Goal: Information Seeking & Learning: Learn about a topic

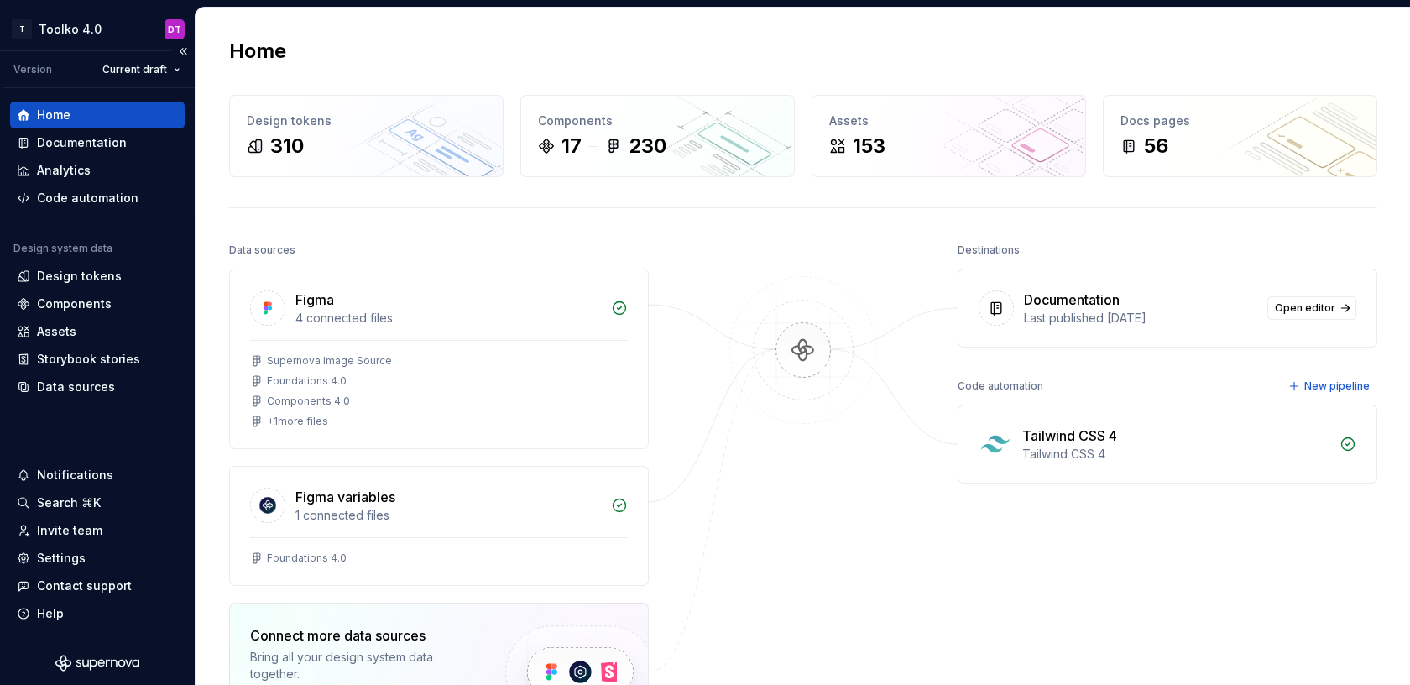
click at [86, 262] on div "Design system data Design tokens Components Assets Storybook stories Data sourc…" at bounding box center [97, 321] width 175 height 159
click at [86, 274] on div "Design tokens" at bounding box center [79, 276] width 85 height 17
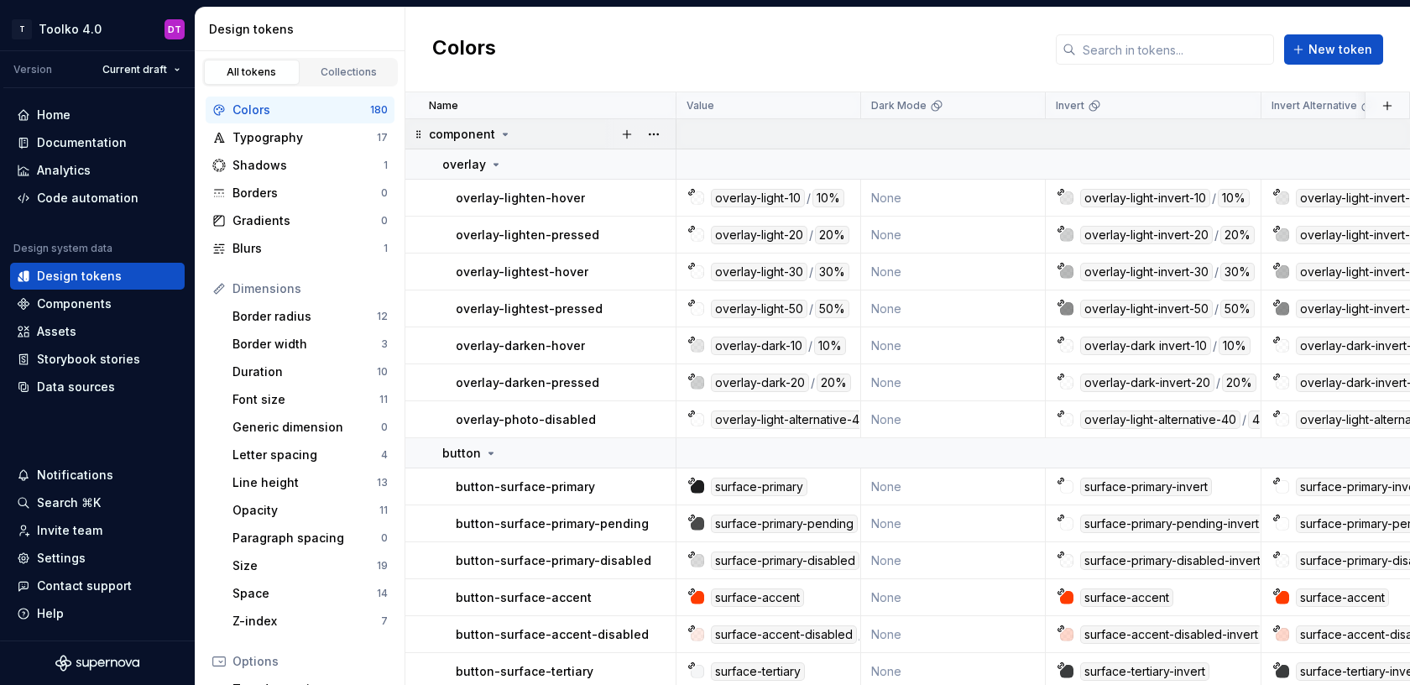
click at [499, 132] on icon at bounding box center [505, 134] width 13 height 13
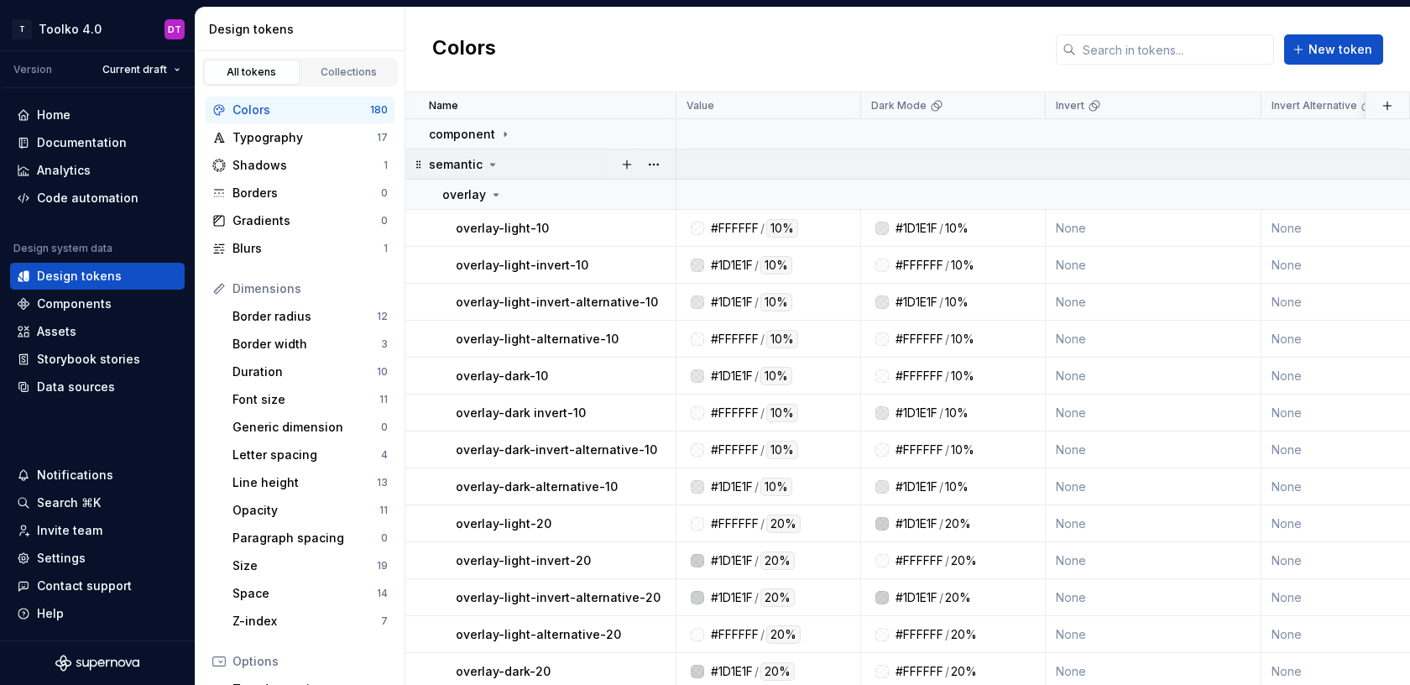
click at [491, 164] on icon at bounding box center [493, 165] width 4 height 2
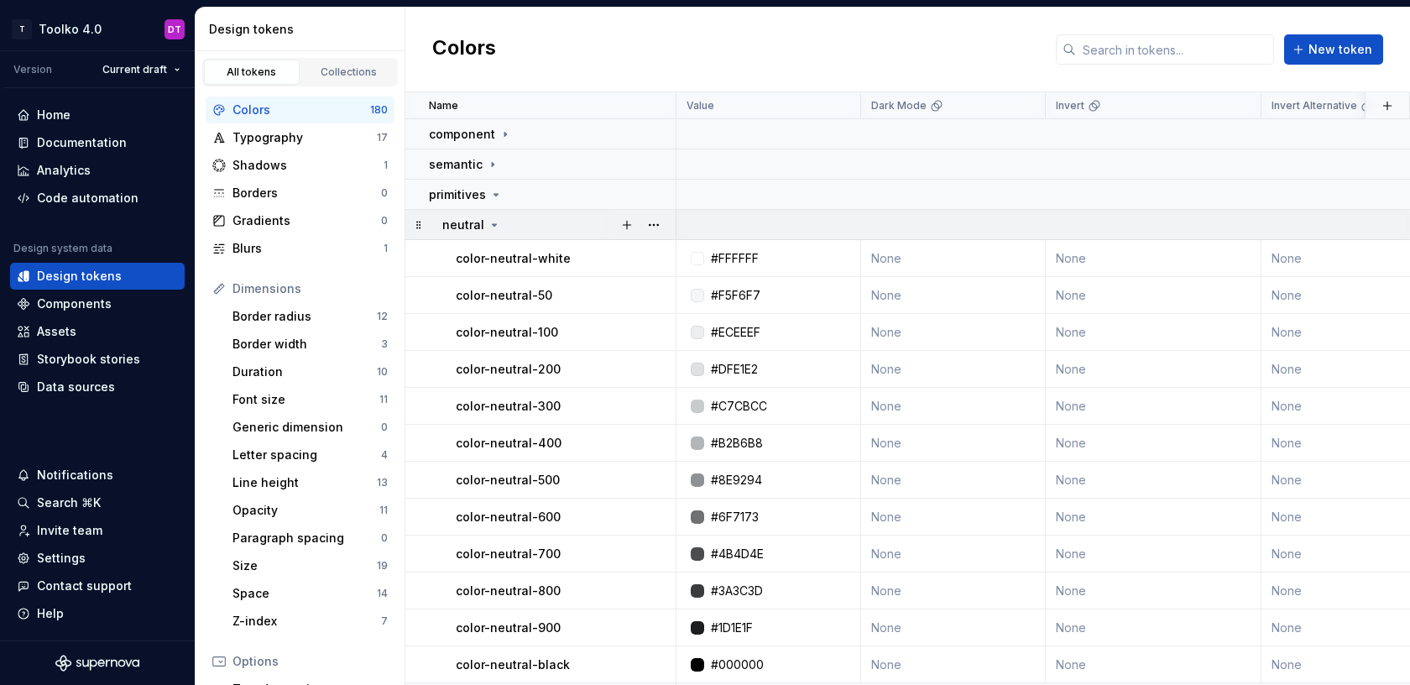
click at [492, 218] on icon at bounding box center [494, 224] width 13 height 13
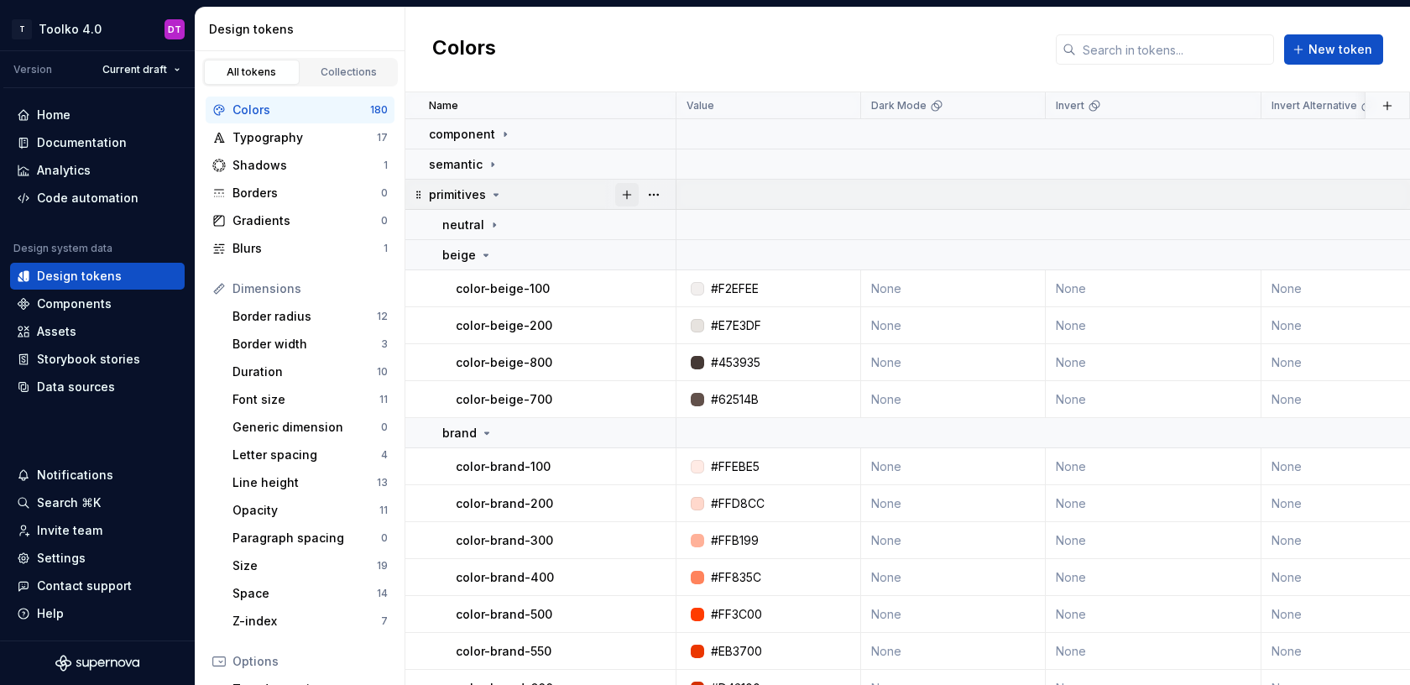
click at [628, 194] on button "button" at bounding box center [627, 195] width 24 height 24
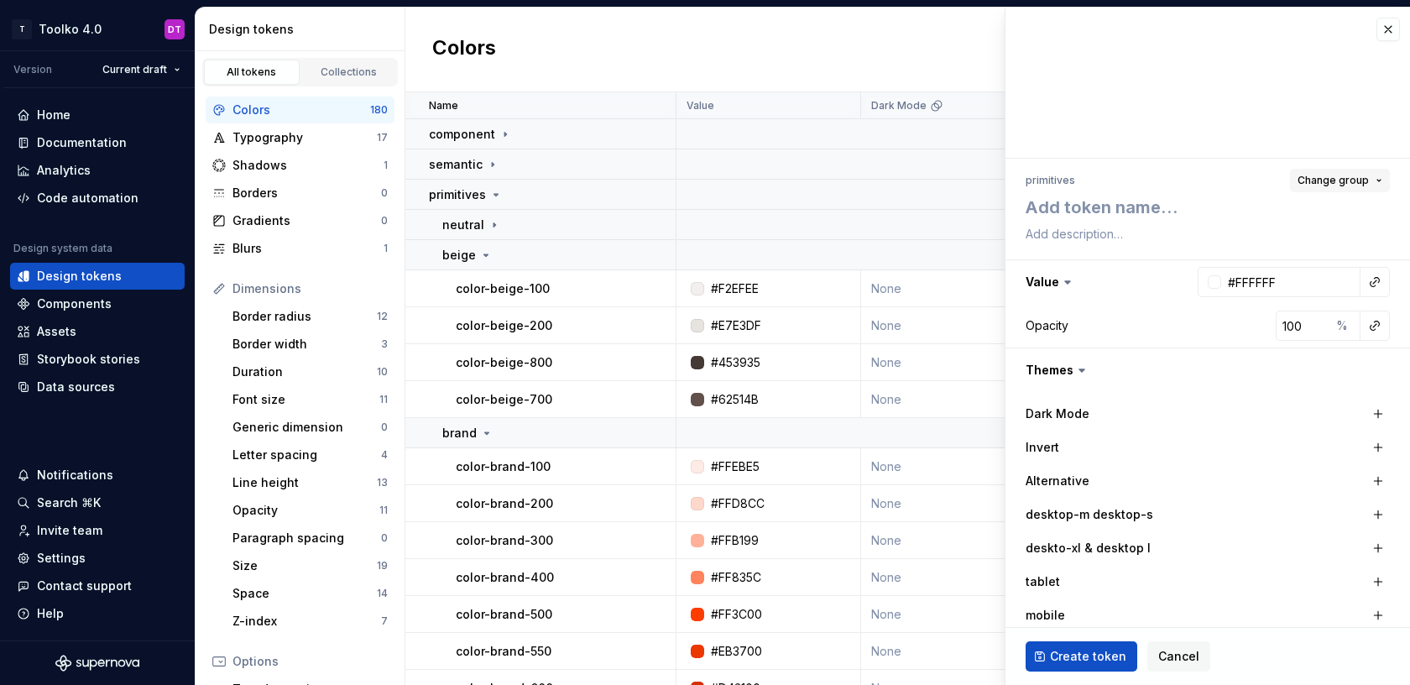
click at [1348, 187] on button "Change group" at bounding box center [1340, 181] width 100 height 24
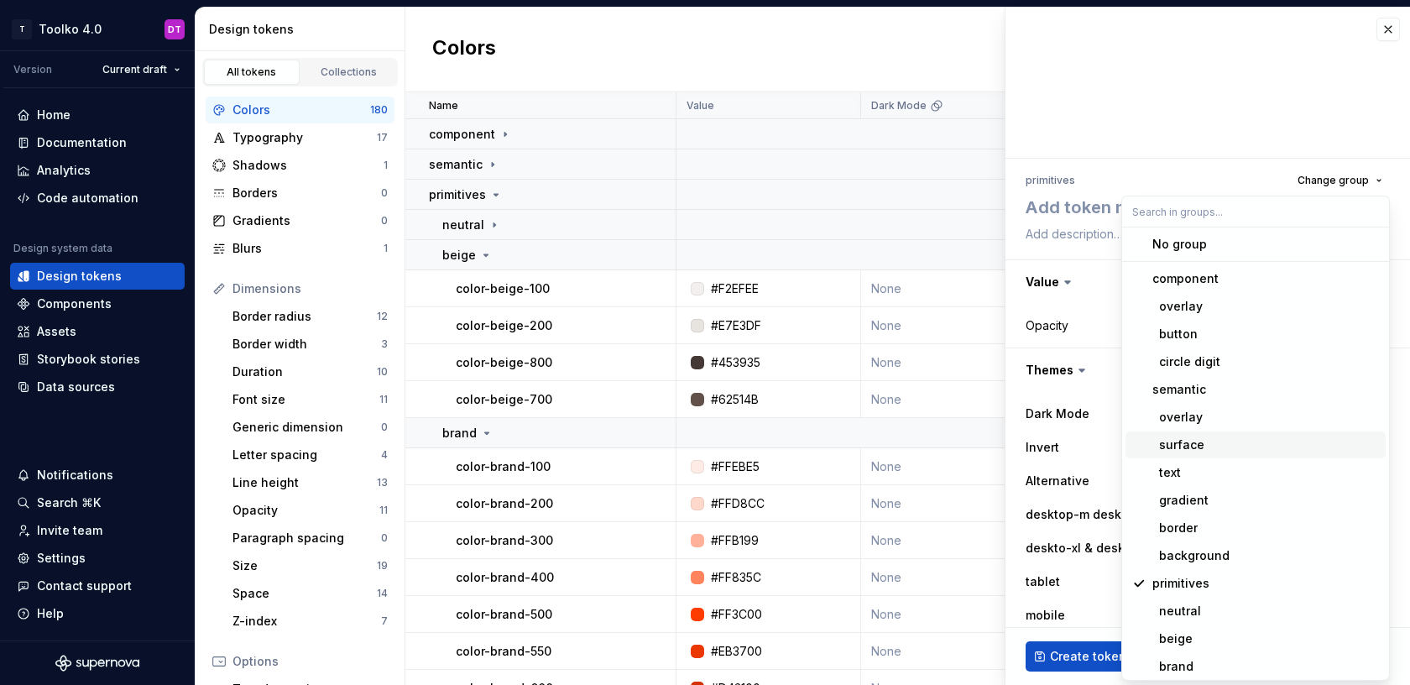
scroll to position [93, 0]
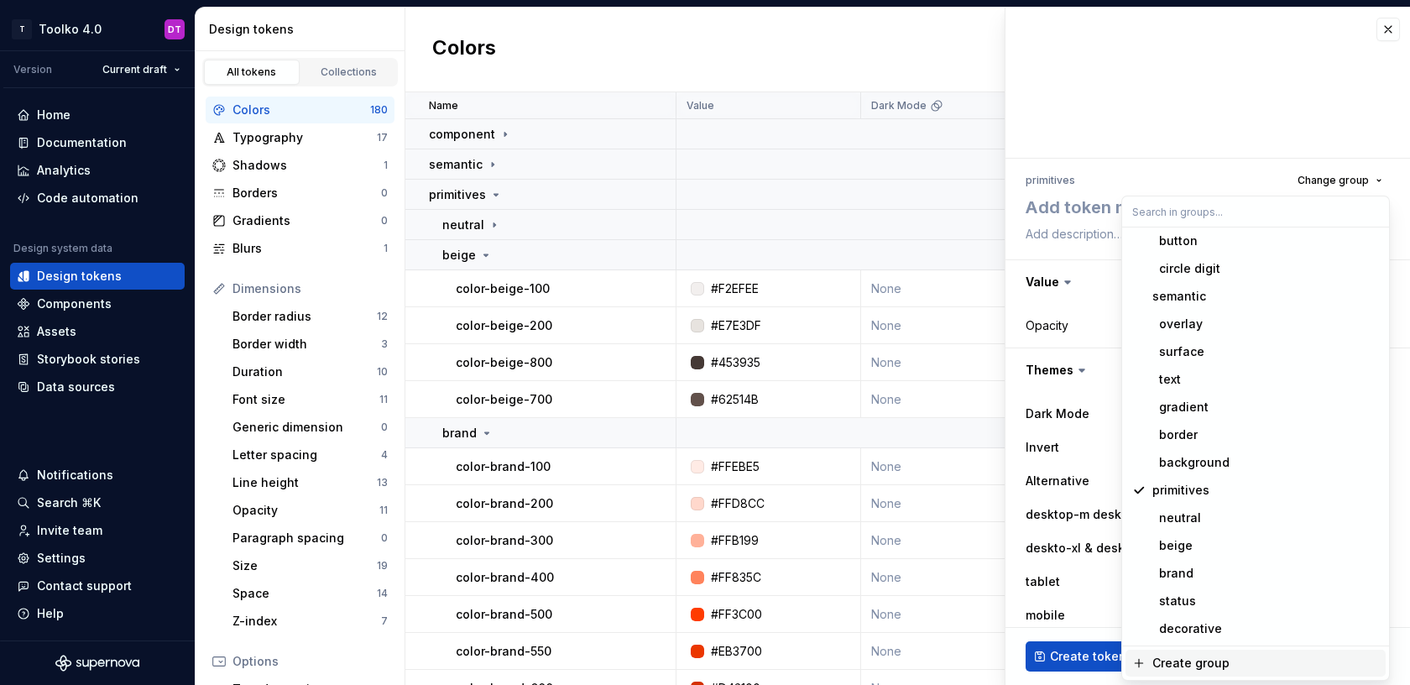
click at [1173, 659] on div "Create group" at bounding box center [1190, 663] width 77 height 17
type textarea "*"
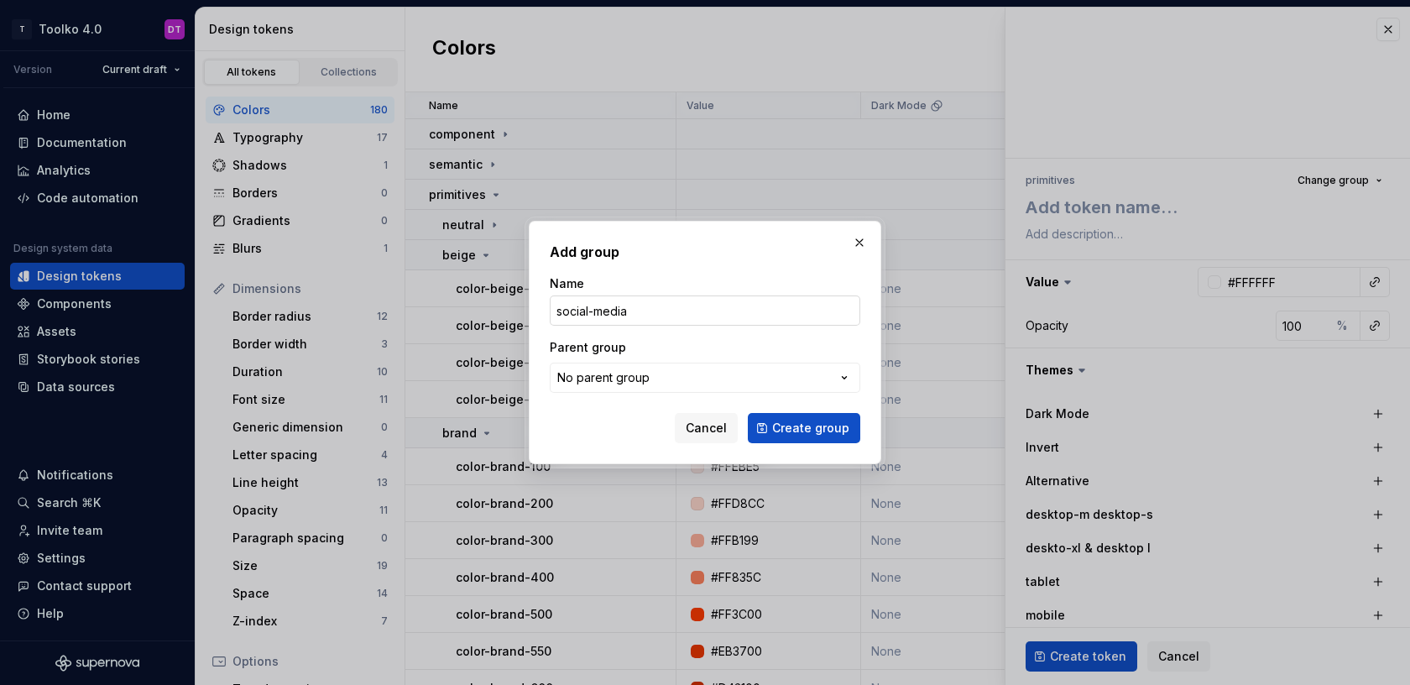
click at [595, 313] on input "social-media" at bounding box center [705, 310] width 311 height 30
type input "social media"
click at [604, 372] on div "No parent group" at bounding box center [603, 377] width 92 height 17
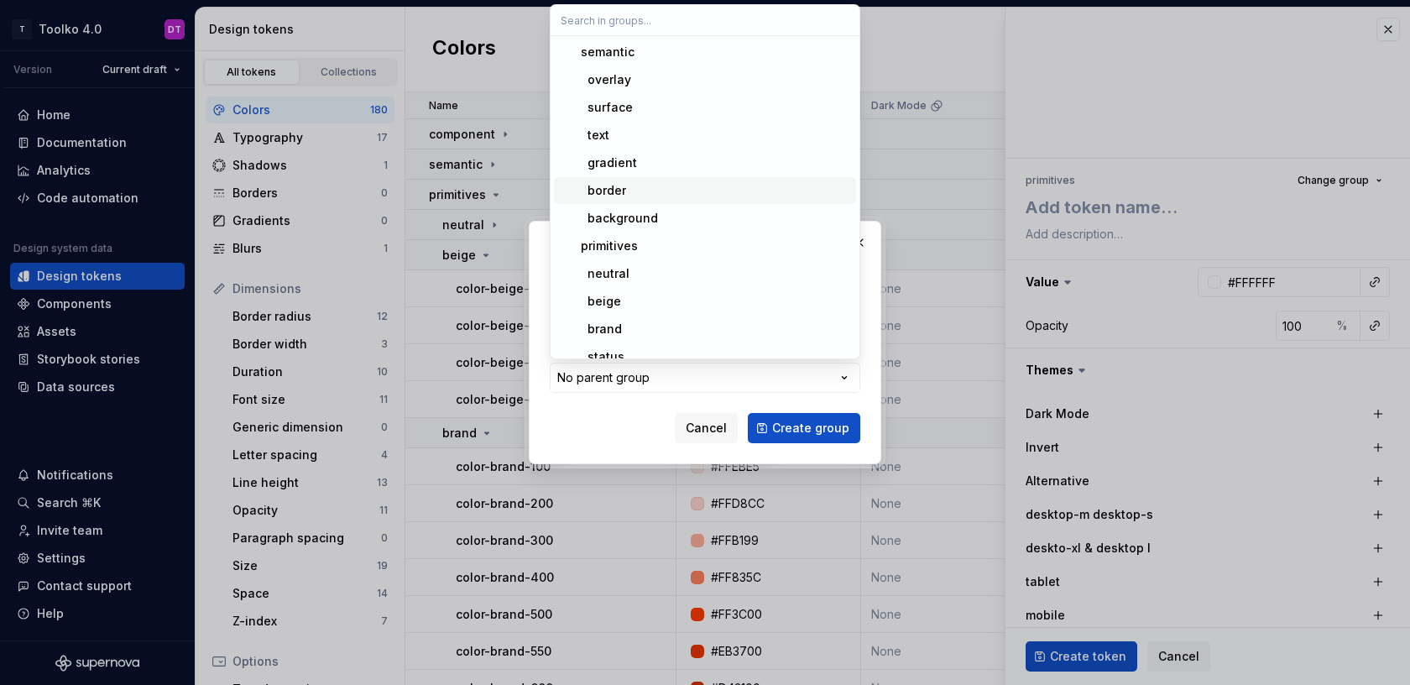
scroll to position [189, 0]
click at [659, 205] on div "primitives" at bounding box center [715, 203] width 269 height 17
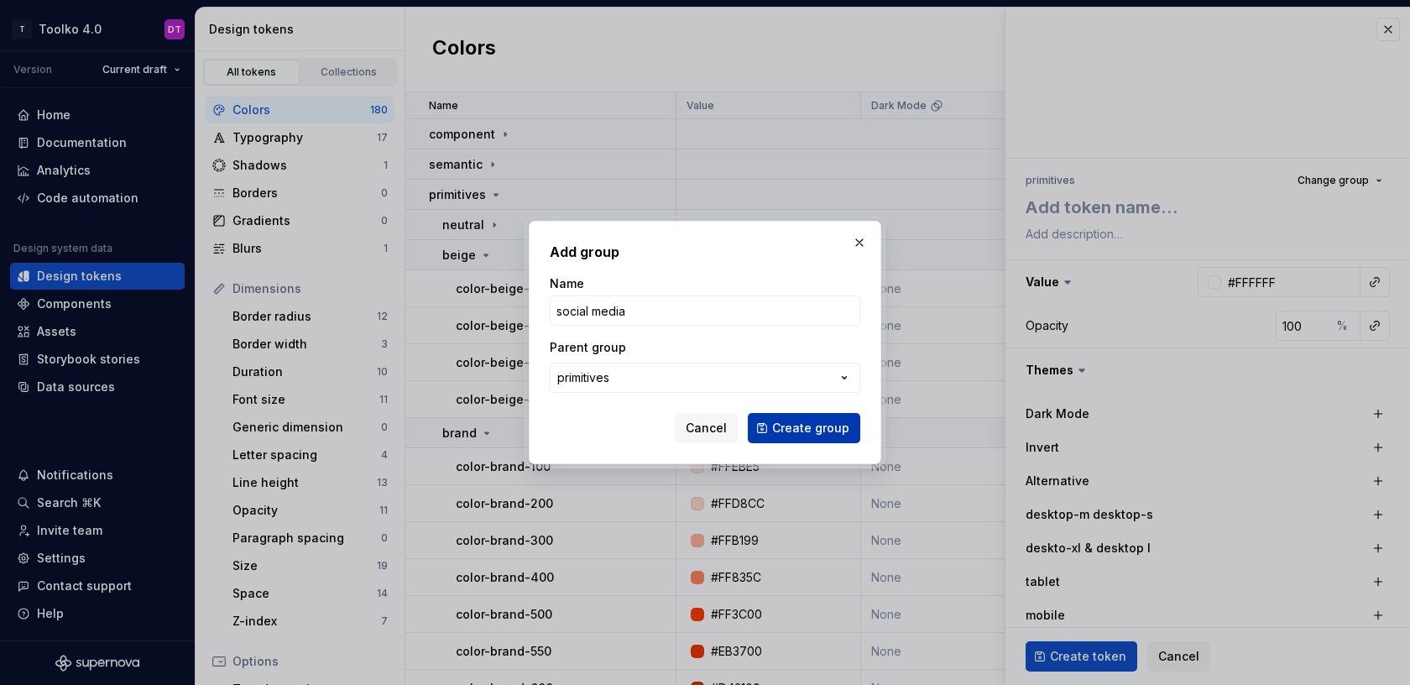
click at [791, 420] on span "Create group" at bounding box center [810, 428] width 77 height 17
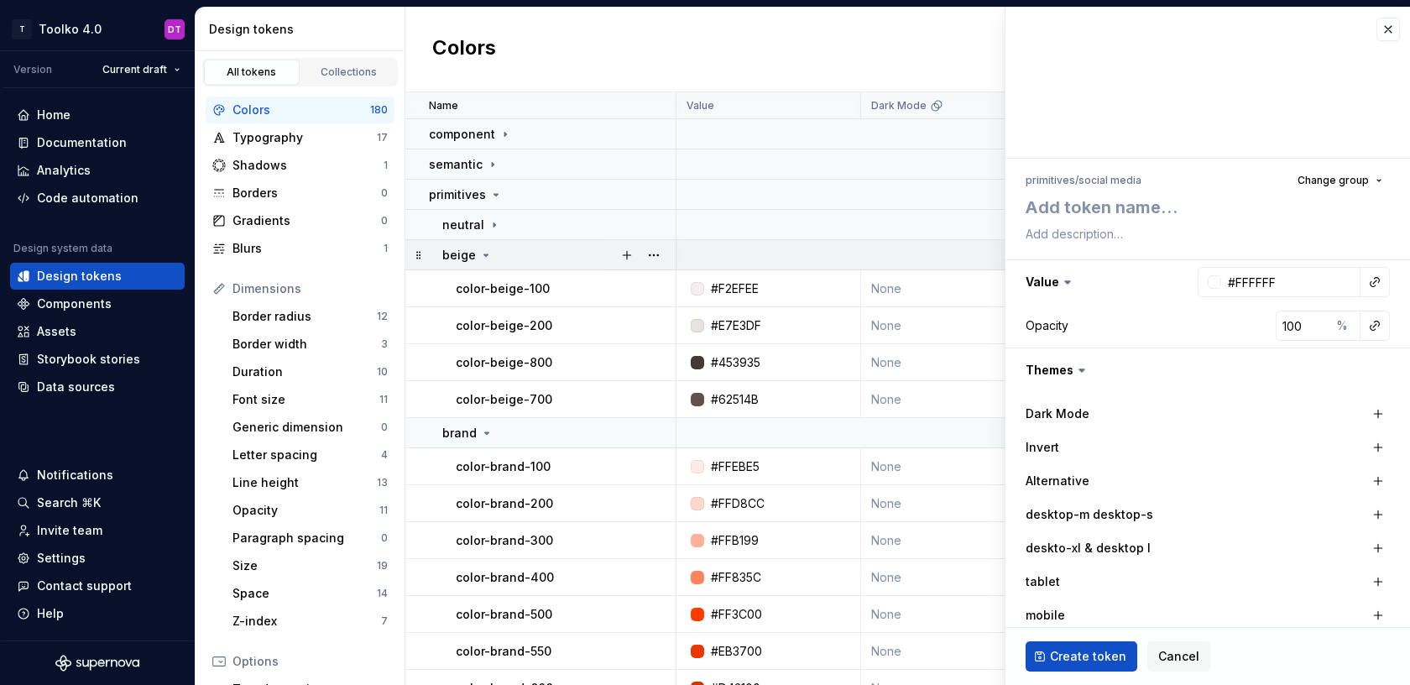
type textarea "*"
click at [1076, 207] on textarea at bounding box center [1204, 207] width 364 height 30
type textarea "f"
type textarea "*"
type textarea "fa"
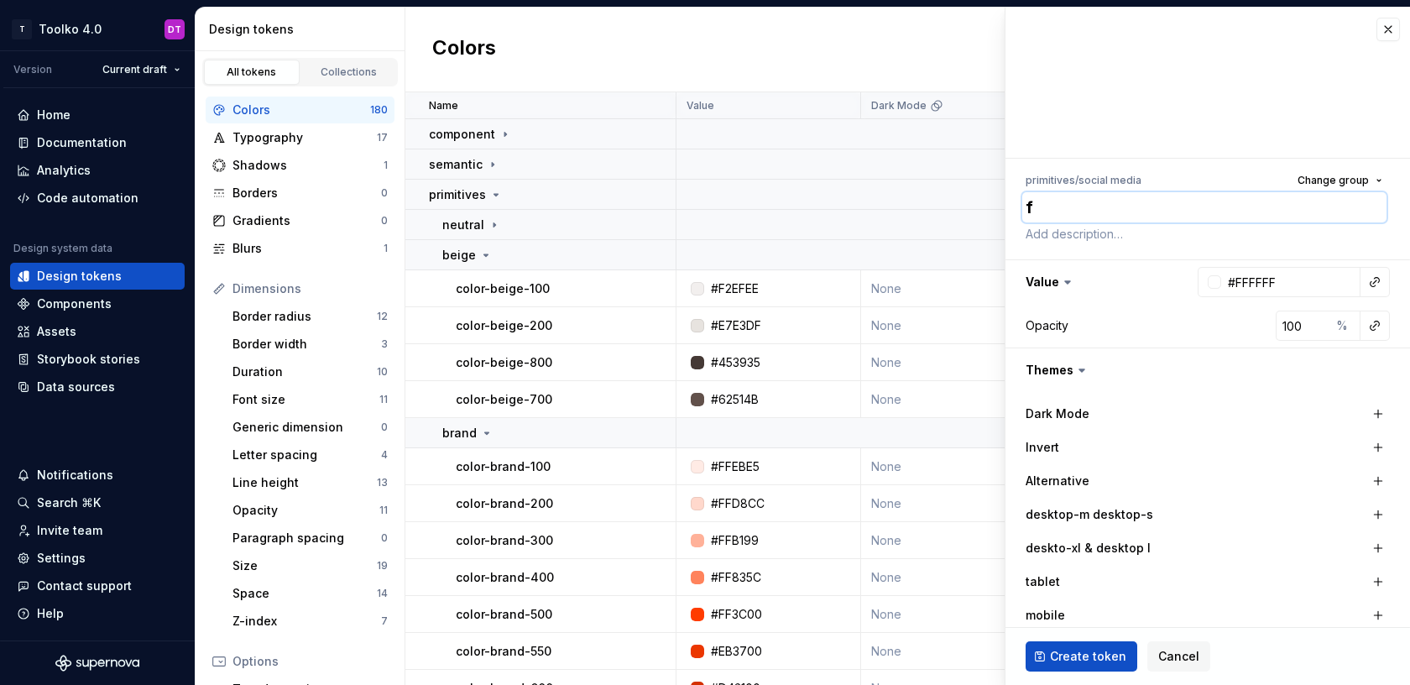
type textarea "*"
type textarea "fac"
type textarea "*"
type textarea "face"
type textarea "*"
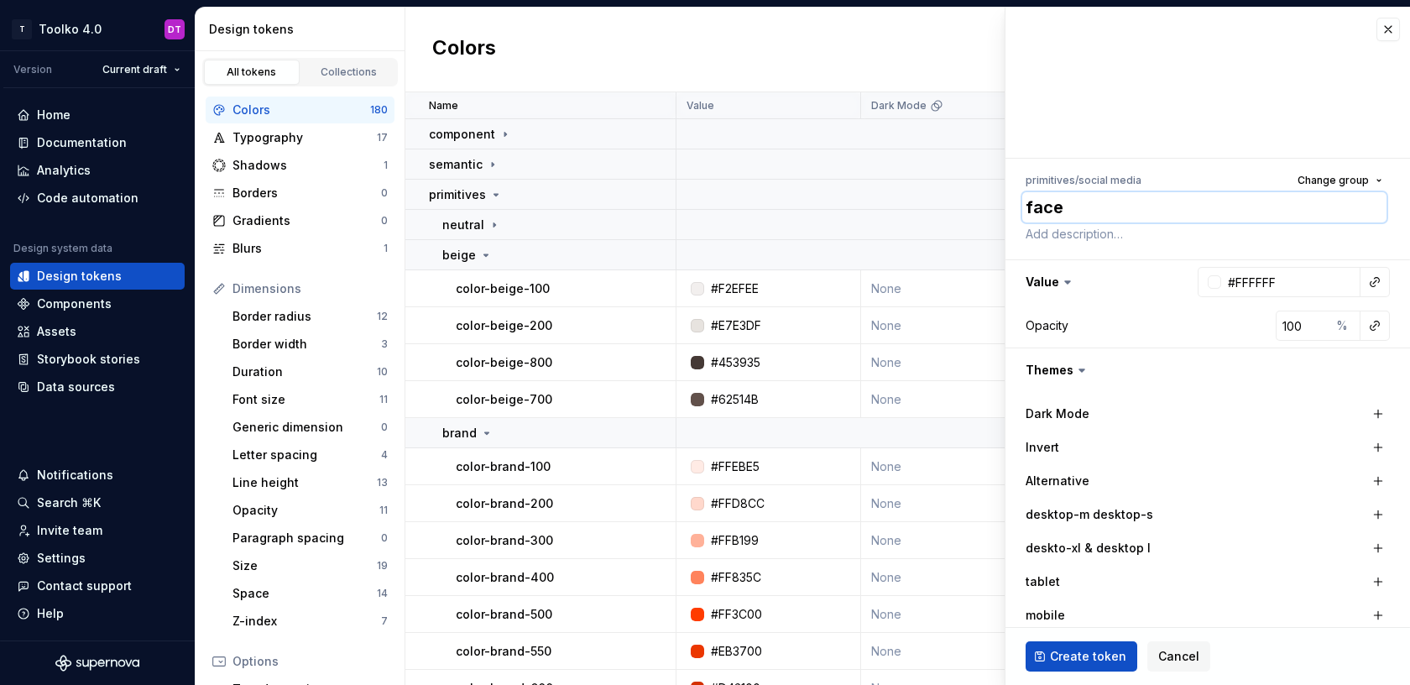
type textarea "fac"
type textarea "*"
type textarea "fa"
type textarea "*"
type textarea "f"
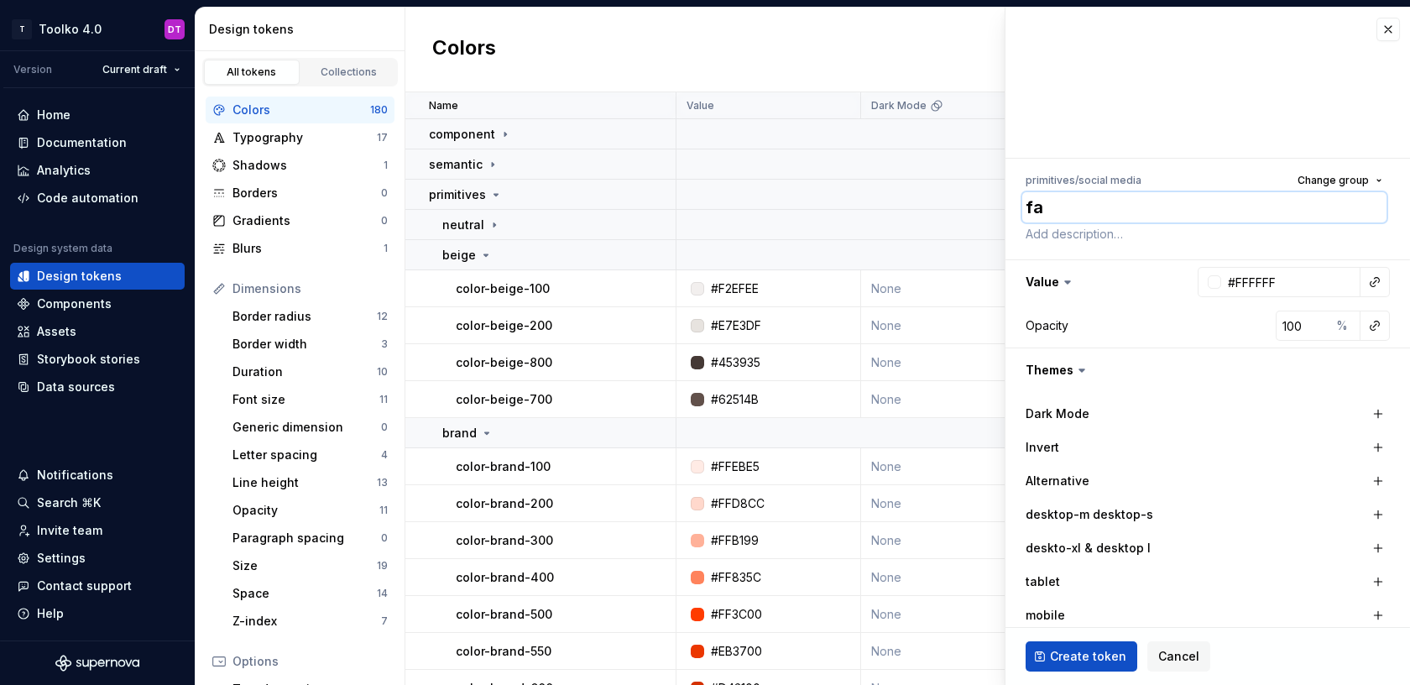
type textarea "*"
type textarea "c"
type textarea "*"
type textarea "co"
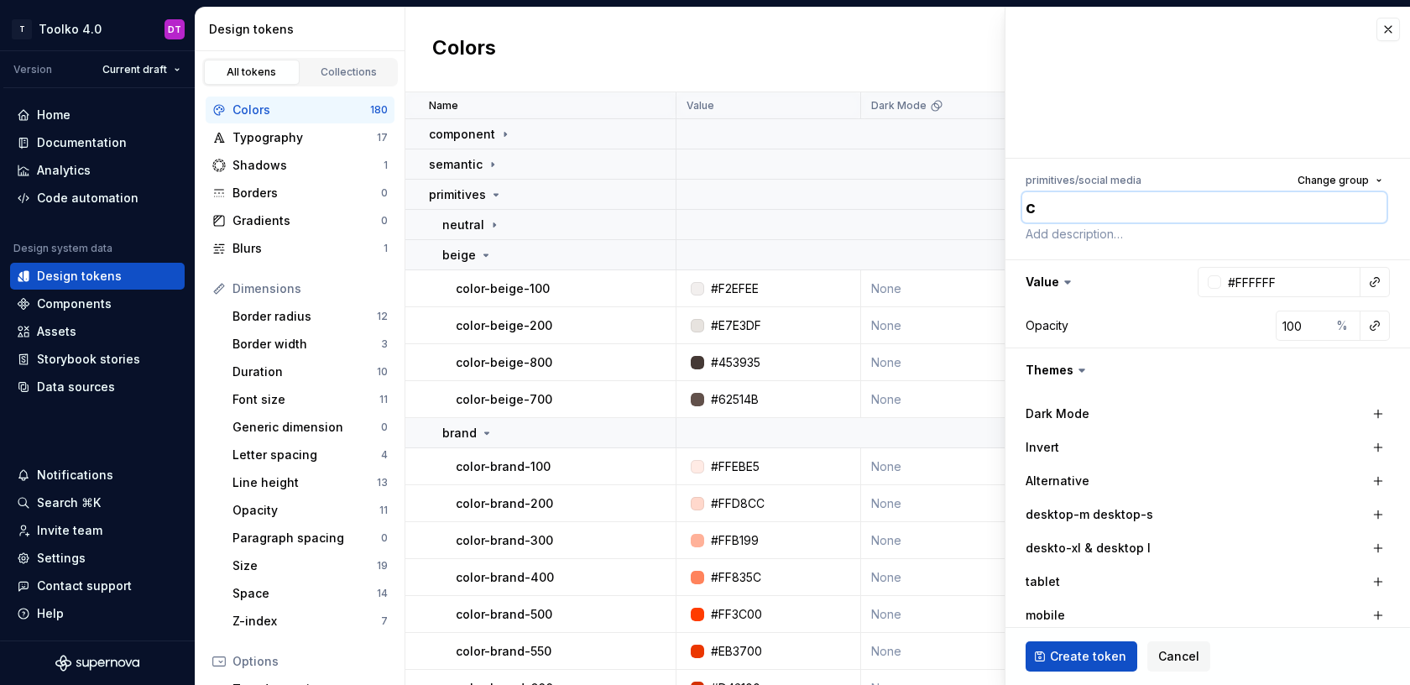
type textarea "*"
type textarea "col"
type textarea "*"
type textarea "colo"
type textarea "*"
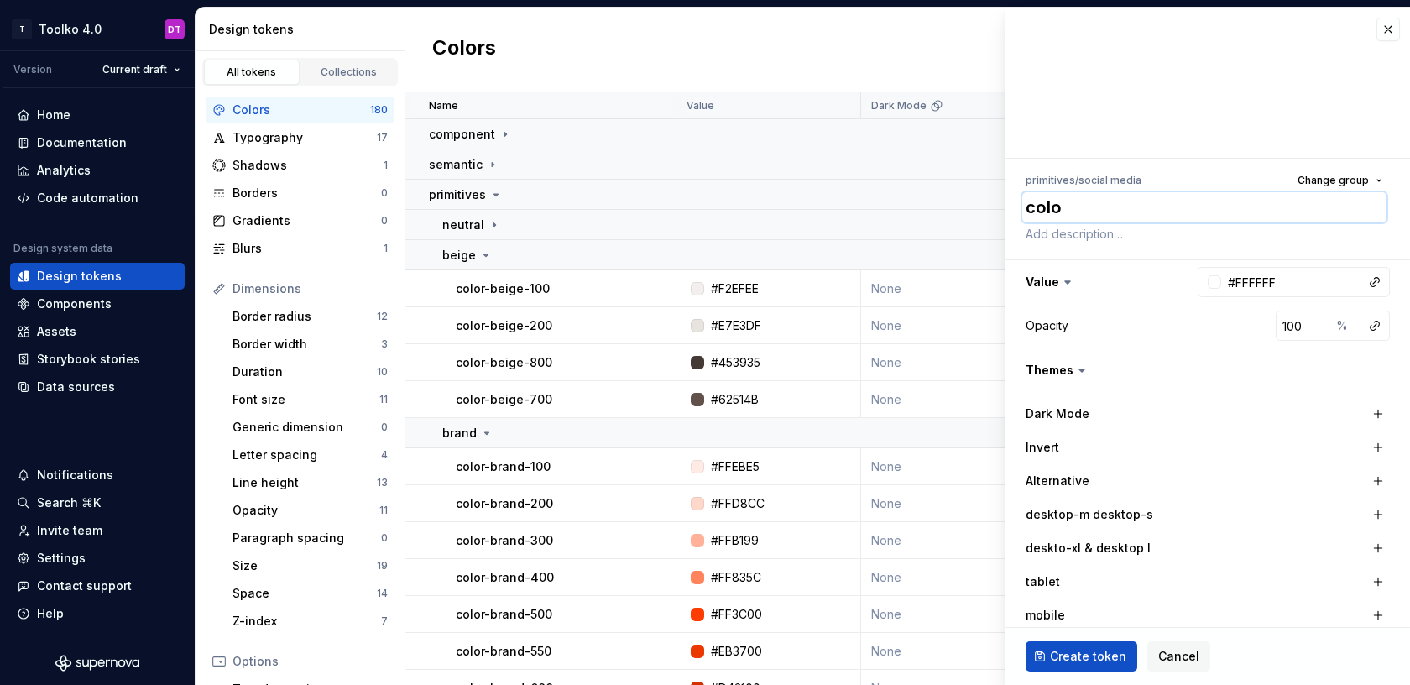
type textarea "color"
type textarea "*"
type textarea "color-"
type textarea "*"
type textarea "color-f"
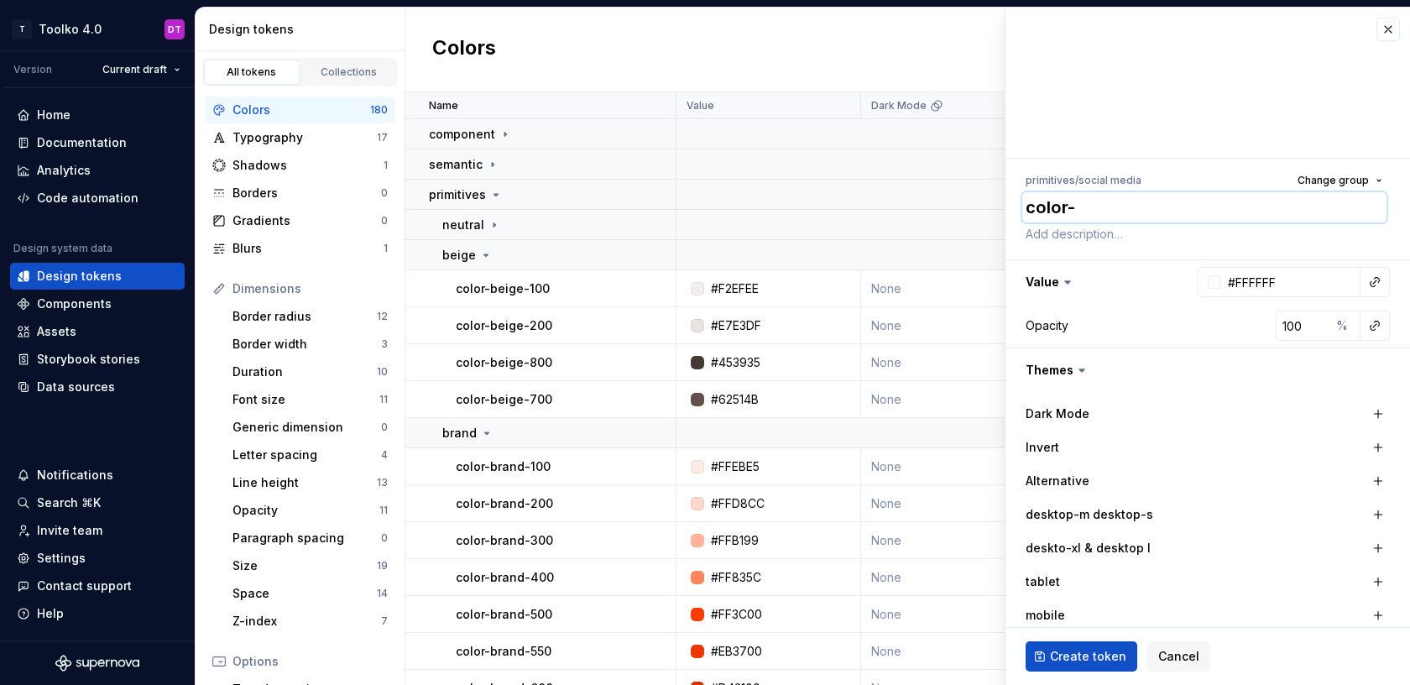
type textarea "*"
type textarea "color-fa"
type textarea "*"
type textarea "color-fac"
type textarea "*"
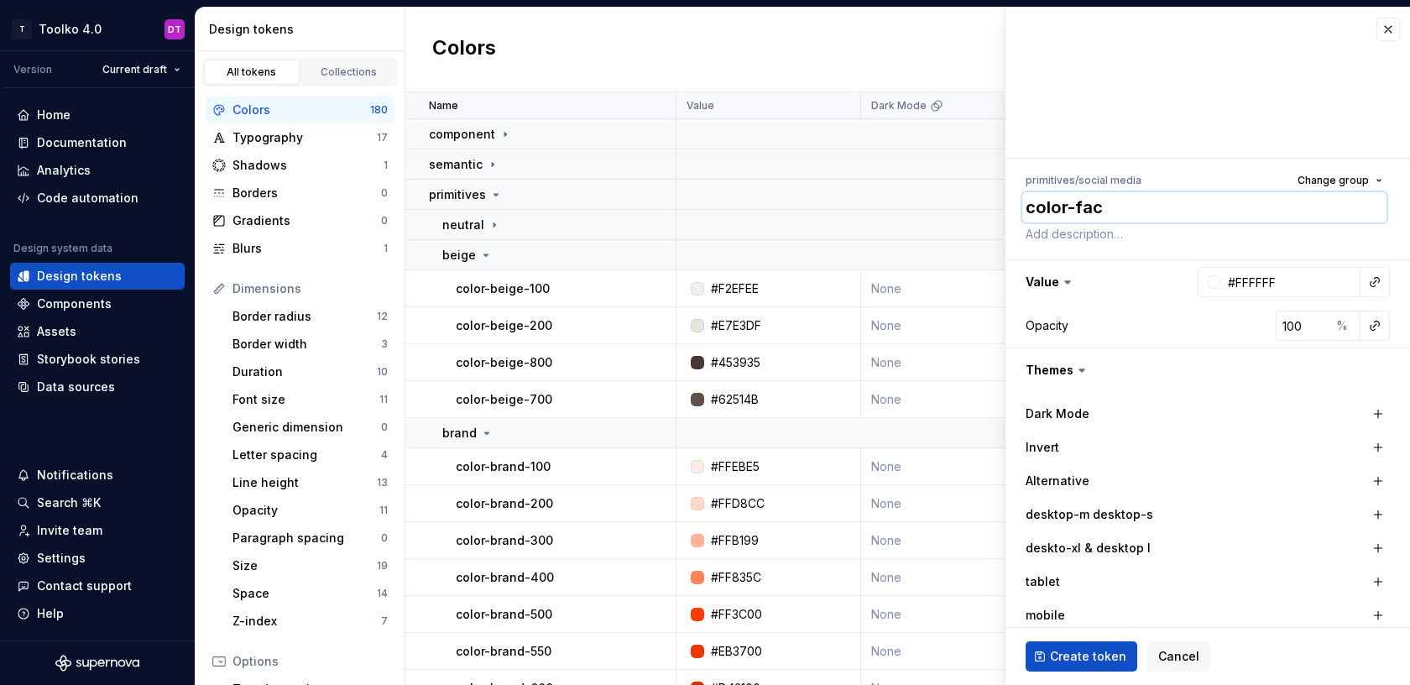
type textarea "color-face"
type textarea "*"
type textarea "color-faceb"
type textarea "*"
type textarea "color-facebo"
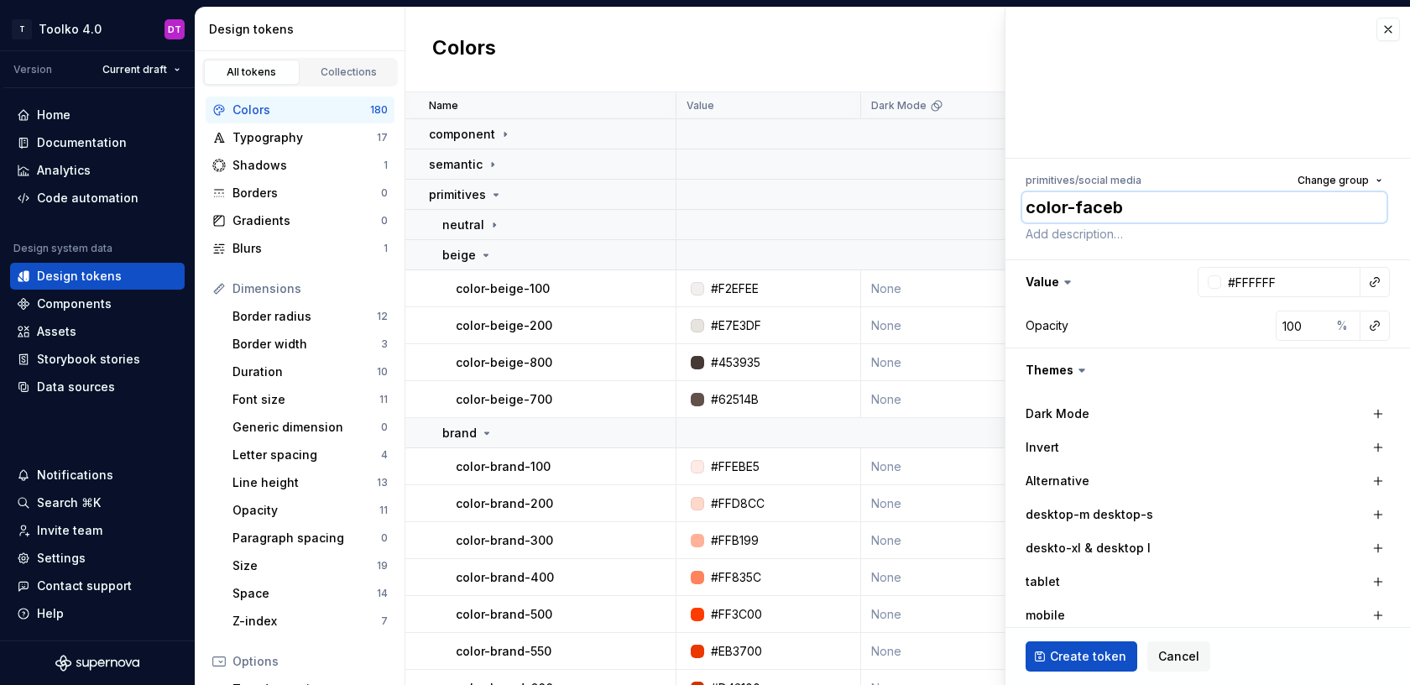
type textarea "*"
type textarea "color-faceboo"
type textarea "*"
type textarea "color-facebook"
type textarea "*"
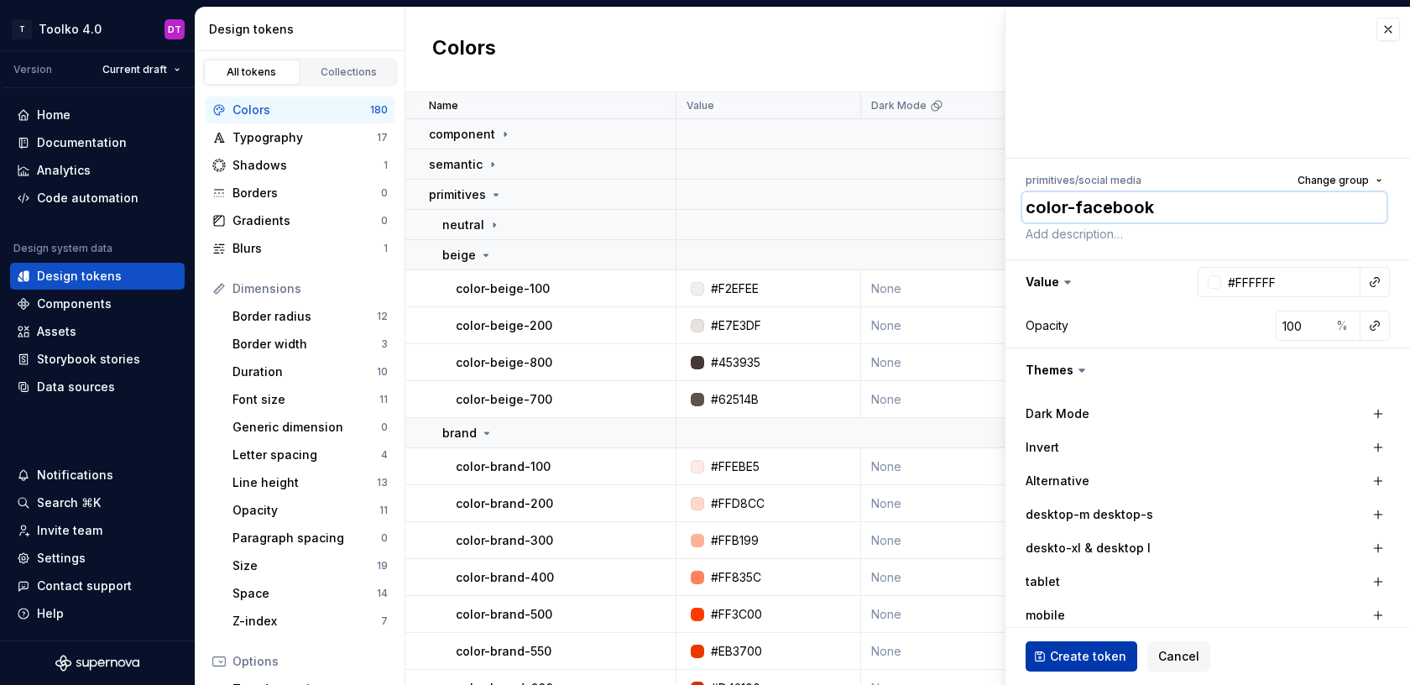
type textarea "color-facebook"
type textarea "*"
click at [1256, 290] on input "#FFFFFF" at bounding box center [1290, 282] width 139 height 30
paste input "1877F2"
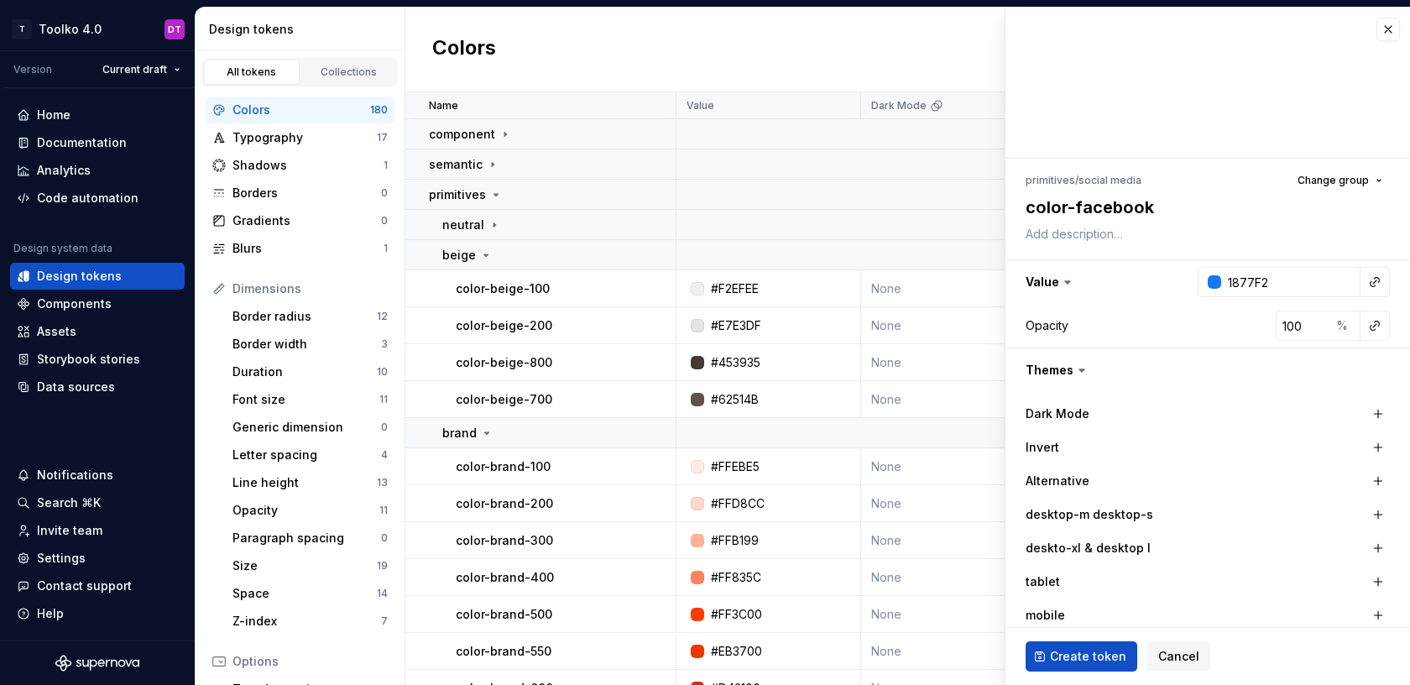
type input "#1877F2"
click at [1137, 325] on div "Opacity 100 %" at bounding box center [1208, 326] width 364 height 30
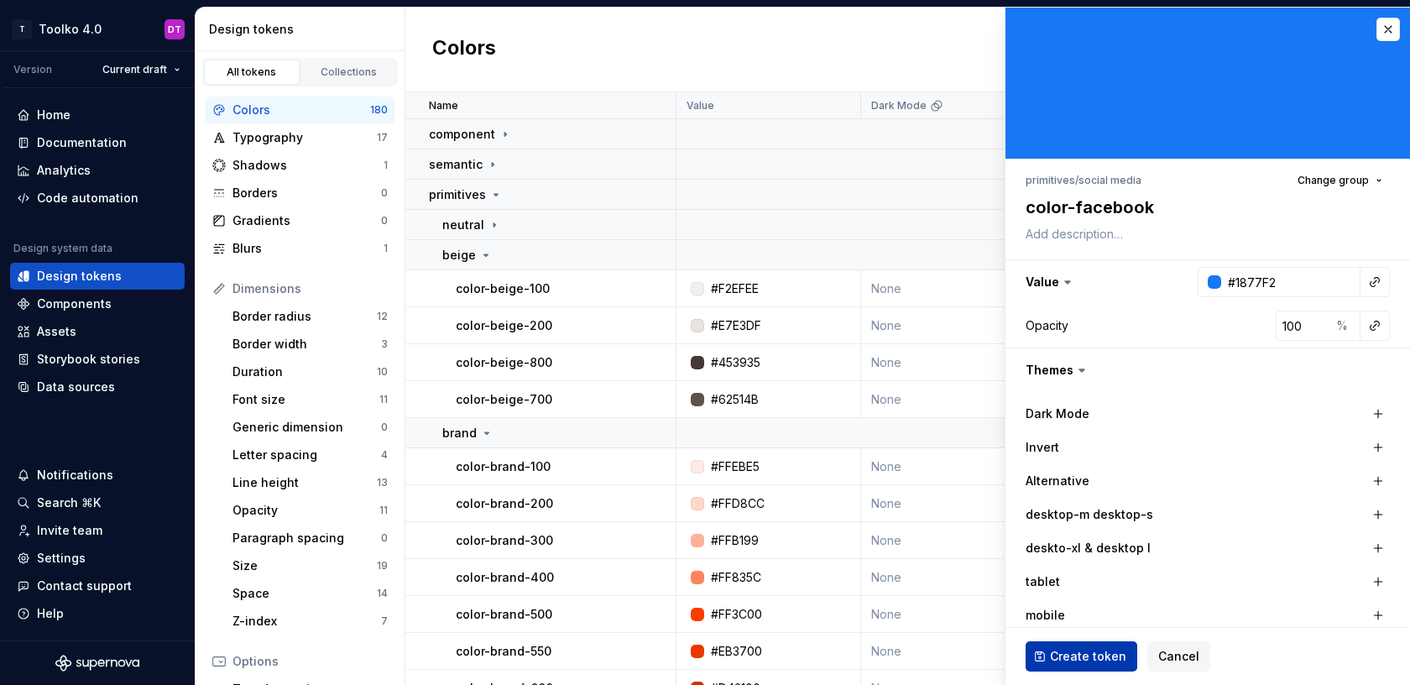
click at [1089, 655] on span "Create token" at bounding box center [1088, 656] width 76 height 17
type textarea "*"
type input "#FFFFFF"
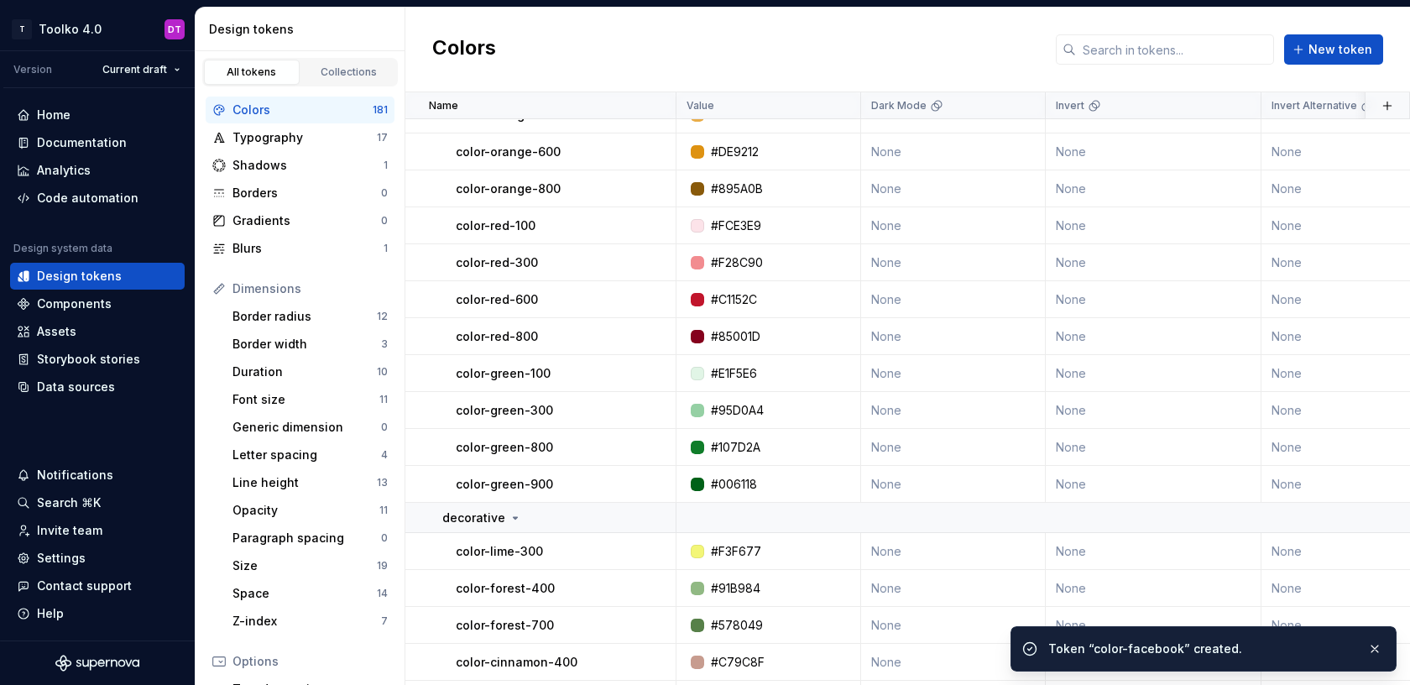
scroll to position [851, 0]
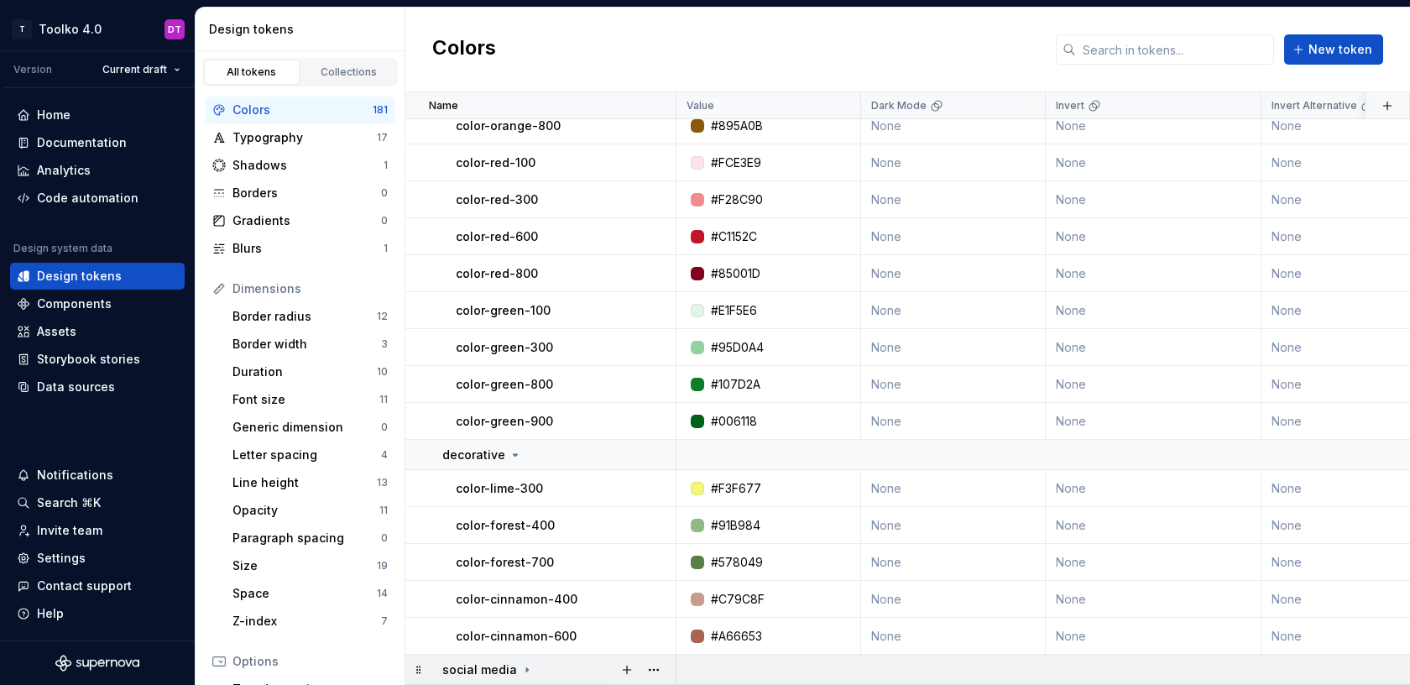
click at [528, 670] on icon at bounding box center [526, 669] width 13 height 13
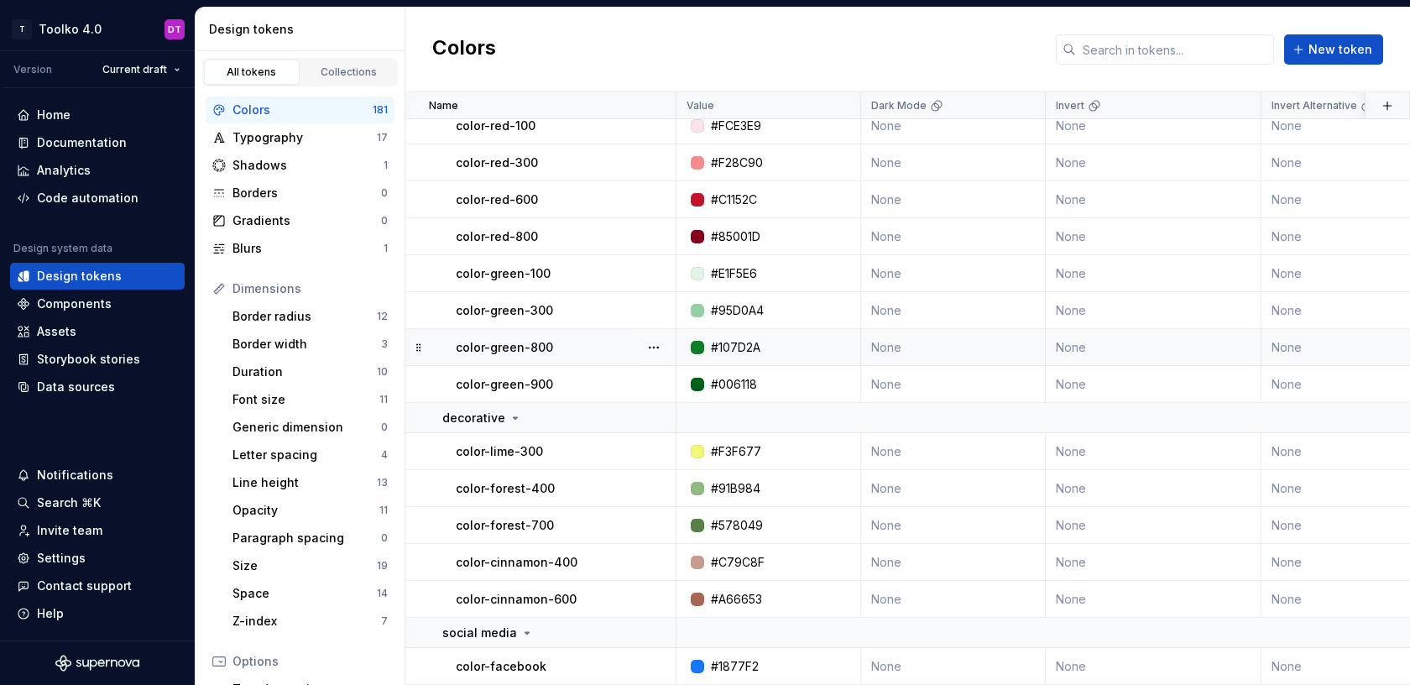
scroll to position [0, 0]
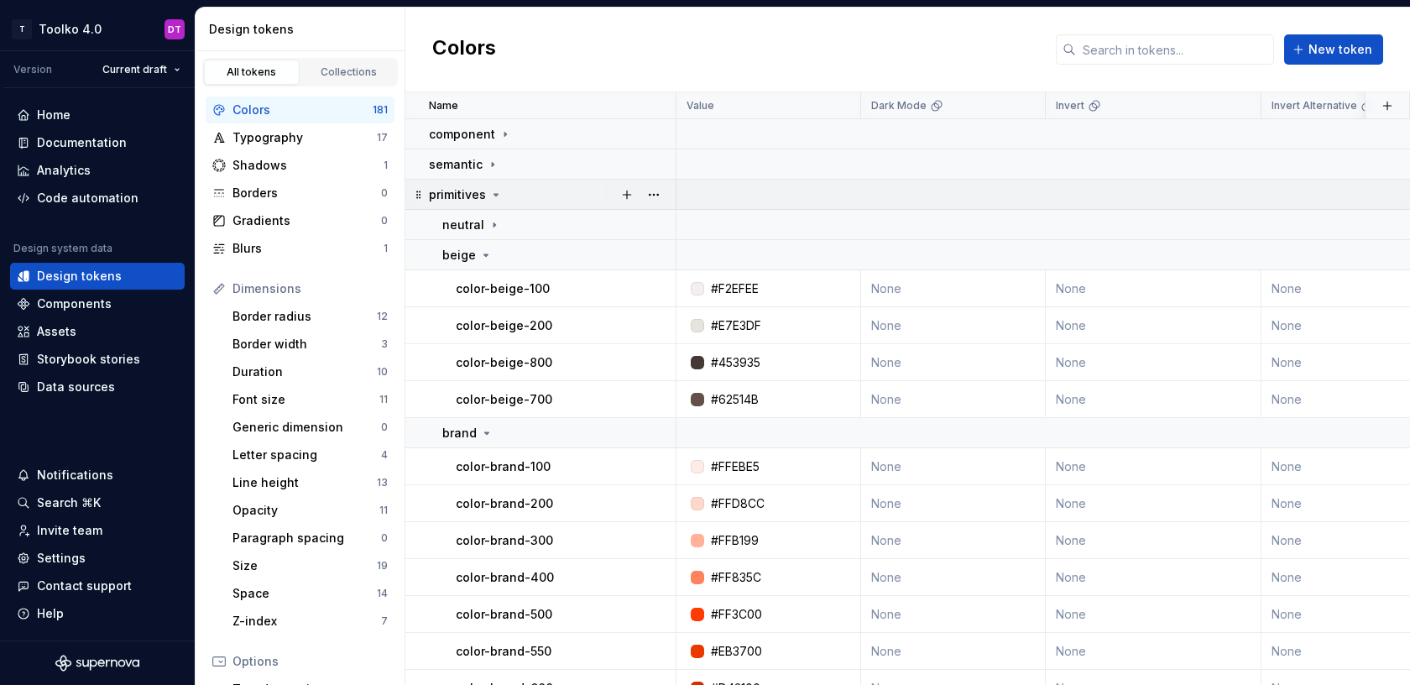
click at [494, 194] on icon at bounding box center [496, 195] width 4 height 2
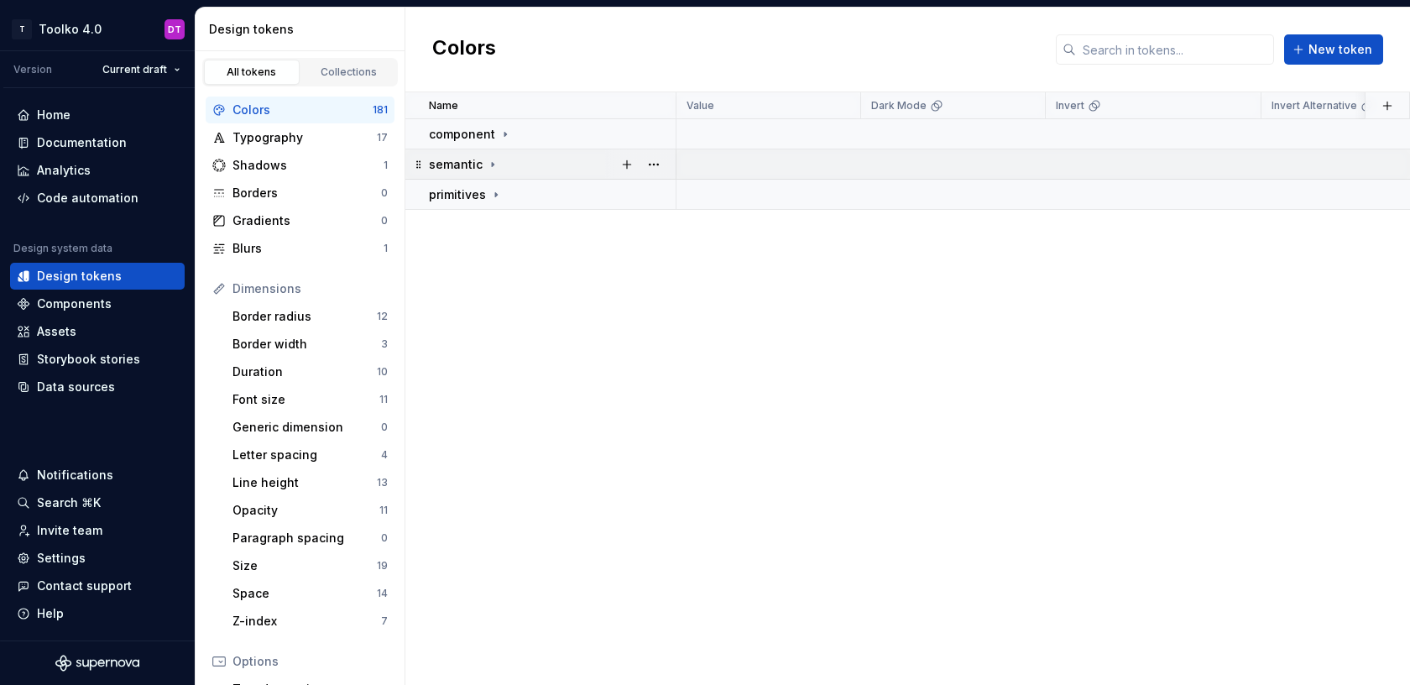
click at [492, 168] on icon at bounding box center [492, 164] width 13 height 13
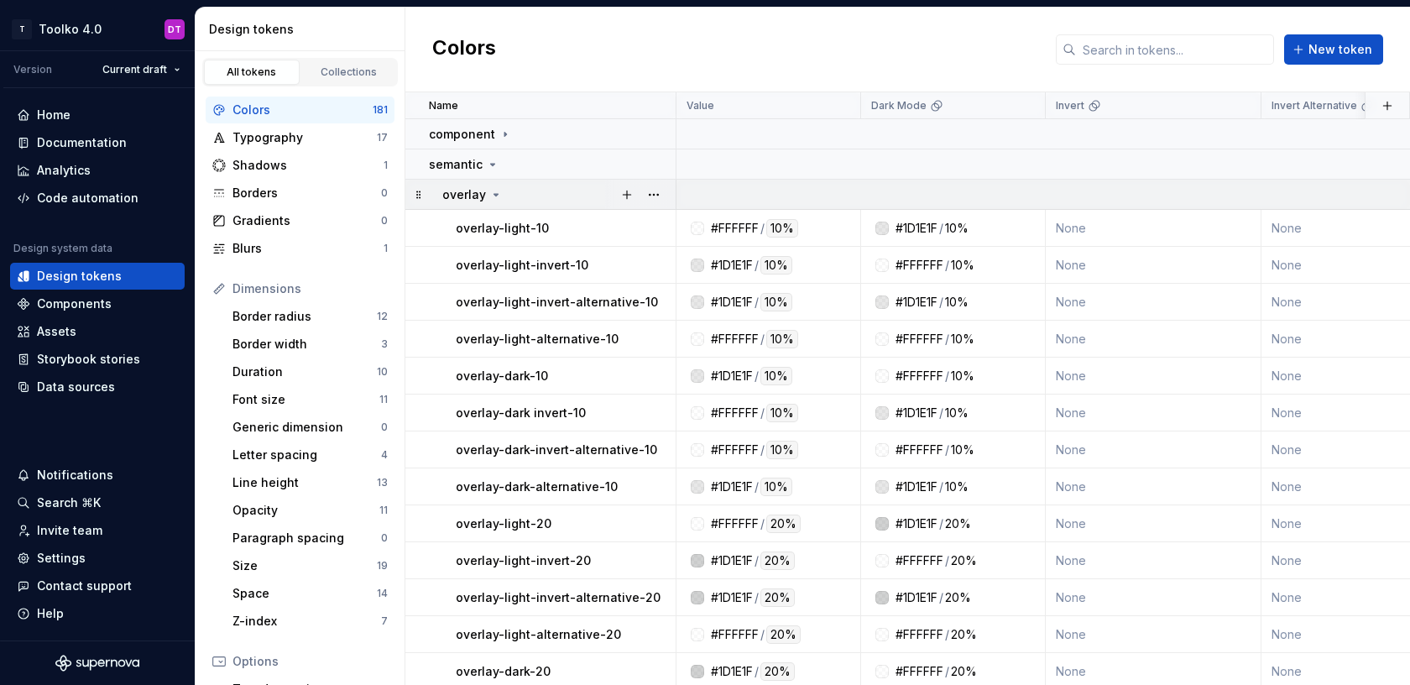
click at [495, 196] on icon at bounding box center [495, 194] width 13 height 13
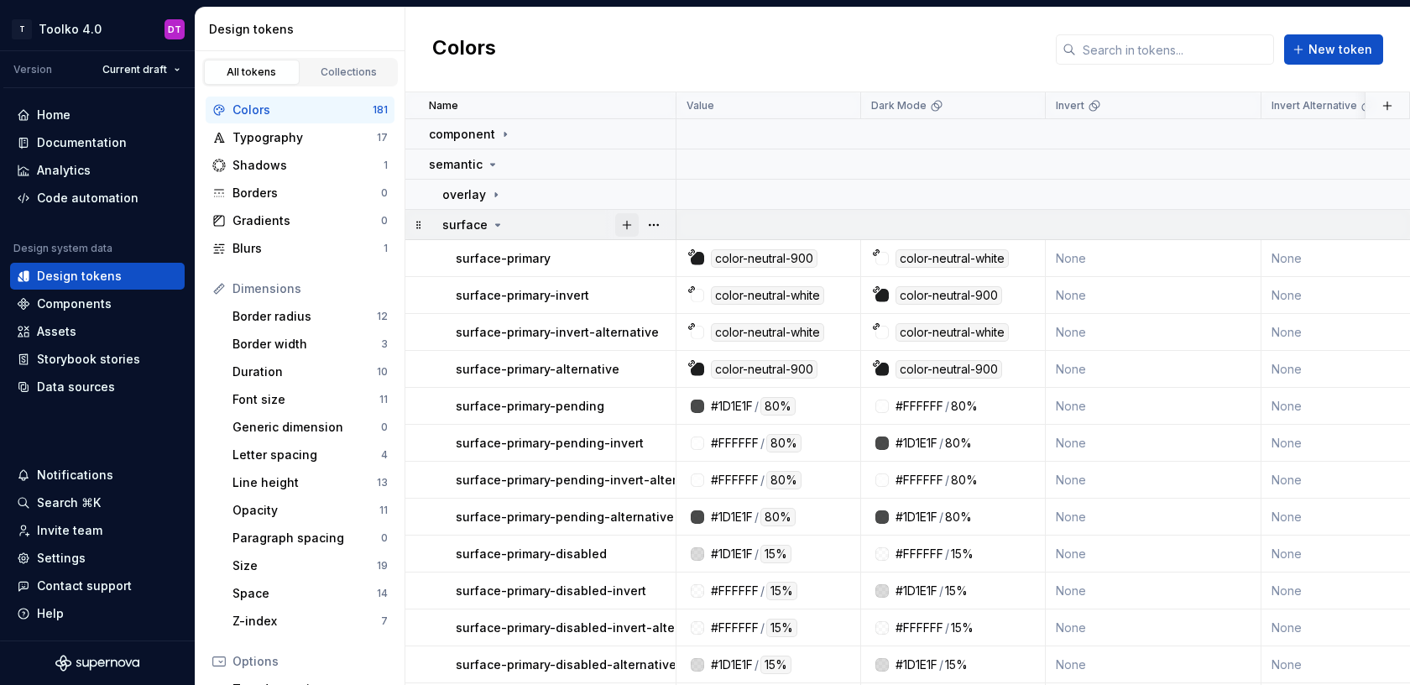
click at [625, 224] on button "button" at bounding box center [627, 225] width 24 height 24
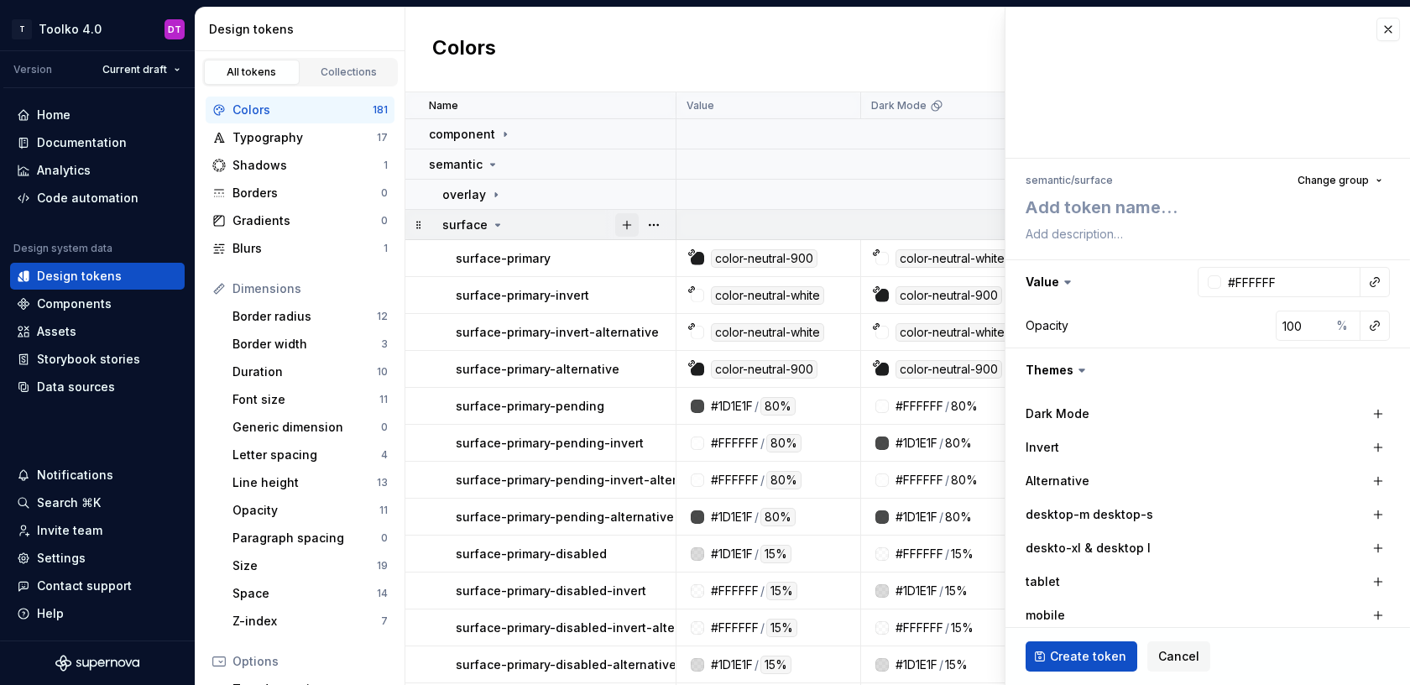
type textarea "*"
type textarea "s"
type textarea "*"
type textarea "su"
type textarea "*"
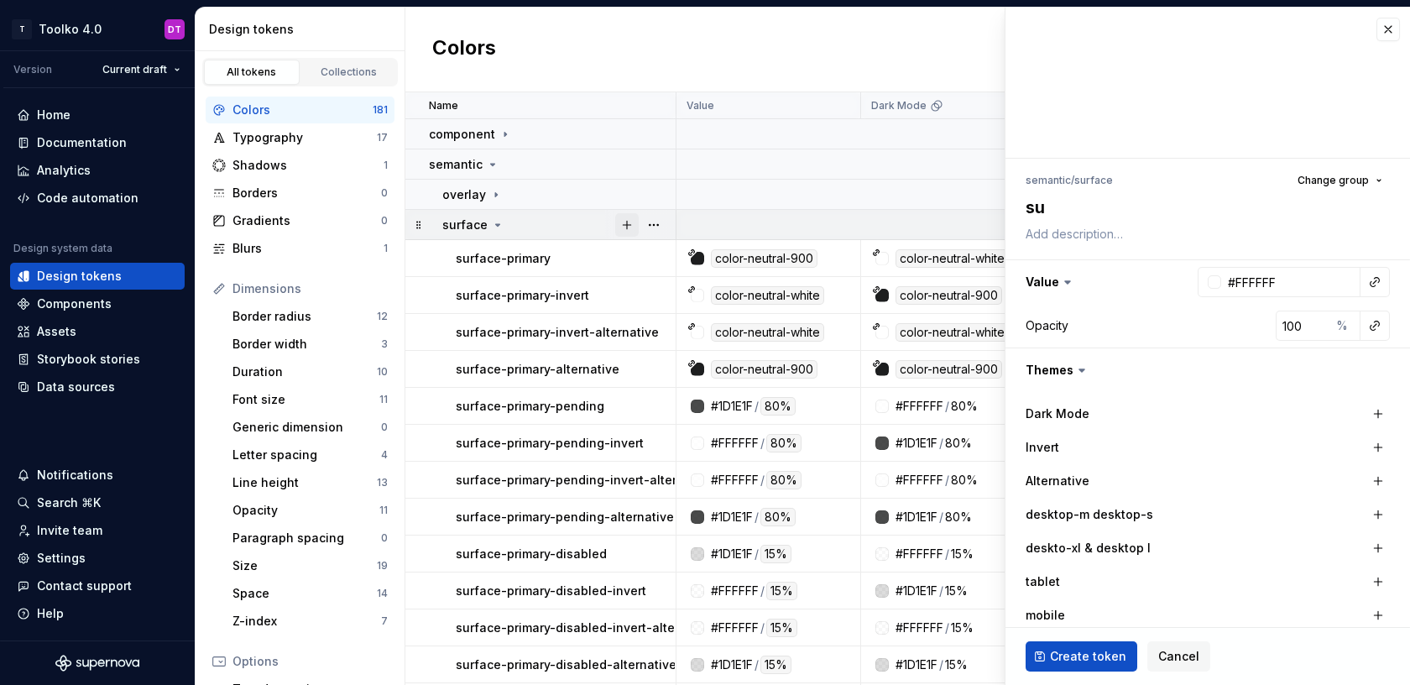
type textarea "sur"
type textarea "*"
type textarea "surf"
type textarea "*"
type textarea "surfa"
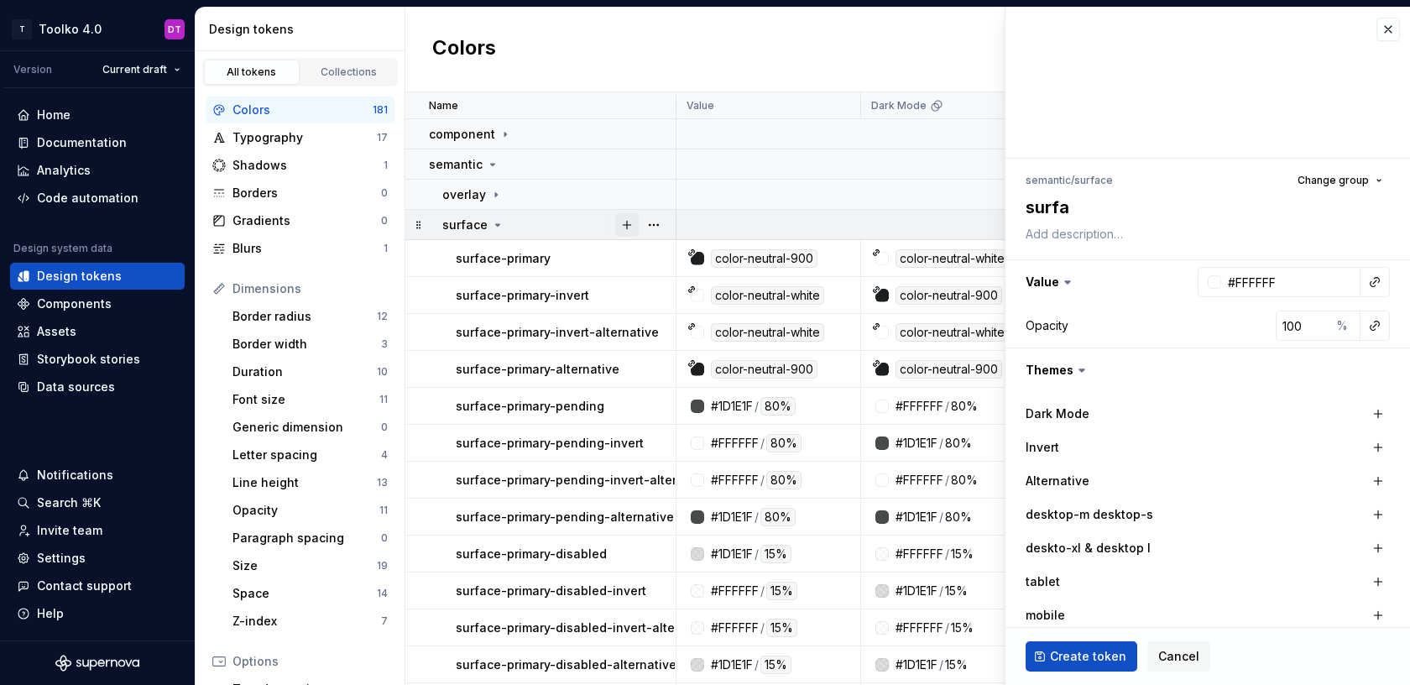
type textarea "*"
type textarea "surfac"
type textarea "*"
type textarea "surface"
type textarea "*"
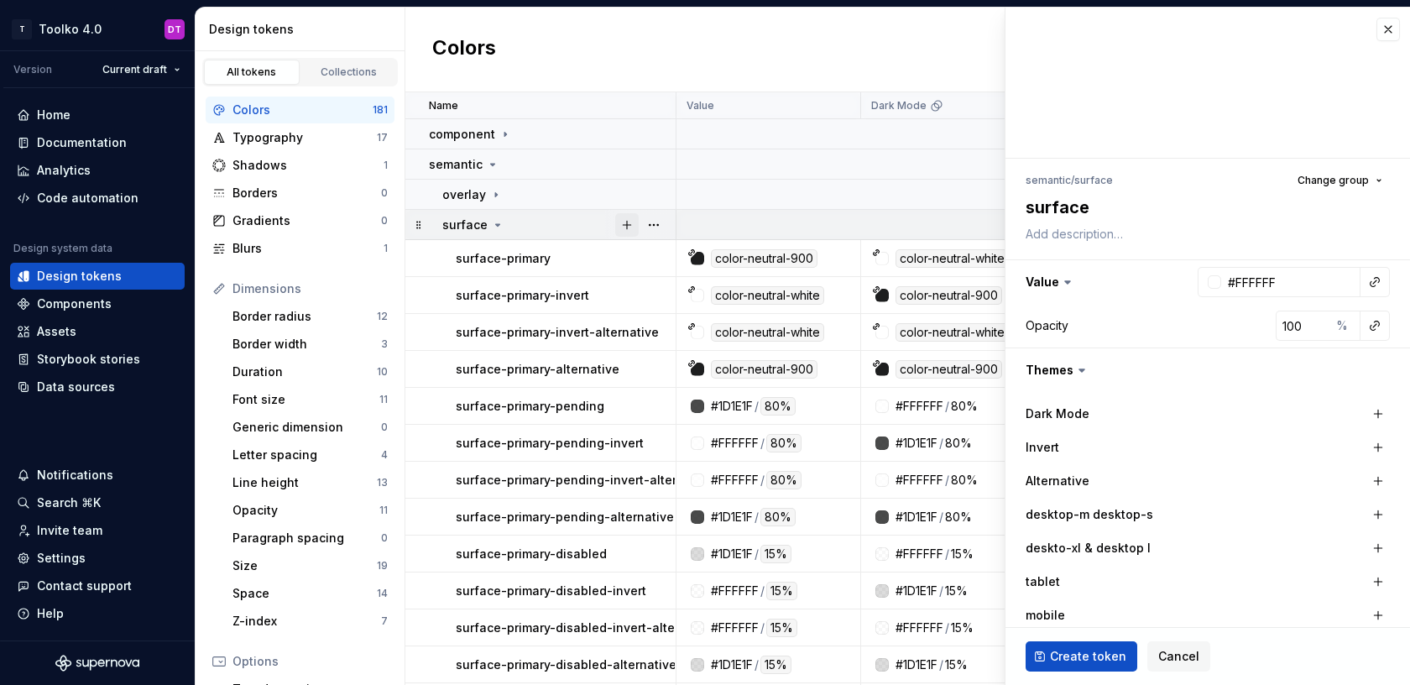
type textarea "surface-"
type textarea "*"
type textarea "surface-f"
type textarea "*"
type textarea "surface-fa"
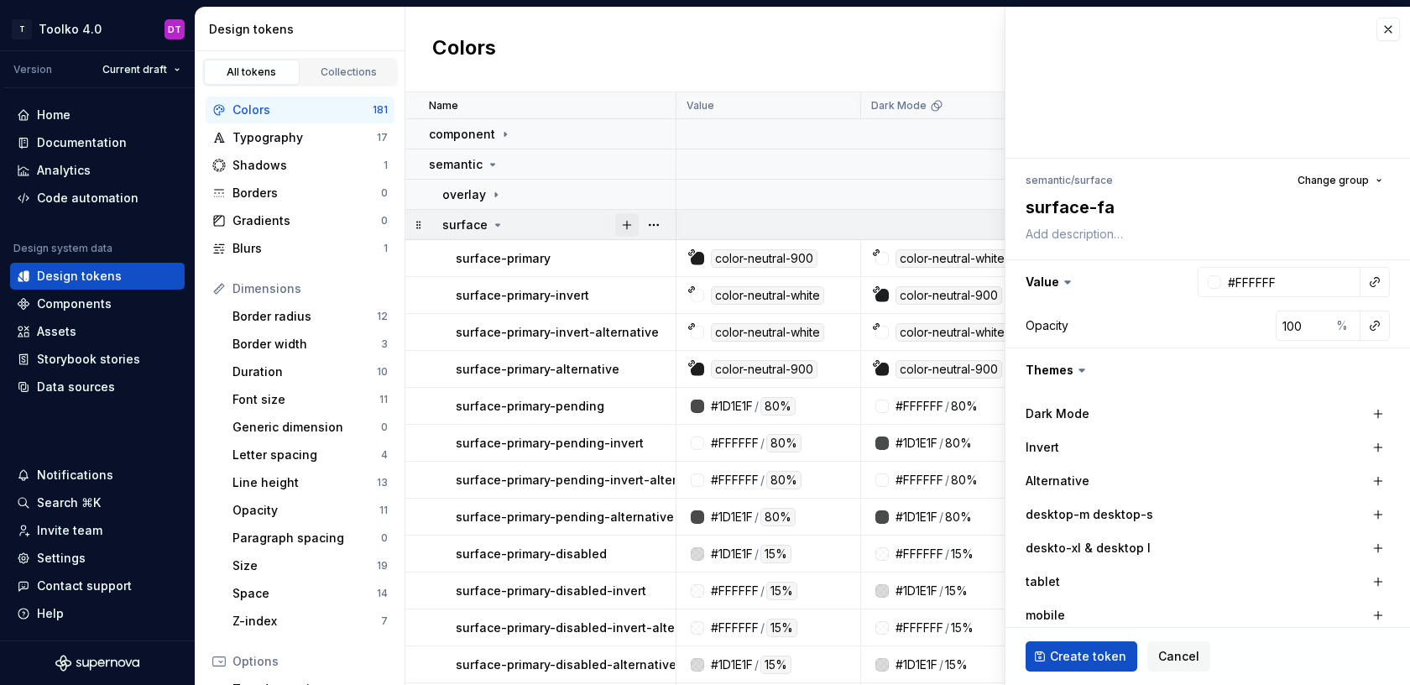
type textarea "*"
type textarea "surface-fac"
type textarea "*"
type textarea "surface-face"
type textarea "*"
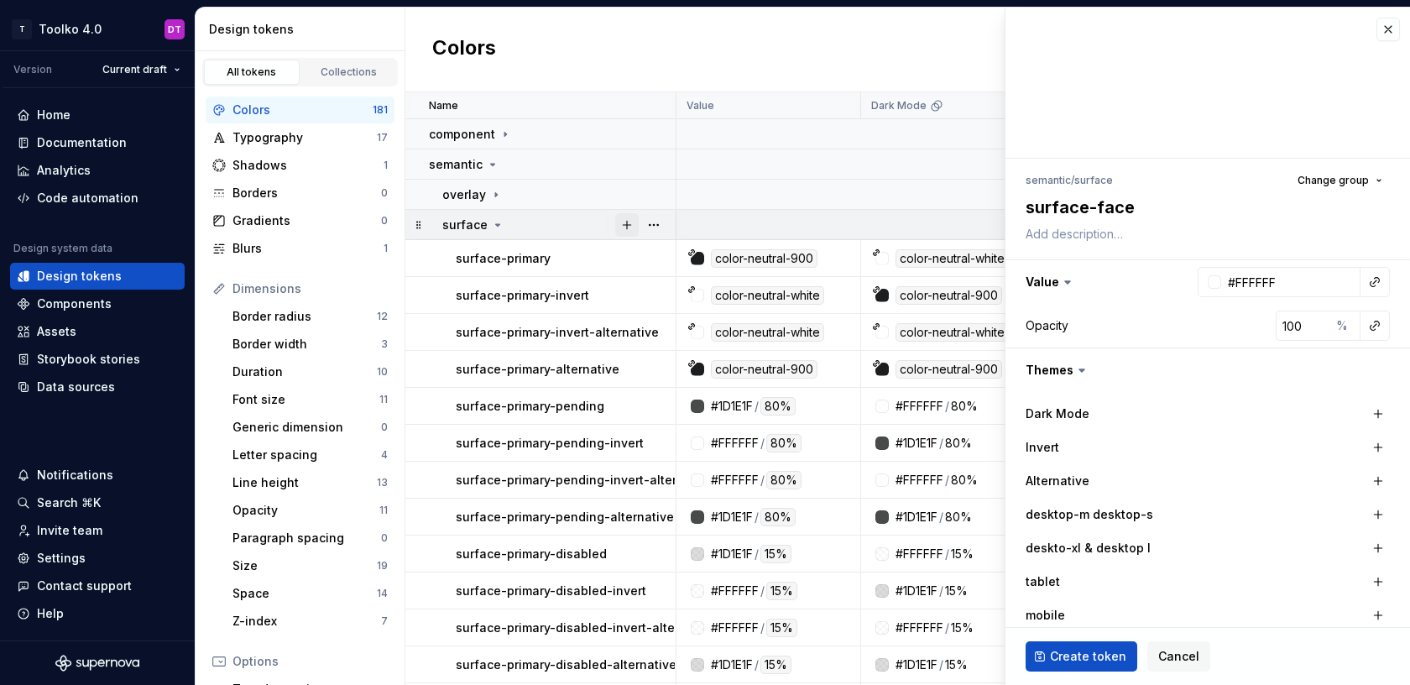
type textarea "surface-faceb"
type textarea "*"
type textarea "surface-facebo"
type textarea "*"
type textarea "surface-faceboo"
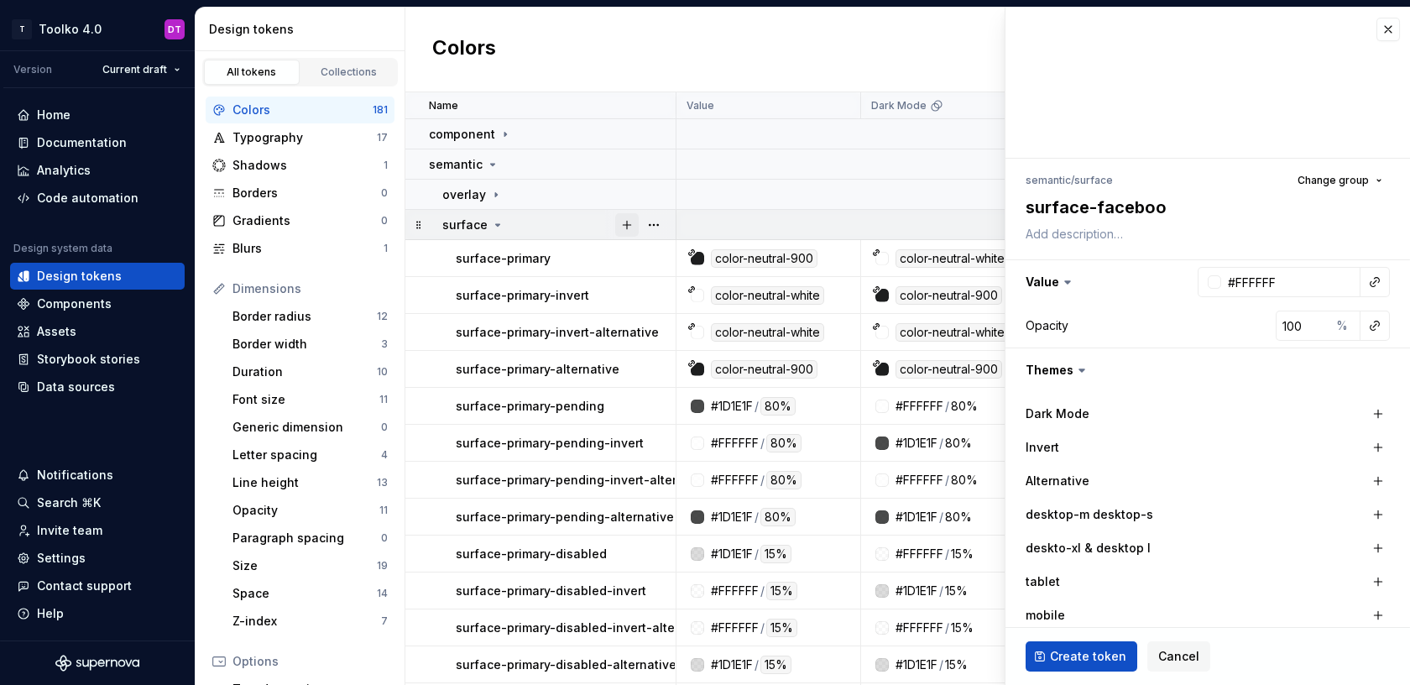
type textarea "*"
type textarea "surface-facebook"
click at [1382, 272] on button "button" at bounding box center [1375, 282] width 24 height 24
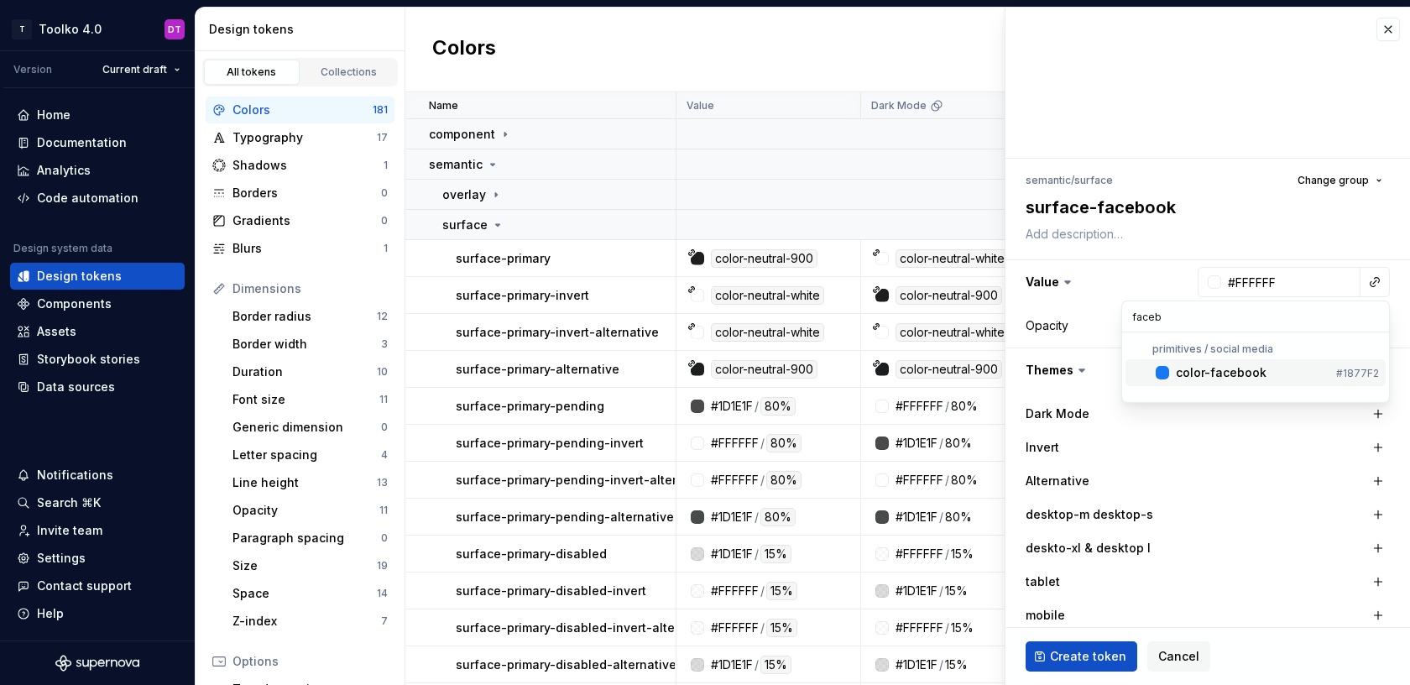
type input "faceb"
click at [1224, 368] on div "color-facebook" at bounding box center [1221, 372] width 91 height 17
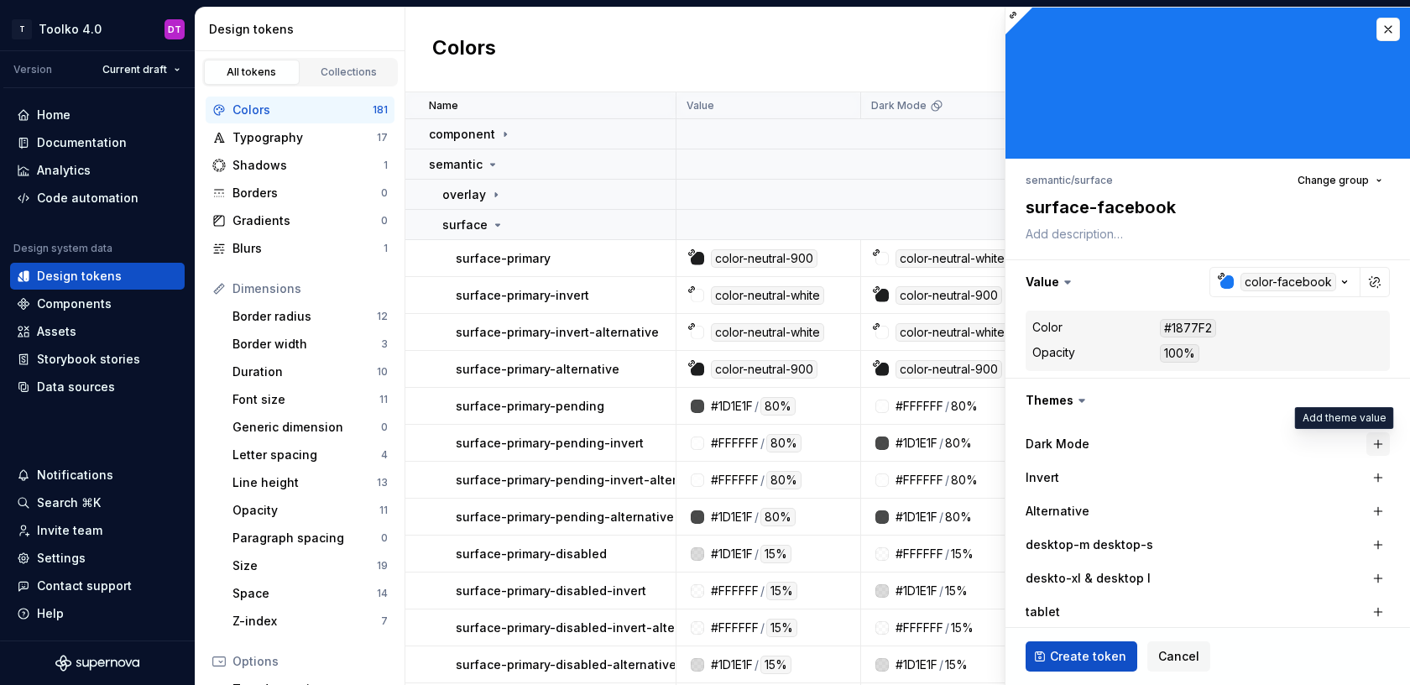
click at [1376, 441] on button "button" at bounding box center [1379, 444] width 24 height 24
type textarea "*"
click at [1299, 442] on div "#FFFFFF" at bounding box center [1281, 444] width 48 height 17
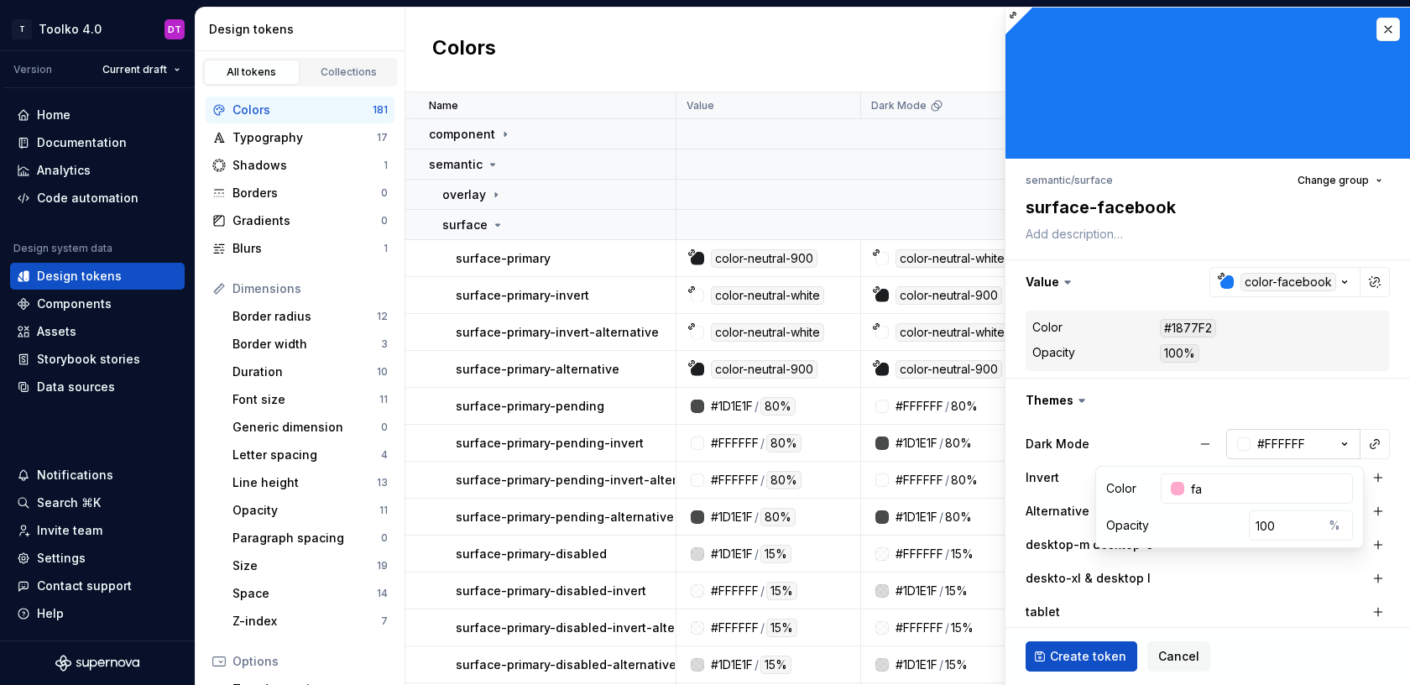
type input "f"
click at [1375, 446] on button "button" at bounding box center [1375, 444] width 24 height 24
type input "faceb"
click at [1195, 539] on div "color-facebook" at bounding box center [1221, 534] width 91 height 17
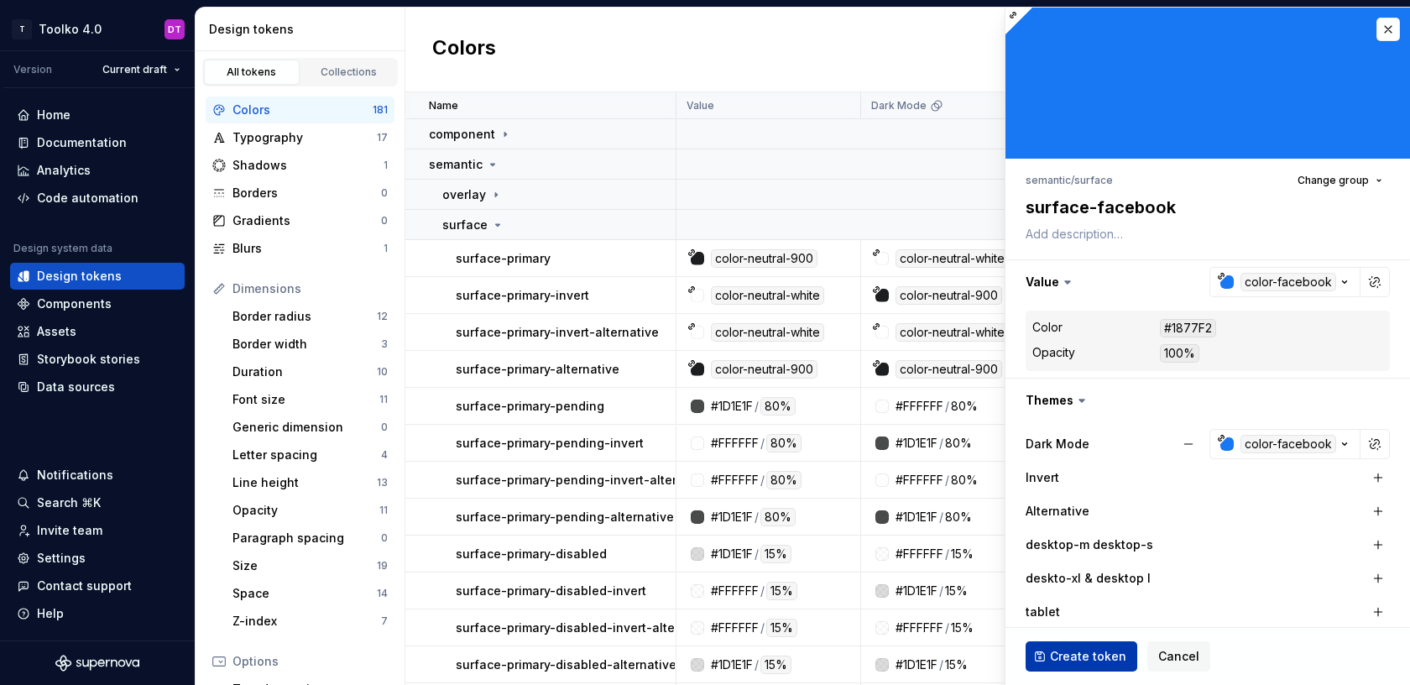
click at [1077, 654] on span "Create token" at bounding box center [1088, 656] width 76 height 17
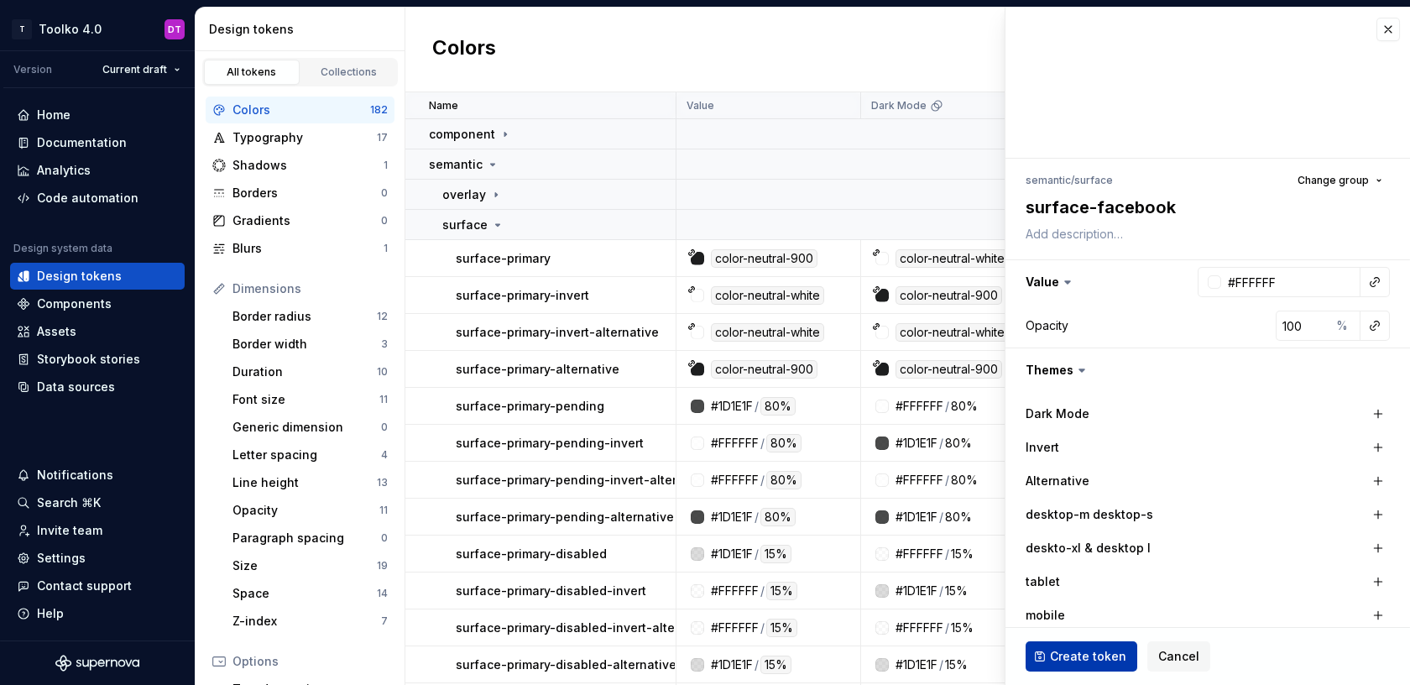
type textarea "*"
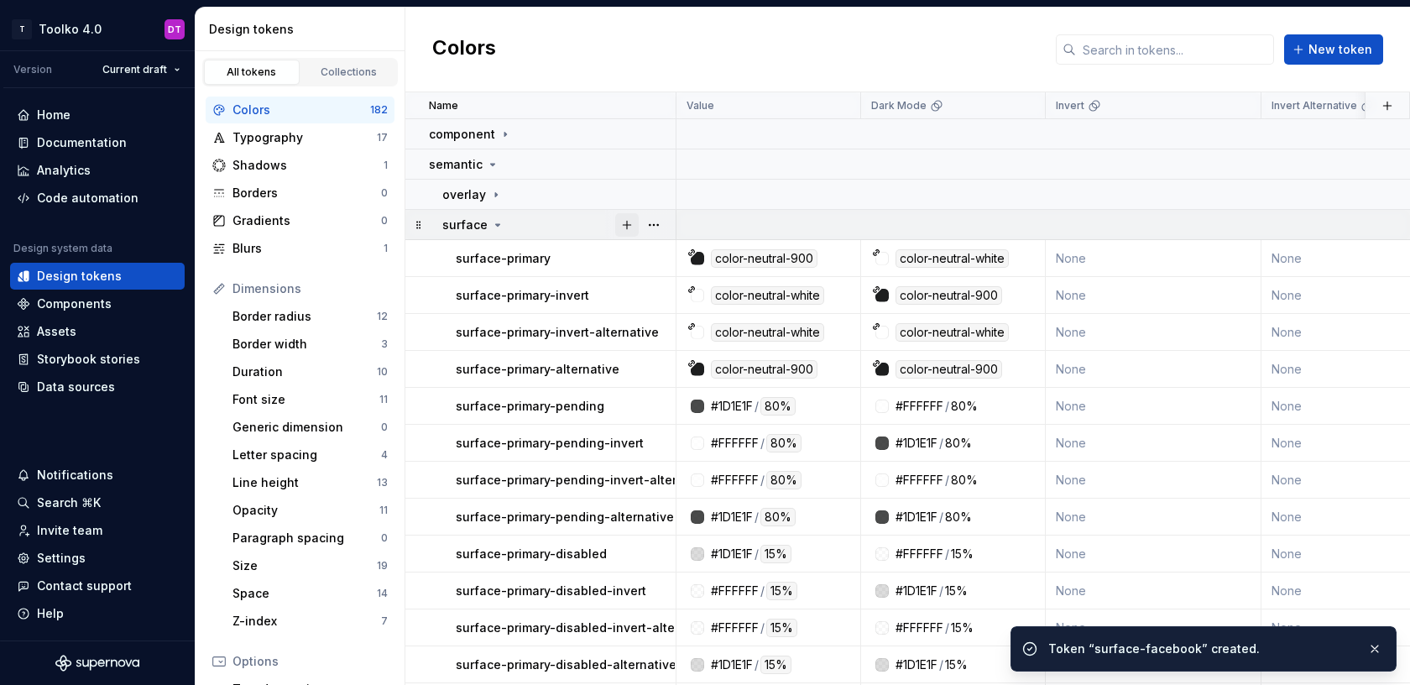
click at [628, 222] on button "button" at bounding box center [627, 225] width 24 height 24
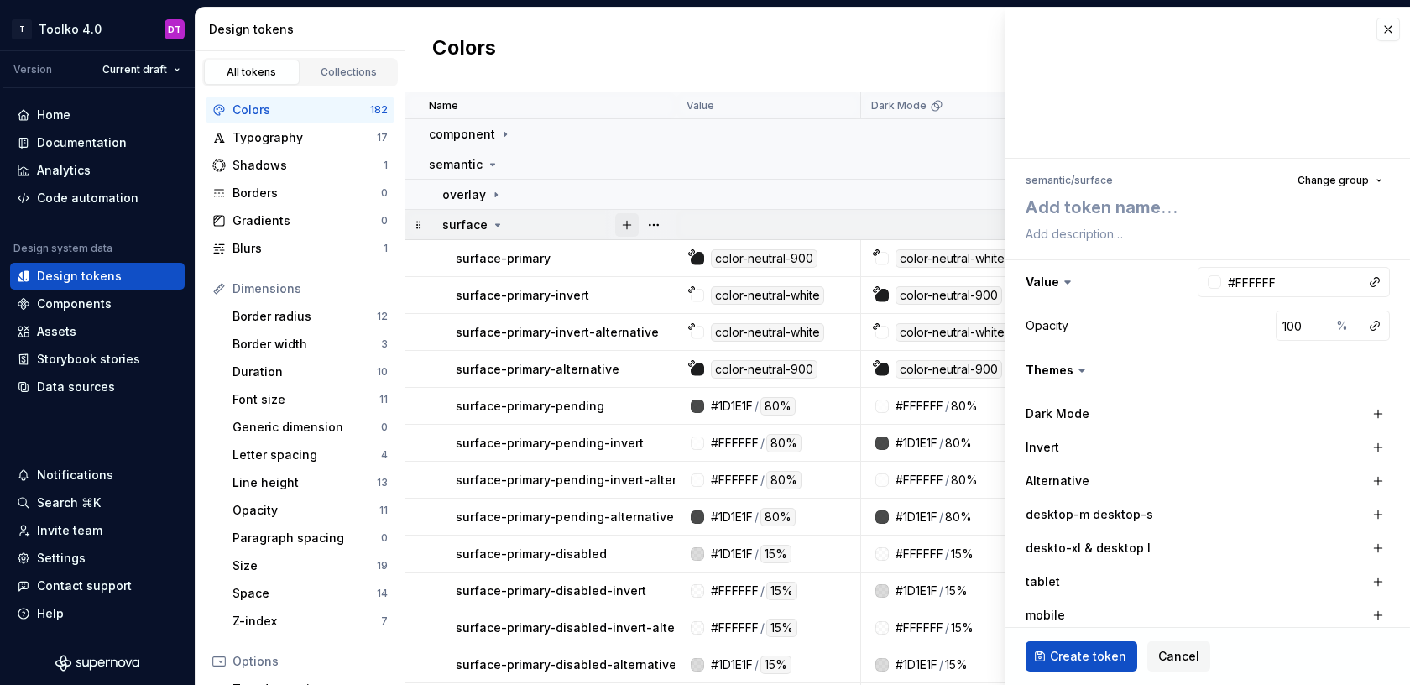
type textarea "*"
type textarea "s"
type textarea "*"
type textarea "su"
type textarea "*"
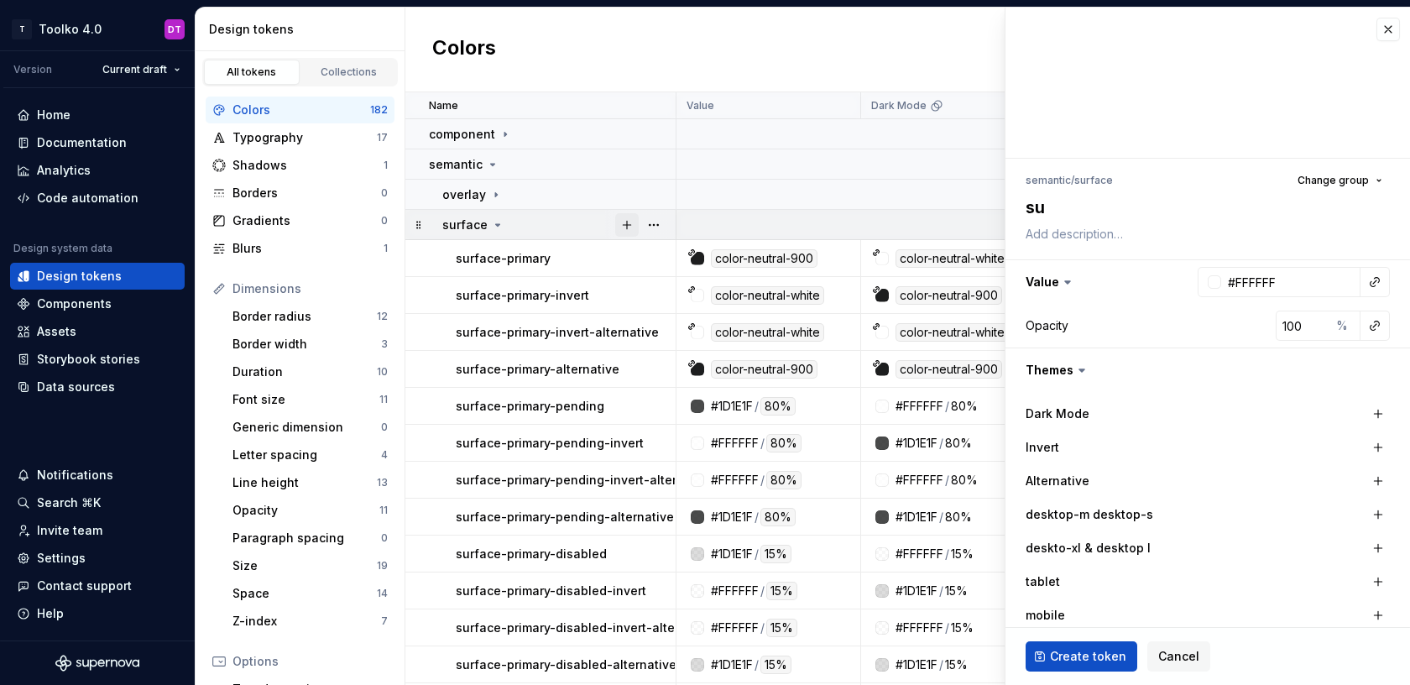
type textarea "sur"
type textarea "*"
type textarea "surf"
type textarea "*"
type textarea "surfa"
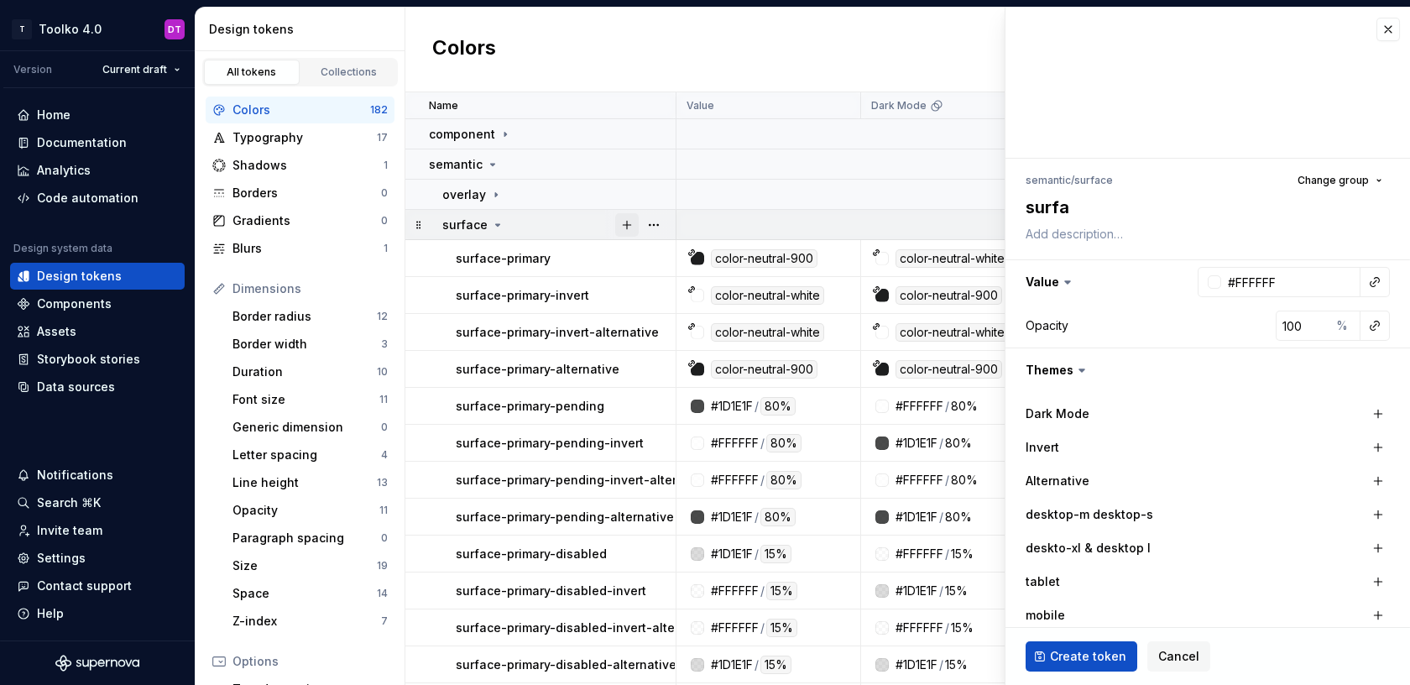
type textarea "*"
type textarea "surfac"
type textarea "*"
type textarea "surface"
type textarea "*"
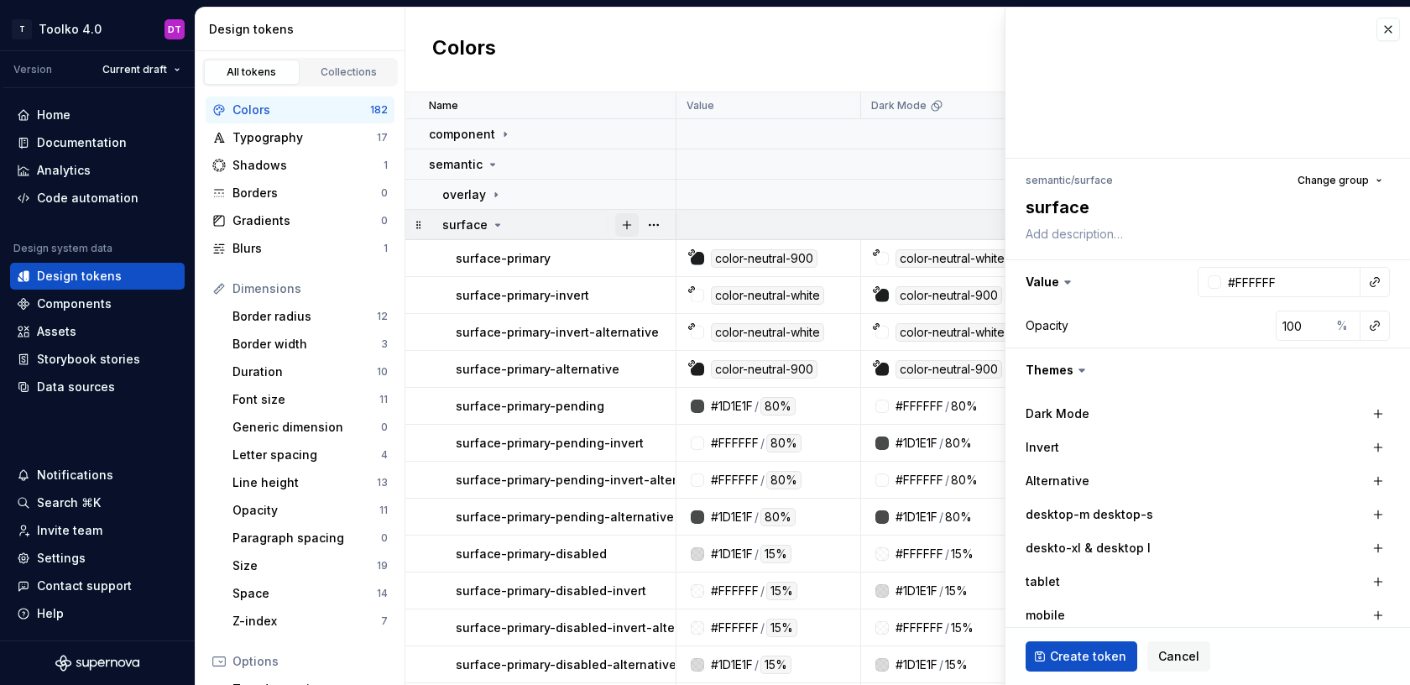
type textarea "surface-"
type textarea "*"
type textarea "surface-a"
type textarea "*"
type textarea "surface-ap"
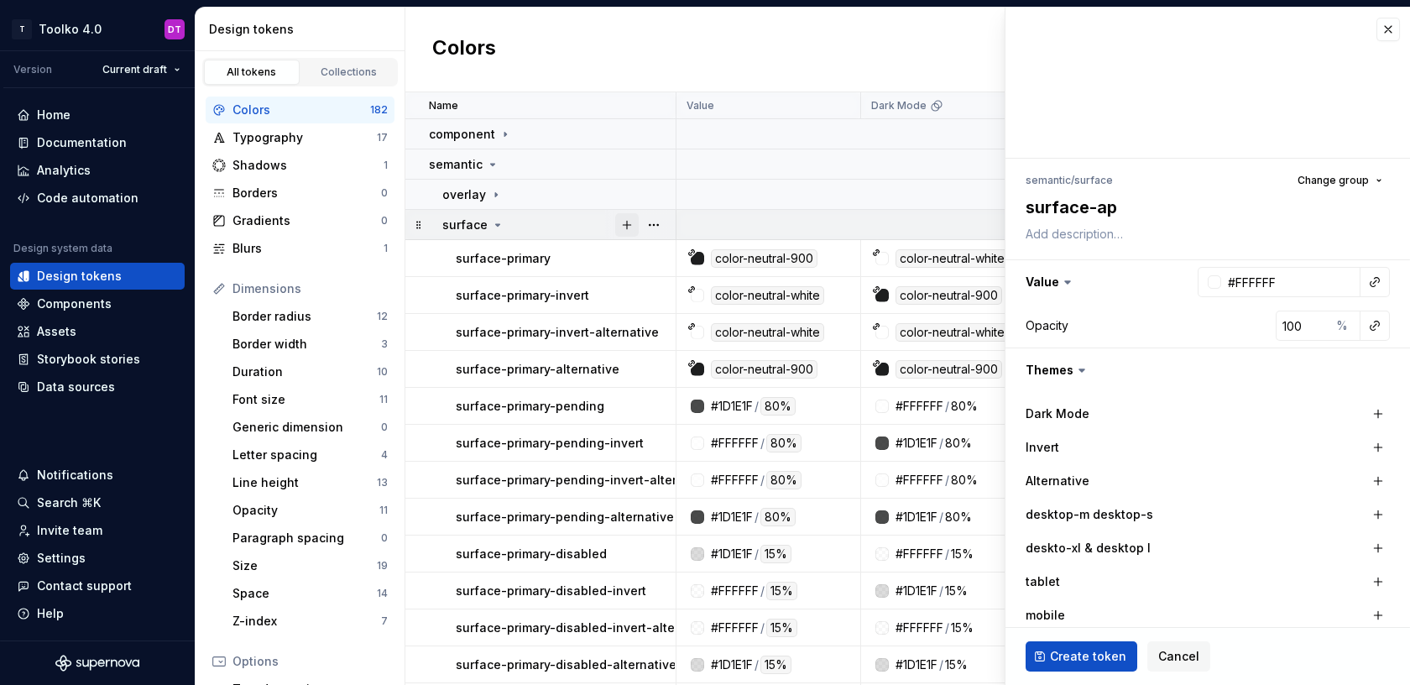
type textarea "*"
type textarea "surface-app"
type textarea "*"
type textarea "surface-appl"
type textarea "*"
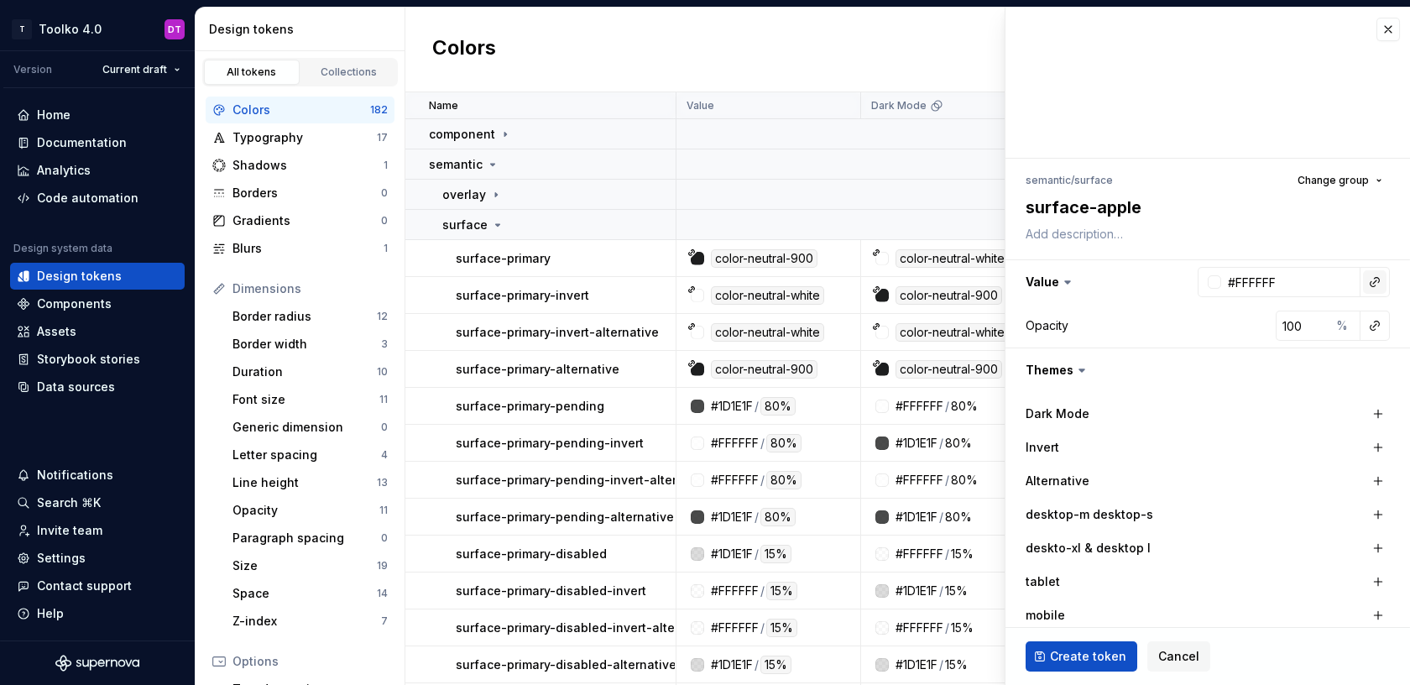
type textarea "surface-apple"
click at [1378, 278] on button "button" at bounding box center [1375, 282] width 24 height 24
type input "black"
click at [1294, 367] on div "color-neutral-black" at bounding box center [1250, 372] width 149 height 17
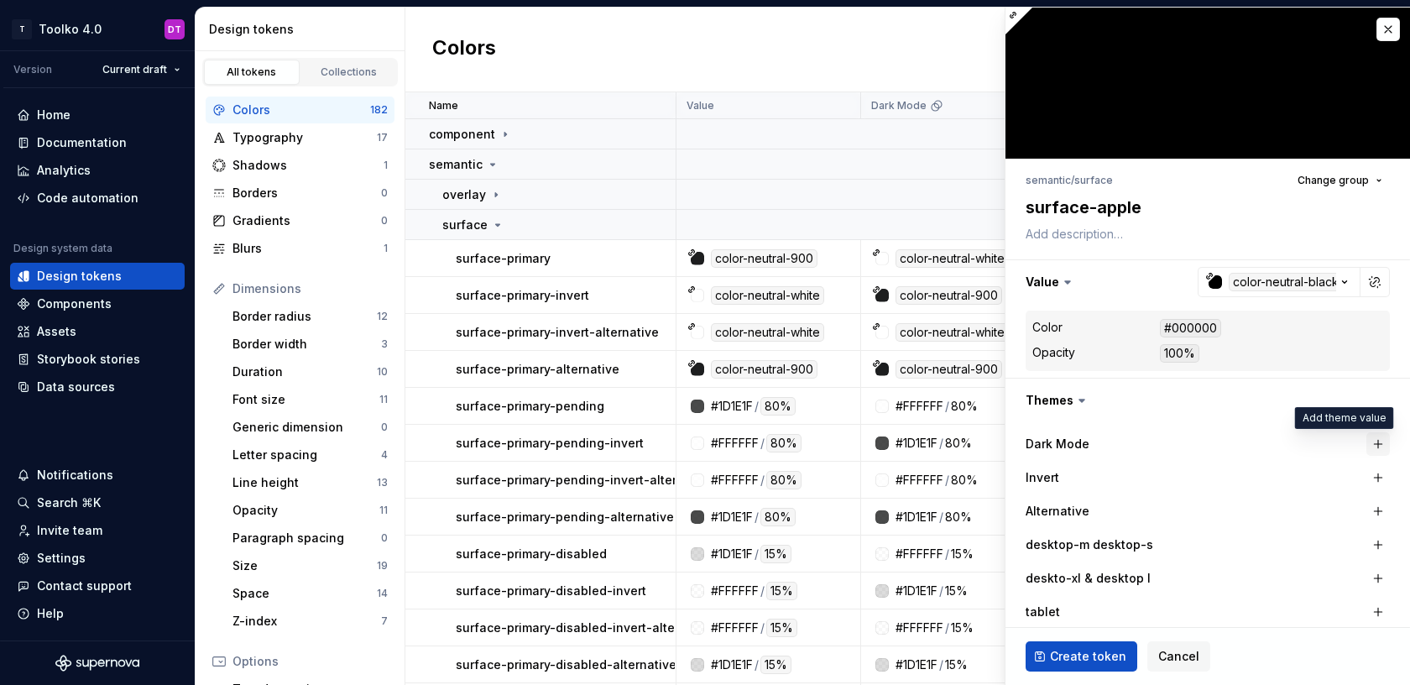
click at [1377, 444] on button "button" at bounding box center [1379, 444] width 24 height 24
type textarea "*"
click at [1378, 444] on button "button" at bounding box center [1375, 444] width 24 height 24
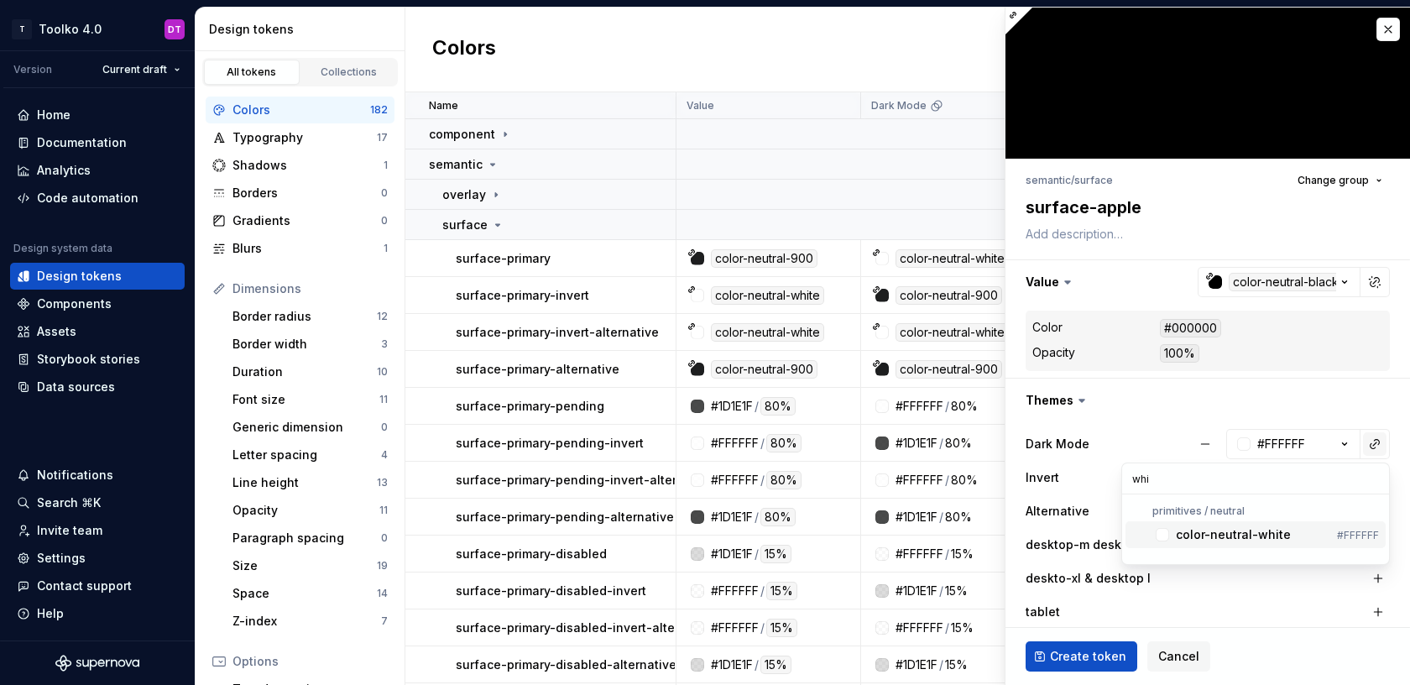
type input "whit"
click at [1225, 534] on div "color-neutral-white" at bounding box center [1233, 534] width 115 height 17
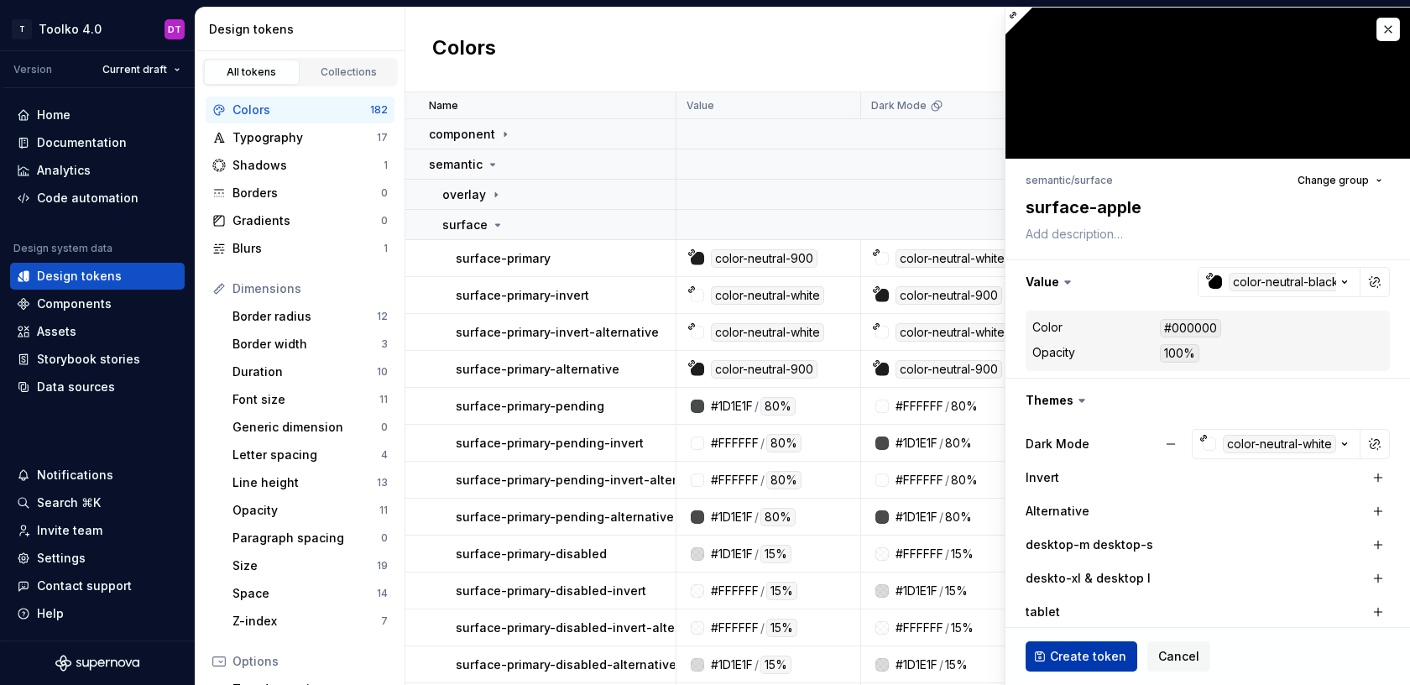
click at [1063, 656] on span "Create token" at bounding box center [1088, 656] width 76 height 17
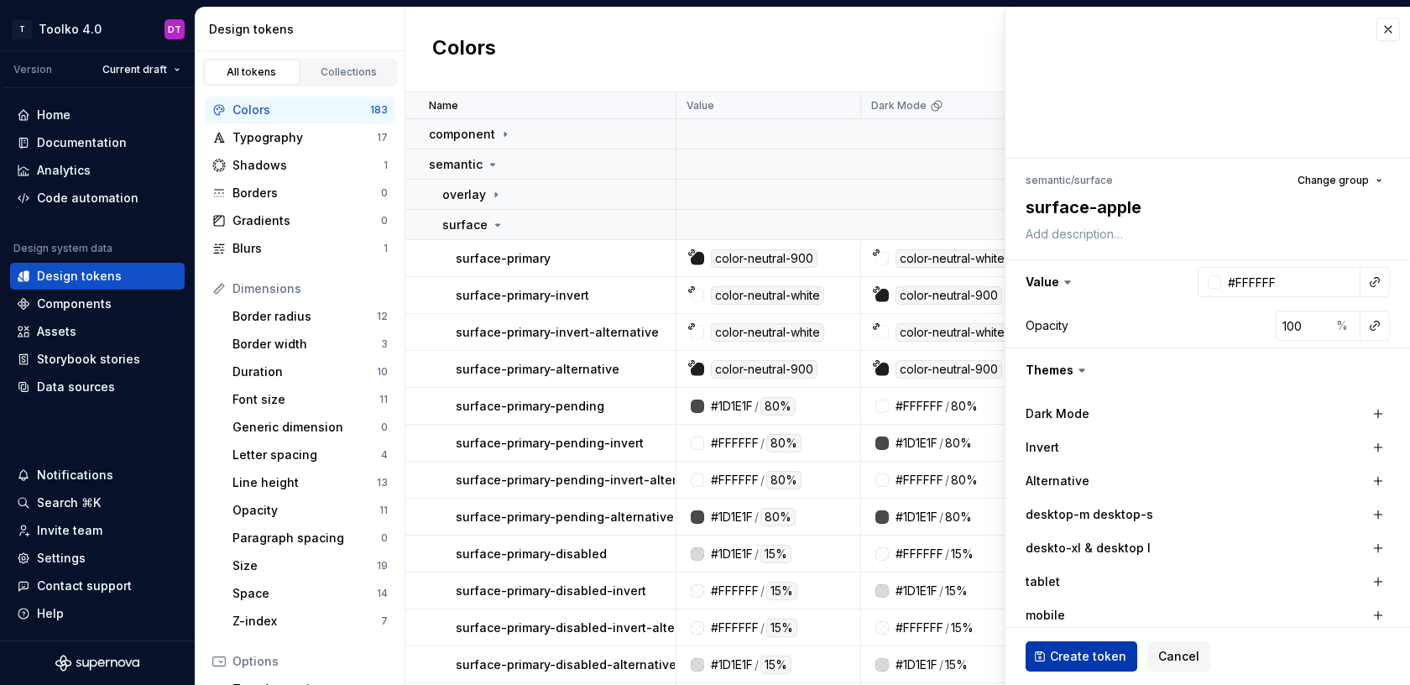
type textarea "*"
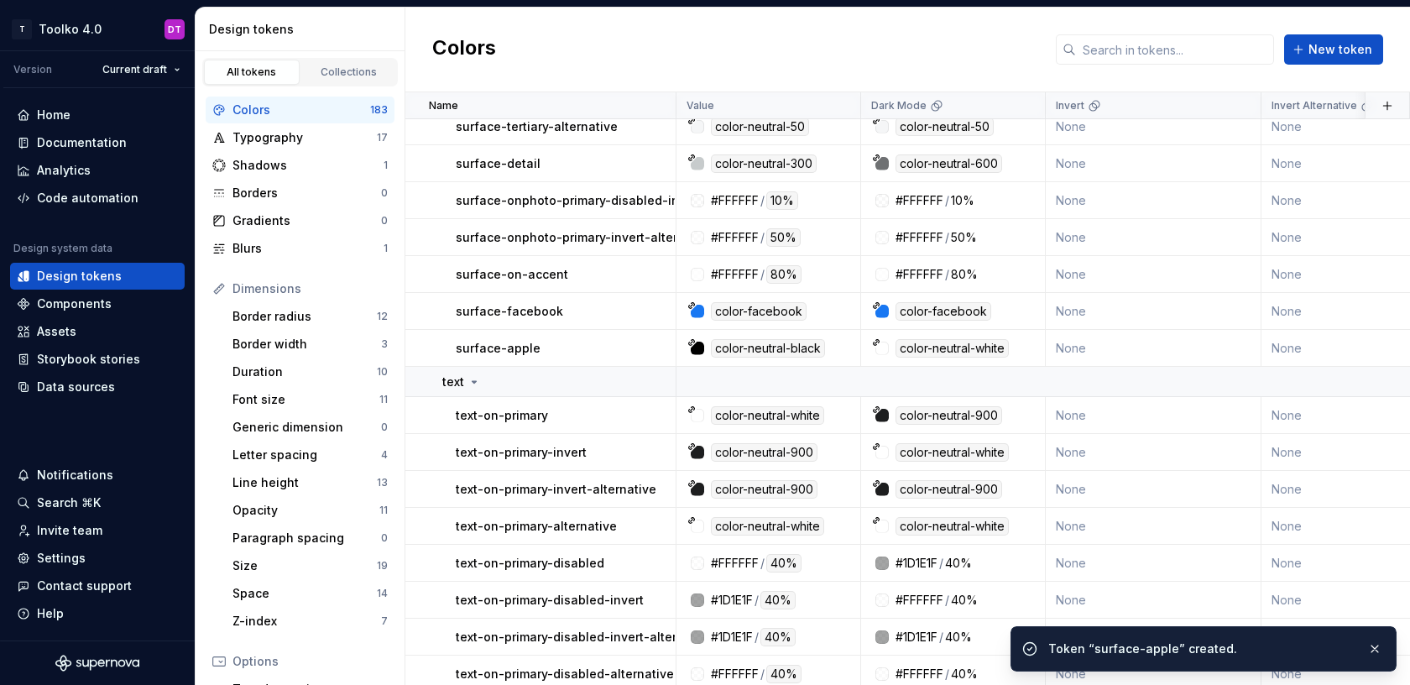
scroll to position [896, 0]
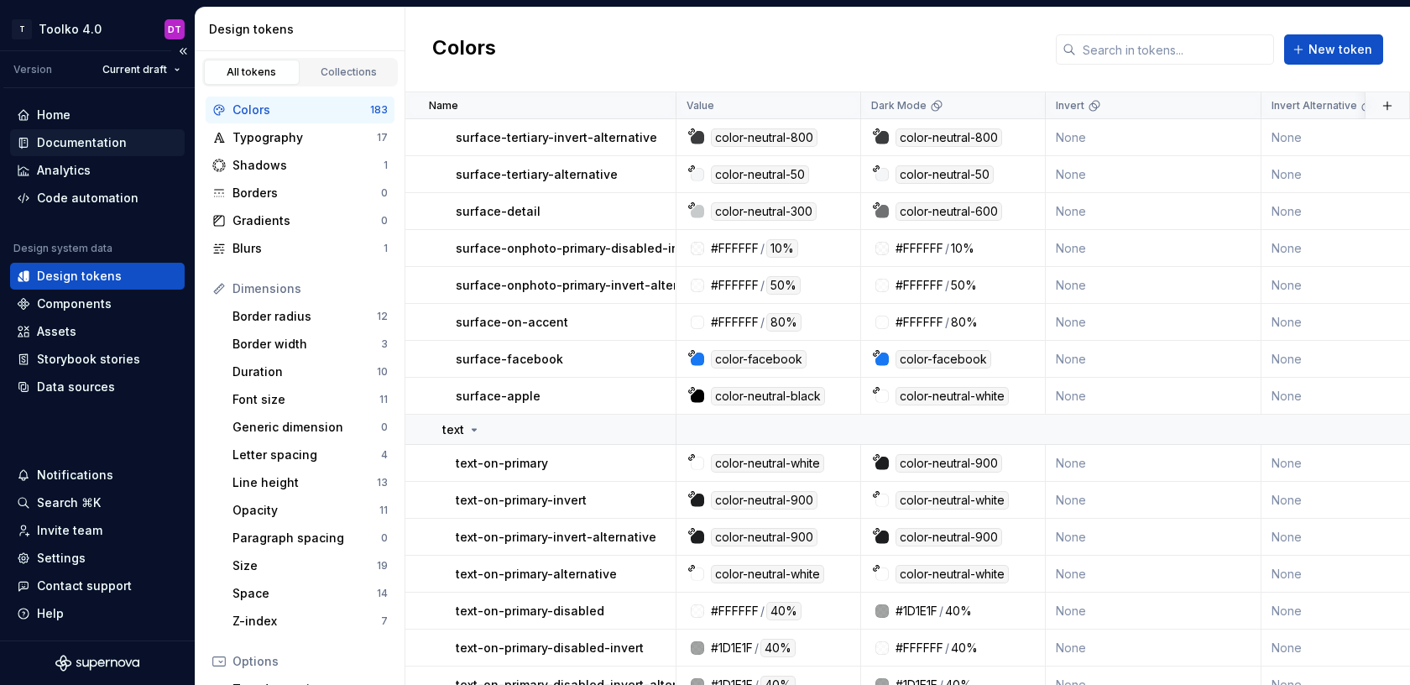
click at [84, 143] on div "Documentation" at bounding box center [82, 142] width 90 height 17
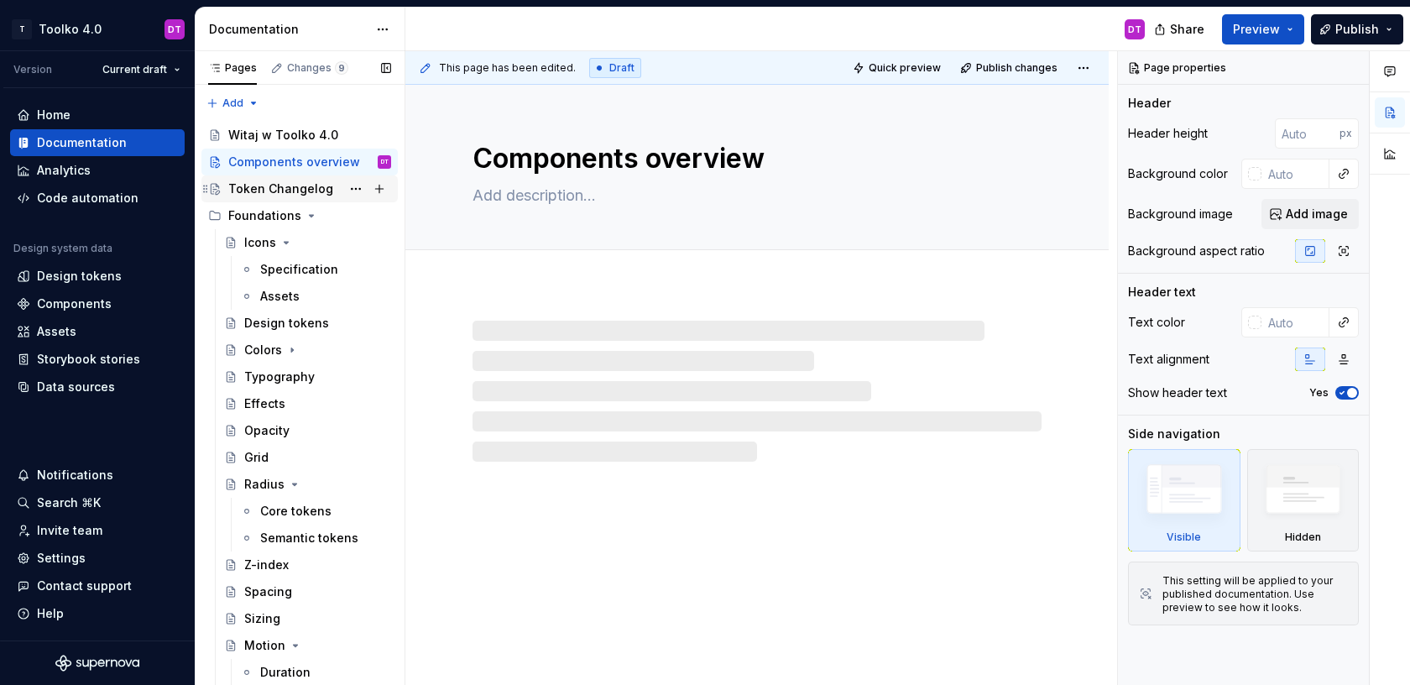
click at [291, 189] on div "Token Changelog" at bounding box center [280, 188] width 105 height 17
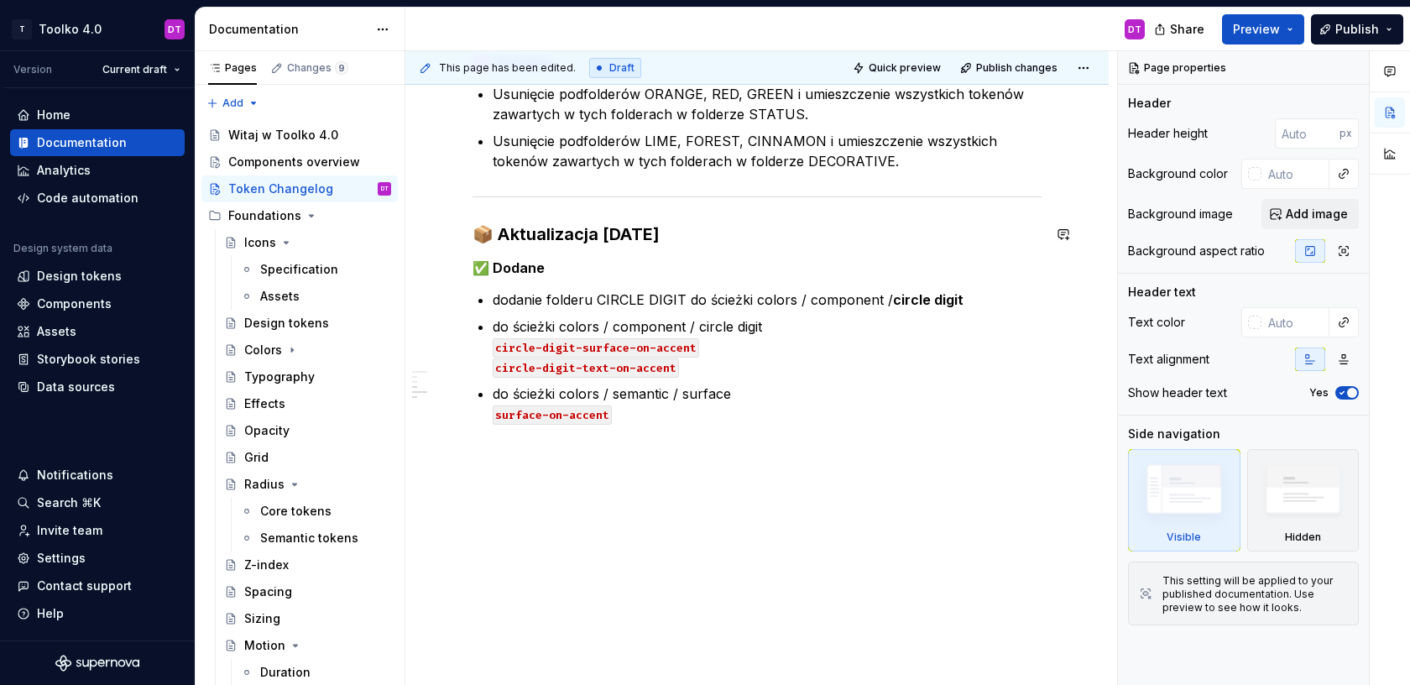
scroll to position [1321, 0]
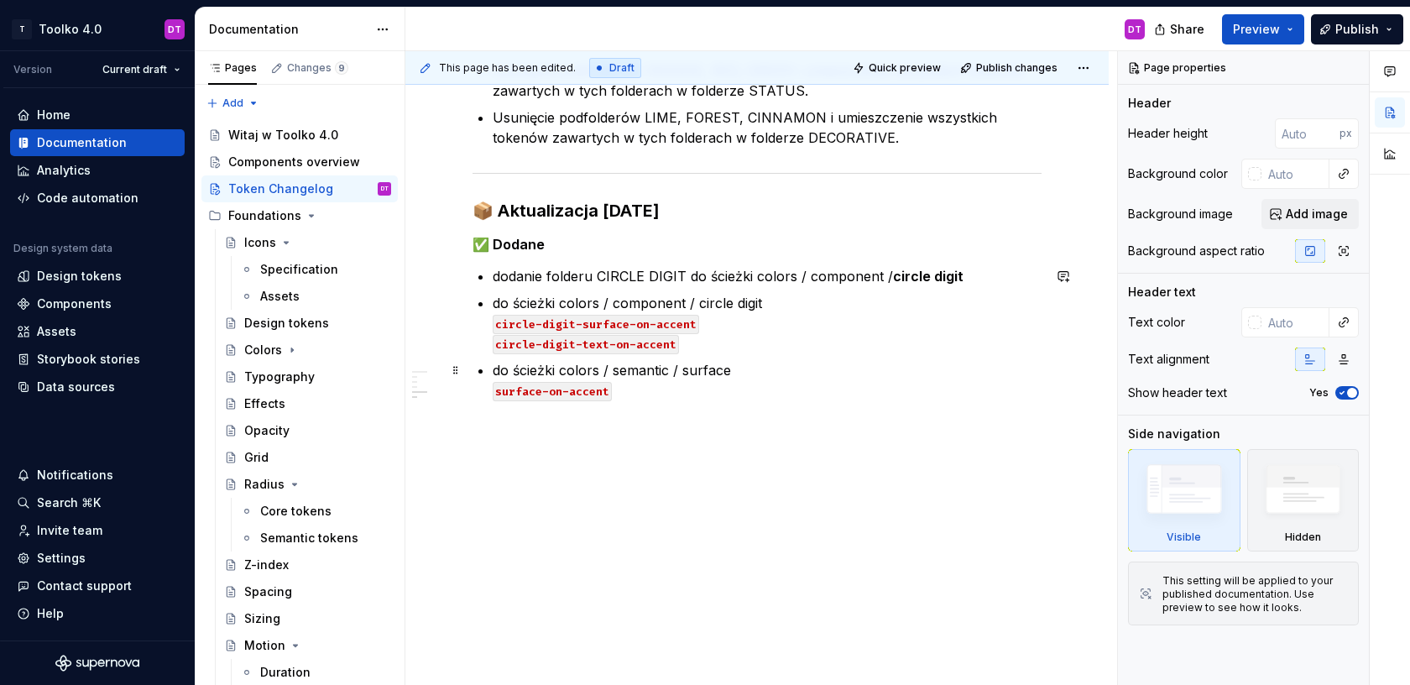
type textarea "*"
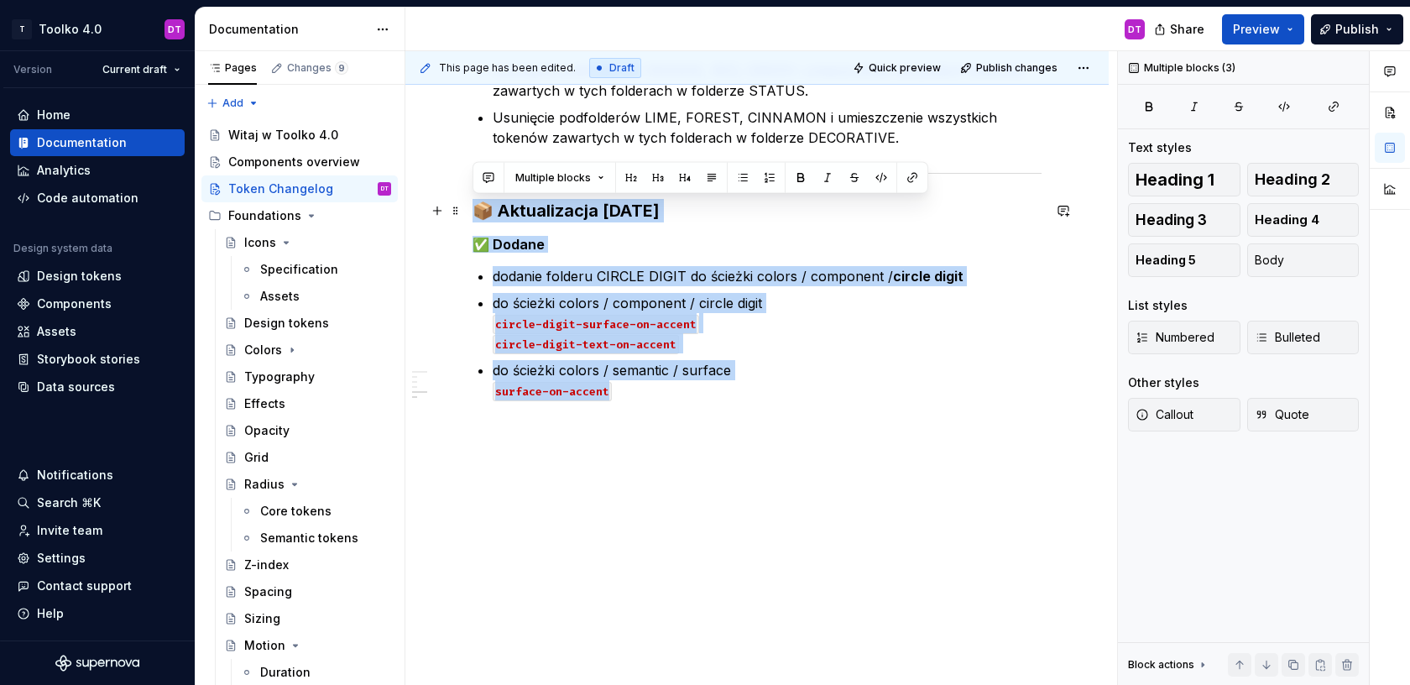
drag, startPoint x: 628, startPoint y: 399, endPoint x: 473, endPoint y: 213, distance: 241.4
click at [1006, 170] on div at bounding box center [757, 173] width 569 height 11
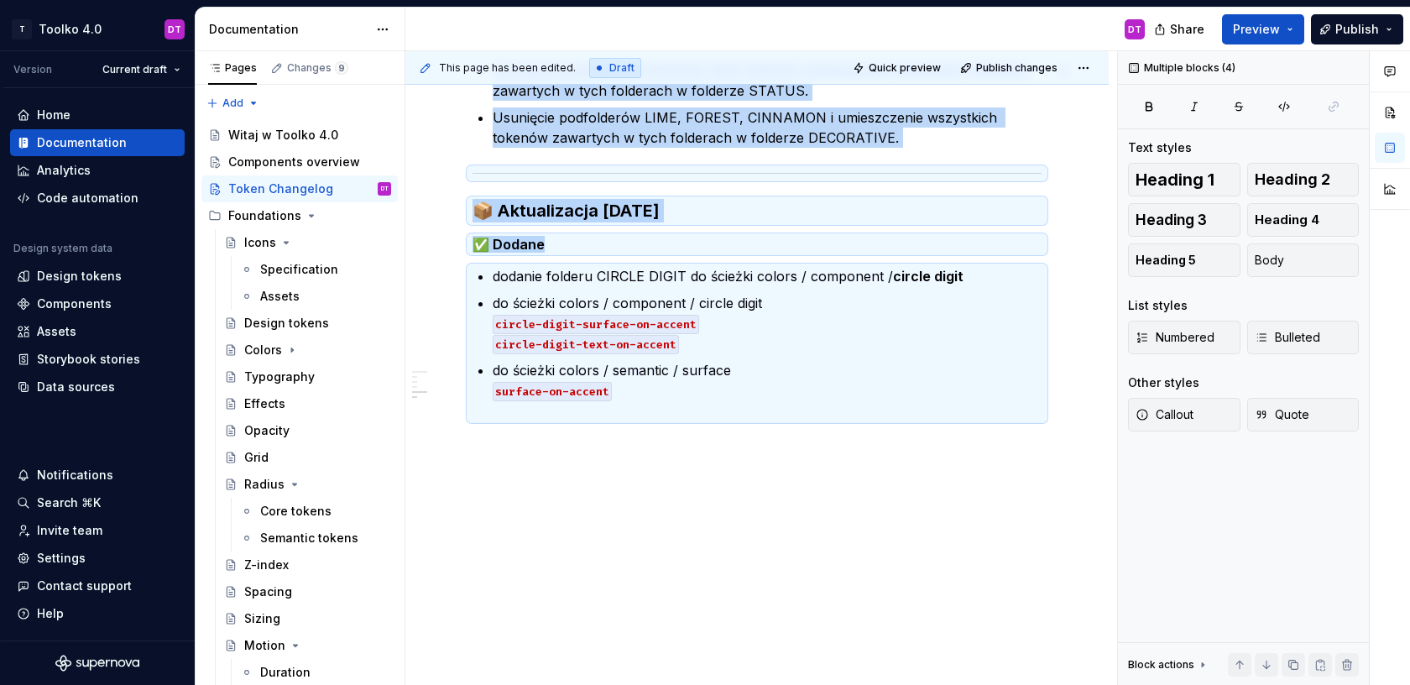
copy div "Usunięcie podfolderów ORANGE, RED, GREEN i umieszczenie wszystkich tokenów zawa…"
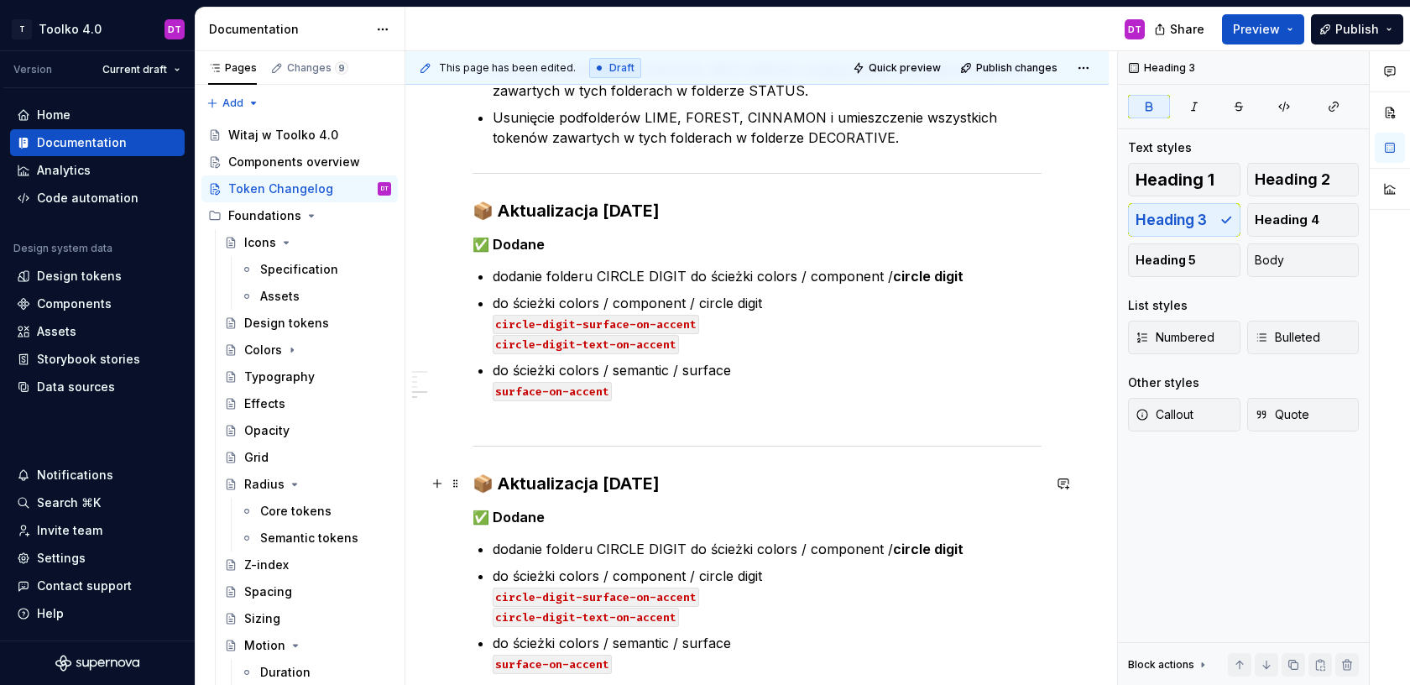
click at [611, 481] on strong "📦 Aktualizacja [DATE]" at bounding box center [566, 483] width 187 height 20
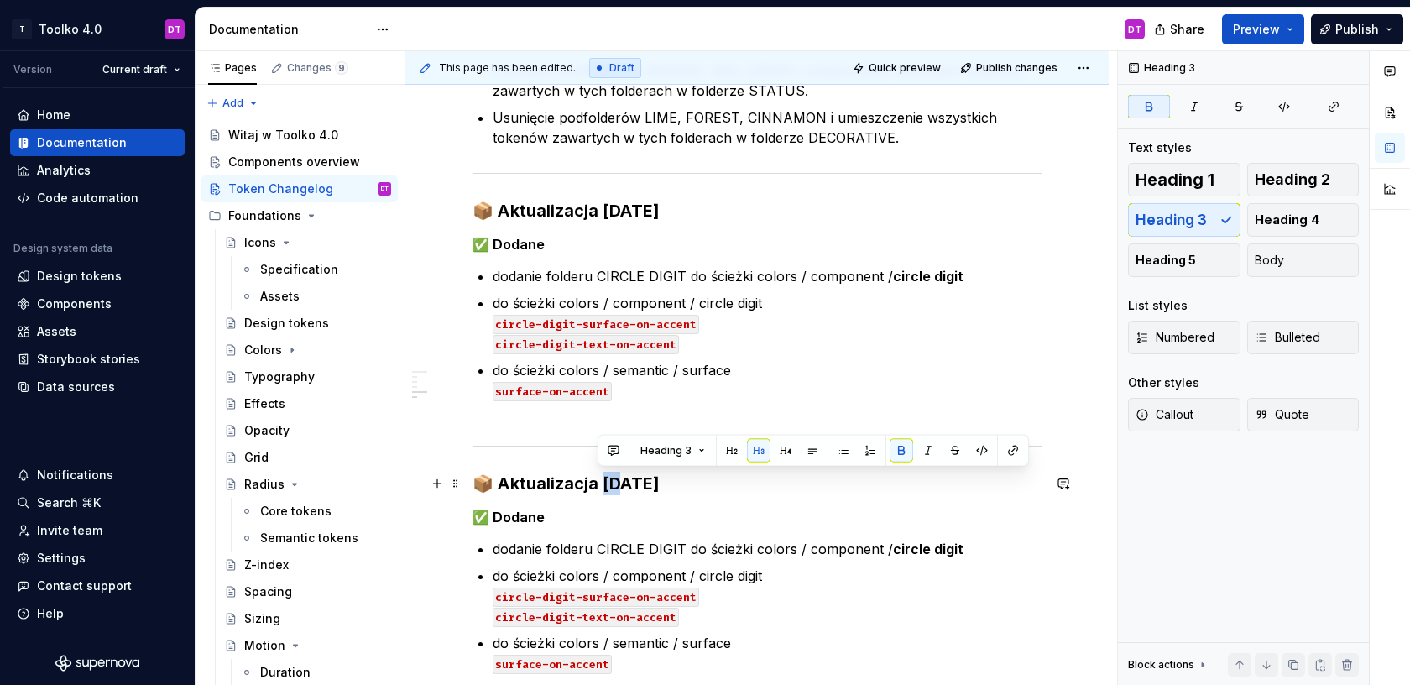
drag, startPoint x: 613, startPoint y: 481, endPoint x: 602, endPoint y: 481, distance: 10.9
click at [602, 481] on strong "📦 Aktualizacja [DATE]" at bounding box center [566, 483] width 187 height 20
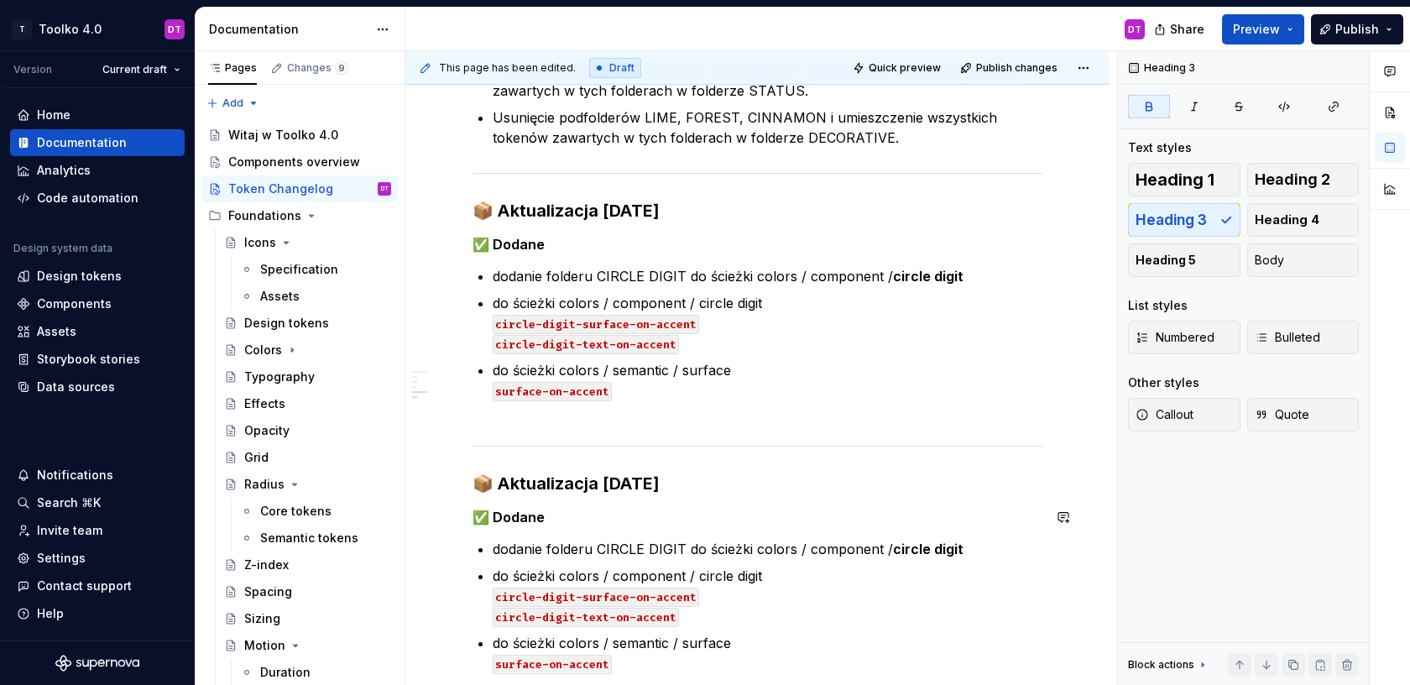
scroll to position [1366, 0]
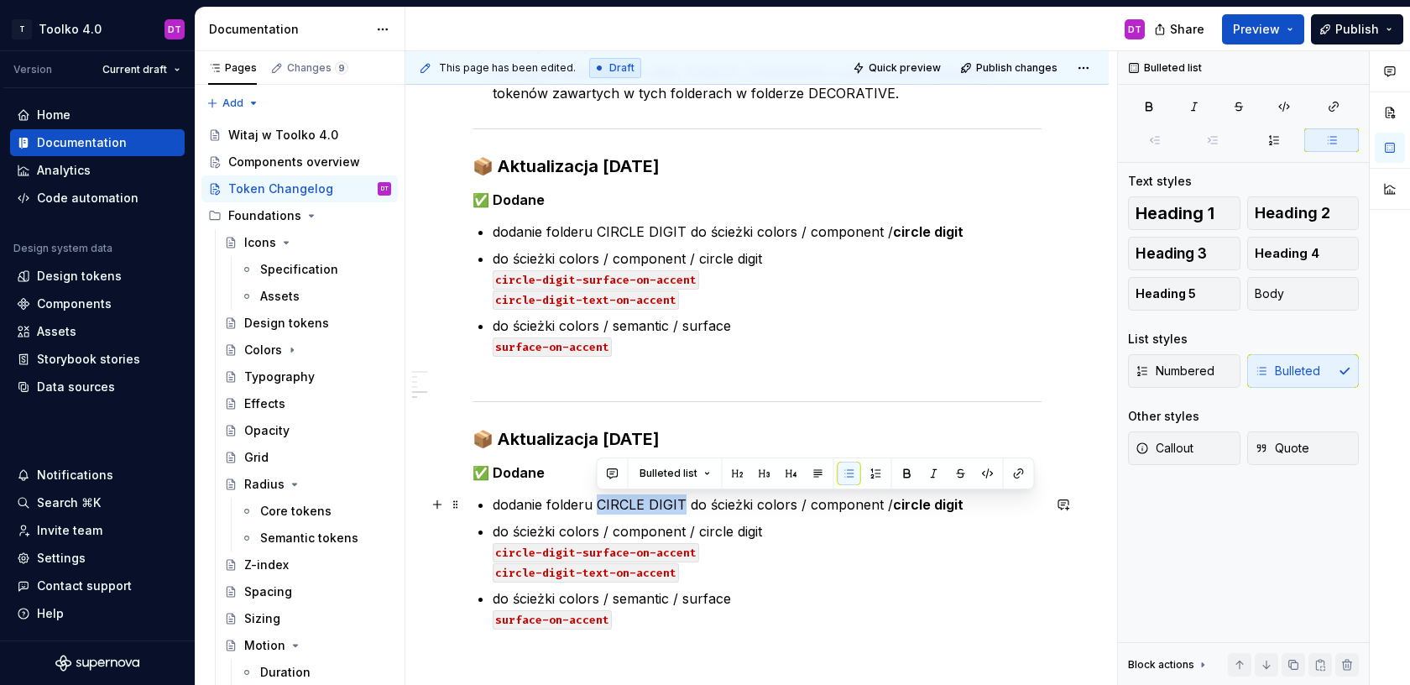
drag, startPoint x: 596, startPoint y: 504, endPoint x: 681, endPoint y: 504, distance: 84.8
click at [681, 504] on p "dodanie folderu CIRCLE DIGIT do ścieżki colors / component / circle digit" at bounding box center [767, 504] width 549 height 20
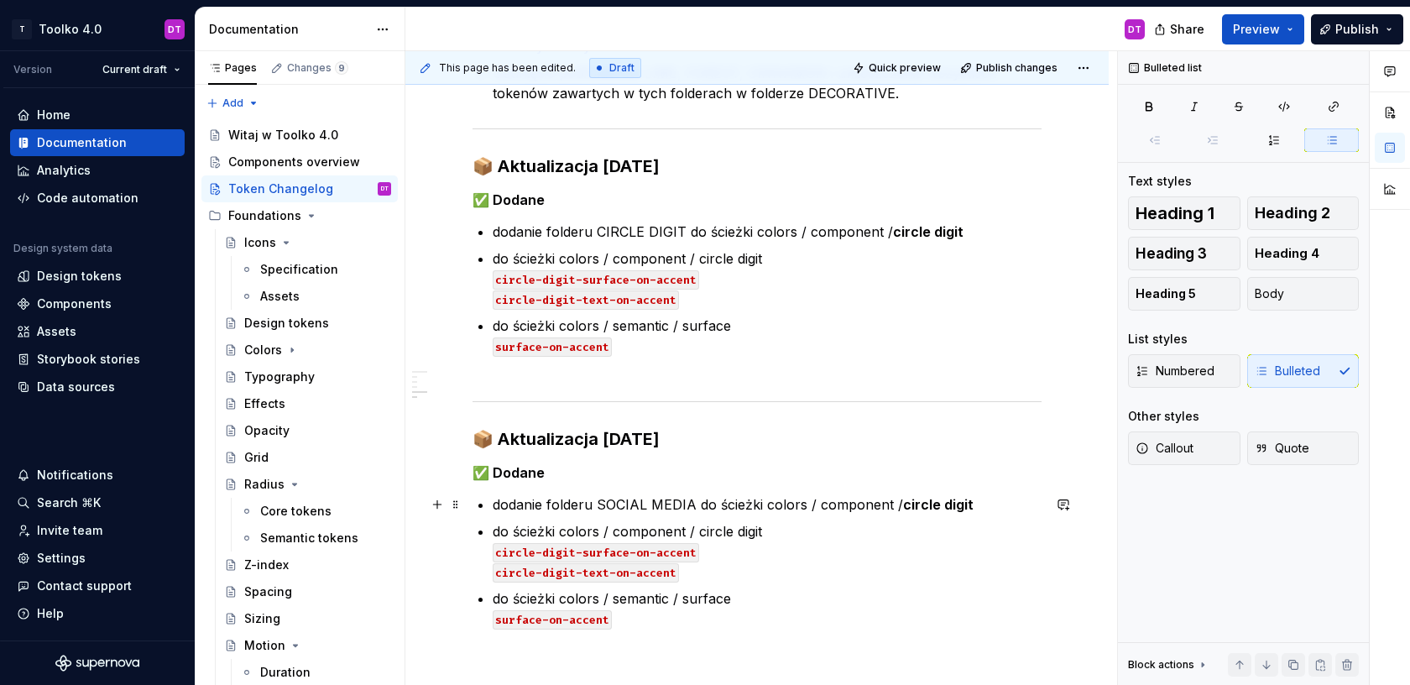
click at [863, 507] on p "dodanie folderu SOCIAL MEDIA do ścieżki colors / component / circle digit" at bounding box center [767, 504] width 549 height 20
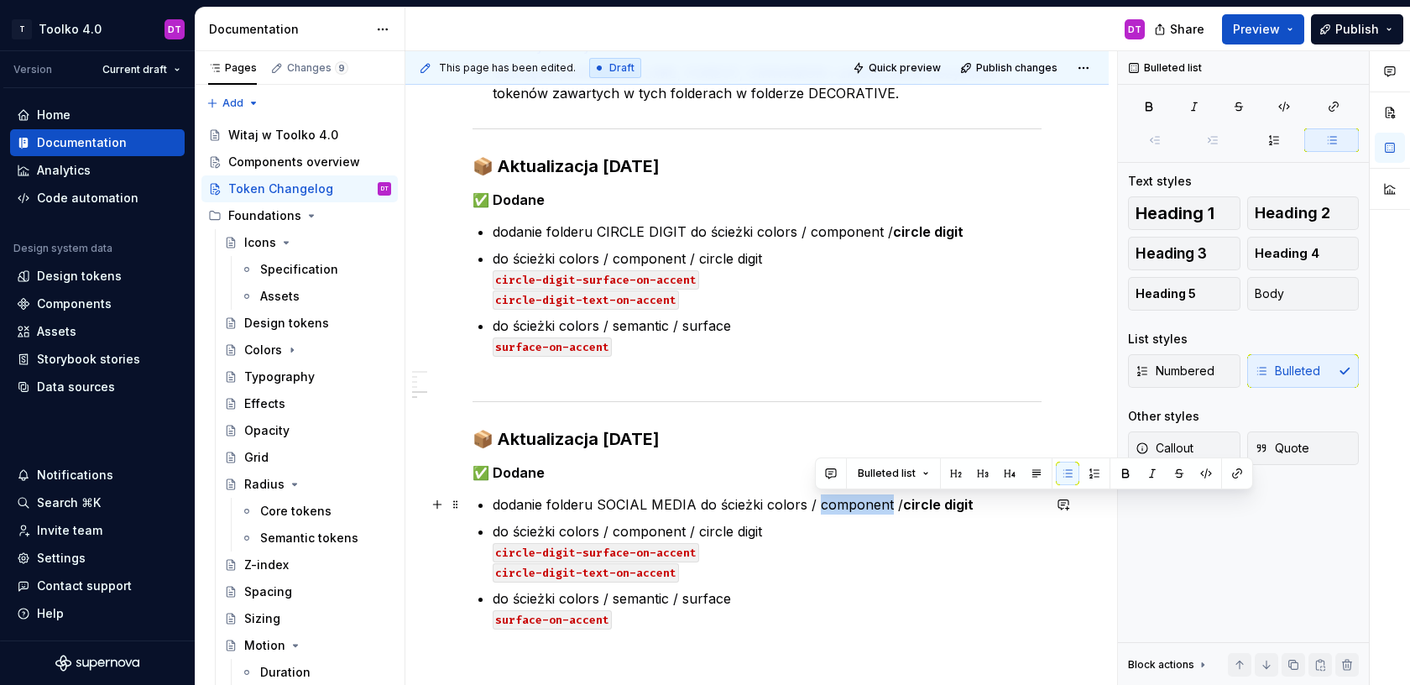
click at [863, 507] on p "dodanie folderu SOCIAL MEDIA do ścieżki colors / component / circle digit" at bounding box center [767, 504] width 549 height 20
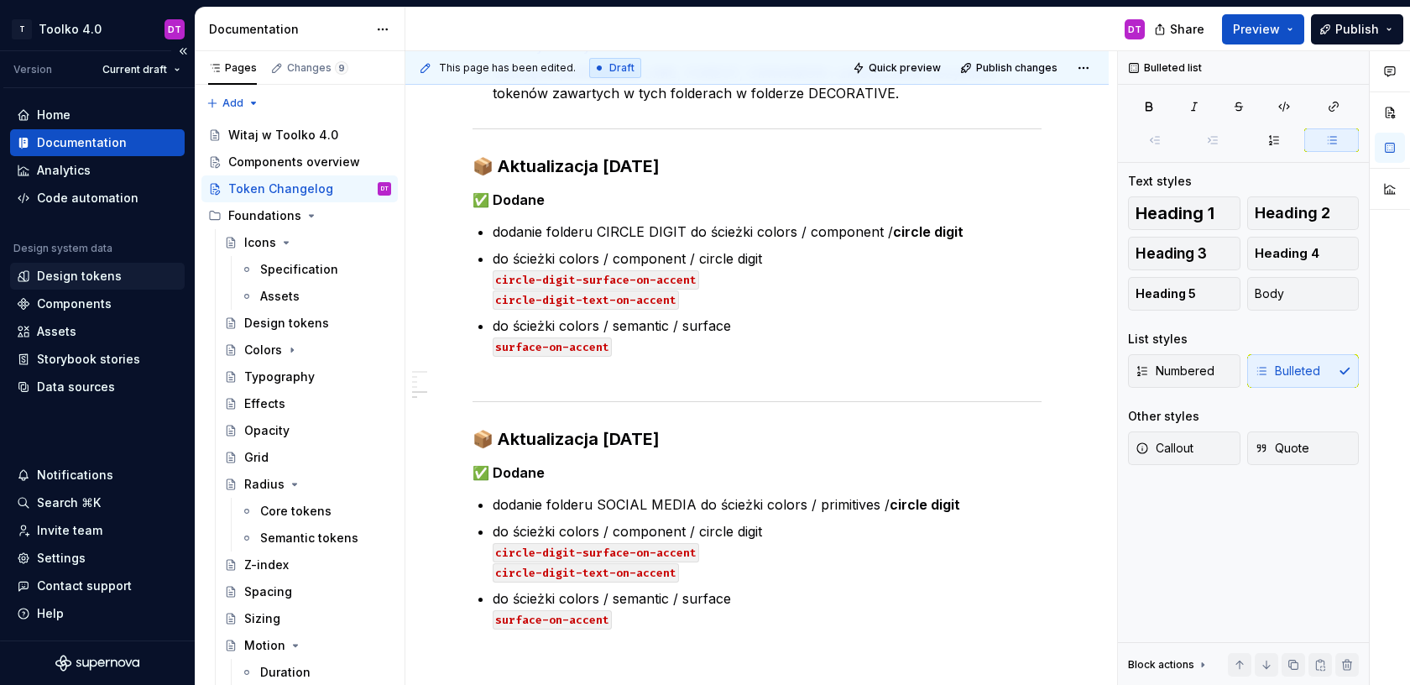
click at [106, 280] on div "Design tokens" at bounding box center [79, 276] width 85 height 17
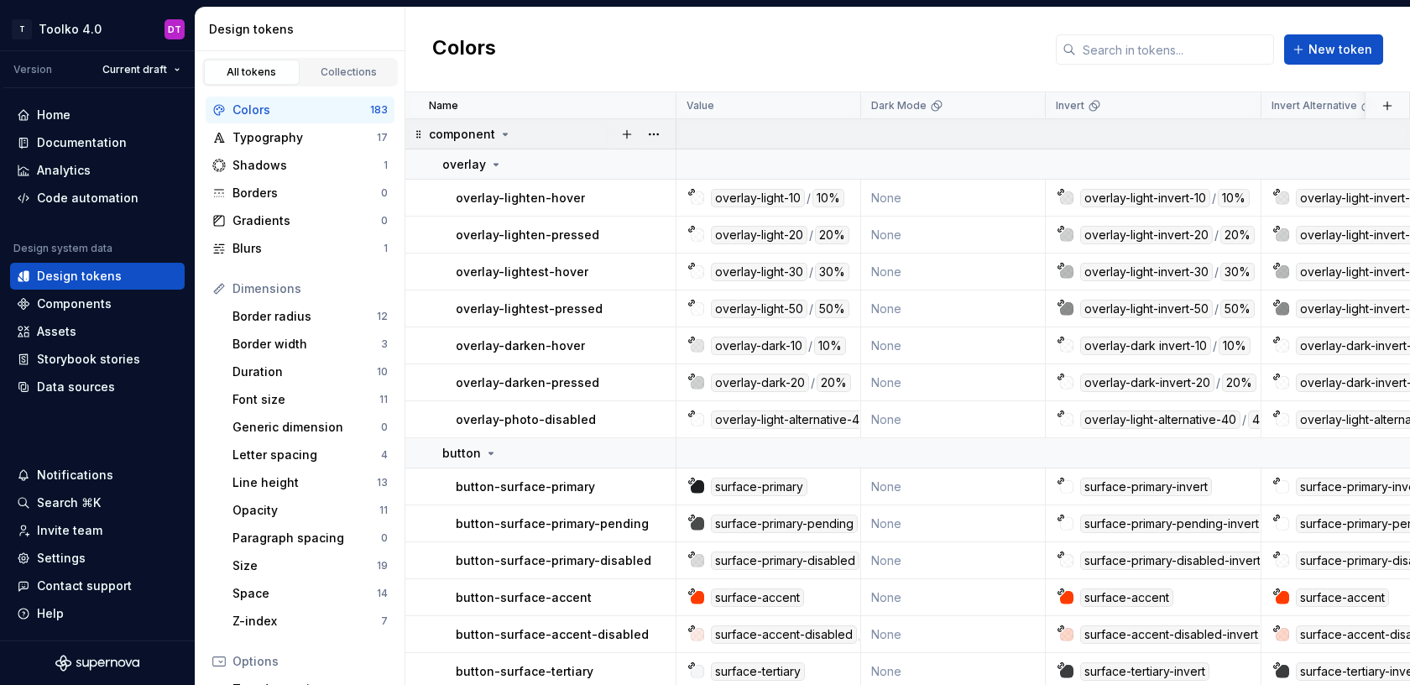
click at [499, 139] on icon at bounding box center [505, 134] width 13 height 13
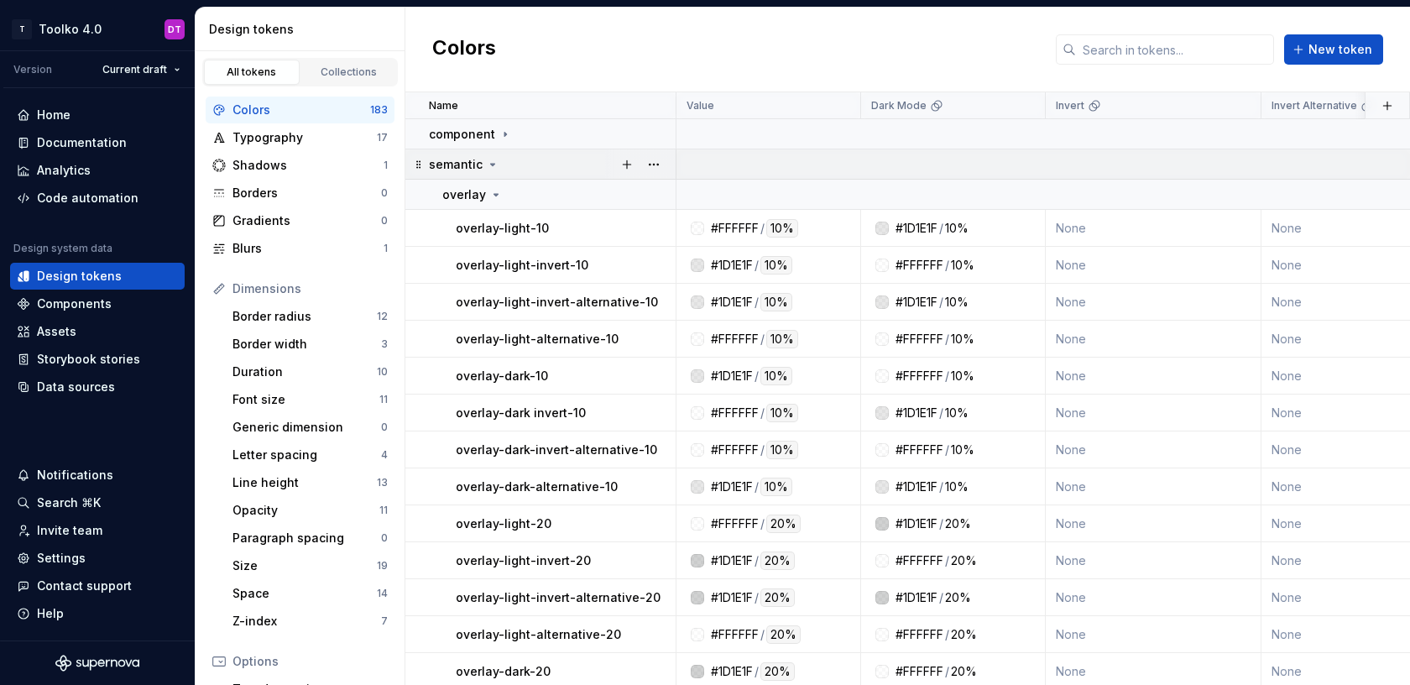
click at [491, 165] on icon at bounding box center [493, 165] width 4 height 2
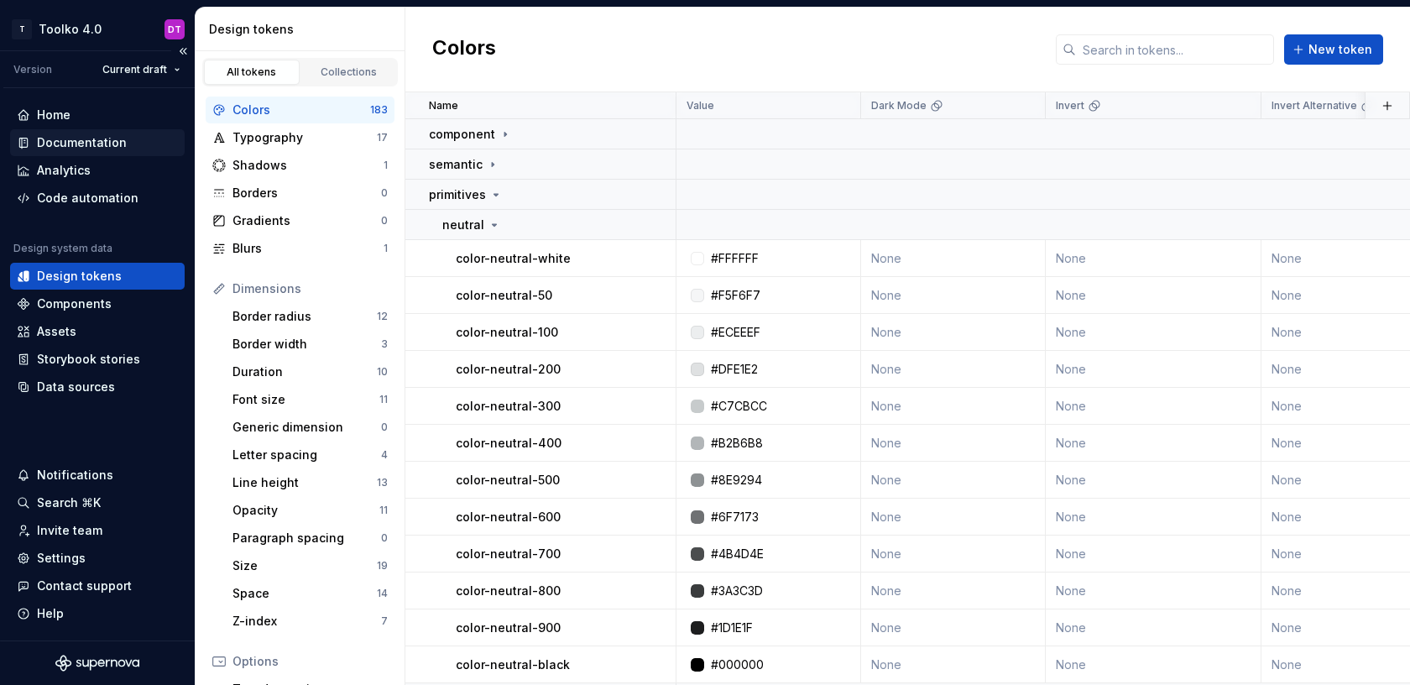
click at [49, 139] on div "Documentation" at bounding box center [82, 142] width 90 height 17
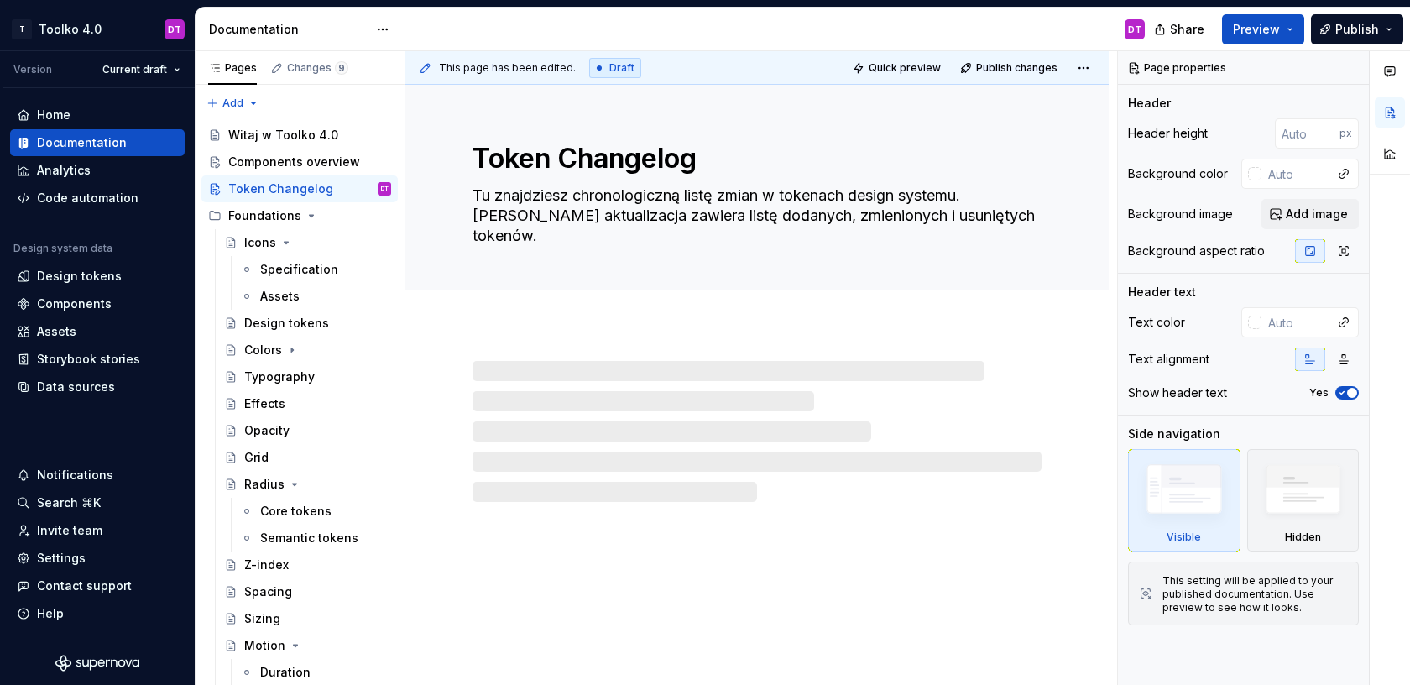
type textarea "*"
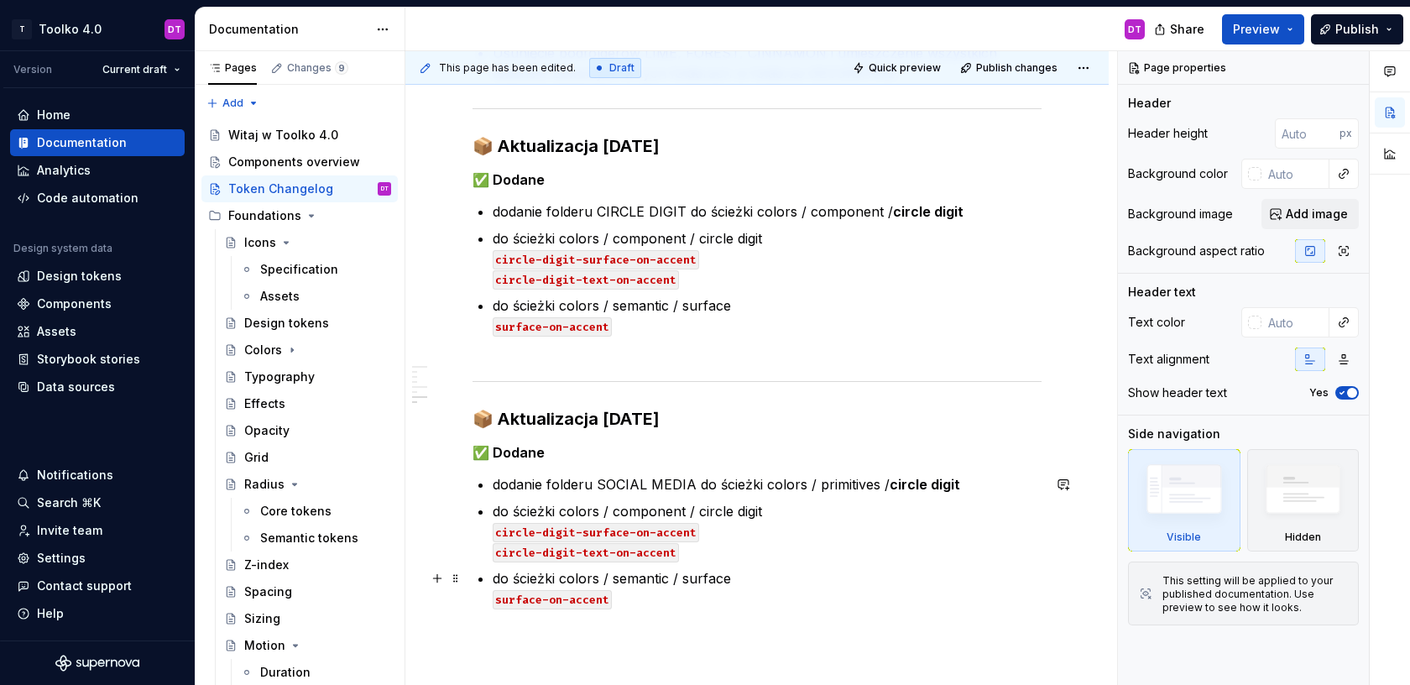
scroll to position [1555, 0]
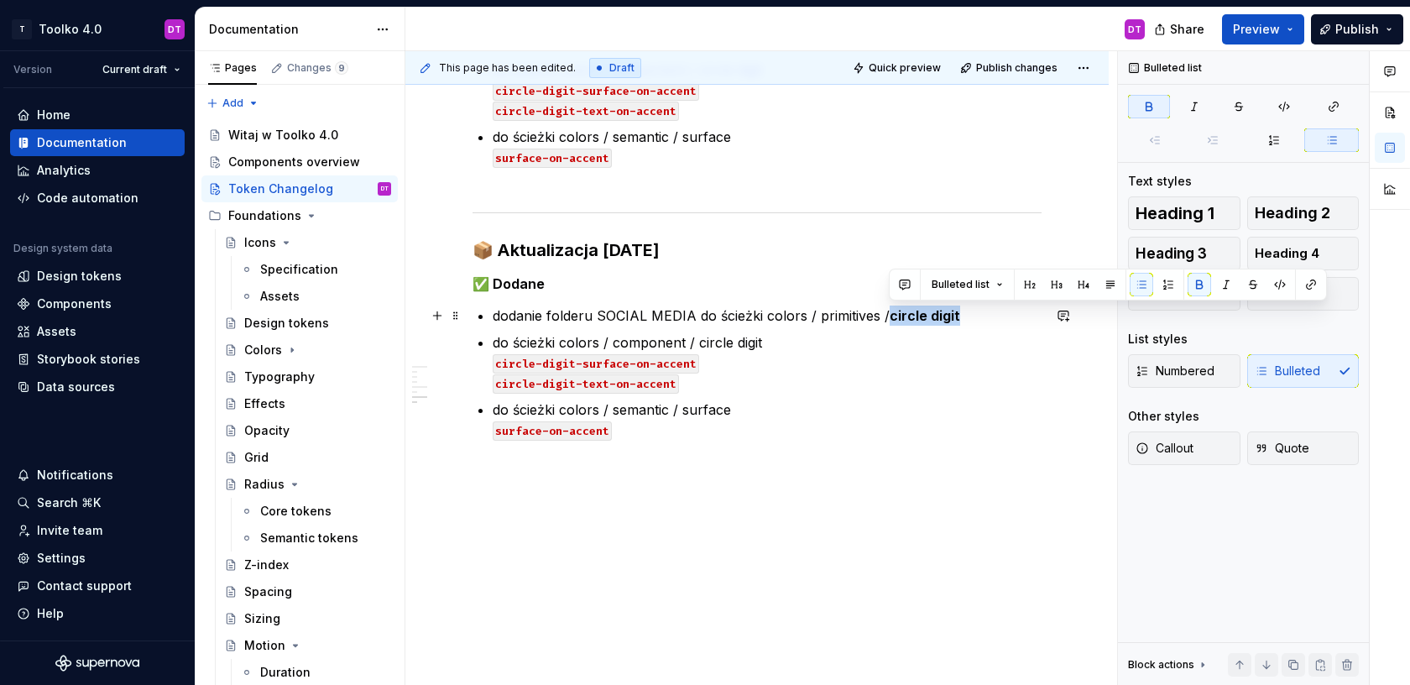
drag, startPoint x: 889, startPoint y: 317, endPoint x: 988, endPoint y: 318, distance: 99.1
click at [989, 318] on p "dodanie folderu SOCIAL MEDIA do ścieżki colors / primitives / circle digit" at bounding box center [767, 316] width 549 height 20
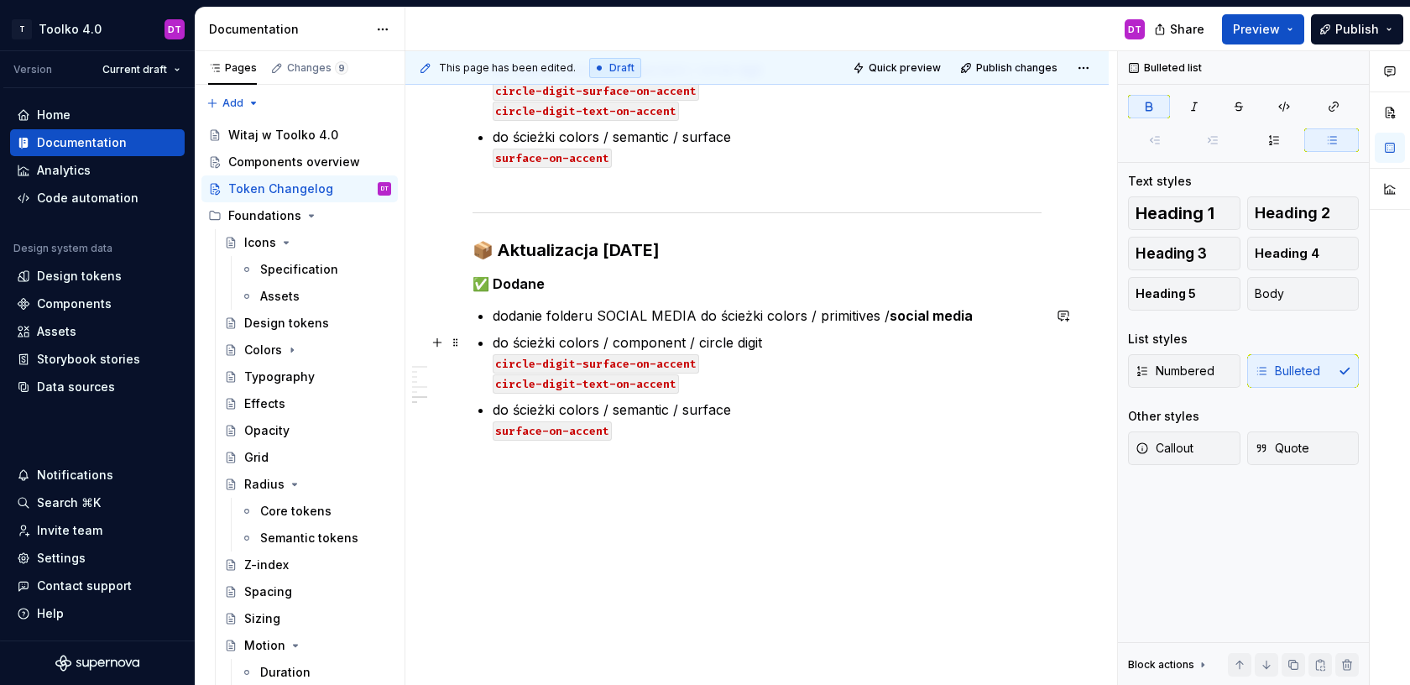
click at [638, 340] on p "do ścieżki colors / component / circle digit circle-digit-surface-on-accent cir…" at bounding box center [767, 362] width 549 height 60
drag, startPoint x: 688, startPoint y: 339, endPoint x: 784, endPoint y: 339, distance: 95.7
click at [784, 339] on p "do ścieżki colors / primitives / circle digit circle-digit-surface-on-accent ci…" at bounding box center [767, 362] width 549 height 60
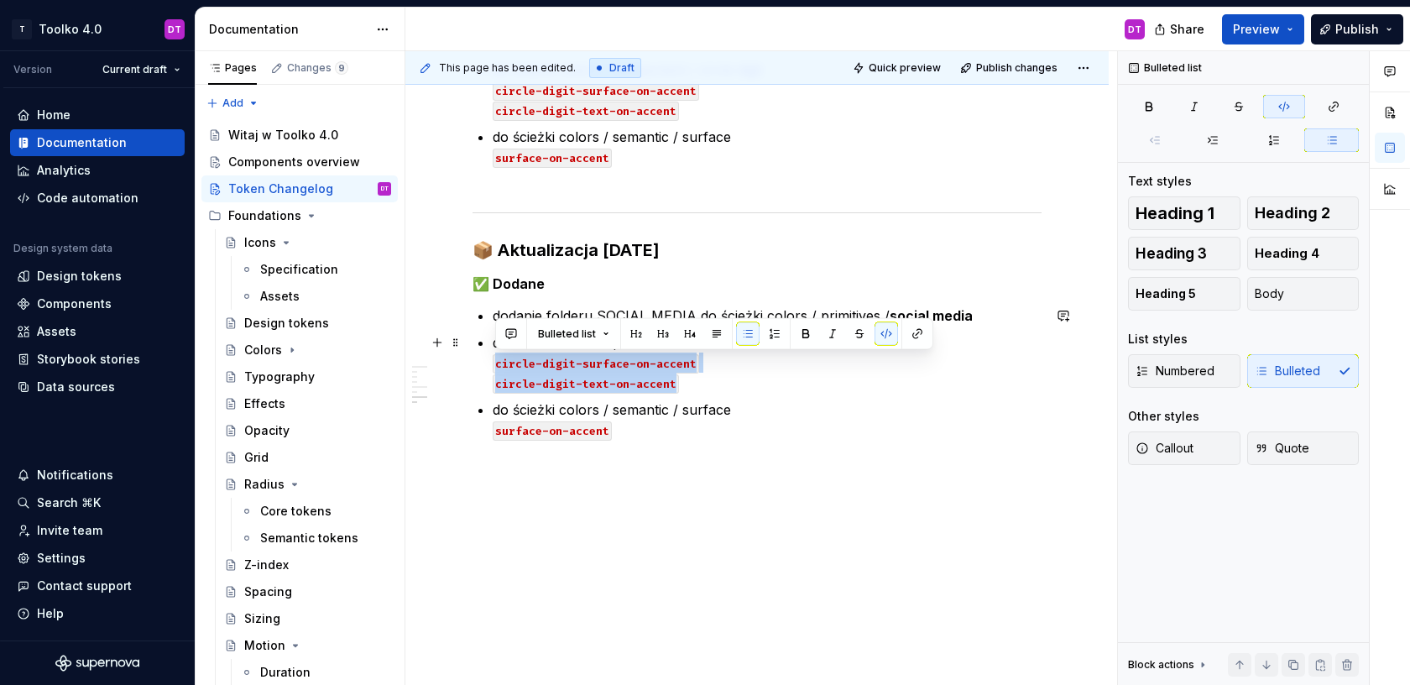
drag, startPoint x: 684, startPoint y: 385, endPoint x: 483, endPoint y: 361, distance: 202.1
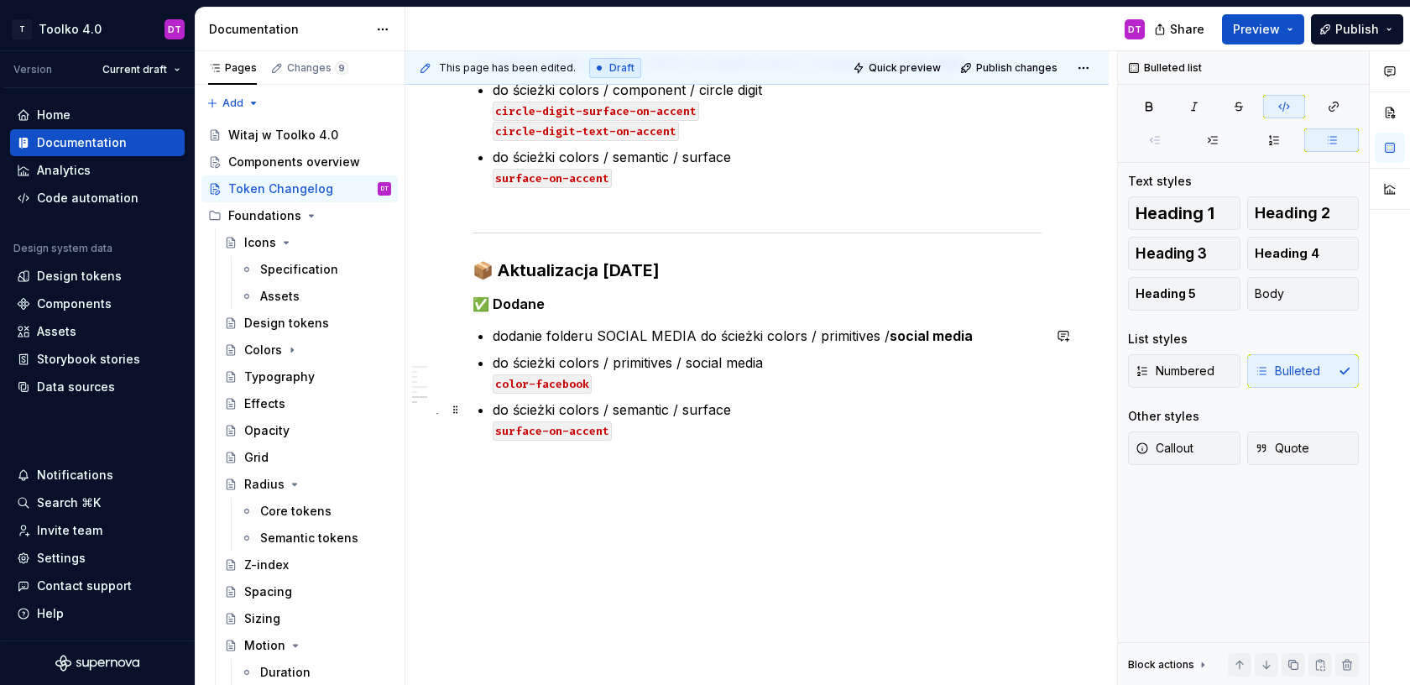
scroll to position [1509, 0]
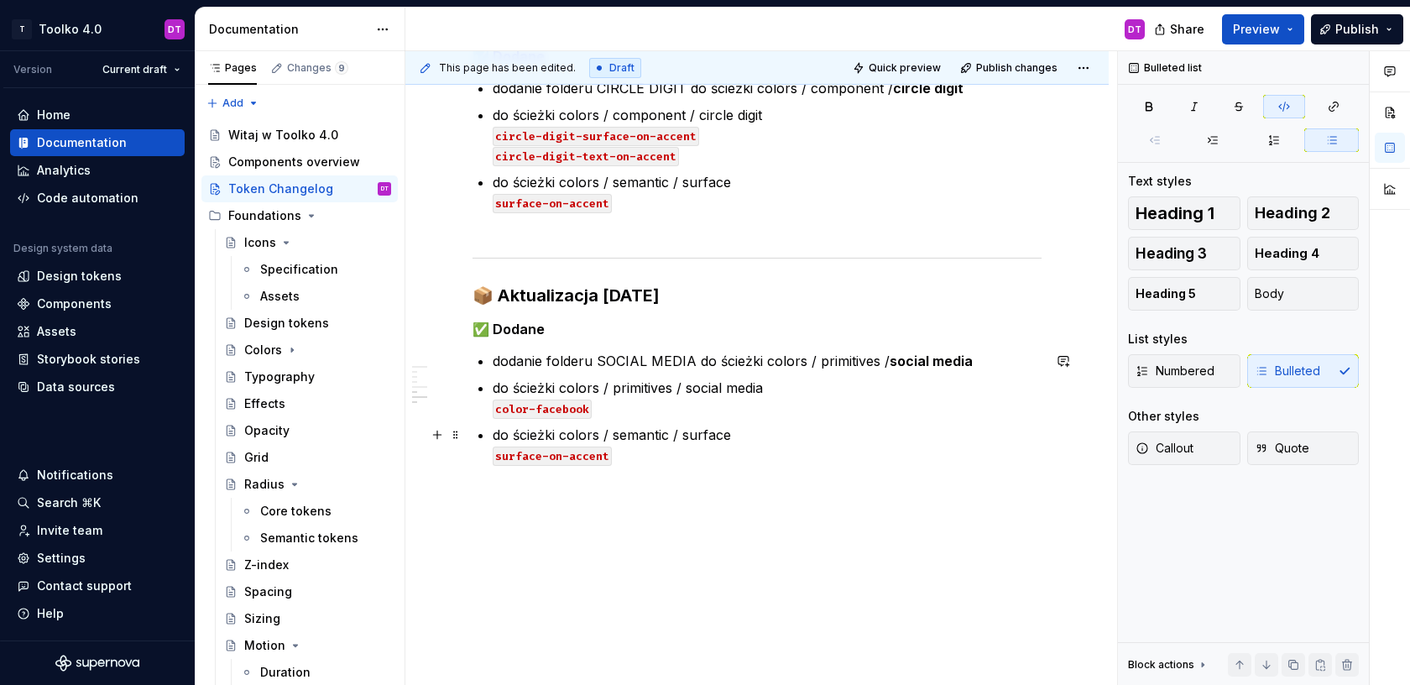
click at [630, 431] on p "do ścieżki colors / semantic / surface surface-on-accent" at bounding box center [767, 455] width 549 height 60
click at [707, 437] on p "do ścieżki colors / semantic / surface surface-on-accent" at bounding box center [767, 455] width 549 height 60
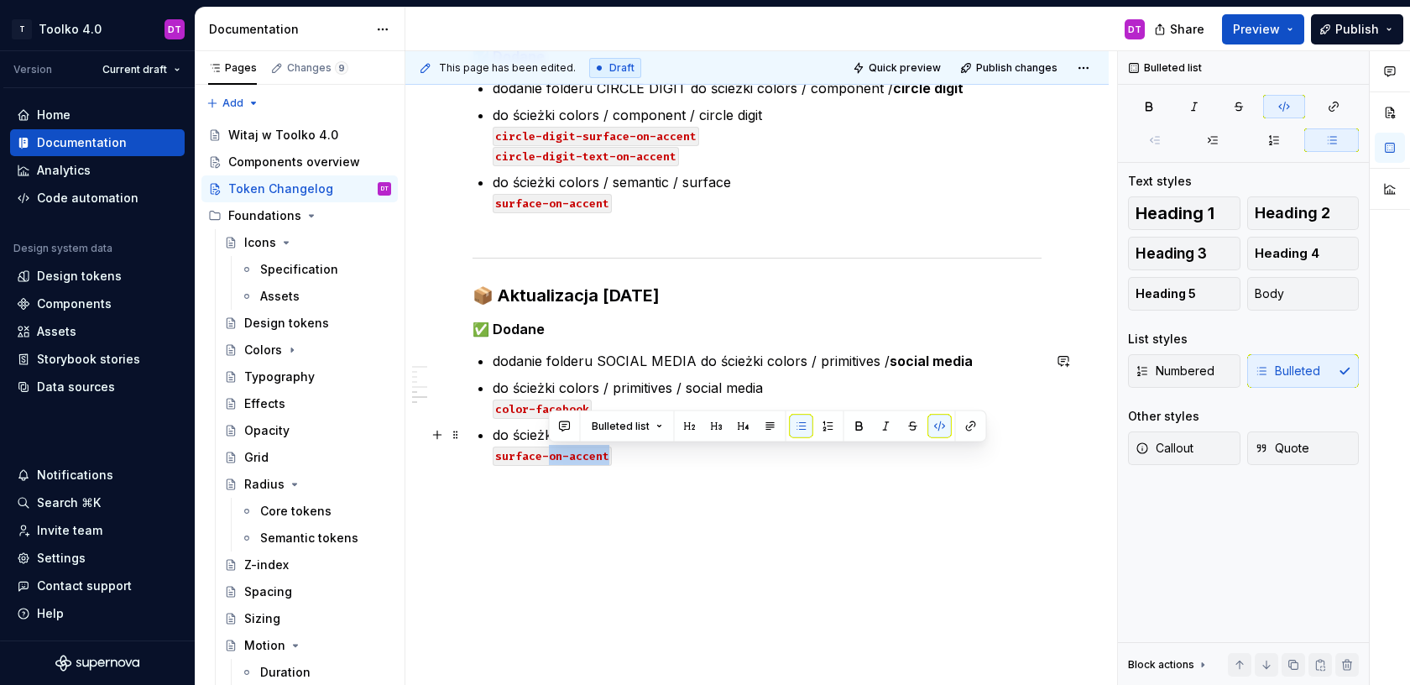
drag, startPoint x: 613, startPoint y: 456, endPoint x: 550, endPoint y: 457, distance: 63.0
click at [550, 457] on p "do ścieżki colors / semantic / surface surface-on-accent" at bounding box center [767, 455] width 549 height 60
drag, startPoint x: 623, startPoint y: 458, endPoint x: 496, endPoint y: 462, distance: 126.8
click at [496, 462] on p "do ścieżki colors / semantic / surface surface-facebook" at bounding box center [767, 455] width 549 height 60
copy code "surface-facebook"
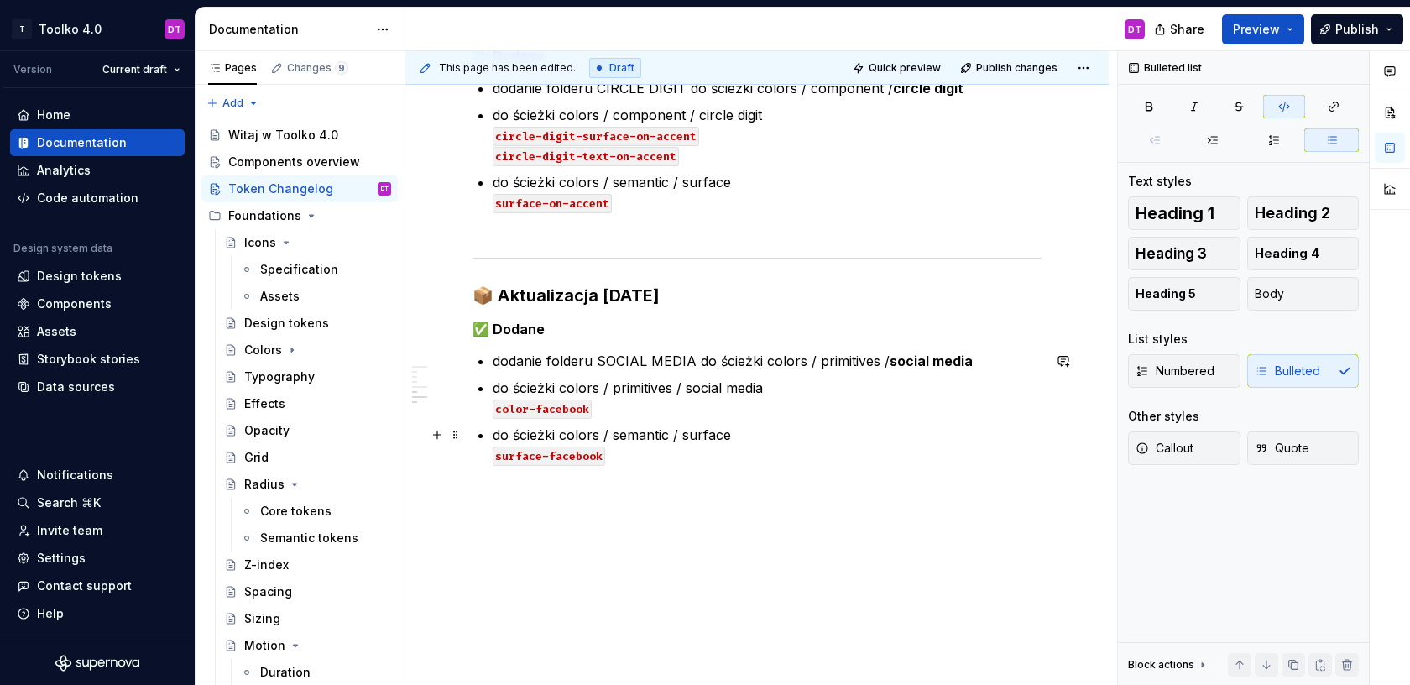
click at [625, 458] on p "do ścieżki colors / semantic / surface surface-facebook" at bounding box center [767, 455] width 549 height 60
click at [606, 476] on p "do ścieżki colors / semantic / surface surface-facebook surface-facebook" at bounding box center [767, 465] width 549 height 81
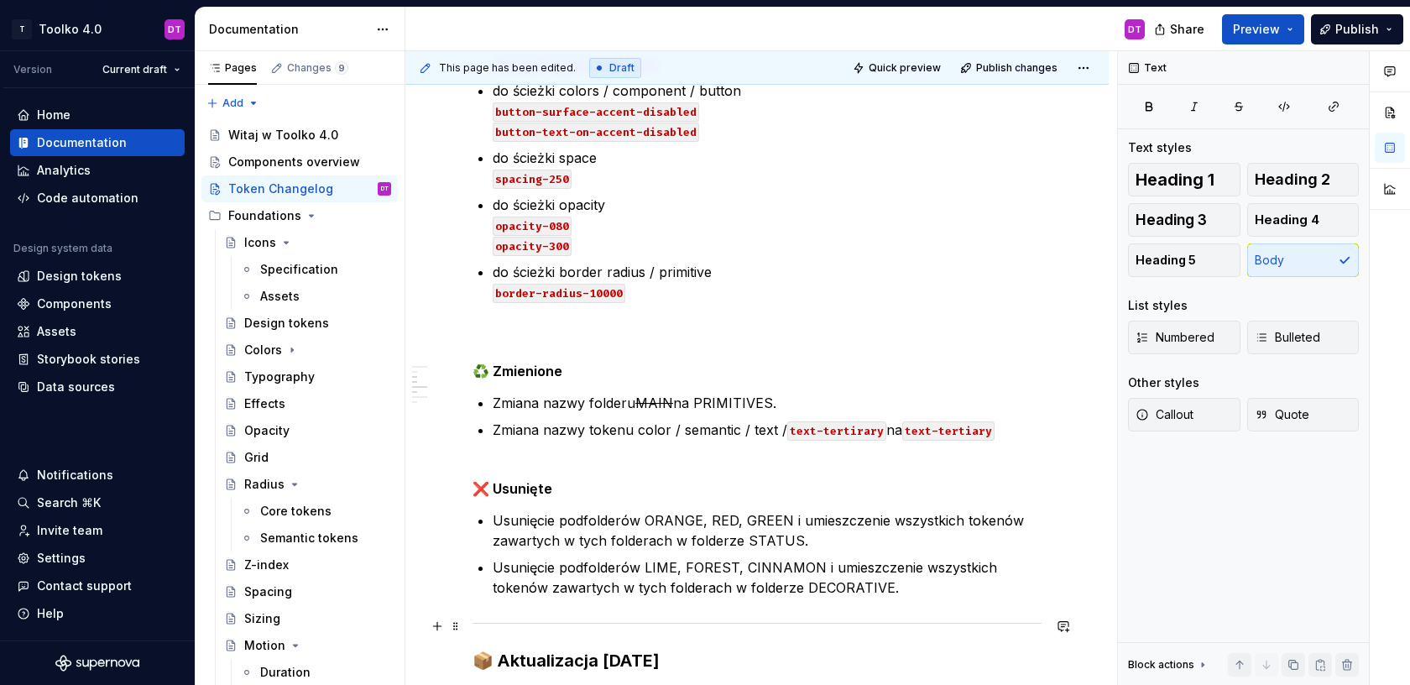
scroll to position [1372, 0]
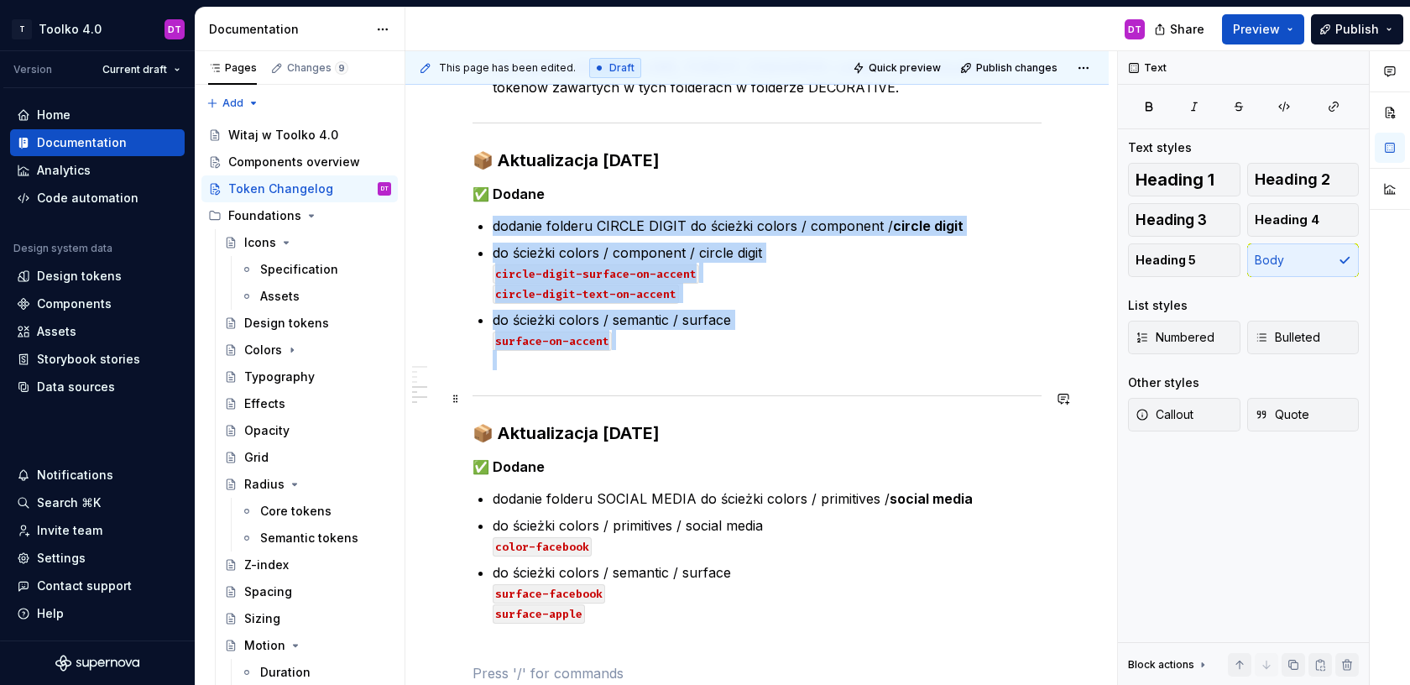
click at [649, 394] on div at bounding box center [757, 395] width 569 height 11
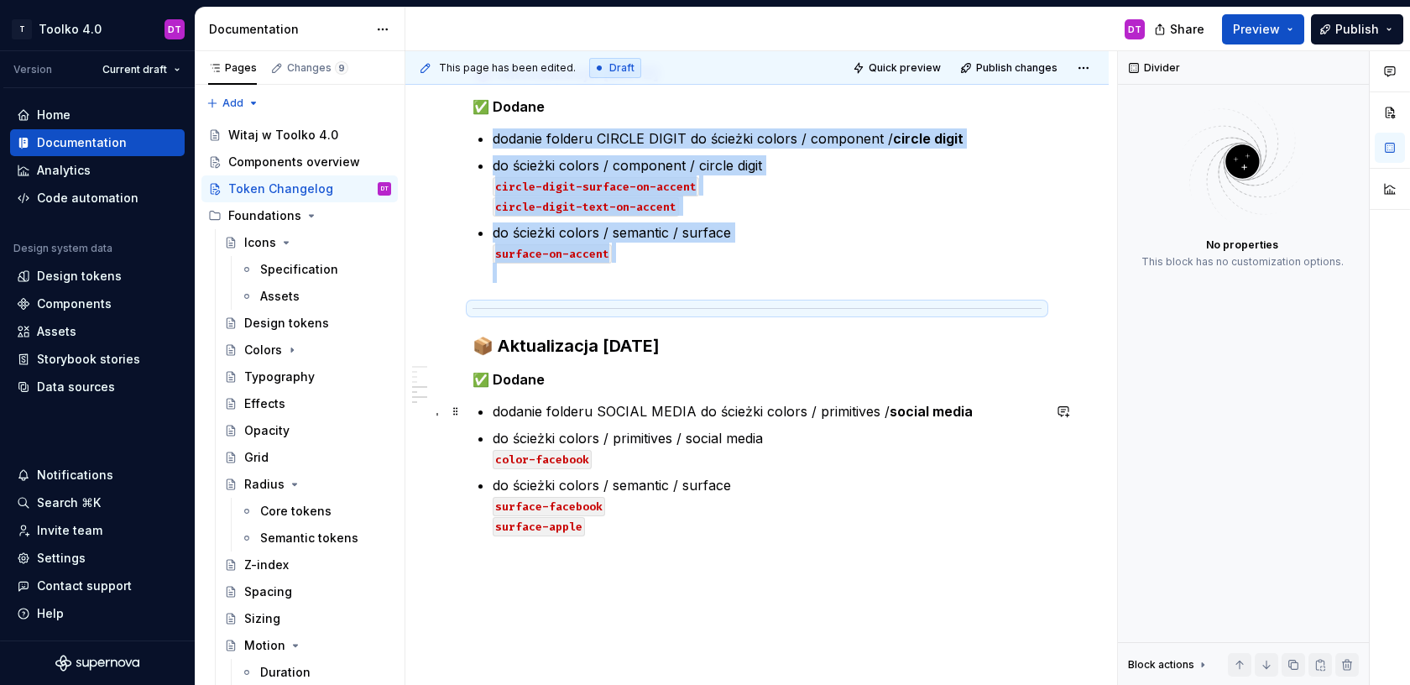
scroll to position [1500, 0]
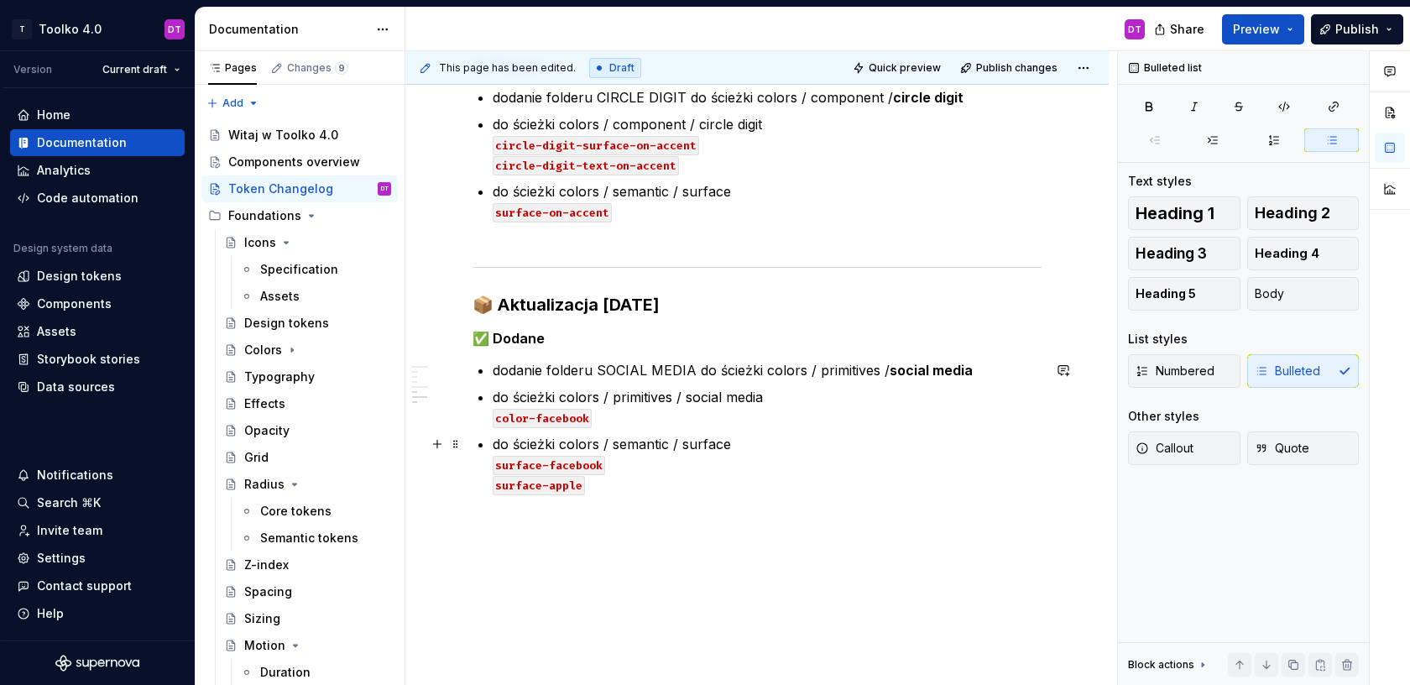
click at [520, 513] on p "do ścieżki colors / semantic / surface surface-facebook surface-apple" at bounding box center [767, 474] width 549 height 81
click at [534, 536] on p at bounding box center [757, 545] width 569 height 20
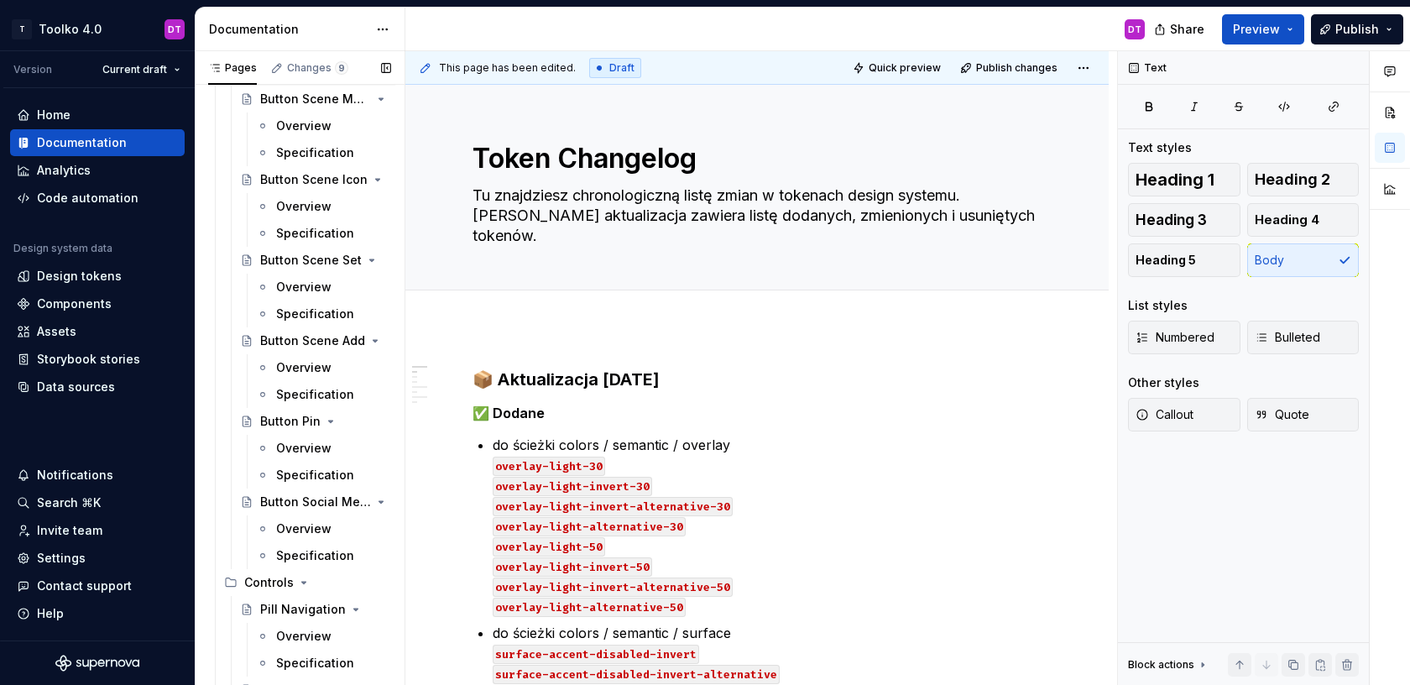
scroll to position [1215, 0]
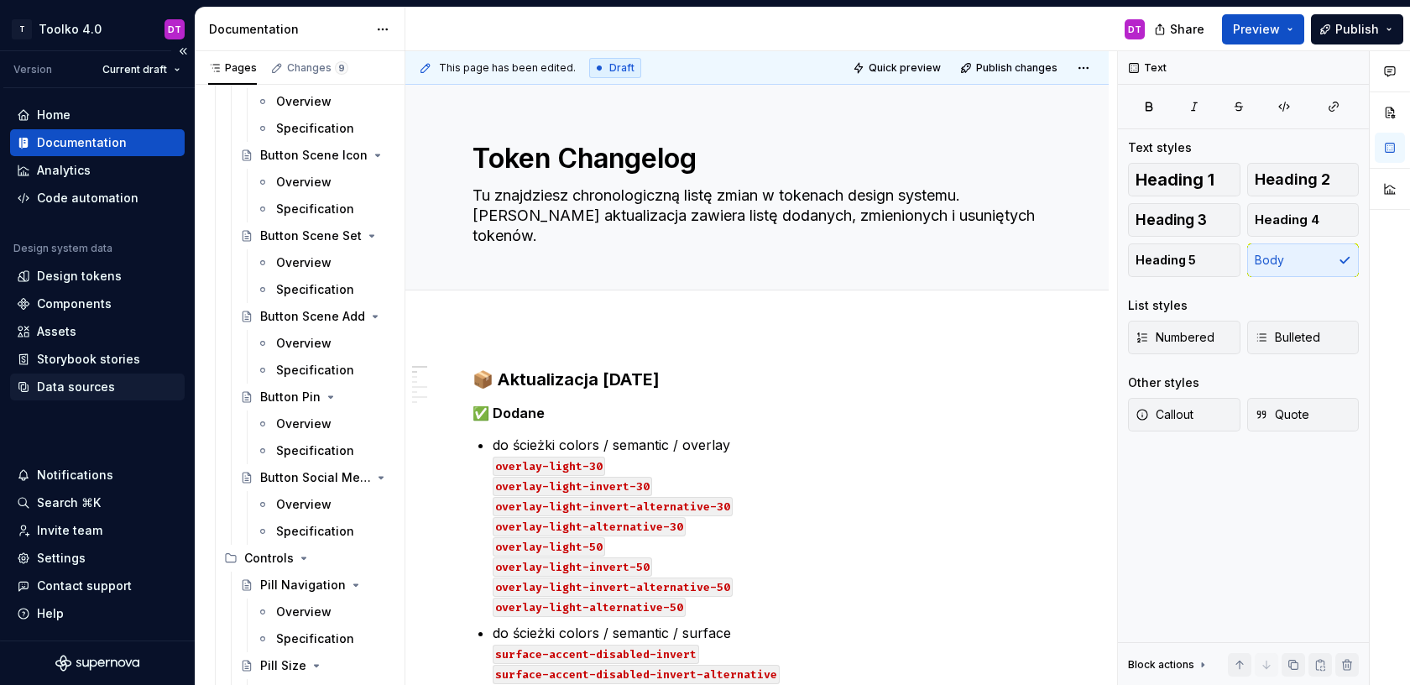
click at [86, 390] on div "Data sources" at bounding box center [76, 387] width 78 height 17
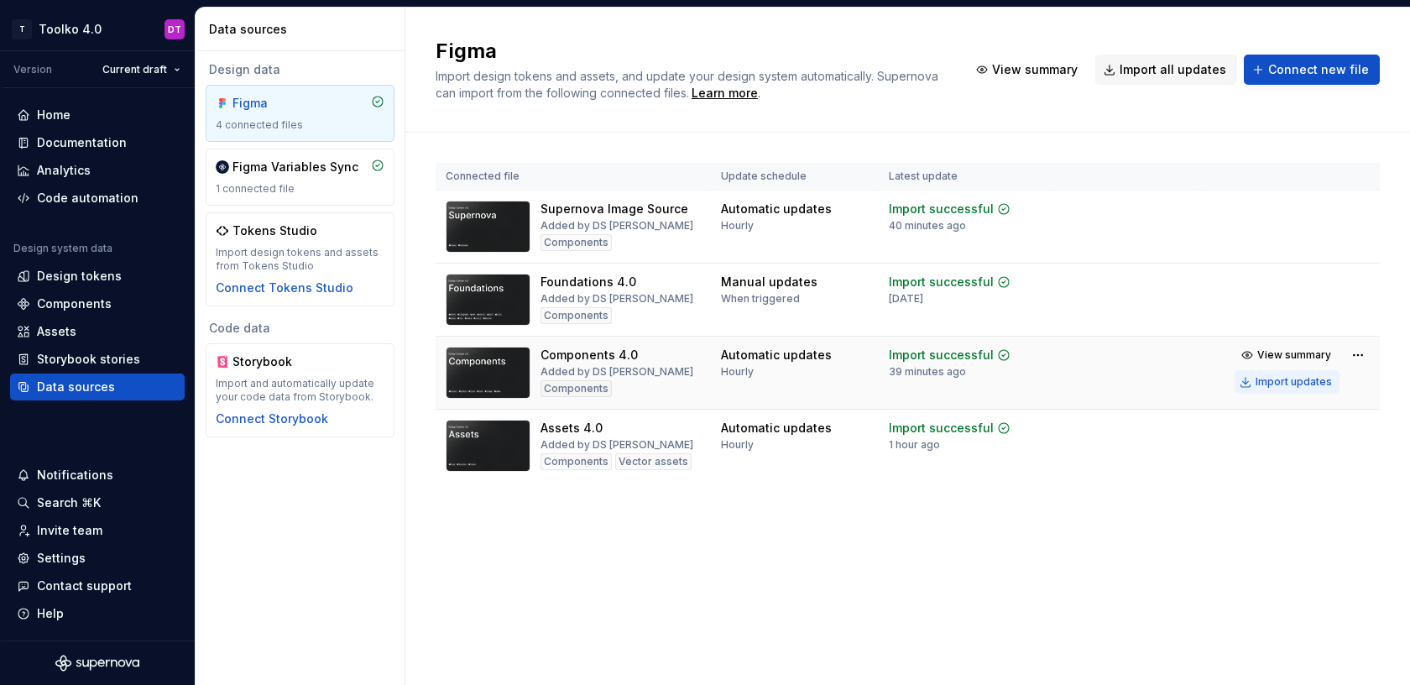
click at [1298, 385] on div "Import updates" at bounding box center [1294, 381] width 76 height 13
click at [69, 308] on div "Components" at bounding box center [74, 303] width 75 height 17
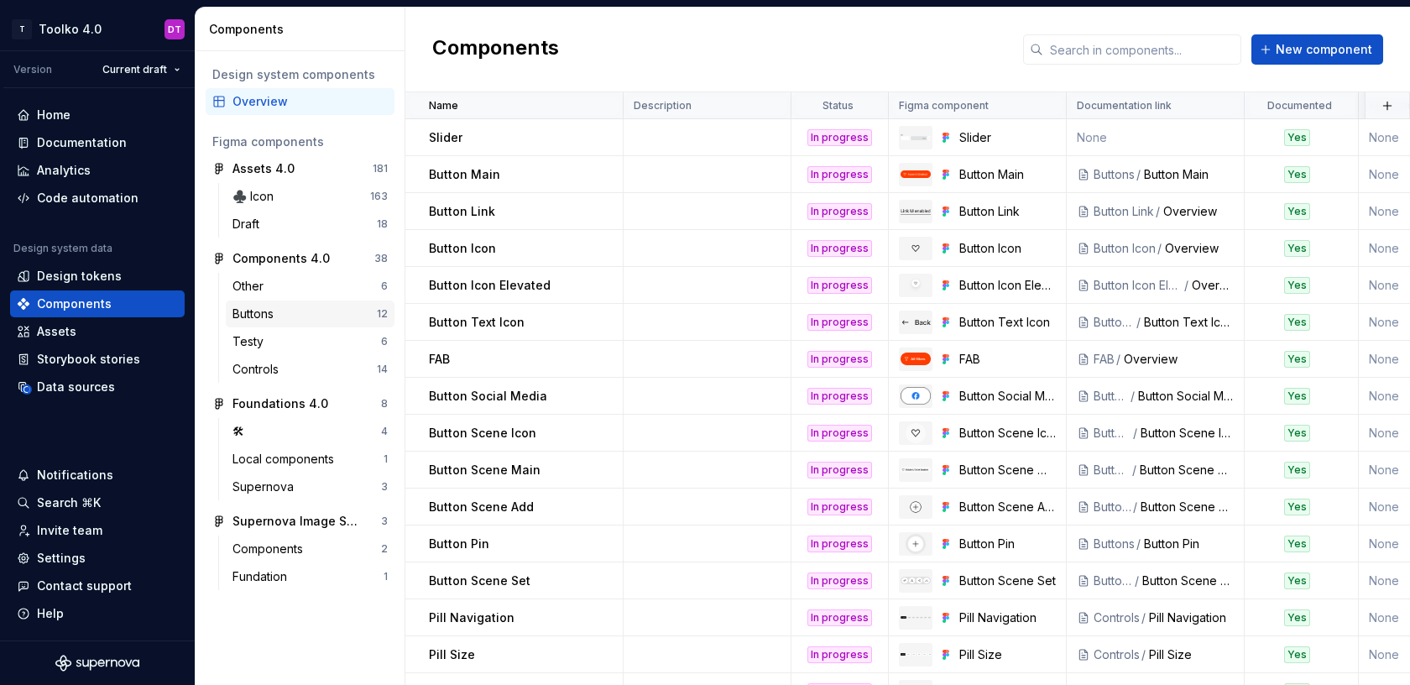
click at [264, 316] on div "Buttons" at bounding box center [257, 314] width 48 height 17
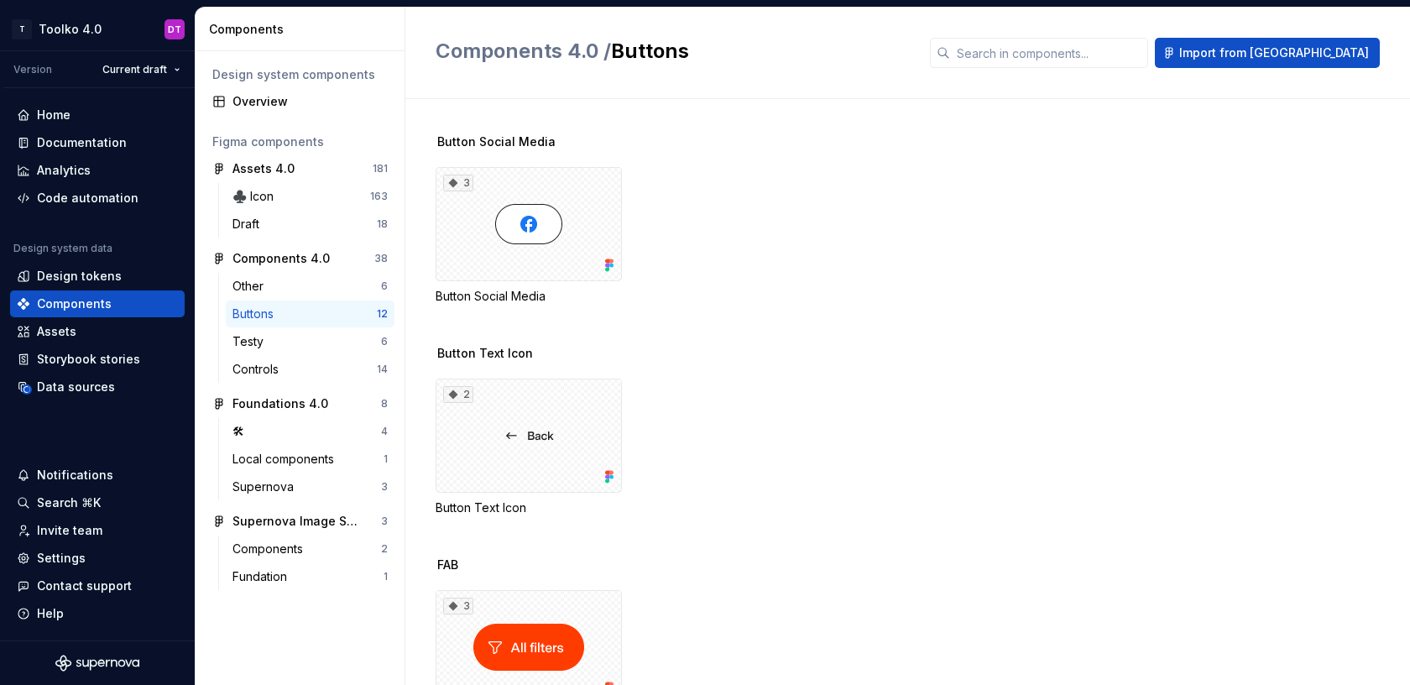
scroll to position [1952, 0]
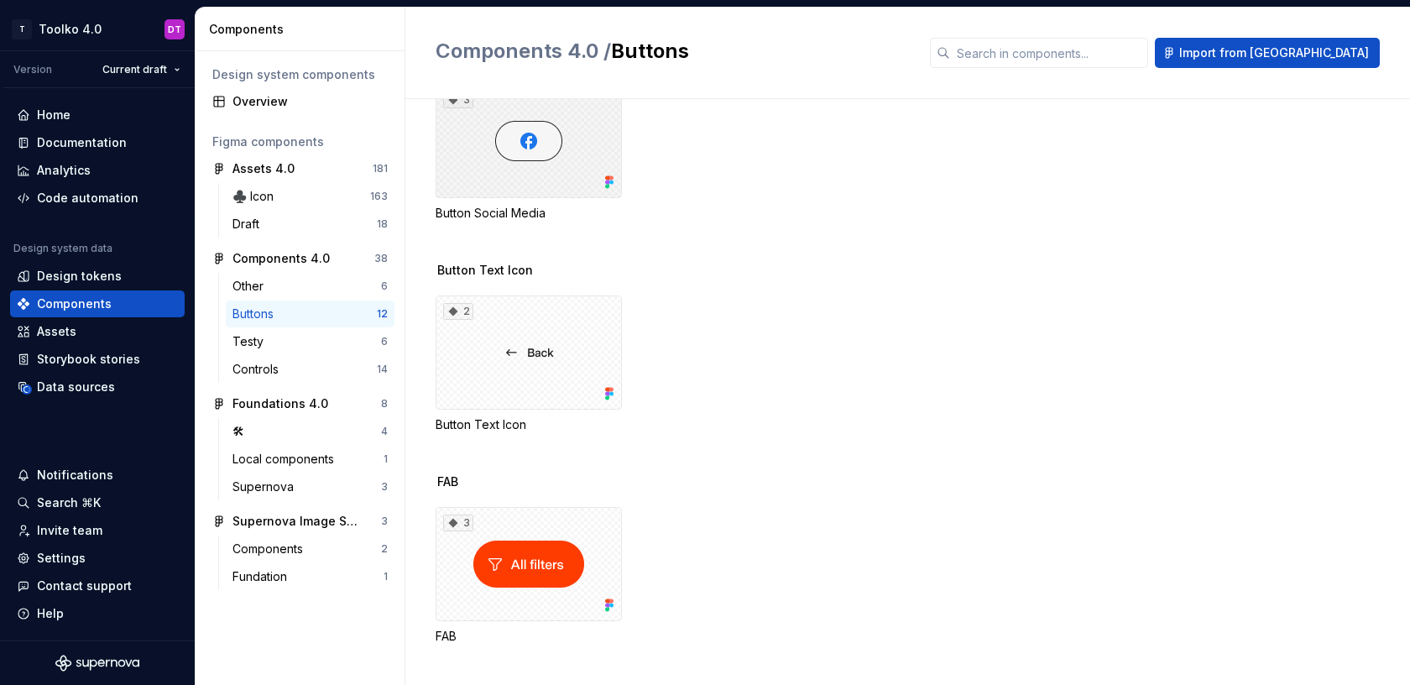
click at [557, 162] on div "3" at bounding box center [529, 141] width 186 height 114
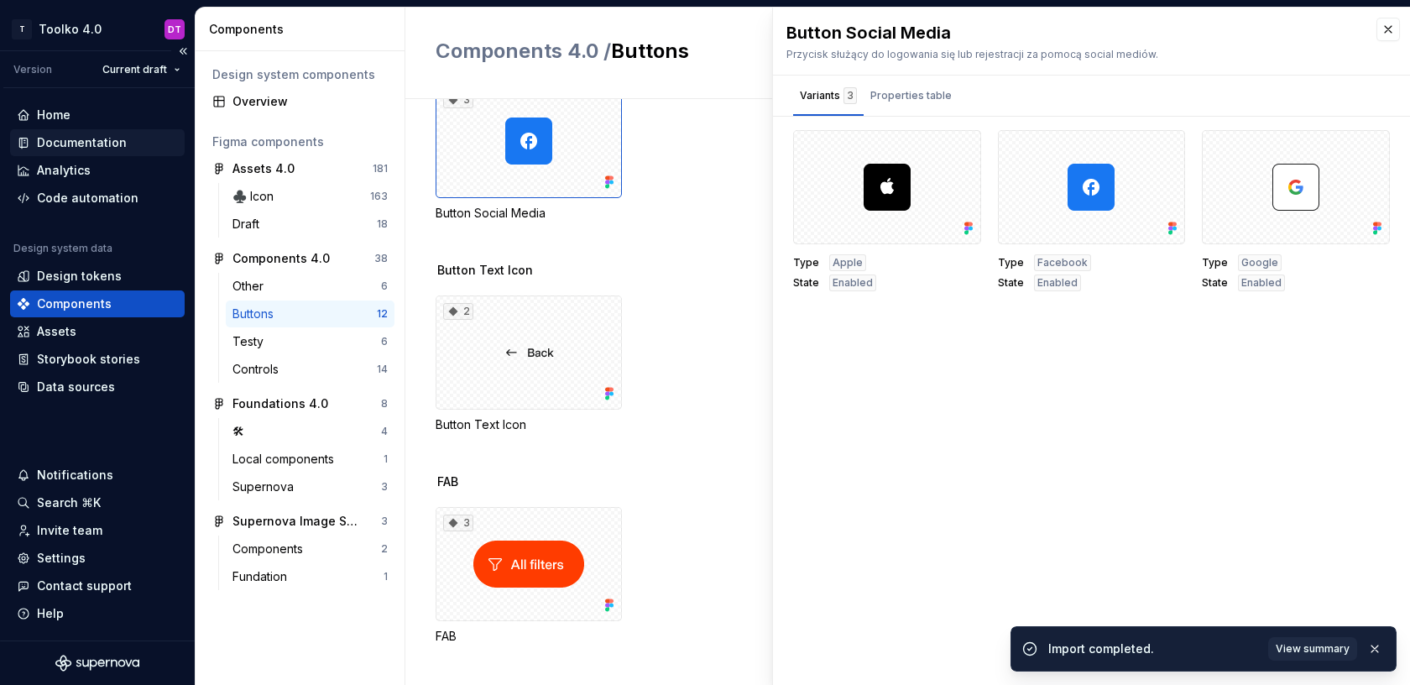
click at [80, 146] on div "Documentation" at bounding box center [82, 142] width 90 height 17
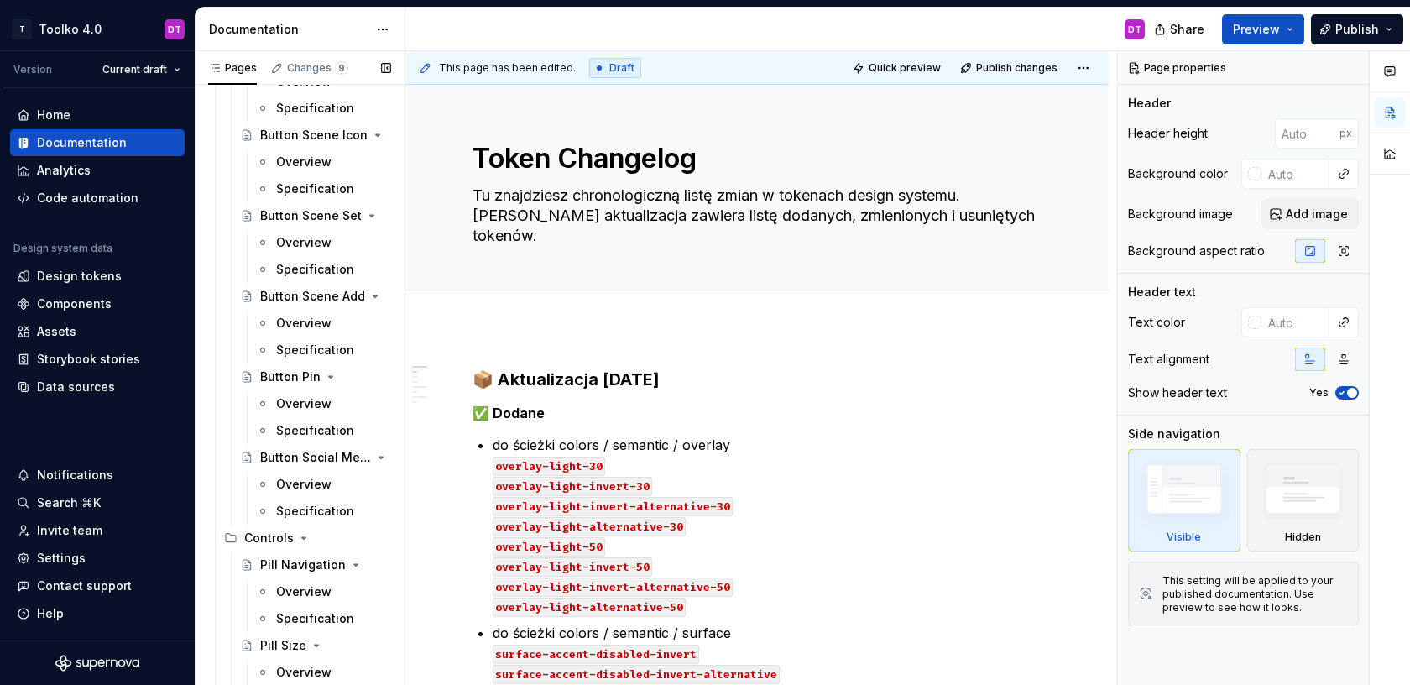
scroll to position [1228, 0]
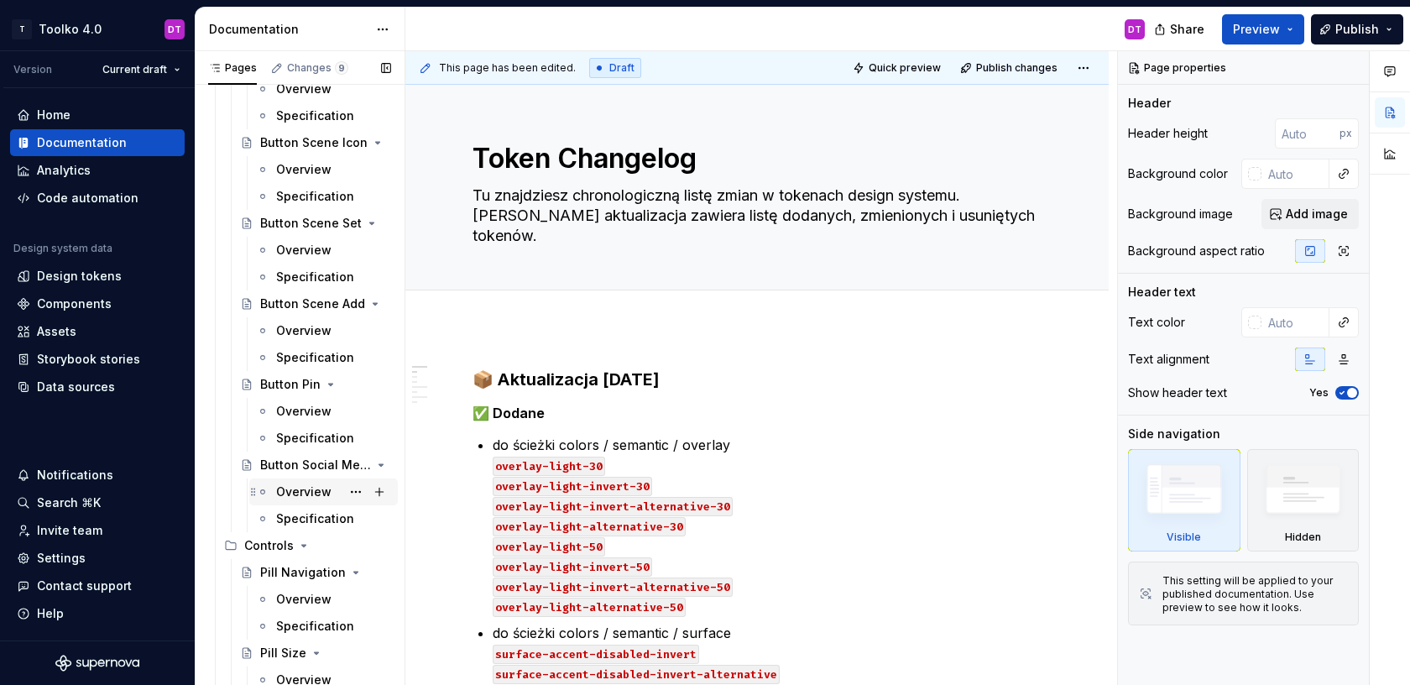
click at [298, 486] on div "Overview" at bounding box center [303, 491] width 55 height 17
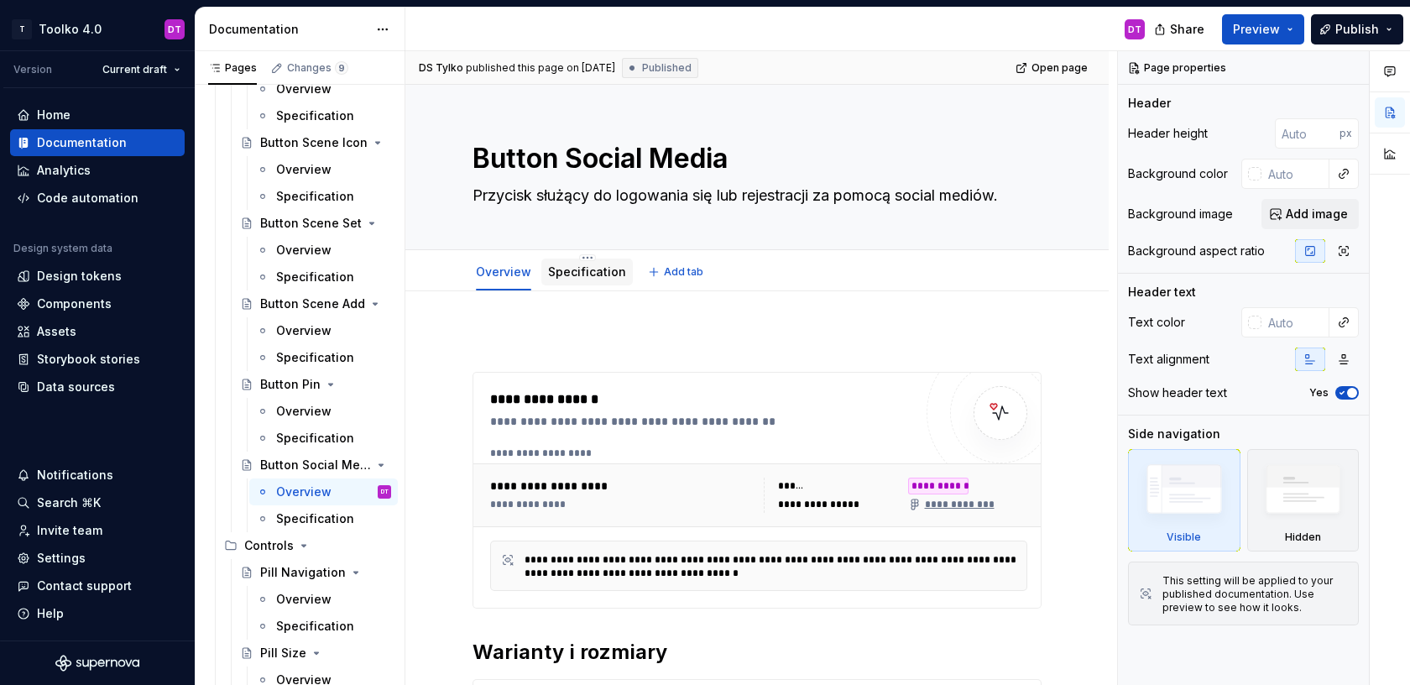
click at [592, 274] on link "Specification" at bounding box center [587, 271] width 78 height 14
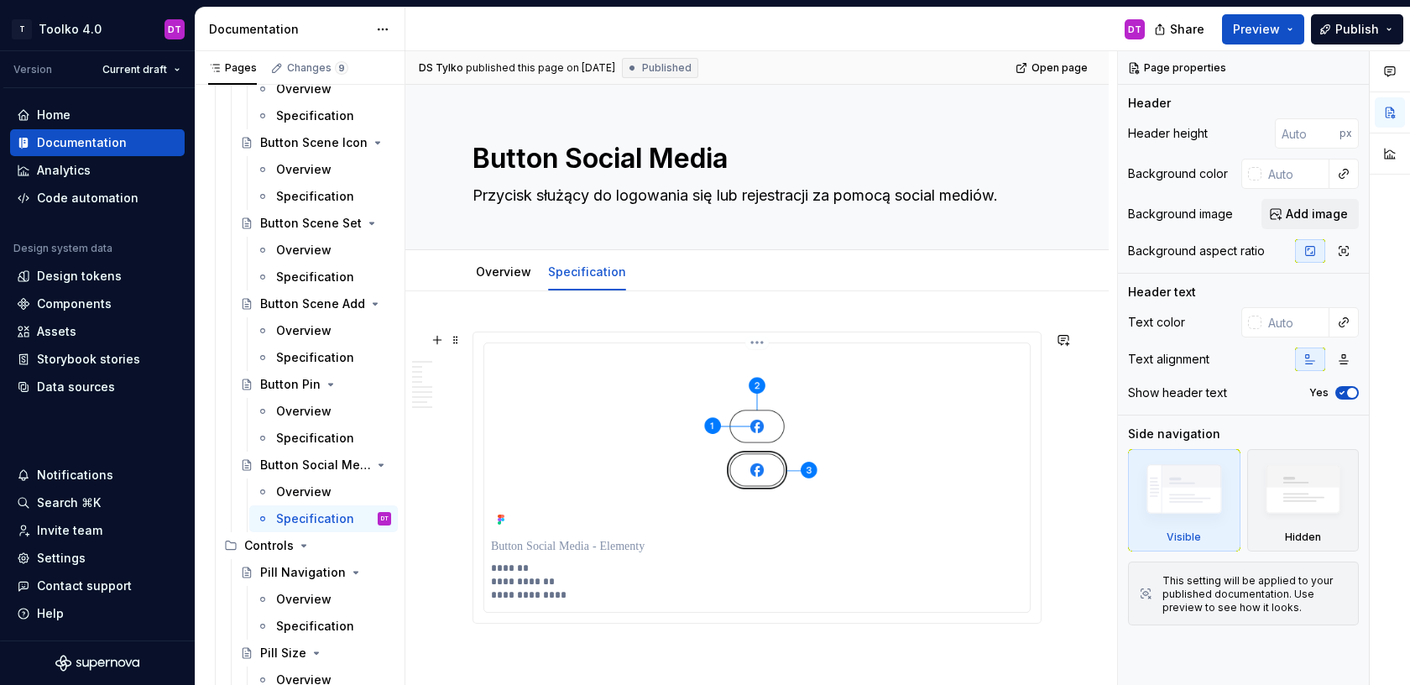
click at [766, 342] on html "T Toolko 4.0 DT Version Current draft Home Documentation Analytics Code automat…" at bounding box center [705, 342] width 1410 height 685
type textarea "*"
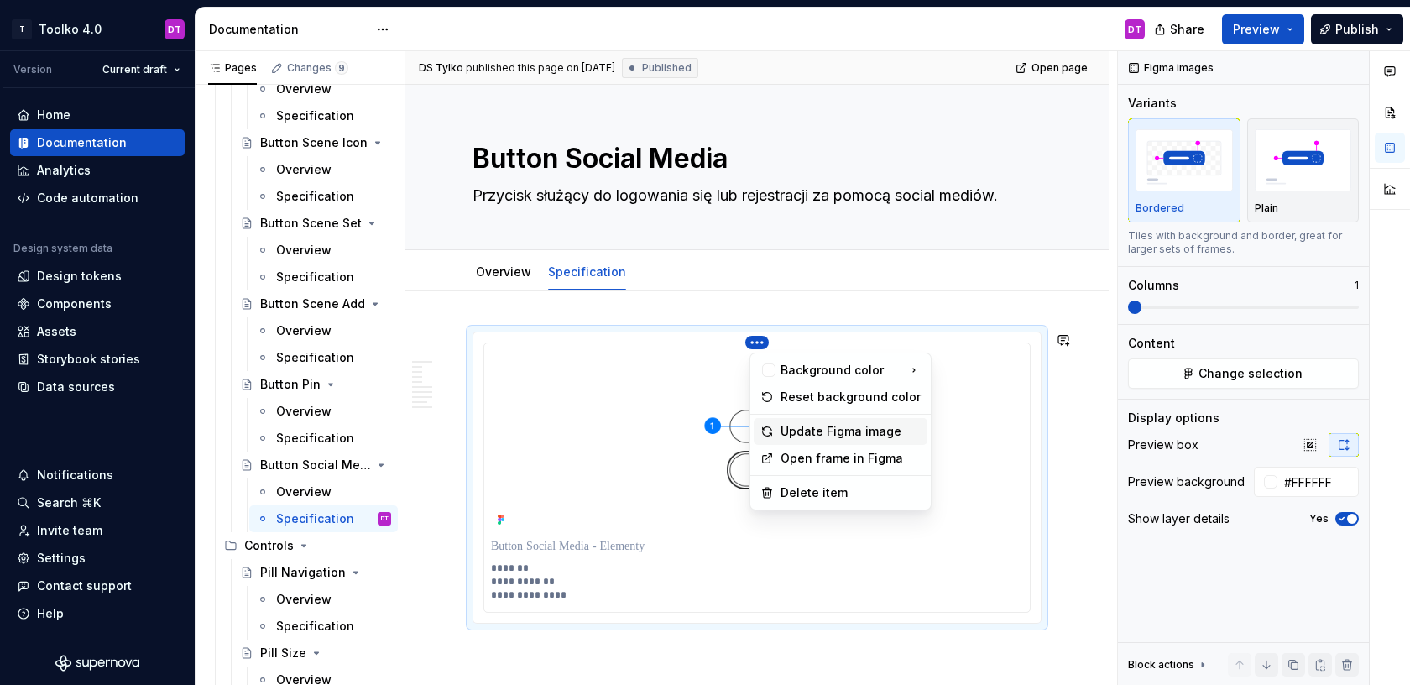
click at [799, 425] on div "Update Figma image" at bounding box center [851, 431] width 140 height 17
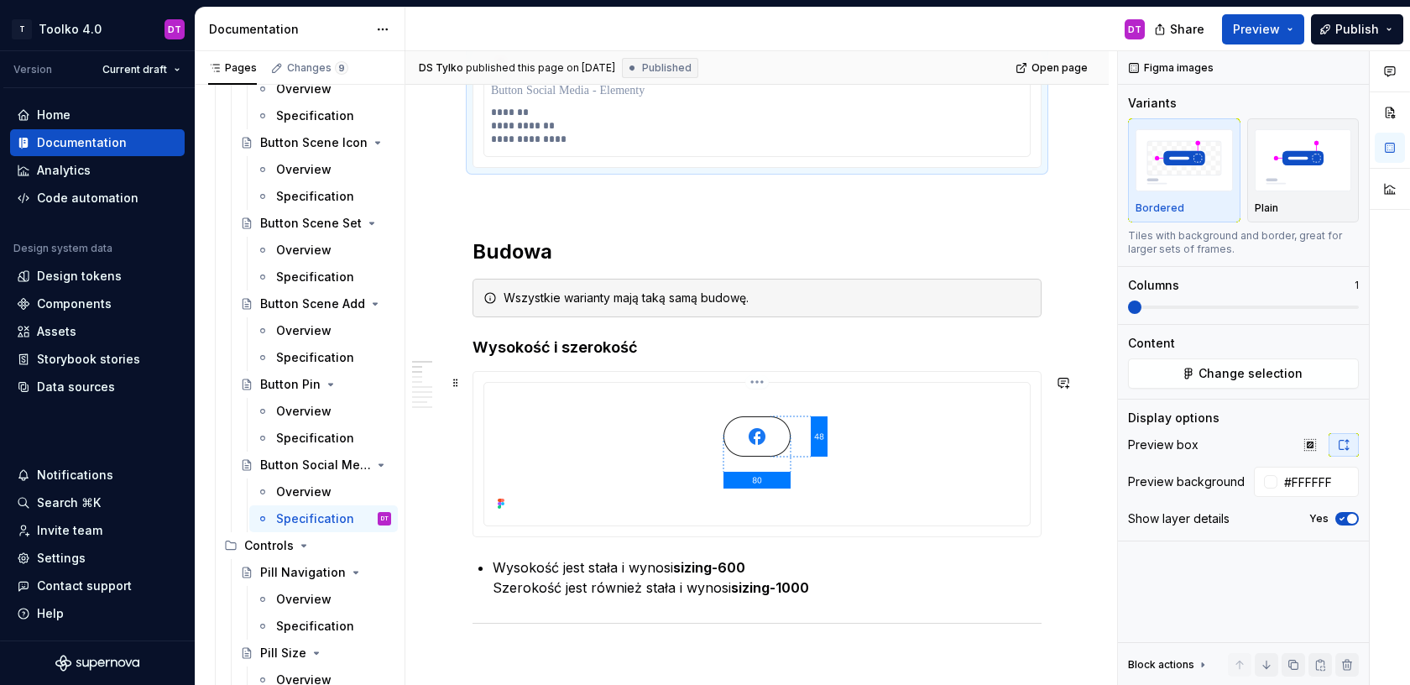
scroll to position [511, 0]
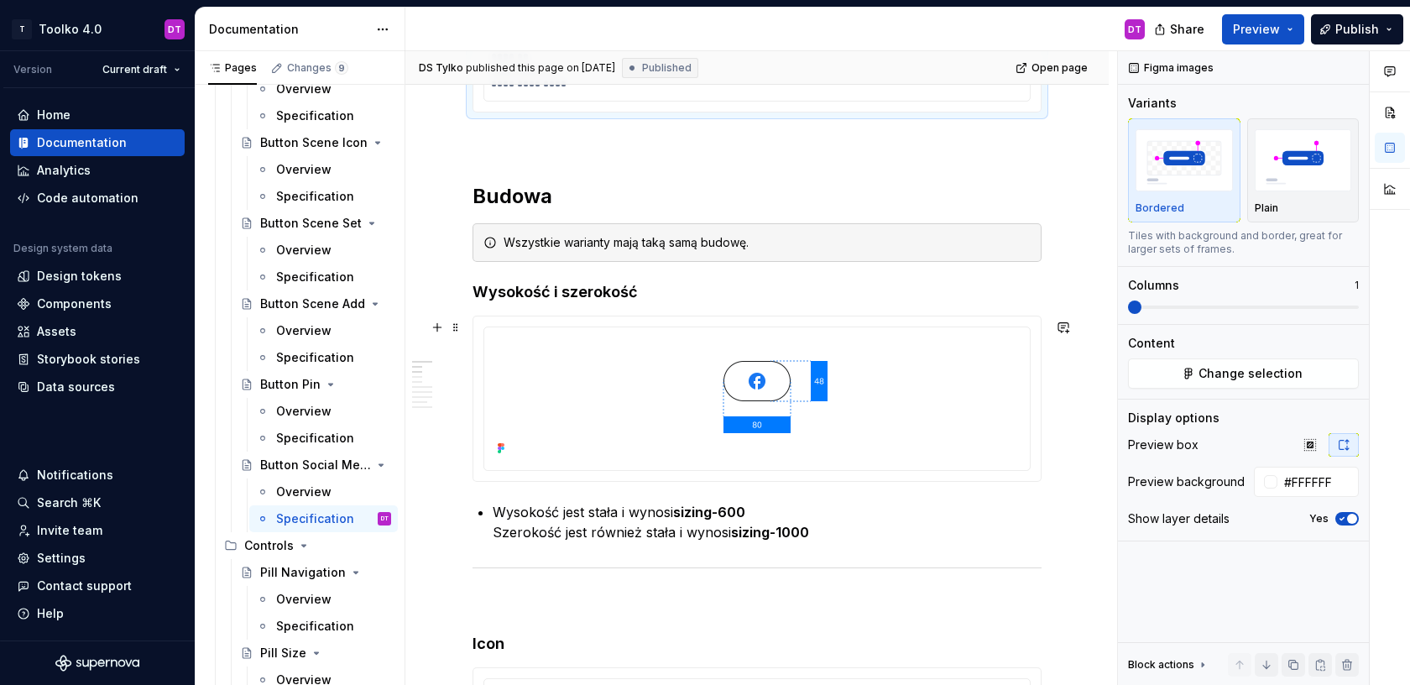
click at [761, 322] on div at bounding box center [756, 398] width 567 height 165
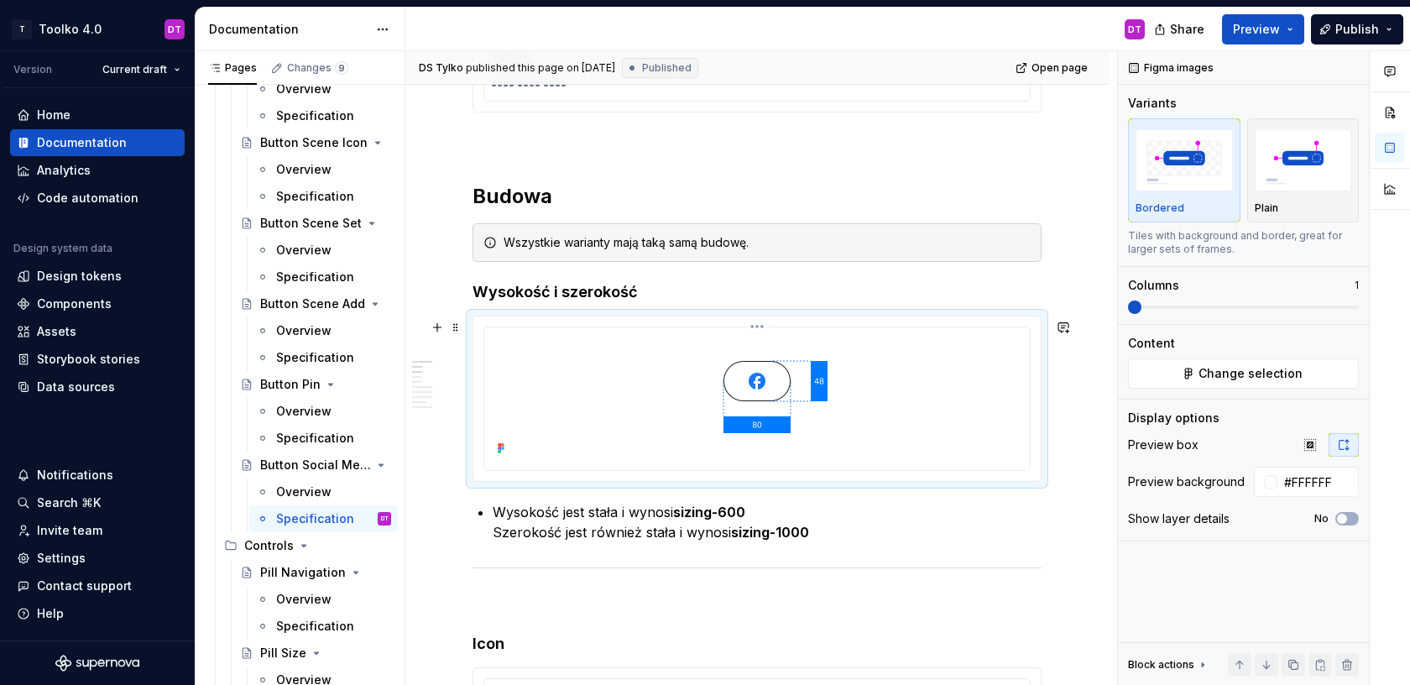
click at [759, 330] on html "T Toolko 4.0 DT Version Current draft Home Documentation Analytics Code automat…" at bounding box center [705, 342] width 1410 height 685
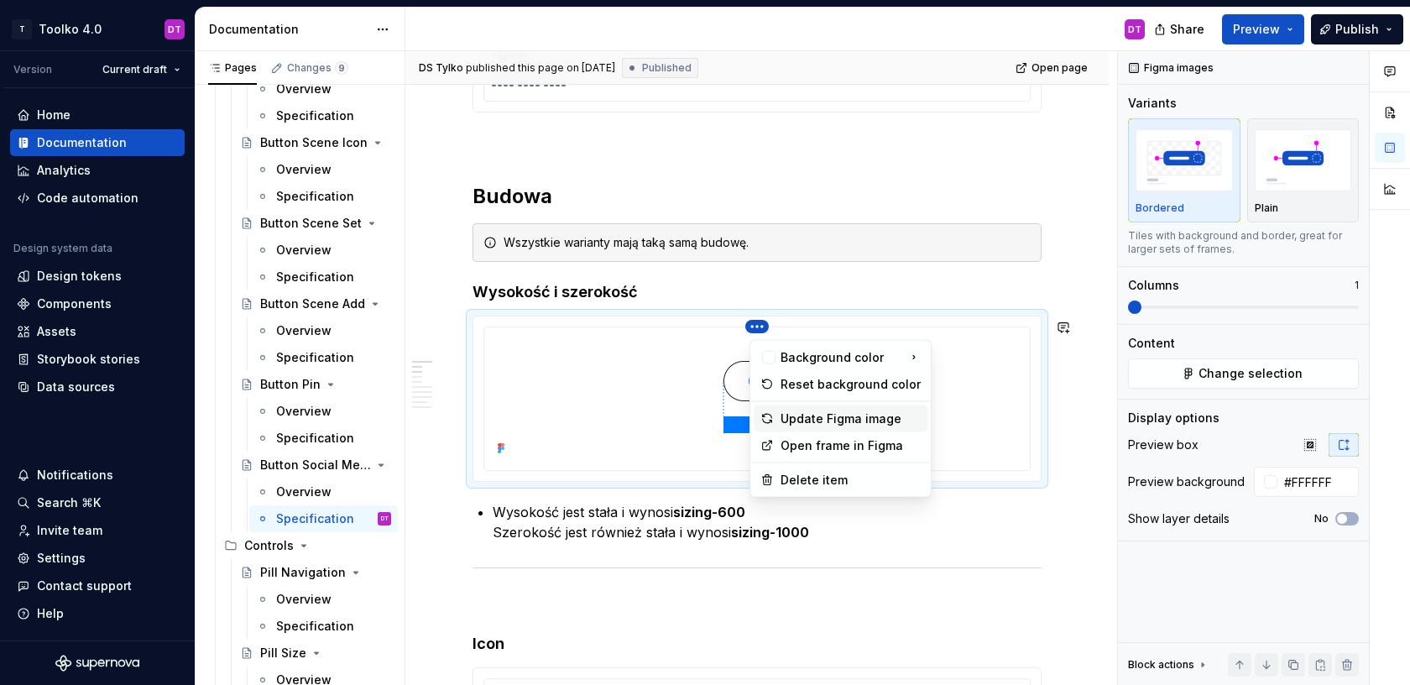
click at [799, 419] on div "Update Figma image" at bounding box center [851, 418] width 140 height 17
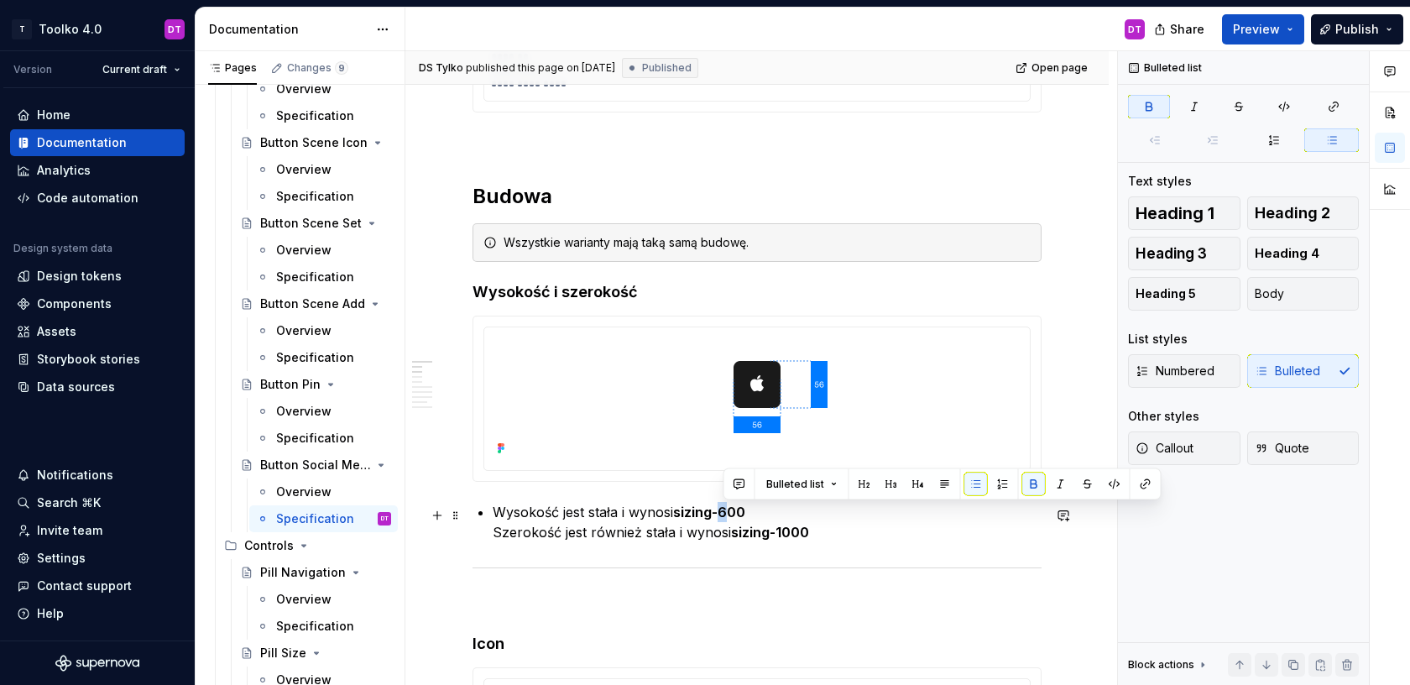
click at [724, 510] on strong "sizing-600" at bounding box center [709, 512] width 72 height 17
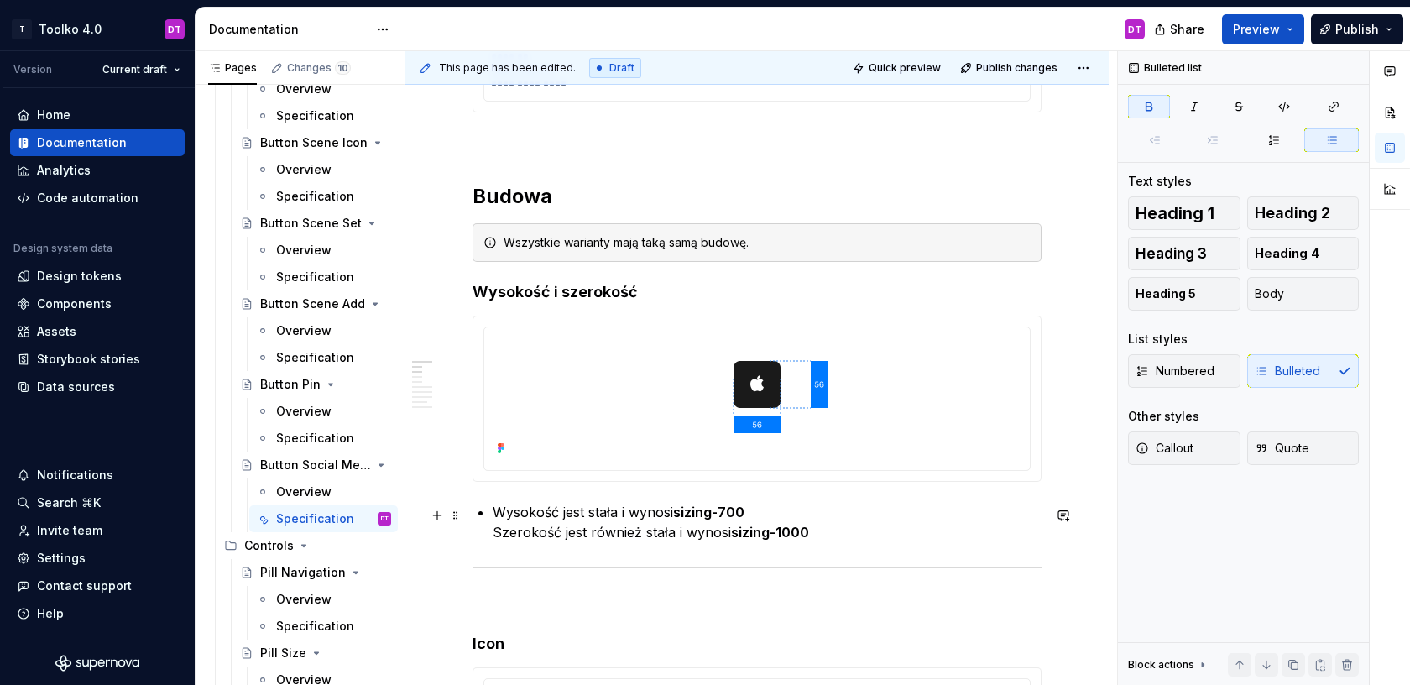
click at [559, 514] on p "Wysokość jest stała i wynosi sizing-700 Szerokość jest również stała i wynosi s…" at bounding box center [767, 522] width 549 height 40
click at [615, 536] on p "Wysokość i szerokość jest stała i wynosi sizing-700 Szerokość jest również stał…" at bounding box center [767, 522] width 549 height 40
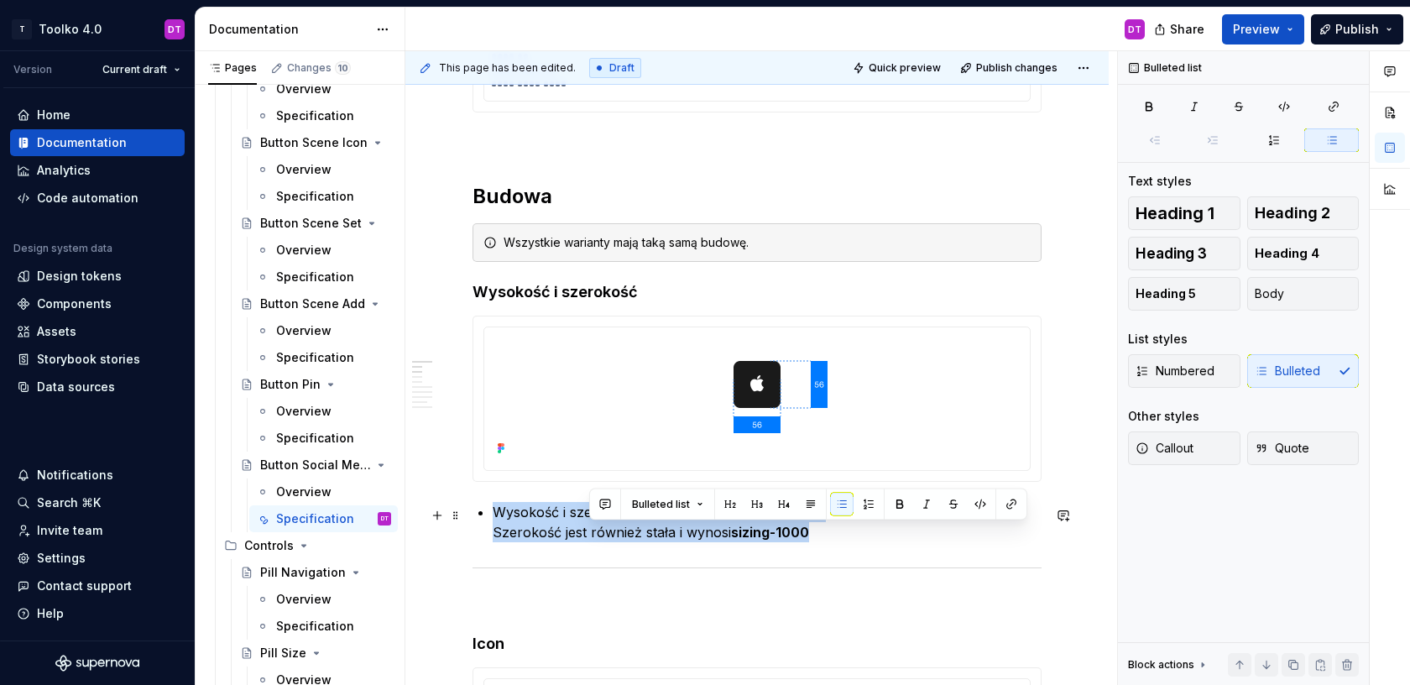
click at [615, 536] on p "Wysokość i szerokość jest stała i wynosi sizing-700 Szerokość jest również stał…" at bounding box center [767, 522] width 549 height 40
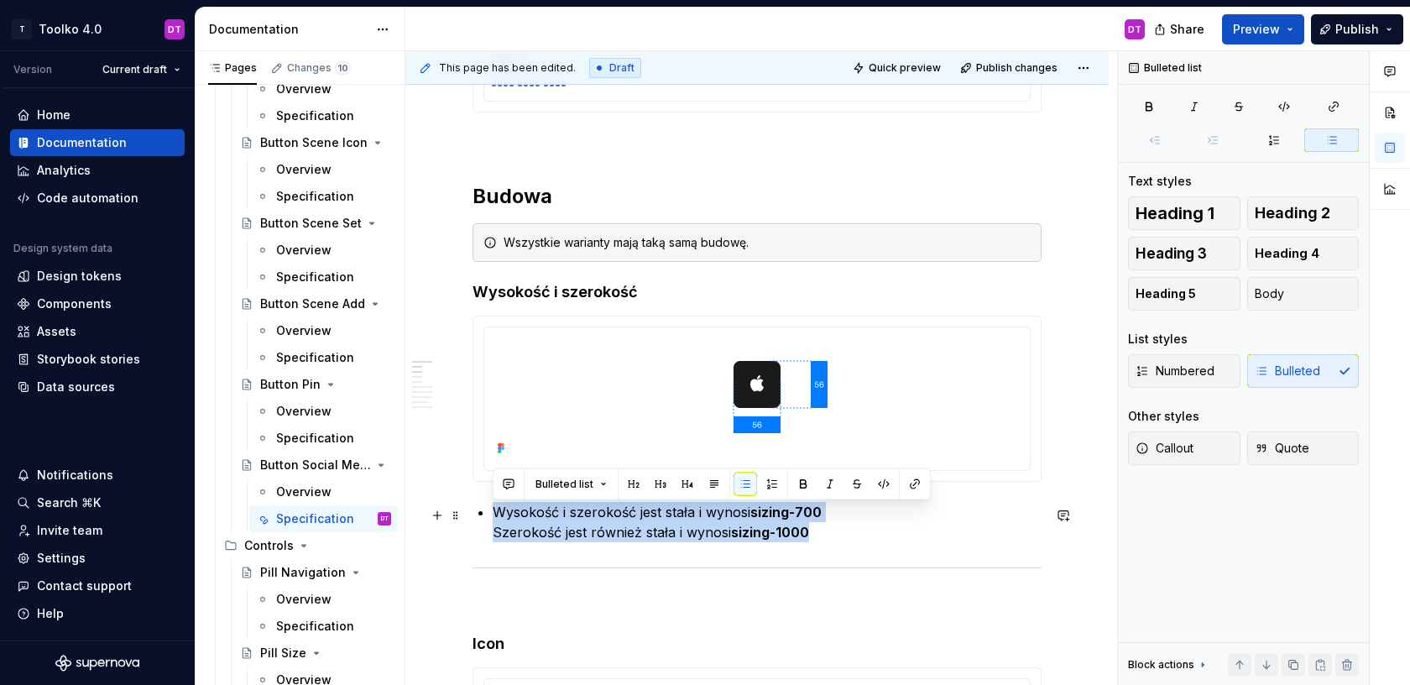
click at [615, 536] on p "Wysokość i szerokość jest stała i wynosi sizing-700 Szerokość jest również stał…" at bounding box center [767, 522] width 549 height 40
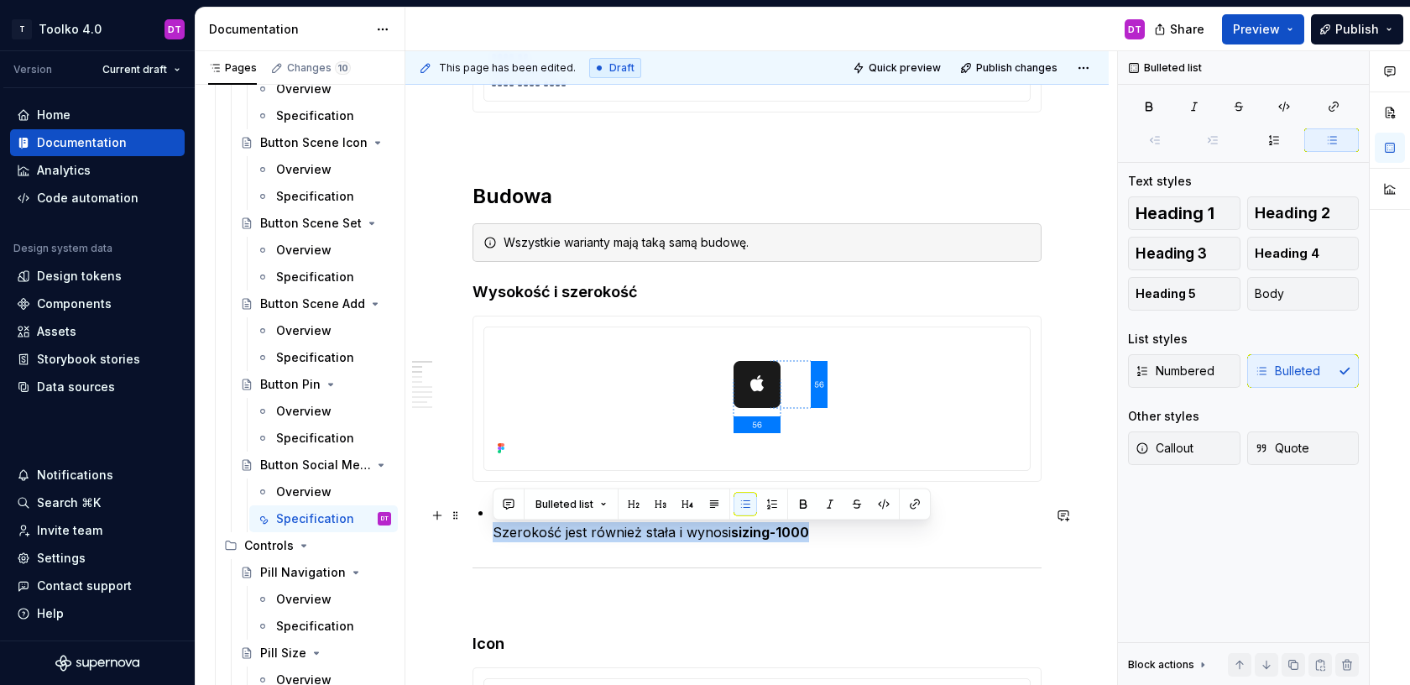
drag, startPoint x: 834, startPoint y: 536, endPoint x: 466, endPoint y: 540, distance: 368.5
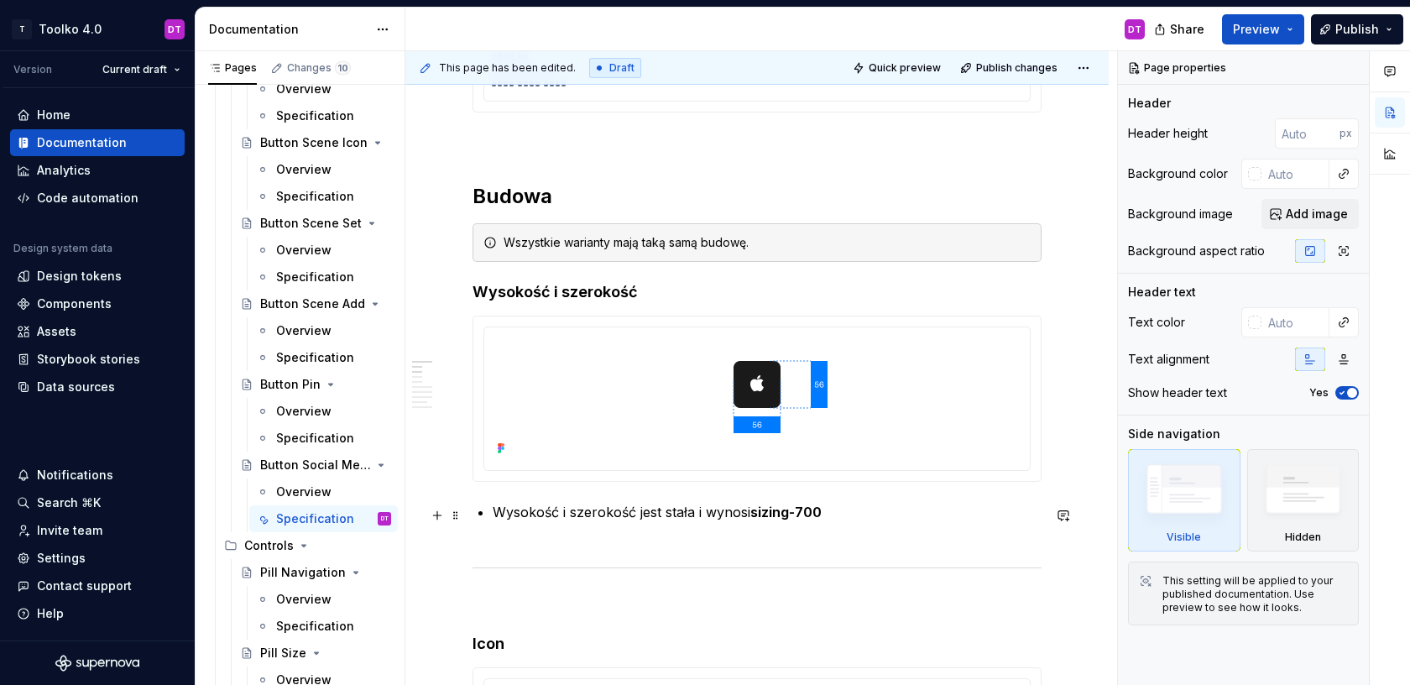
click at [509, 518] on p "Wysokość i szerokość jest stała i wynosi sizing-700" at bounding box center [767, 522] width 549 height 40
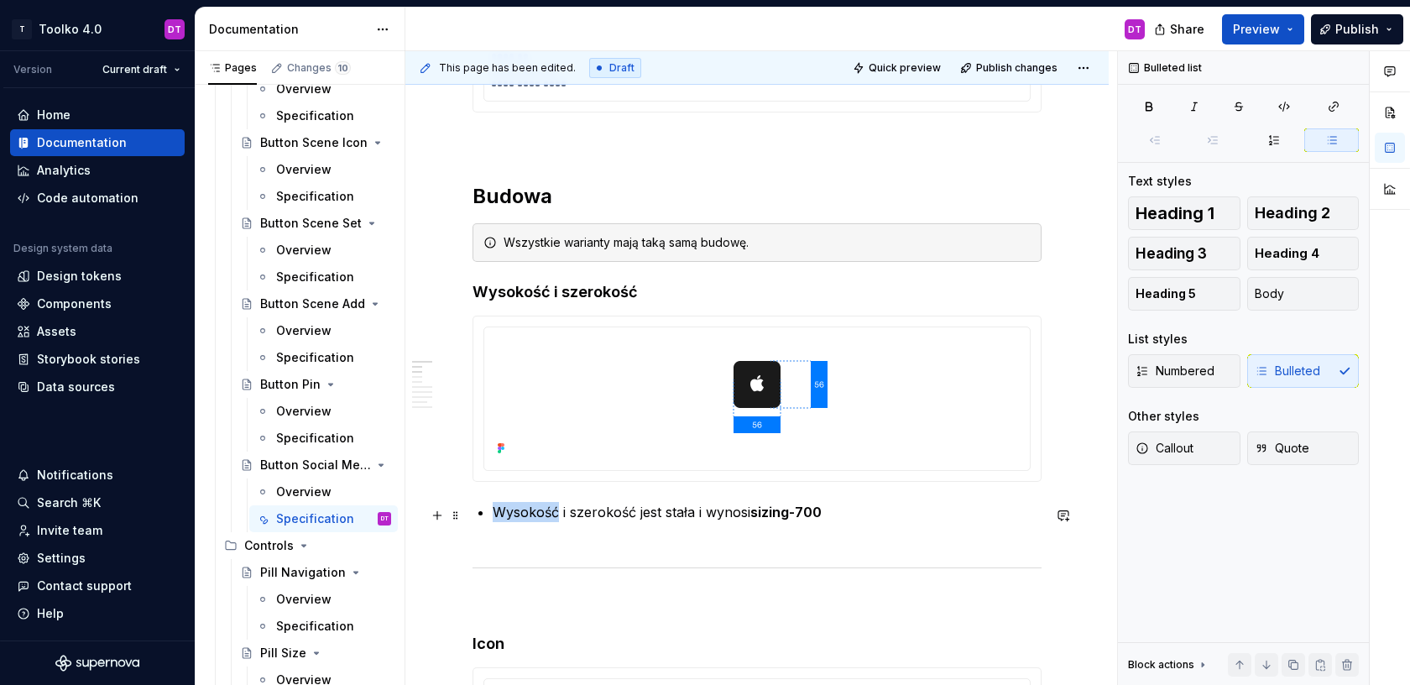
click at [509, 518] on p "Wysokość i szerokość jest stała i wynosi sizing-700" at bounding box center [767, 522] width 549 height 40
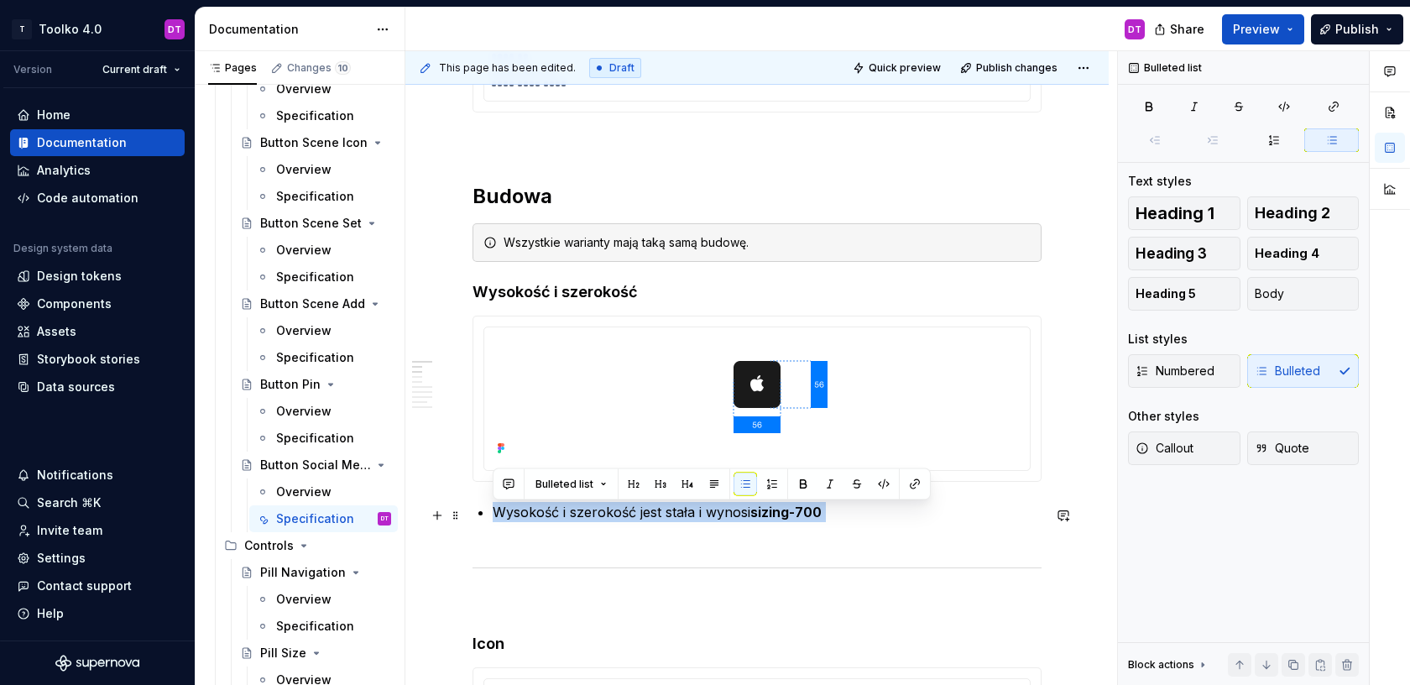
click at [509, 518] on p "Wysokość i szerokość jest stała i wynosi sizing-700" at bounding box center [767, 522] width 549 height 40
click at [744, 483] on button "button" at bounding box center [746, 485] width 24 height 24
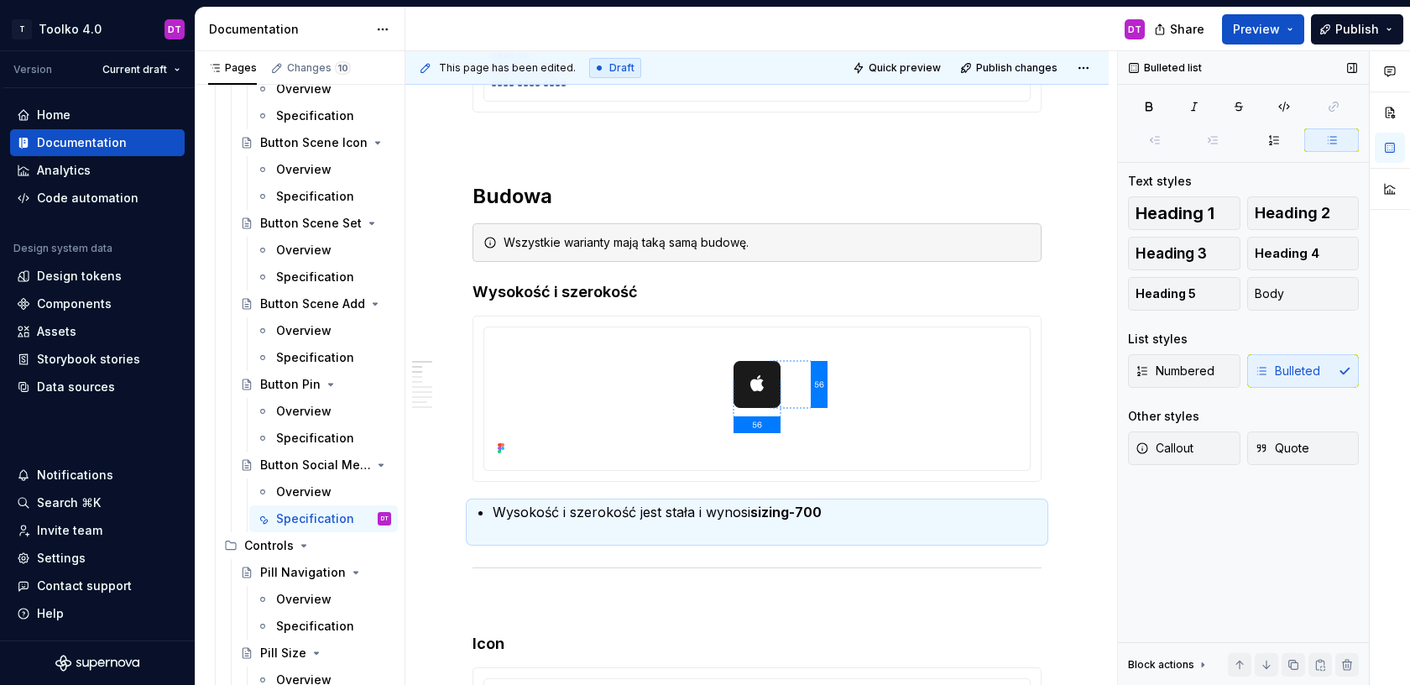
click at [1277, 367] on div "Numbered Bulleted" at bounding box center [1243, 371] width 231 height 34
click at [1214, 364] on span "Numbered" at bounding box center [1175, 371] width 79 height 17
click at [1279, 370] on span "Bulleted" at bounding box center [1287, 371] width 65 height 17
click at [1270, 410] on div "Other styles" at bounding box center [1243, 416] width 231 height 17
click at [804, 526] on p "Wysokość i szerokość jest stała i wynosi sizing-700" at bounding box center [767, 522] width 549 height 40
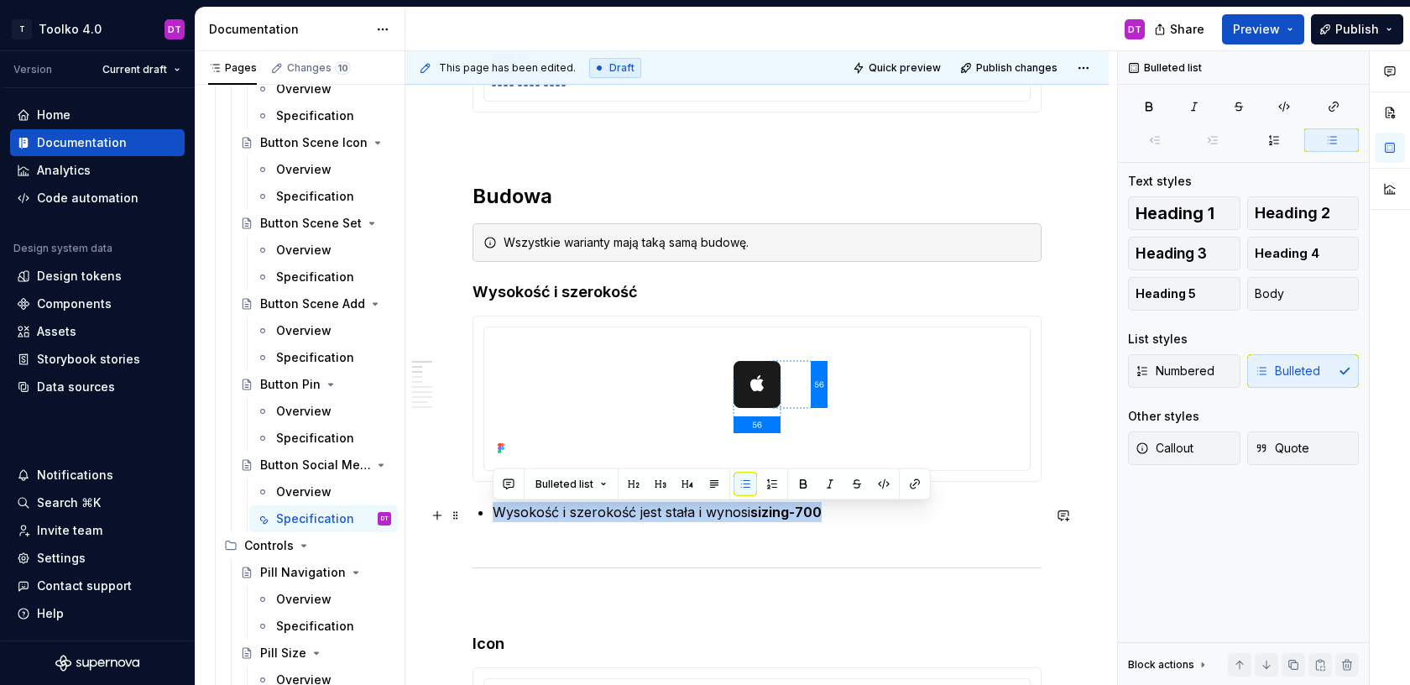
drag, startPoint x: 837, startPoint y: 507, endPoint x: 489, endPoint y: 516, distance: 347.6
copy p "Wysokość i szerokość jest stała i wynosi sizing-700"
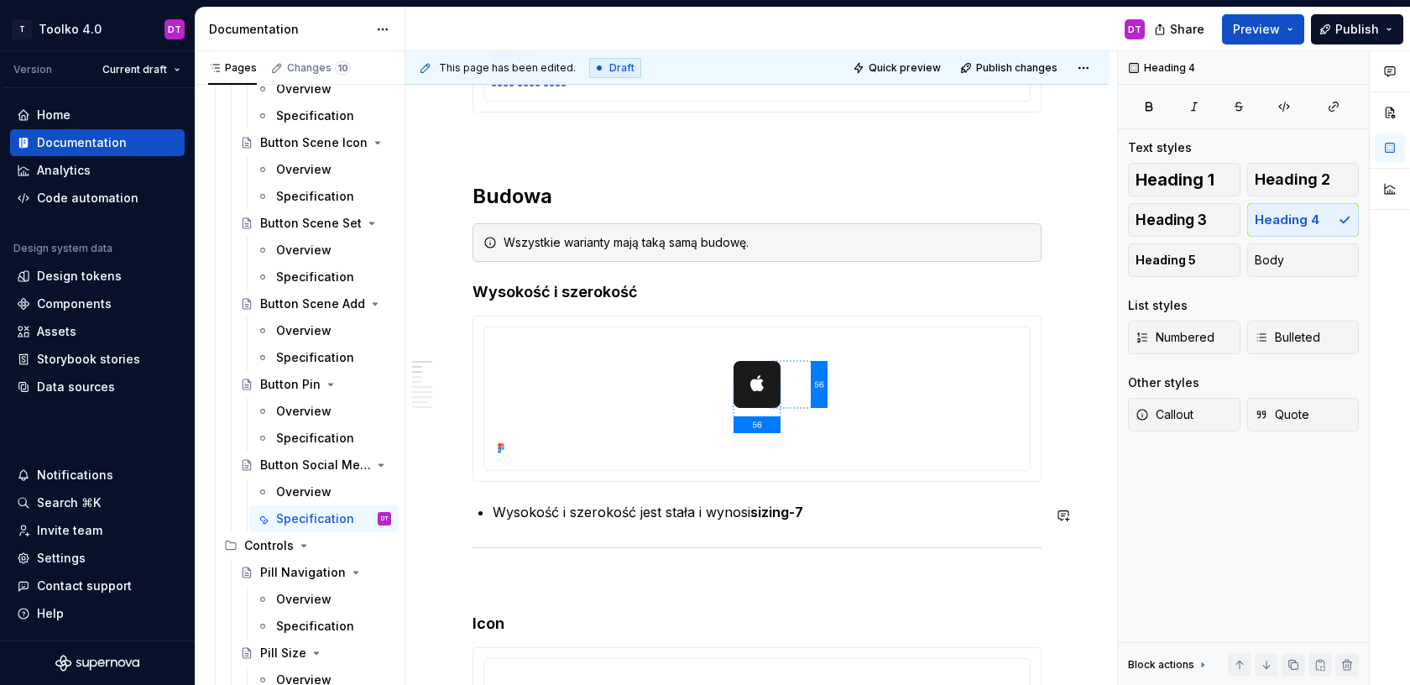
click at [488, 553] on div at bounding box center [757, 547] width 569 height 11
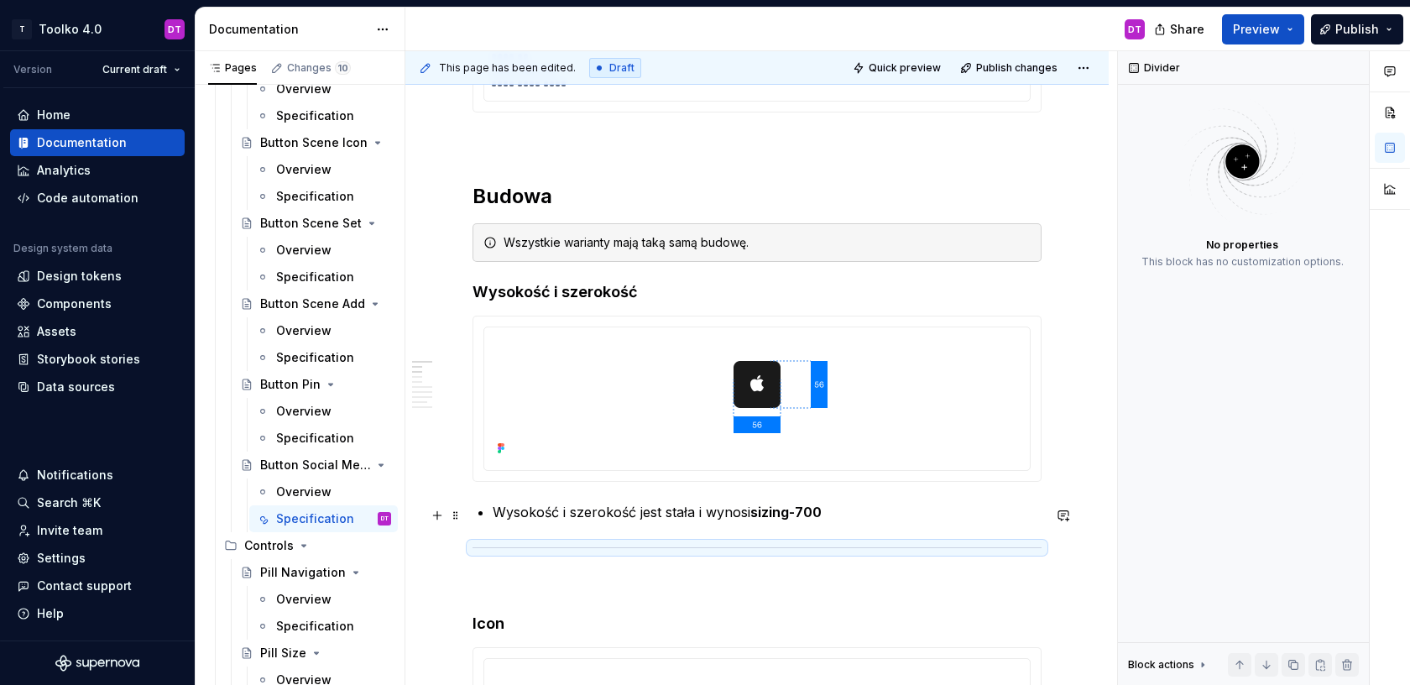
click at [513, 515] on p "Wysokość i szerokość jest stała i wynosi sizing-700" at bounding box center [767, 512] width 549 height 20
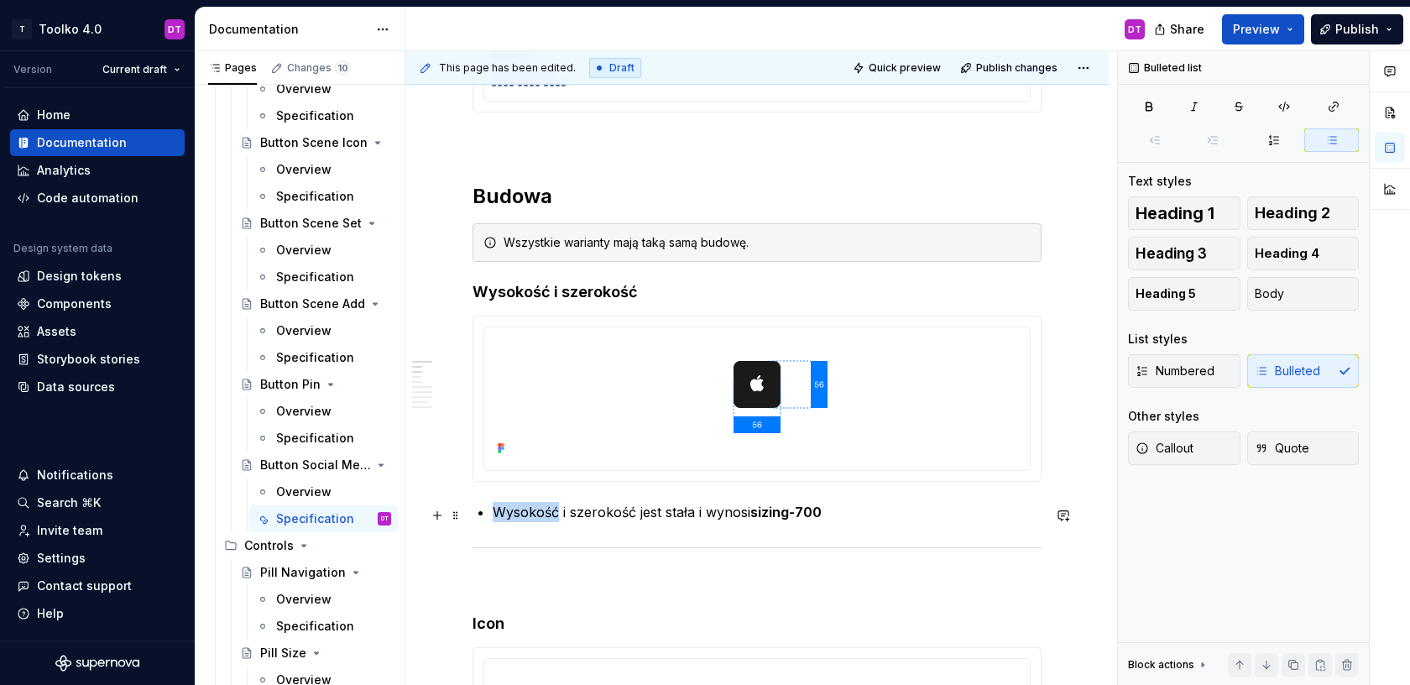
click at [513, 515] on p "Wysokość i szerokość jest stała i wynosi sizing-700" at bounding box center [767, 512] width 549 height 20
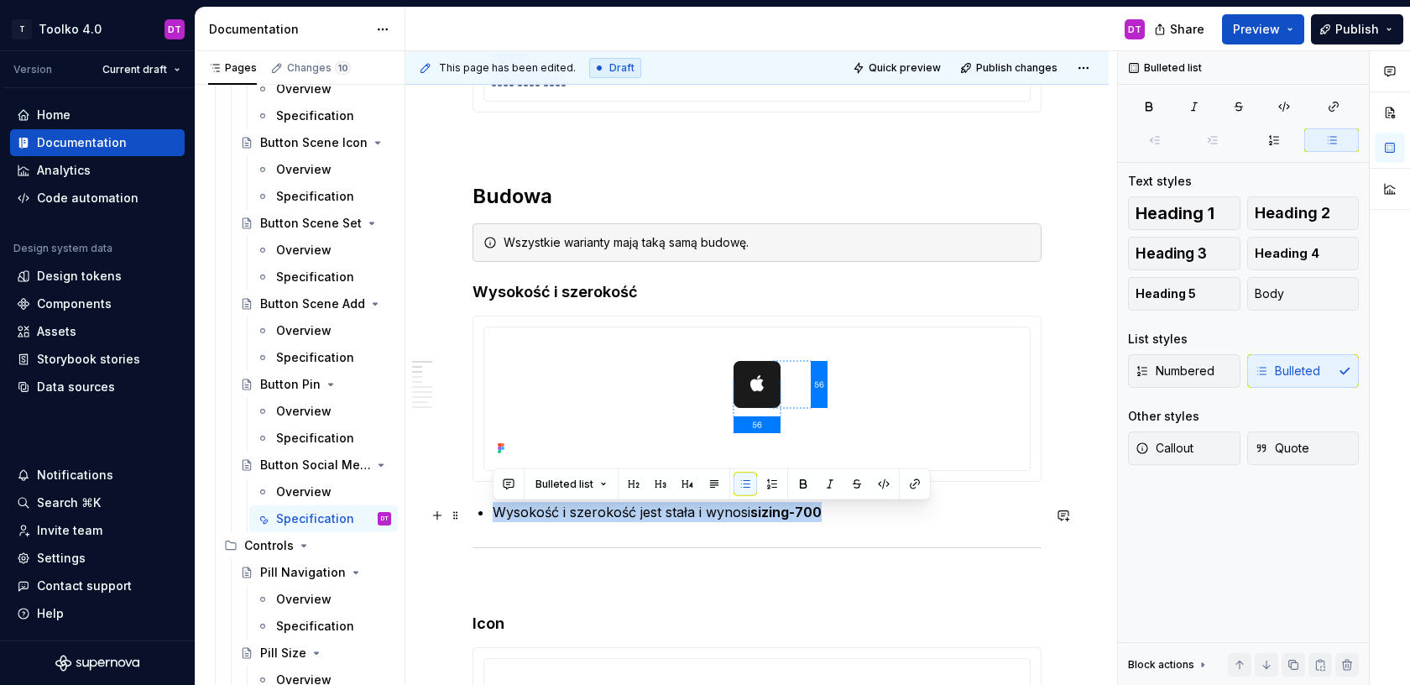
click at [513, 515] on p "Wysokość i szerokość jest stała i wynosi sizing-700" at bounding box center [767, 512] width 549 height 20
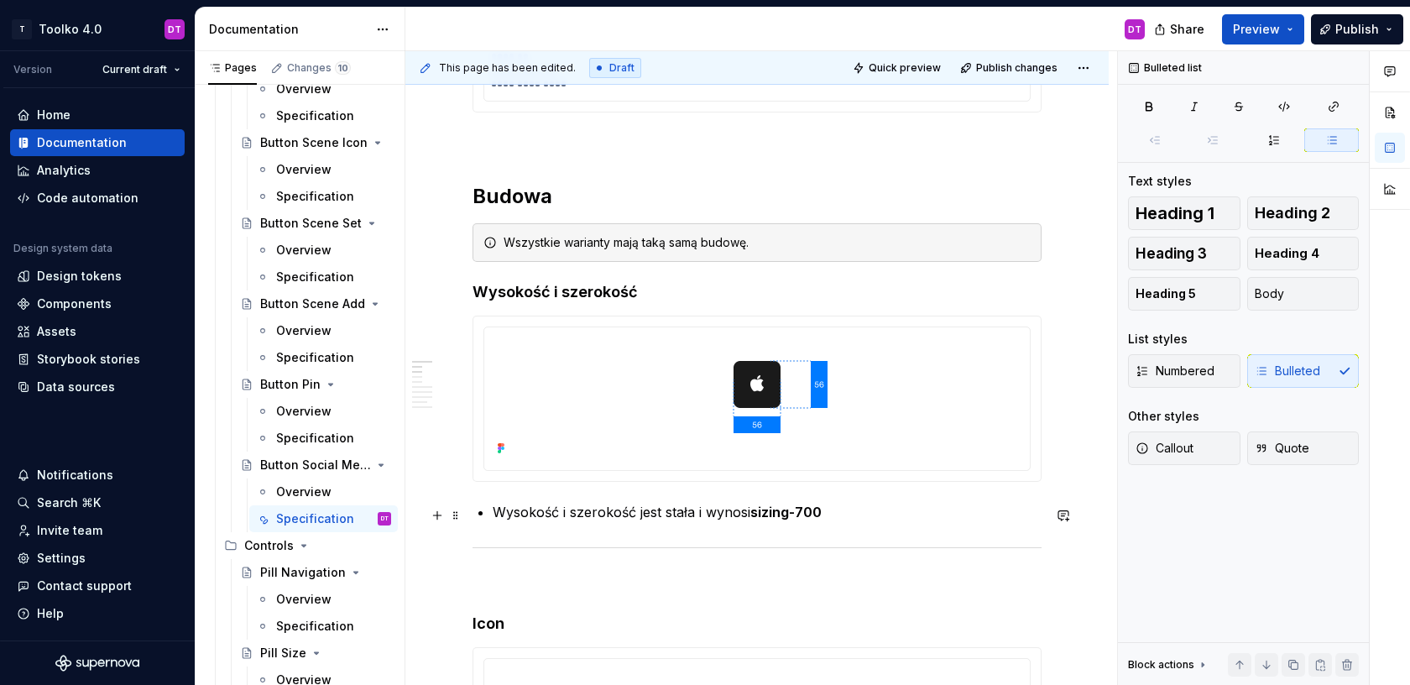
drag, startPoint x: 487, startPoint y: 514, endPoint x: 468, endPoint y: 513, distance: 19.3
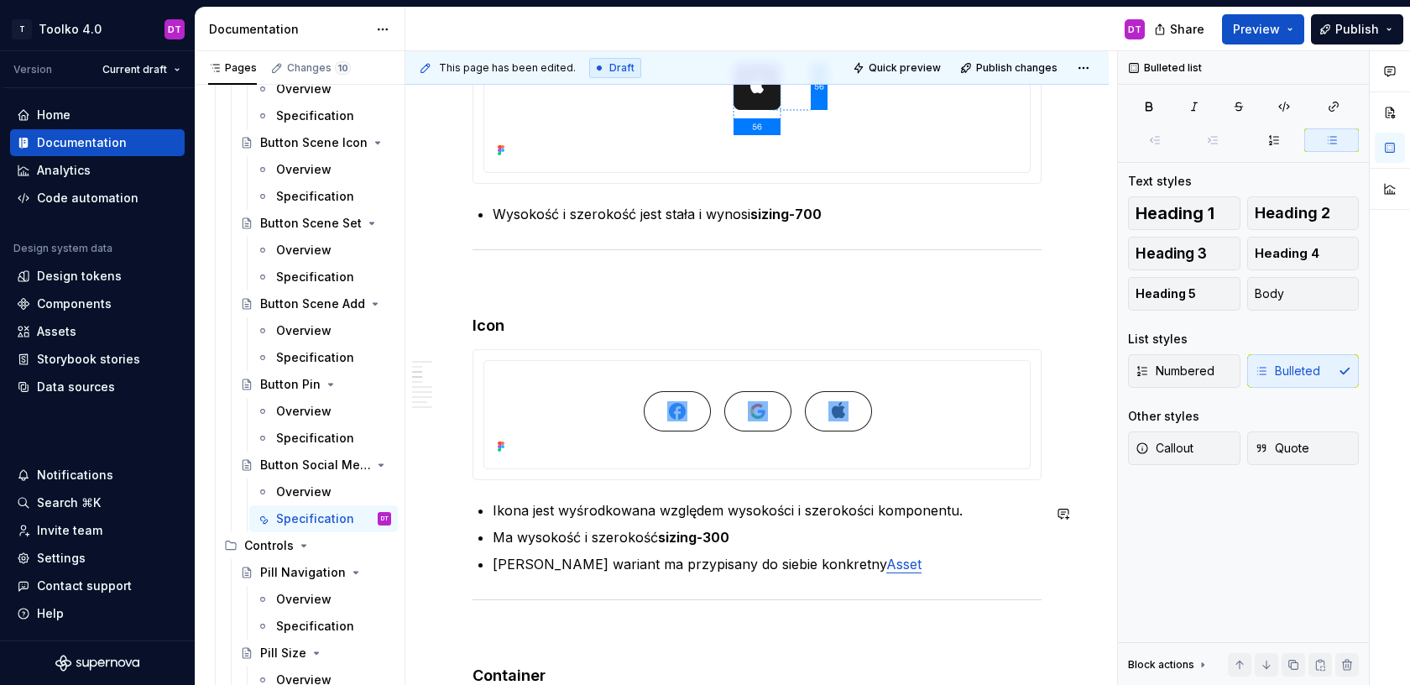
scroll to position [916, 0]
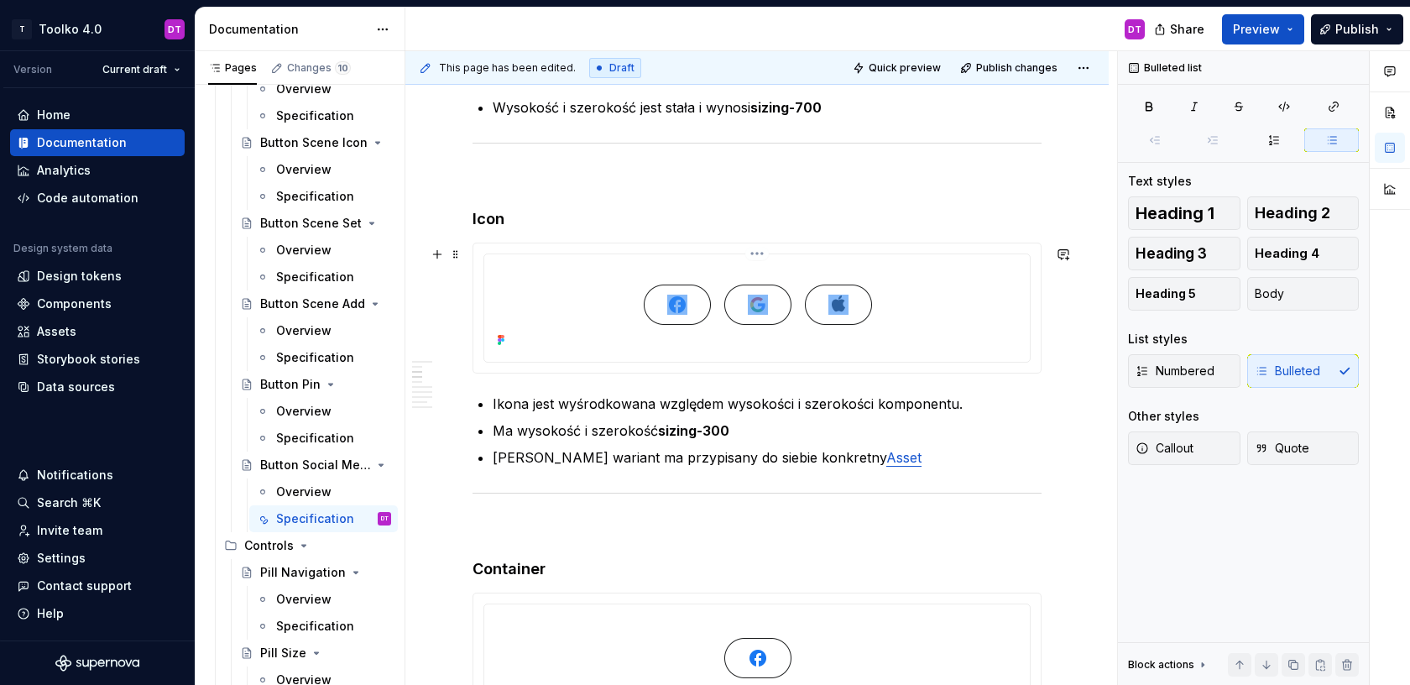
click at [760, 256] on html "T Toolko 4.0 DT Version Current draft Home Documentation Analytics Code automat…" at bounding box center [705, 342] width 1410 height 685
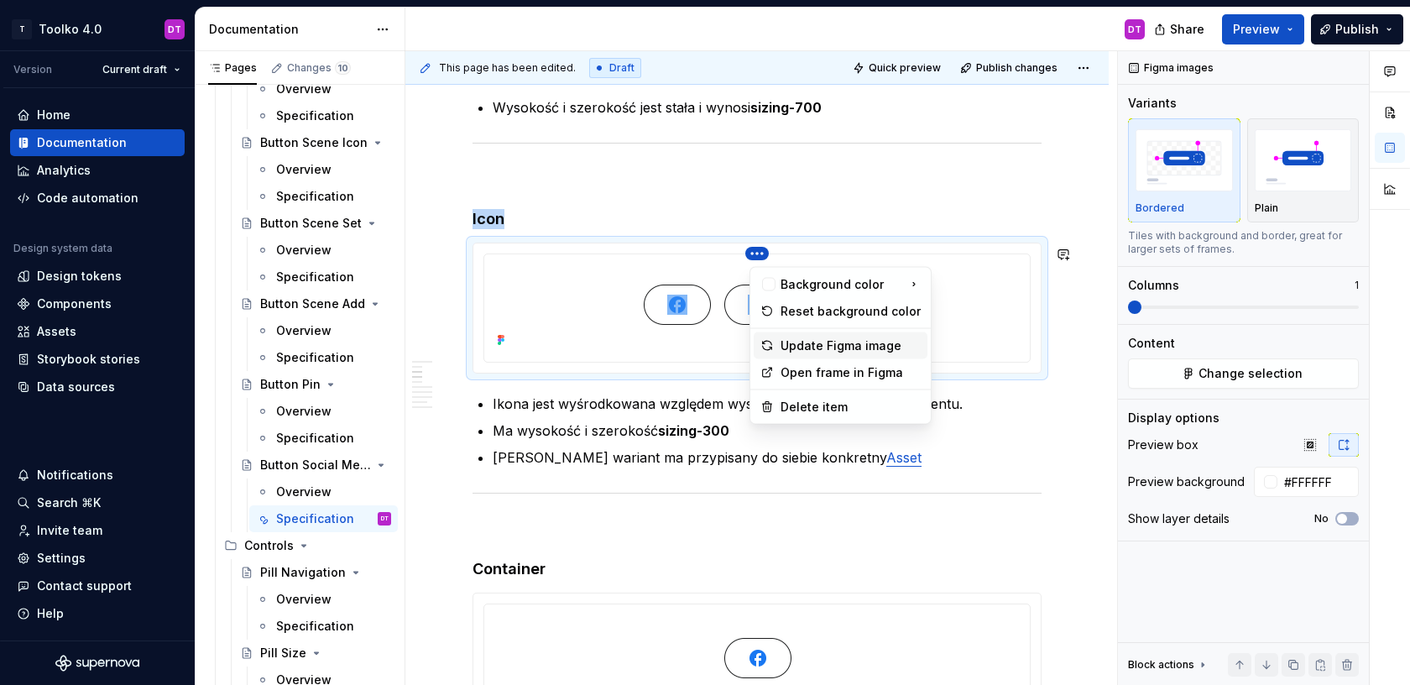
click at [793, 348] on div "Update Figma image" at bounding box center [851, 345] width 140 height 17
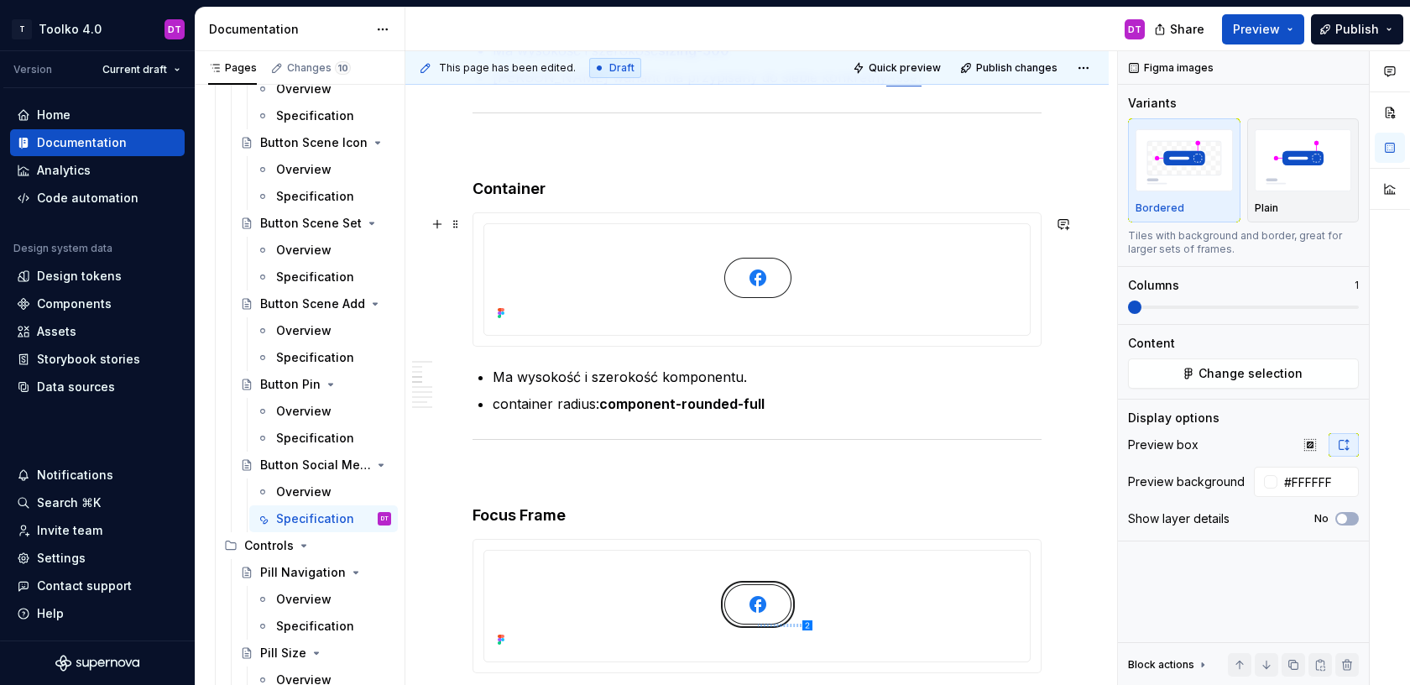
scroll to position [1294, 0]
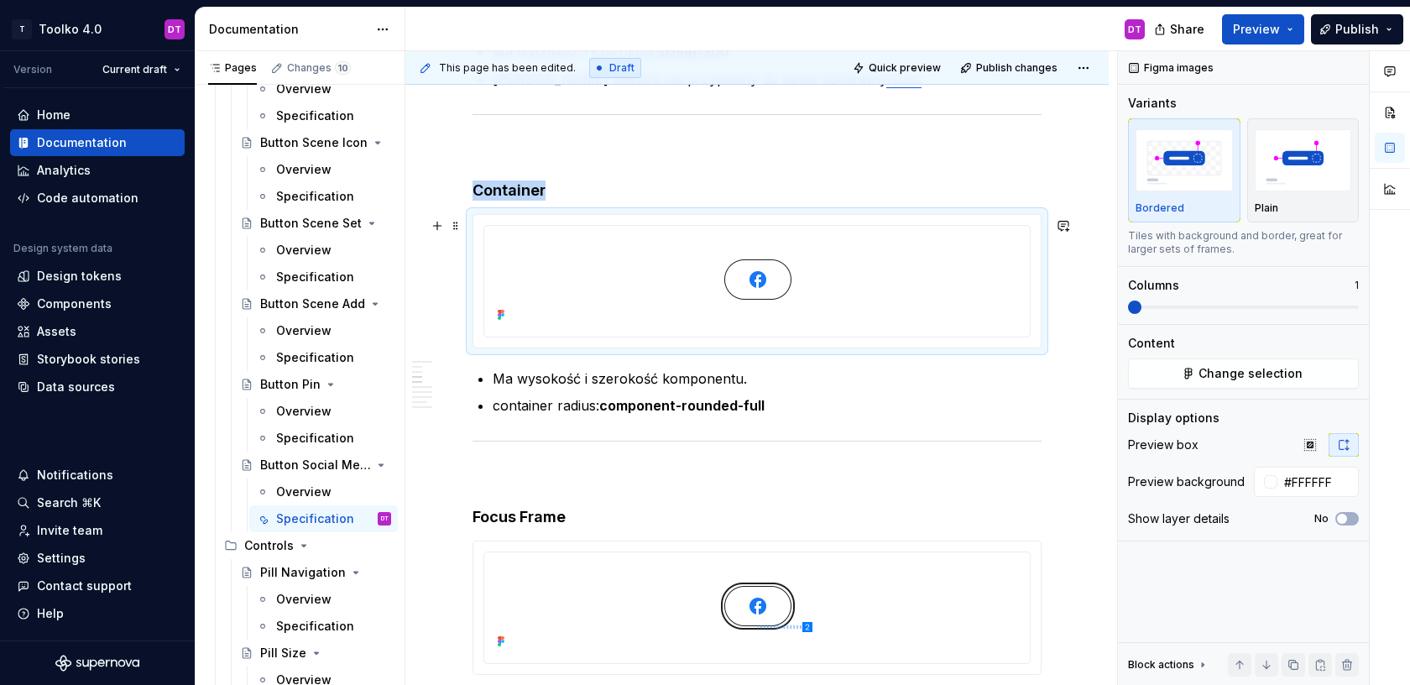
click at [760, 225] on div at bounding box center [756, 281] width 567 height 133
click at [760, 229] on html "T Toolko 4.0 DT Version Current draft Home Documentation Analytics Code automat…" at bounding box center [705, 342] width 1410 height 685
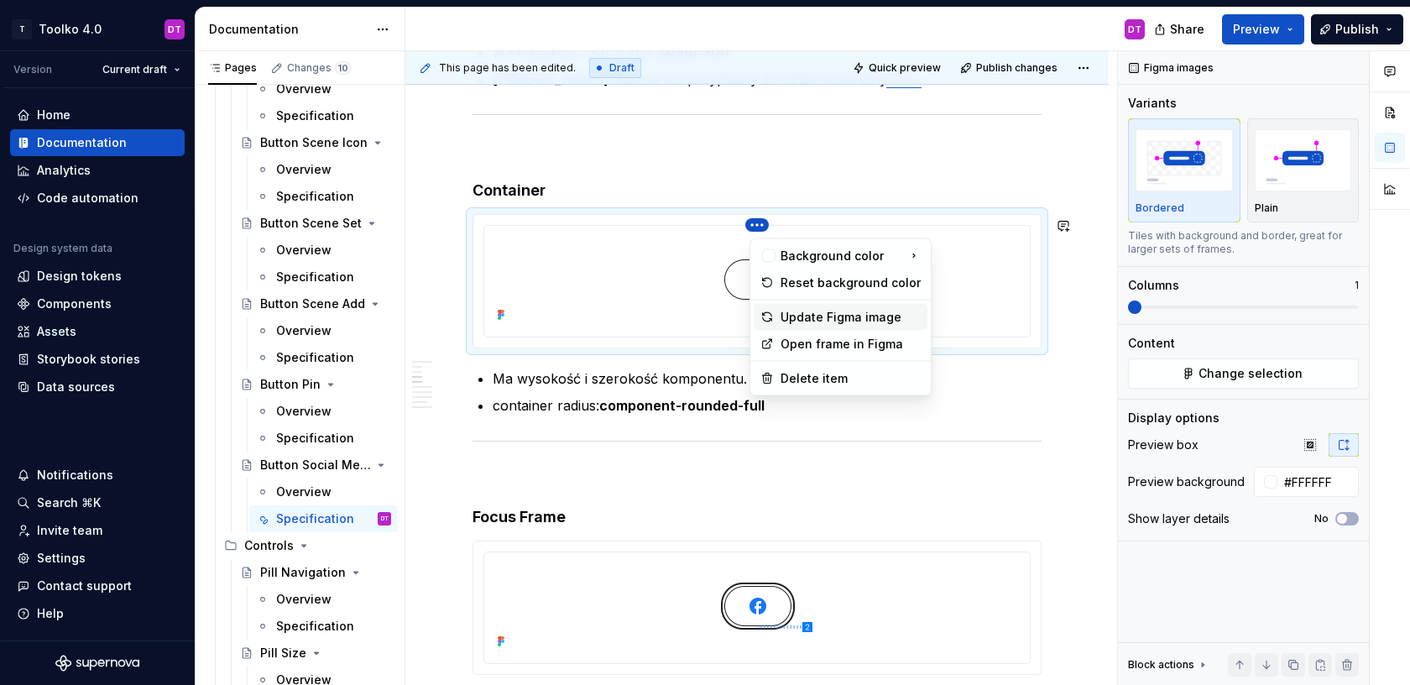
click at [824, 317] on div "Update Figma image" at bounding box center [851, 317] width 140 height 17
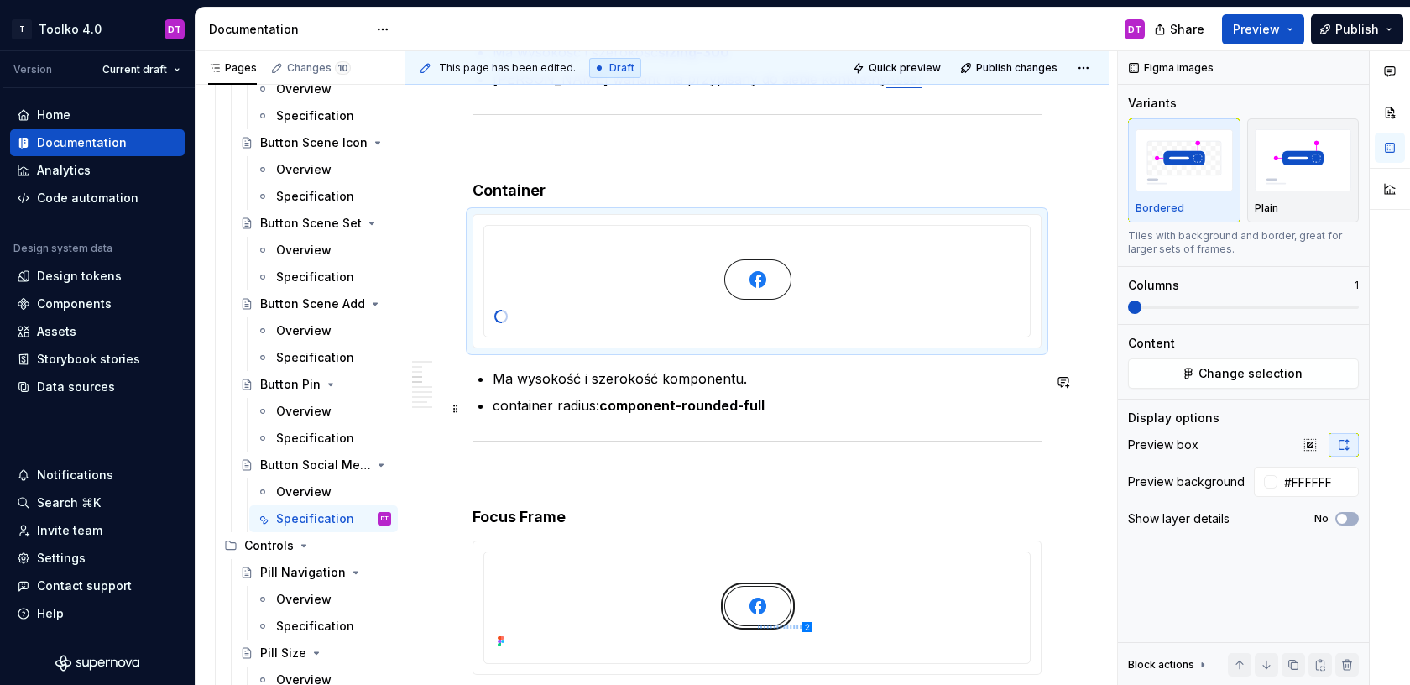
click at [759, 409] on strong "component-rounded-full" at bounding box center [681, 405] width 165 height 17
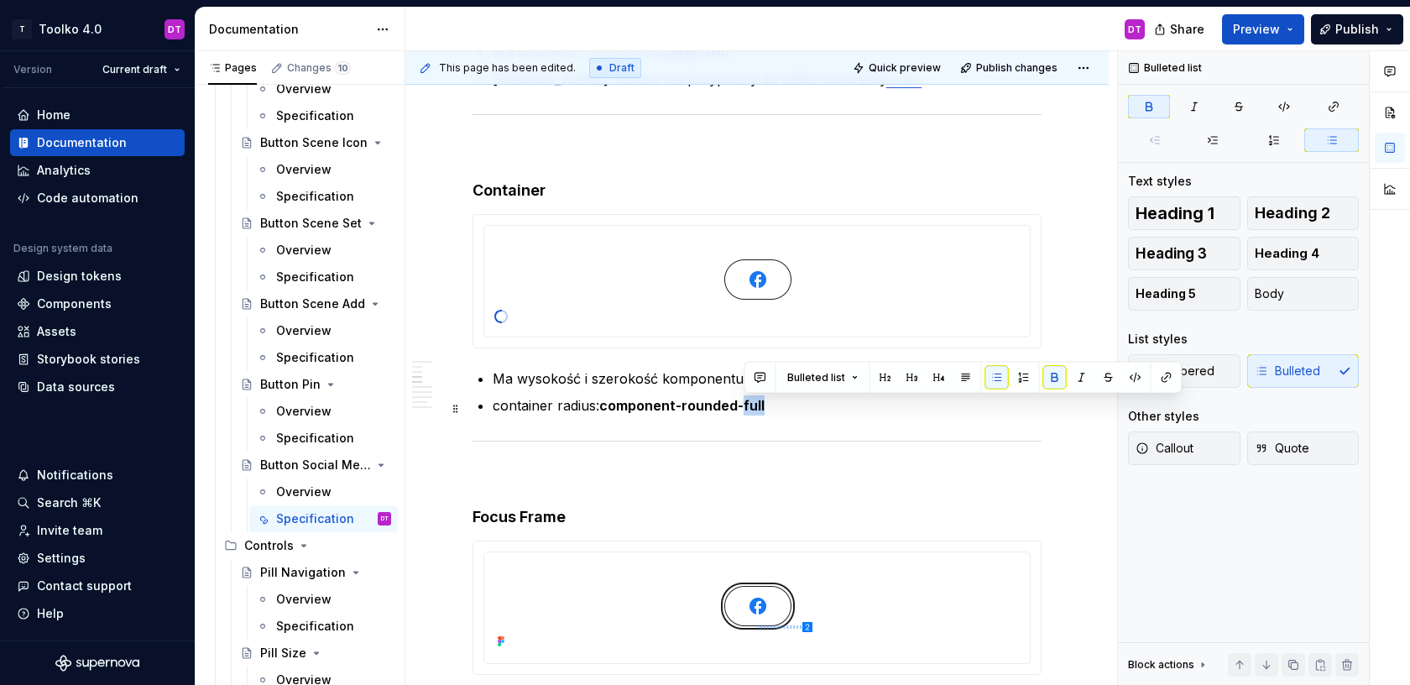
click at [759, 409] on strong "component-rounded-full" at bounding box center [681, 405] width 165 height 17
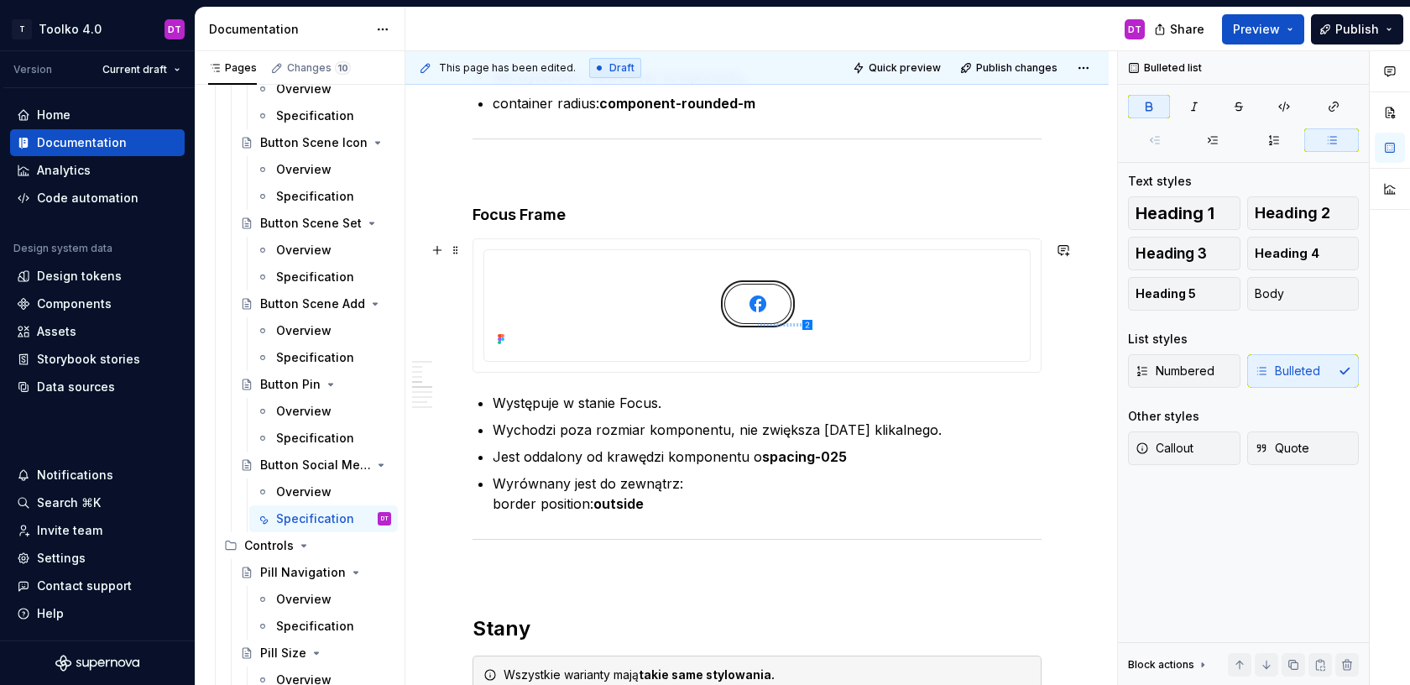
scroll to position [1533, 0]
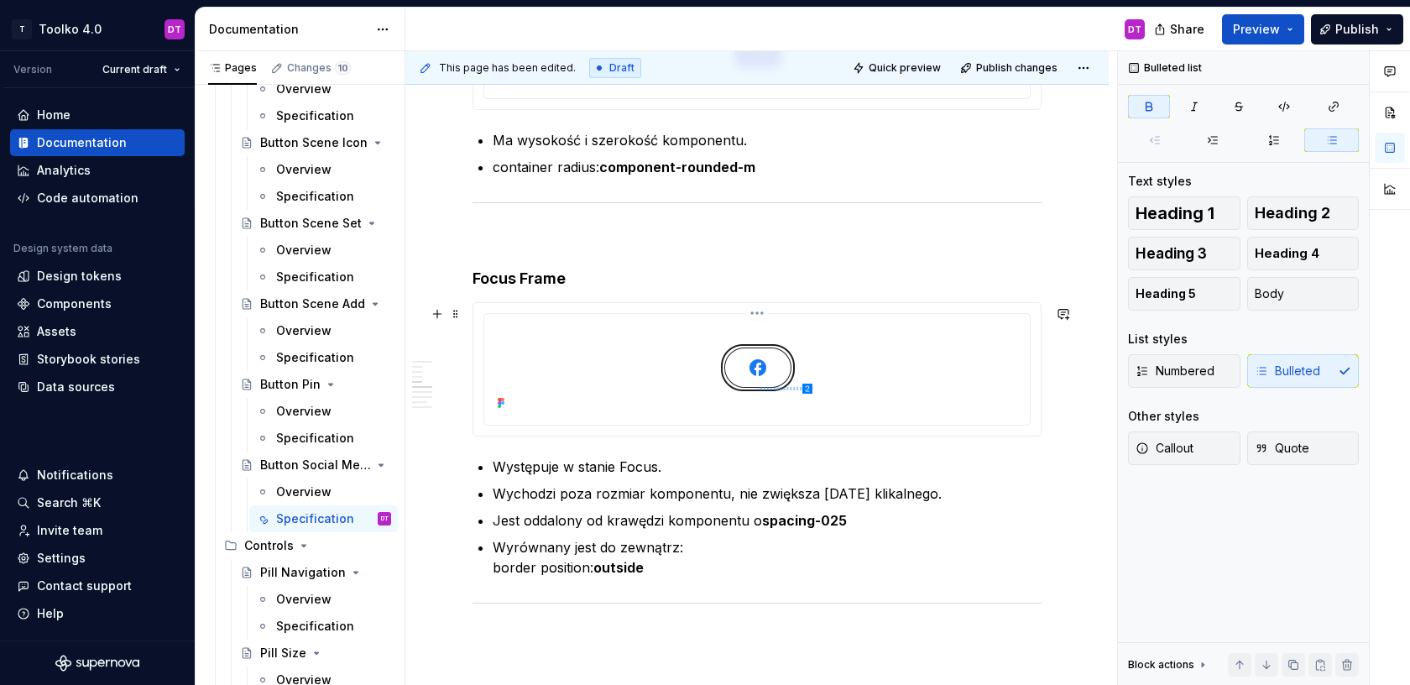
click at [759, 316] on html "T Toolko 4.0 DT Version Current draft Home Documentation Analytics Code automat…" at bounding box center [705, 342] width 1410 height 685
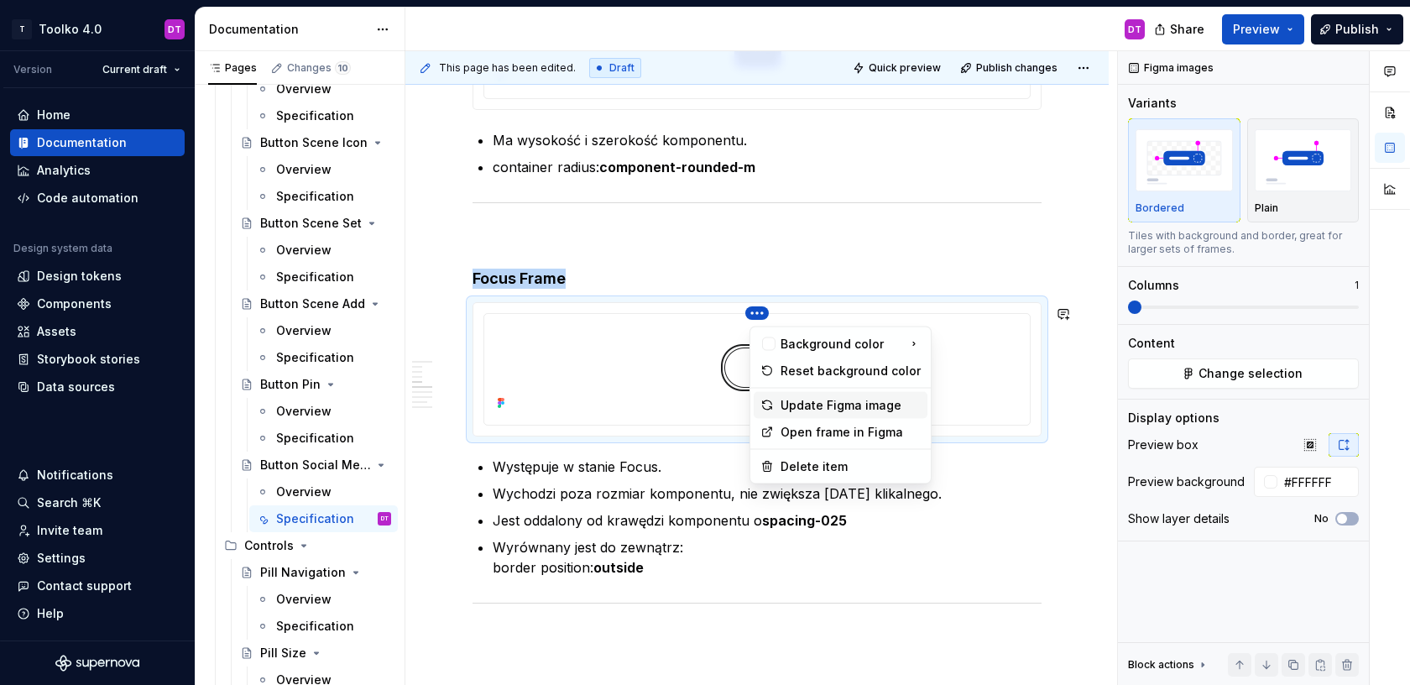
click at [798, 403] on div "Update Figma image" at bounding box center [851, 405] width 140 height 17
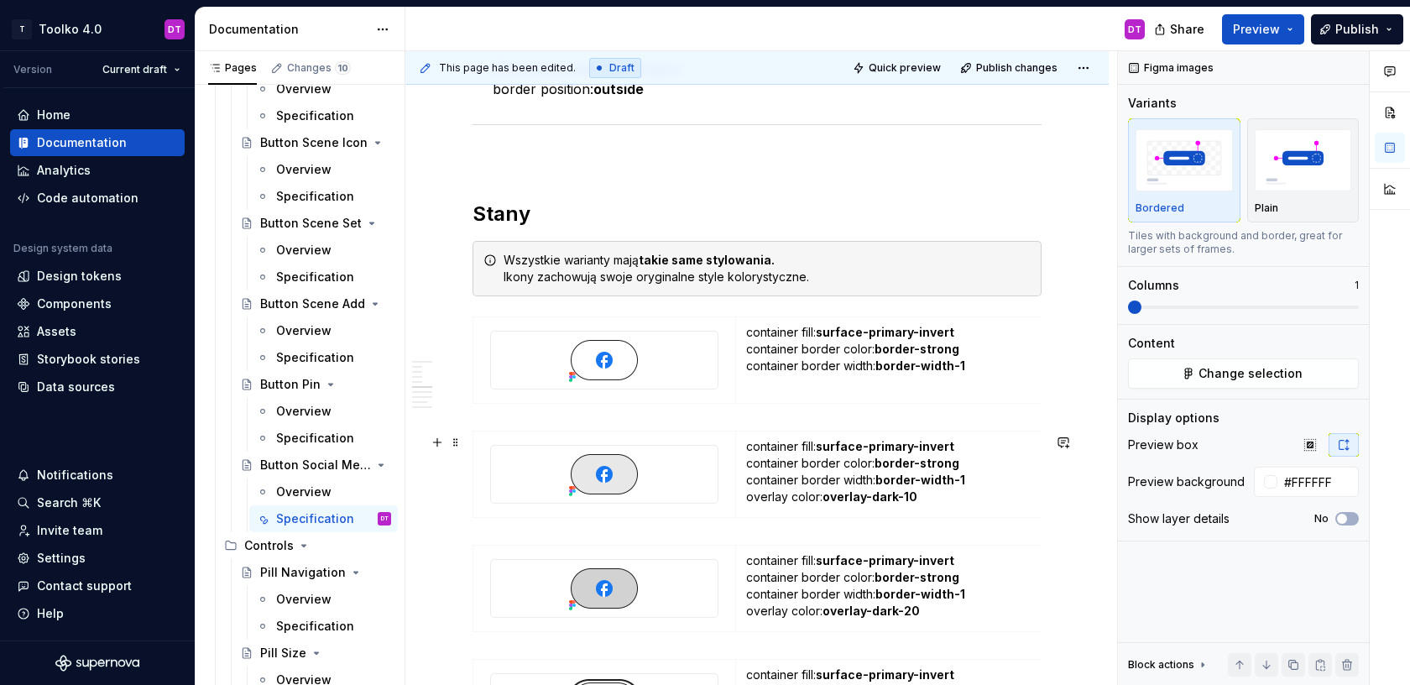
scroll to position [2012, 0]
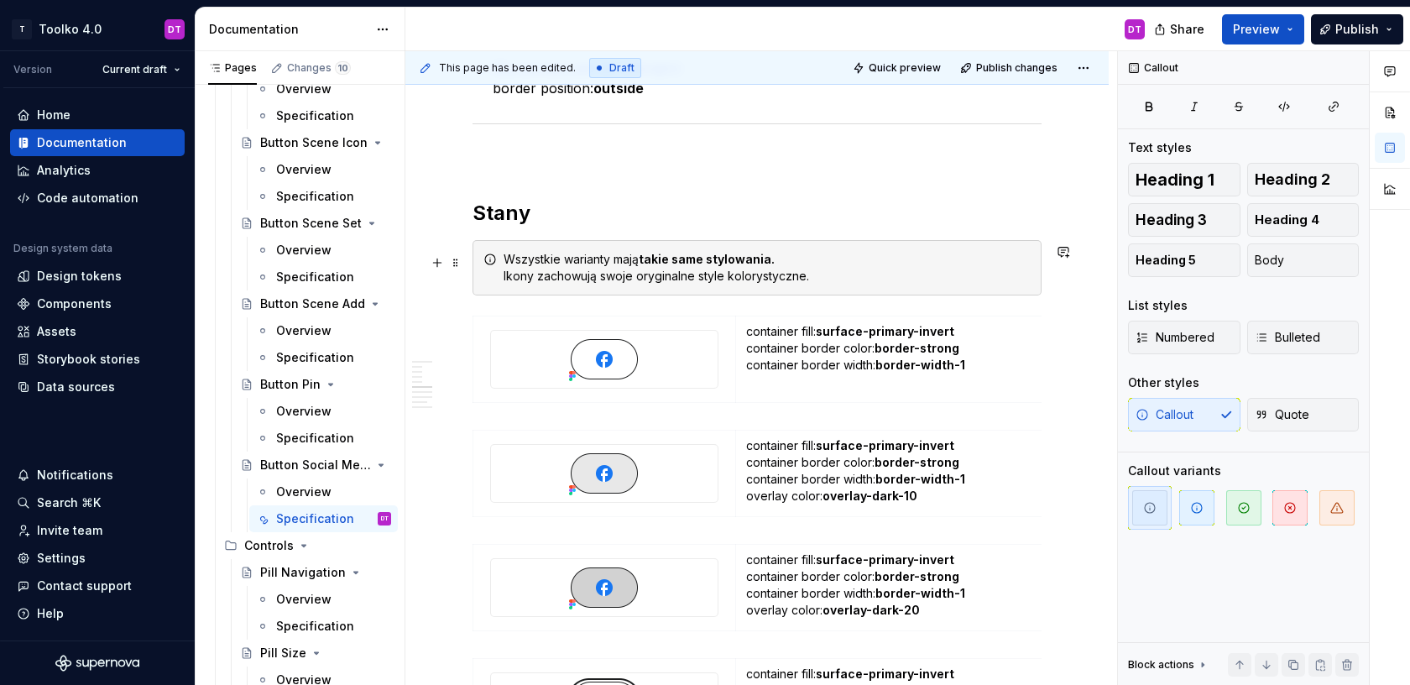
click at [855, 273] on div "Wszystkie warianty mają takie same stylowania. Ikony zachowują swoje oryginalne…" at bounding box center [767, 268] width 527 height 34
click at [1350, 666] on button "button" at bounding box center [1347, 665] width 24 height 24
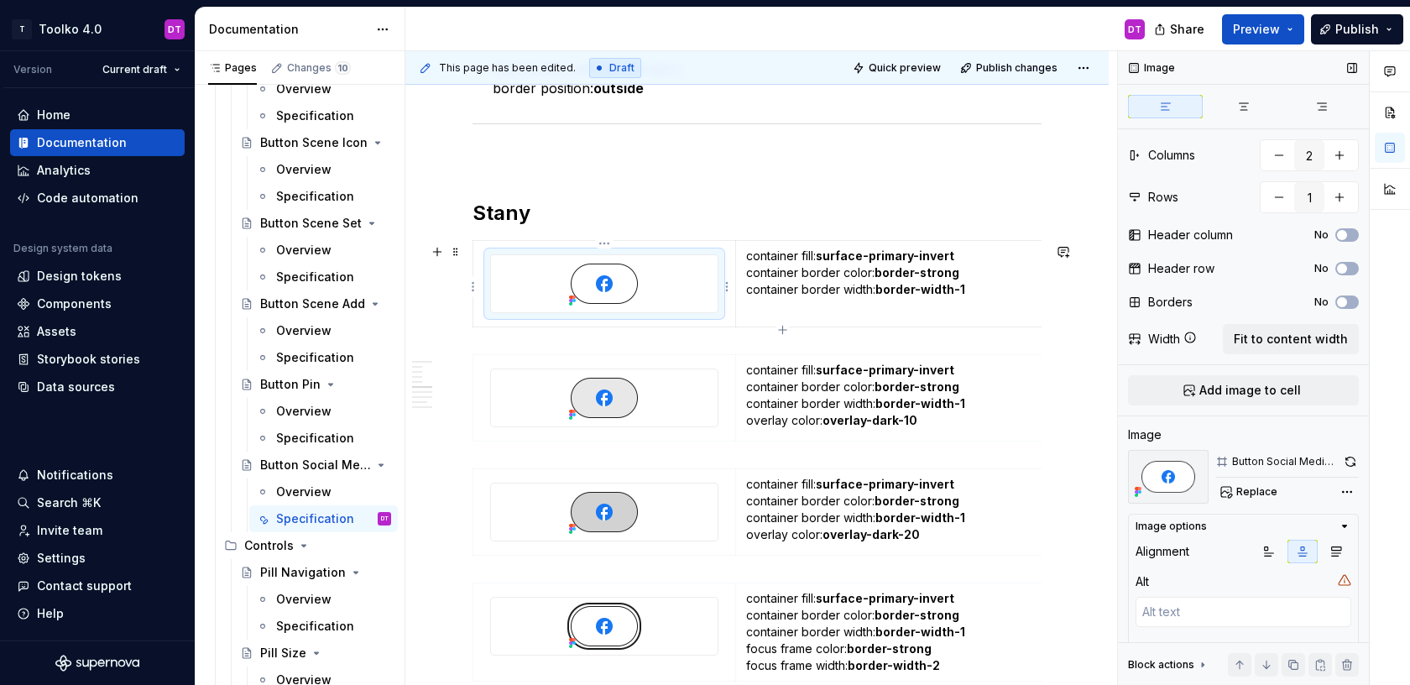
click at [603, 285] on img at bounding box center [604, 283] width 84 height 57
click at [1352, 459] on button "button" at bounding box center [1350, 462] width 18 height 24
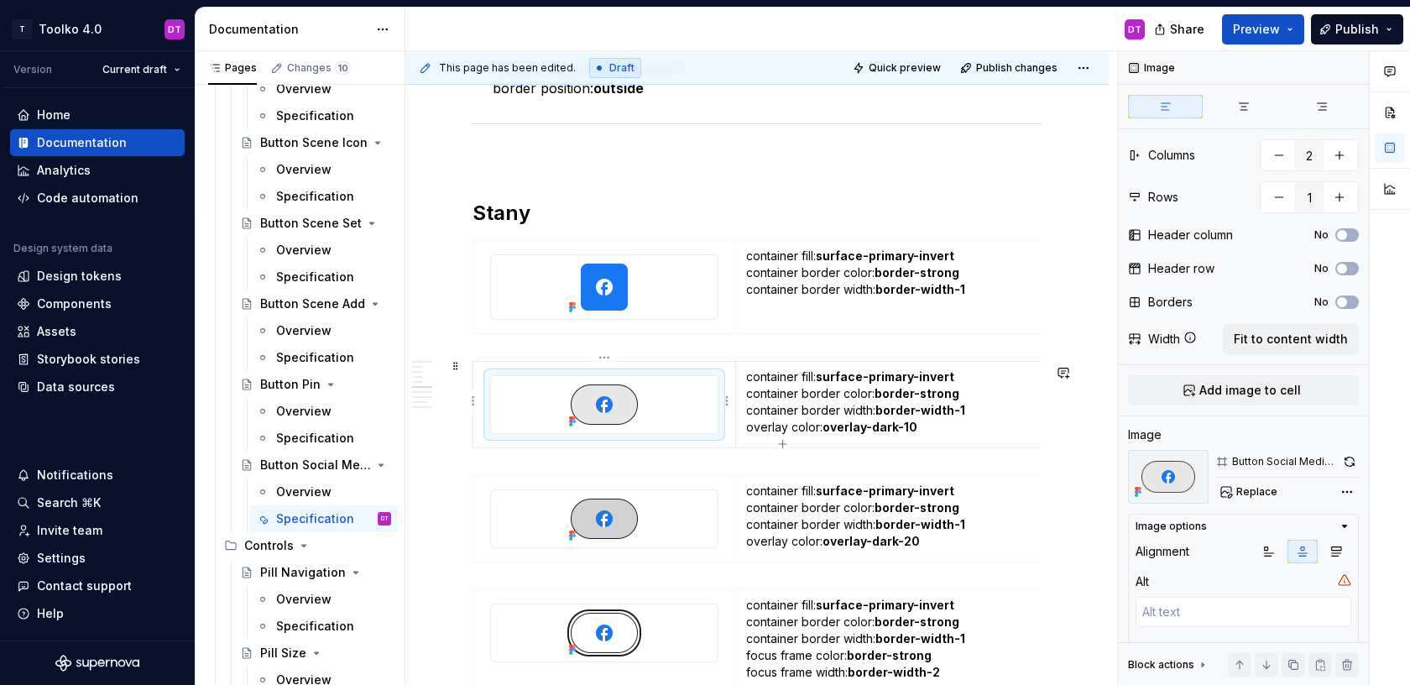
click at [609, 416] on img at bounding box center [604, 404] width 84 height 57
click at [1349, 461] on button "button" at bounding box center [1350, 462] width 18 height 24
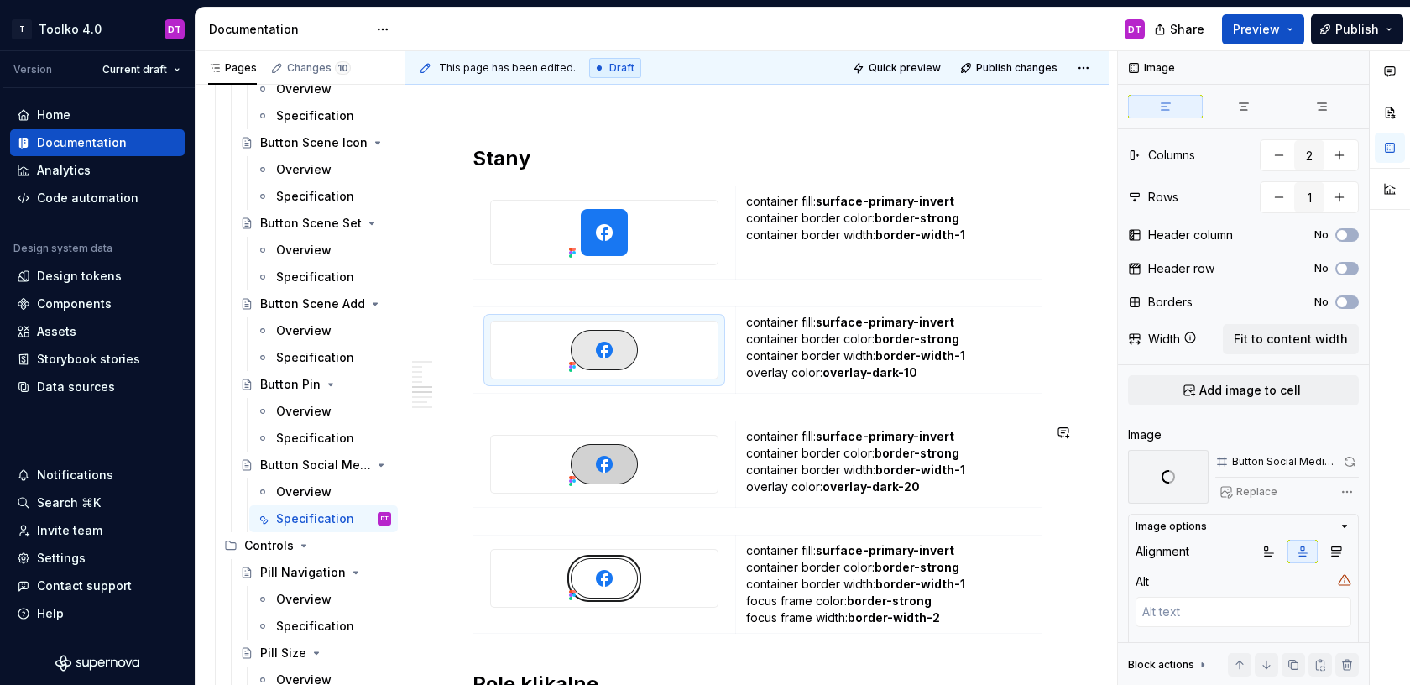
scroll to position [2066, 0]
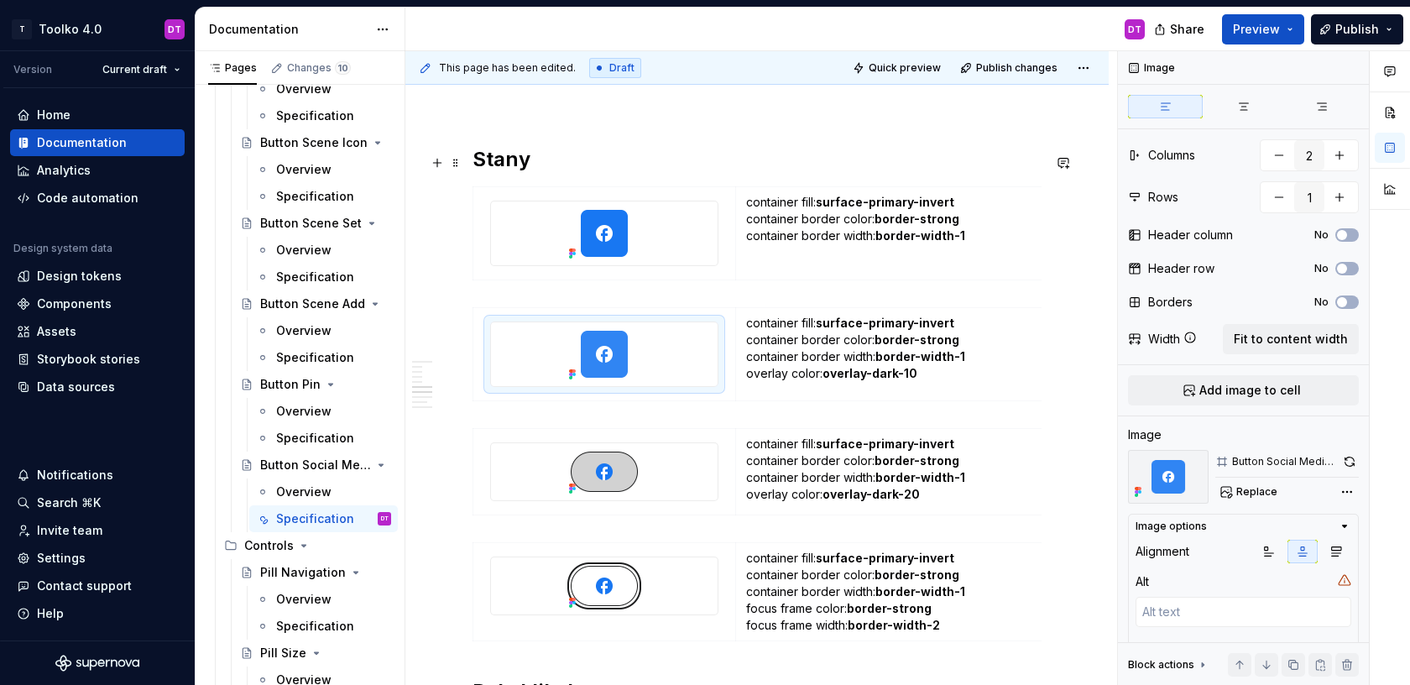
click at [566, 159] on h2 "Stany" at bounding box center [757, 159] width 569 height 27
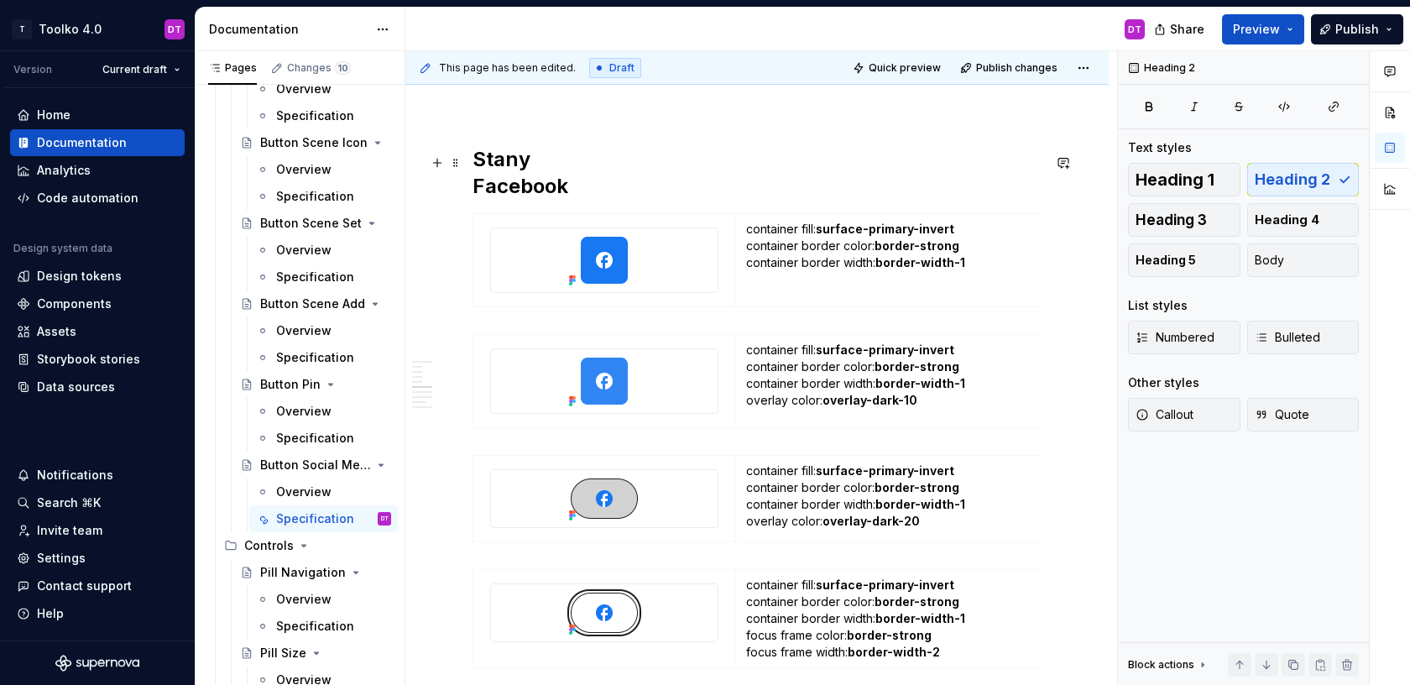
click at [530, 196] on h2 "Stany Facebook" at bounding box center [757, 173] width 569 height 54
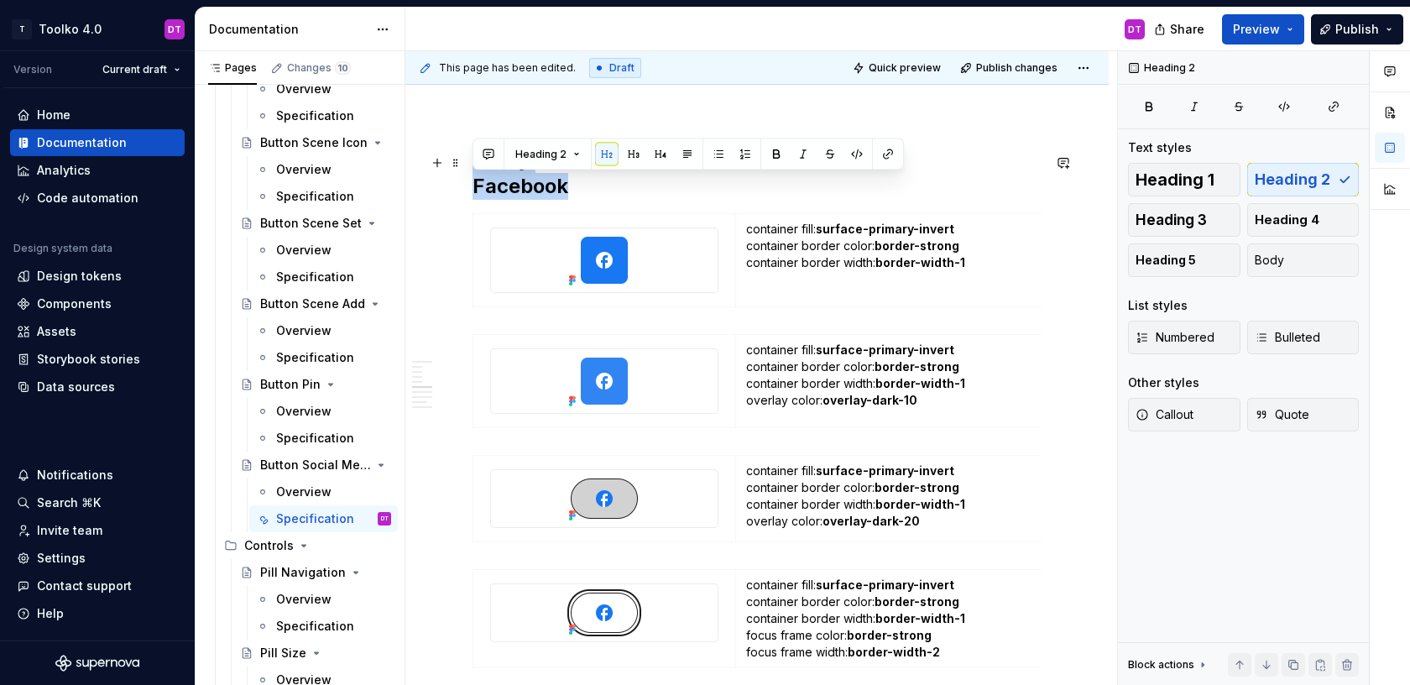
click at [530, 196] on h2 "Stany Facebook" at bounding box center [757, 173] width 569 height 54
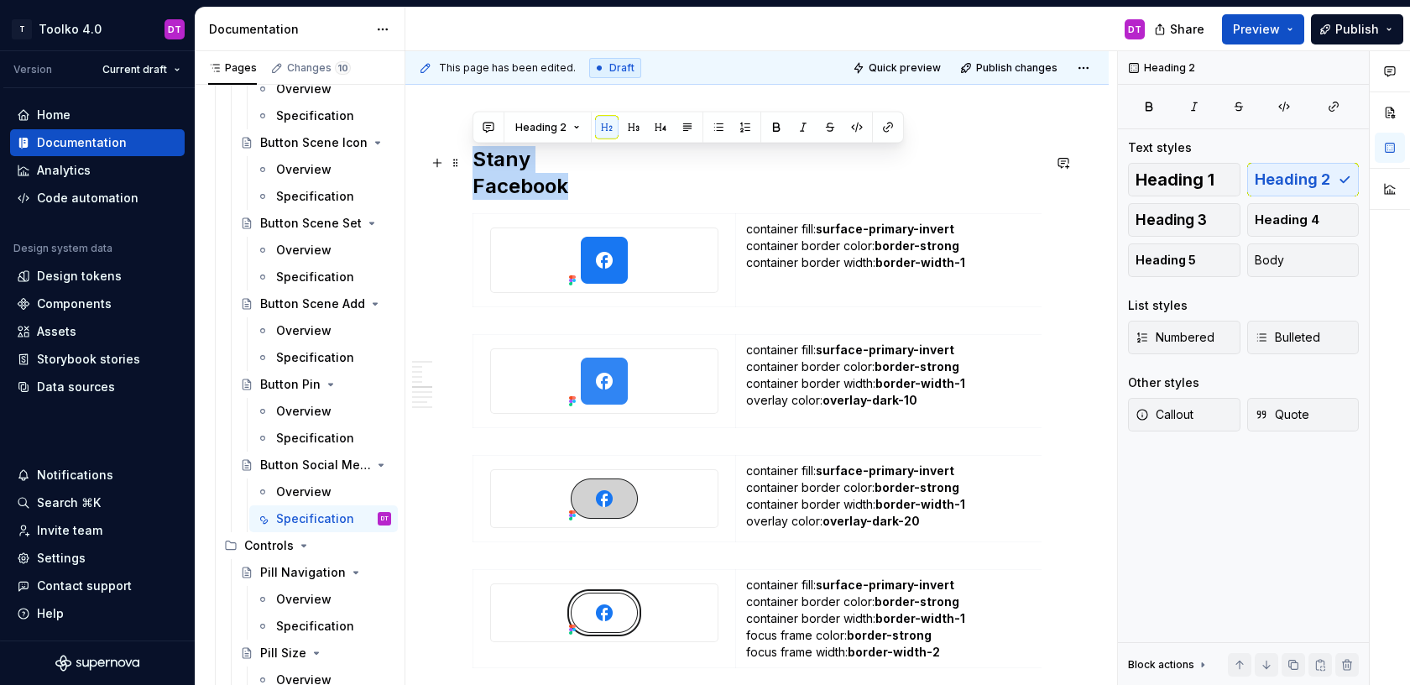
click at [541, 195] on h2 "Stany Facebook" at bounding box center [757, 173] width 569 height 54
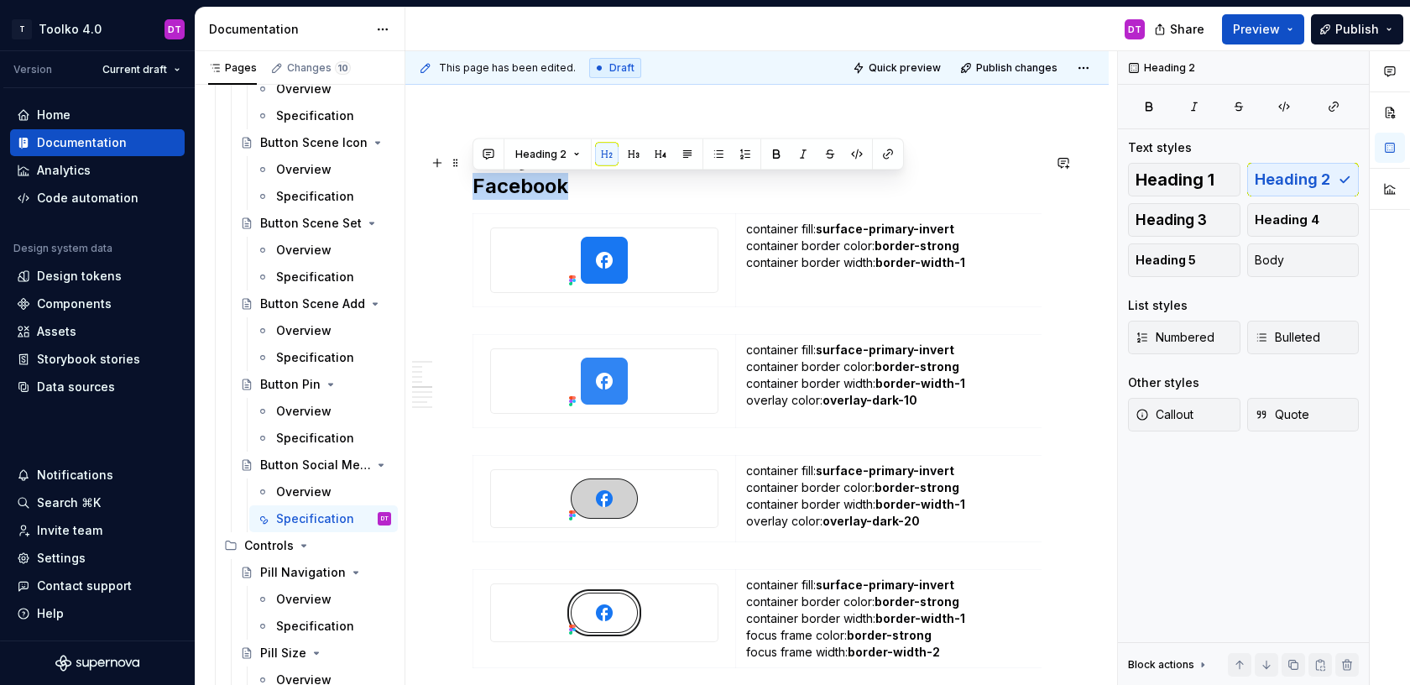
click at [541, 195] on h2 "Stany Facebook" at bounding box center [757, 173] width 569 height 54
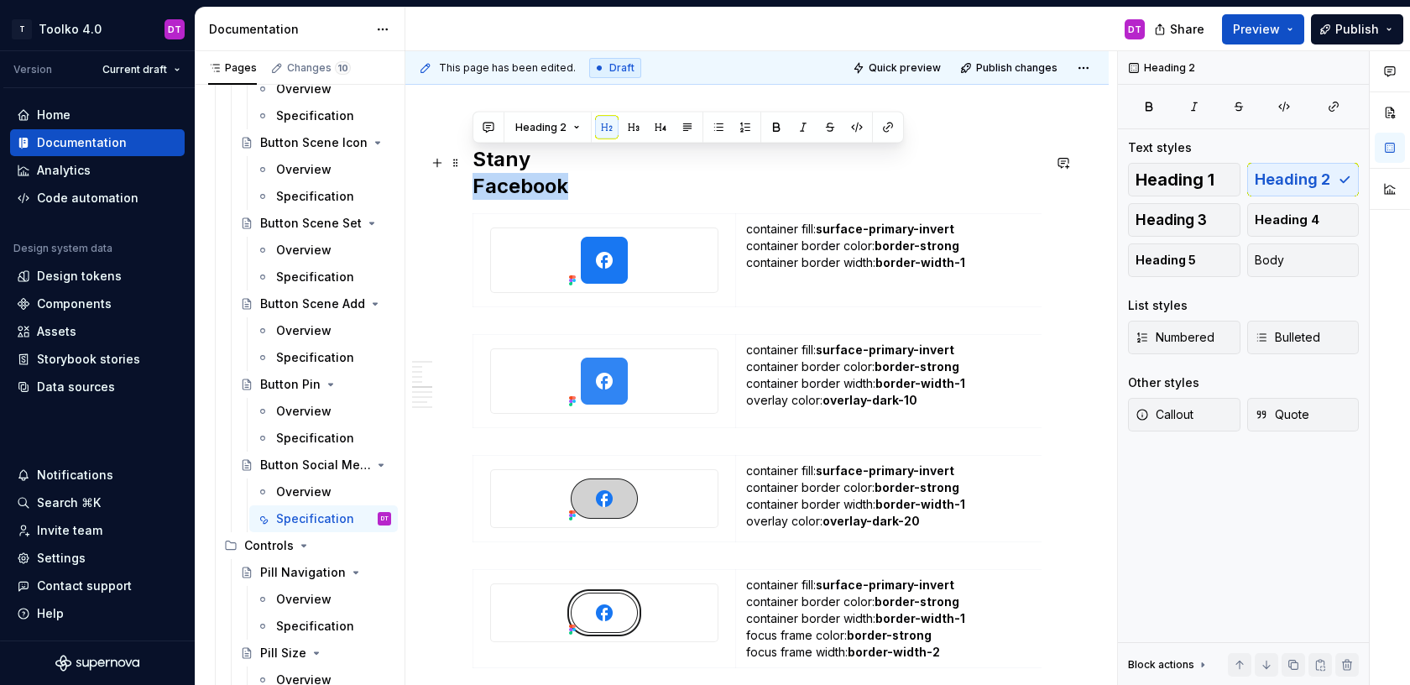
click at [541, 195] on h2 "Stany Facebook" at bounding box center [757, 173] width 569 height 54
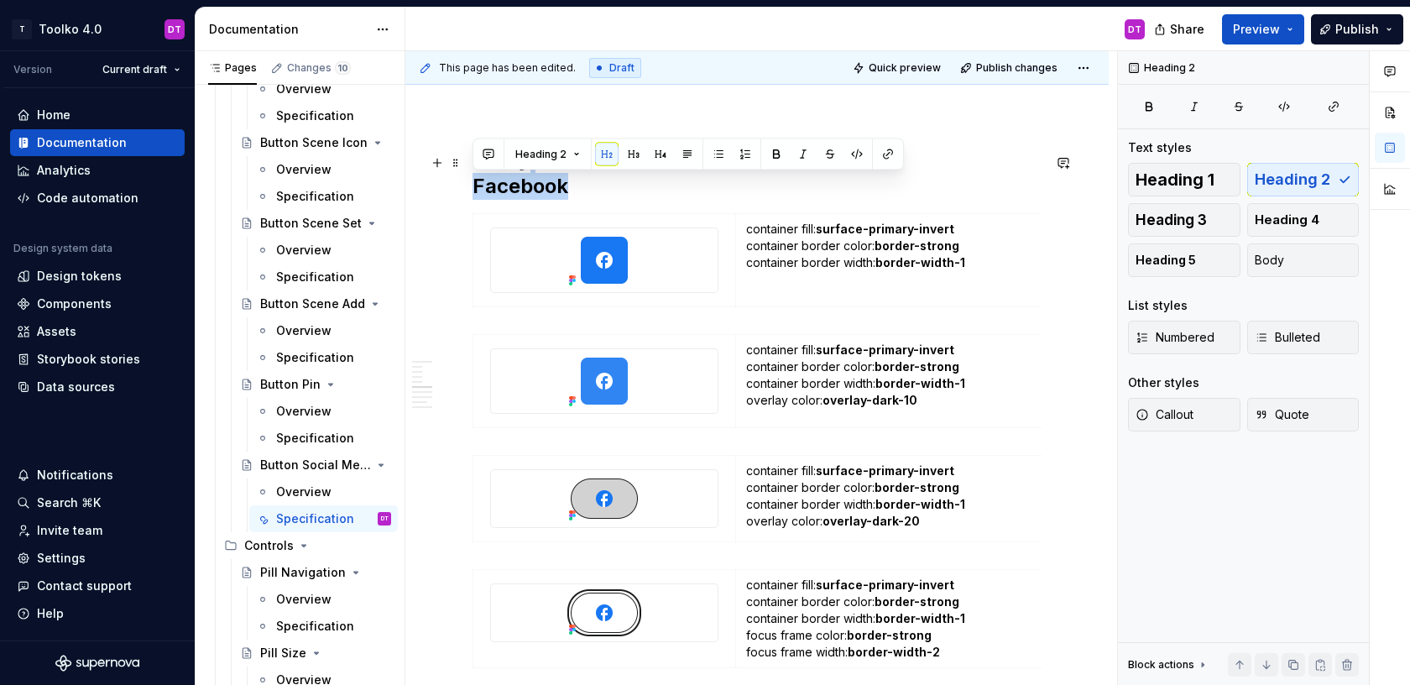
click at [541, 195] on h2 "Stany Facebook" at bounding box center [757, 173] width 569 height 54
click at [661, 150] on button "button" at bounding box center [661, 155] width 24 height 24
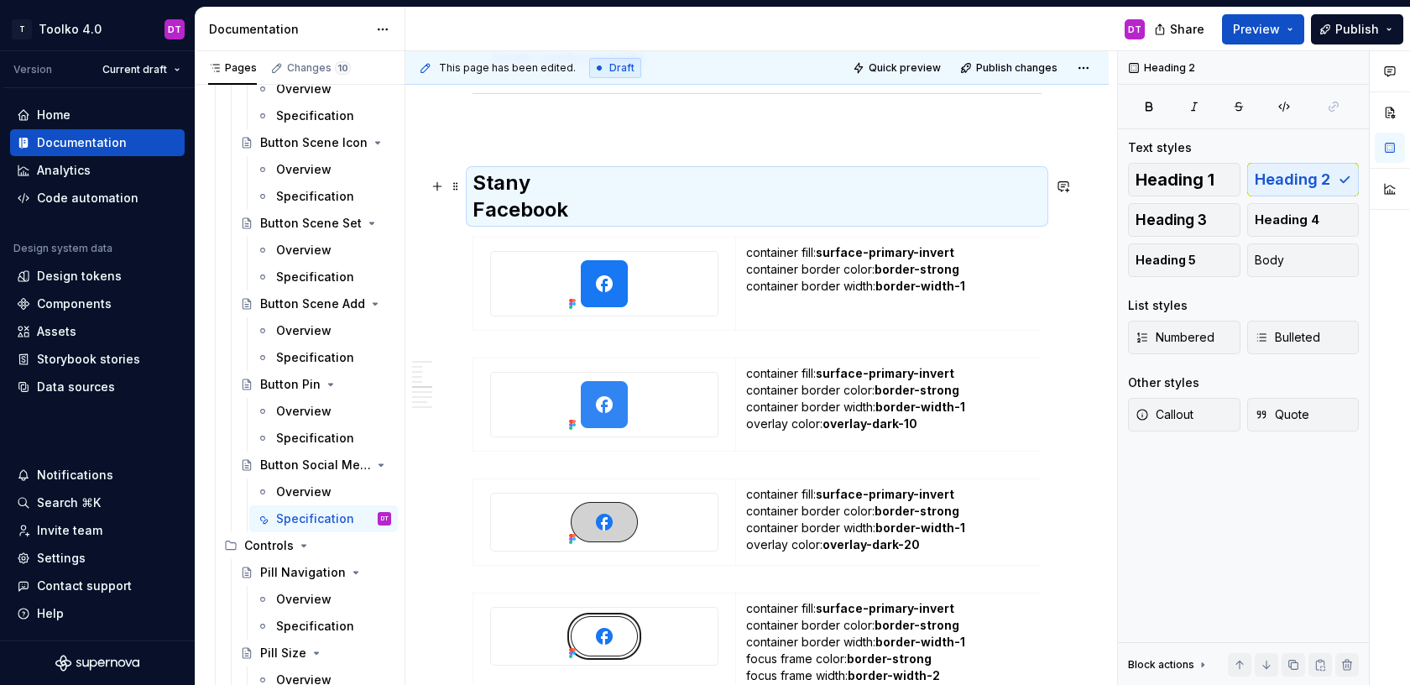
click at [576, 202] on h2 "Stany Facebook" at bounding box center [757, 197] width 569 height 54
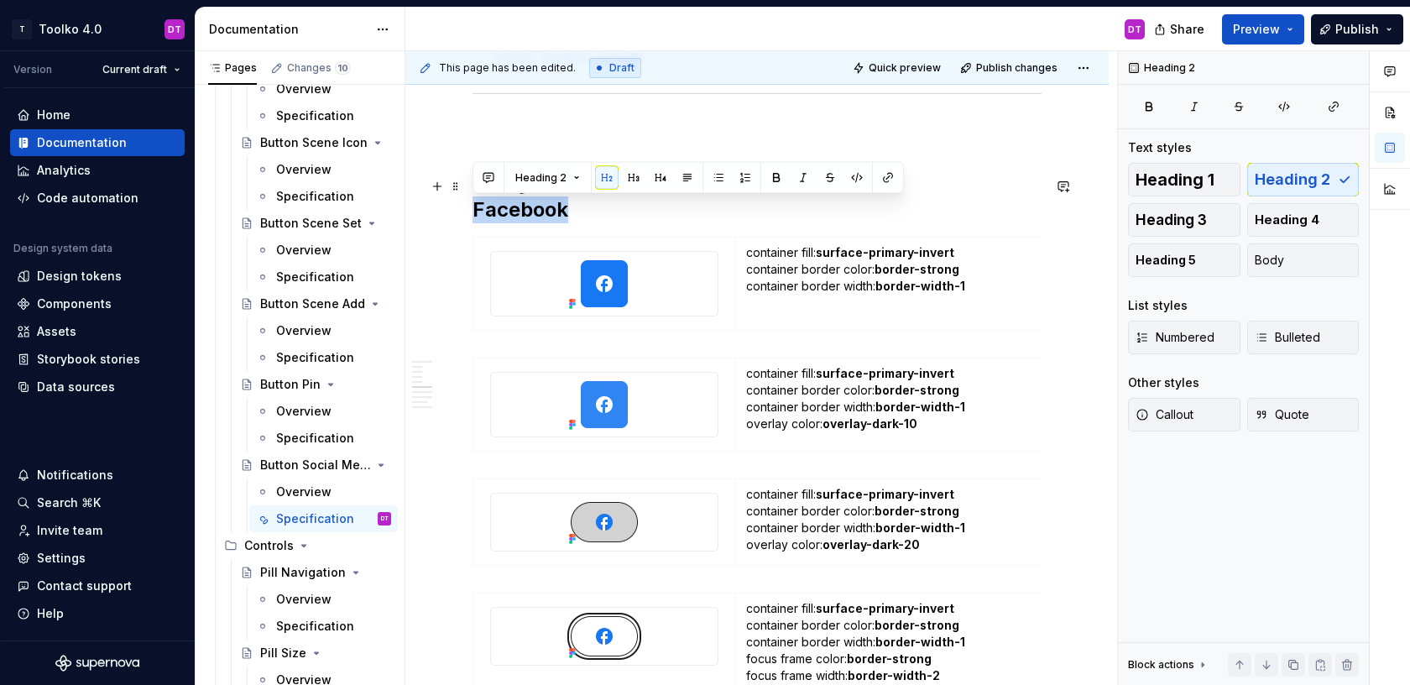
drag, startPoint x: 574, startPoint y: 212, endPoint x: 448, endPoint y: 212, distance: 125.9
click at [448, 212] on div "**********" at bounding box center [756, 286] width 703 height 4074
click at [661, 181] on button "button" at bounding box center [661, 178] width 24 height 24
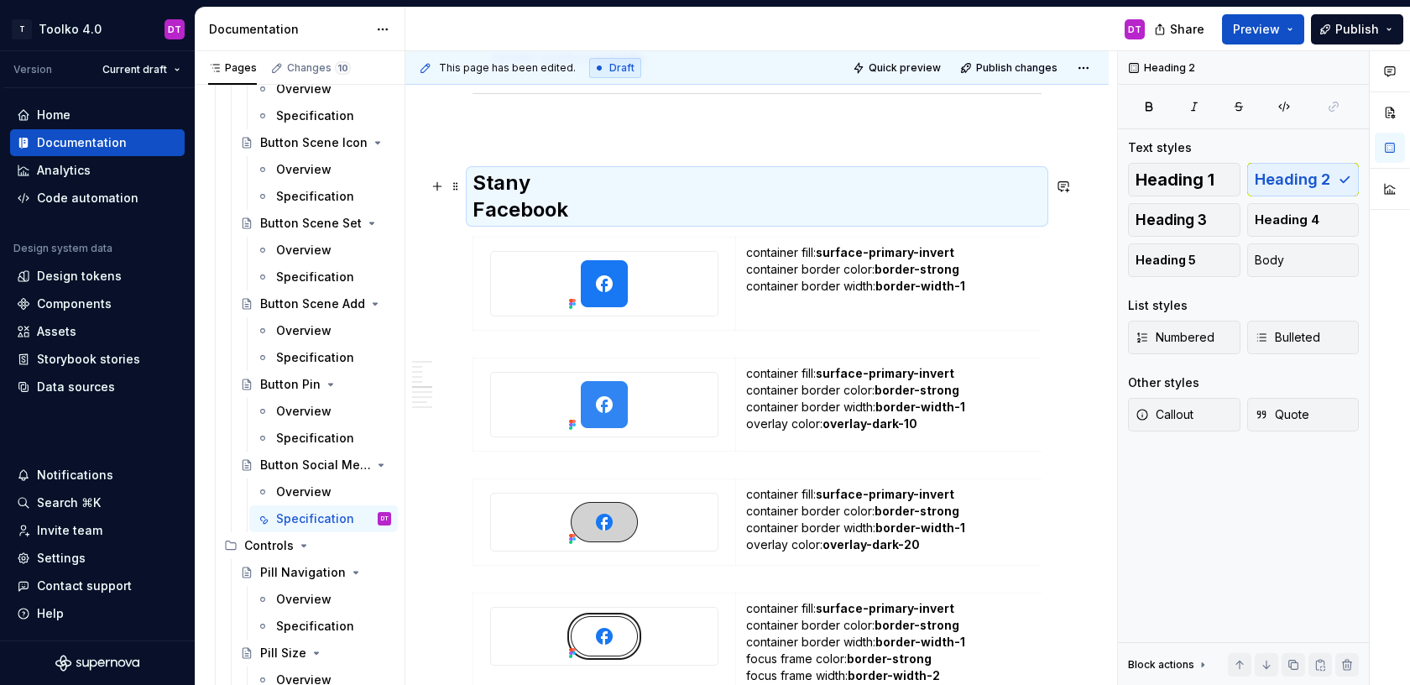
click at [474, 212] on h2 "Stany Facebook" at bounding box center [757, 197] width 569 height 54
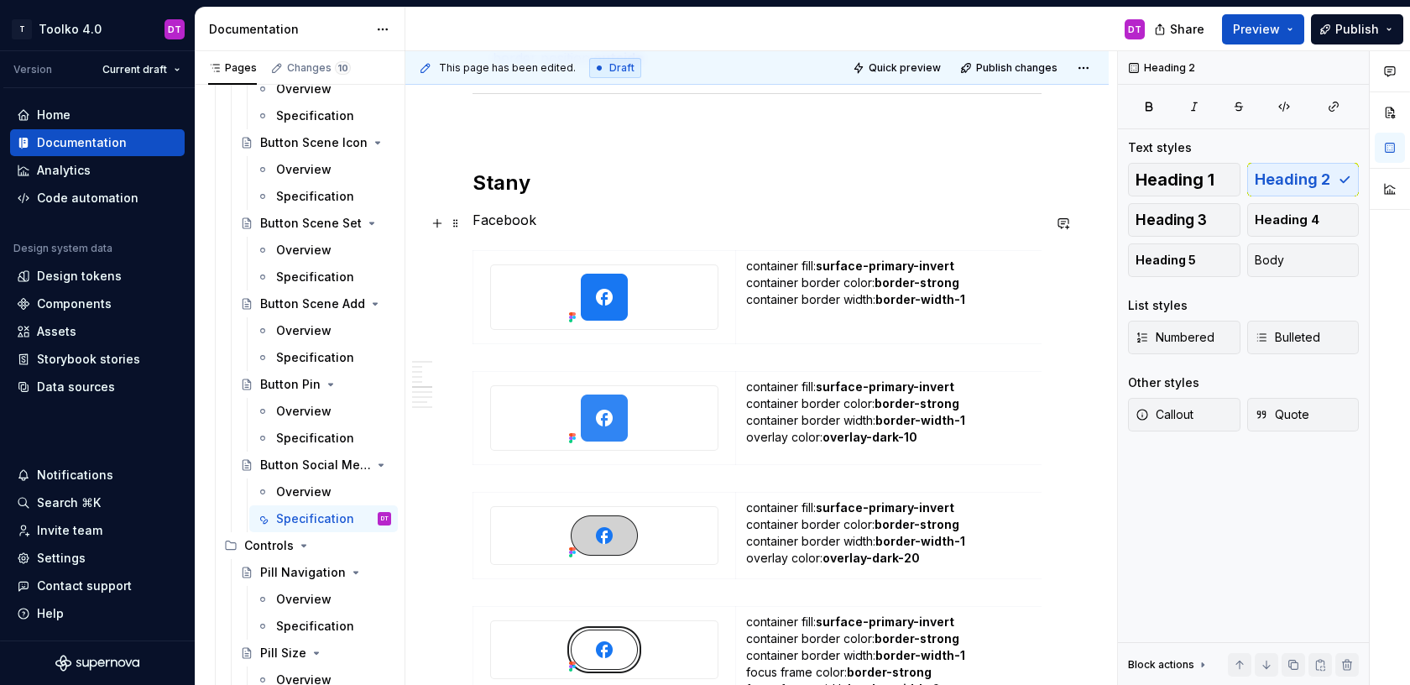
click at [484, 230] on p "Facebook" at bounding box center [757, 220] width 569 height 20
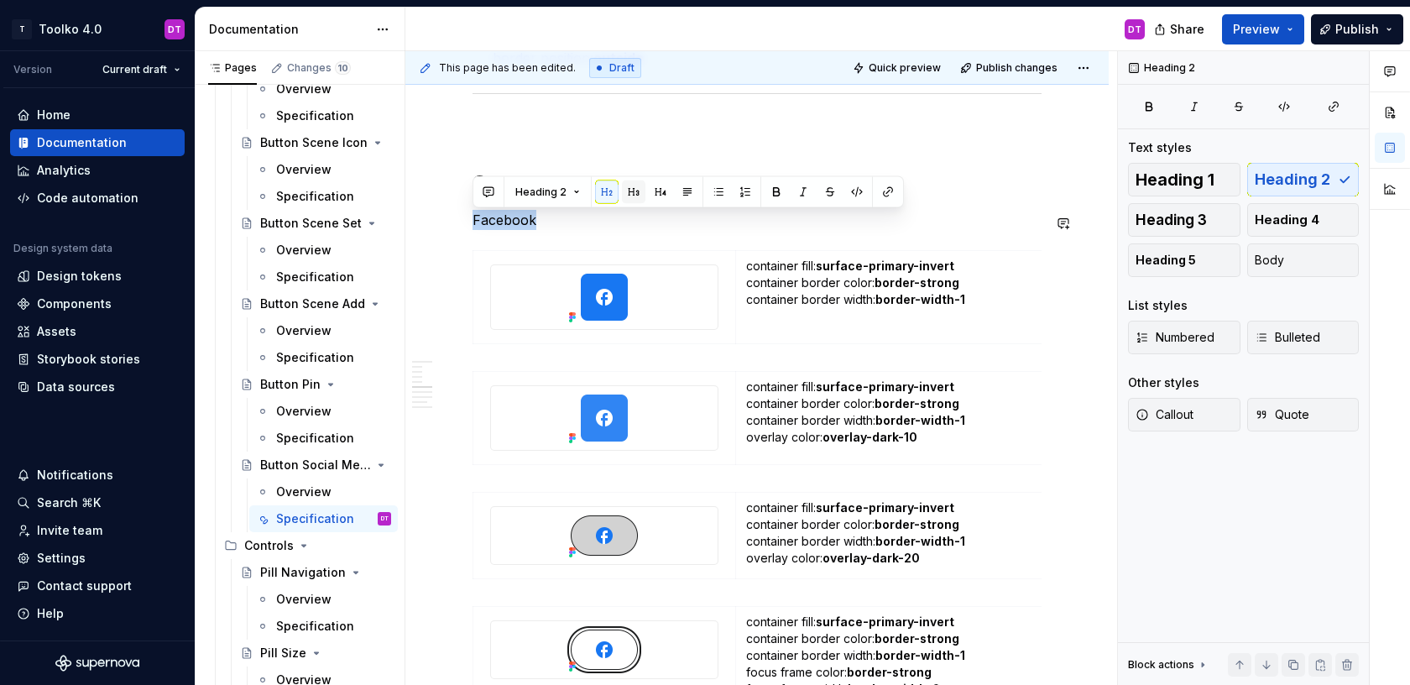
click at [630, 189] on button "button" at bounding box center [634, 192] width 24 height 24
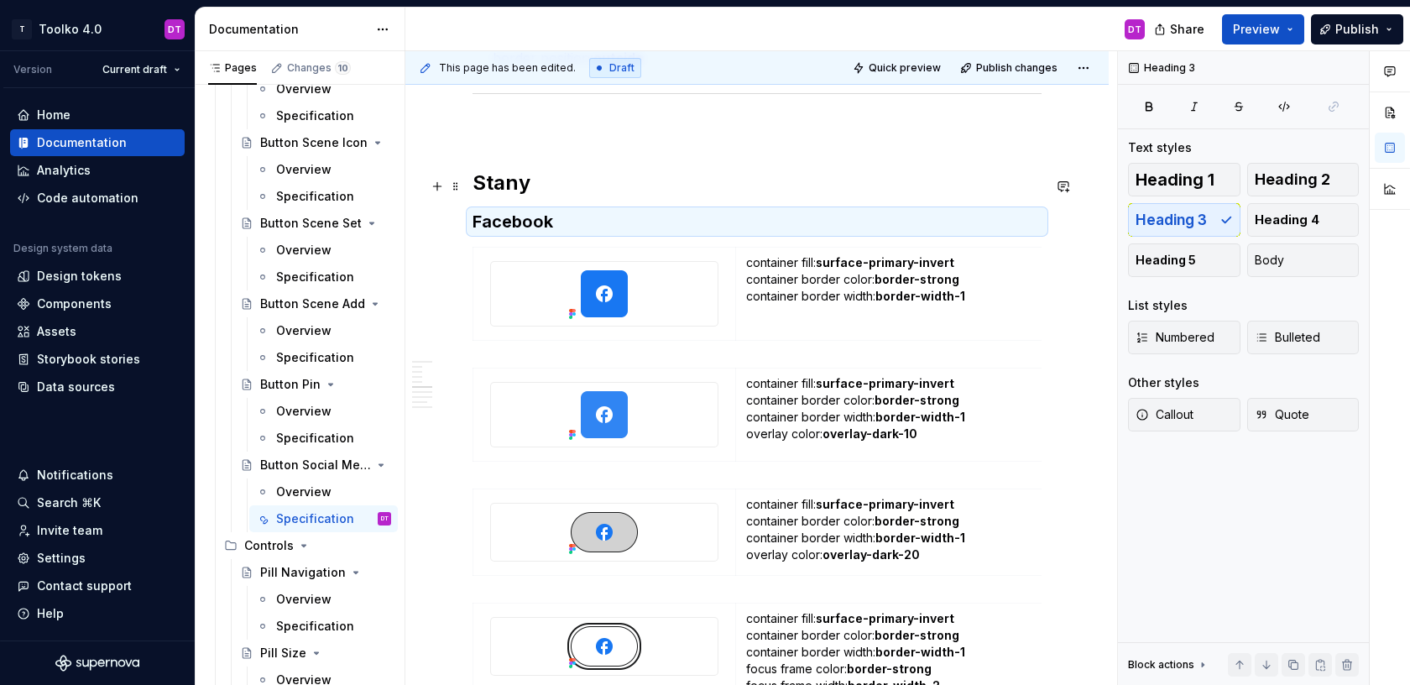
click at [513, 194] on h2 "Stany" at bounding box center [757, 183] width 569 height 27
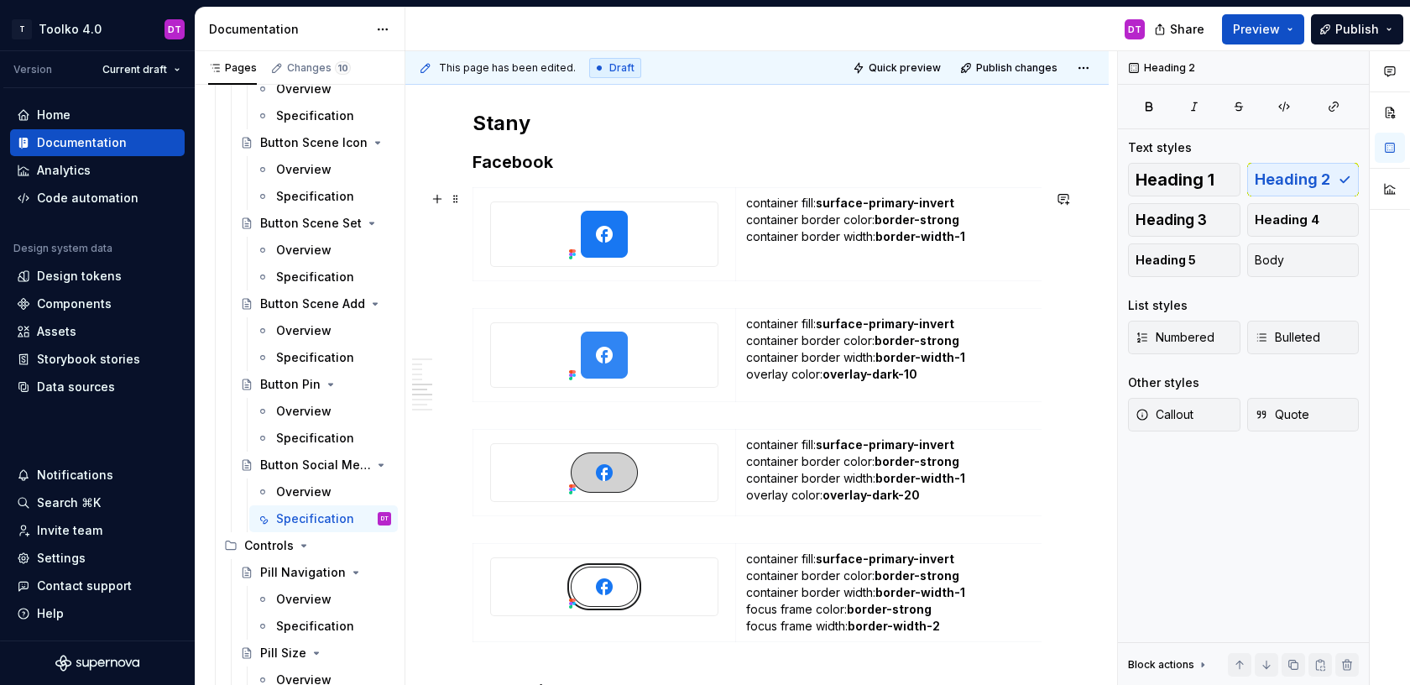
scroll to position [2099, 0]
click at [646, 232] on div at bounding box center [604, 237] width 227 height 64
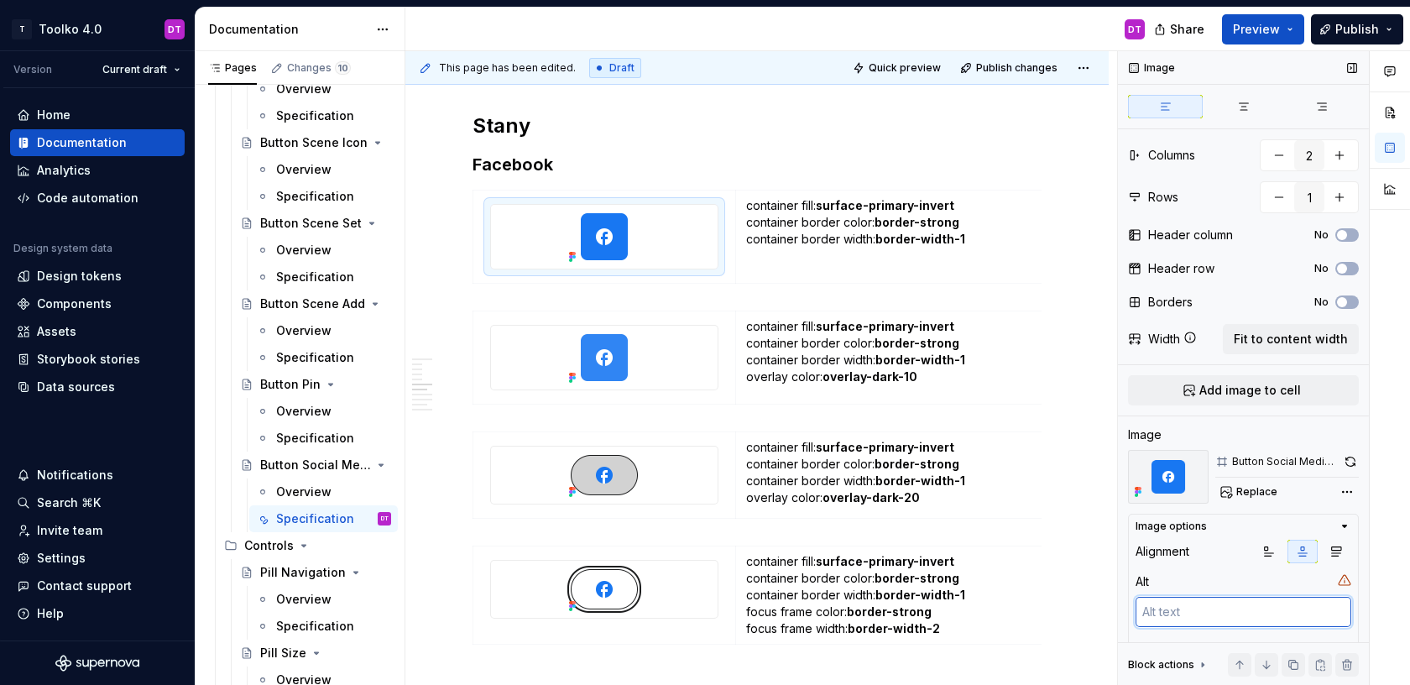
click at [1179, 608] on textarea at bounding box center [1244, 612] width 216 height 30
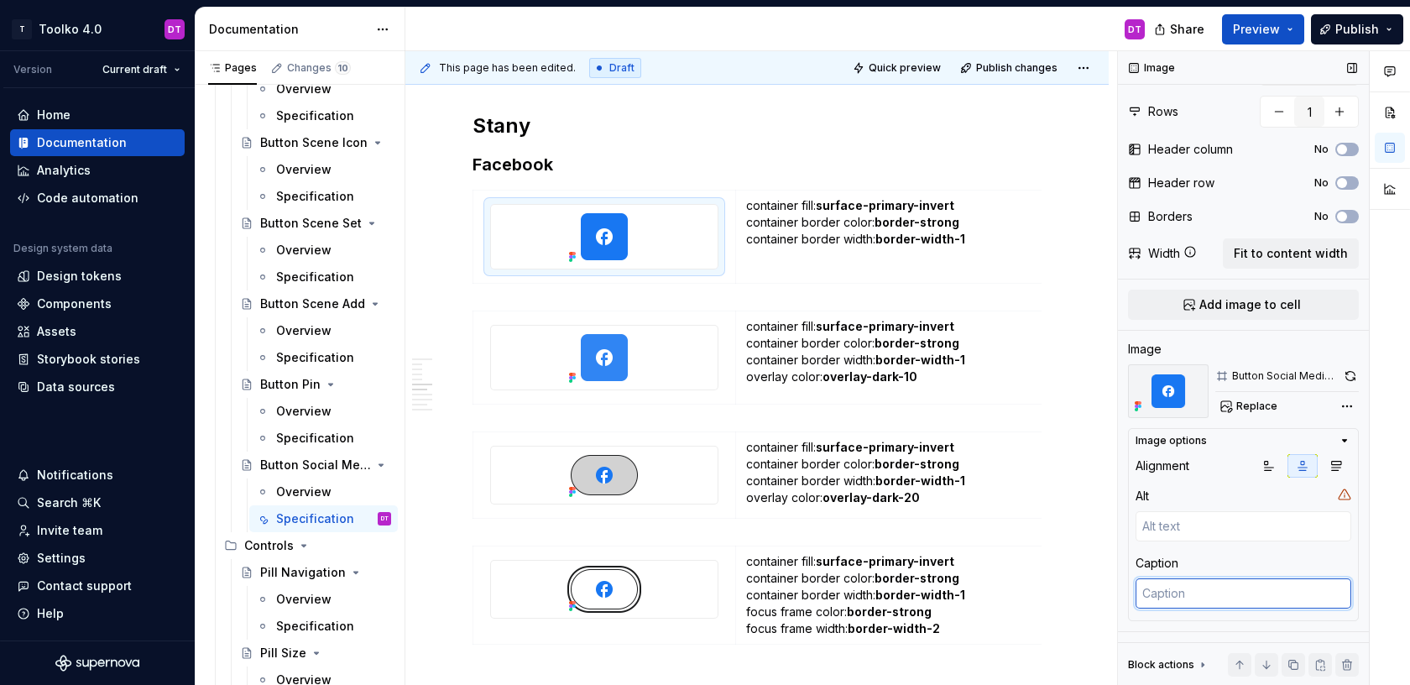
click at [1176, 603] on textarea at bounding box center [1244, 593] width 216 height 30
type textarea "*"
type textarea "E"
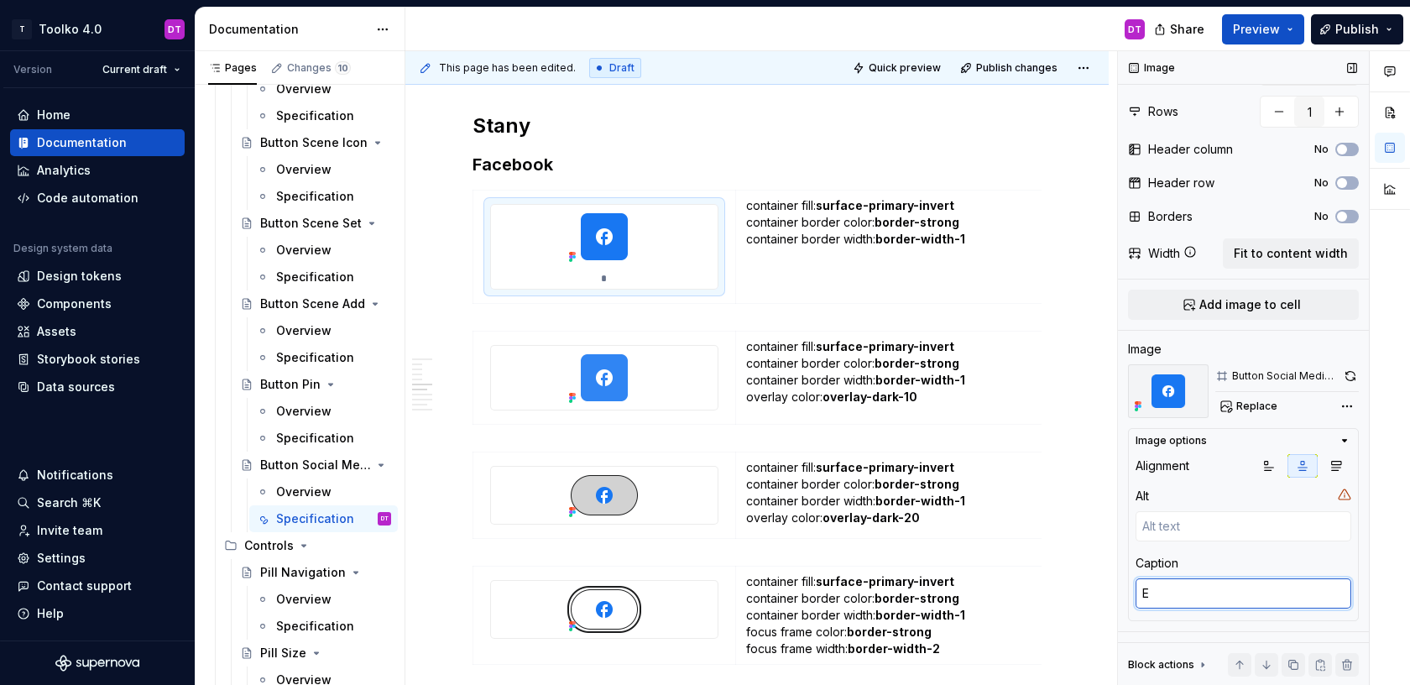
type textarea "*"
type textarea "En"
type textarea "*"
type textarea "Ena"
type textarea "*"
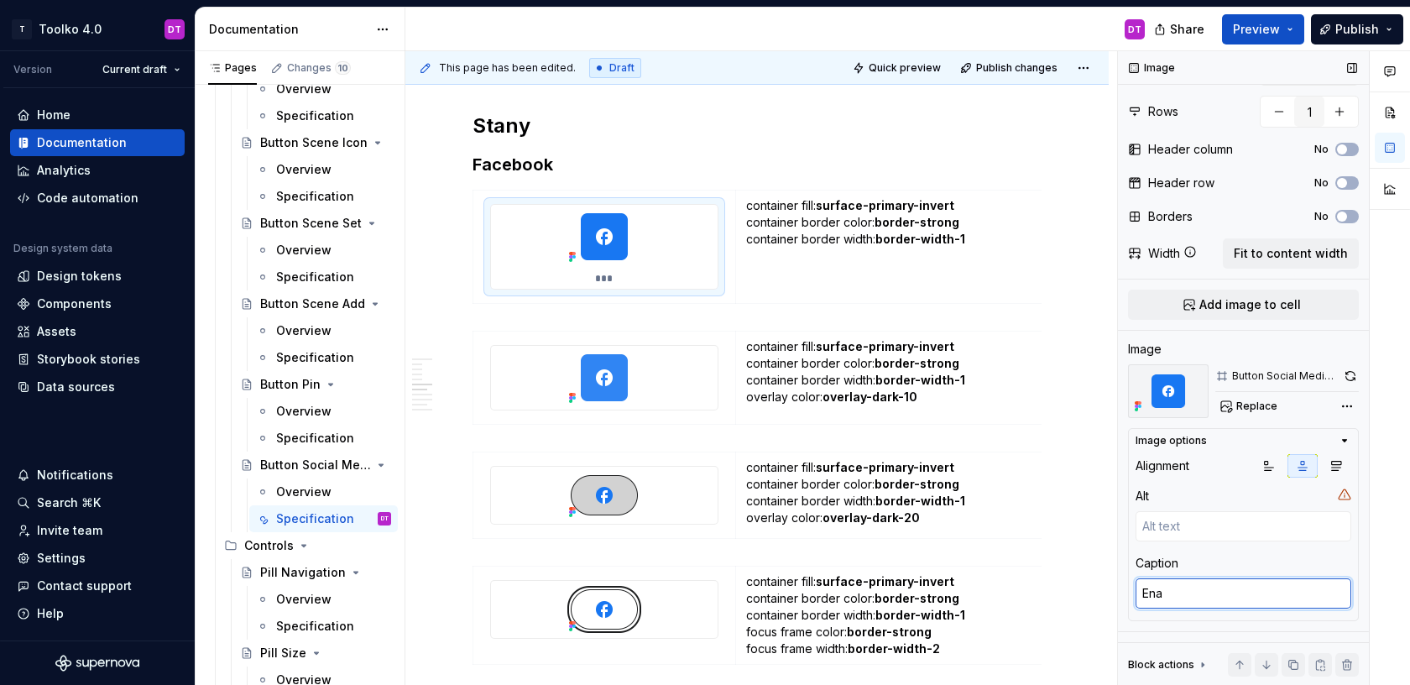
type textarea "Enab"
type textarea "*"
type textarea "Enabl"
type textarea "*"
type textarea "Enable"
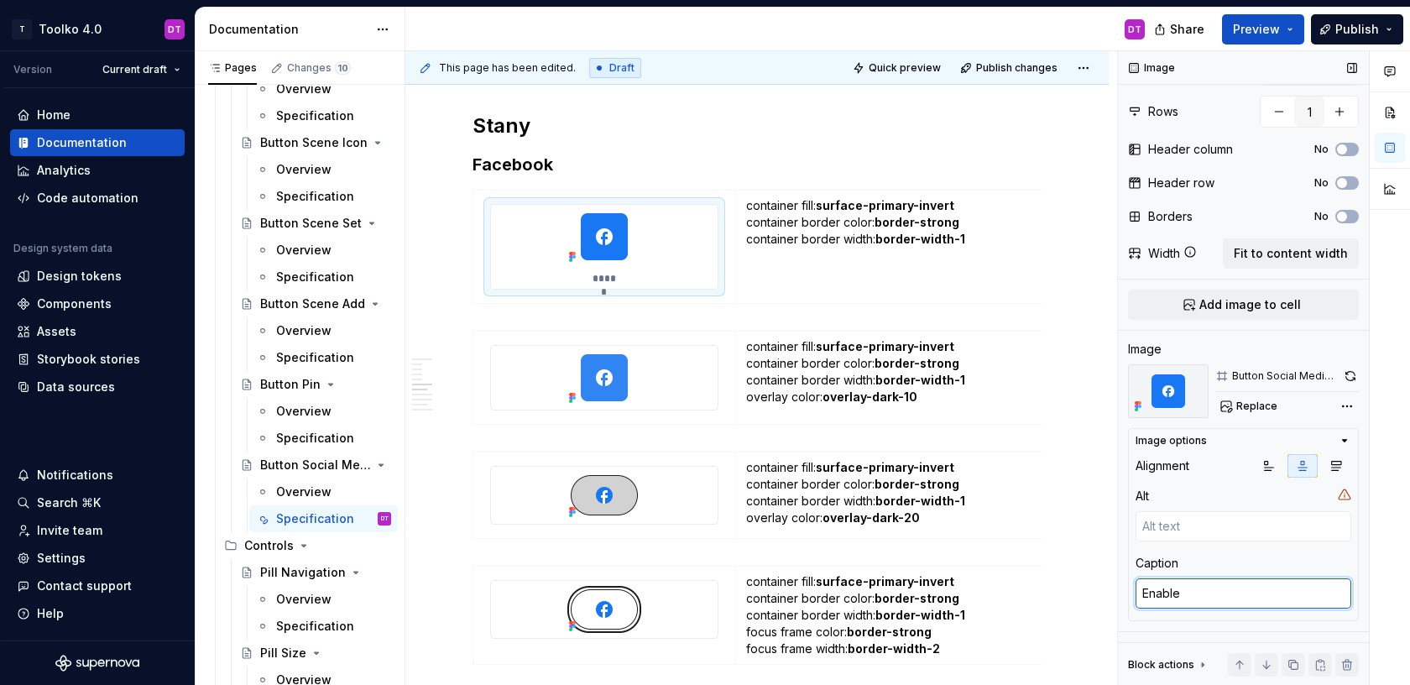
type textarea "*"
type textarea "Enabled"
type textarea "*"
click at [564, 371] on img at bounding box center [604, 378] width 84 height 64
click at [1158, 590] on textarea at bounding box center [1244, 593] width 216 height 30
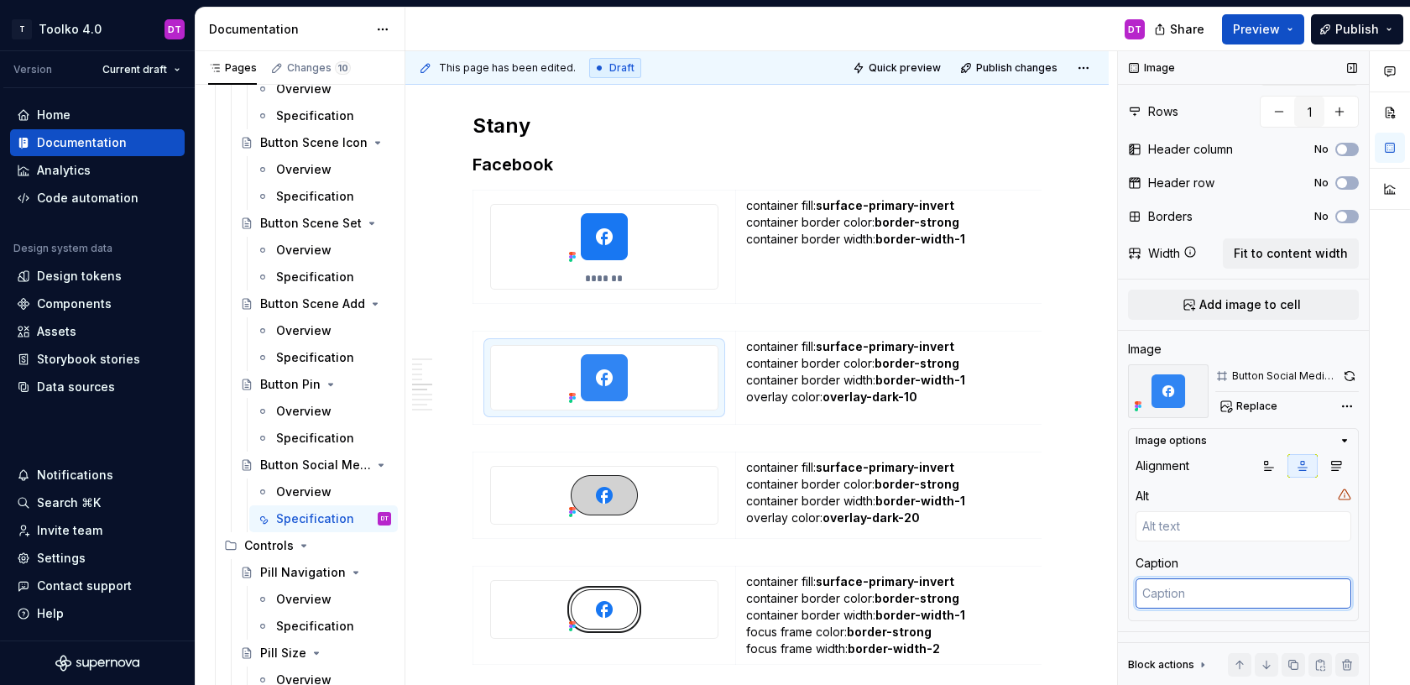
type textarea "*"
type textarea "H"
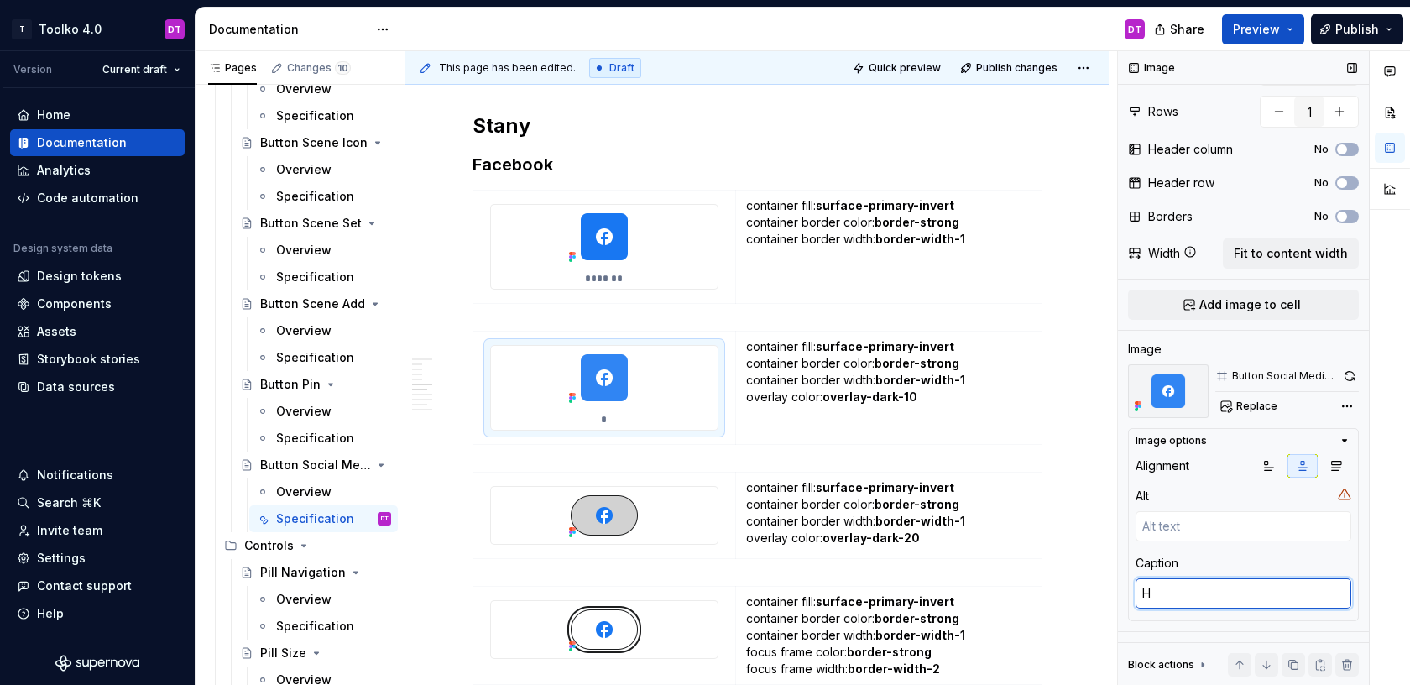
type textarea "*"
type textarea "Ho"
type textarea "*"
type textarea "Hov"
type textarea "*"
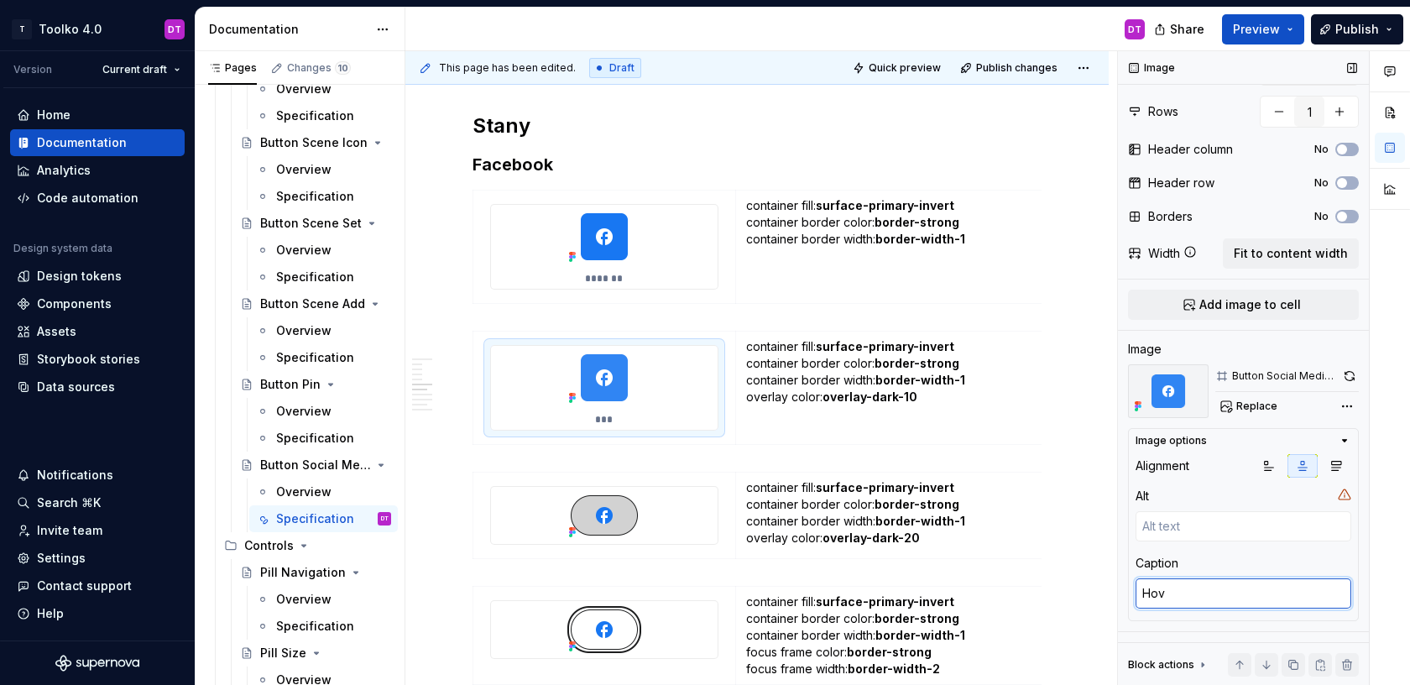
type textarea "Hove"
type textarea "*"
type textarea "Hover"
type textarea "*"
click at [658, 509] on div at bounding box center [604, 515] width 227 height 57
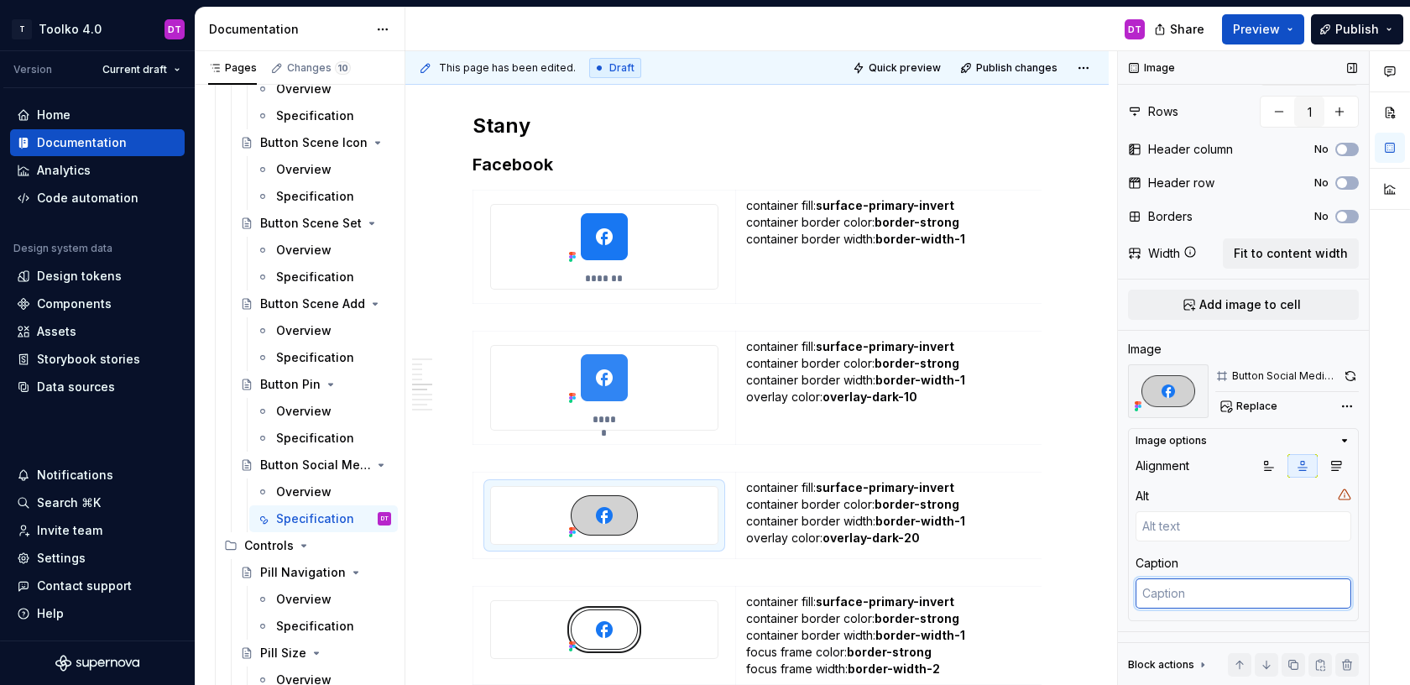
click at [1220, 593] on textarea at bounding box center [1244, 593] width 216 height 30
type textarea "*"
type textarea "P"
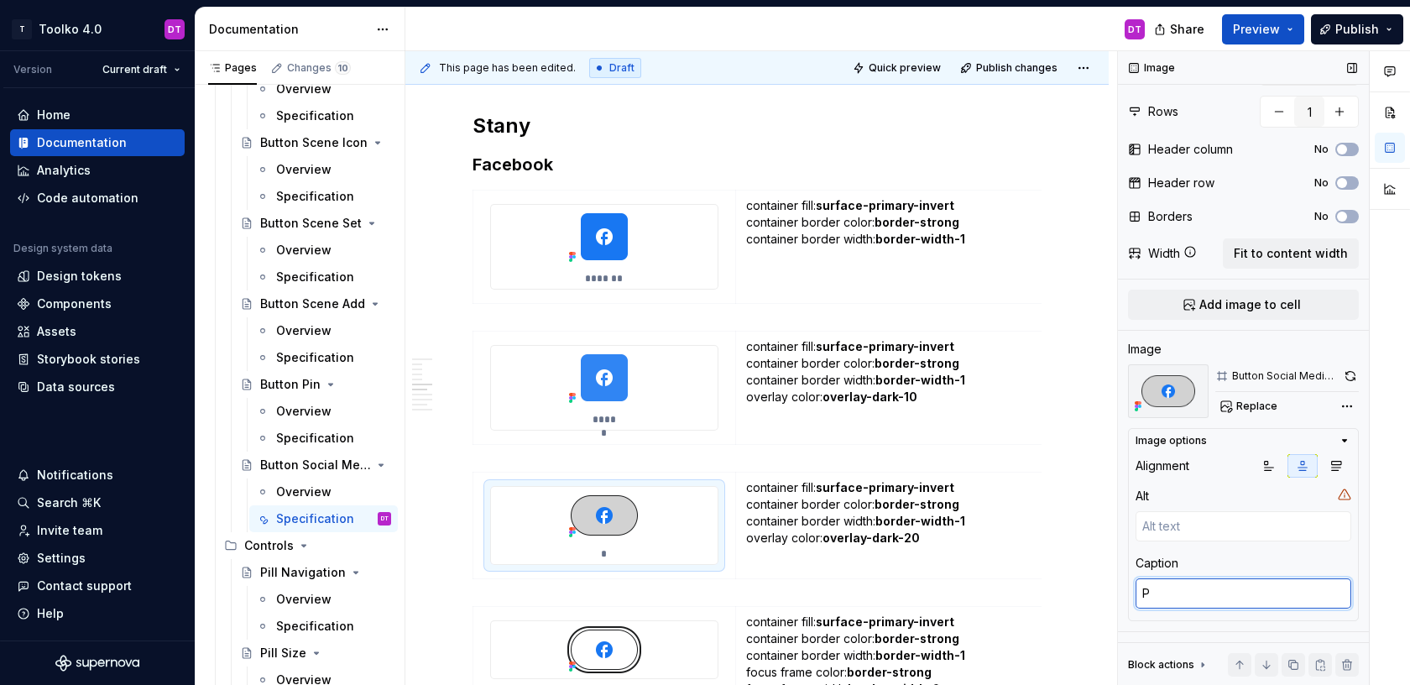
type textarea "*"
type textarea "Pr"
type textarea "*"
type textarea "Pre"
type textarea "*"
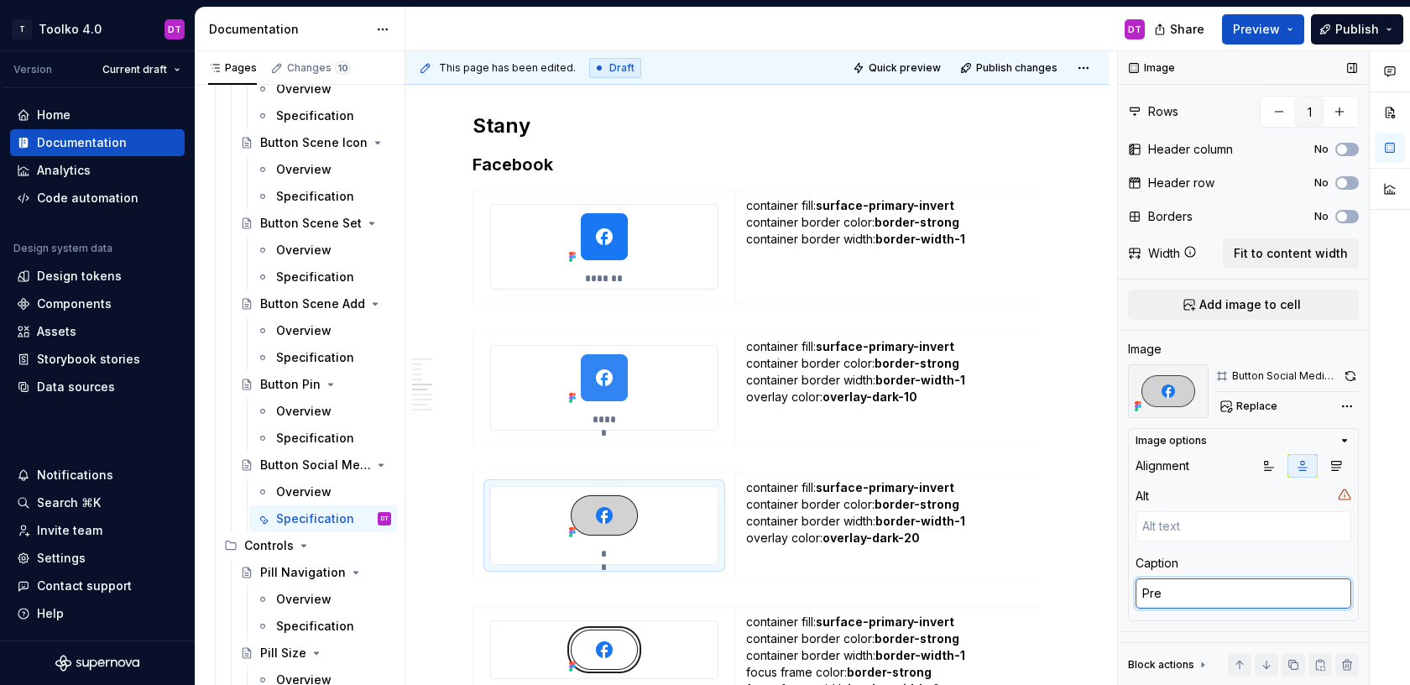
type textarea "Pres"
type textarea "*"
type textarea "Press"
type textarea "*"
type textarea "Presse"
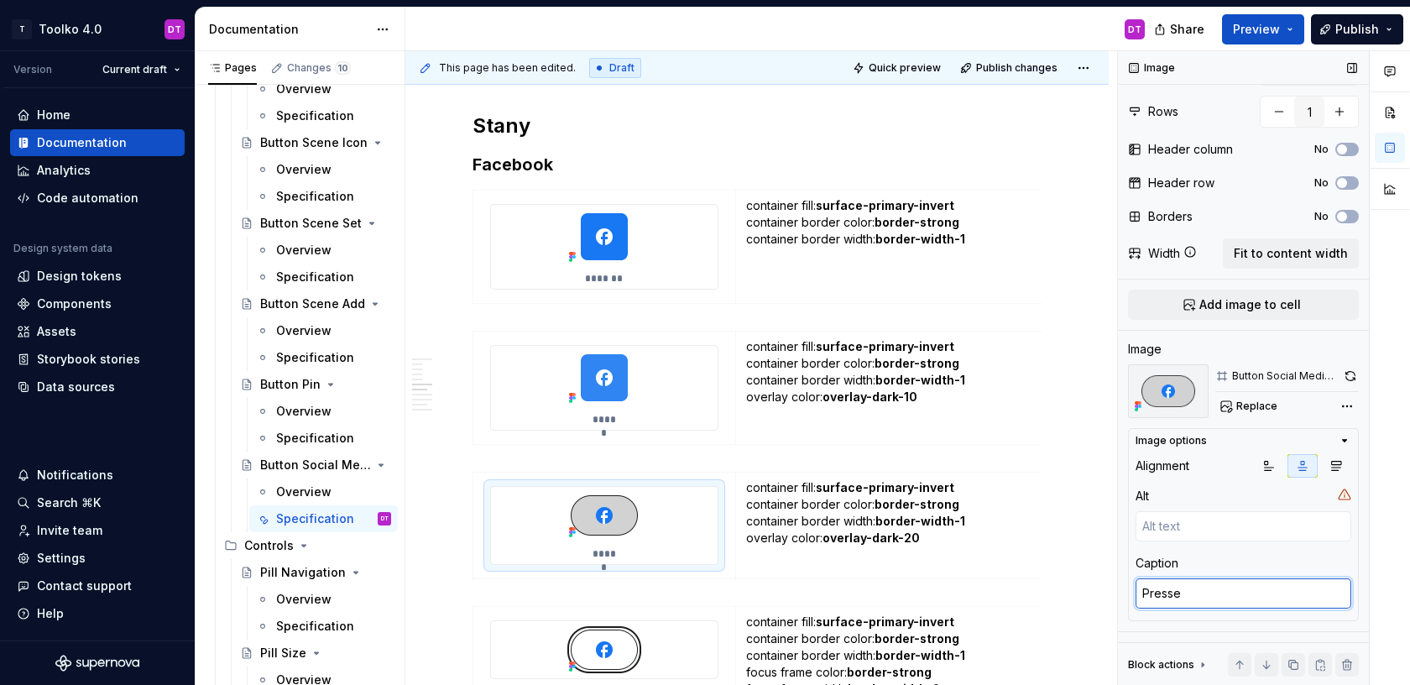
type textarea "*"
type textarea "Pressed"
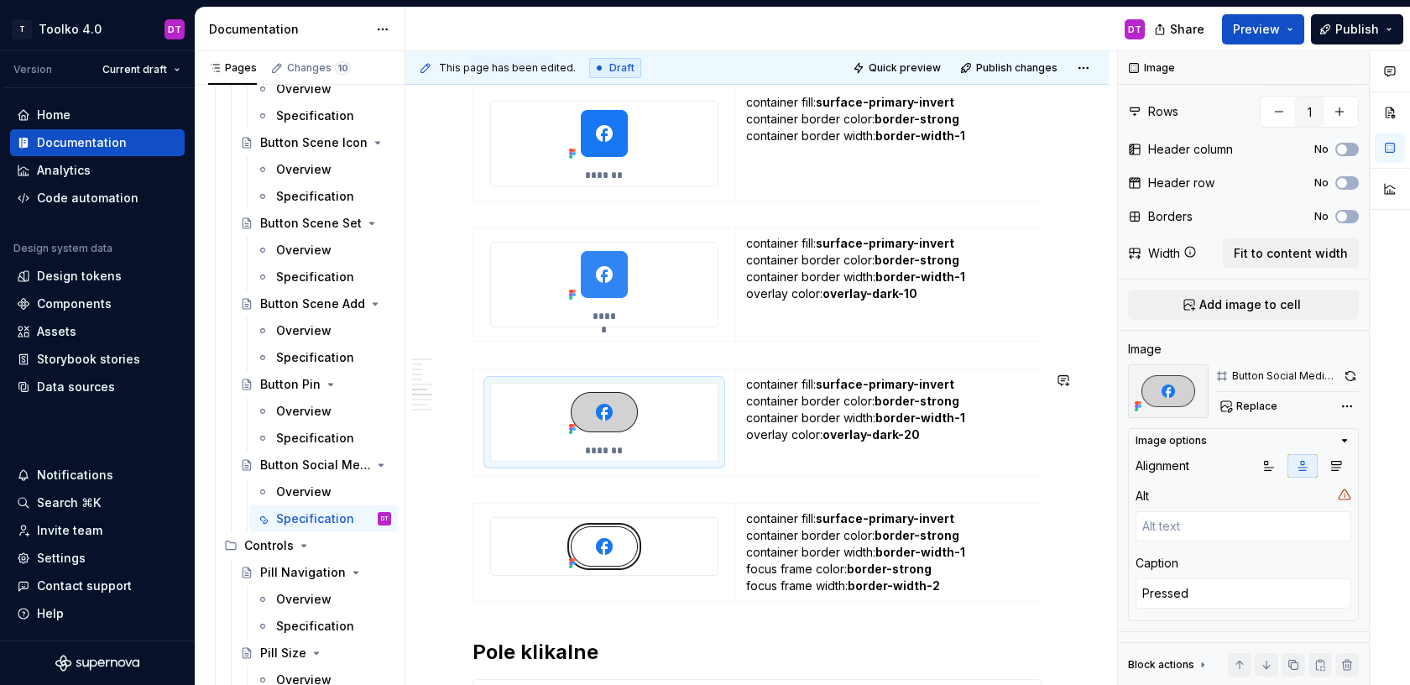
type textarea "*"
click at [630, 556] on img at bounding box center [604, 546] width 84 height 57
click at [1231, 595] on textarea at bounding box center [1244, 593] width 216 height 30
type textarea "*"
type textarea "F"
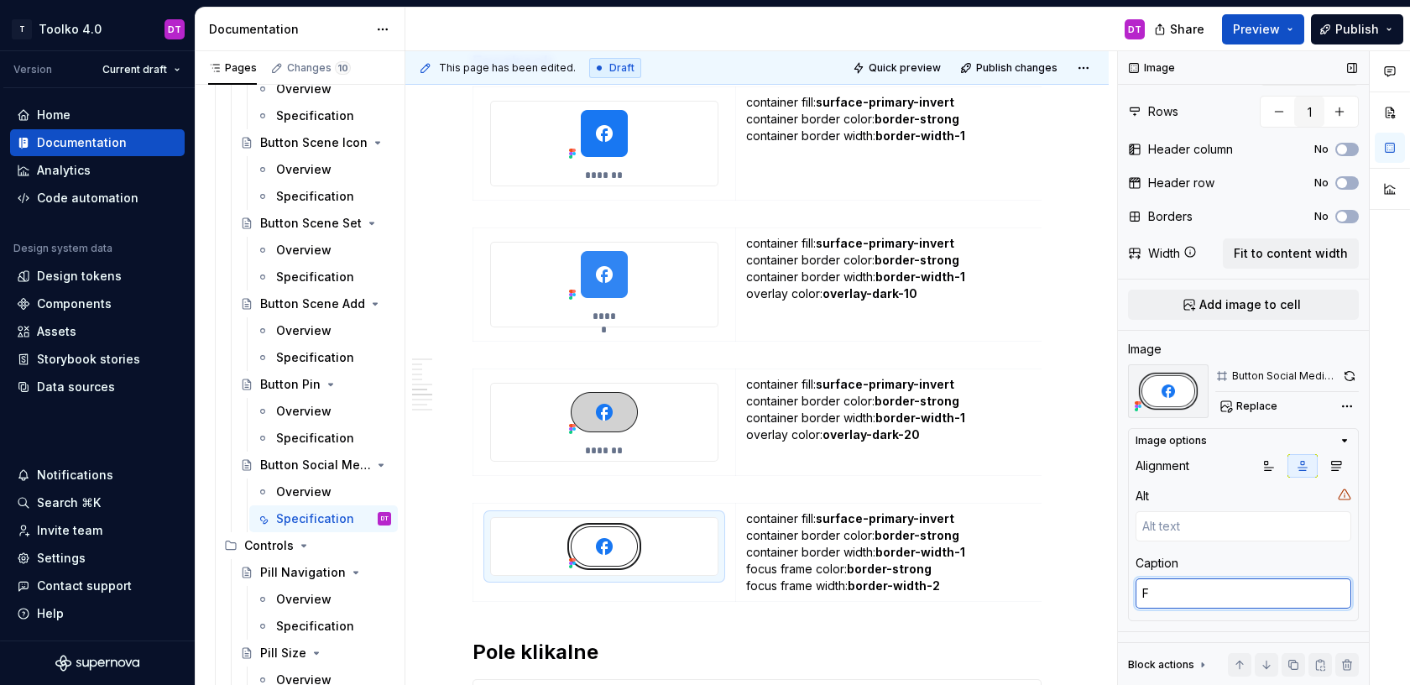
type textarea "*"
type textarea "Fo"
type textarea "*"
type textarea "Foc"
type textarea "*"
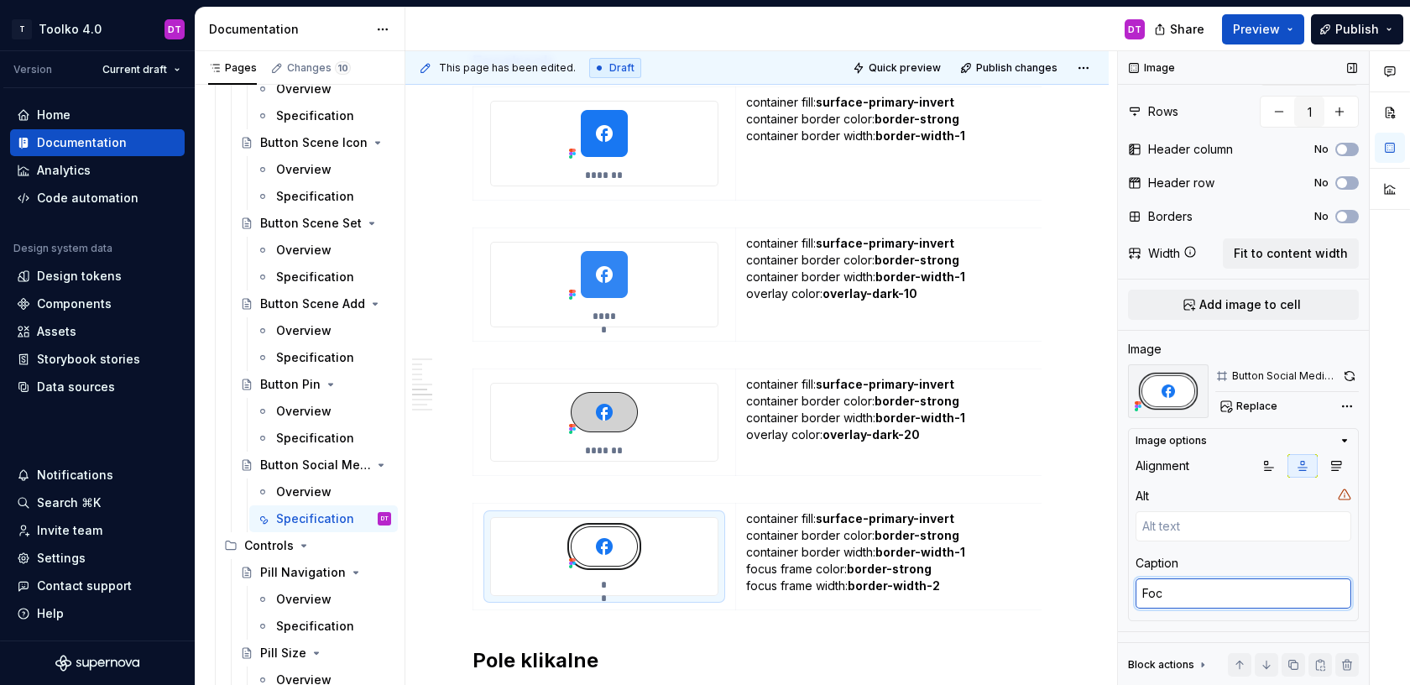
type textarea "Focu"
type textarea "*"
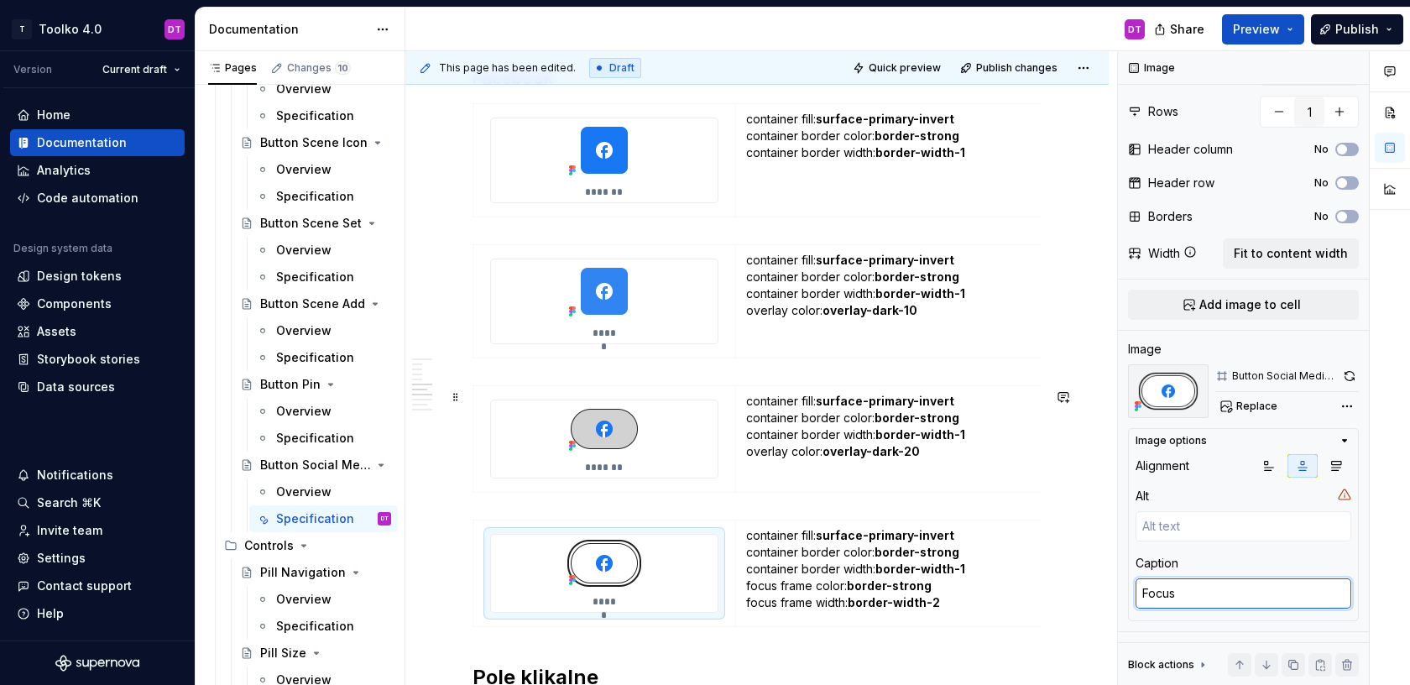
scroll to position [2183, 0]
type textarea "Pressed"
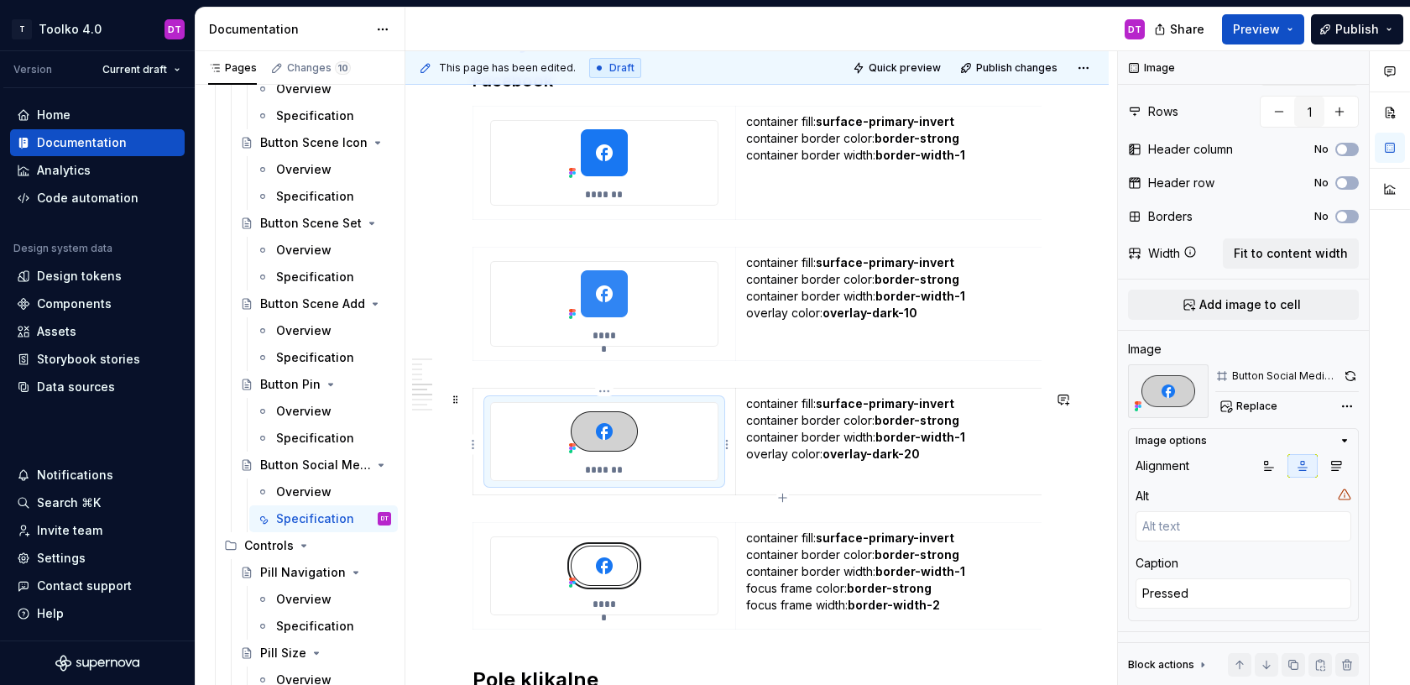
click at [626, 469] on div "*******" at bounding box center [604, 441] width 227 height 77
click at [1353, 374] on button "button" at bounding box center [1350, 376] width 18 height 24
type textarea "*"
type textarea "Focus"
click at [603, 570] on img at bounding box center [604, 565] width 84 height 57
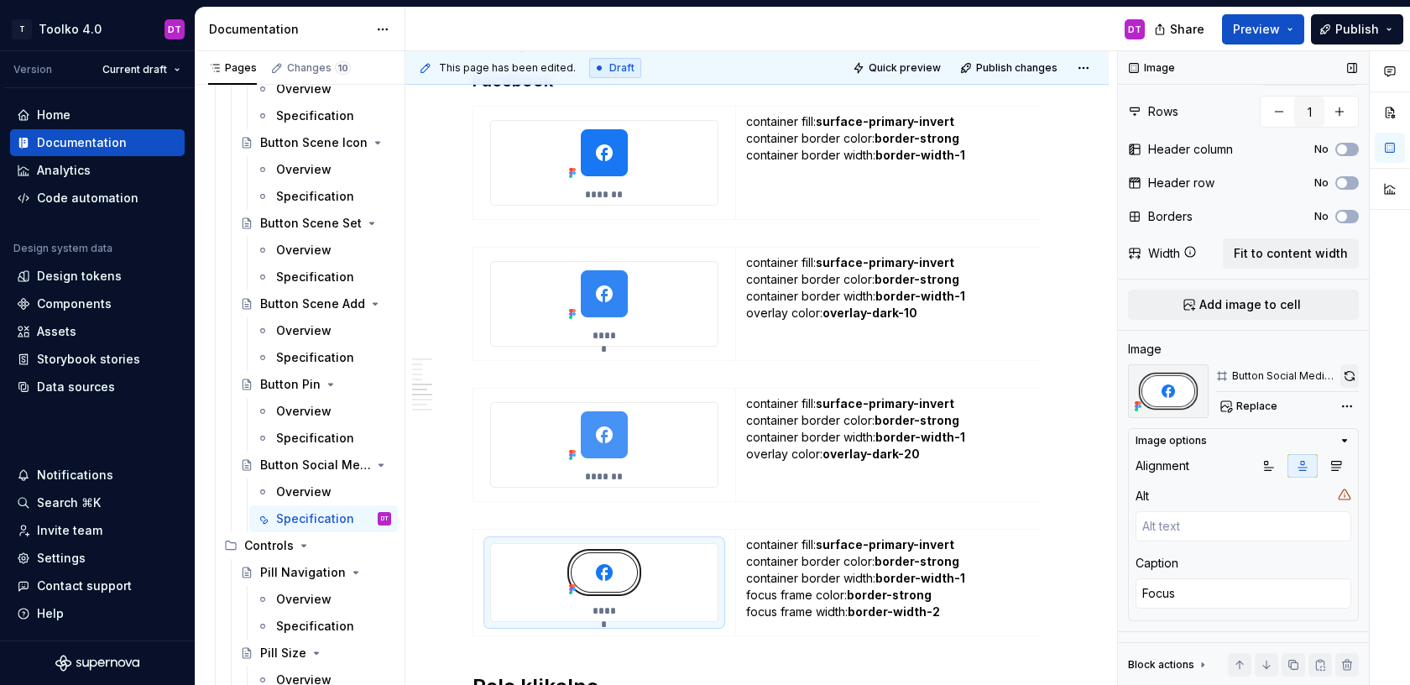
click at [1352, 372] on button "button" at bounding box center [1350, 376] width 18 height 24
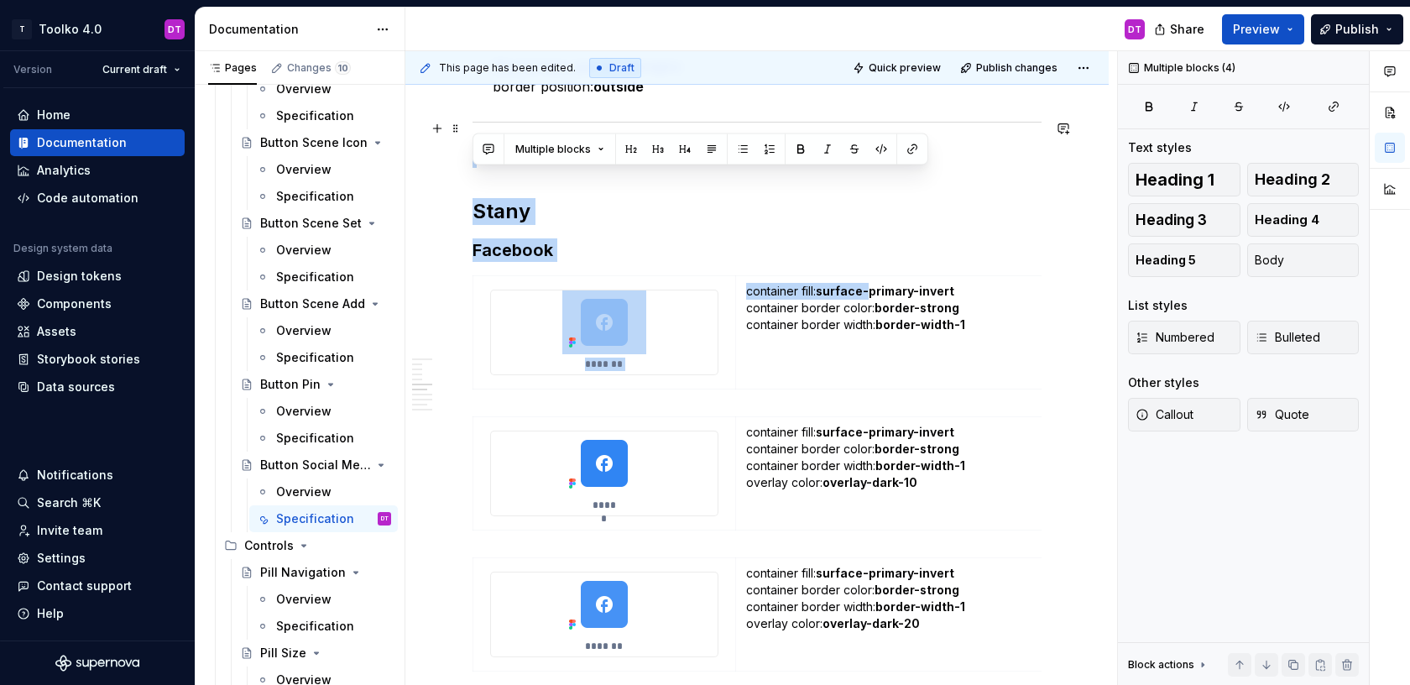
scroll to position [1795, 0]
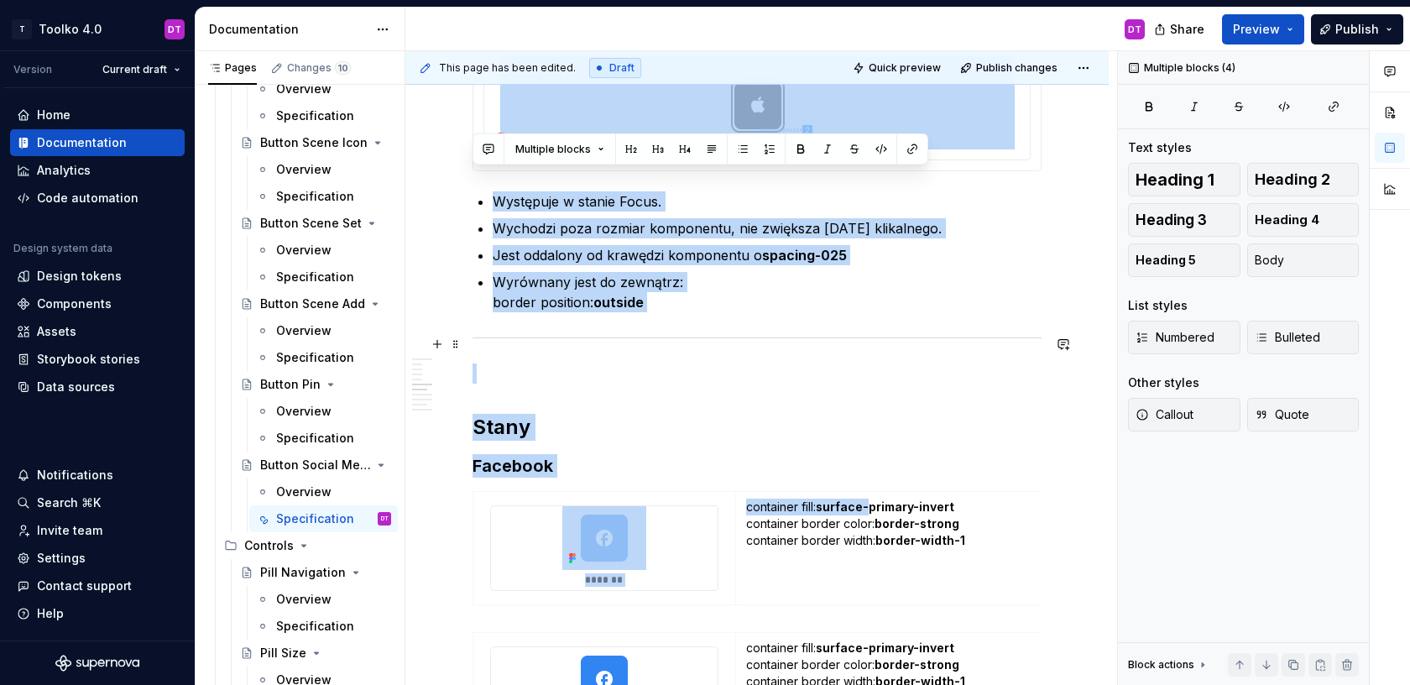
drag, startPoint x: 870, startPoint y: 123, endPoint x: 950, endPoint y: 136, distance: 80.7
click at [950, 134] on div "**********" at bounding box center [757, 484] width 569 height 3900
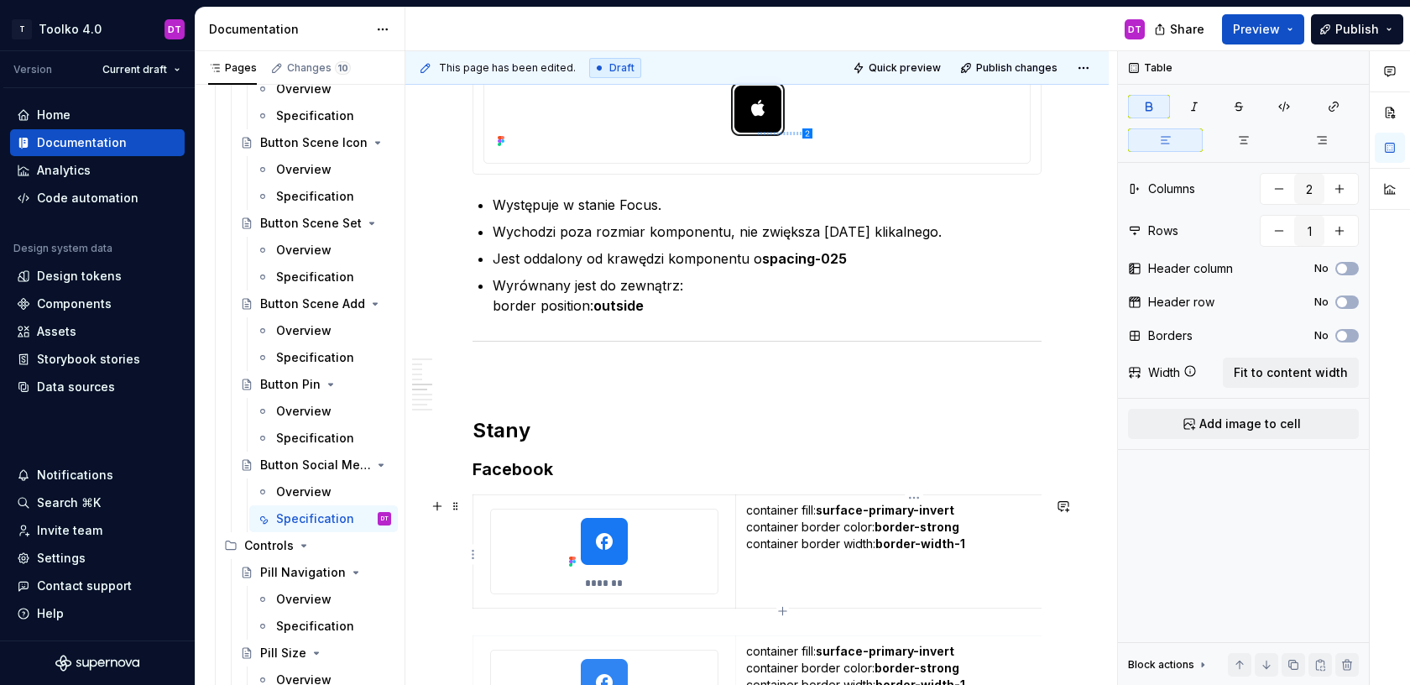
click at [886, 549] on strong "border-width-1" at bounding box center [920, 543] width 90 height 14
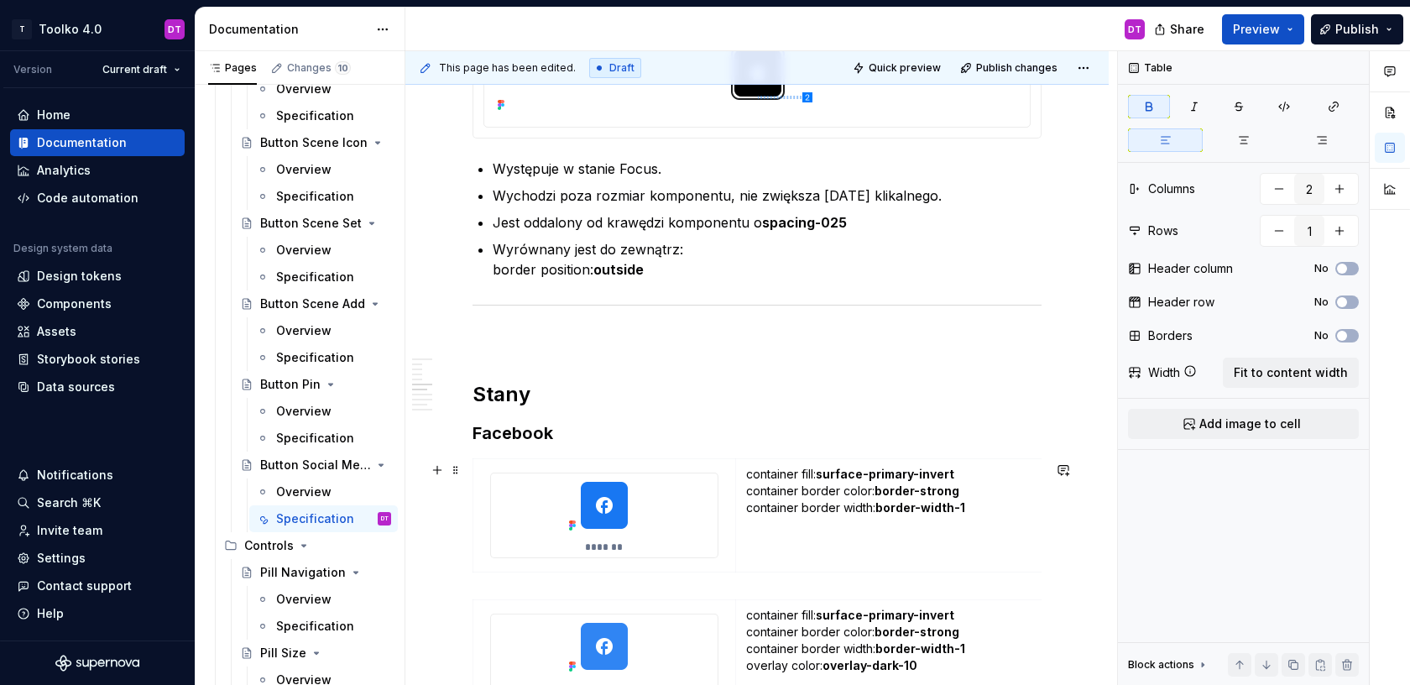
scroll to position [1833, 0]
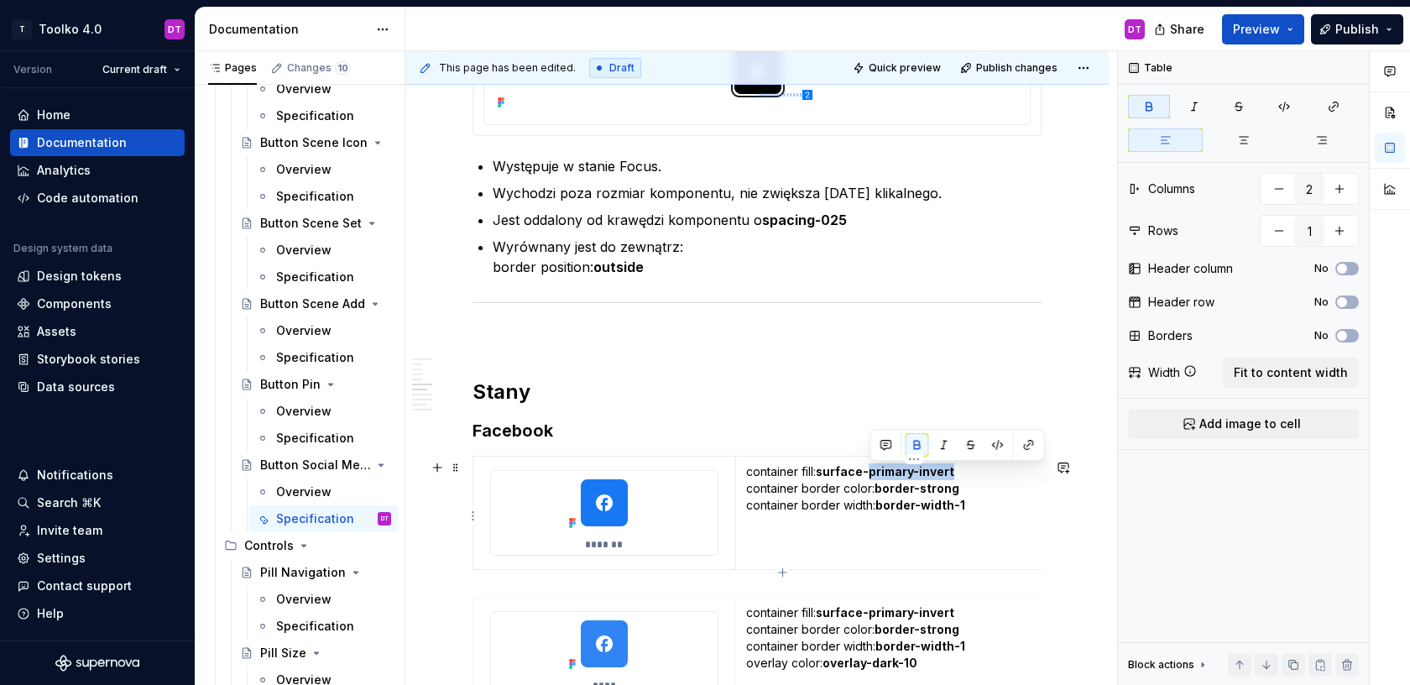
drag, startPoint x: 873, startPoint y: 476, endPoint x: 962, endPoint y: 475, distance: 89.0
click at [962, 475] on p "container fill: surface-primary-invert container border color: border-strong co…" at bounding box center [914, 488] width 336 height 50
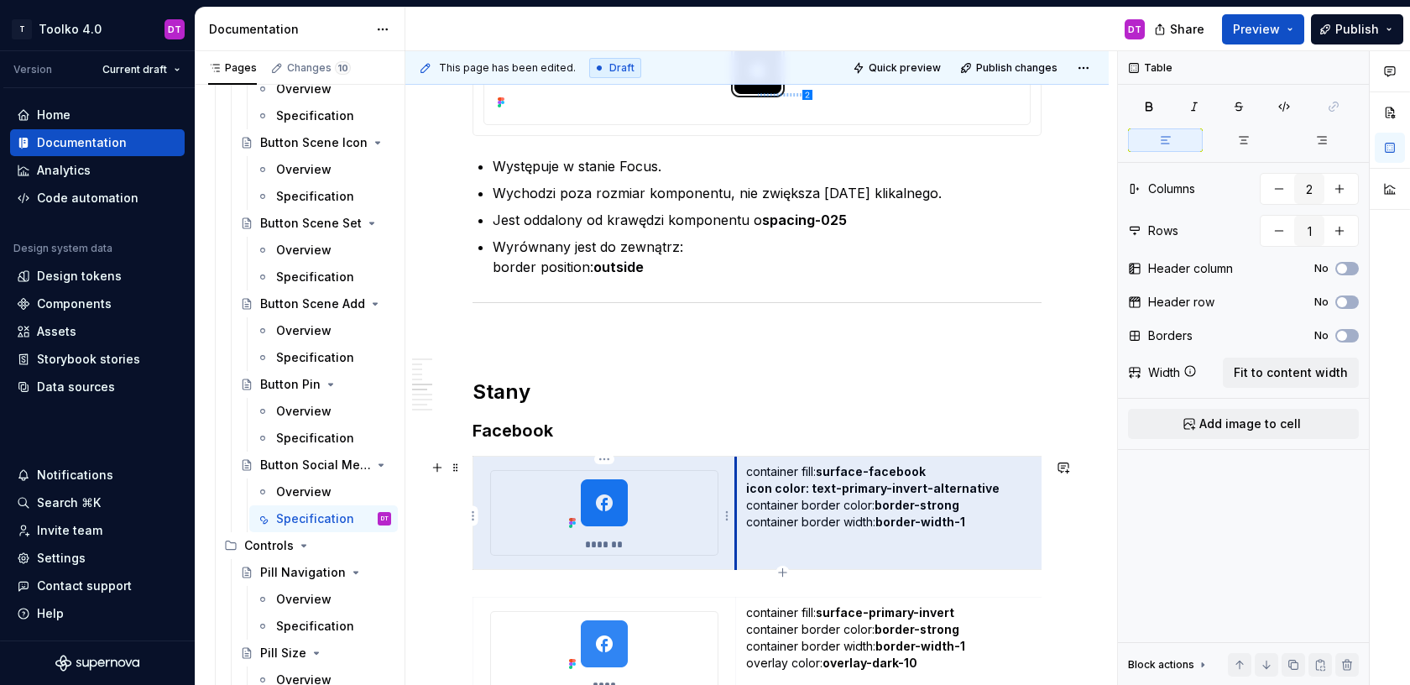
drag, startPoint x: 969, startPoint y: 534, endPoint x: 749, endPoint y: 508, distance: 221.5
click at [749, 508] on td "container fill: surface-facebook icon color: text-primary-invert-alternative co…" at bounding box center [913, 513] width 357 height 113
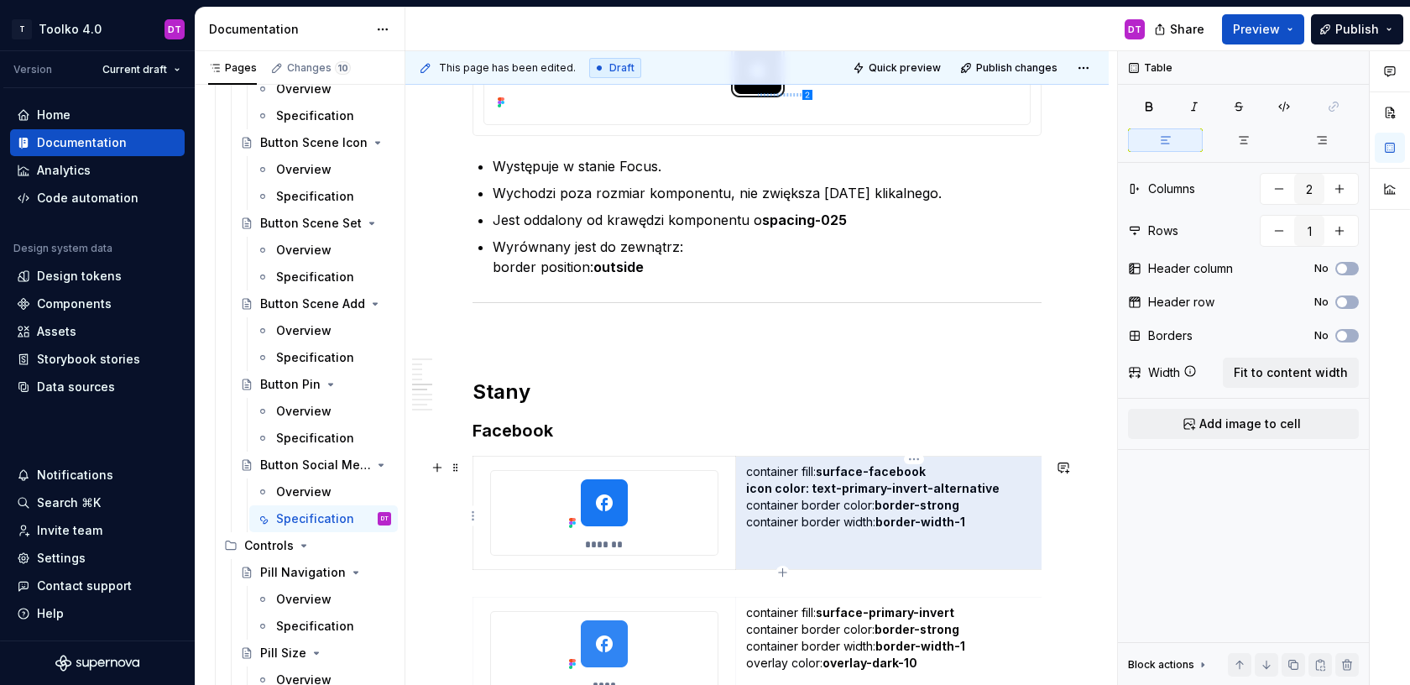
click at [749, 508] on p "container fill: surface-facebook icon color: text-primary-invert-alternative co…" at bounding box center [914, 496] width 336 height 67
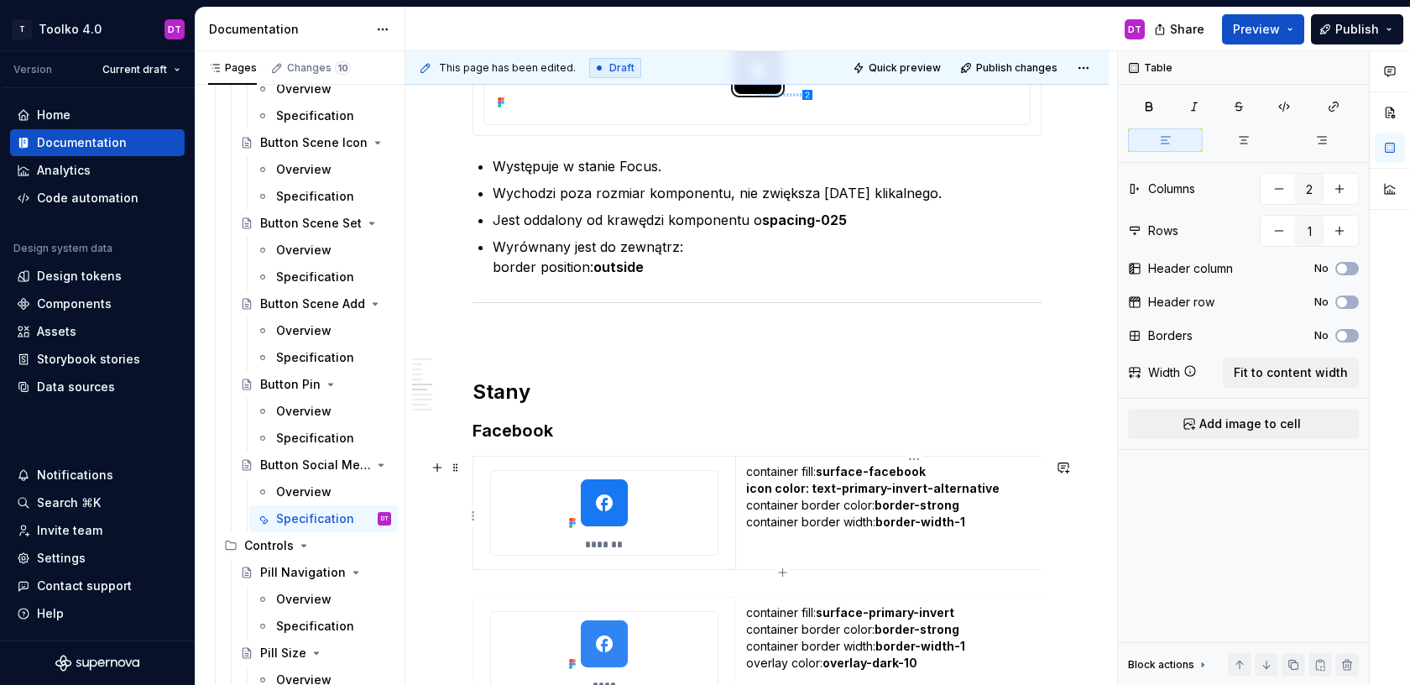
click at [968, 525] on p "container fill: surface-facebook icon color: text-primary-invert-alternative co…" at bounding box center [914, 496] width 336 height 67
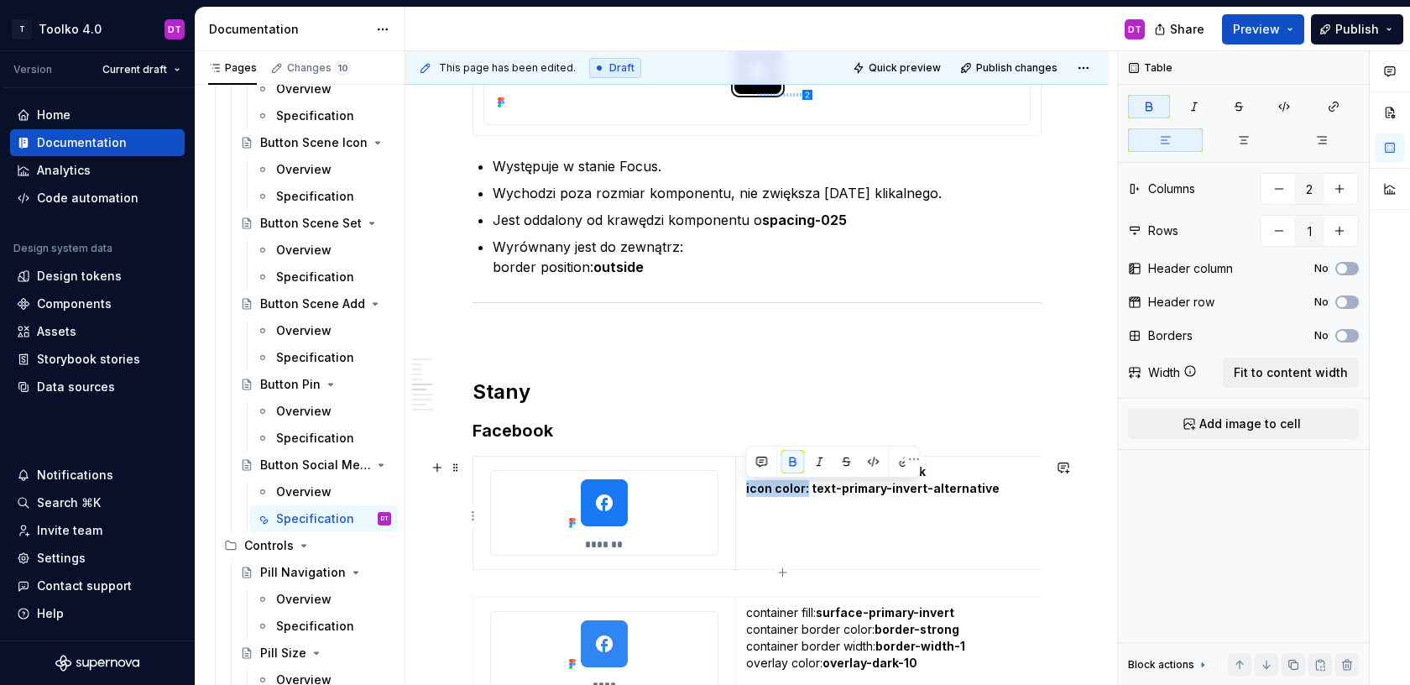
drag, startPoint x: 807, startPoint y: 492, endPoint x: 745, endPoint y: 491, distance: 62.1
click at [745, 491] on td "container fill: surface-facebook icon color: text-primary-invert-alternative" at bounding box center [913, 513] width 357 height 113
click at [834, 556] on td "container fill: surface-facebook icon color: text-primary-invert-alternative" at bounding box center [913, 513] width 357 height 113
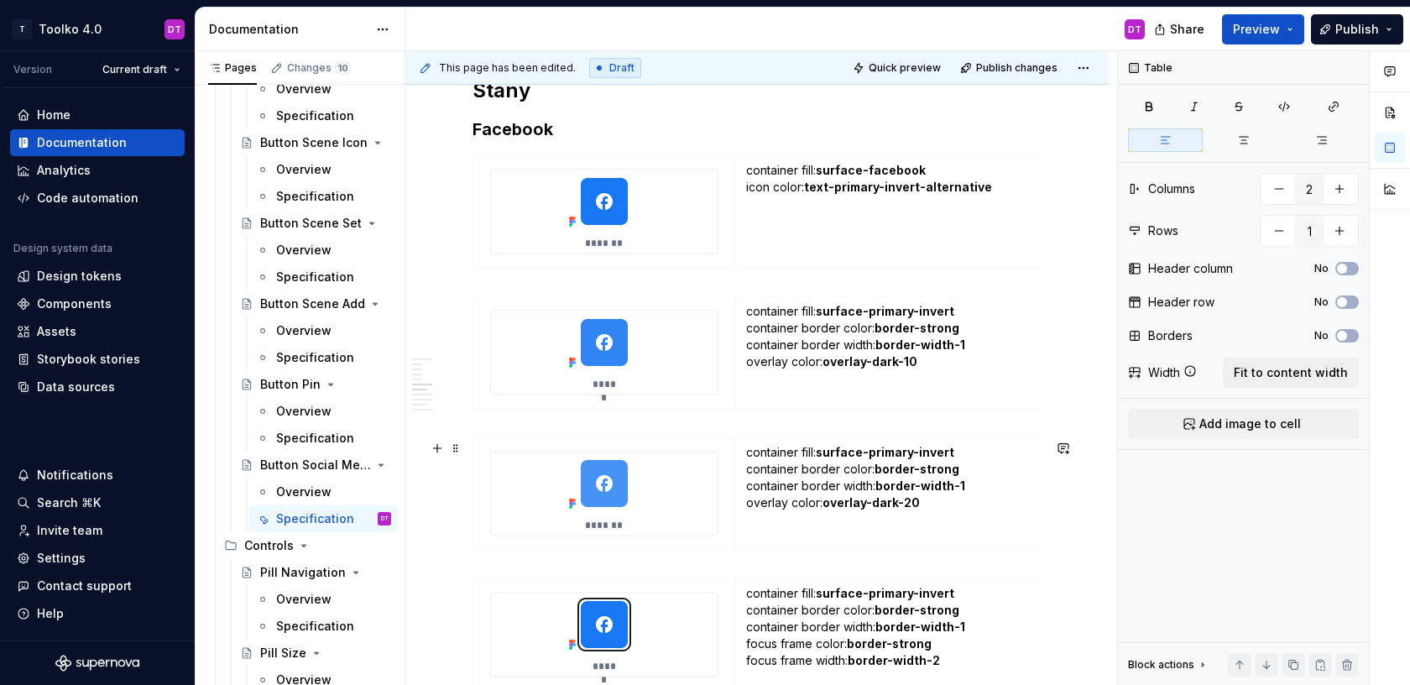
scroll to position [2138, 0]
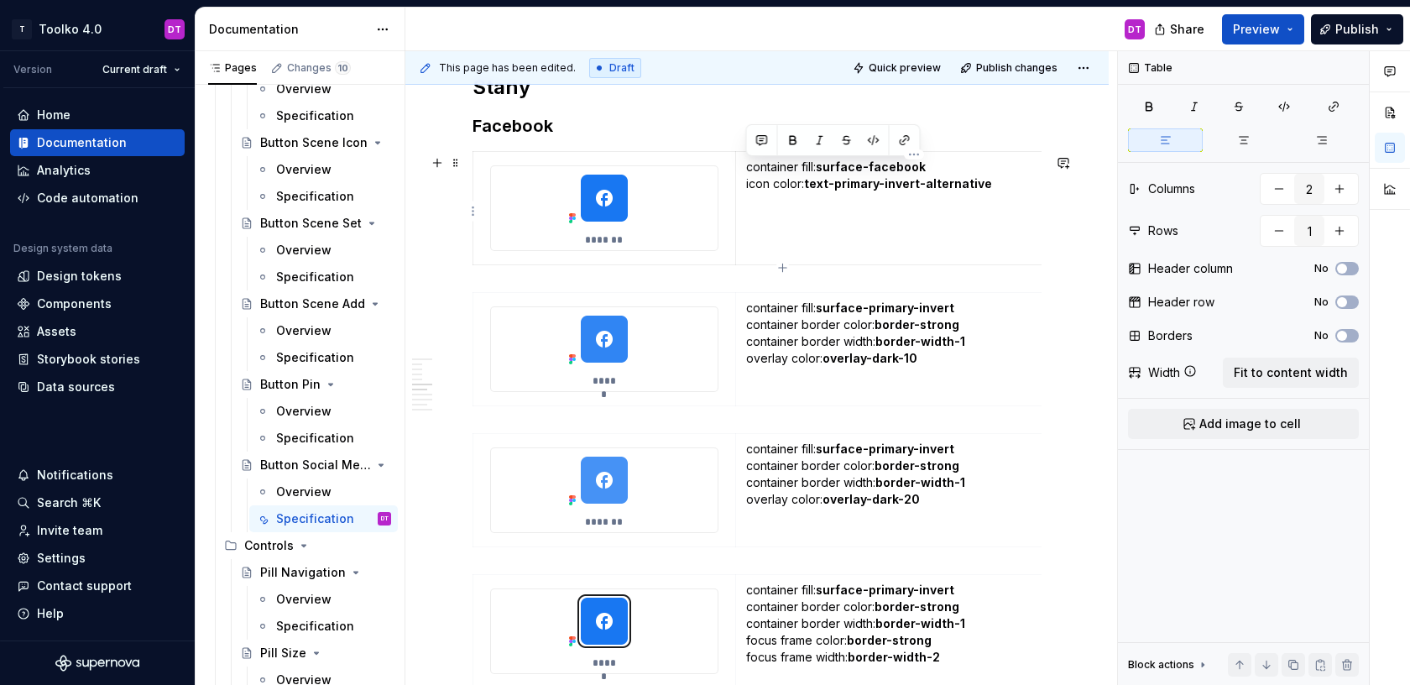
drag, startPoint x: 990, startPoint y: 188, endPoint x: 743, endPoint y: 166, distance: 247.7
click at [743, 166] on td "container fill: surface-facebook icon color: text-primary-invert-alternative" at bounding box center [913, 208] width 357 height 113
copy p "container fill: surface-facebook icon color: text-primary-invert-alternative"
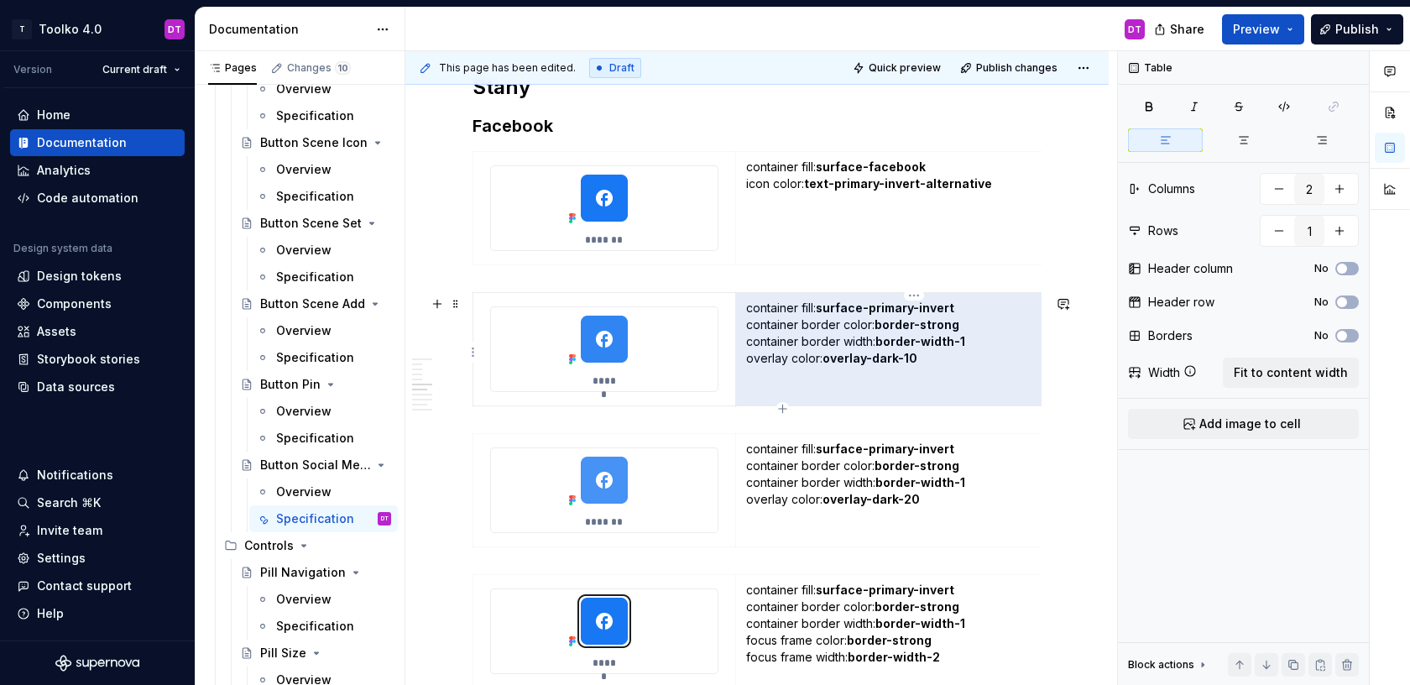
drag, startPoint x: 964, startPoint y: 343, endPoint x: 752, endPoint y: 316, distance: 213.3
click at [752, 316] on p "container fill: surface-primary-invert container border color: border-strong co…" at bounding box center [914, 333] width 336 height 67
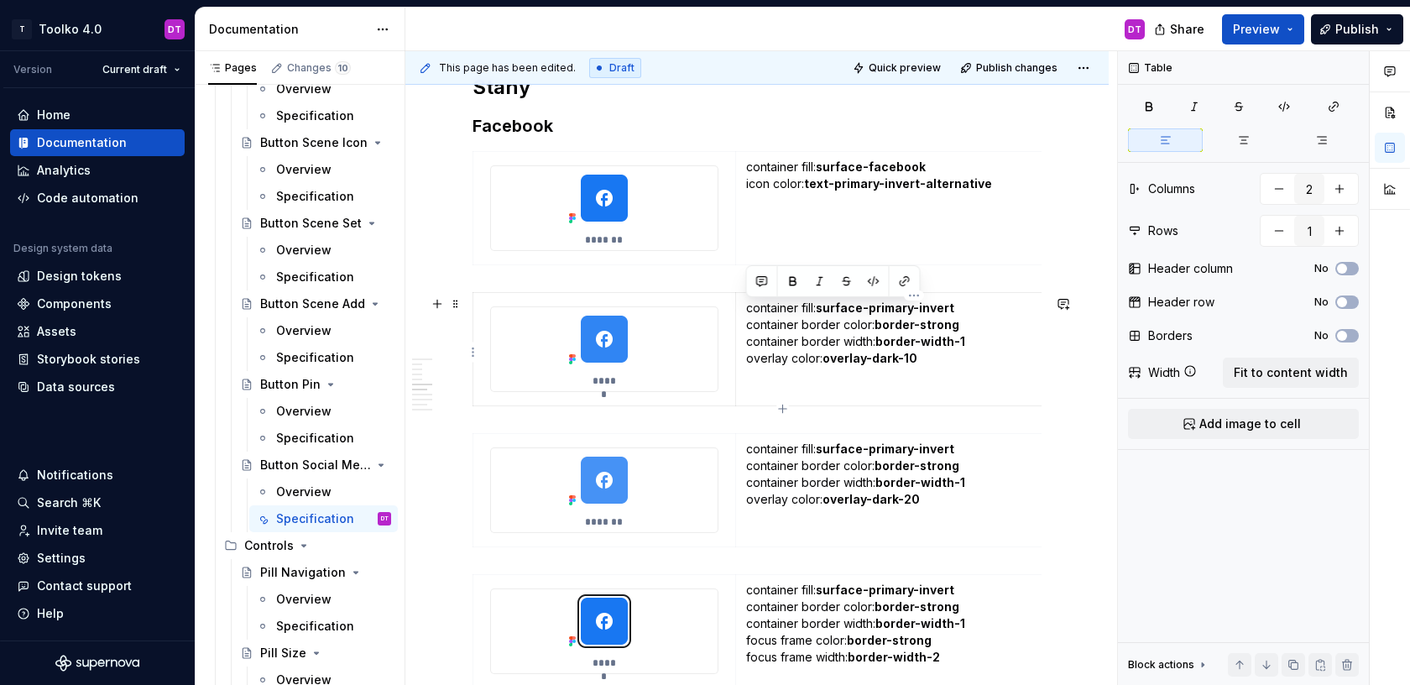
drag, startPoint x: 745, startPoint y: 311, endPoint x: 970, endPoint y: 347, distance: 226.9
click at [970, 347] on p "container fill: surface-primary-invert container border color: border-strong co…" at bounding box center [914, 333] width 336 height 67
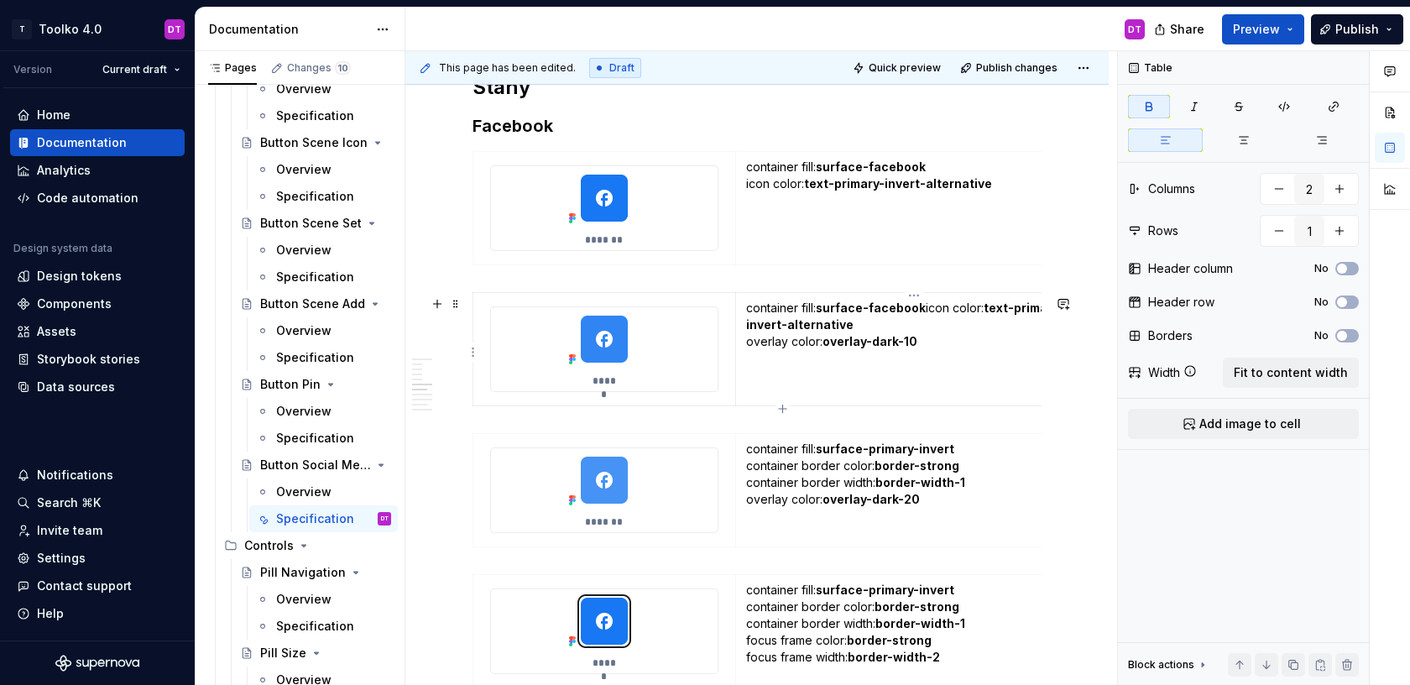
click at [925, 311] on p "container fill: surface-facebook icon color: text-primary-invert-alternative ov…" at bounding box center [914, 325] width 336 height 50
click at [952, 310] on p "container fill: surface-facebook i icon color: text-primary-invert-alternative …" at bounding box center [914, 325] width 336 height 50
click at [879, 343] on strong "overlay-dark-10" at bounding box center [870, 341] width 95 height 14
click at [883, 504] on strong "overlay-dark-20" at bounding box center [871, 499] width 97 height 14
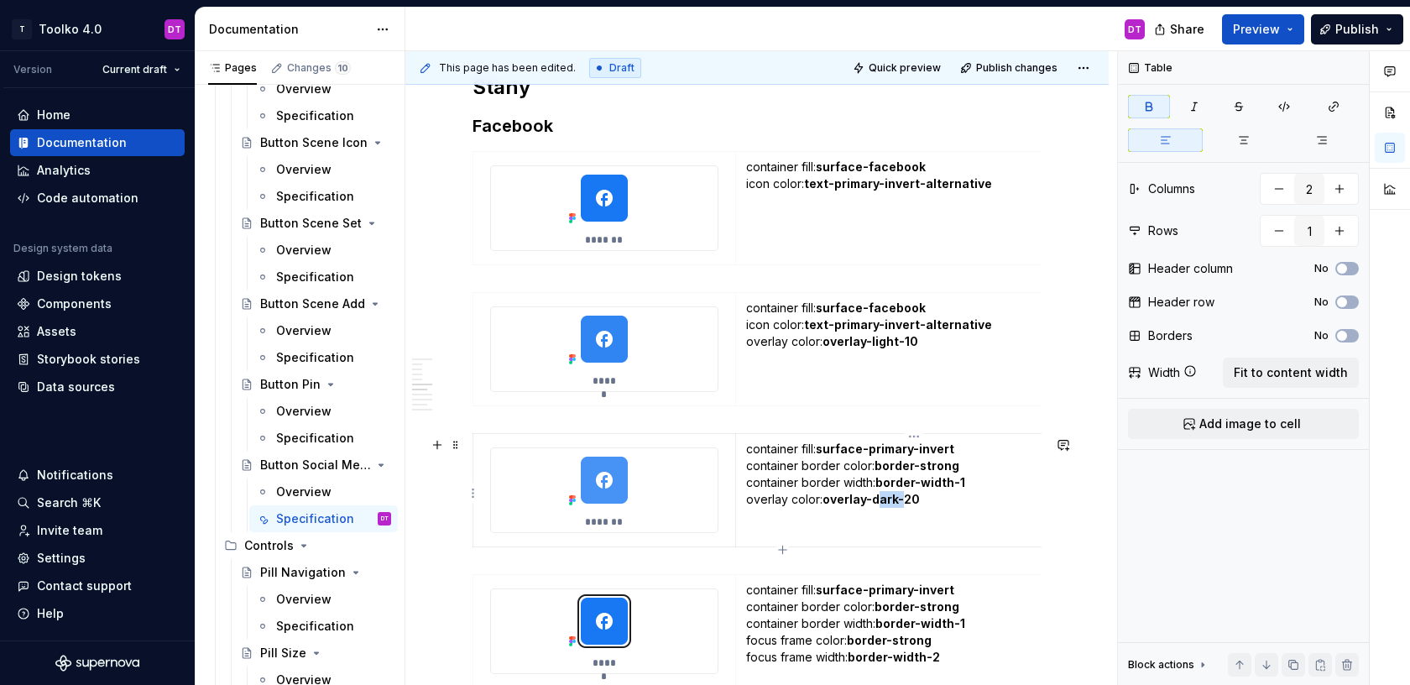
click at [883, 504] on strong "overlay-dark-20" at bounding box center [871, 499] width 97 height 14
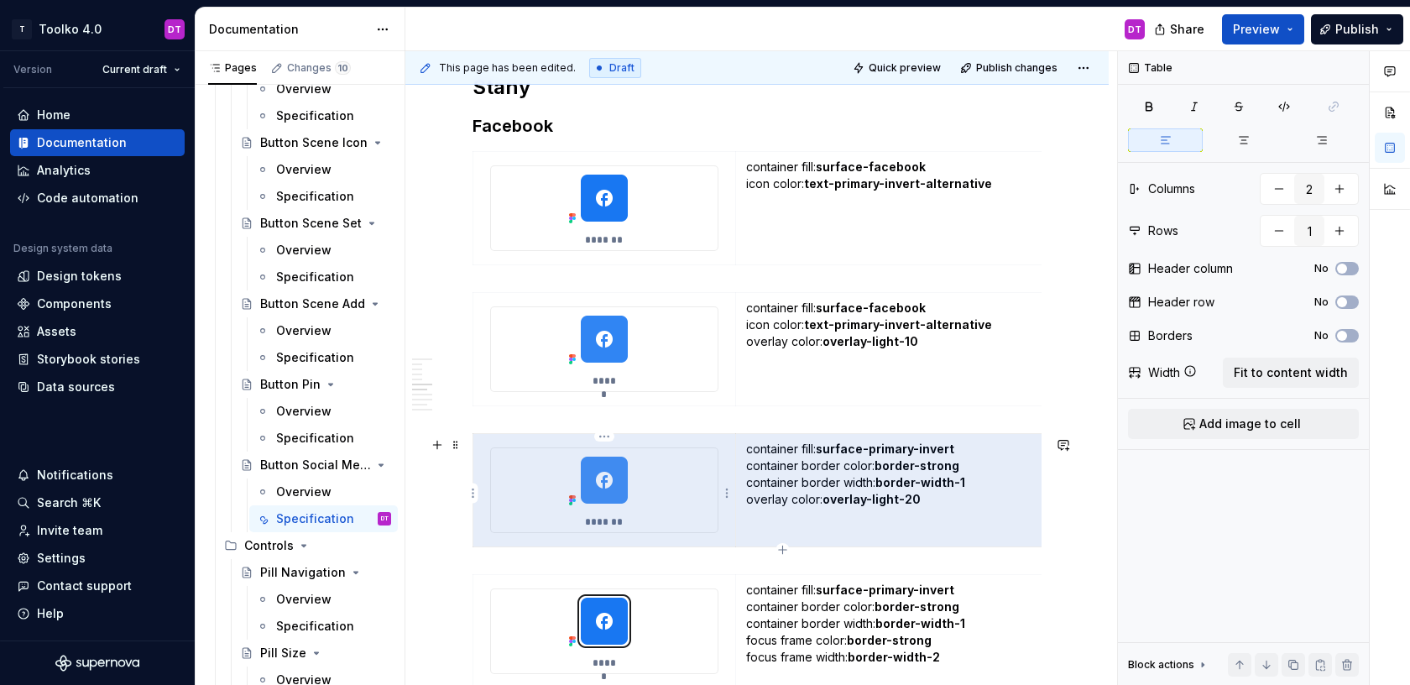
drag, startPoint x: 995, startPoint y: 489, endPoint x: 746, endPoint y: 447, distance: 252.0
click at [746, 447] on p "container fill: surface-primary-invert container border color: border-strong co…" at bounding box center [914, 474] width 336 height 67
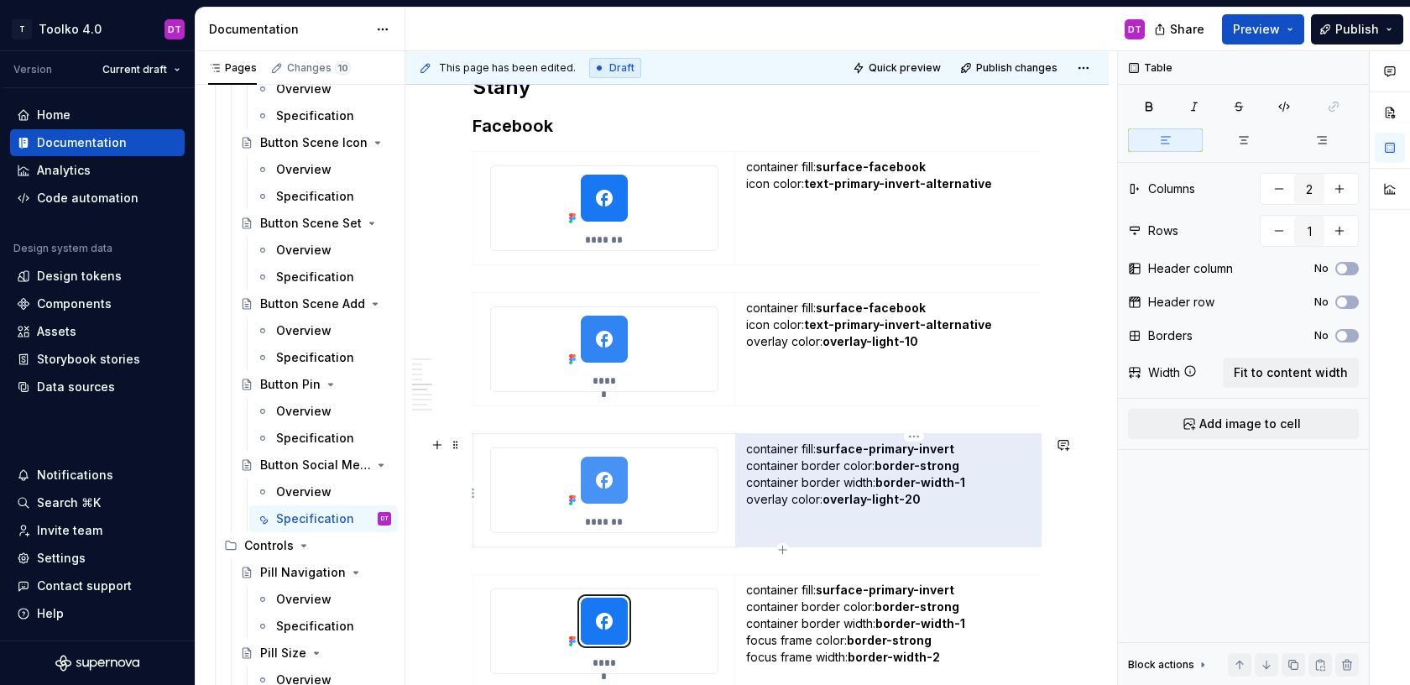
click at [746, 447] on p "container fill: surface-primary-invert container border color: border-strong co…" at bounding box center [914, 474] width 336 height 67
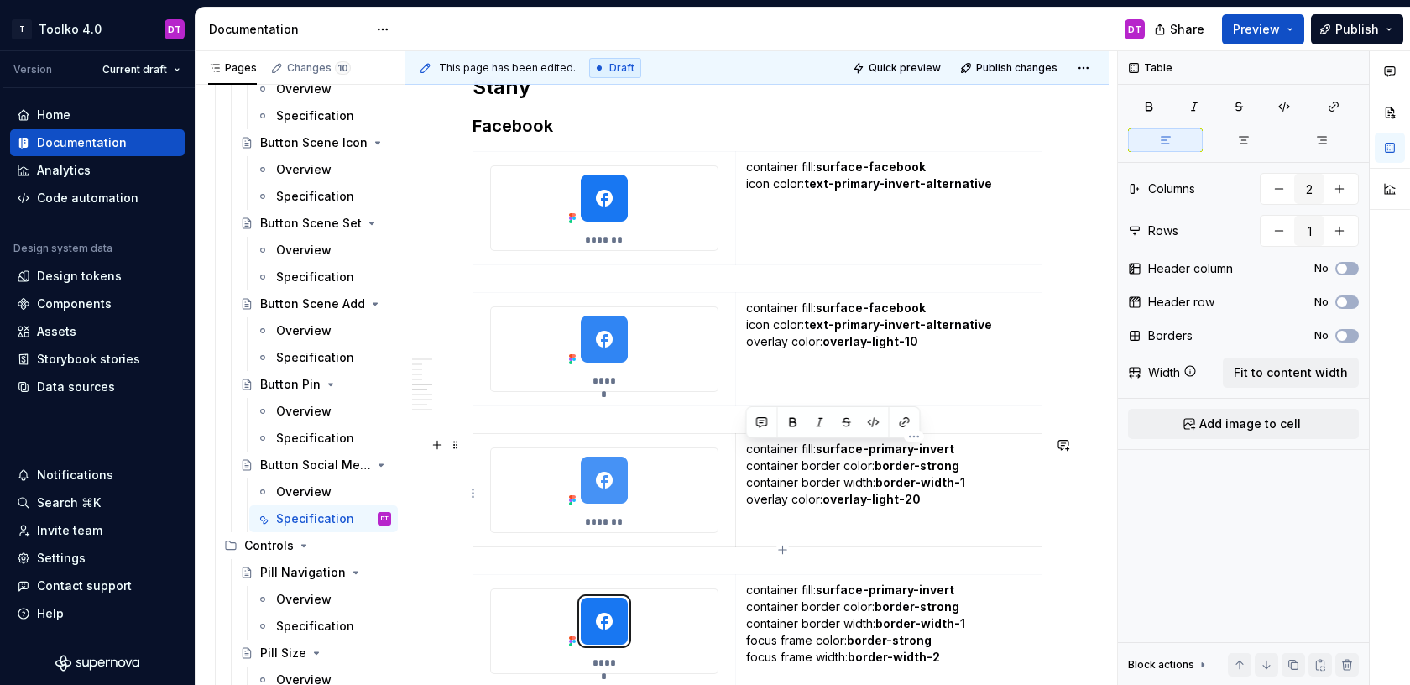
click at [976, 483] on p "container fill: surface-primary-invert container border color: border-strong co…" at bounding box center [914, 474] width 336 height 67
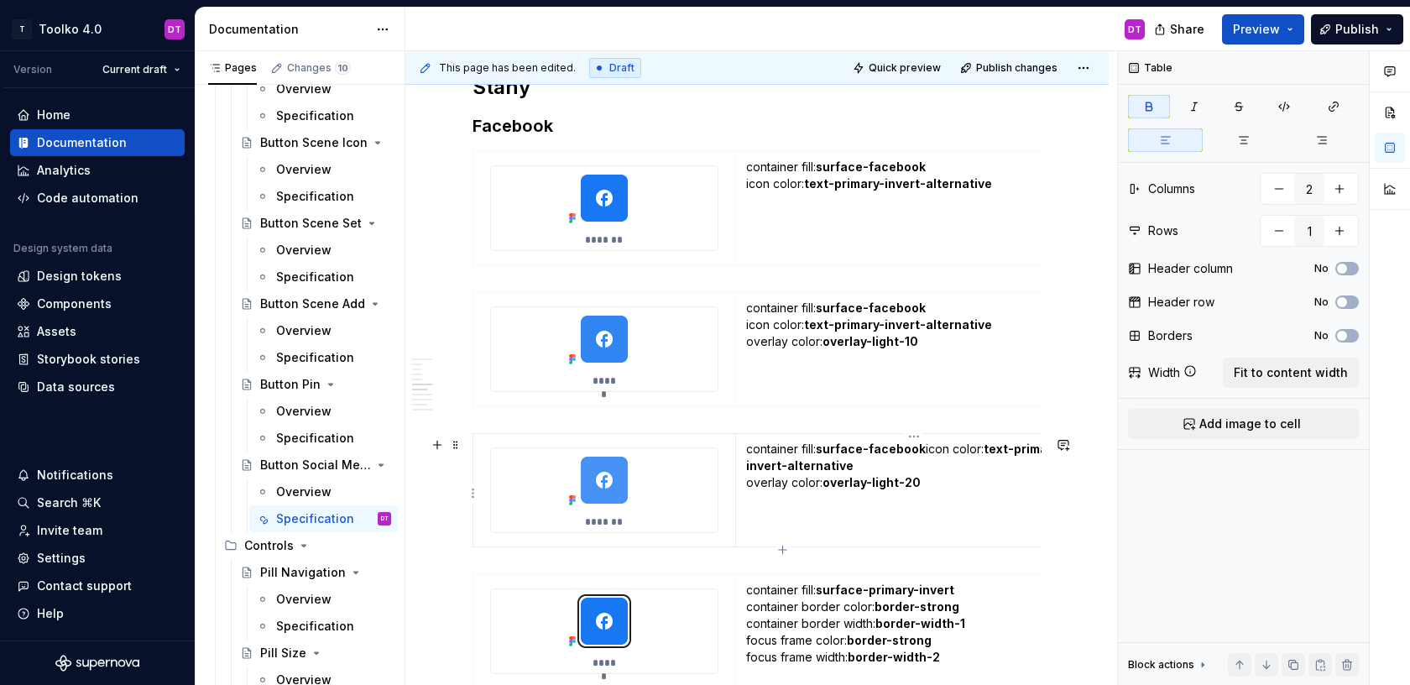
click at [923, 450] on p "container fill: surface-facebook icon color: text-primary-invert-alternative ov…" at bounding box center [914, 466] width 336 height 50
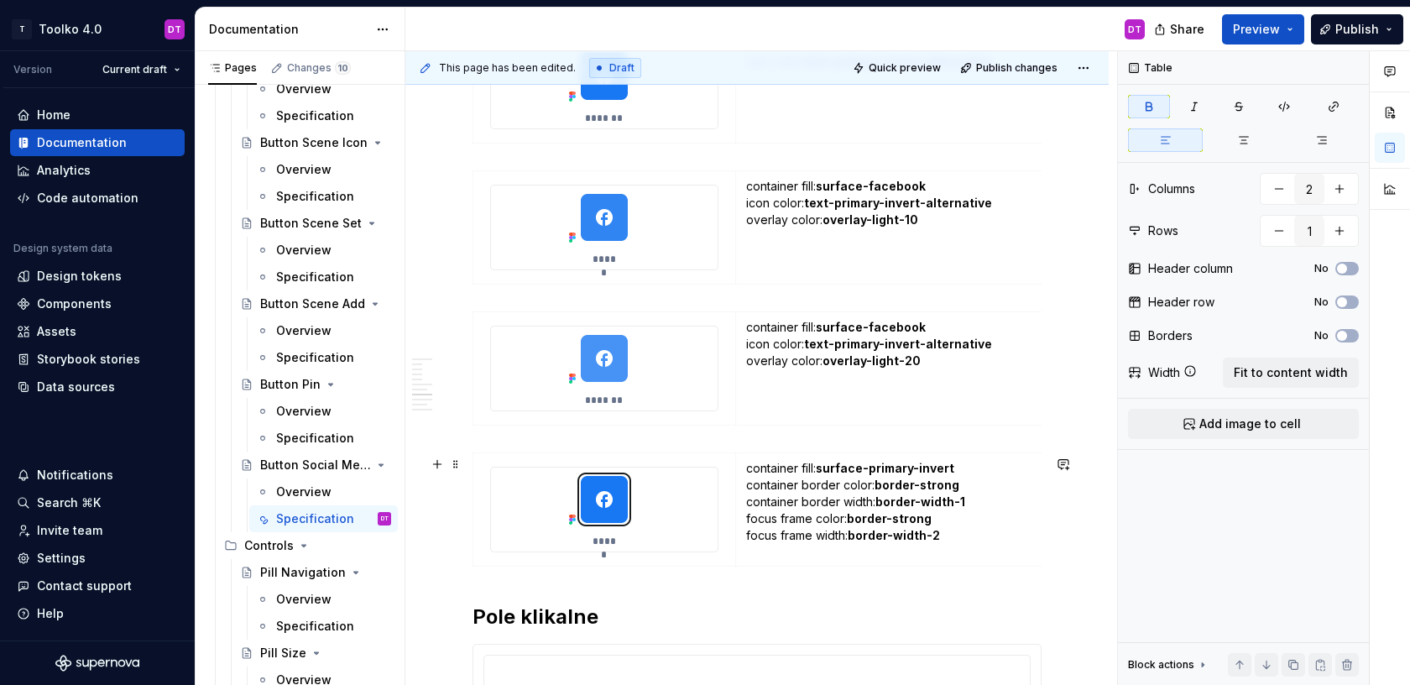
scroll to position [2274, 0]
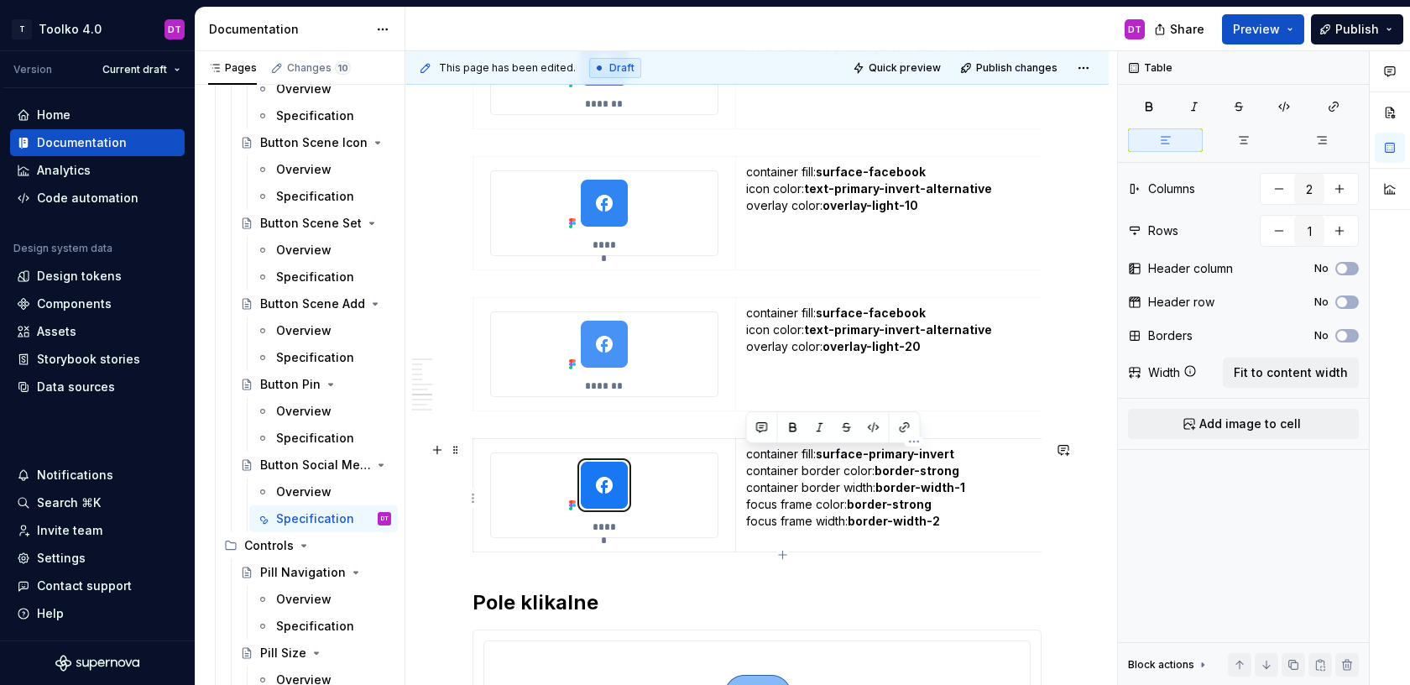
drag, startPoint x: 979, startPoint y: 490, endPoint x: 747, endPoint y: 459, distance: 233.7
click at [747, 459] on p "container fill: surface-primary-invert container border color: border-strong co…" at bounding box center [914, 488] width 336 height 84
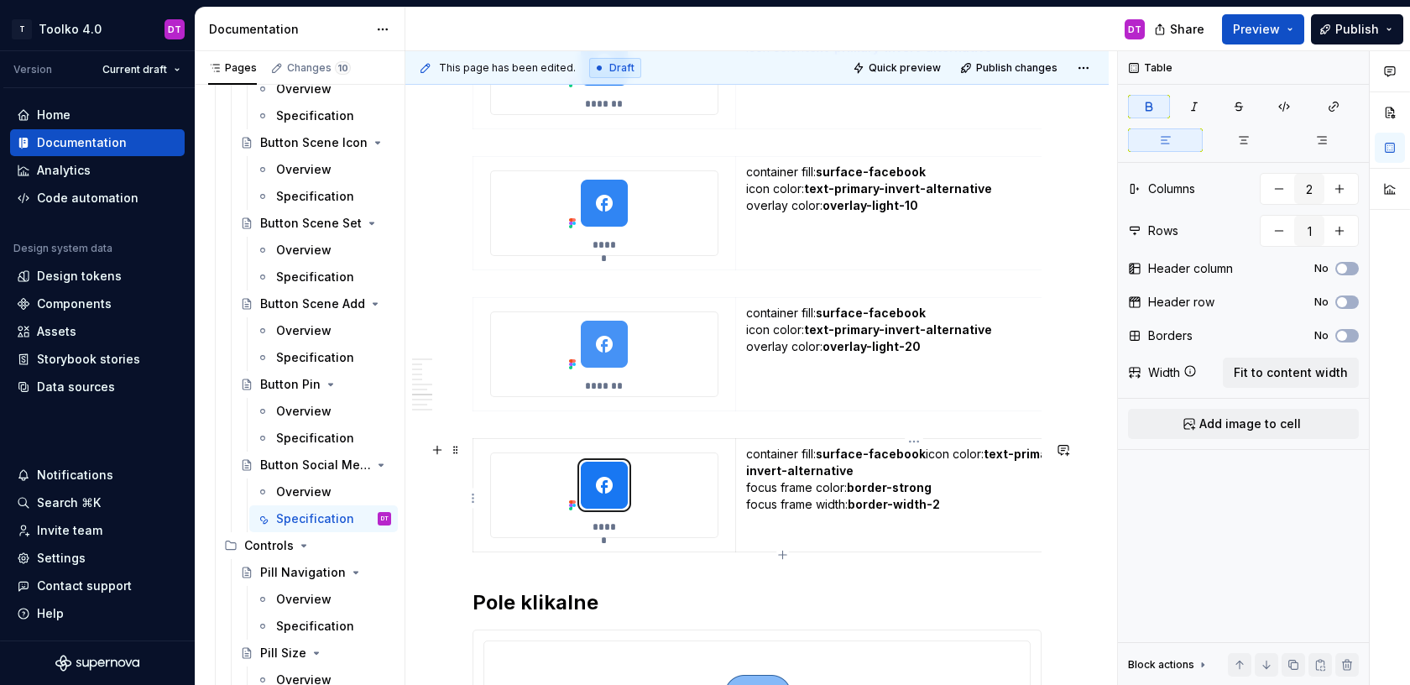
click at [923, 454] on p "container fill: surface-facebook icon color: text-primary-invert-alternative fo…" at bounding box center [914, 479] width 336 height 67
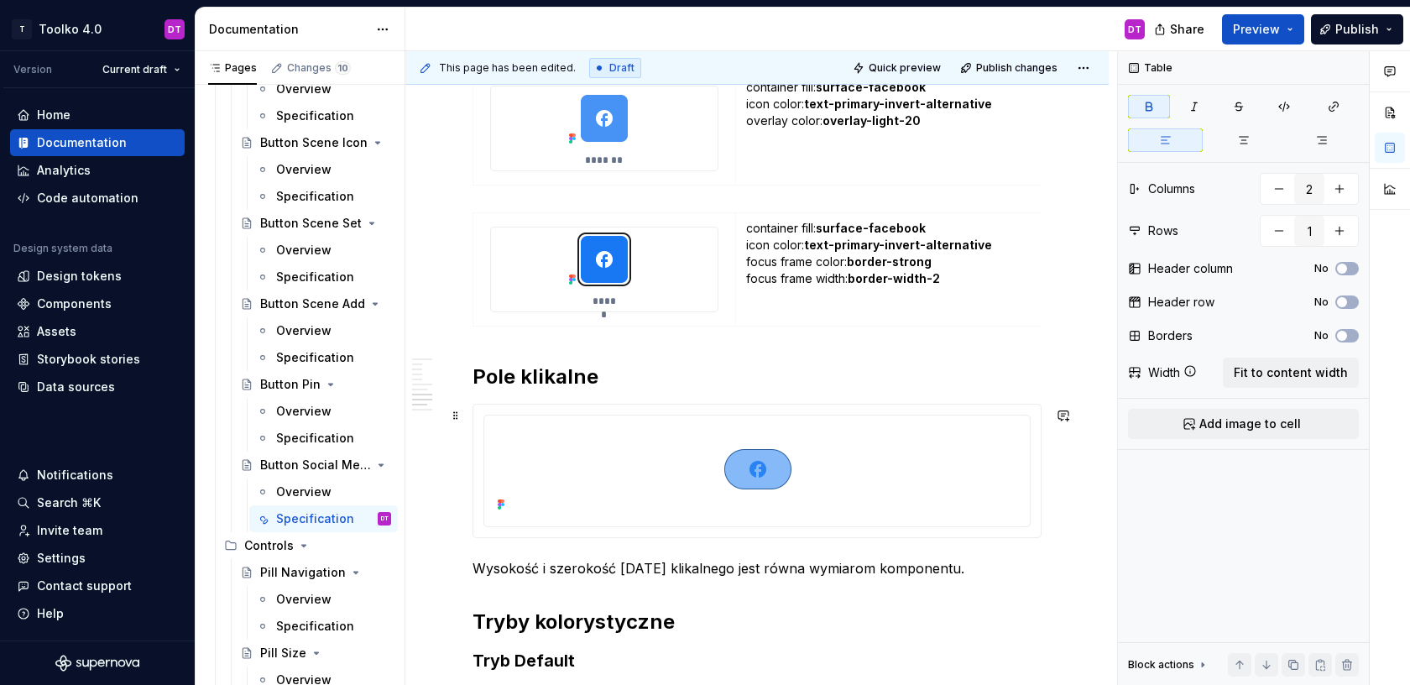
scroll to position [2624, 0]
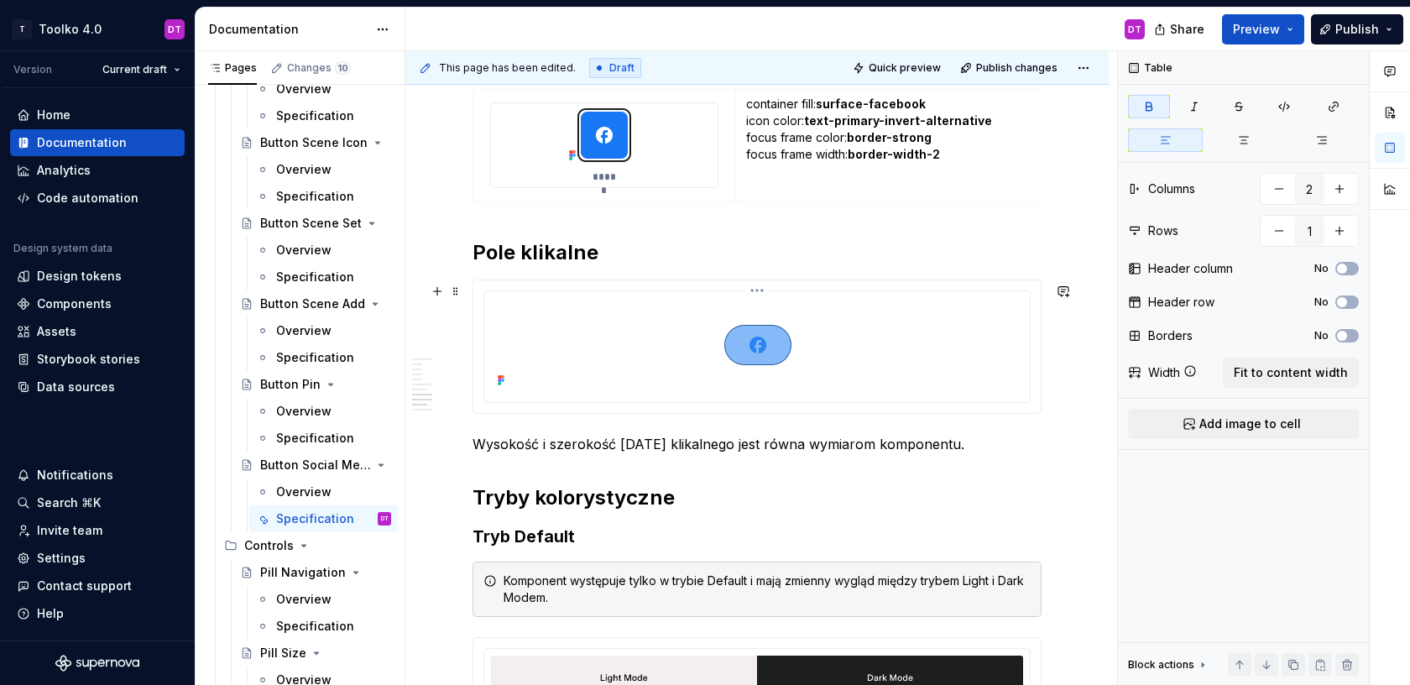
click at [766, 292] on html "T Toolko 4.0 DT Version Current draft Home Documentation Analytics Code automat…" at bounding box center [705, 342] width 1410 height 685
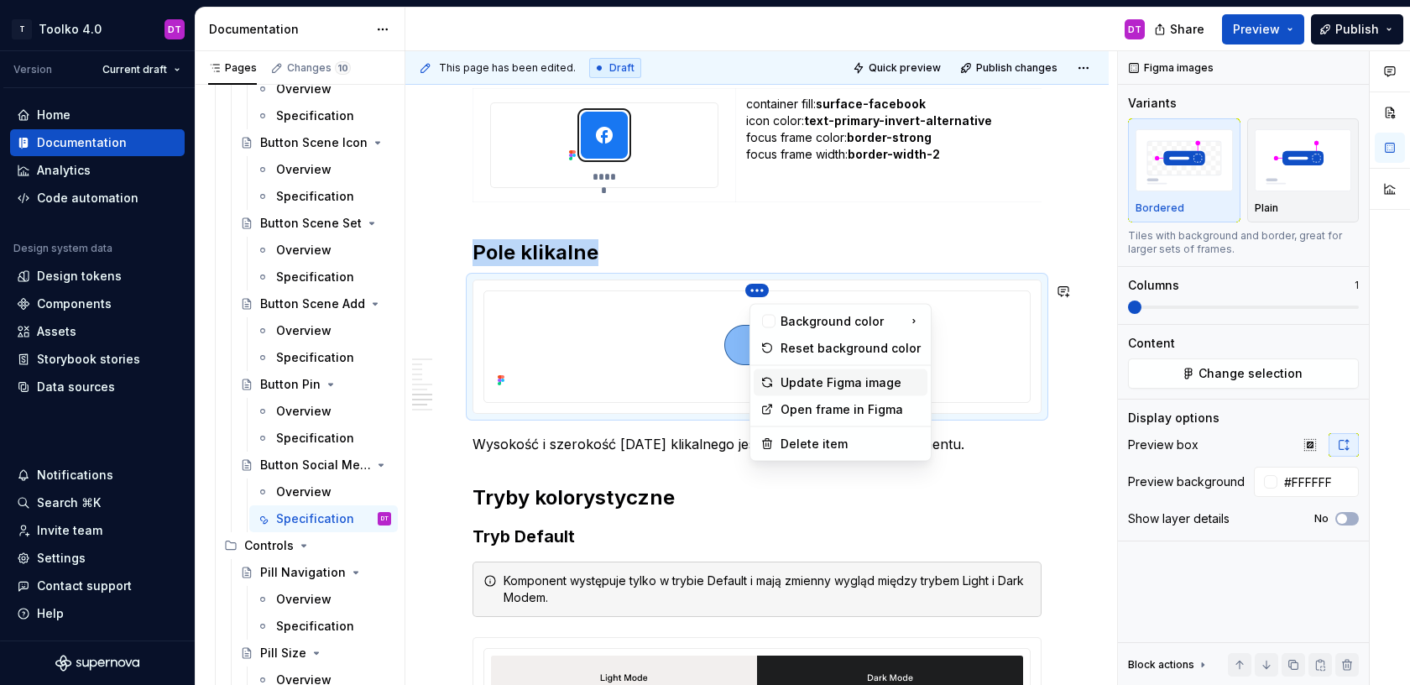
click at [810, 384] on div "Update Figma image" at bounding box center [851, 382] width 140 height 17
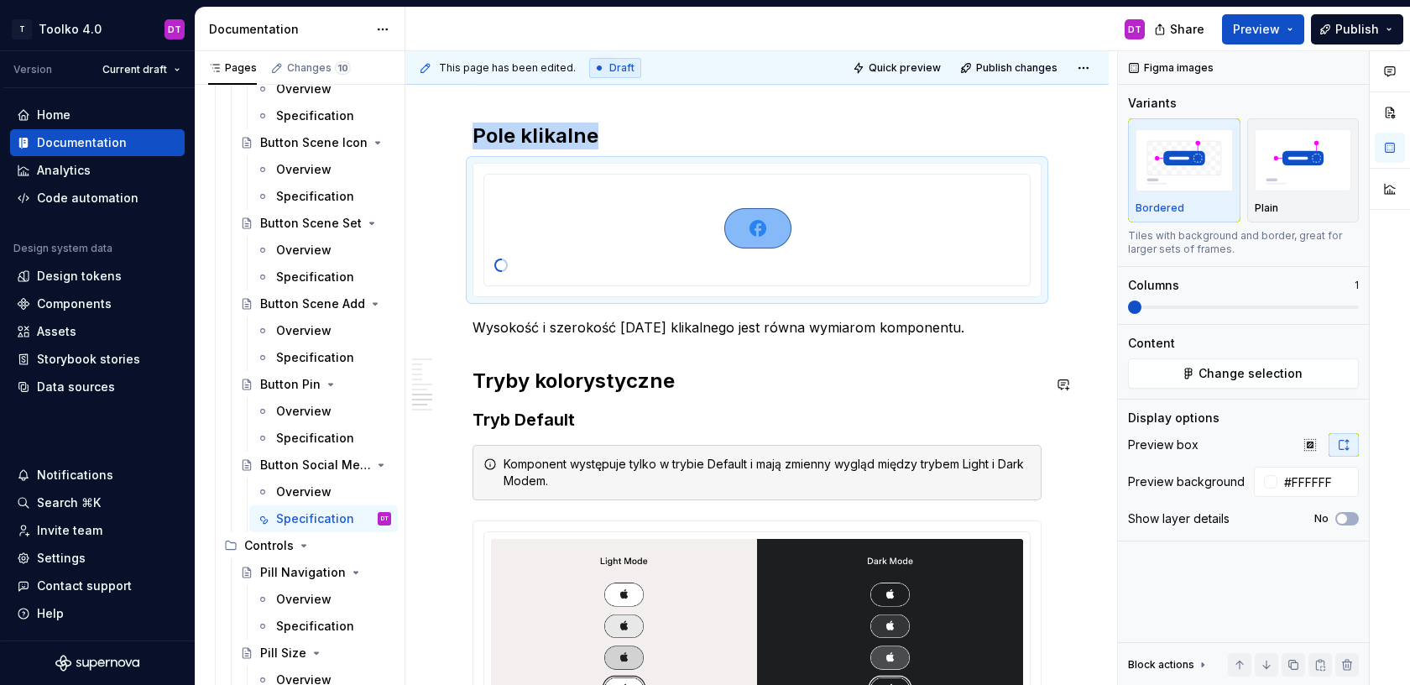
scroll to position [2749, 0]
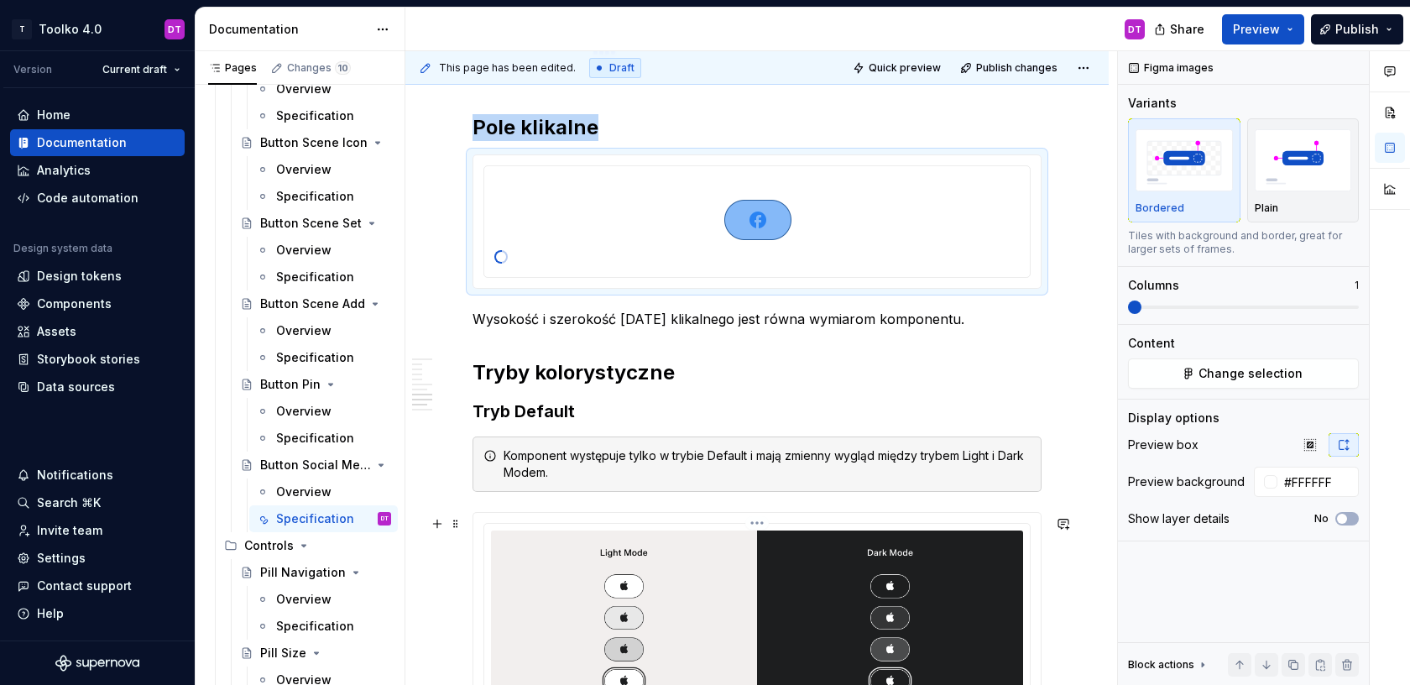
click at [759, 524] on html "T Toolko 4.0 DT Version Current draft Home Documentation Analytics Code automat…" at bounding box center [705, 342] width 1410 height 685
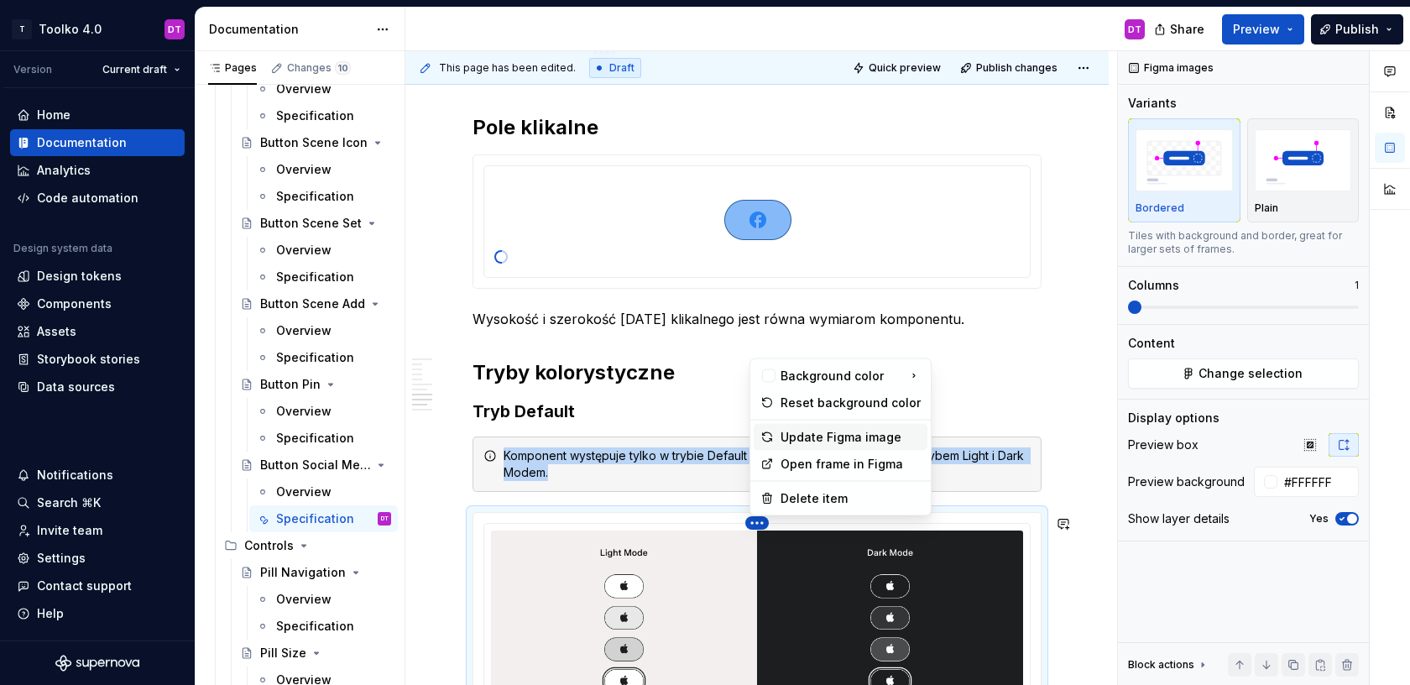
click at [801, 436] on div "Update Figma image" at bounding box center [851, 437] width 140 height 17
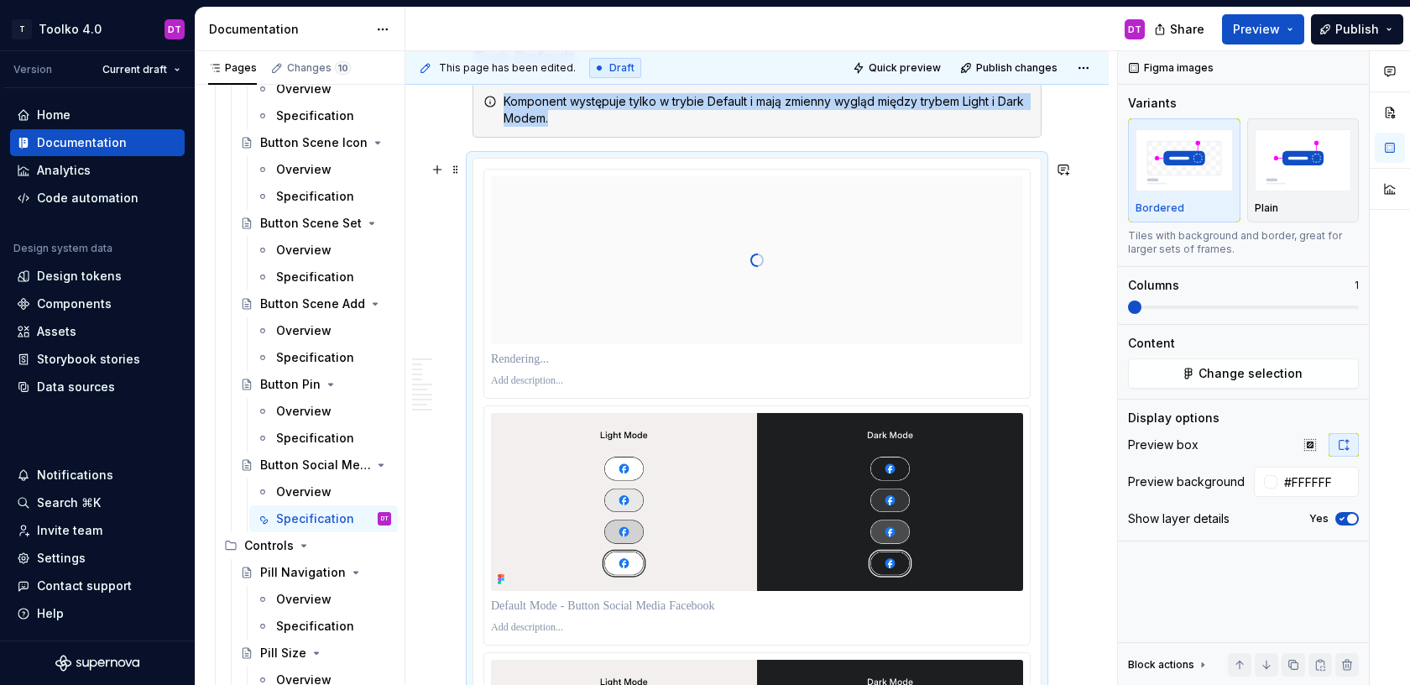
scroll to position [3134, 0]
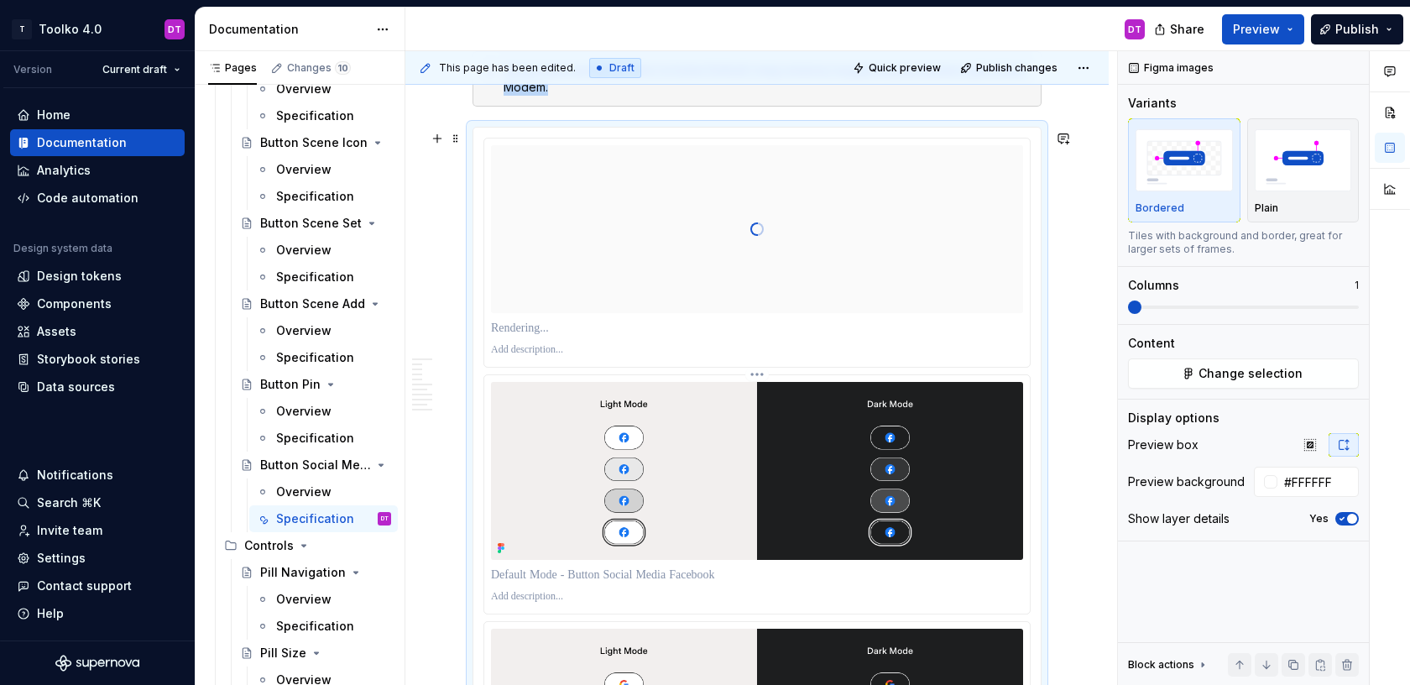
click at [762, 379] on html "T Toolko 4.0 DT Version Current draft Home Documentation Analytics Code automat…" at bounding box center [705, 342] width 1410 height 685
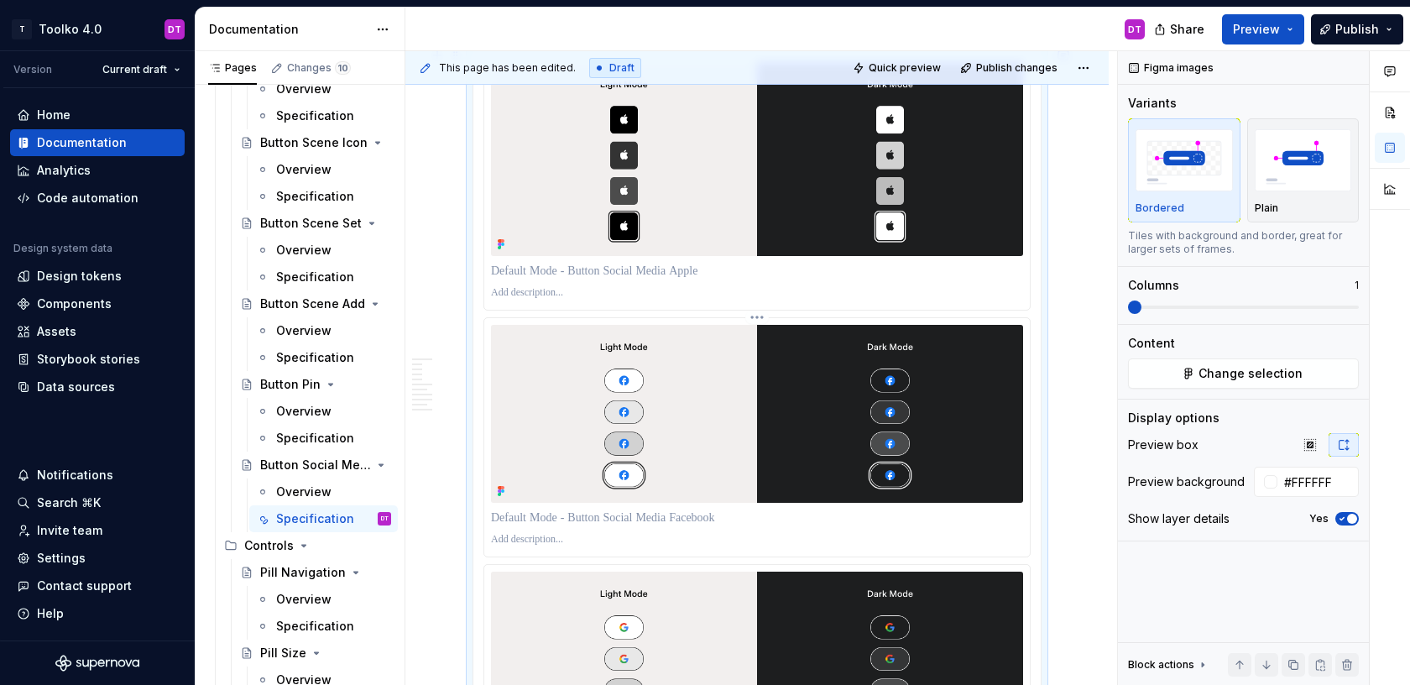
scroll to position [3308, 0]
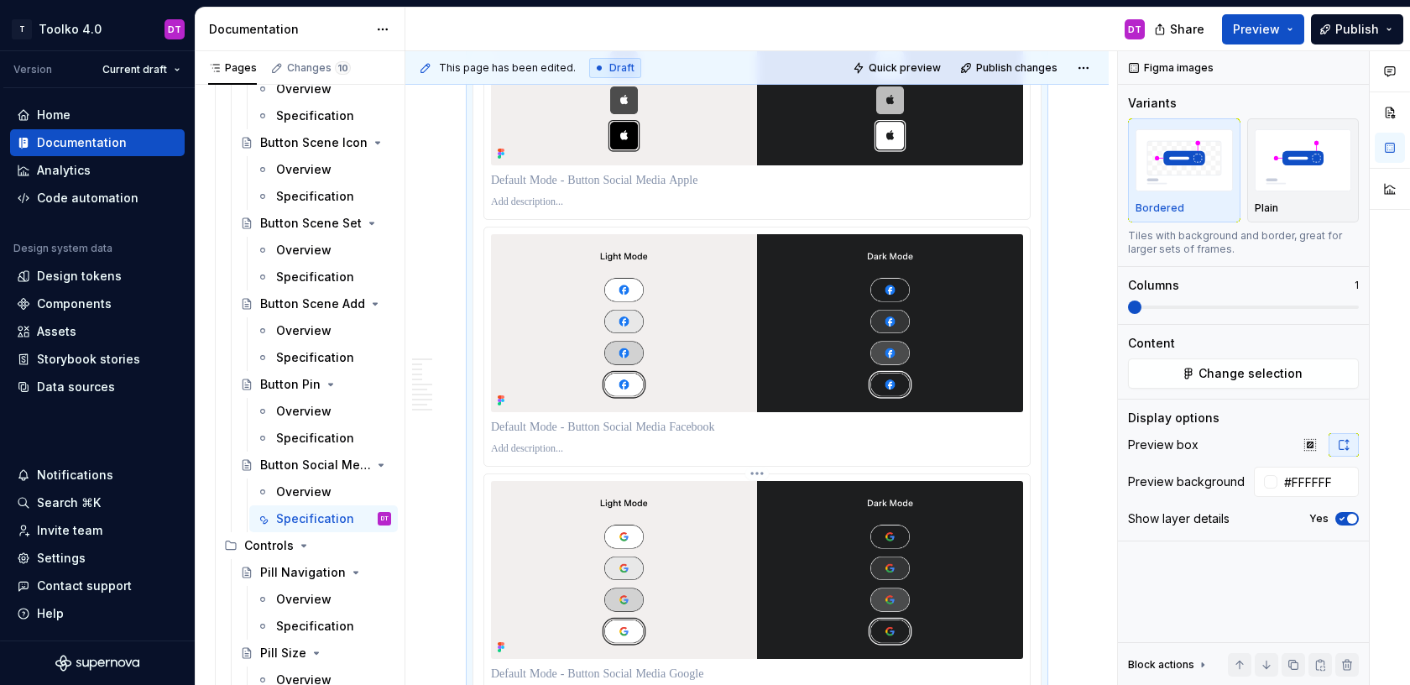
click at [759, 485] on html "T Toolko 4.0 DT Version Current draft Home Documentation Analytics Code automat…" at bounding box center [705, 342] width 1410 height 685
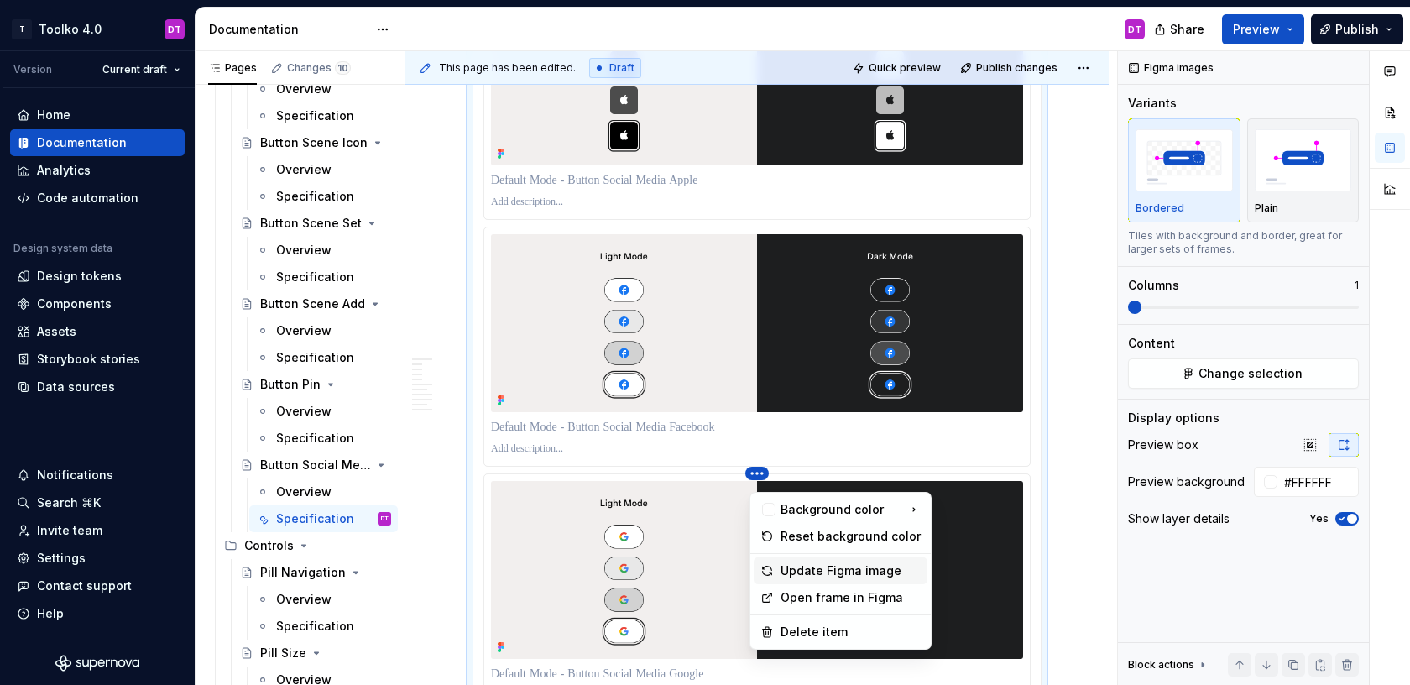
click at [803, 573] on div "Update Figma image" at bounding box center [851, 570] width 140 height 17
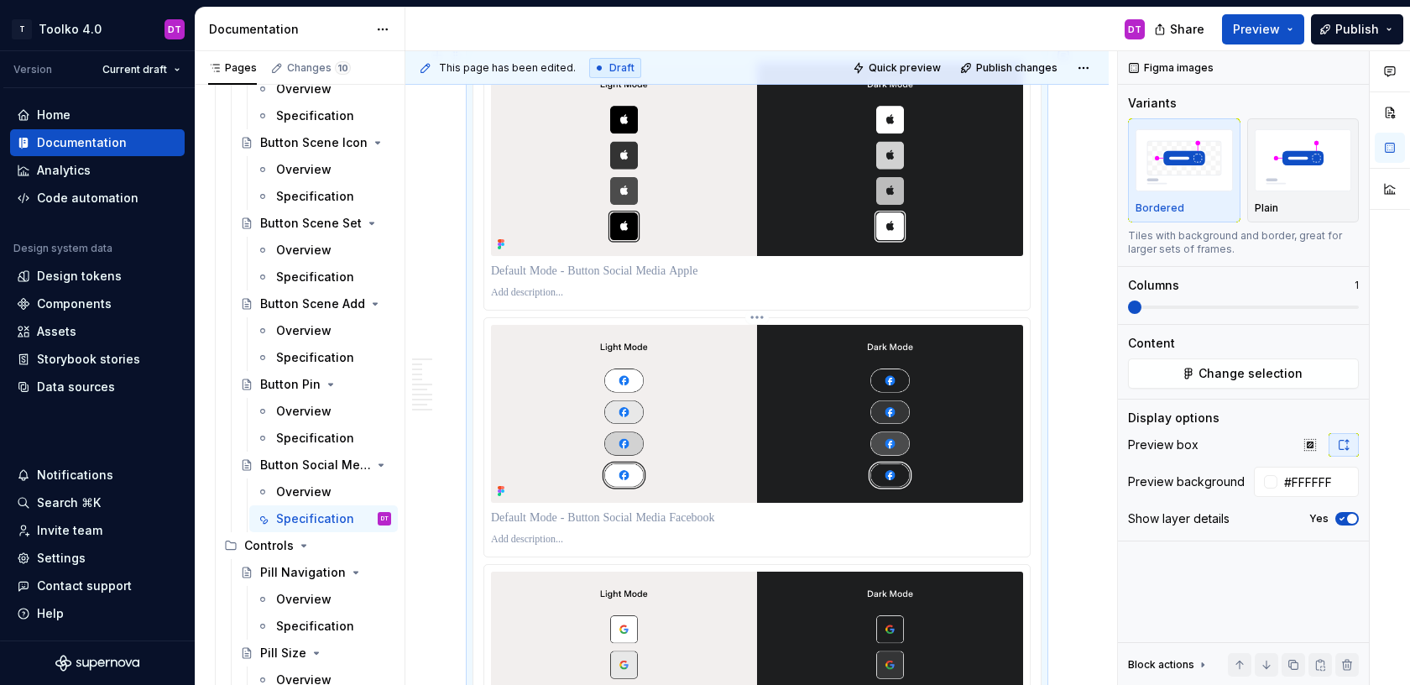
scroll to position [3381, 0]
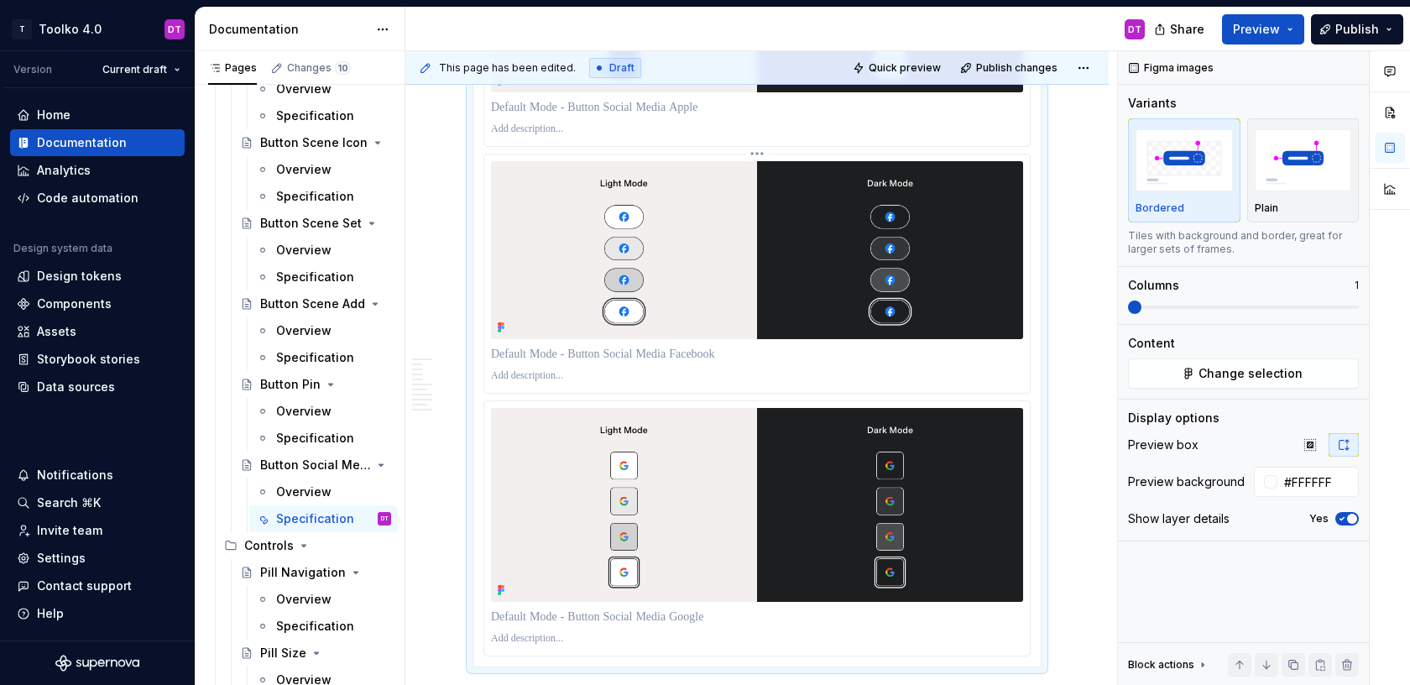
click at [761, 161] on html "T Toolko 4.0 DT Version Current draft Home Documentation Analytics Code automat…" at bounding box center [705, 342] width 1410 height 685
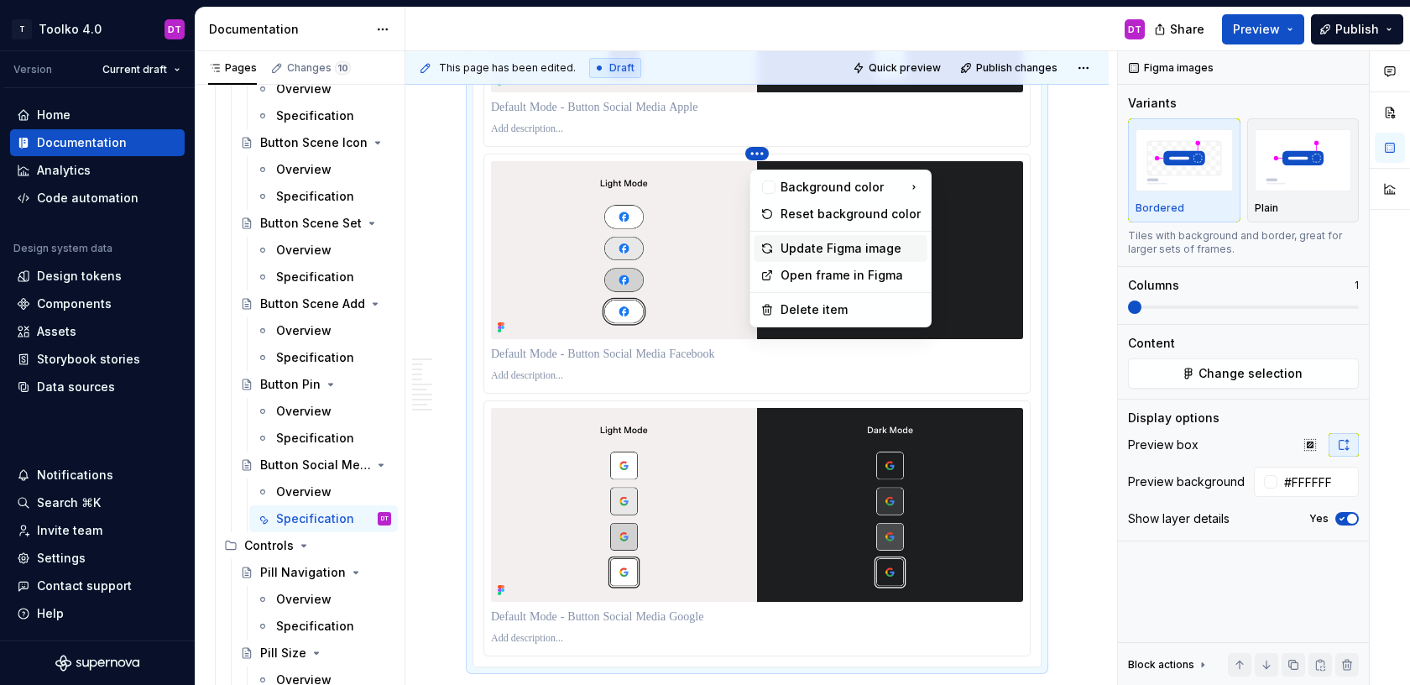
click at [812, 243] on div "Update Figma image" at bounding box center [851, 248] width 140 height 17
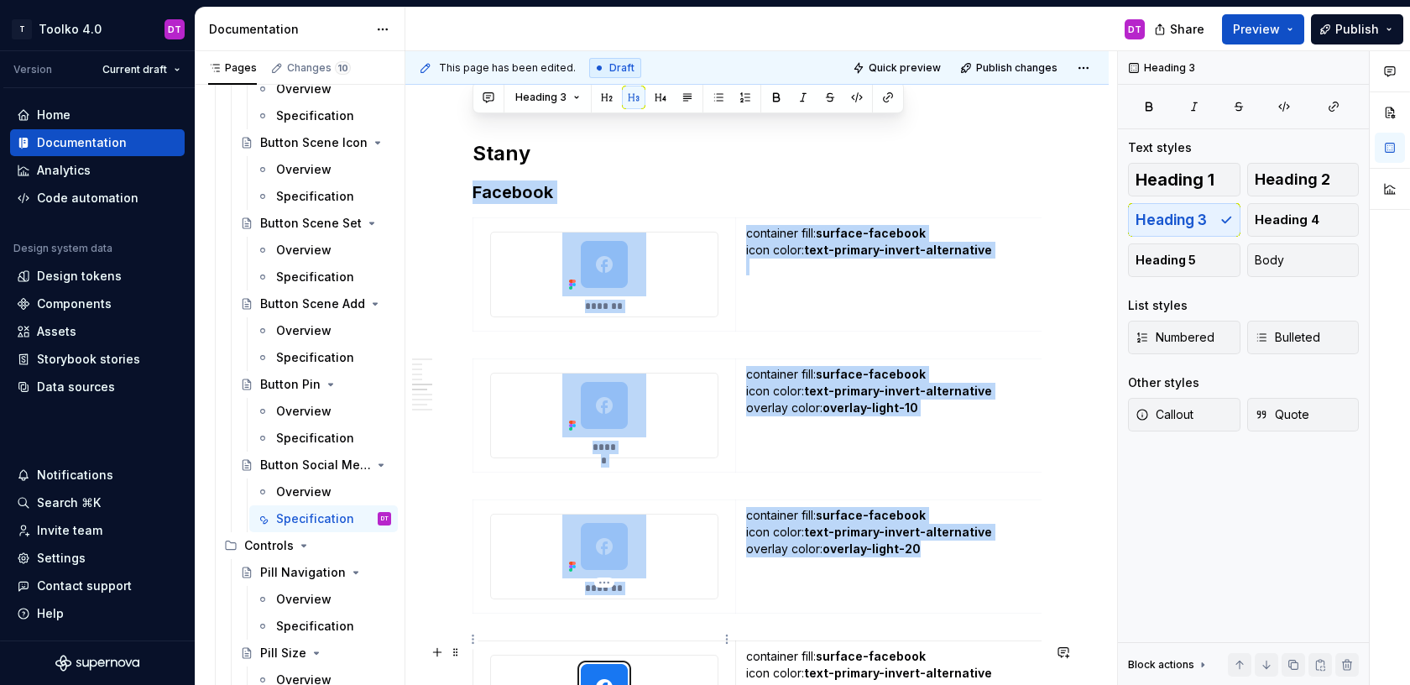
scroll to position [2136, 0]
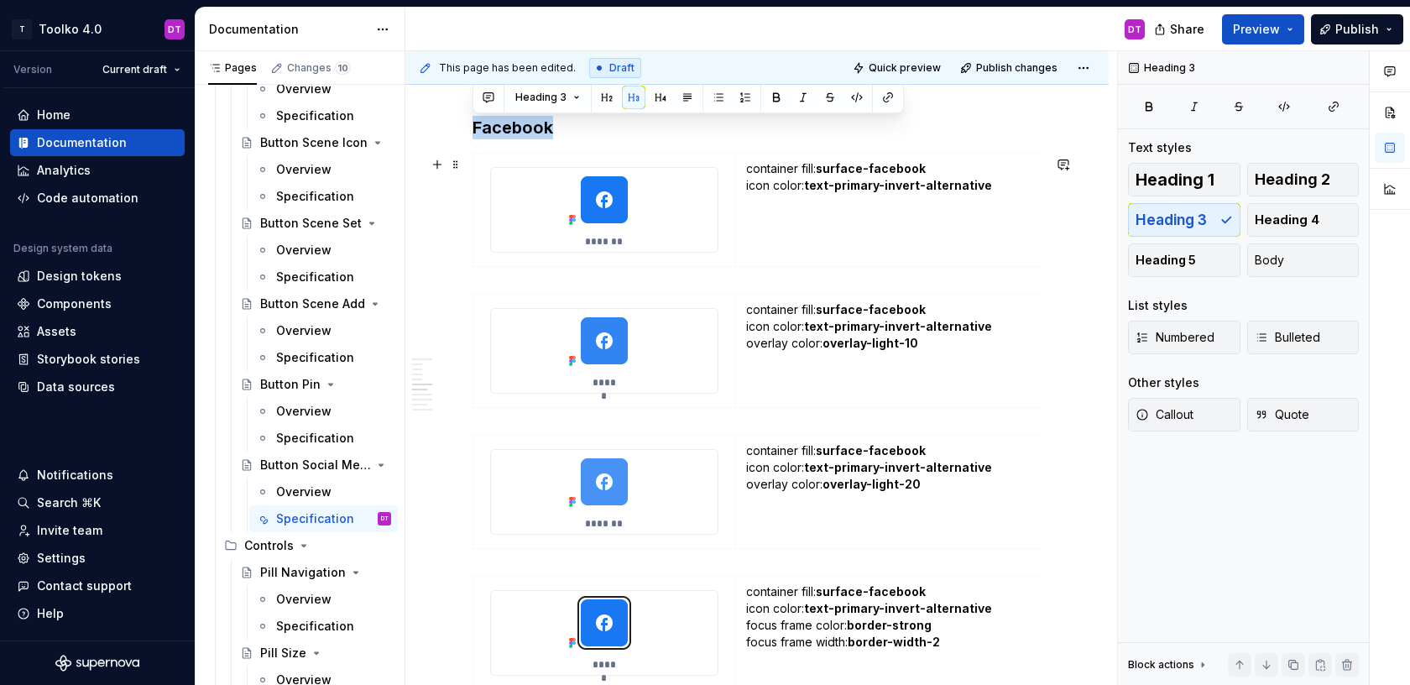
drag, startPoint x: 472, startPoint y: 204, endPoint x: 776, endPoint y: 272, distance: 312.2
click at [776, 272] on div "**********" at bounding box center [757, 168] width 569 height 3947
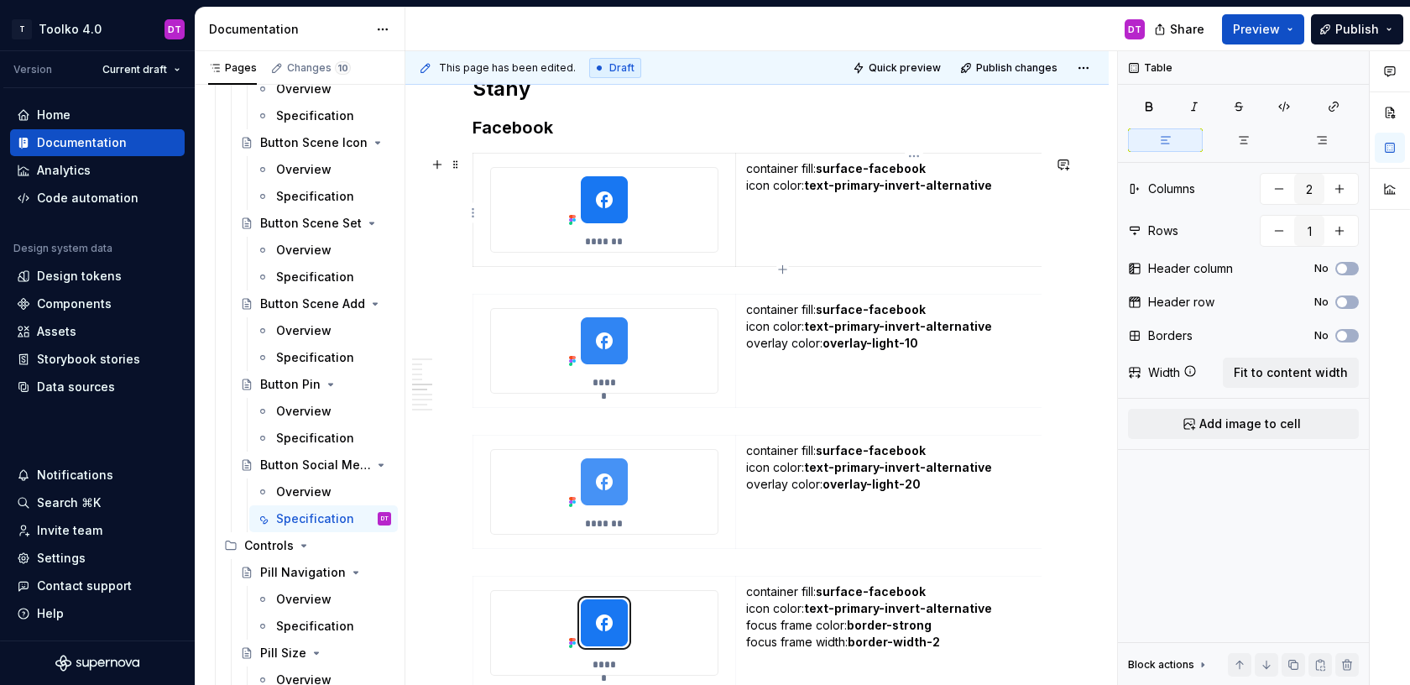
click at [755, 239] on td "container fill: surface-facebook icon color: text-primary-invert-alternative" at bounding box center [913, 210] width 357 height 113
click at [493, 133] on h3 "Facebook" at bounding box center [757, 128] width 569 height 24
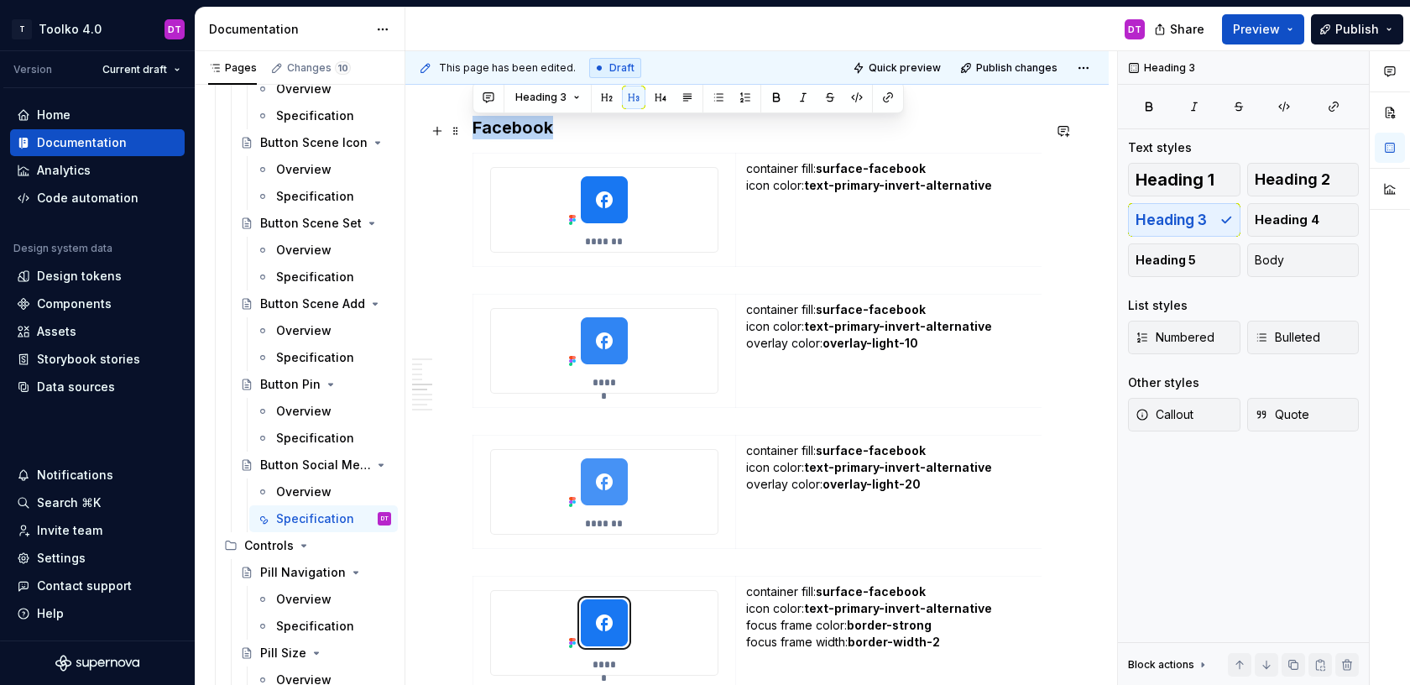
click at [493, 133] on h3 "Facebook" at bounding box center [757, 128] width 569 height 24
copy h3 "Facebook"
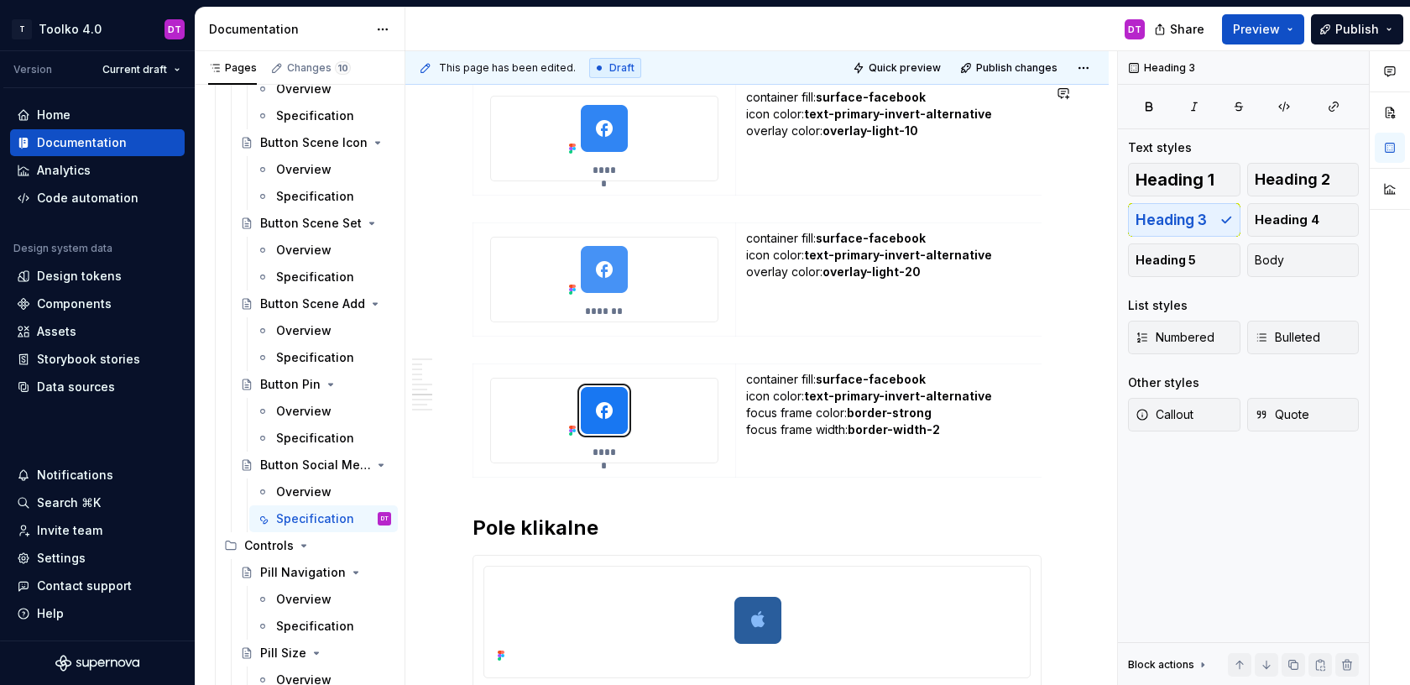
scroll to position [2370, 0]
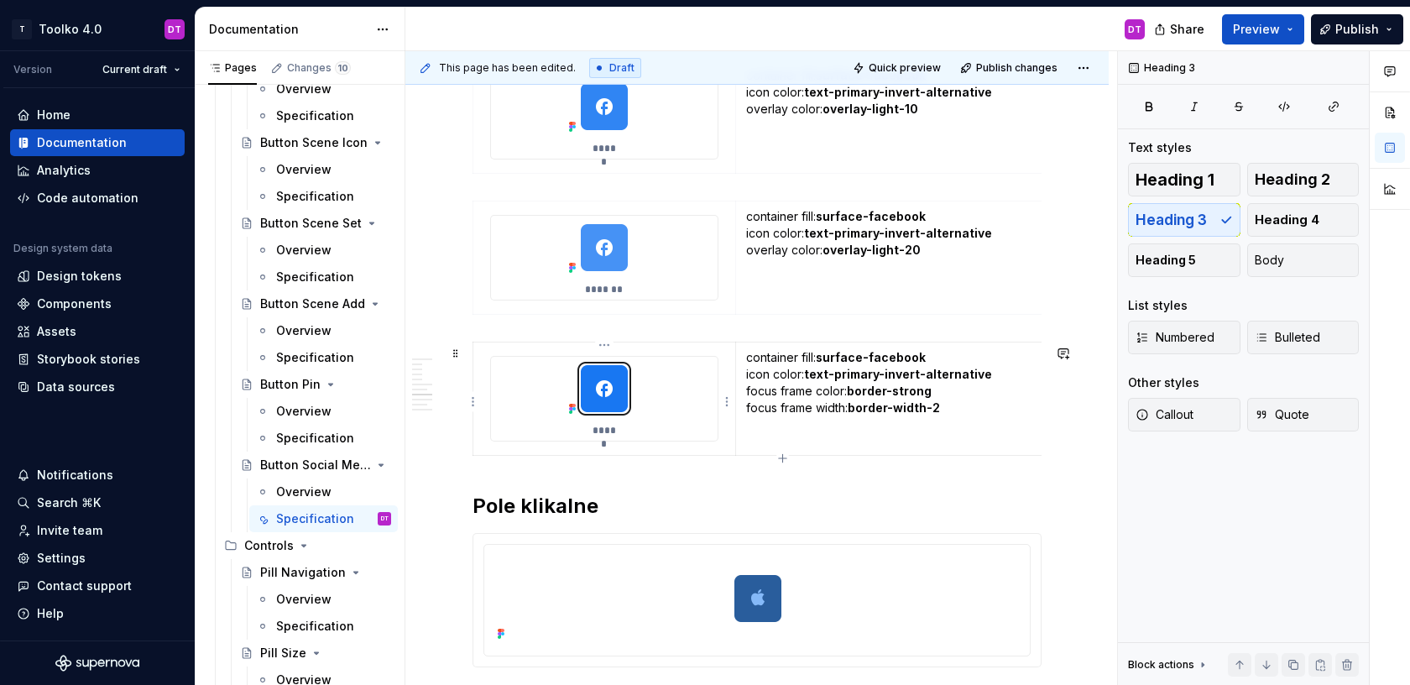
click at [671, 381] on div "*****" at bounding box center [604, 399] width 227 height 84
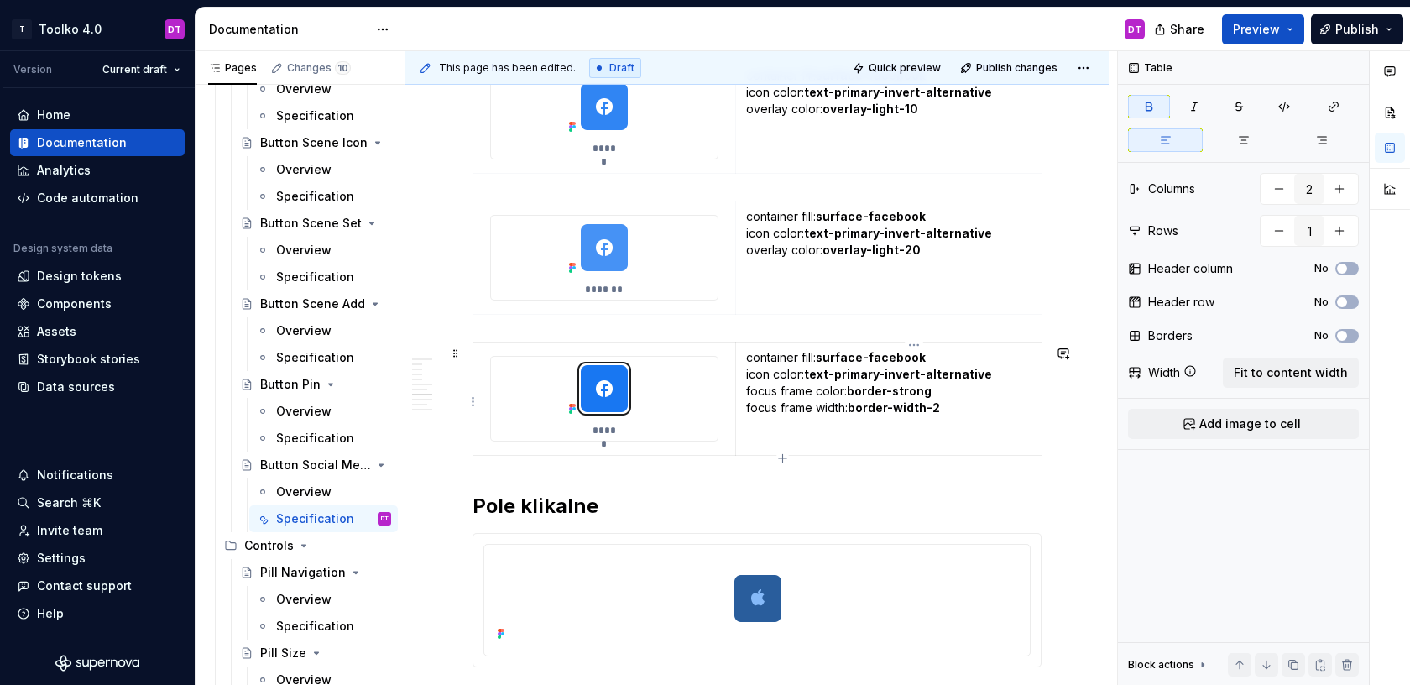
click at [755, 446] on td "container fill: surface-facebook icon color: text-primary-invert-alternative fo…" at bounding box center [913, 398] width 357 height 113
click at [717, 454] on td "*****" at bounding box center [604, 398] width 263 height 113
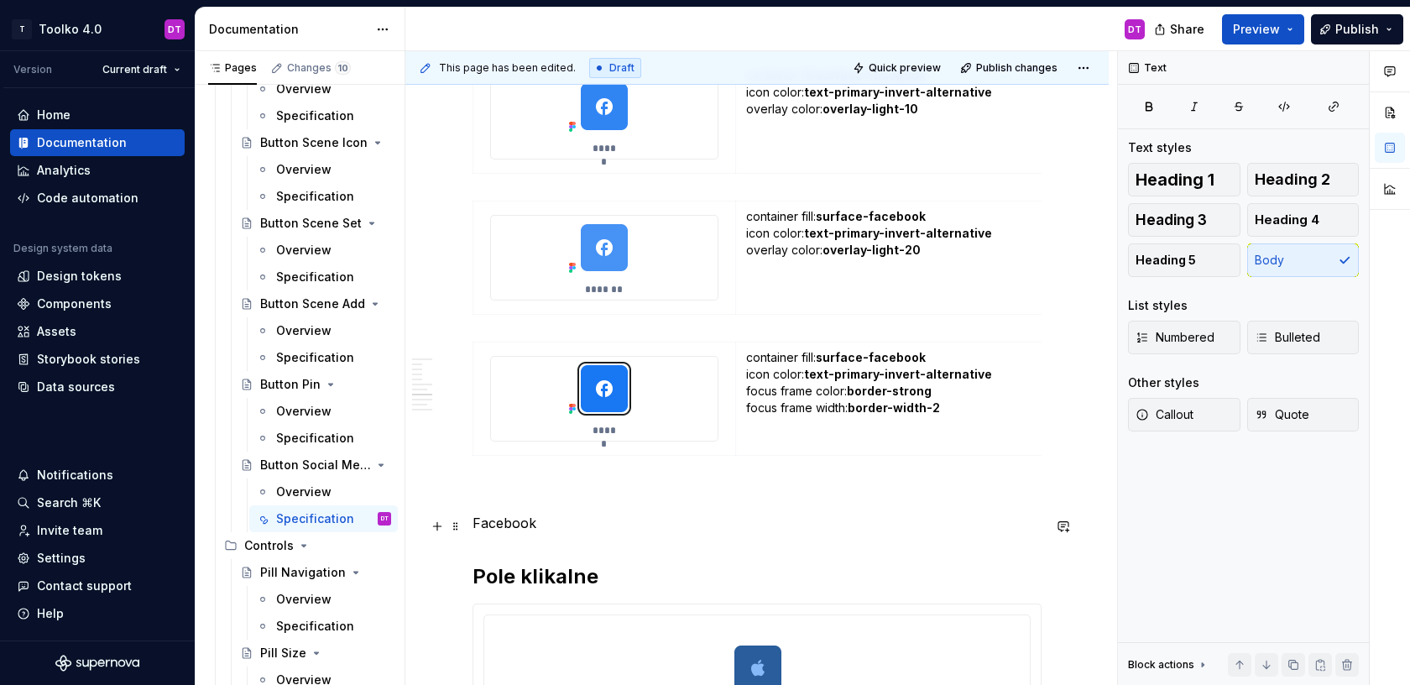
click at [483, 526] on p "Facebook" at bounding box center [757, 523] width 569 height 20
click at [487, 520] on p "Google" at bounding box center [757, 523] width 569 height 20
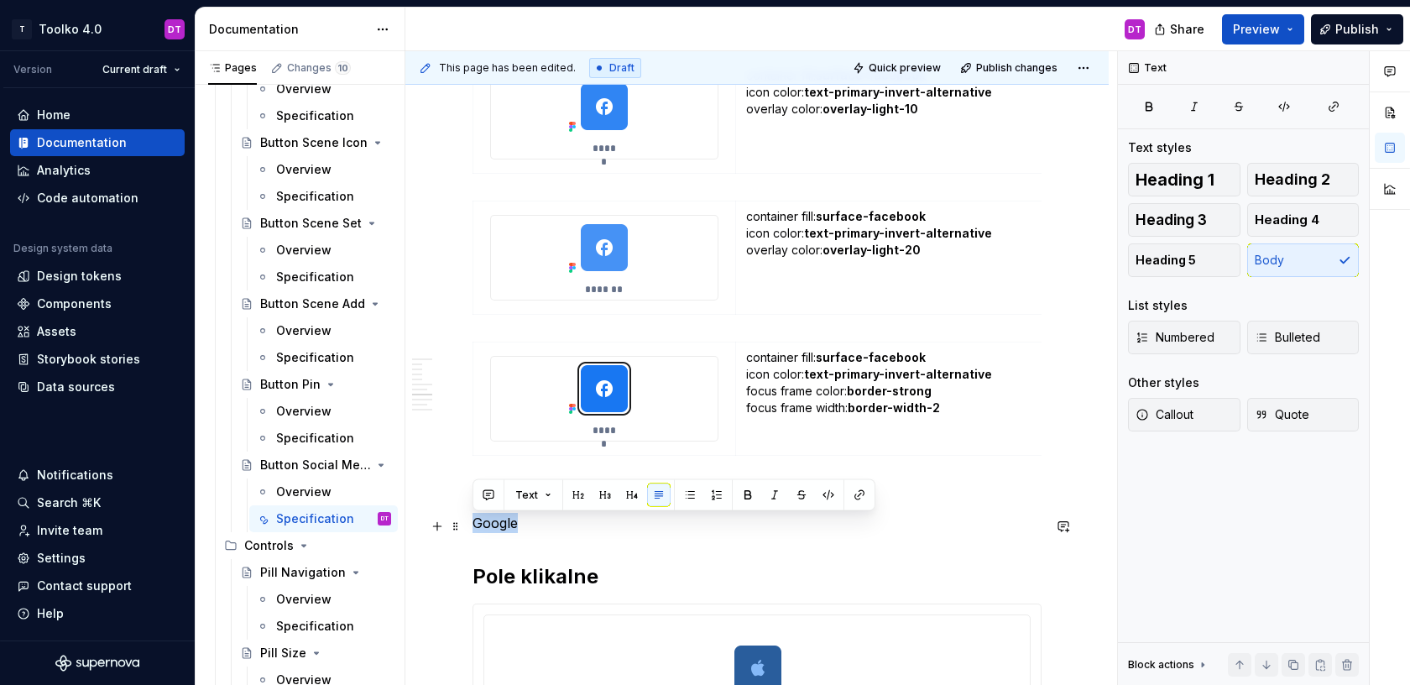
click at [487, 520] on p "Google" at bounding box center [757, 523] width 569 height 20
click at [602, 494] on button "button" at bounding box center [605, 495] width 24 height 24
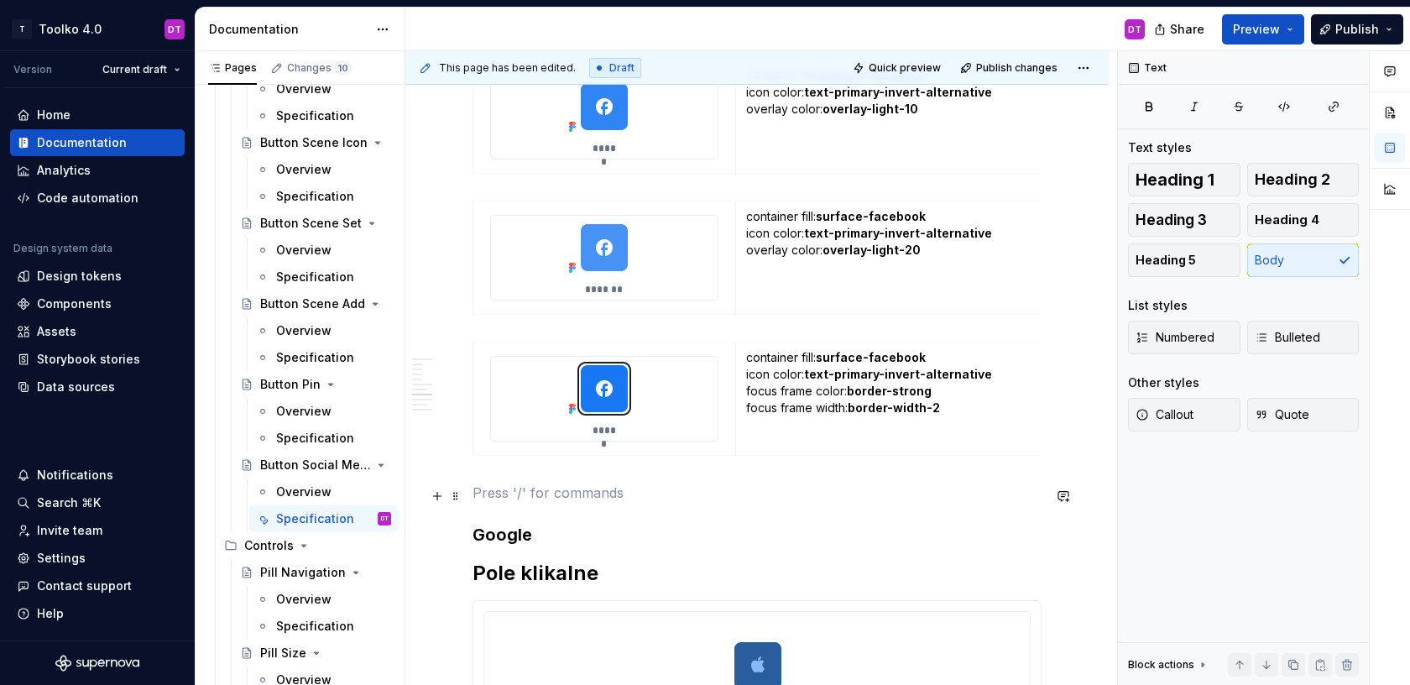
click at [544, 503] on p at bounding box center [757, 493] width 569 height 20
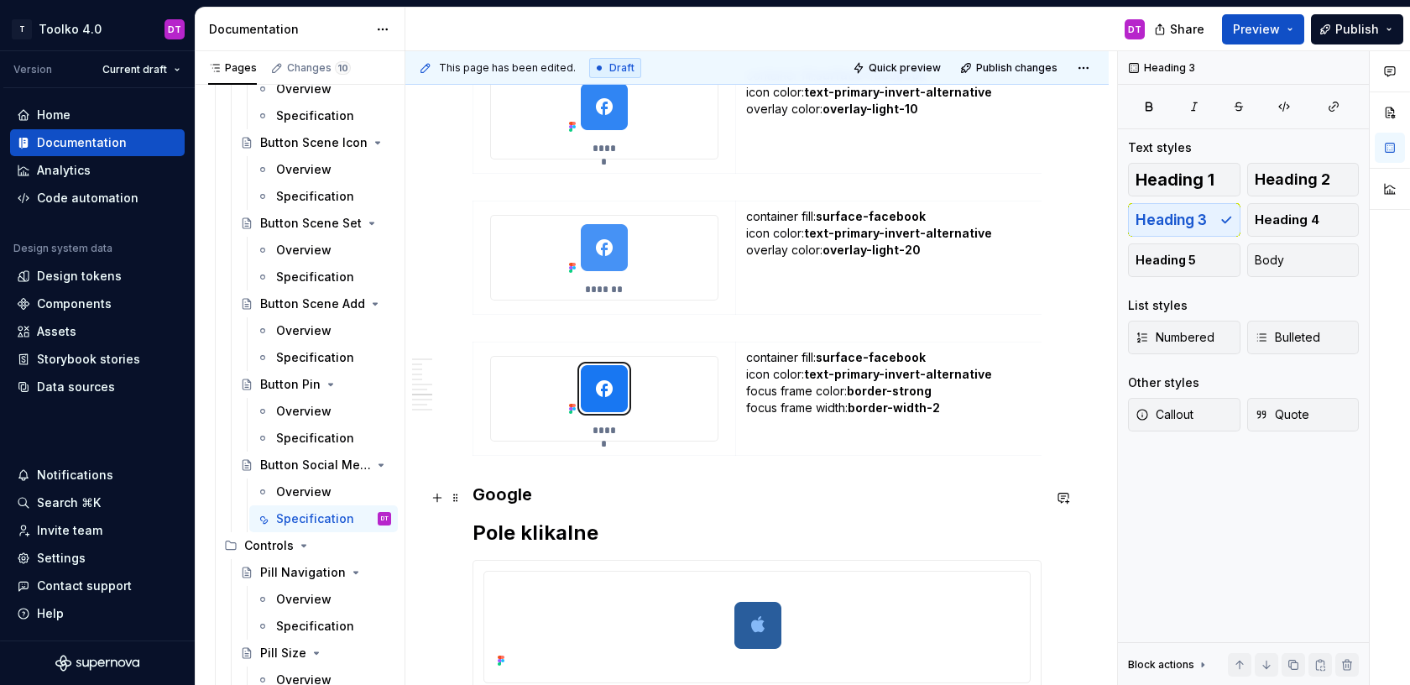
click at [544, 505] on h3 "Google" at bounding box center [757, 495] width 569 height 24
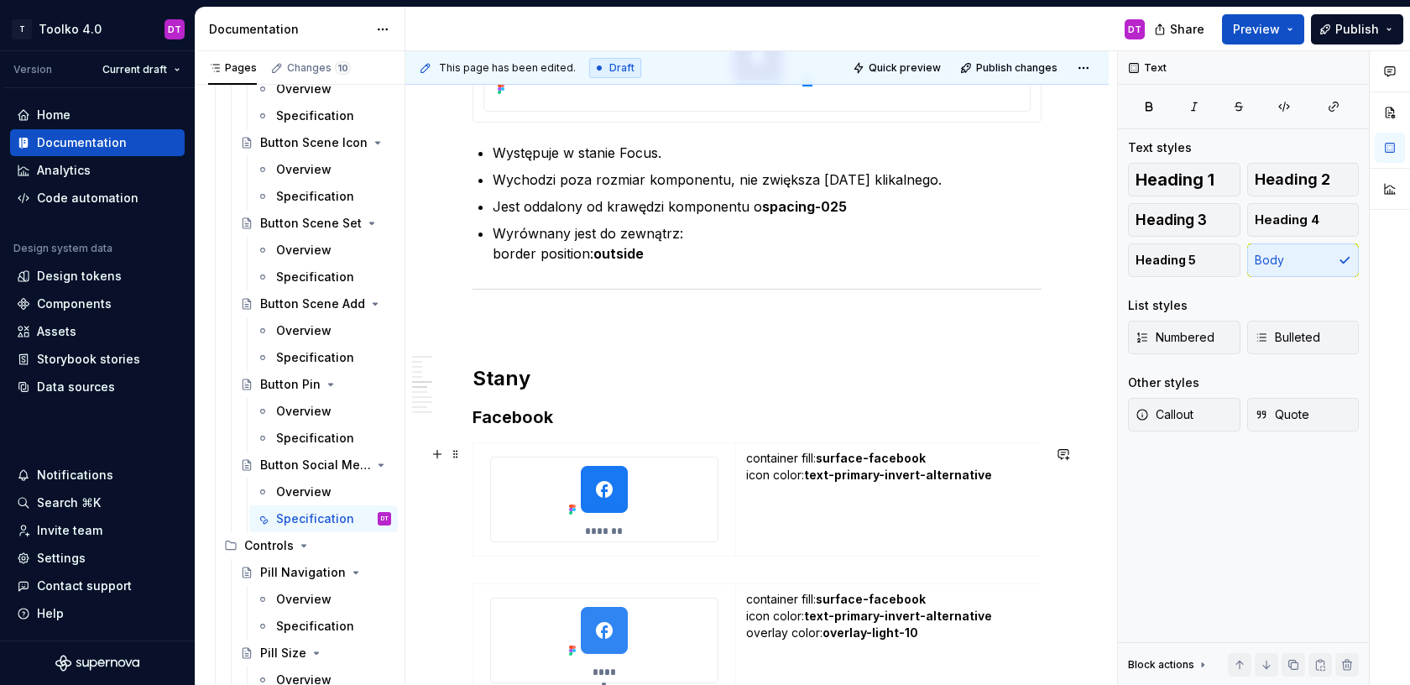
scroll to position [1935, 0]
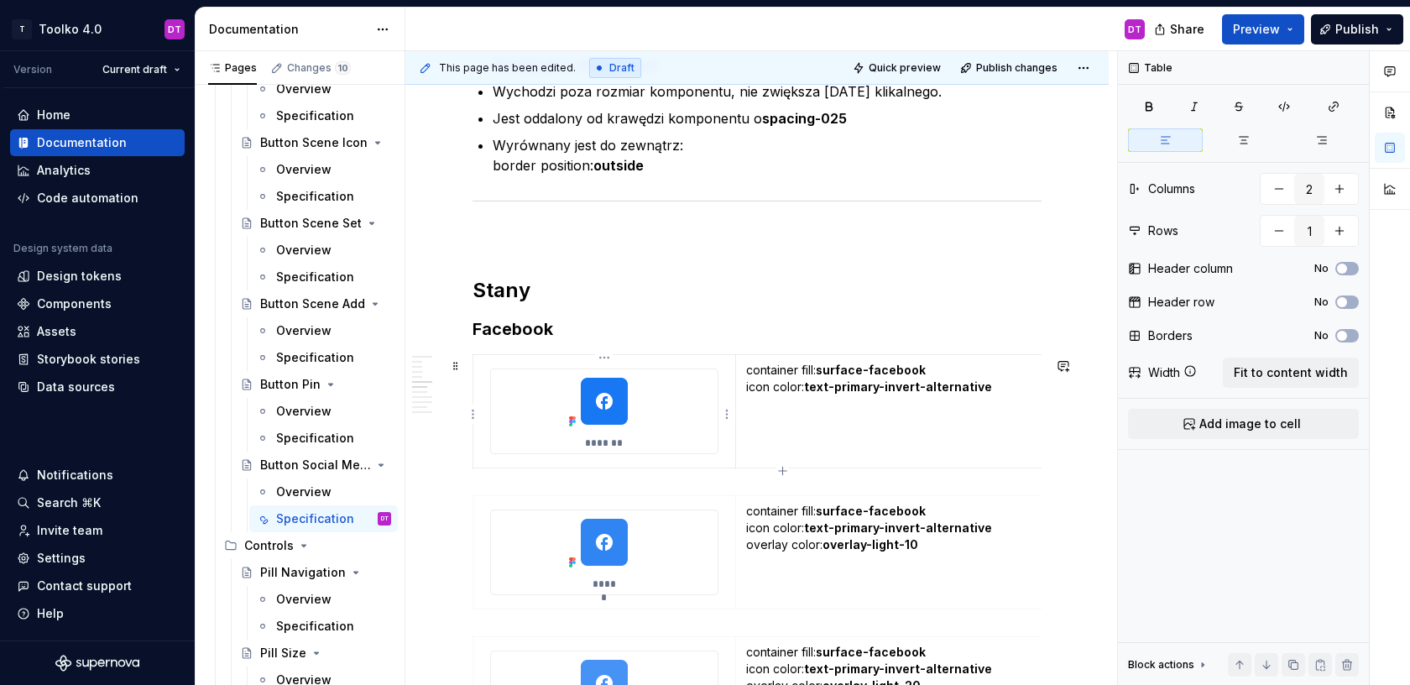
click at [482, 446] on td "*******" at bounding box center [604, 411] width 263 height 113
click at [473, 409] on html "T Toolko 4.0 DT Version Current draft Home Documentation Analytics Code automat…" at bounding box center [705, 342] width 1410 height 685
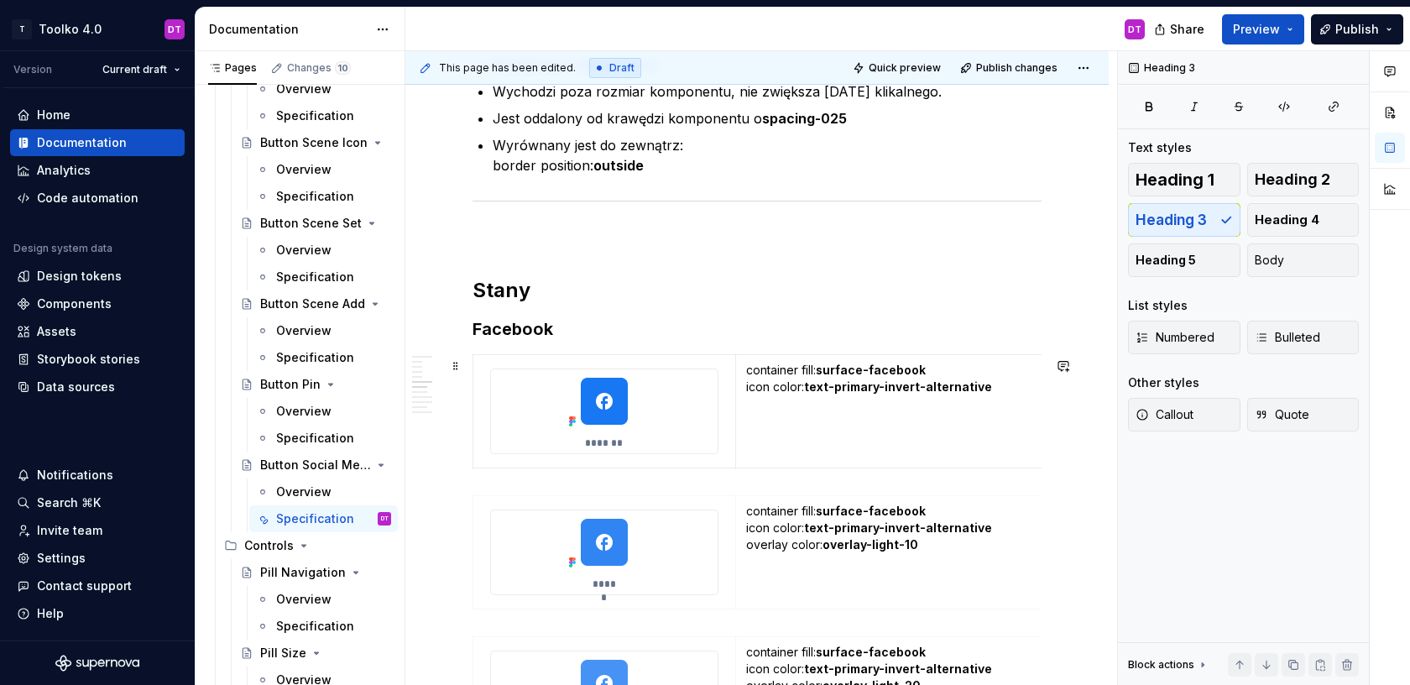
click at [483, 387] on html "T Toolko 4.0 DT Version Current draft Home Documentation Analytics Code automat…" at bounding box center [705, 342] width 1410 height 685
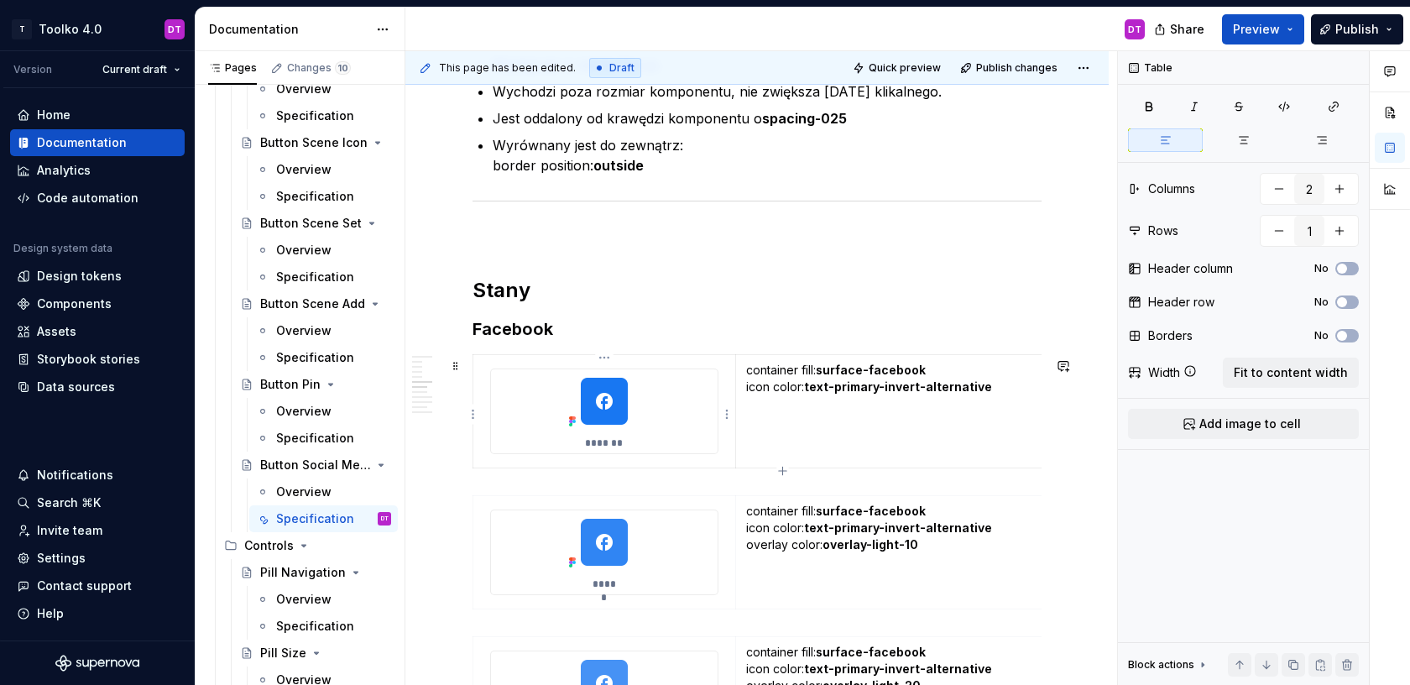
click at [480, 400] on td "*******" at bounding box center [604, 411] width 263 height 113
click at [1323, 662] on button "button" at bounding box center [1321, 665] width 24 height 24
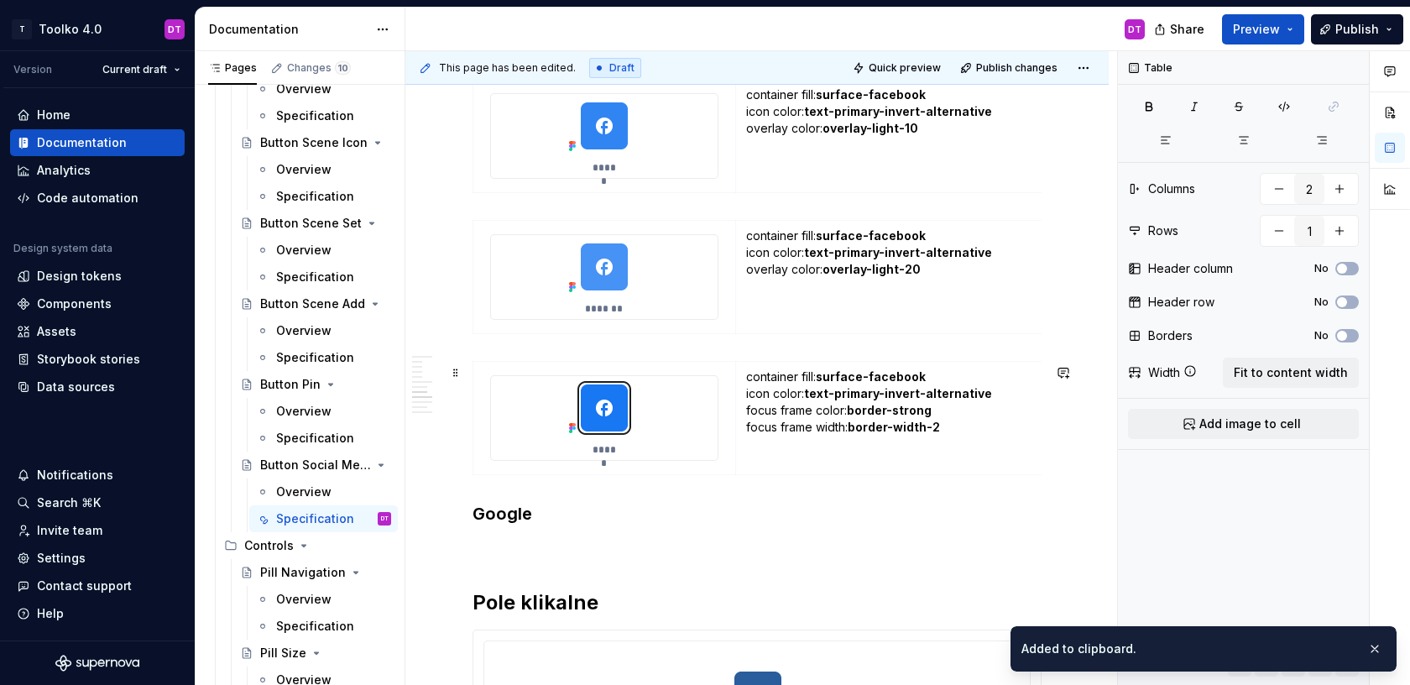
scroll to position [2422, 0]
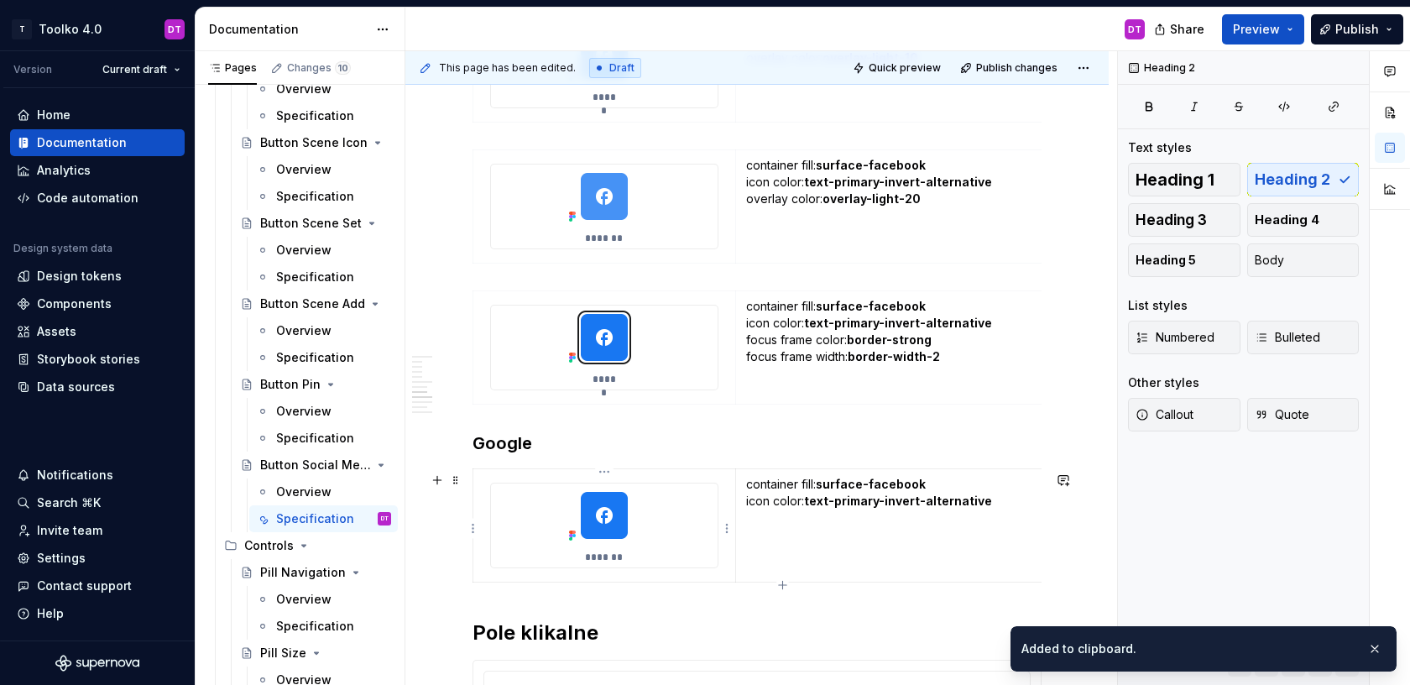
click at [603, 525] on img at bounding box center [604, 515] width 84 height 64
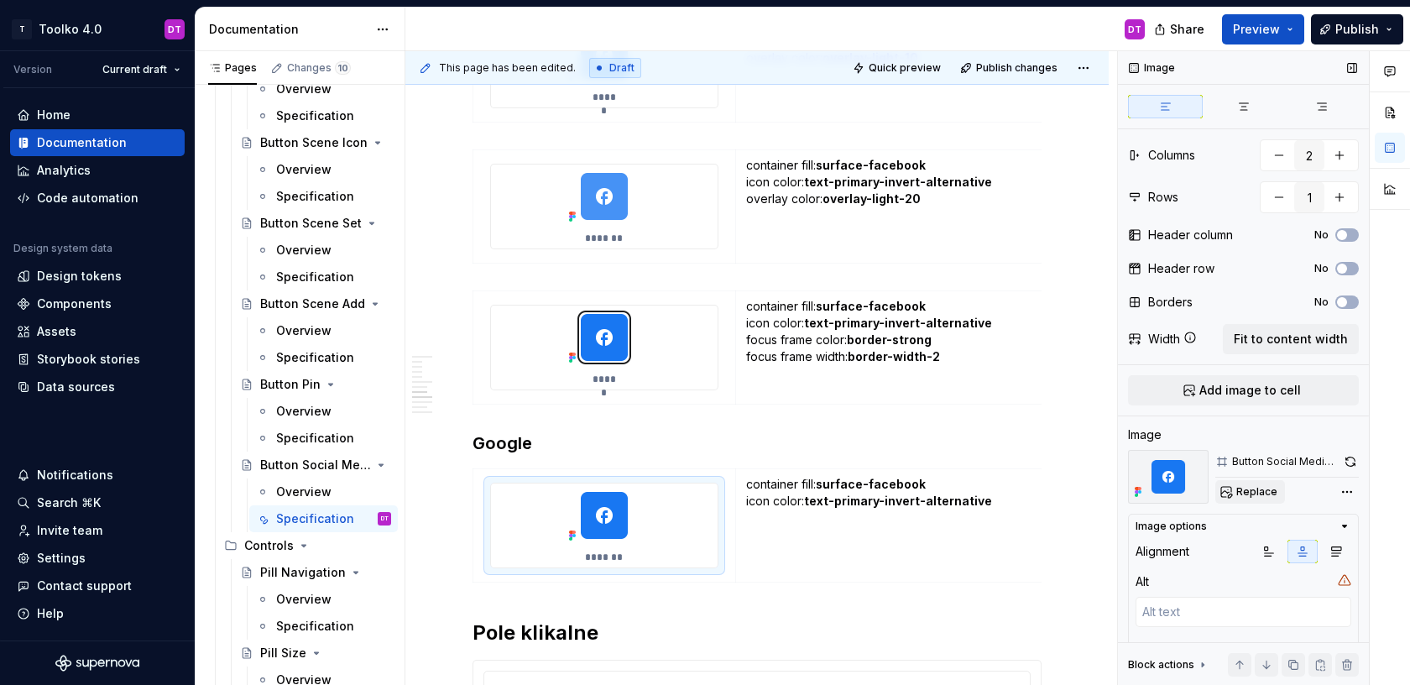
click at [1253, 491] on span "Replace" at bounding box center [1256, 491] width 41 height 13
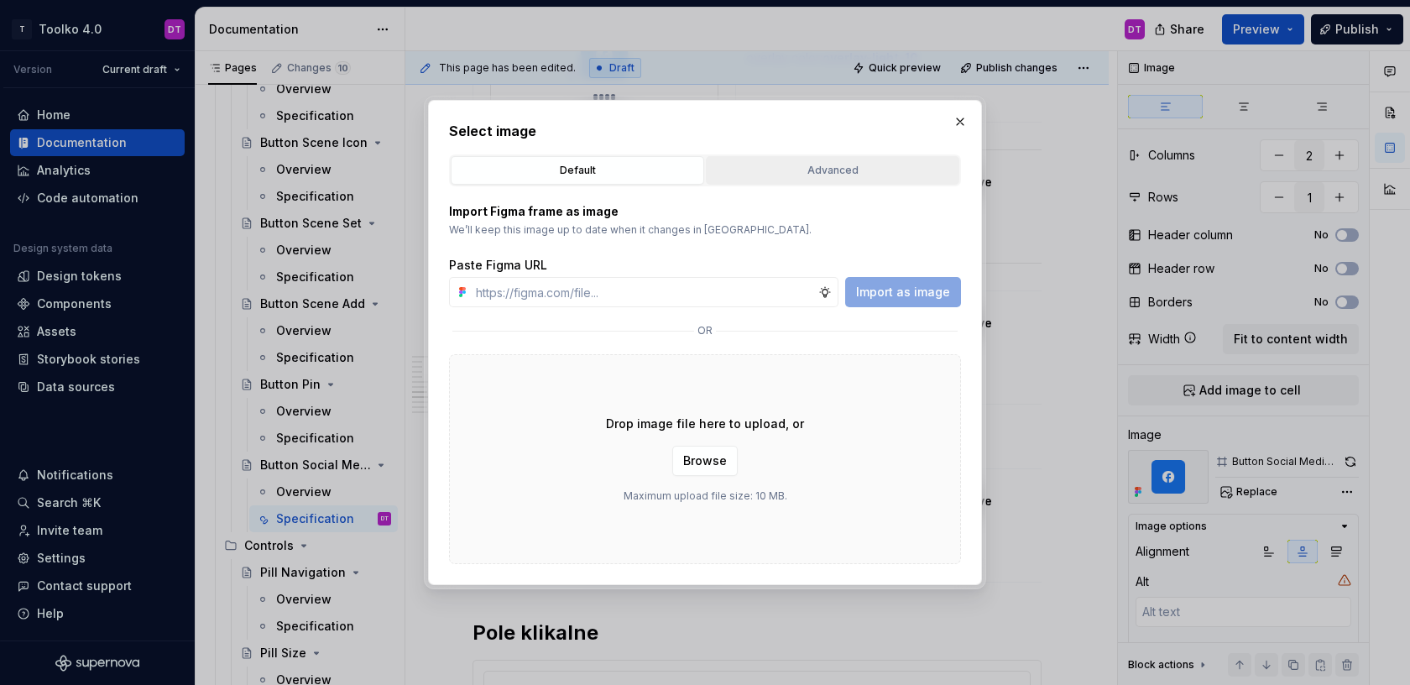
click at [822, 165] on div "Advanced" at bounding box center [833, 170] width 242 height 17
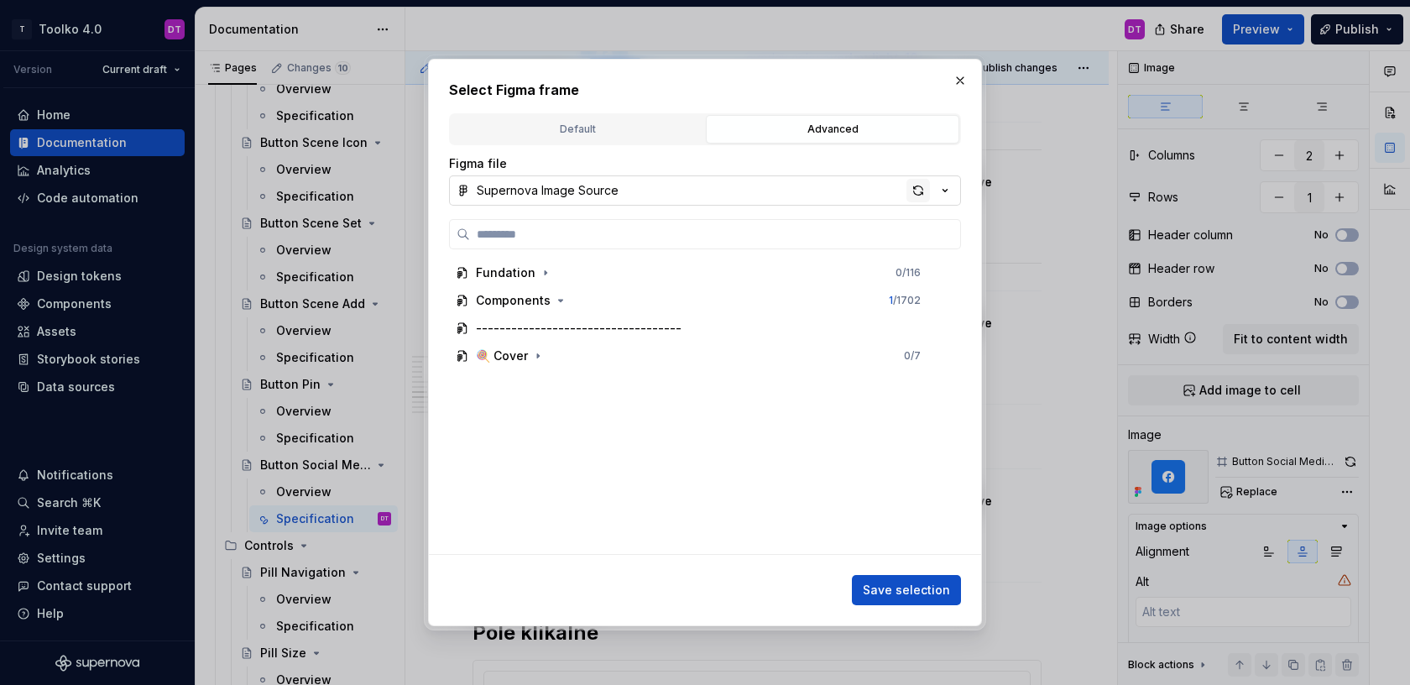
click at [916, 188] on div "button" at bounding box center [919, 191] width 24 height 24
type textarea "*"
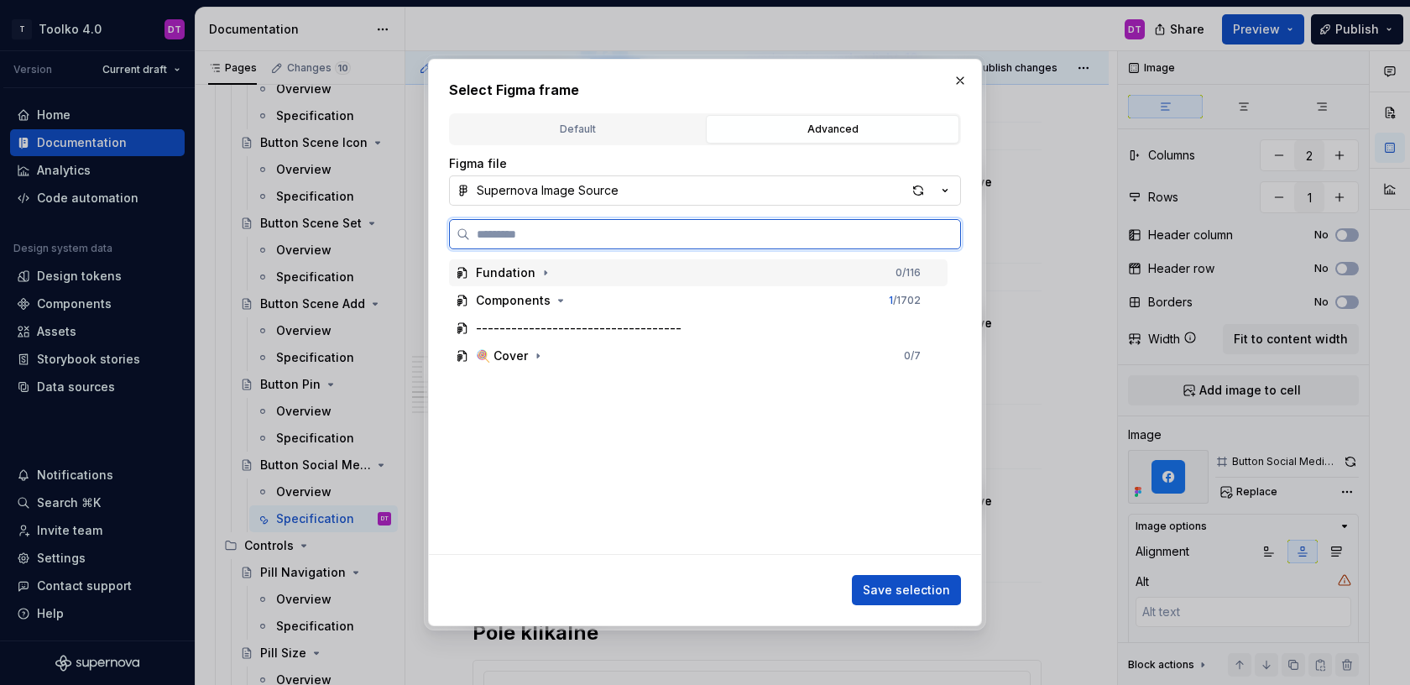
paste input "**********"
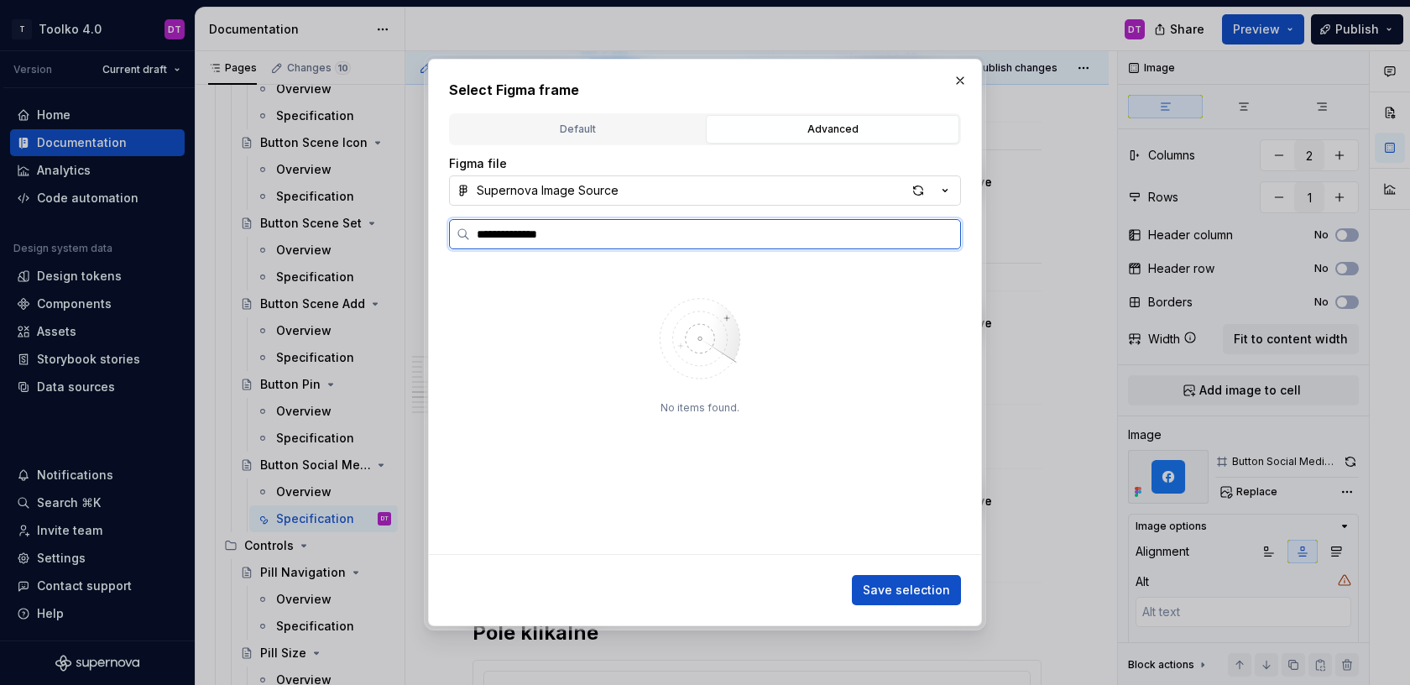
click at [536, 235] on input "**********" at bounding box center [715, 234] width 490 height 17
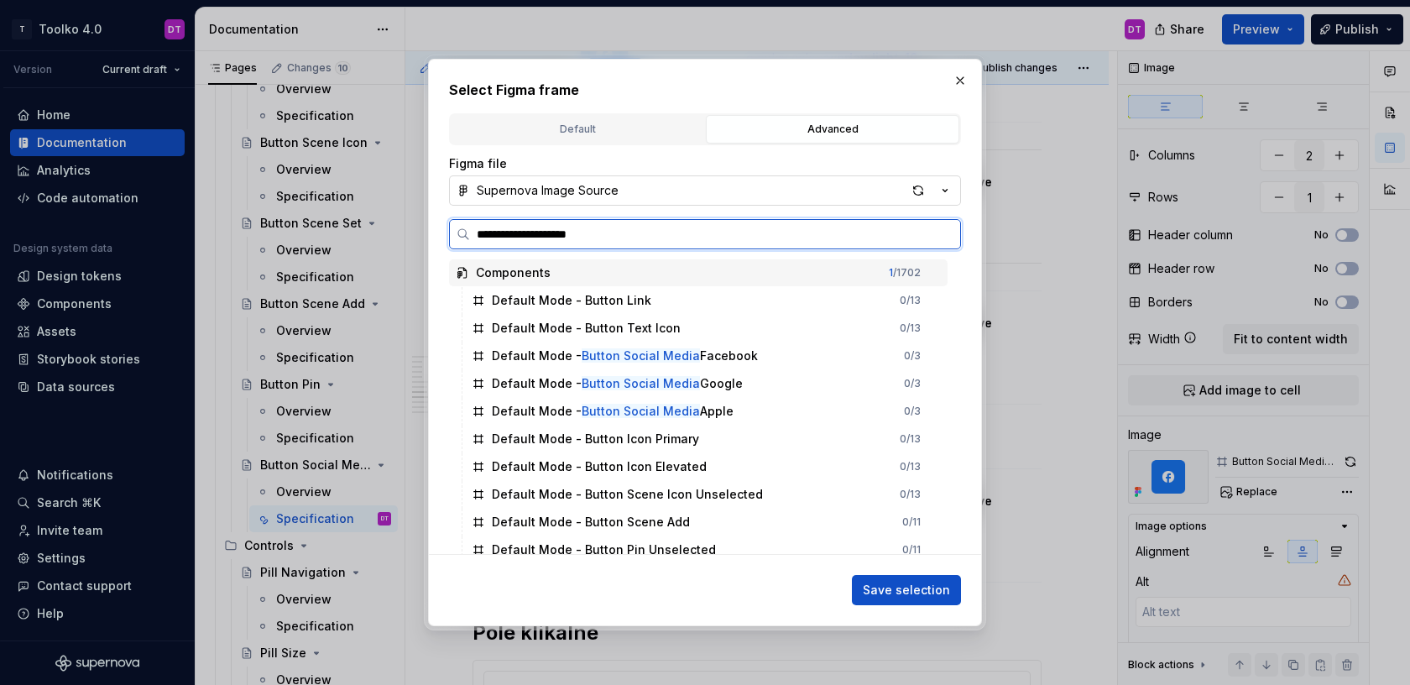
type input "**********"
type textarea "*"
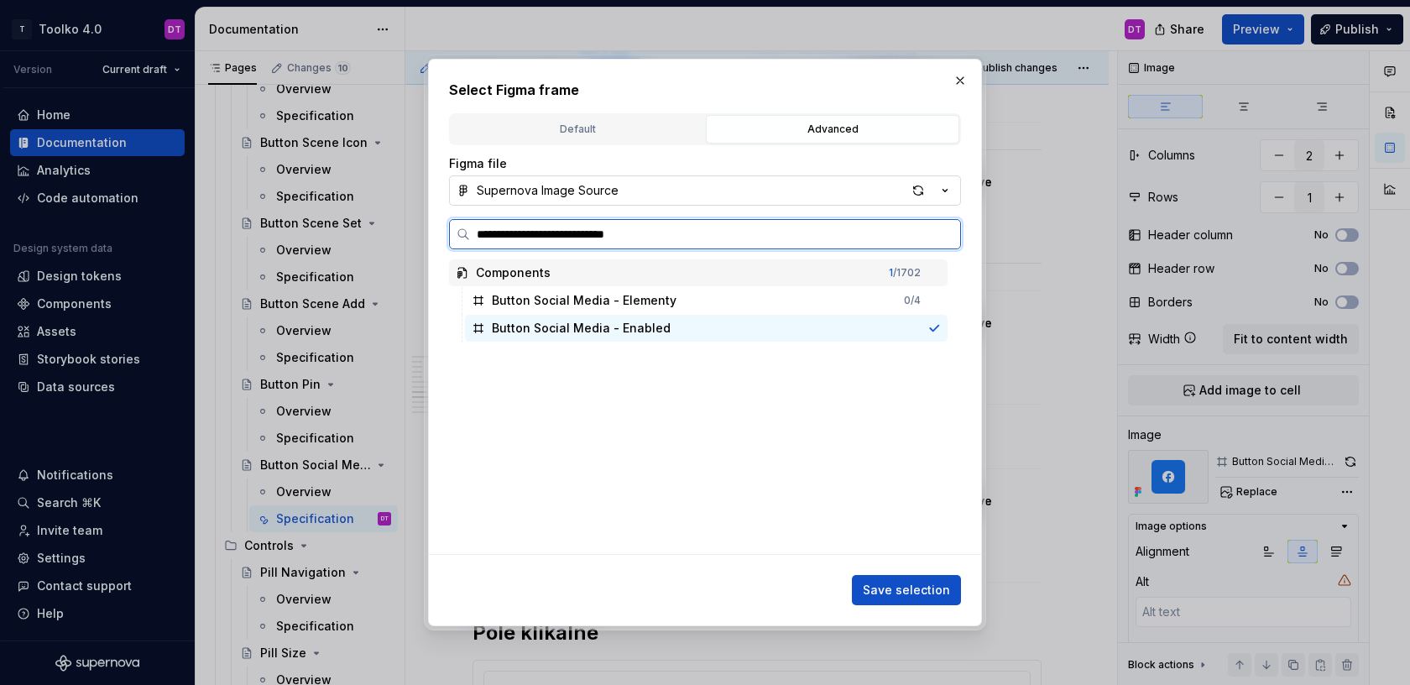
type input "**********"
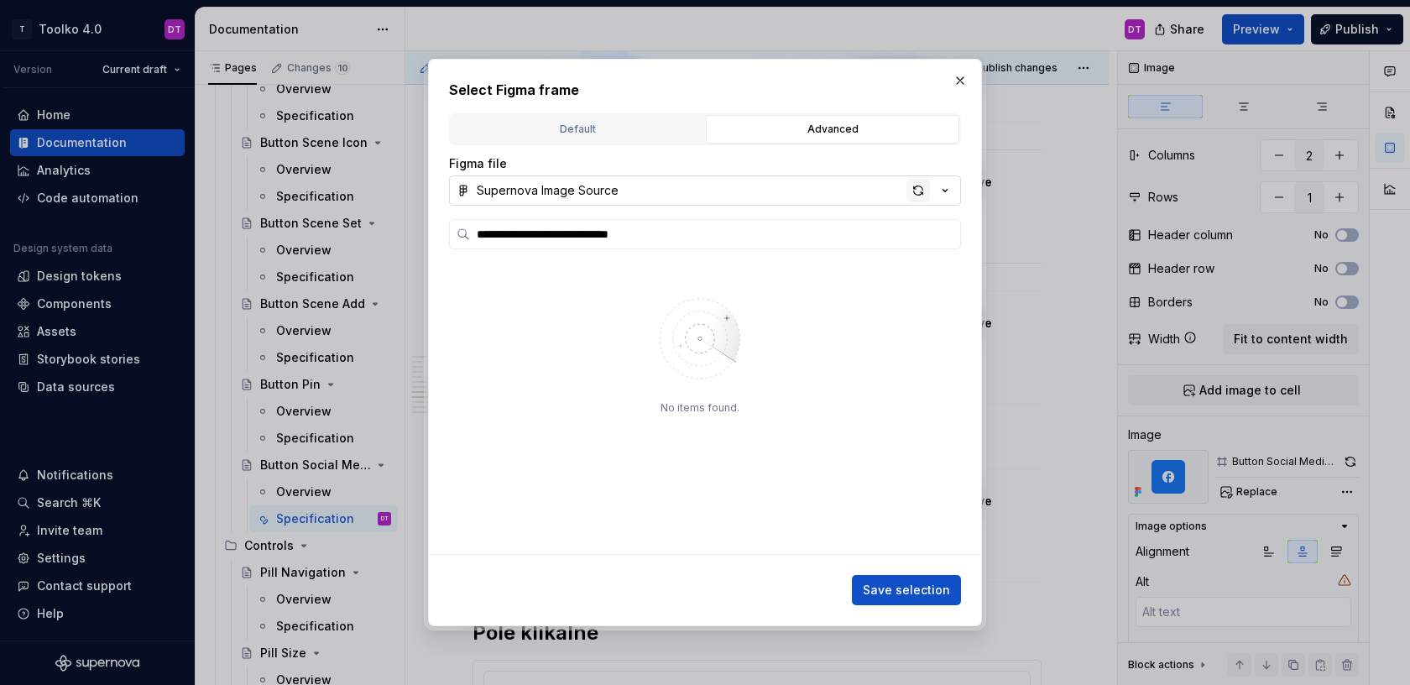
click at [915, 192] on div "button" at bounding box center [919, 191] width 24 height 24
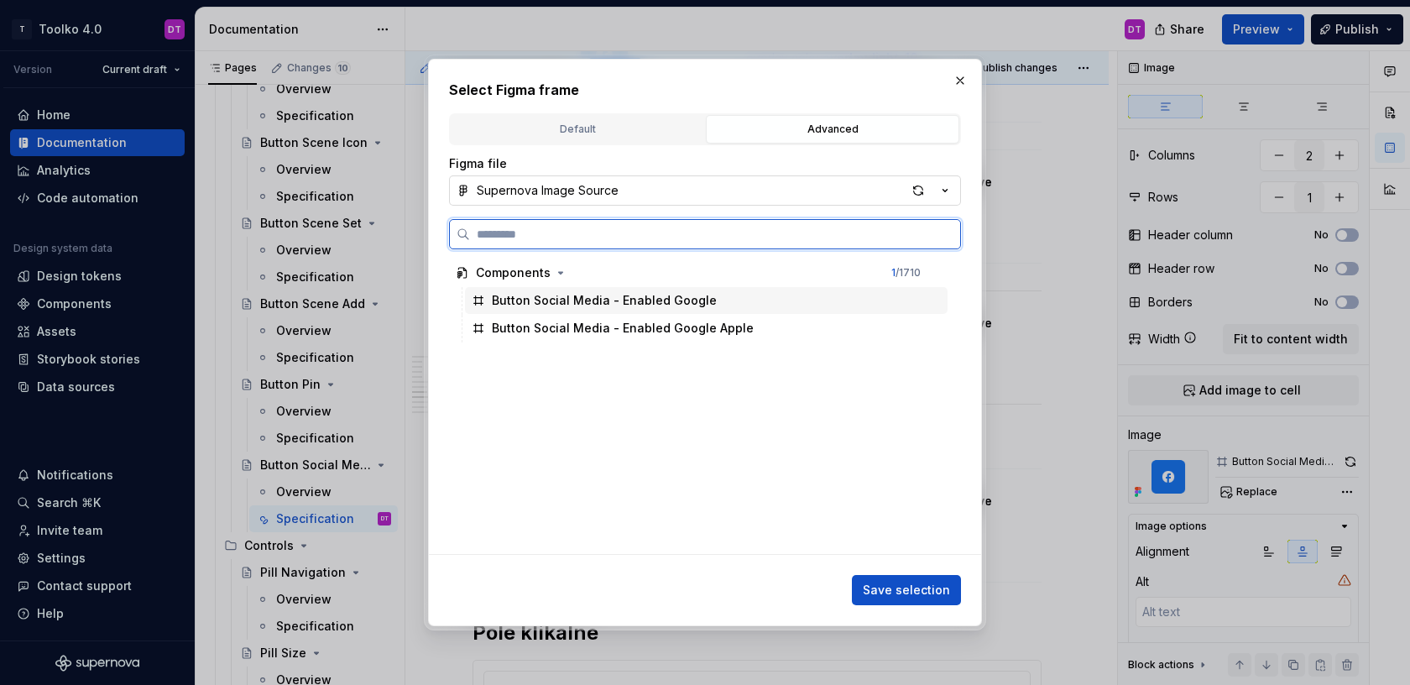
click at [707, 303] on div "Button Social Media - Enabled Google" at bounding box center [706, 300] width 483 height 27
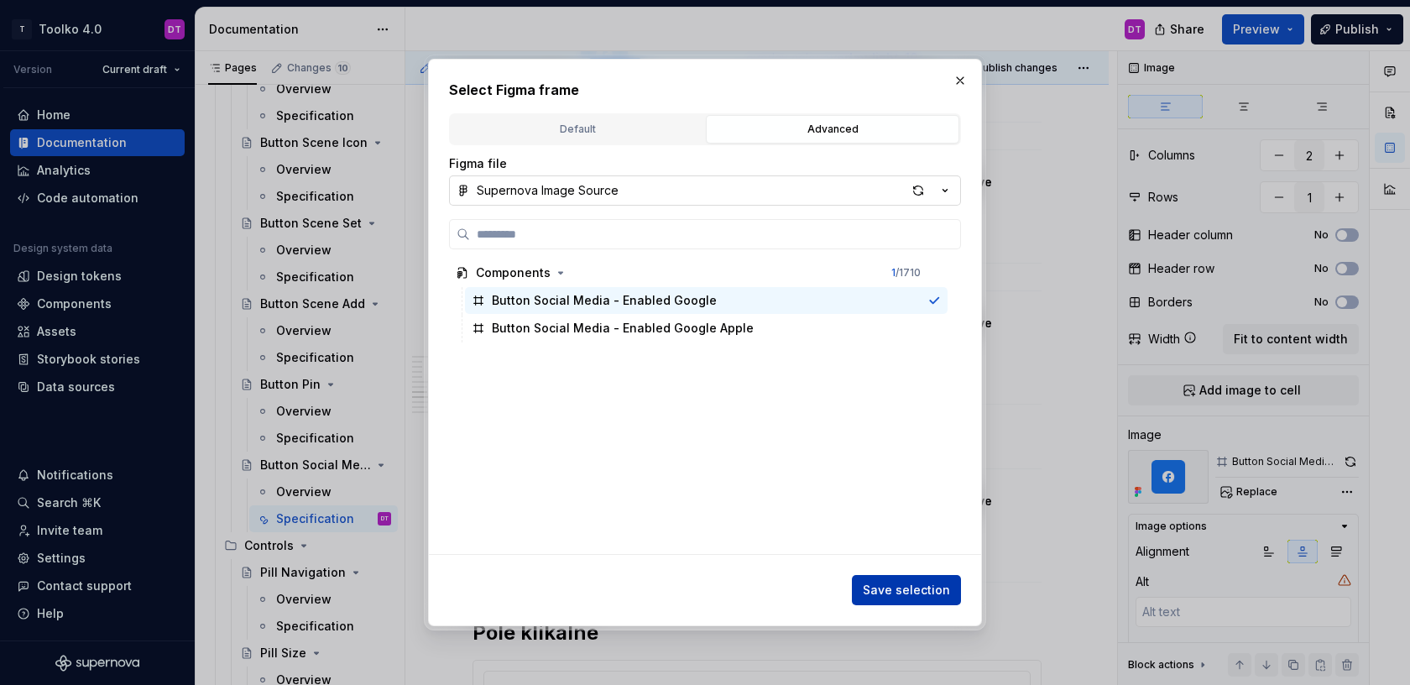
click at [912, 593] on span "Save selection" at bounding box center [906, 590] width 87 height 17
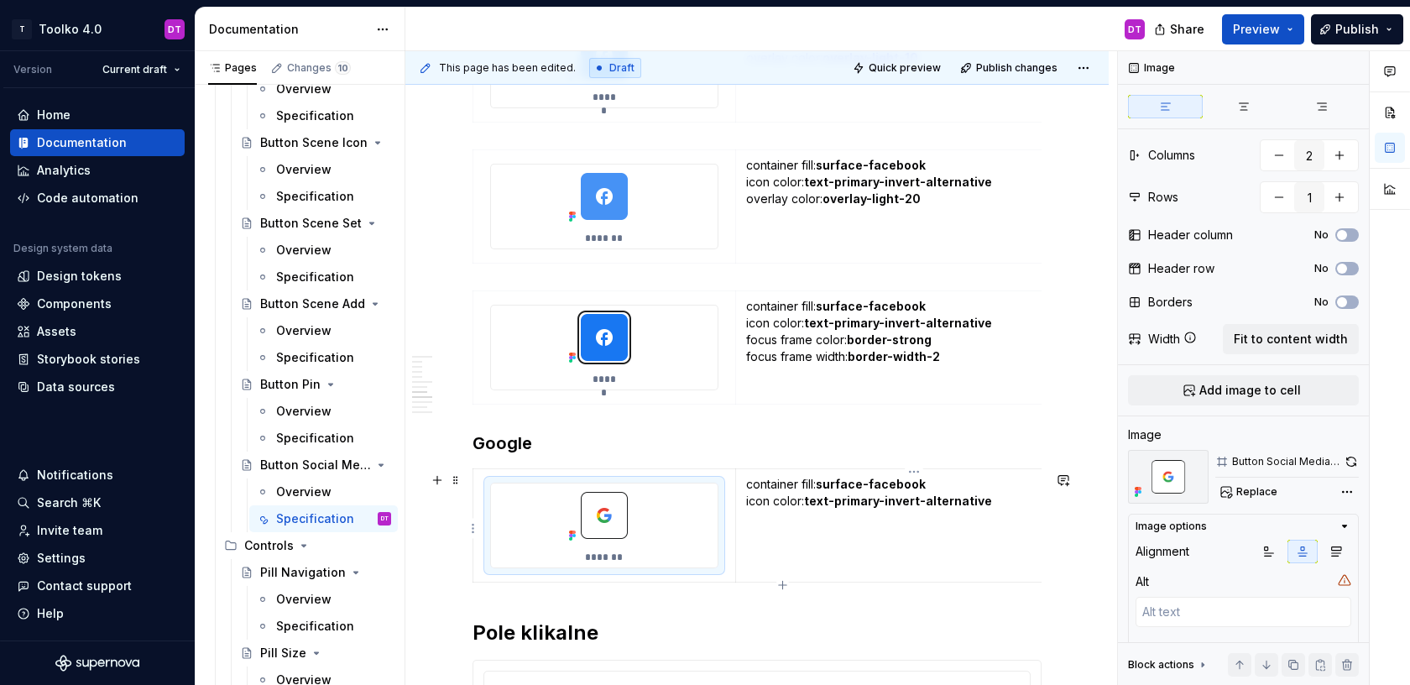
click at [883, 486] on strong "surface-facebook" at bounding box center [871, 484] width 110 height 14
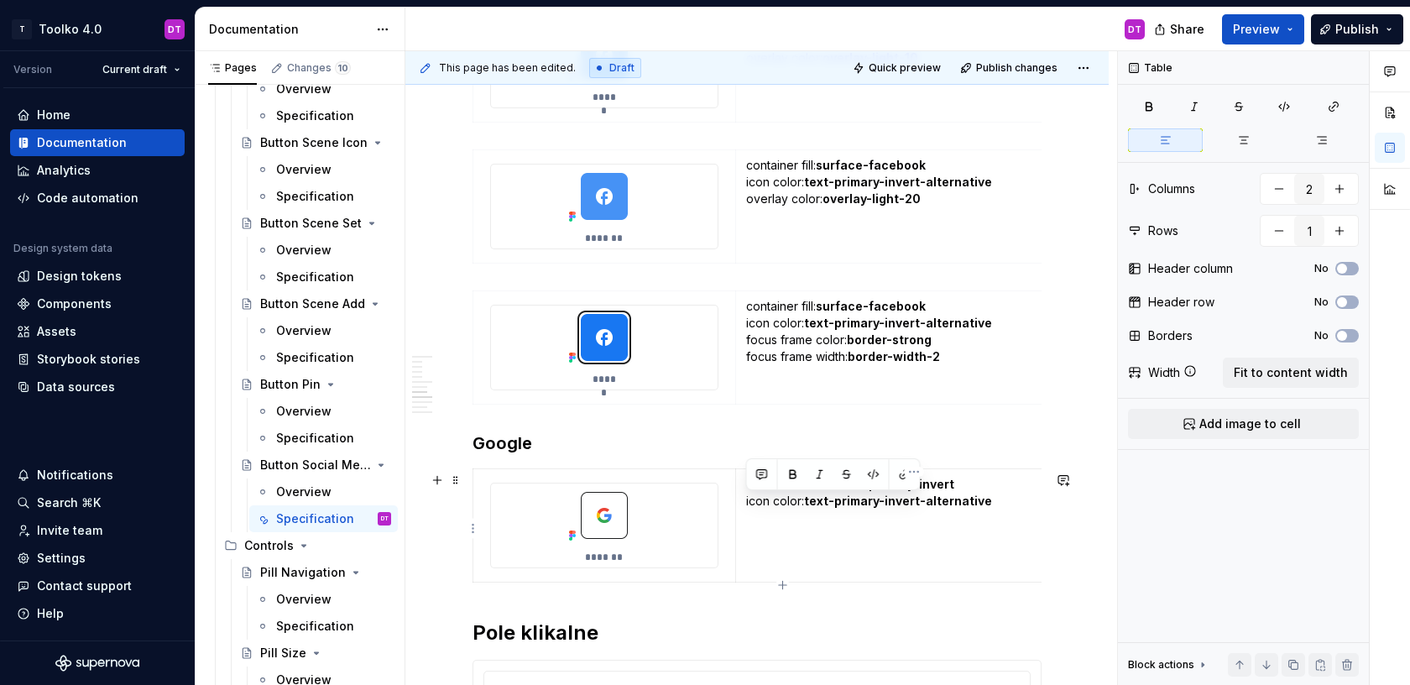
drag, startPoint x: 1007, startPoint y: 509, endPoint x: 740, endPoint y: 507, distance: 266.9
click at [740, 507] on td "container fill: surface-primary-invert icon color: text-primary-invert-alternat…" at bounding box center [913, 525] width 357 height 113
click at [820, 502] on p "container fill: surface-primary-invert border color: border-strong" at bounding box center [914, 501] width 336 height 50
click at [939, 504] on p "container fill: surface-primary-invert border color: border-strong" at bounding box center [914, 501] width 336 height 50
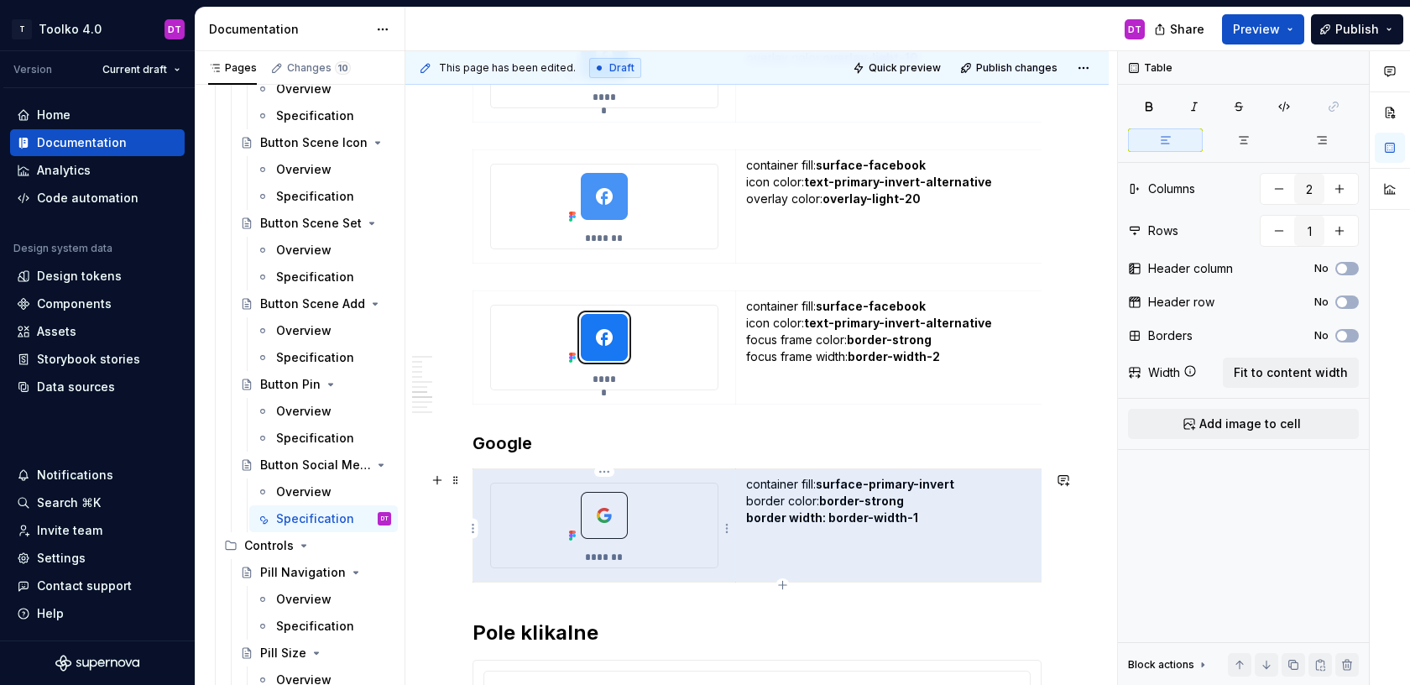
drag, startPoint x: 823, startPoint y: 520, endPoint x: 735, endPoint y: 515, distance: 87.4
click at [735, 515] on td "container fill: surface-primary-invert border color: border-strong border width…" at bounding box center [913, 525] width 357 height 113
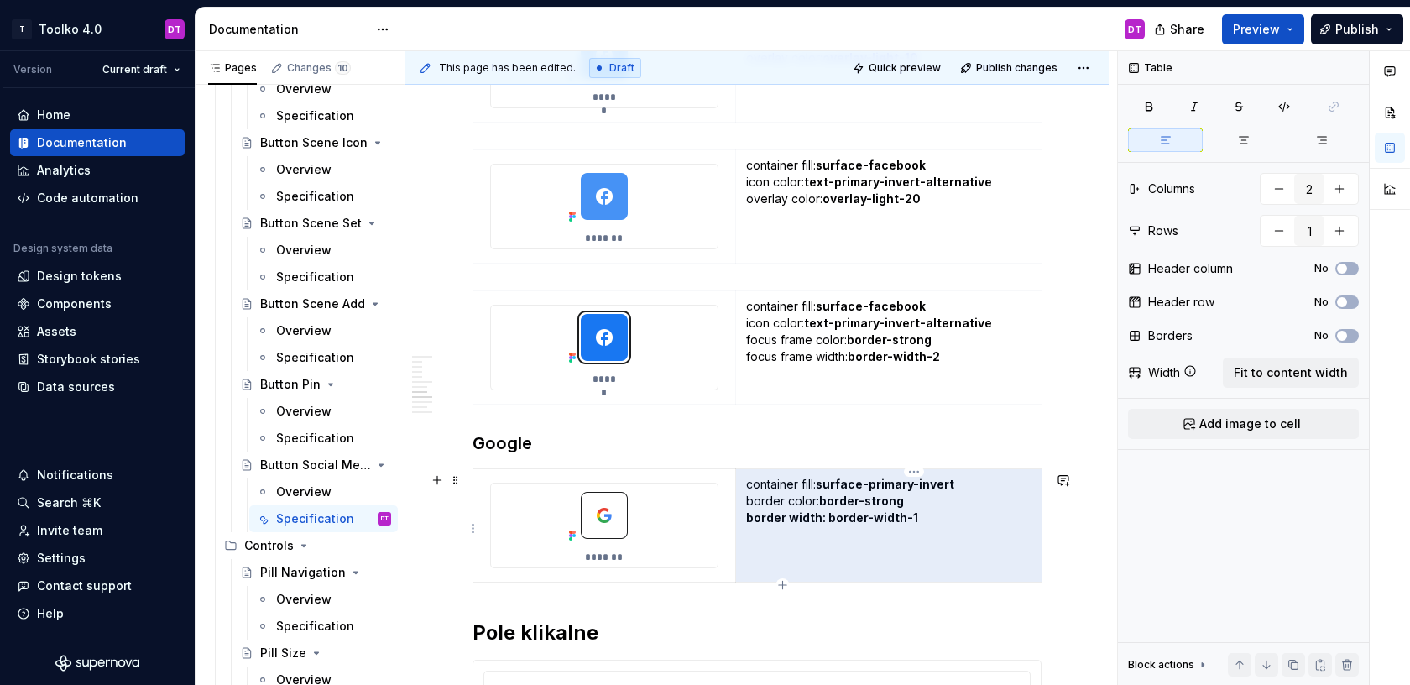
click at [753, 518] on strong "border width: border-width-1" at bounding box center [832, 517] width 172 height 14
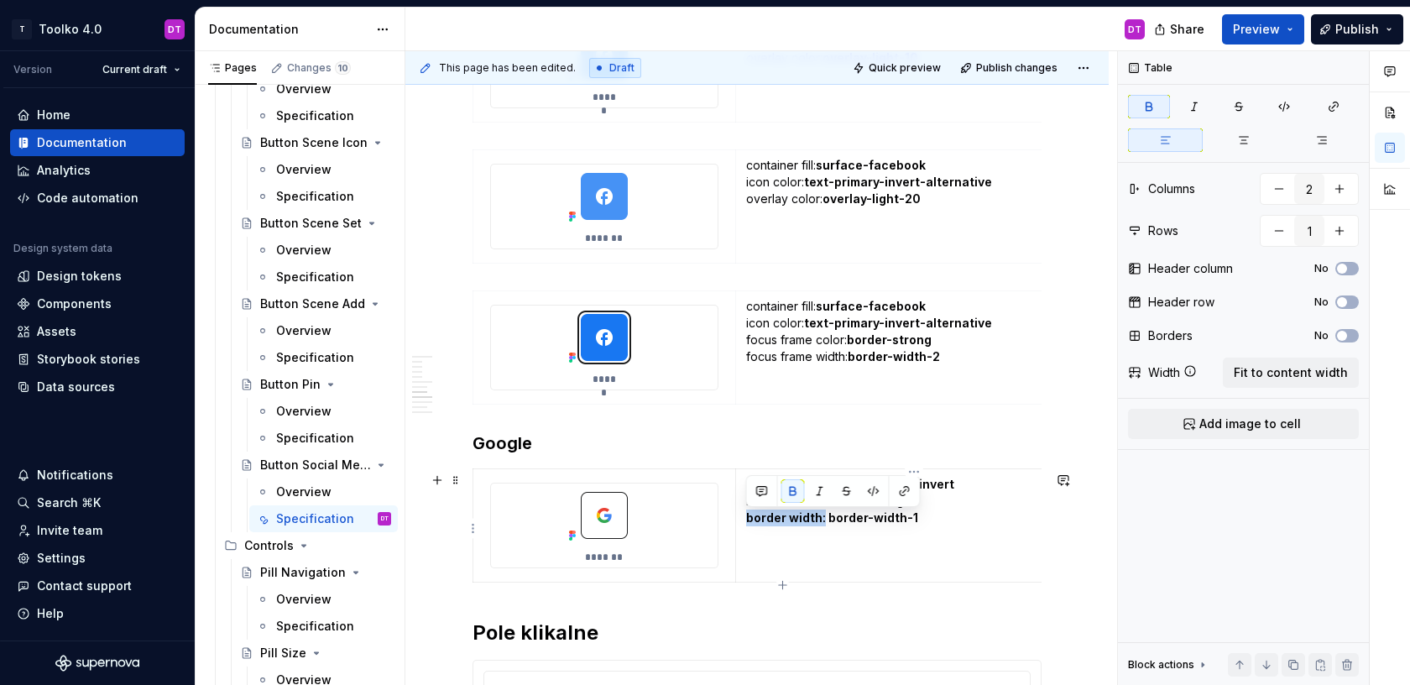
drag, startPoint x: 743, startPoint y: 519, endPoint x: 823, endPoint y: 523, distance: 80.7
click at [823, 523] on td "container fill: surface-primary-invert border color: border-strong border width…" at bounding box center [913, 525] width 357 height 113
click at [827, 541] on p "container fill: surface-primary-invert border color: border-strong border width…" at bounding box center [914, 509] width 336 height 67
click at [978, 570] on td "container fill: surface-primary-invert border color: border-strong border width…" at bounding box center [913, 525] width 357 height 113
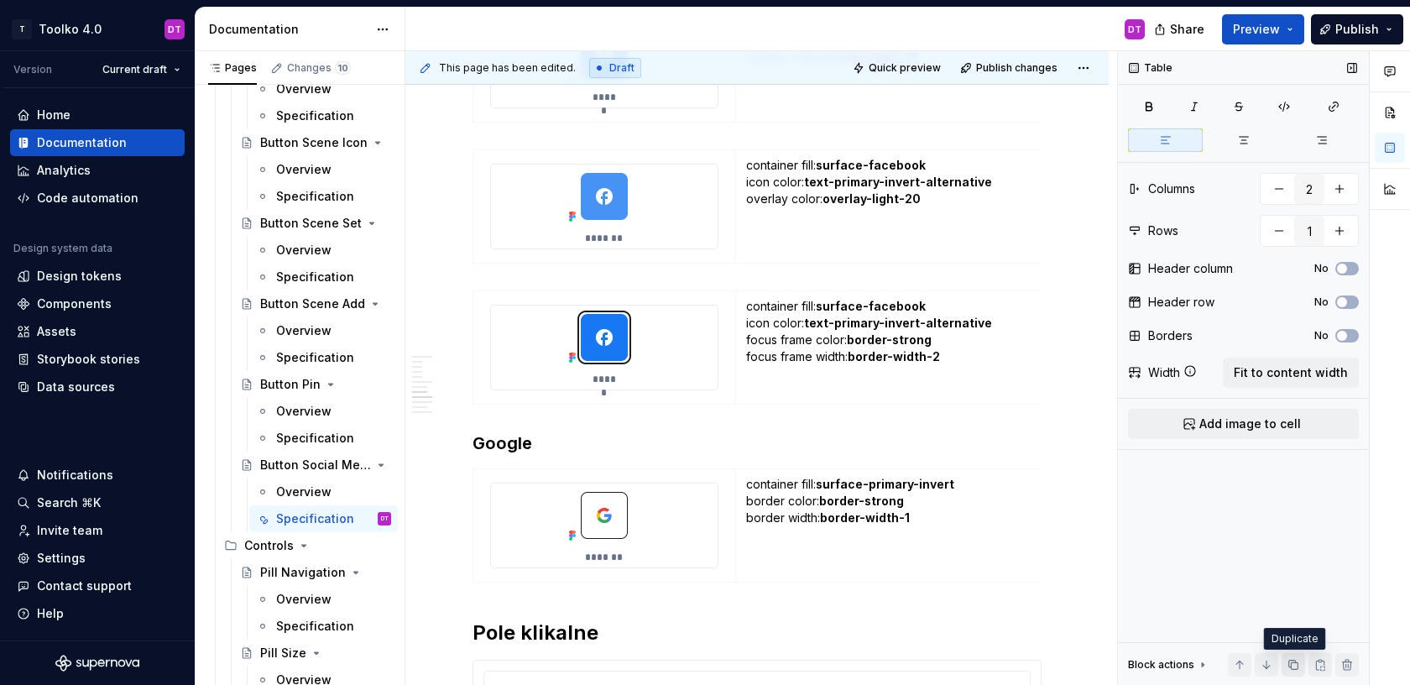
click at [1297, 665] on button "button" at bounding box center [1294, 665] width 24 height 24
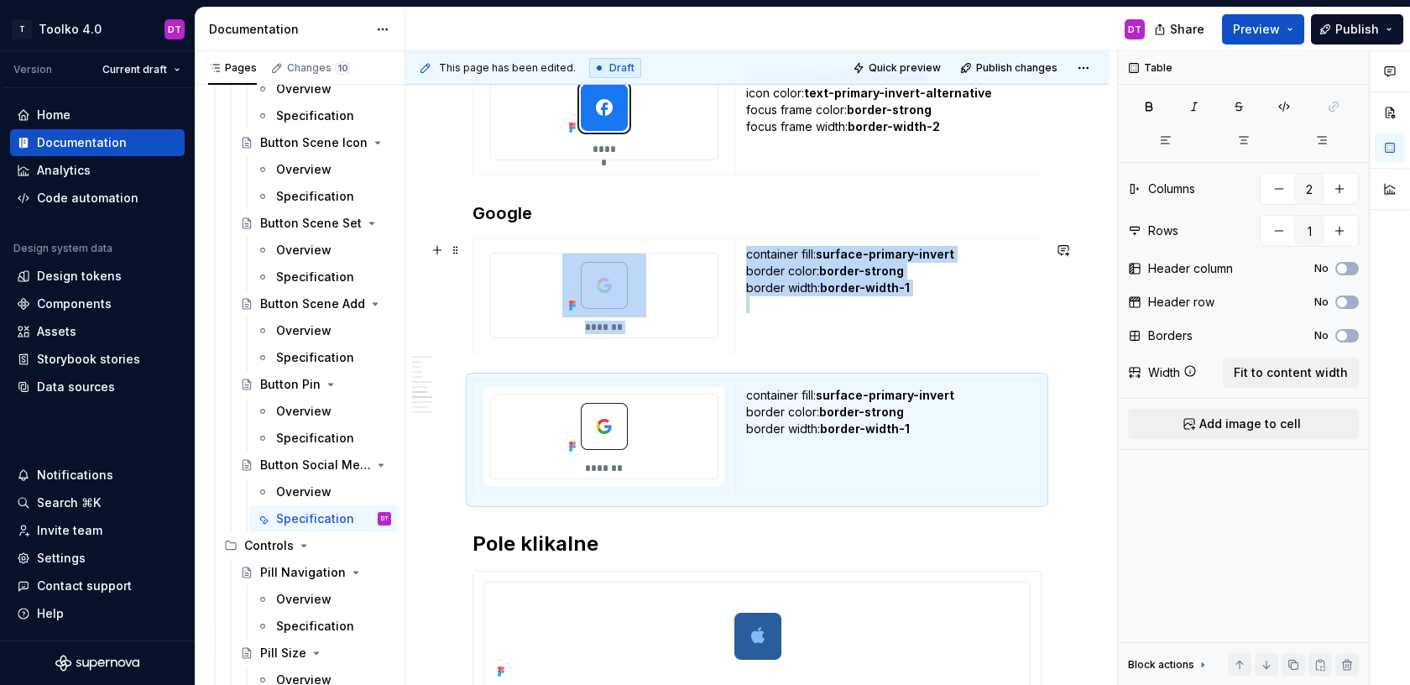
scroll to position [2715, 0]
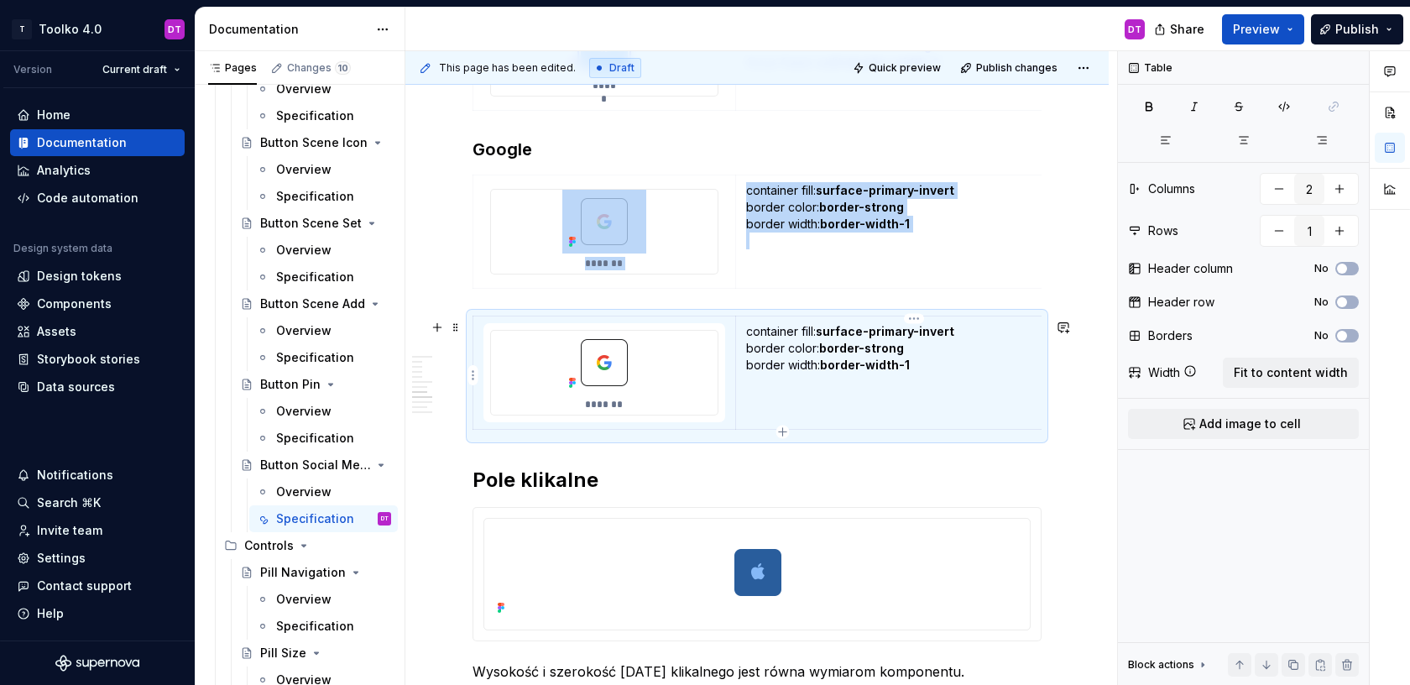
click at [946, 374] on p "container fill: surface-primary-invert border color: border-strong border width…" at bounding box center [914, 356] width 336 height 67
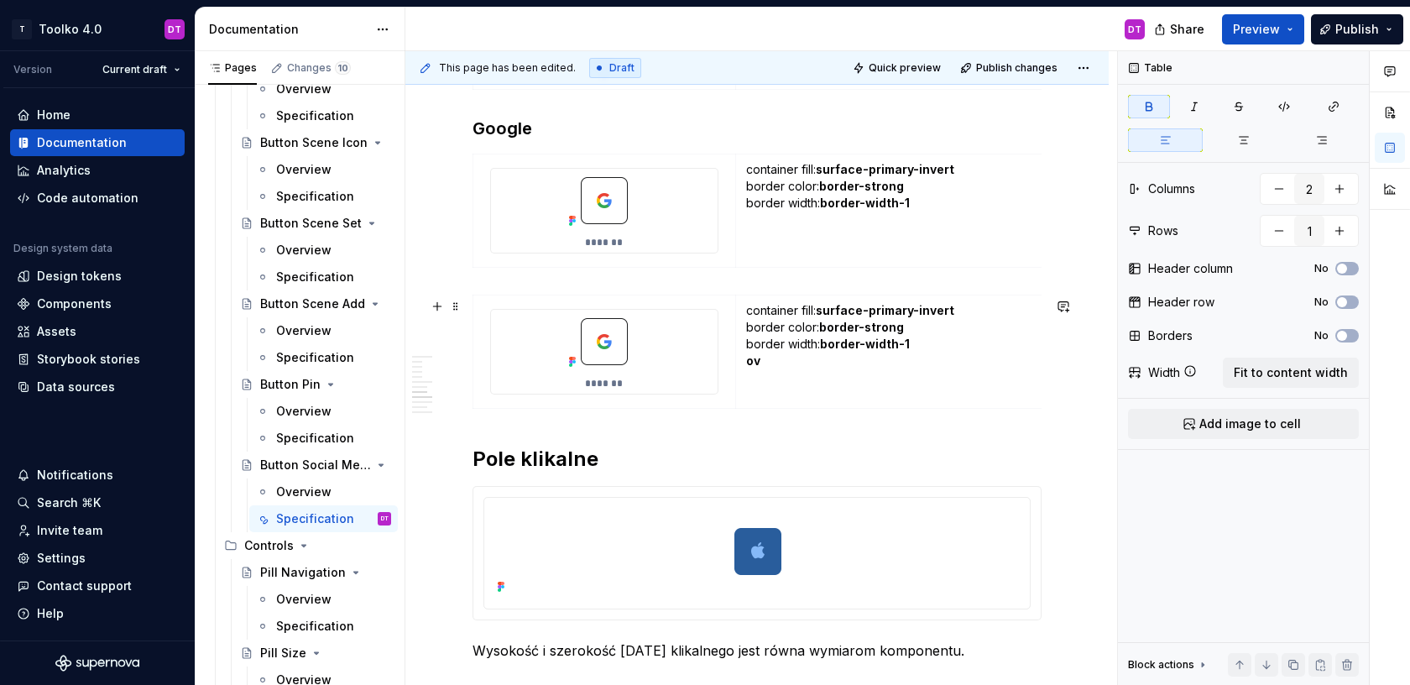
scroll to position [2741, 0]
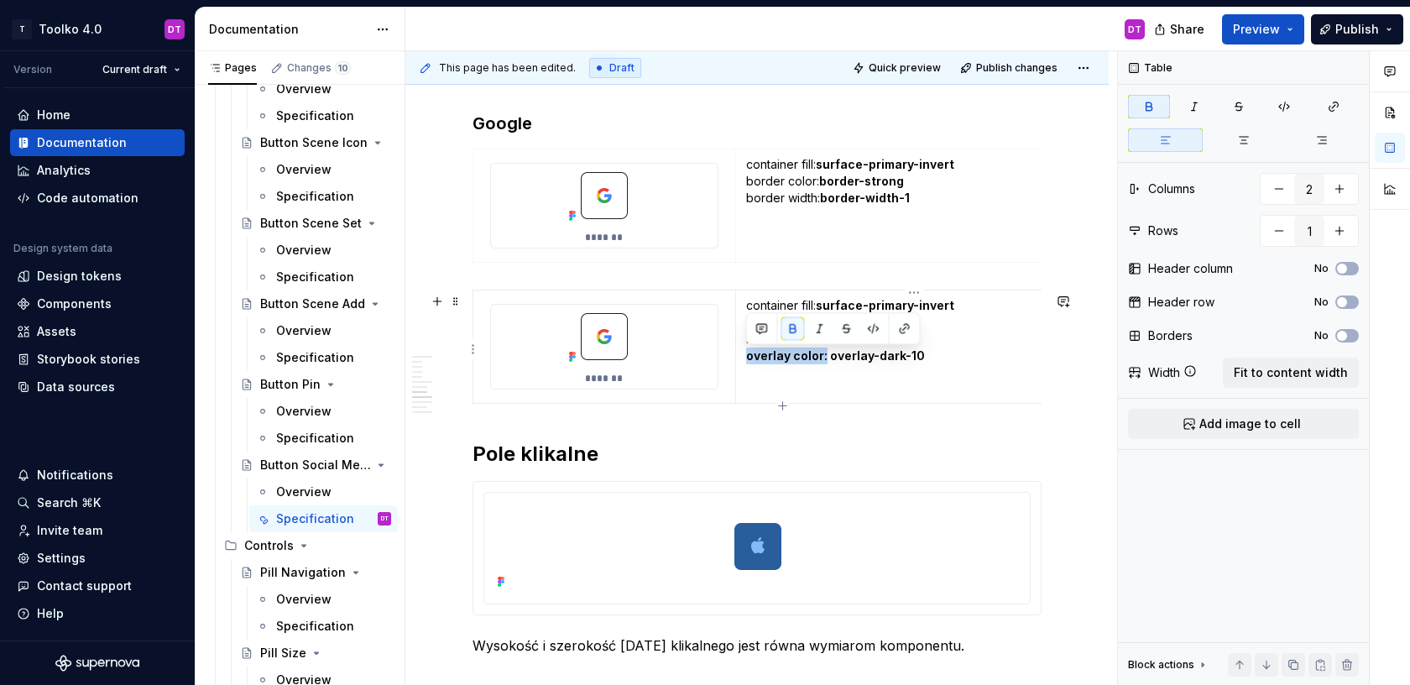
drag, startPoint x: 824, startPoint y: 356, endPoint x: 744, endPoint y: 356, distance: 80.6
click at [744, 356] on td "container fill: surface-primary-invert border color: border-strong border width…" at bounding box center [913, 346] width 357 height 113
click at [787, 379] on p "container fill: surface-primary-invert border color: border-strong border width…" at bounding box center [914, 339] width 336 height 84
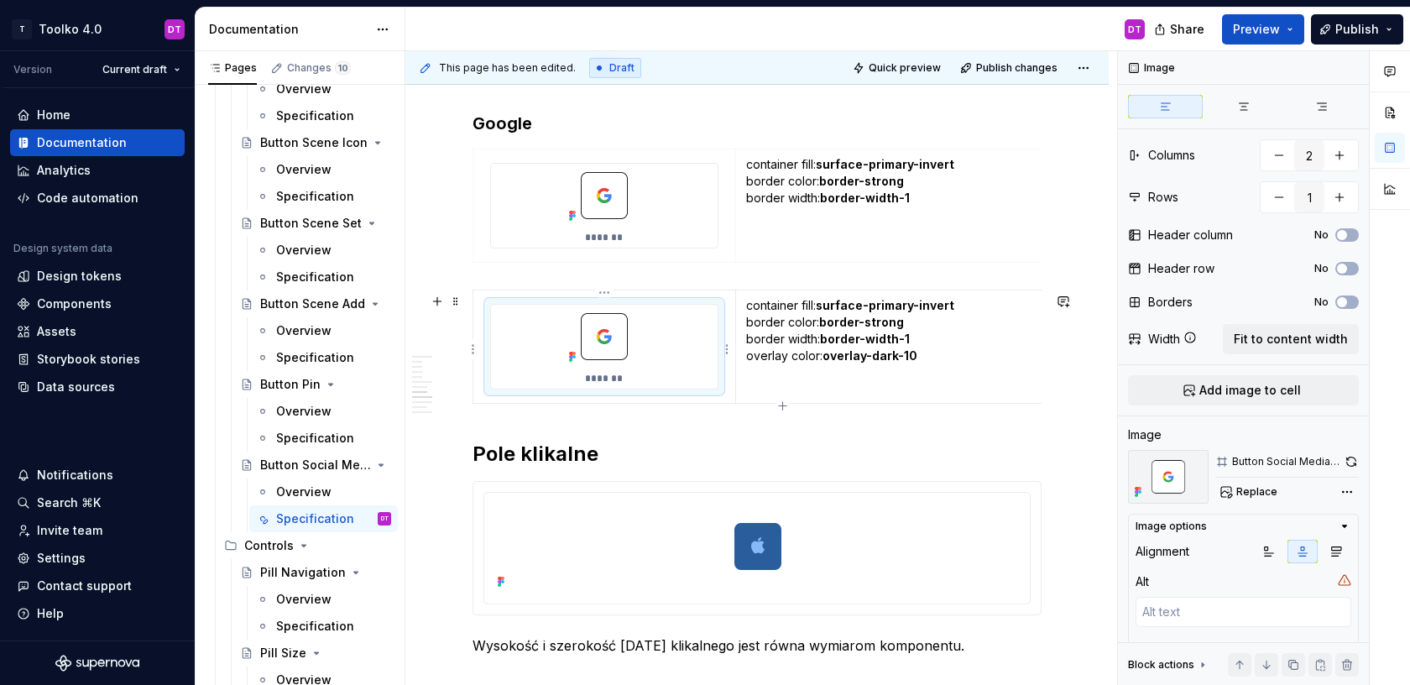
click at [635, 327] on img at bounding box center [604, 337] width 84 height 64
click at [1262, 496] on span "Replace" at bounding box center [1256, 491] width 41 height 13
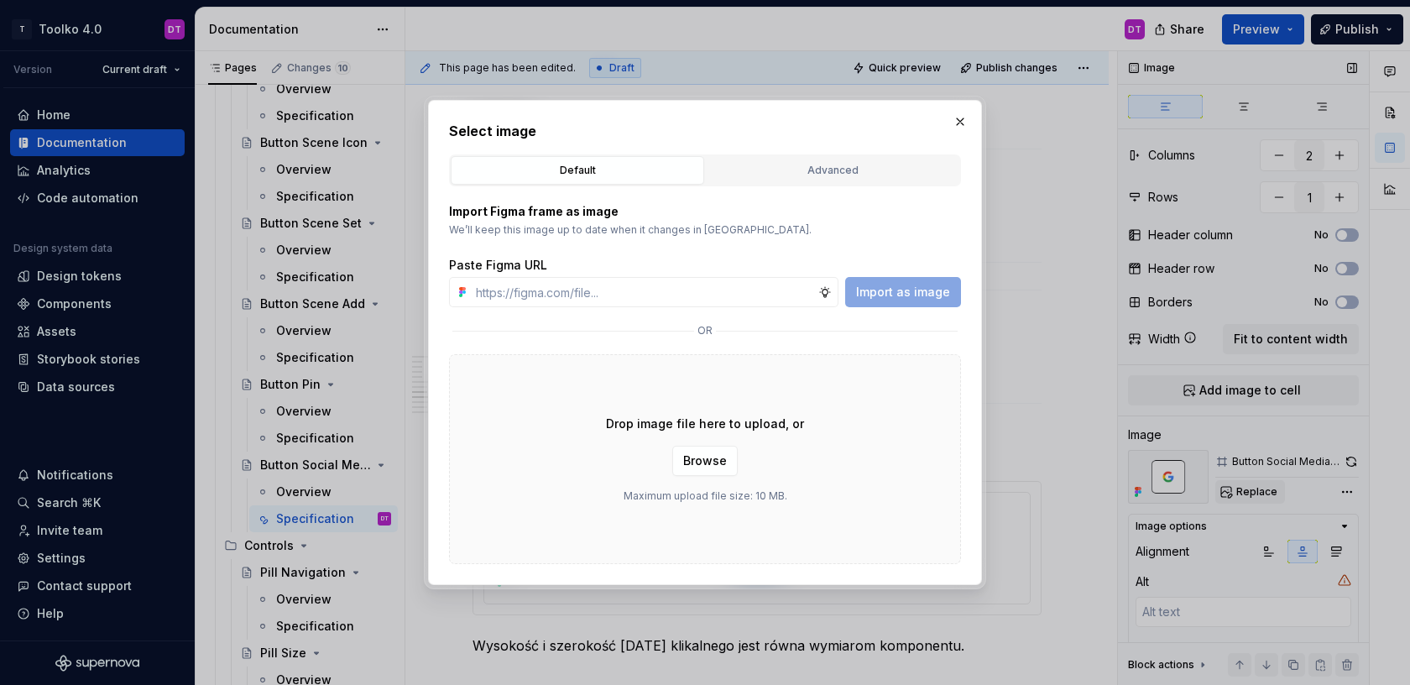
type textarea "*"
click at [778, 139] on h2 "Select image" at bounding box center [705, 131] width 512 height 20
click at [778, 164] on div "Advanced" at bounding box center [833, 170] width 242 height 17
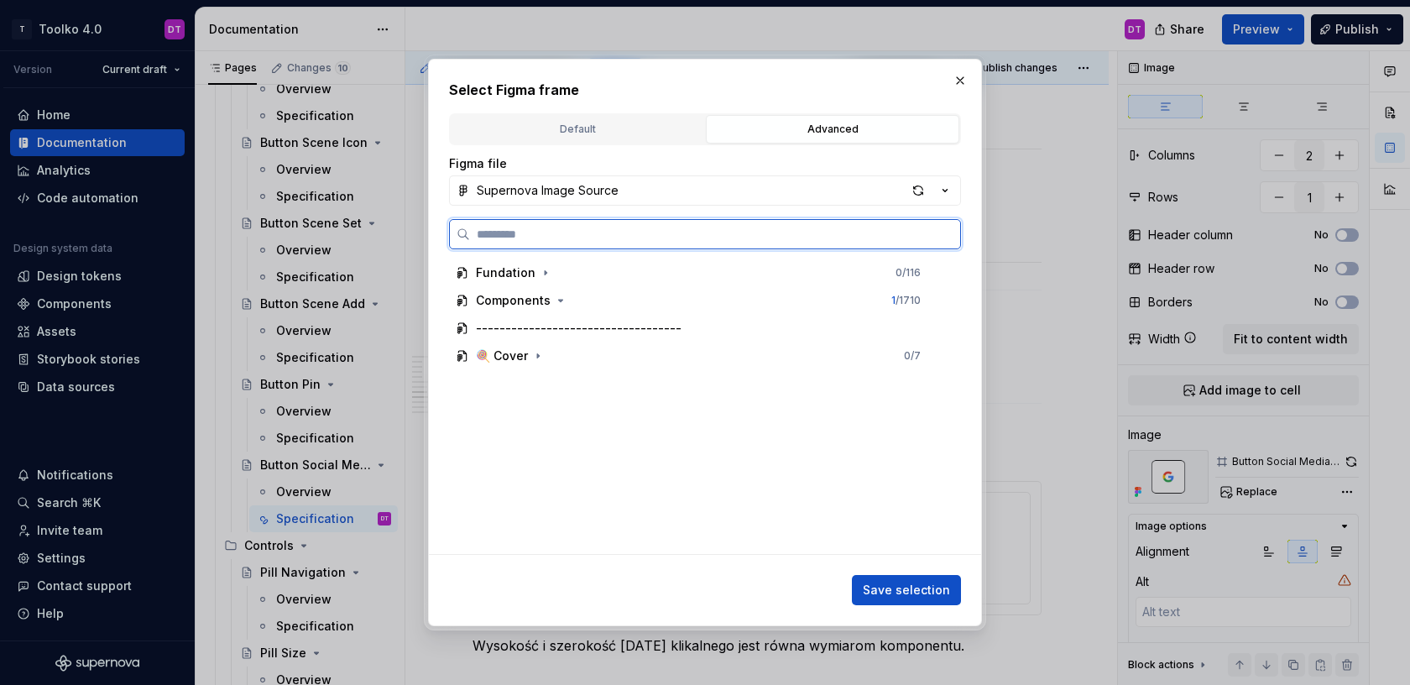
click at [584, 236] on input "search" at bounding box center [715, 234] width 490 height 17
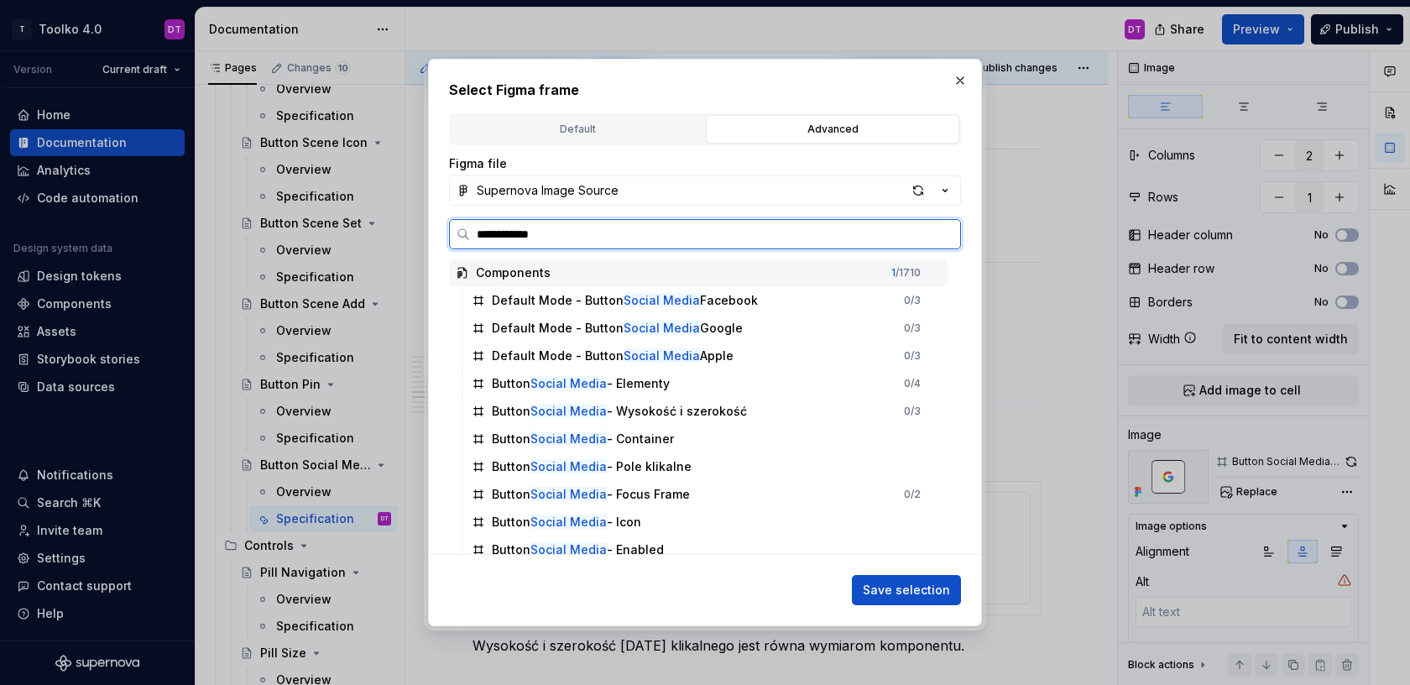
type input "**********"
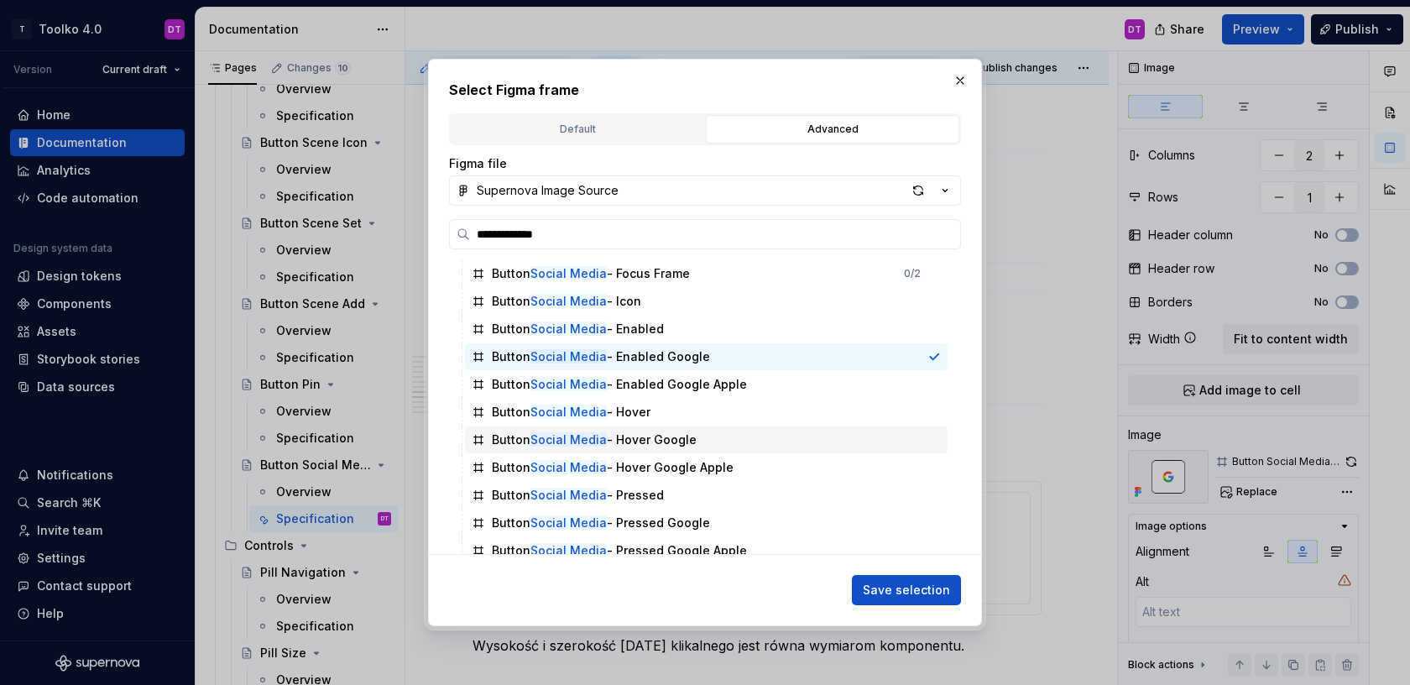
scroll to position [220, 0]
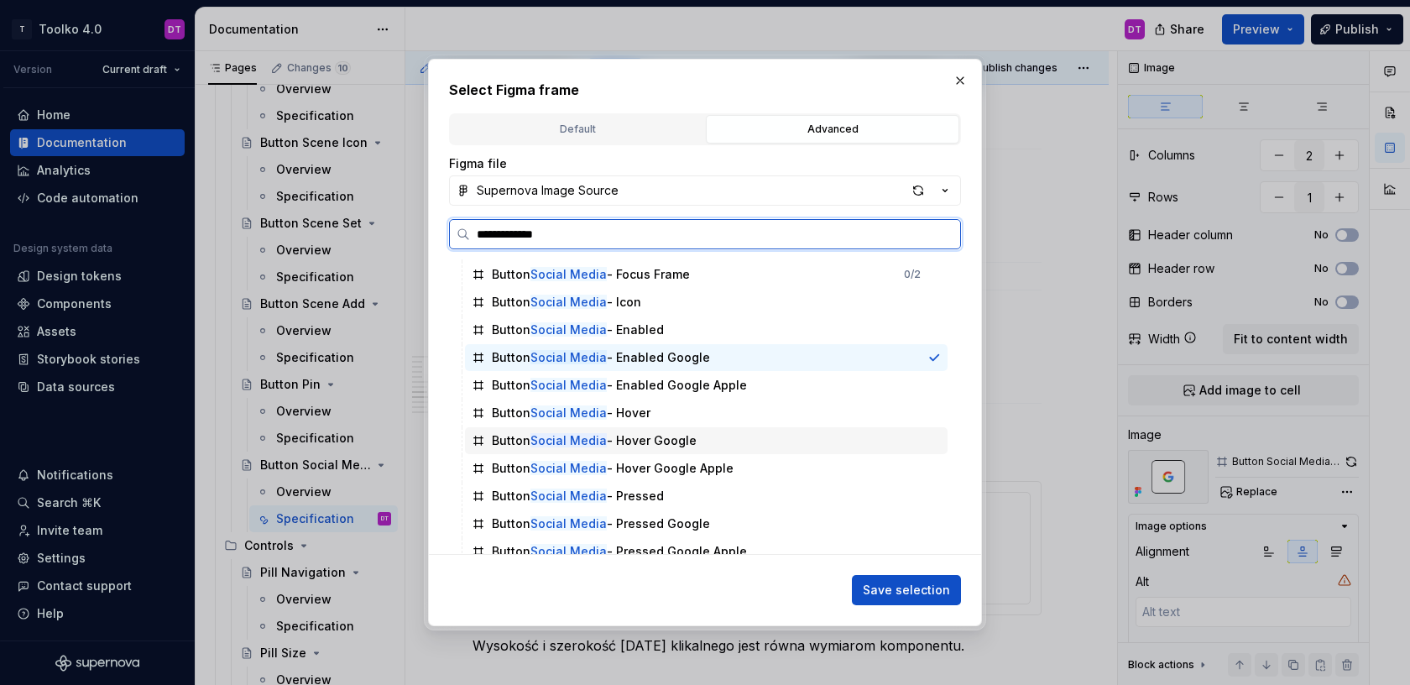
click at [656, 437] on div "Button Social Media - Hover Google" at bounding box center [594, 440] width 205 height 17
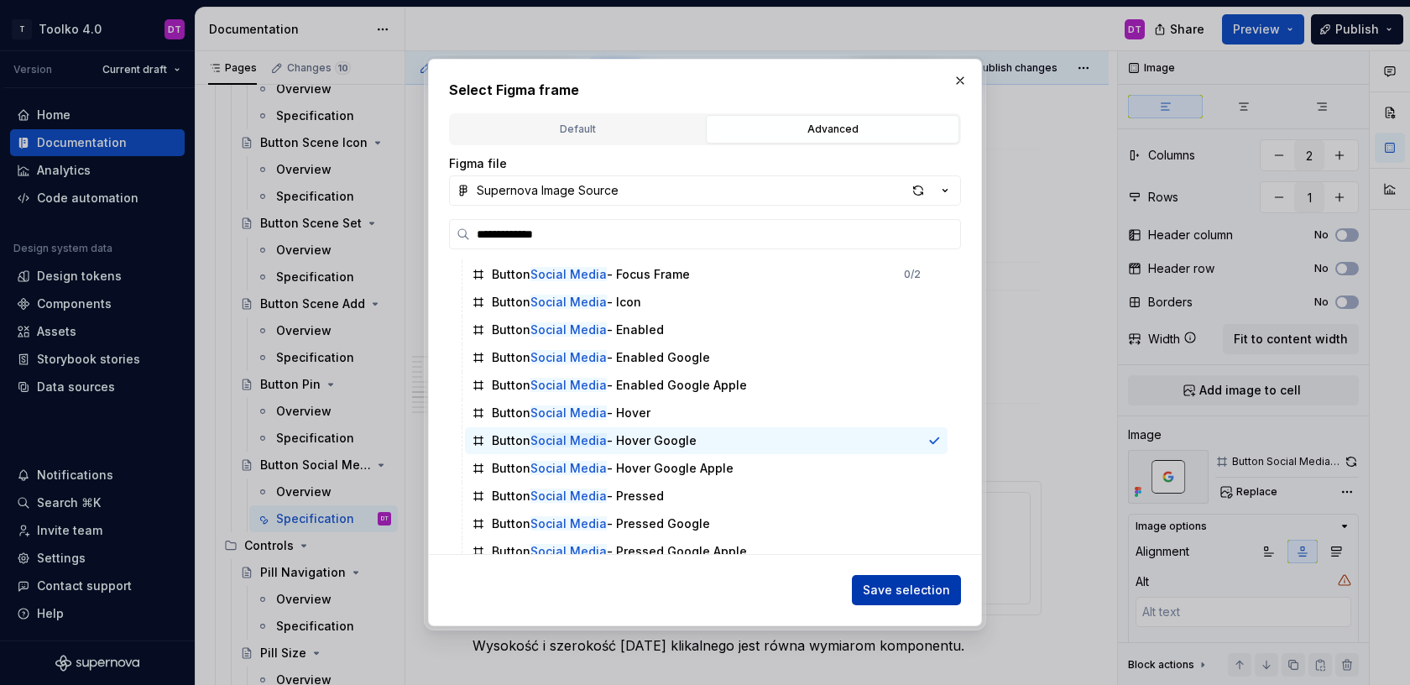
click at [905, 598] on span "Save selection" at bounding box center [906, 590] width 87 height 17
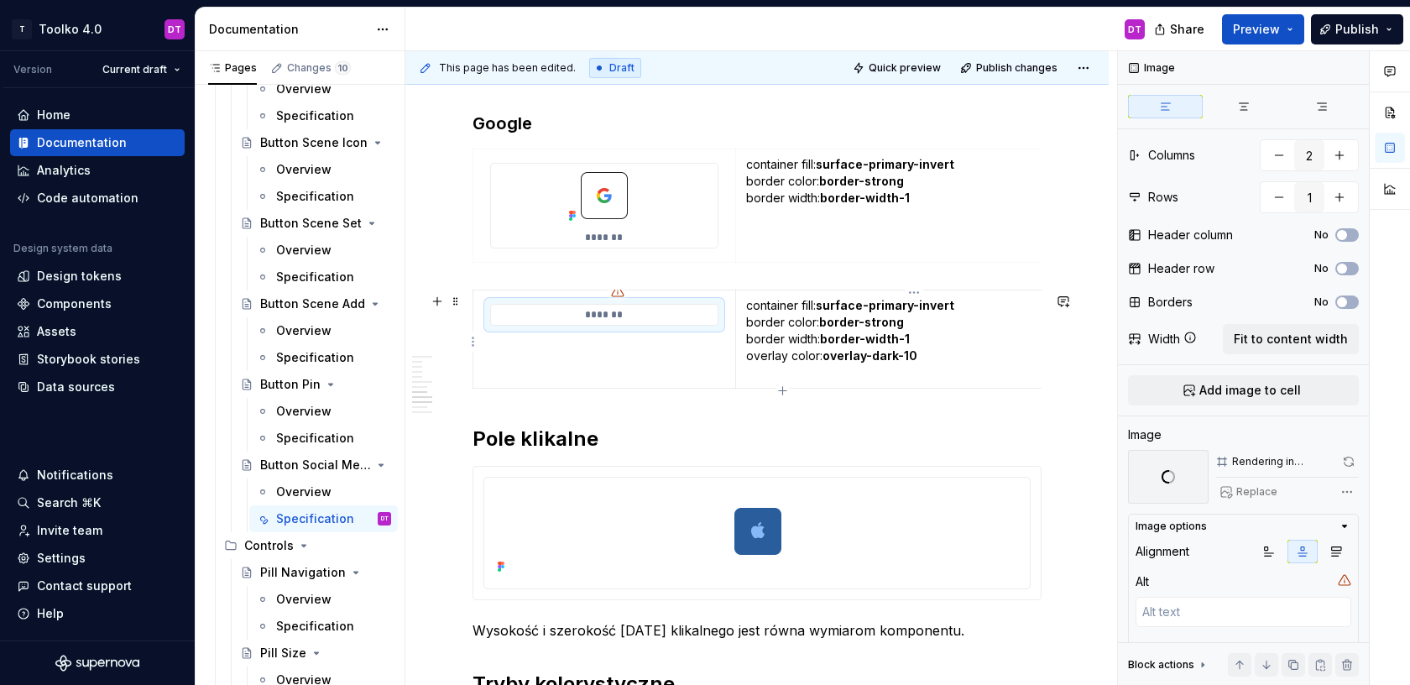
click at [958, 365] on p "container fill: surface-primary-invert border color: border-strong border width…" at bounding box center [914, 339] width 336 height 84
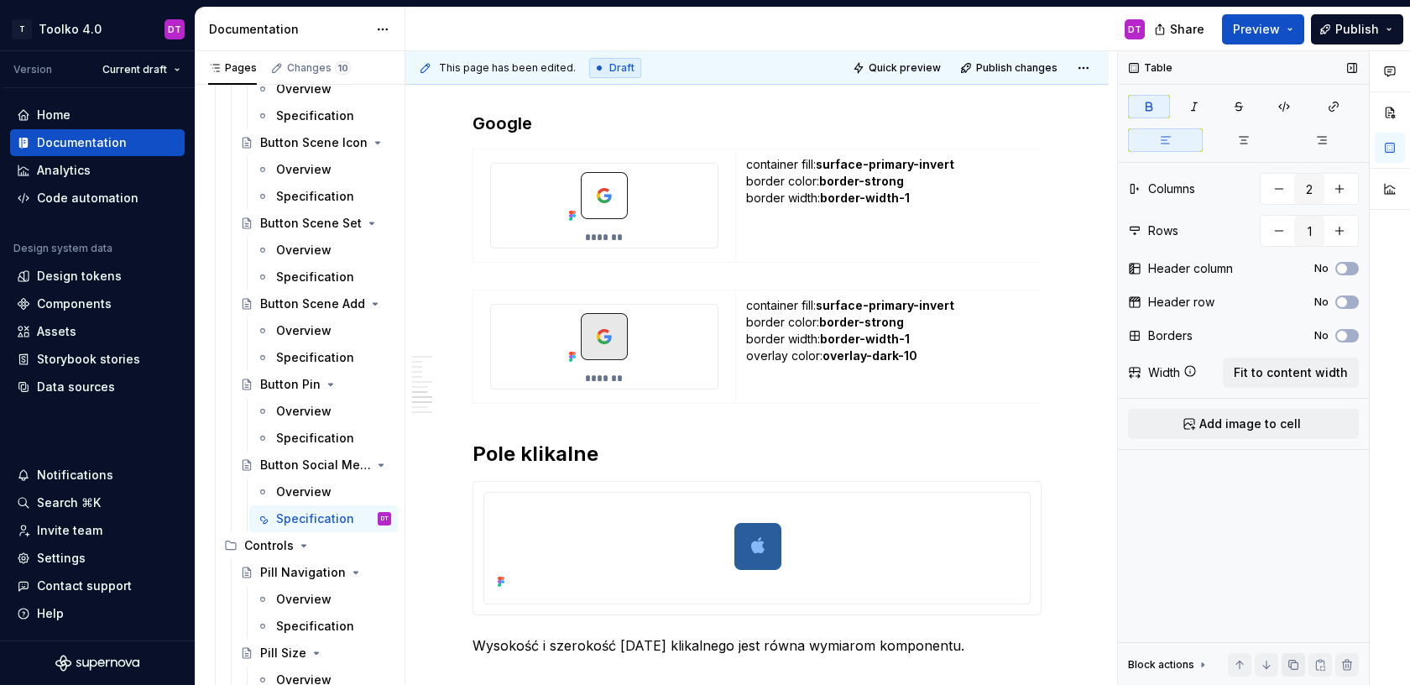
click at [1296, 666] on button "button" at bounding box center [1294, 665] width 24 height 24
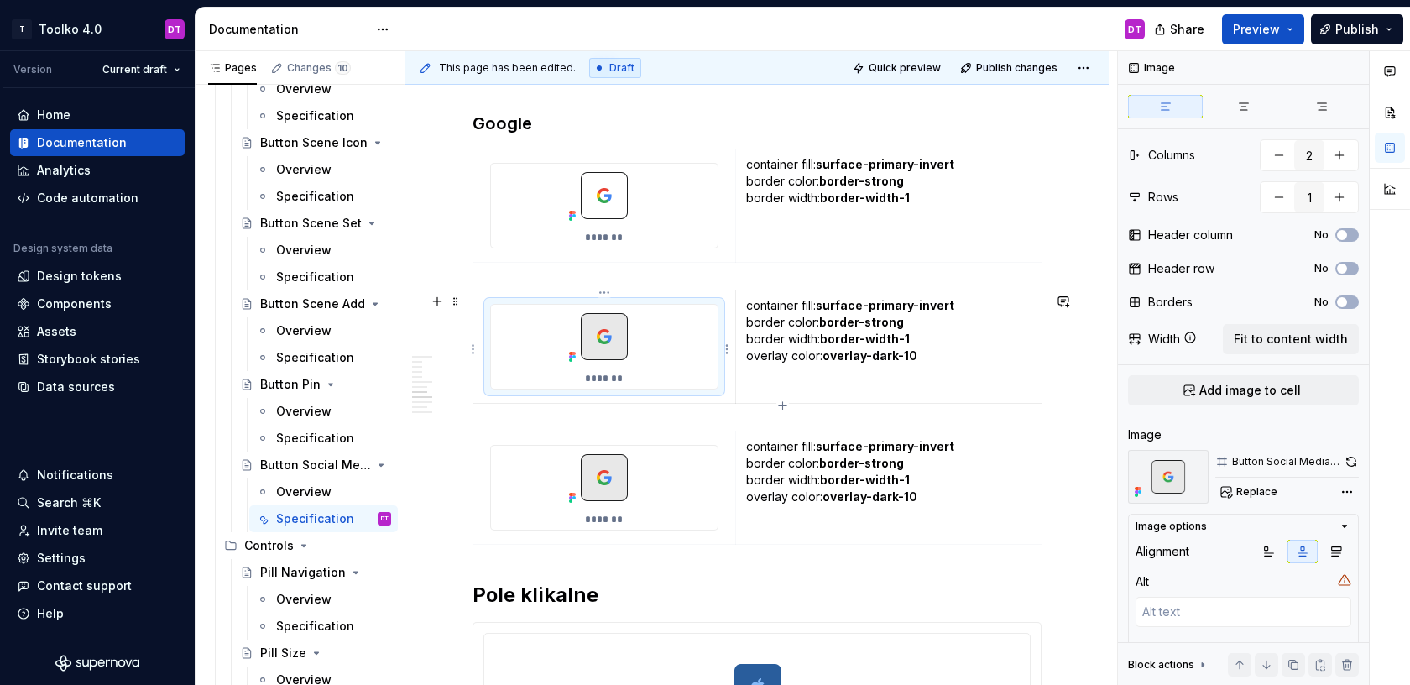
click at [615, 377] on p "*******" at bounding box center [604, 378] width 39 height 13
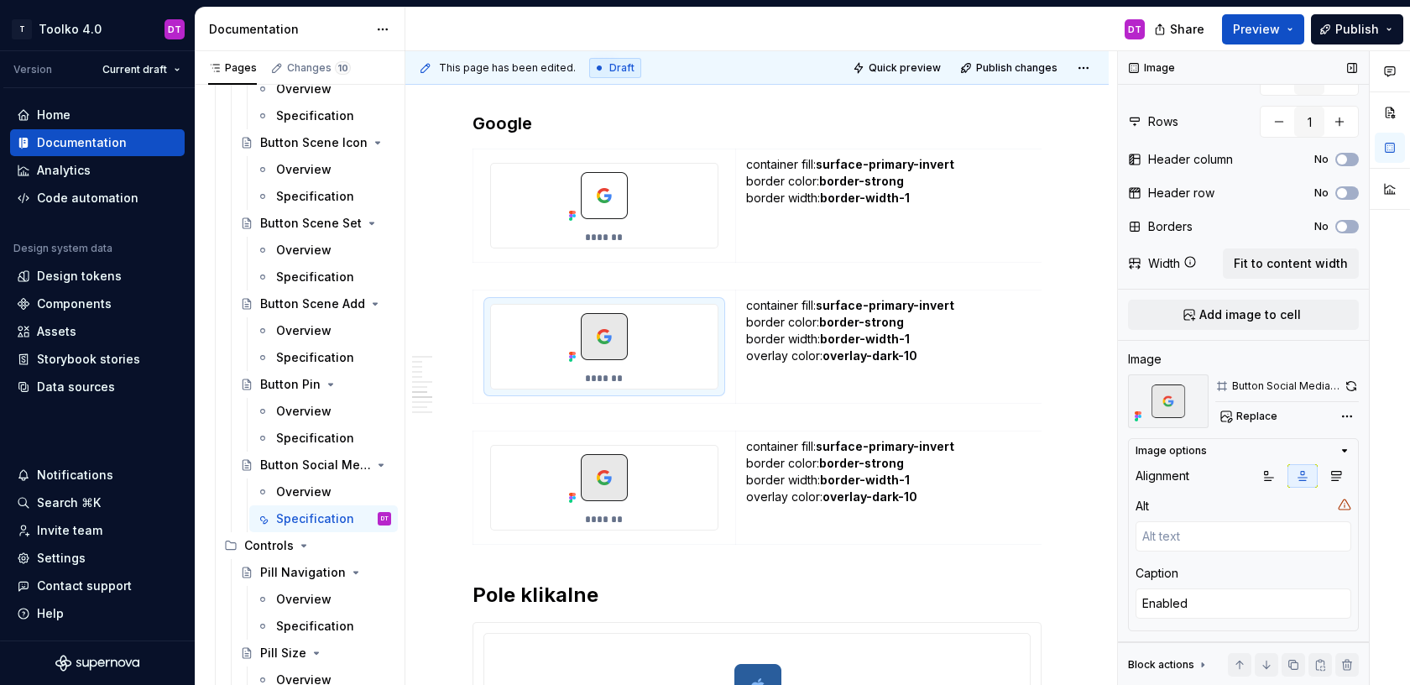
scroll to position [86, 0]
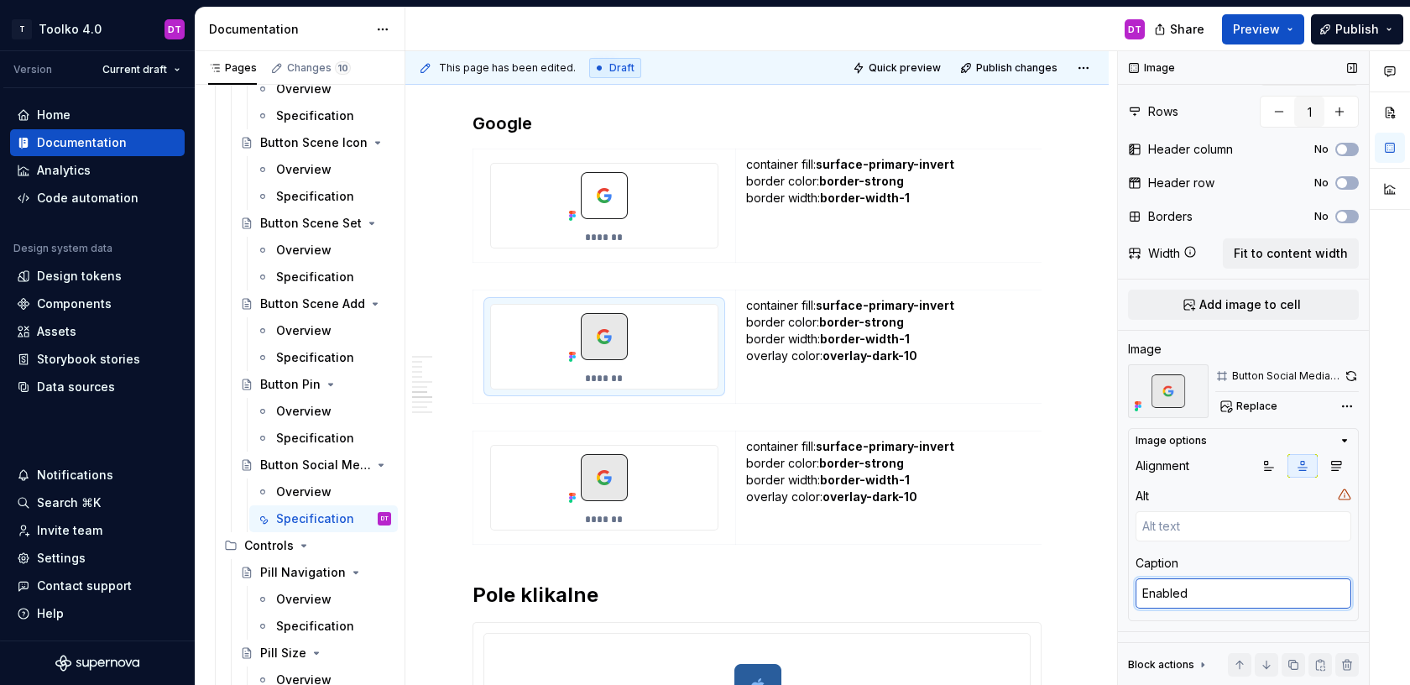
type textarea "*"
click at [1168, 598] on textarea "Enabled" at bounding box center [1244, 593] width 216 height 30
type textarea "H"
type textarea "*"
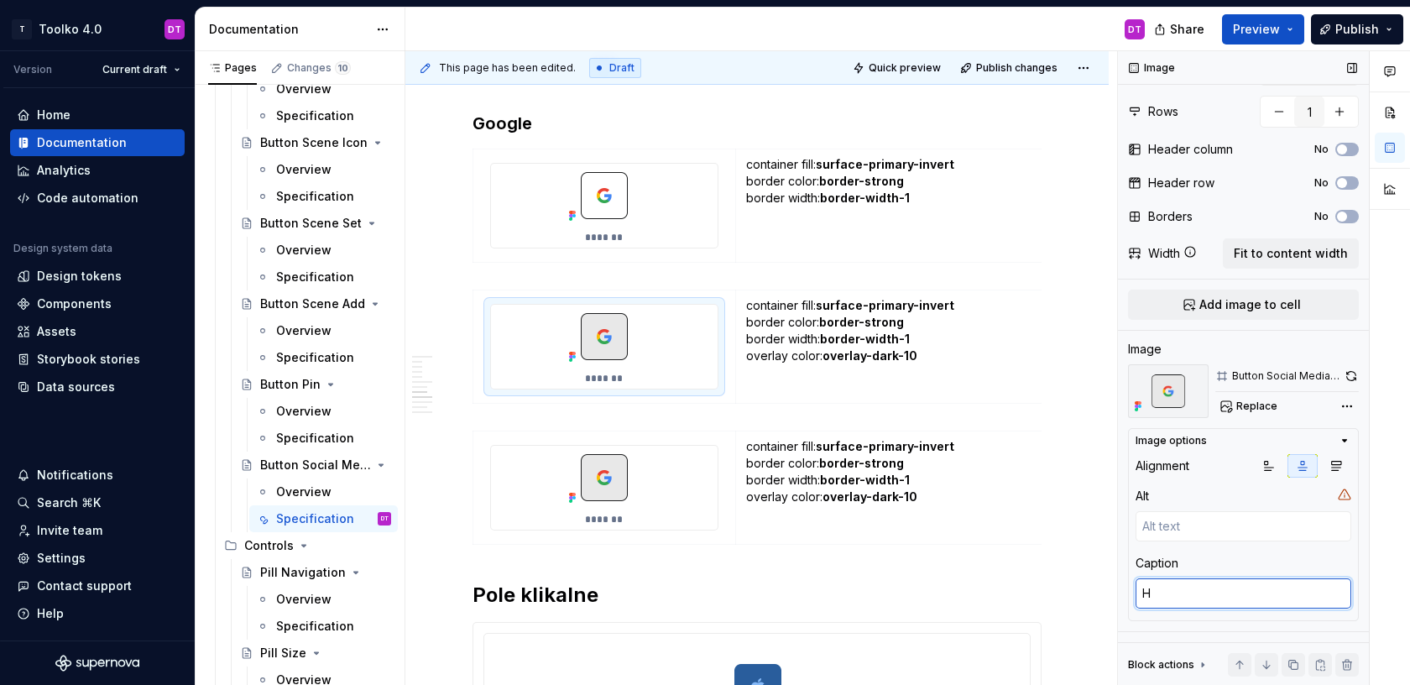
type textarea "Ho"
type textarea "*"
type textarea "Hov"
type textarea "*"
type textarea "Hove"
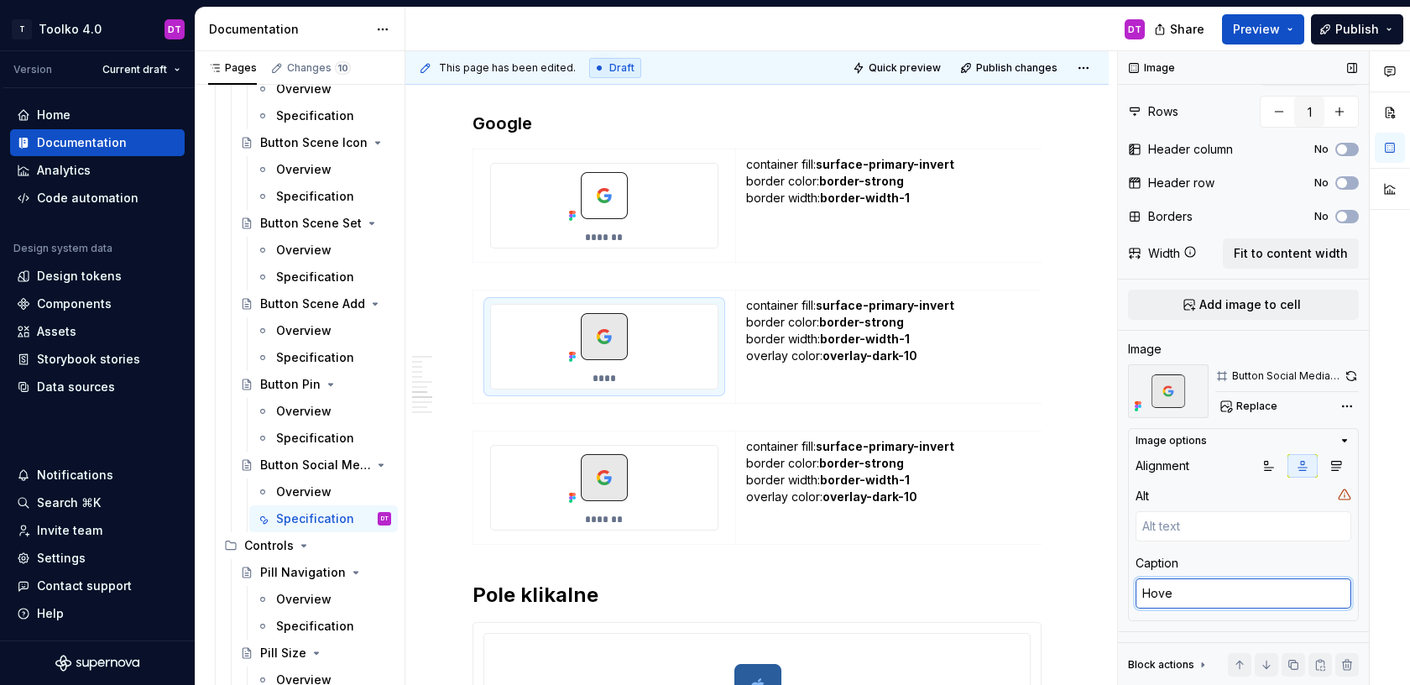
type textarea "*"
click at [598, 468] on img at bounding box center [604, 478] width 84 height 64
click at [1168, 599] on textarea "Enabled" at bounding box center [1244, 593] width 216 height 30
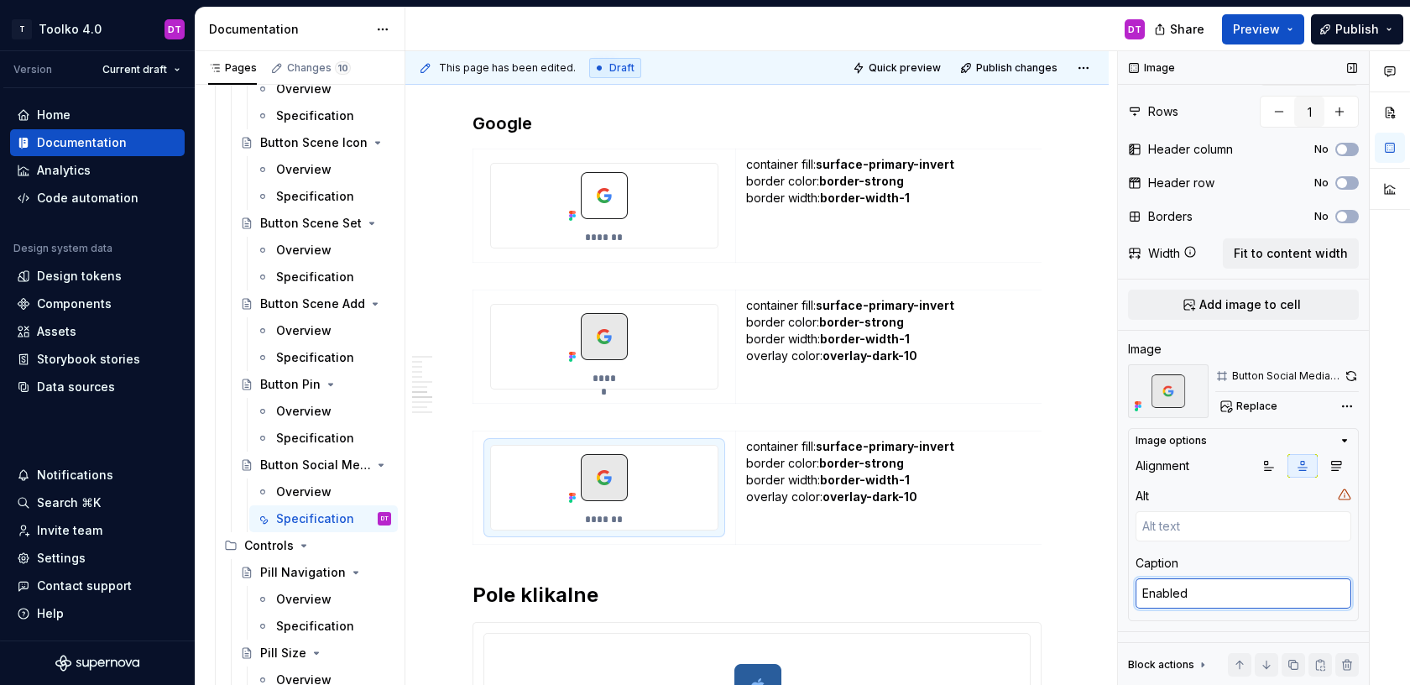
click at [1168, 599] on textarea "Enabled" at bounding box center [1244, 593] width 216 height 30
click at [897, 257] on td "container fill: surface-primary-invert border color: border-strong border width…" at bounding box center [913, 205] width 357 height 113
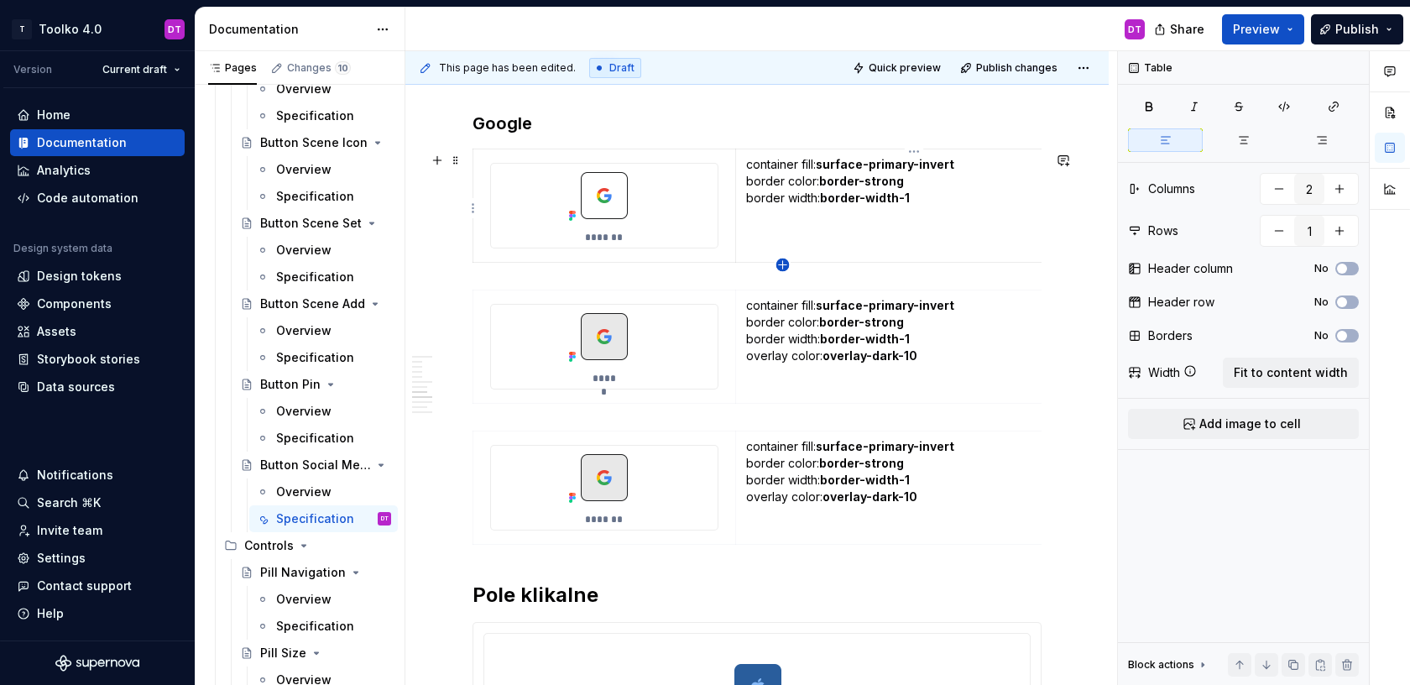
click at [783, 264] on icon "button" at bounding box center [783, 265] width 8 height 8
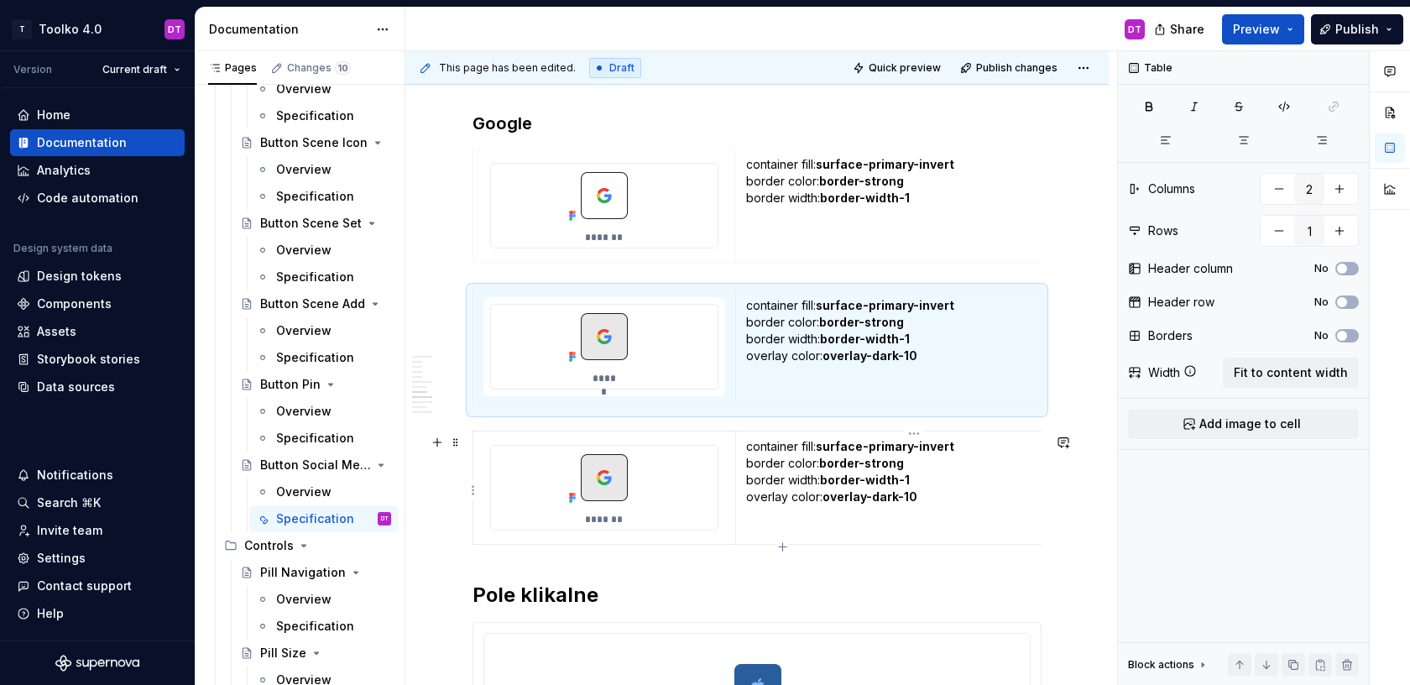
click at [980, 499] on p "container fill: surface-primary-invert border color: border-strong border width…" at bounding box center [914, 480] width 336 height 84
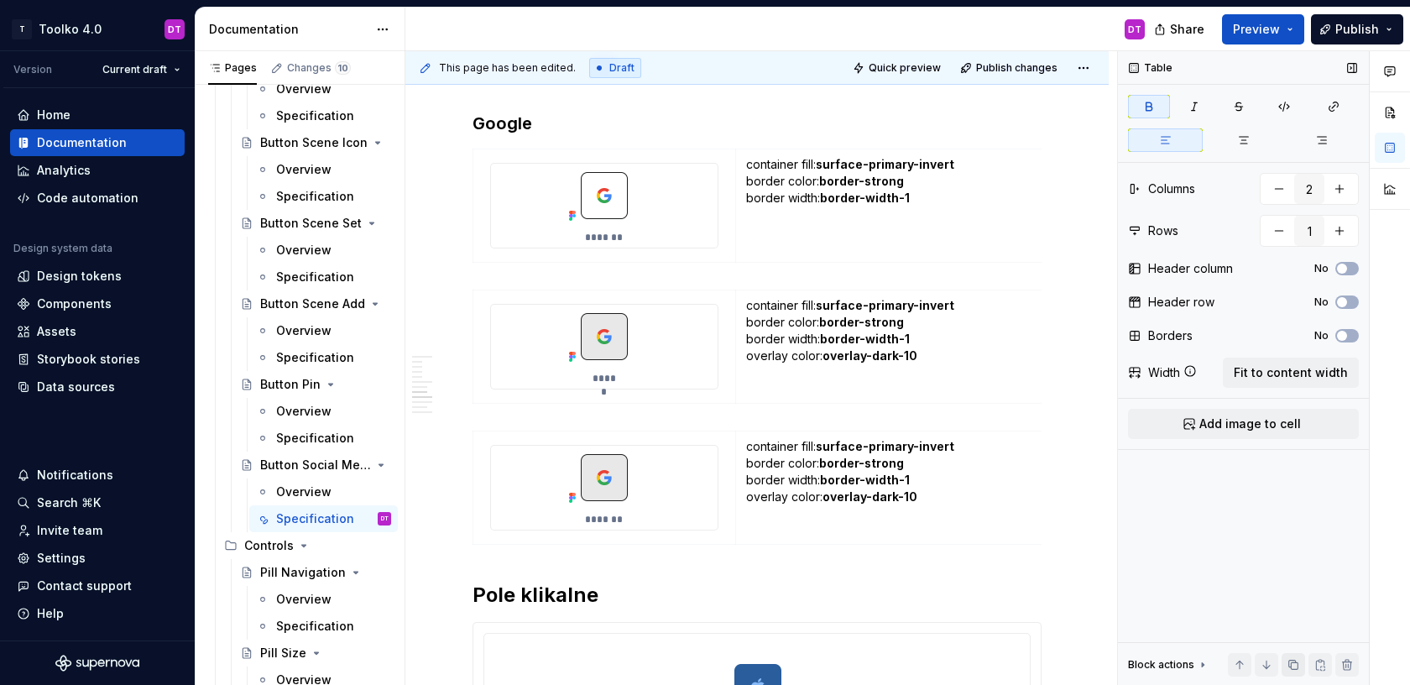
click at [1294, 663] on button "button" at bounding box center [1294, 665] width 24 height 24
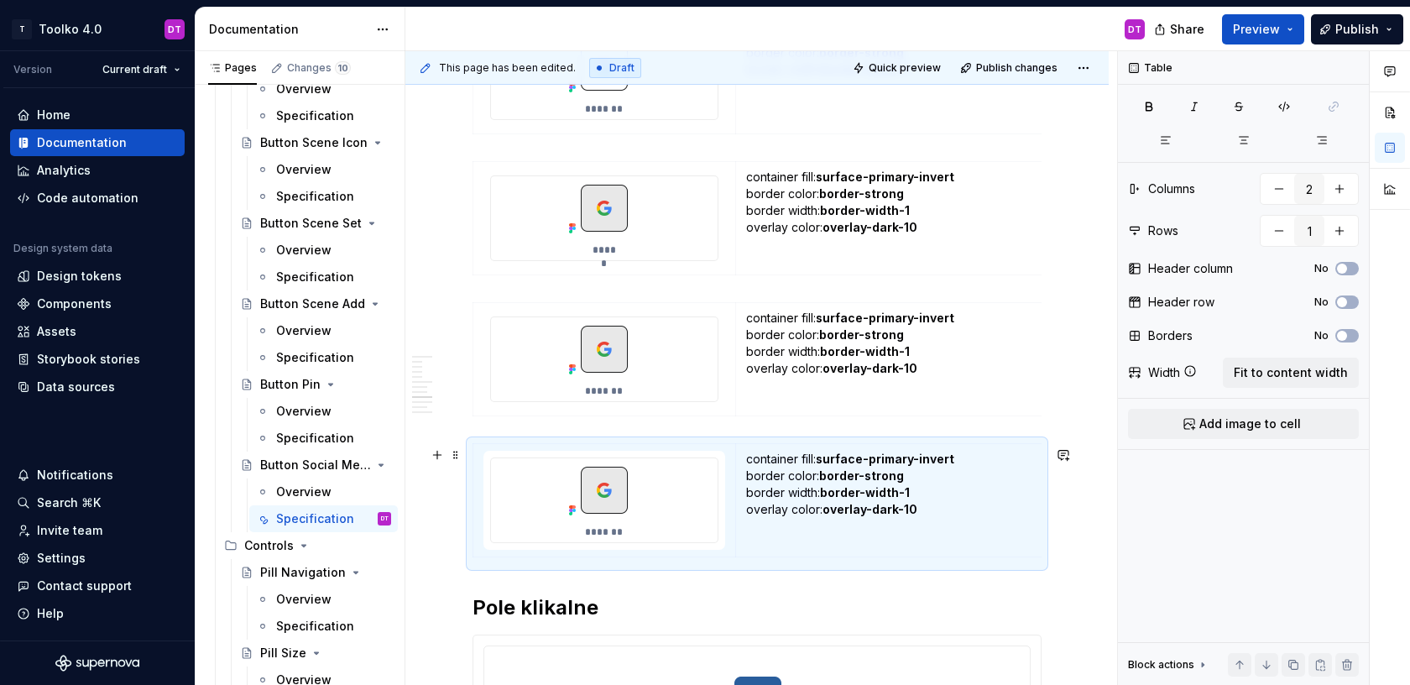
scroll to position [3002, 0]
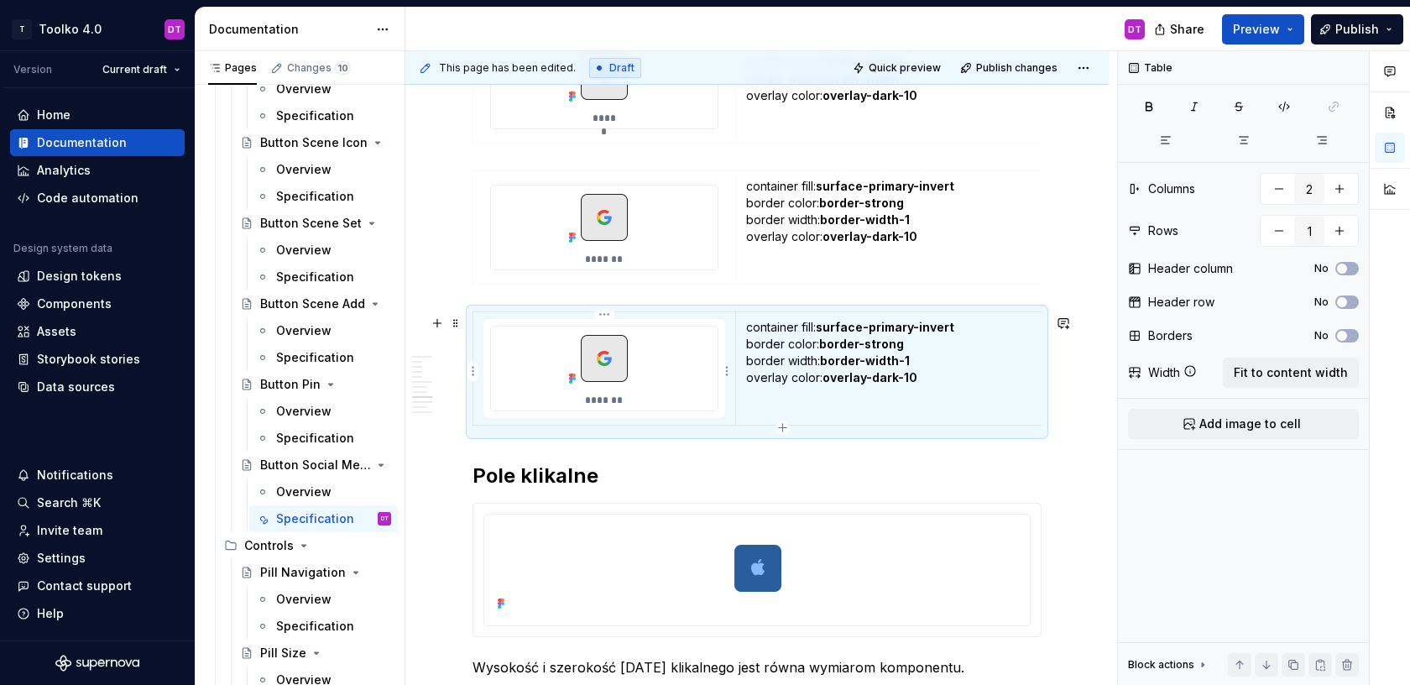
click at [586, 347] on img at bounding box center [604, 359] width 84 height 64
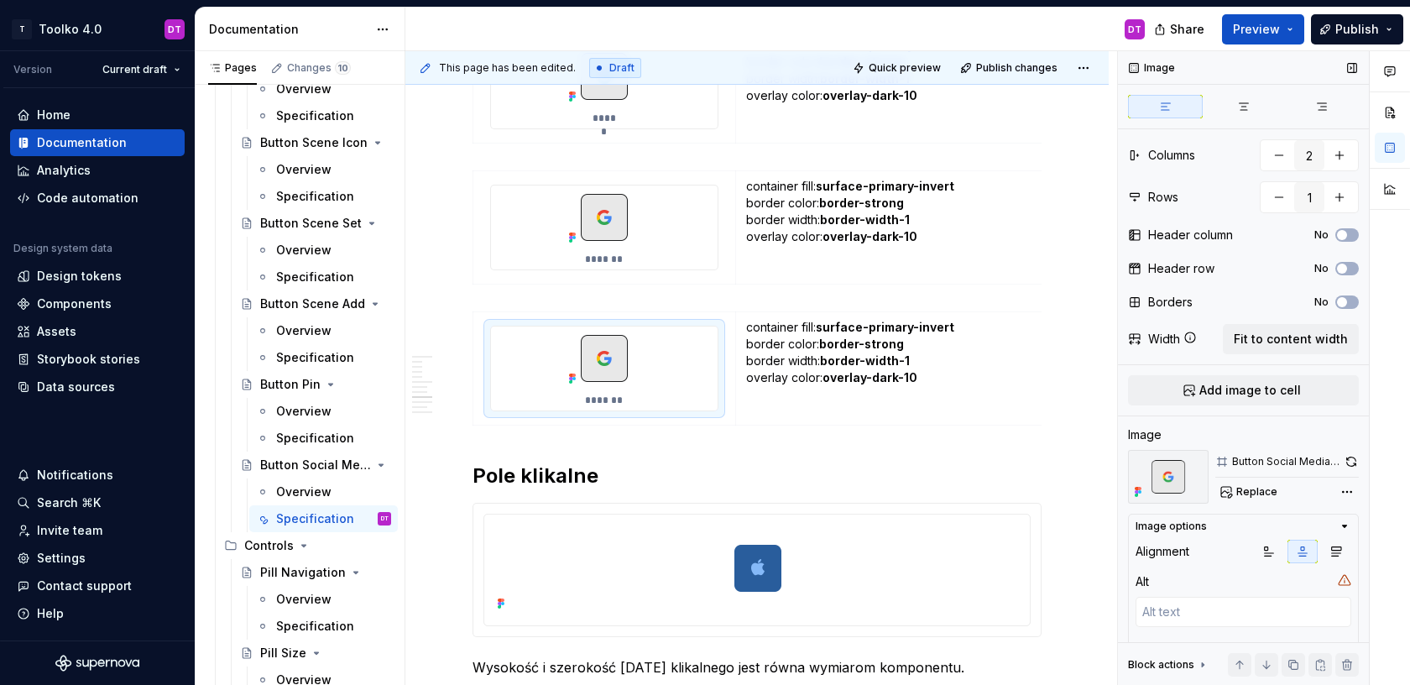
scroll to position [102, 0]
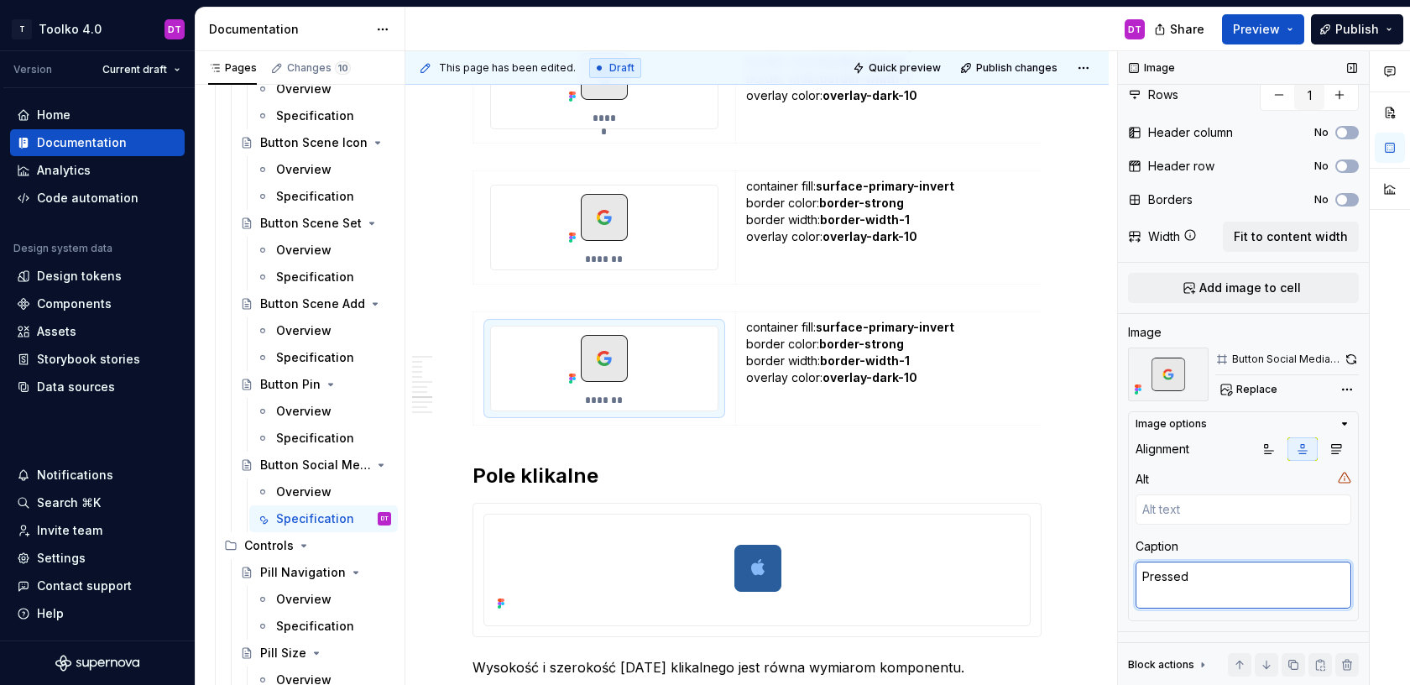
click at [1166, 572] on textarea "Pressed" at bounding box center [1244, 585] width 216 height 47
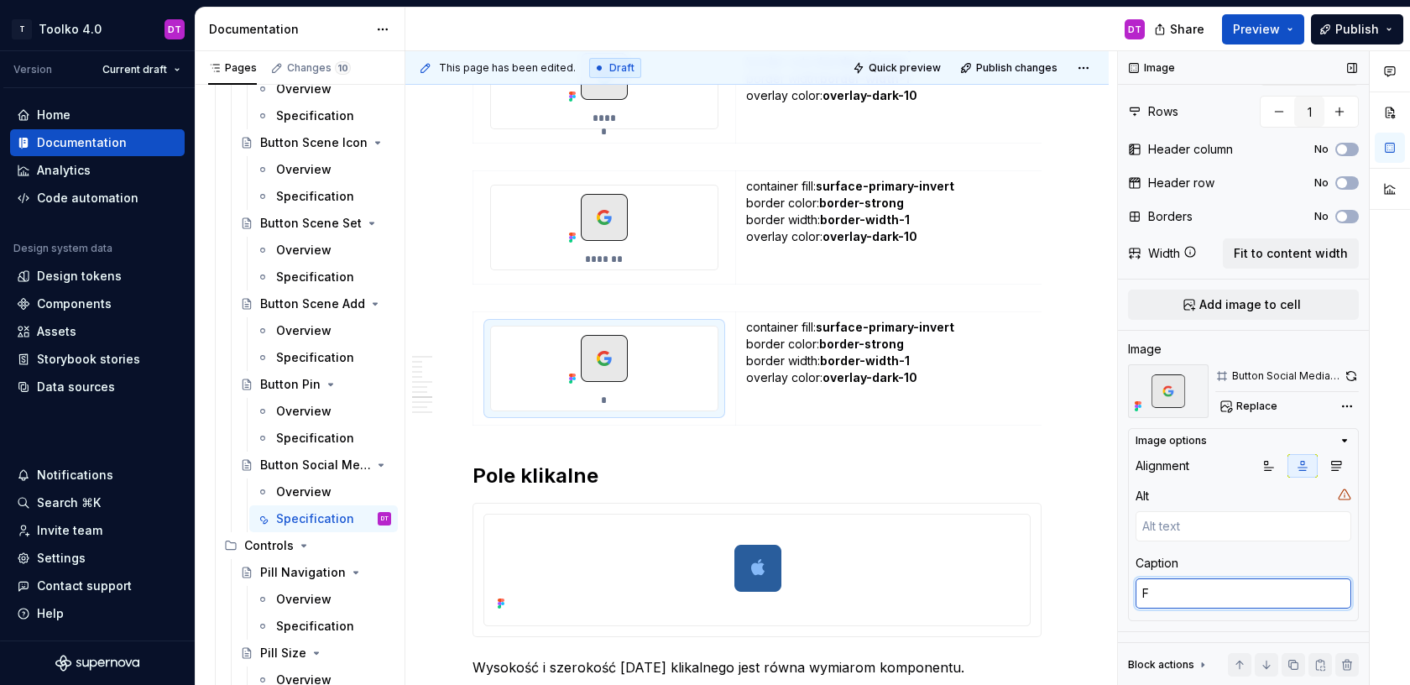
scroll to position [86, 0]
click at [806, 219] on p "container fill: surface-primary-invert border color: border-strong border width…" at bounding box center [914, 220] width 336 height 84
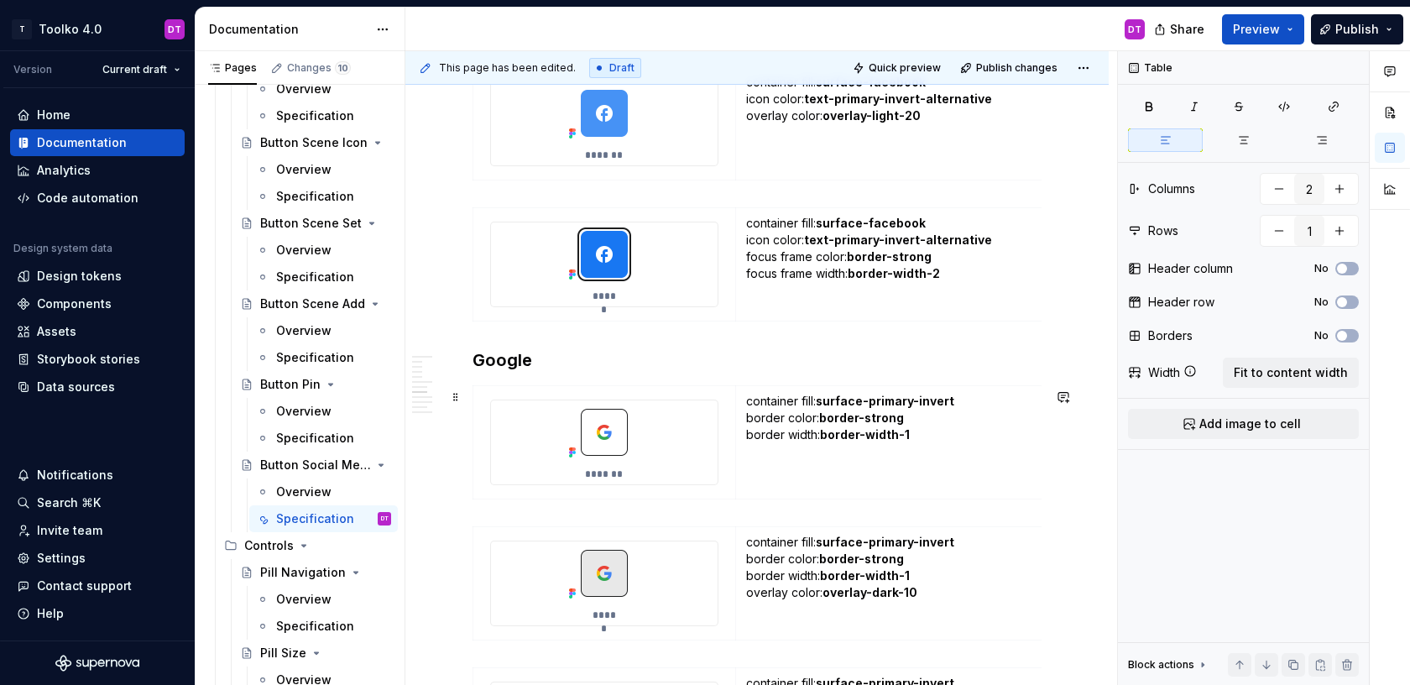
scroll to position [2342, 0]
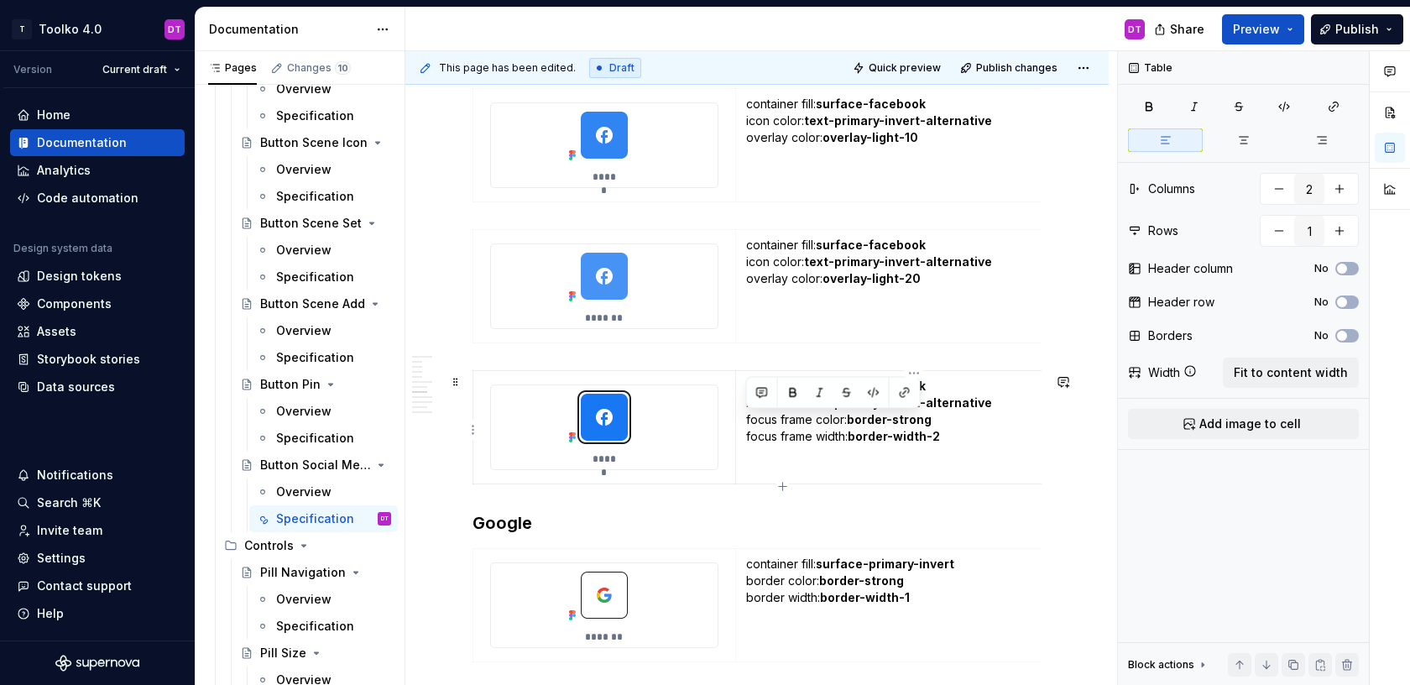
drag, startPoint x: 963, startPoint y: 435, endPoint x: 747, endPoint y: 417, distance: 216.4
click at [747, 417] on p "container fill: surface-facebook icon color: text-primary-invert-alternative fo…" at bounding box center [914, 411] width 336 height 67
copy p "focus frame color: border-strong focus frame width: border-width-2"
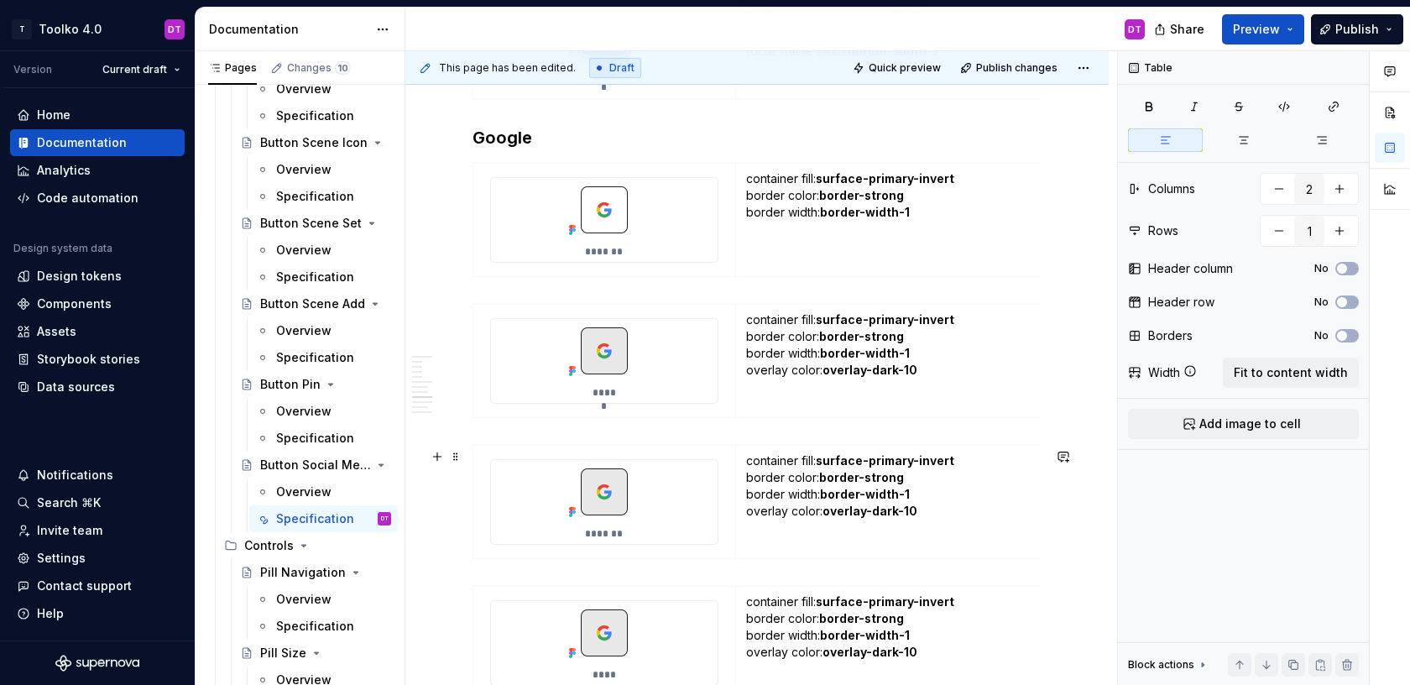
scroll to position [2858, 0]
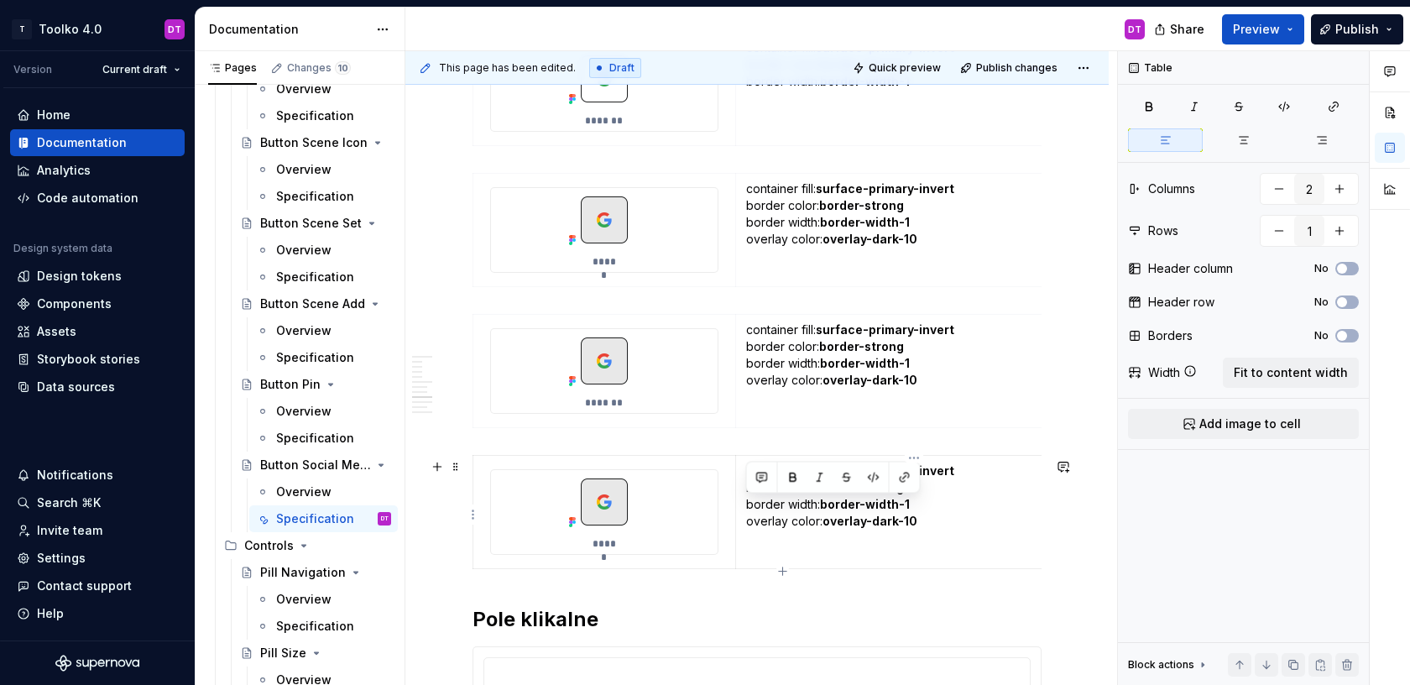
drag, startPoint x: 939, startPoint y: 524, endPoint x: 745, endPoint y: 506, distance: 195.5
click at [745, 506] on td "container fill: surface-primary-invert border color: border-strong border width…" at bounding box center [913, 512] width 357 height 113
click at [929, 503] on strong "border-strong" at bounding box center [889, 504] width 85 height 14
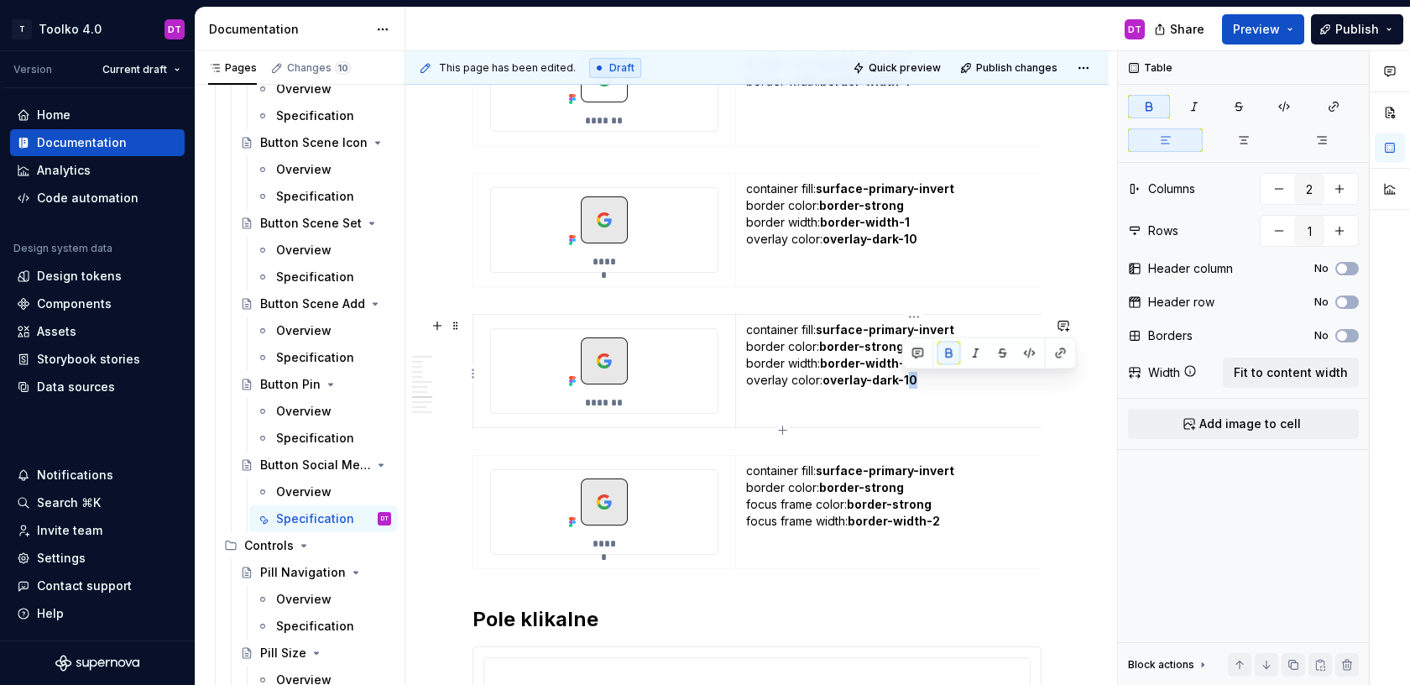
click at [903, 383] on strong "overlay-dark-10" at bounding box center [870, 380] width 95 height 14
click at [610, 379] on img at bounding box center [604, 361] width 84 height 64
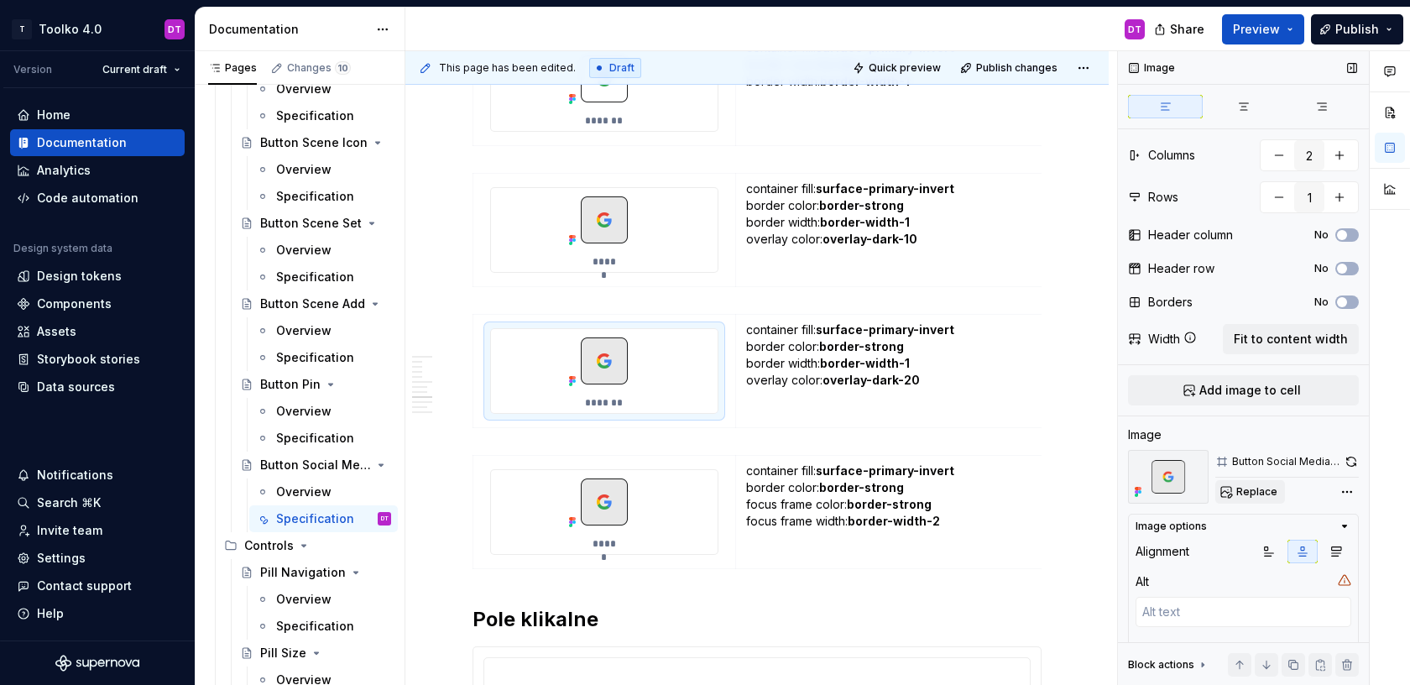
click at [1258, 486] on span "Replace" at bounding box center [1256, 491] width 41 height 13
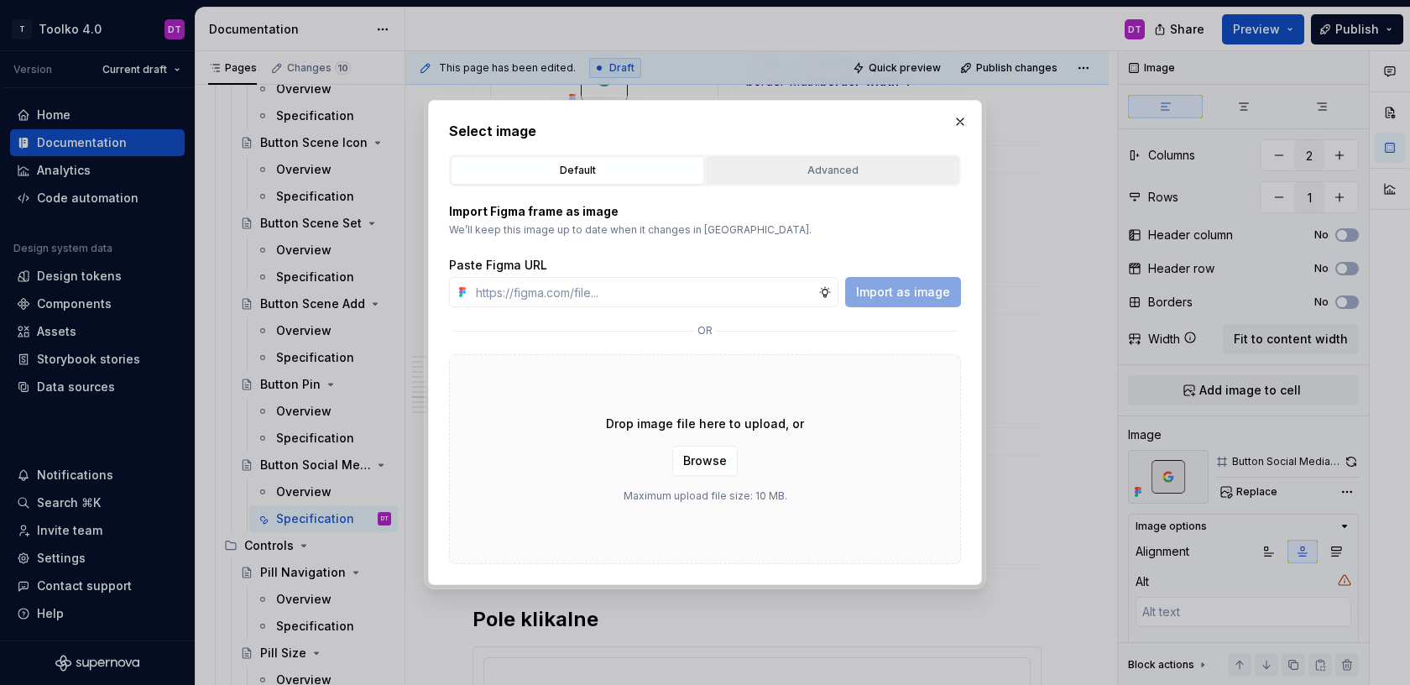
click at [802, 172] on div "Advanced" at bounding box center [833, 170] width 242 height 17
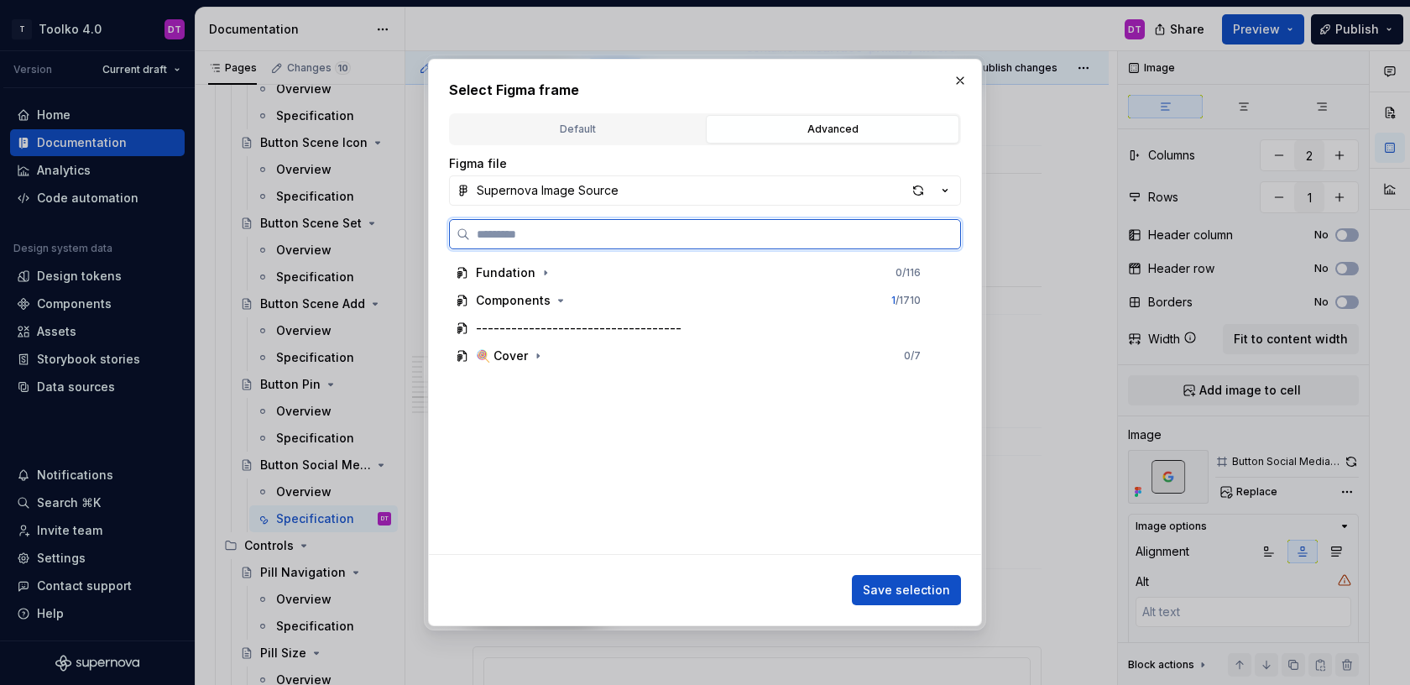
click at [609, 242] on input "search" at bounding box center [715, 234] width 490 height 17
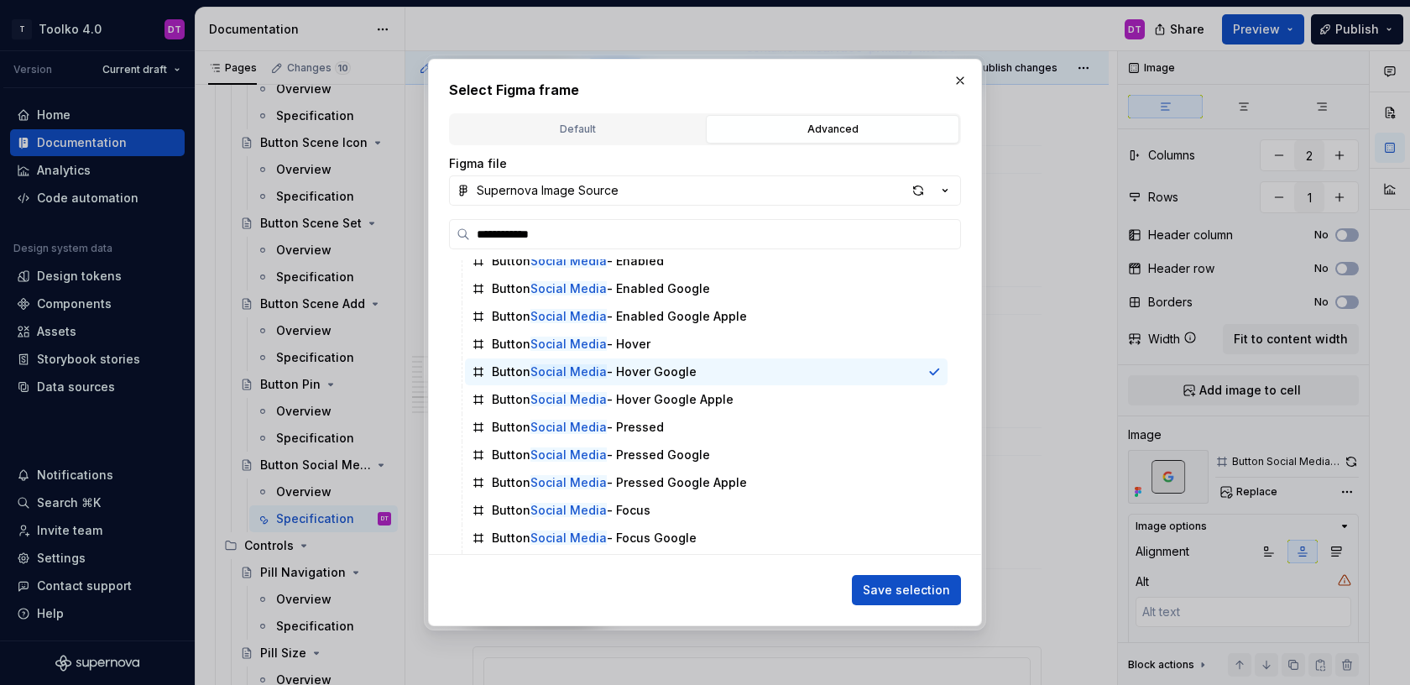
scroll to position [315, 0]
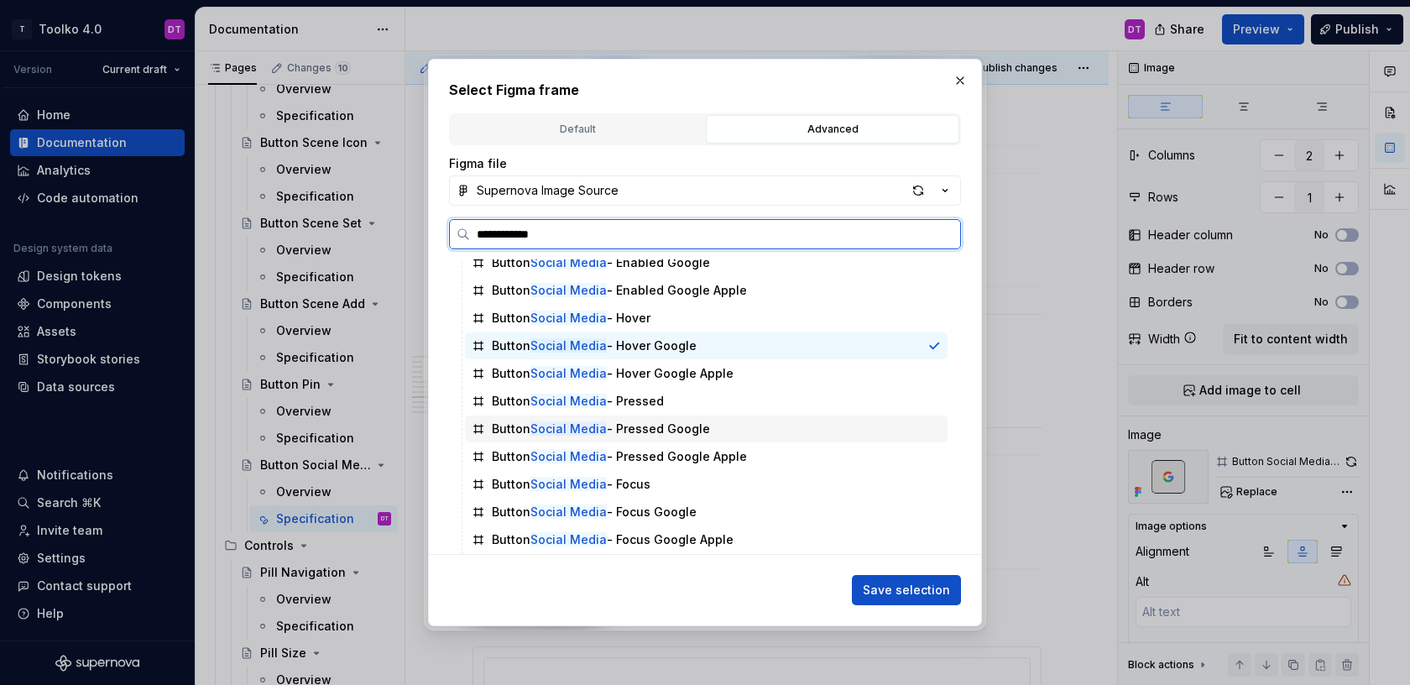
click at [627, 427] on div "Button Social Media - Pressed Google" at bounding box center [601, 429] width 218 height 17
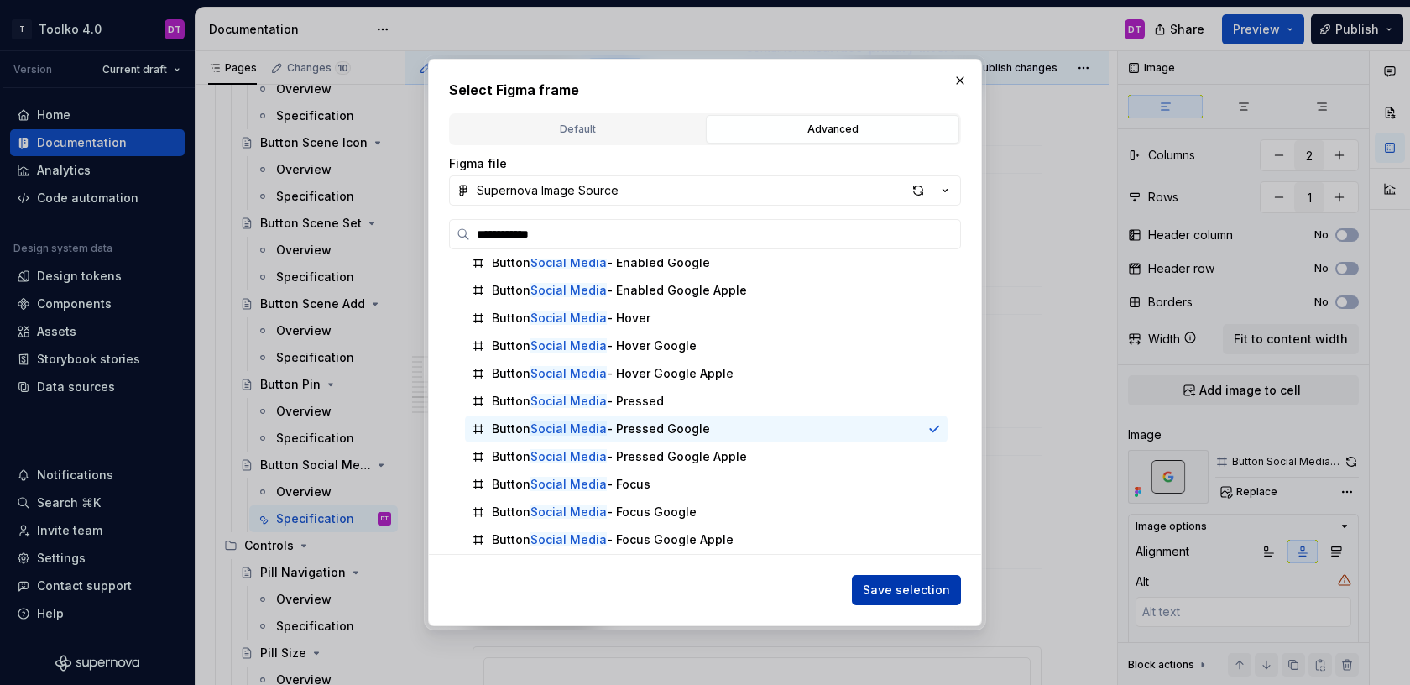
click at [902, 576] on button "Save selection" at bounding box center [906, 590] width 109 height 30
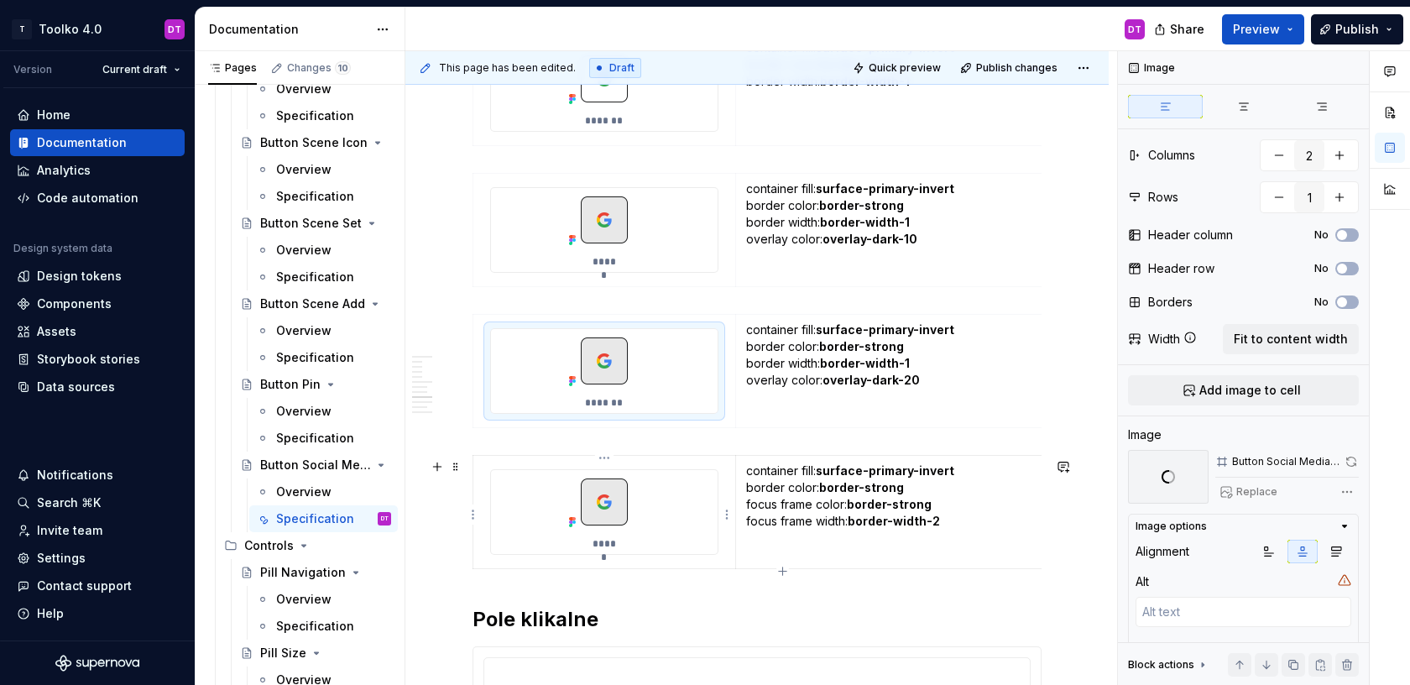
click at [614, 515] on img at bounding box center [604, 502] width 84 height 64
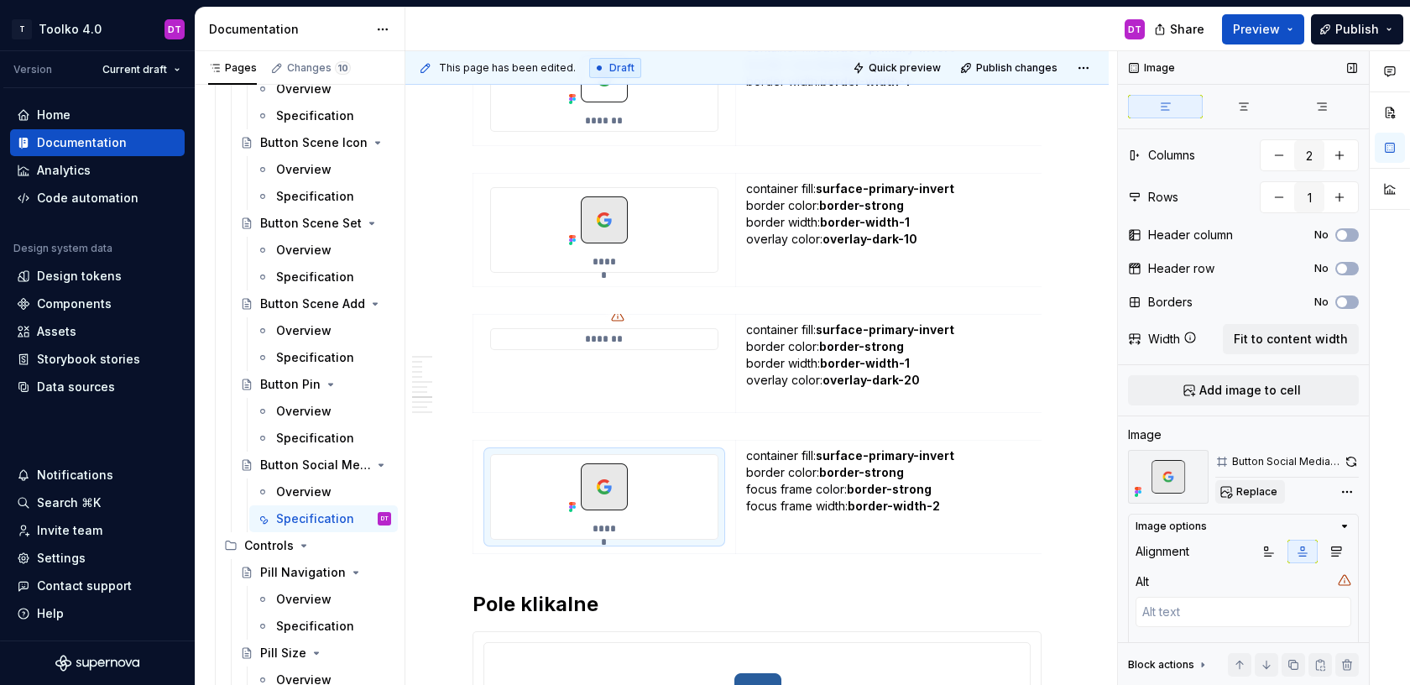
click at [1241, 489] on span "Replace" at bounding box center [1256, 491] width 41 height 13
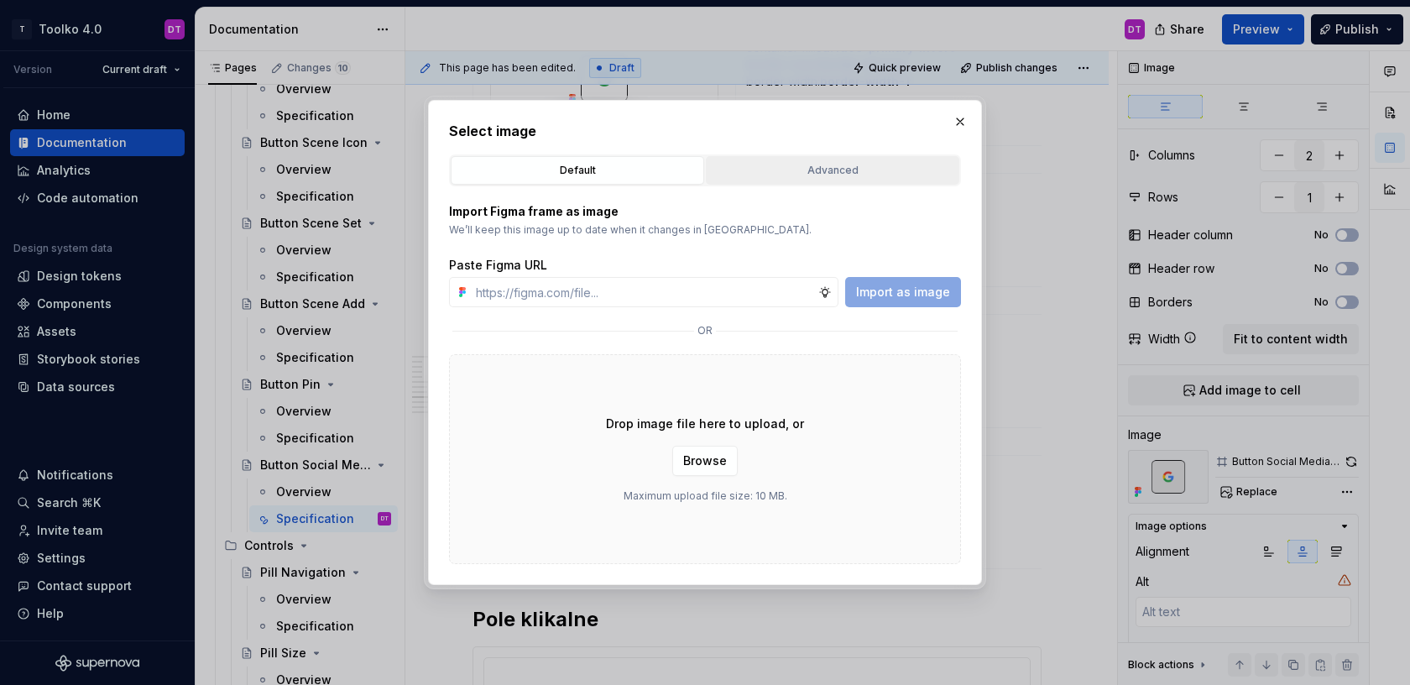
click at [827, 170] on div "Advanced" at bounding box center [833, 170] width 242 height 17
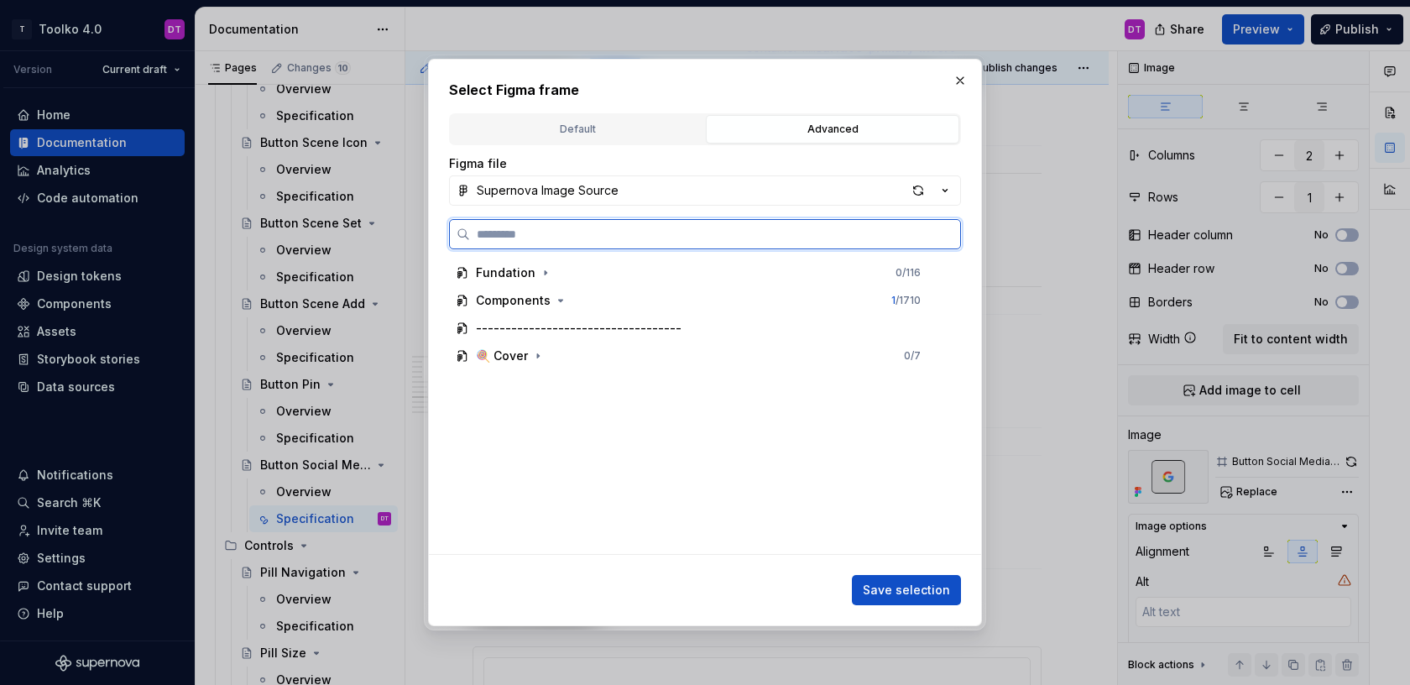
click at [677, 236] on input "search" at bounding box center [715, 234] width 490 height 17
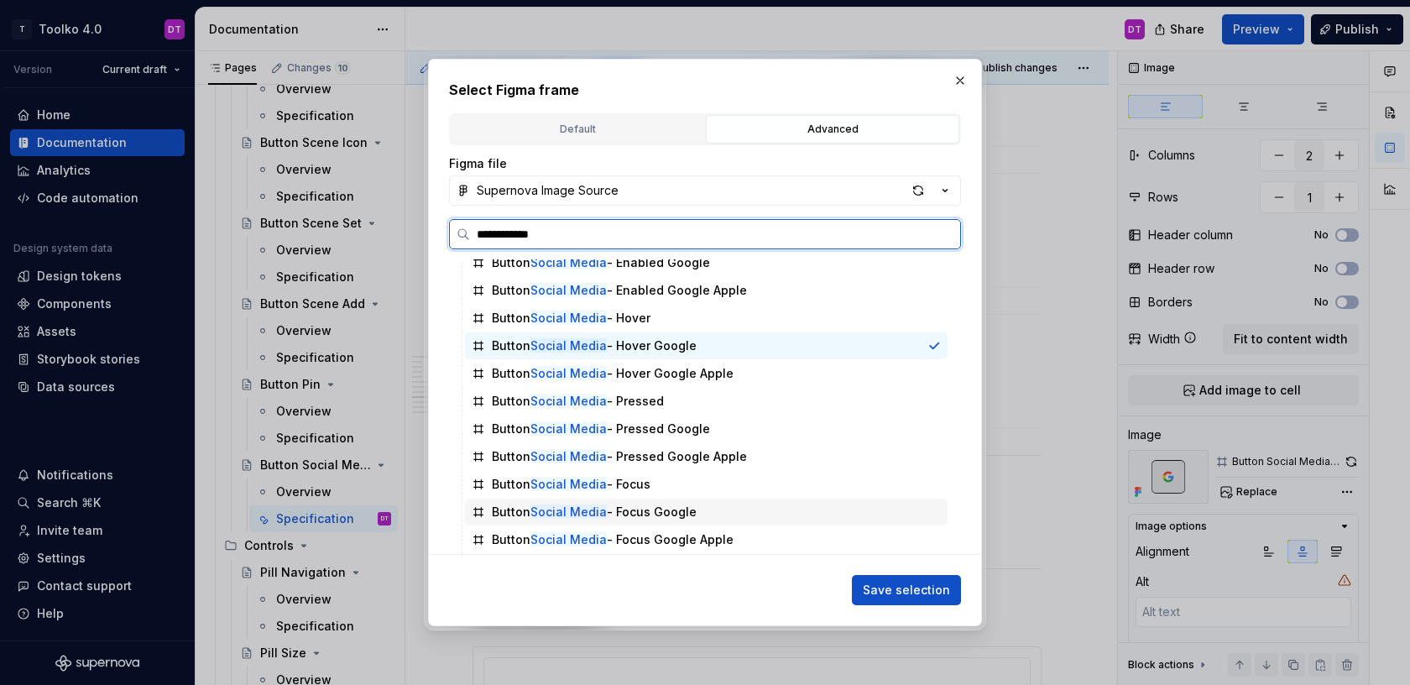
click at [654, 511] on div "Button Social Media - Focus Google" at bounding box center [594, 512] width 205 height 17
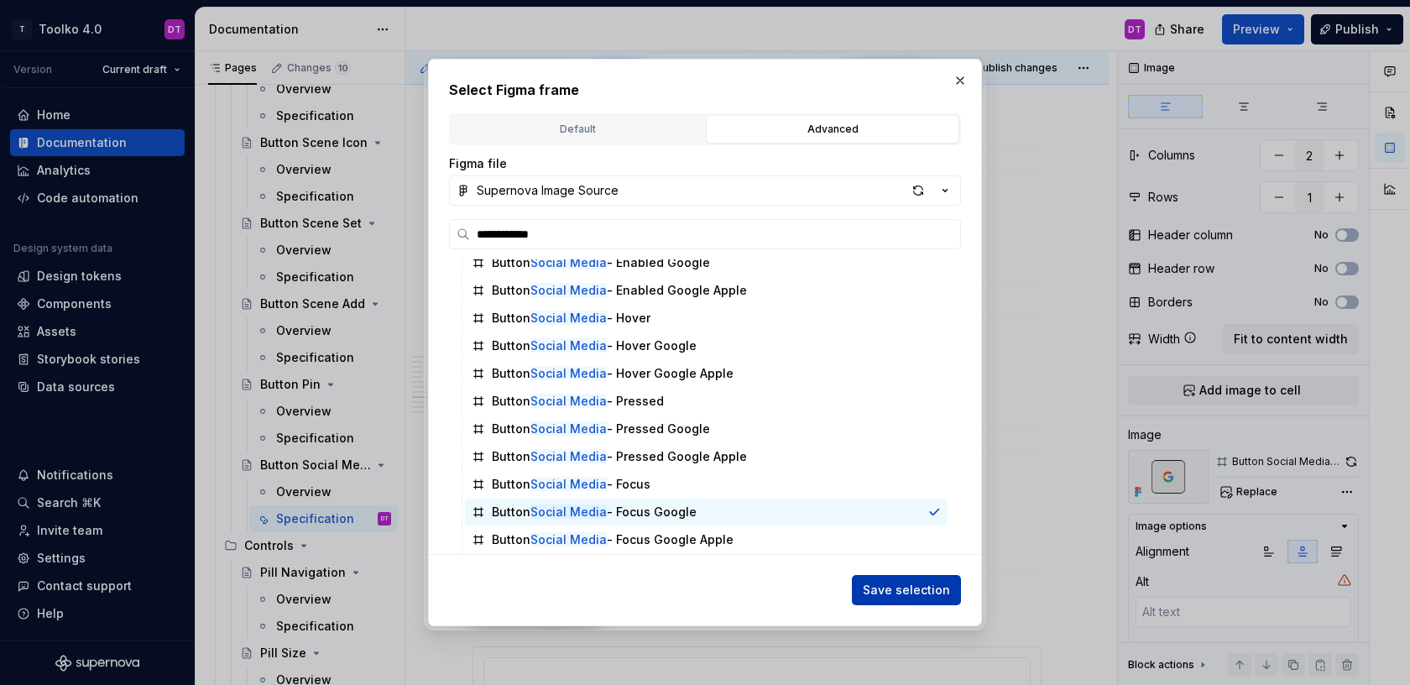
click at [918, 592] on span "Save selection" at bounding box center [906, 590] width 87 height 17
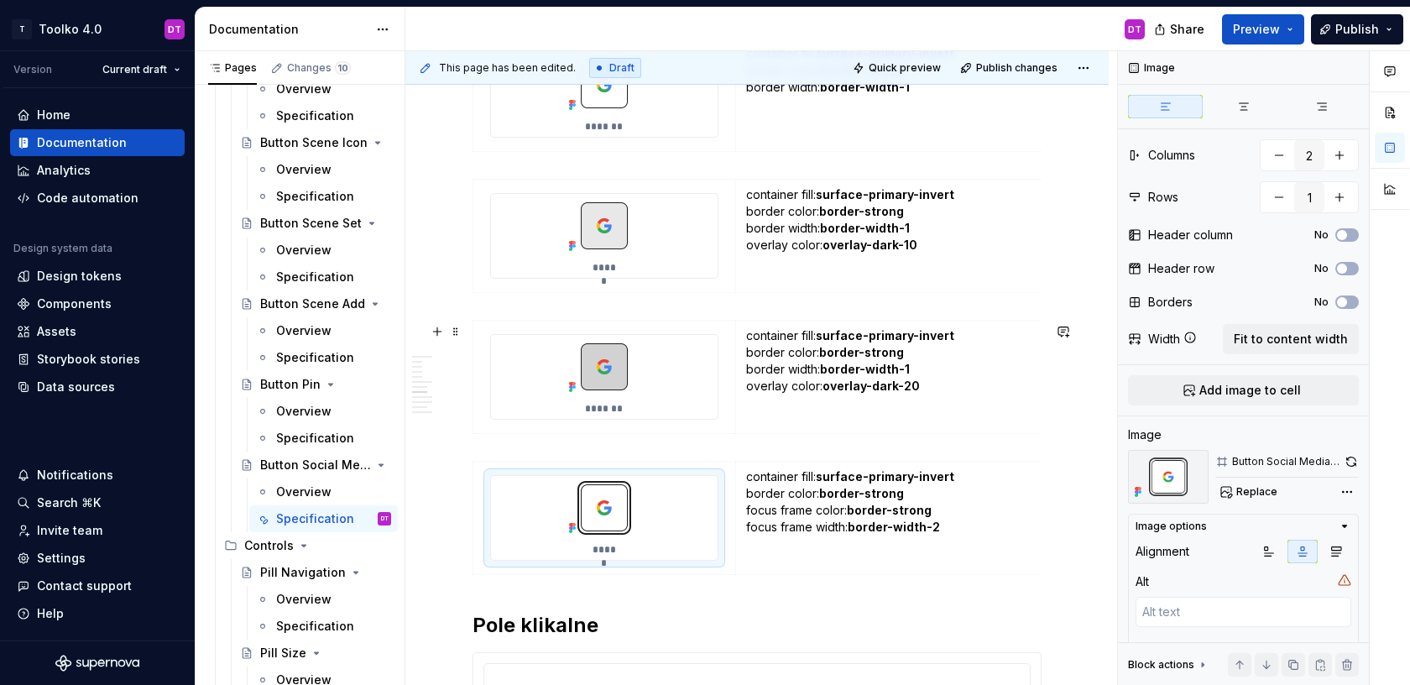
scroll to position [2745, 0]
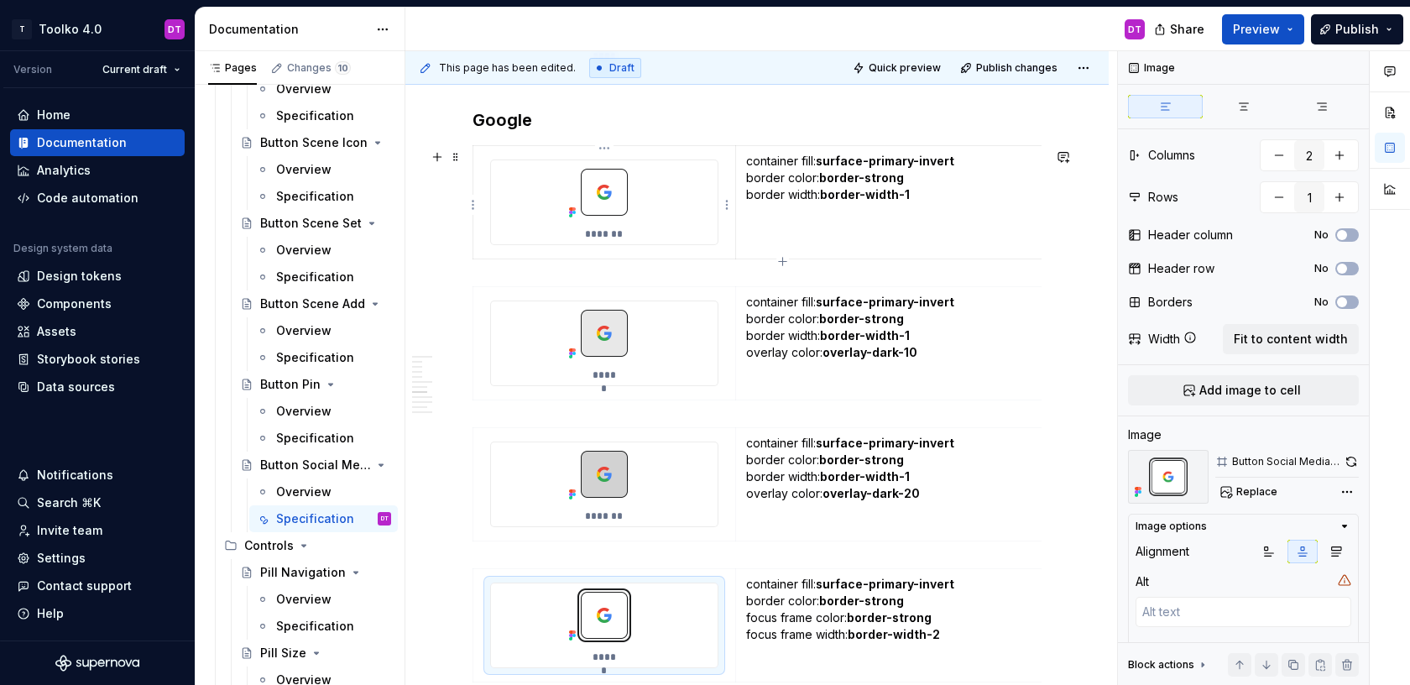
click at [504, 119] on h3 "Google" at bounding box center [757, 120] width 569 height 24
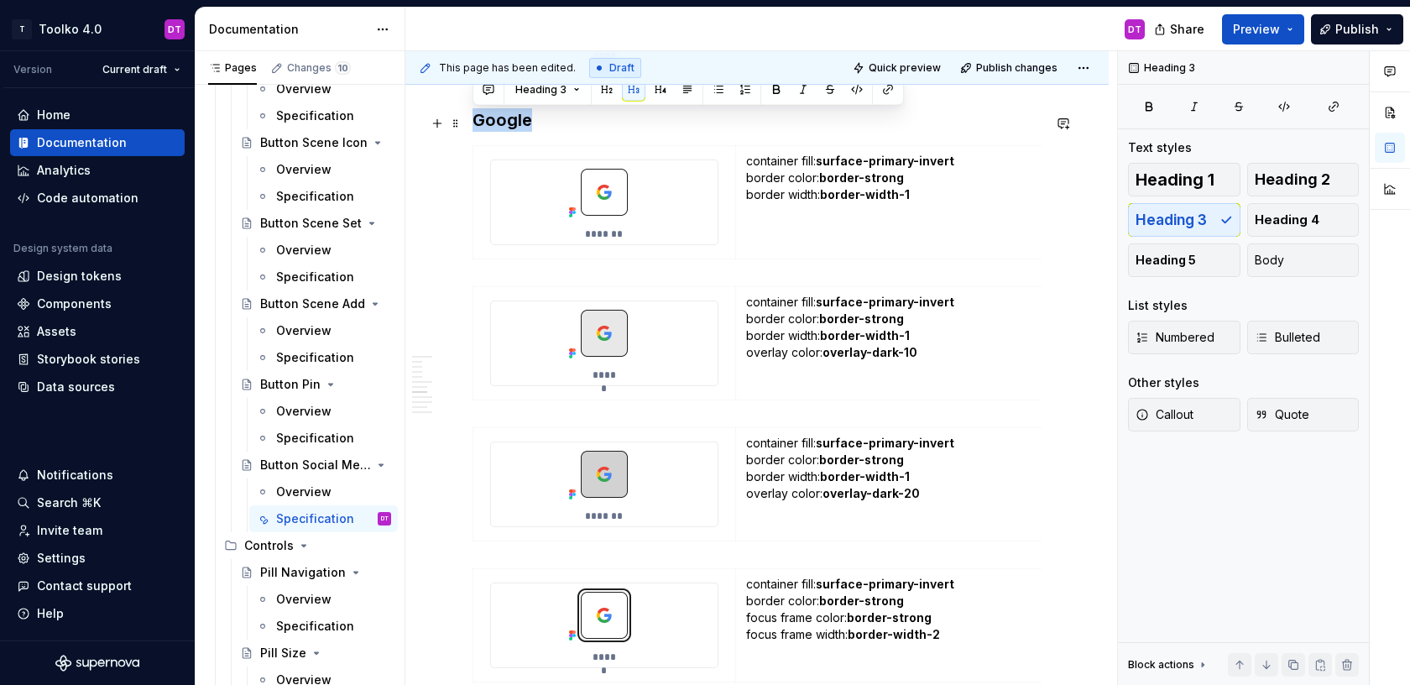
click at [504, 119] on h3 "Google" at bounding box center [757, 120] width 569 height 24
copy h3 "Google"
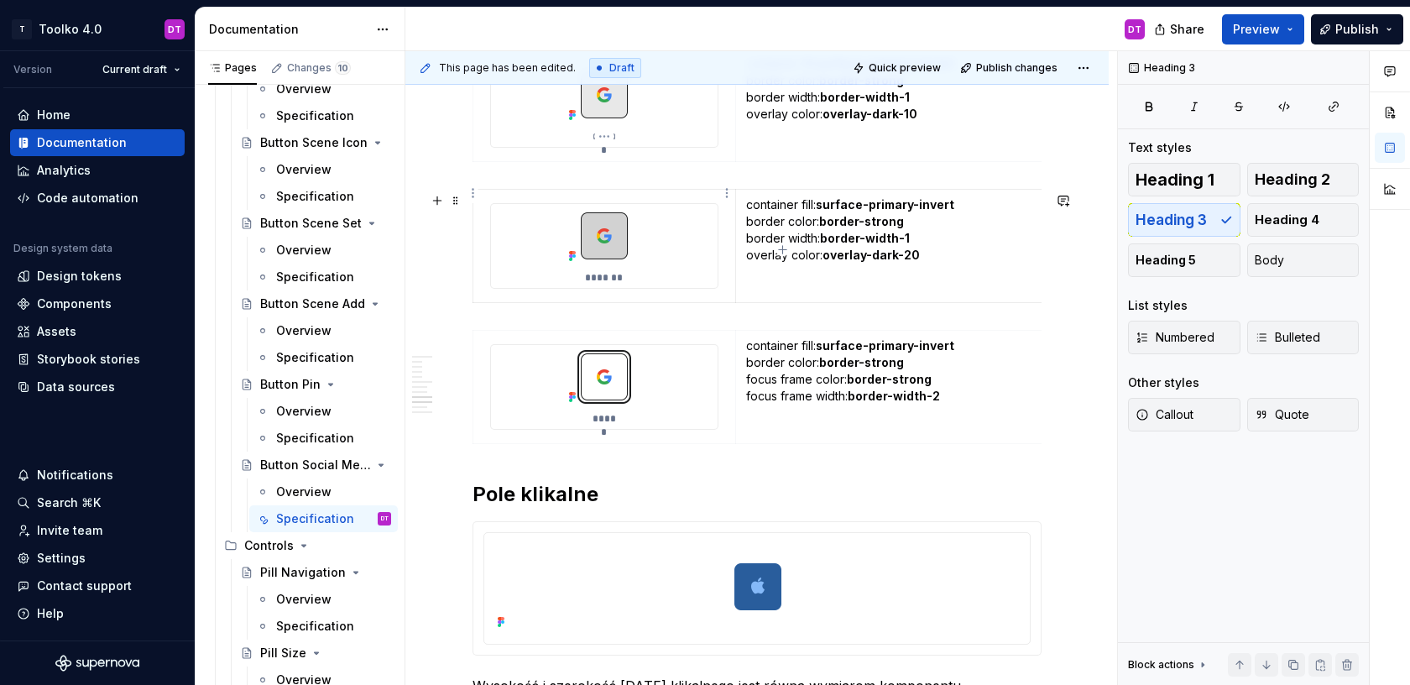
scroll to position [3039, 0]
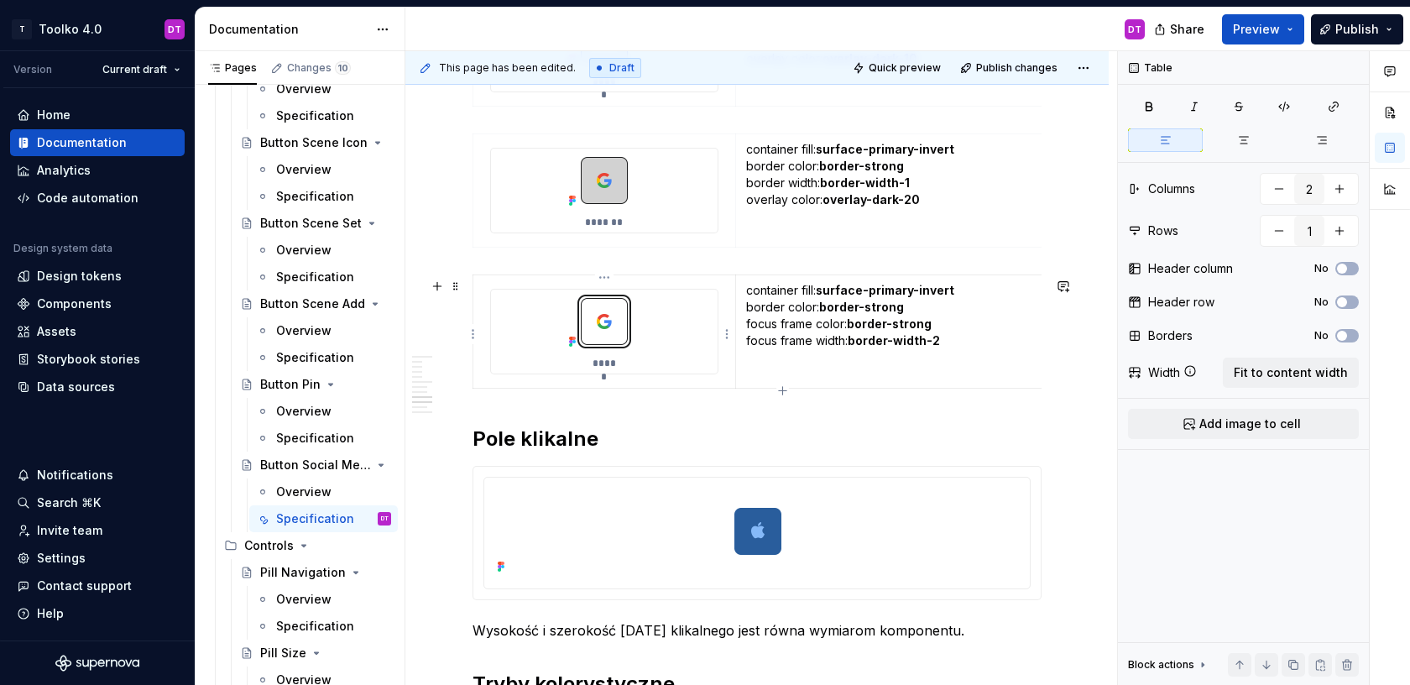
click at [538, 389] on td "*****" at bounding box center [604, 331] width 263 height 113
click at [990, 373] on td "container fill: surface-primary-invert border color: border-strong focus frame …" at bounding box center [913, 331] width 357 height 113
click at [475, 444] on h2 "Pole klikalne" at bounding box center [757, 439] width 569 height 27
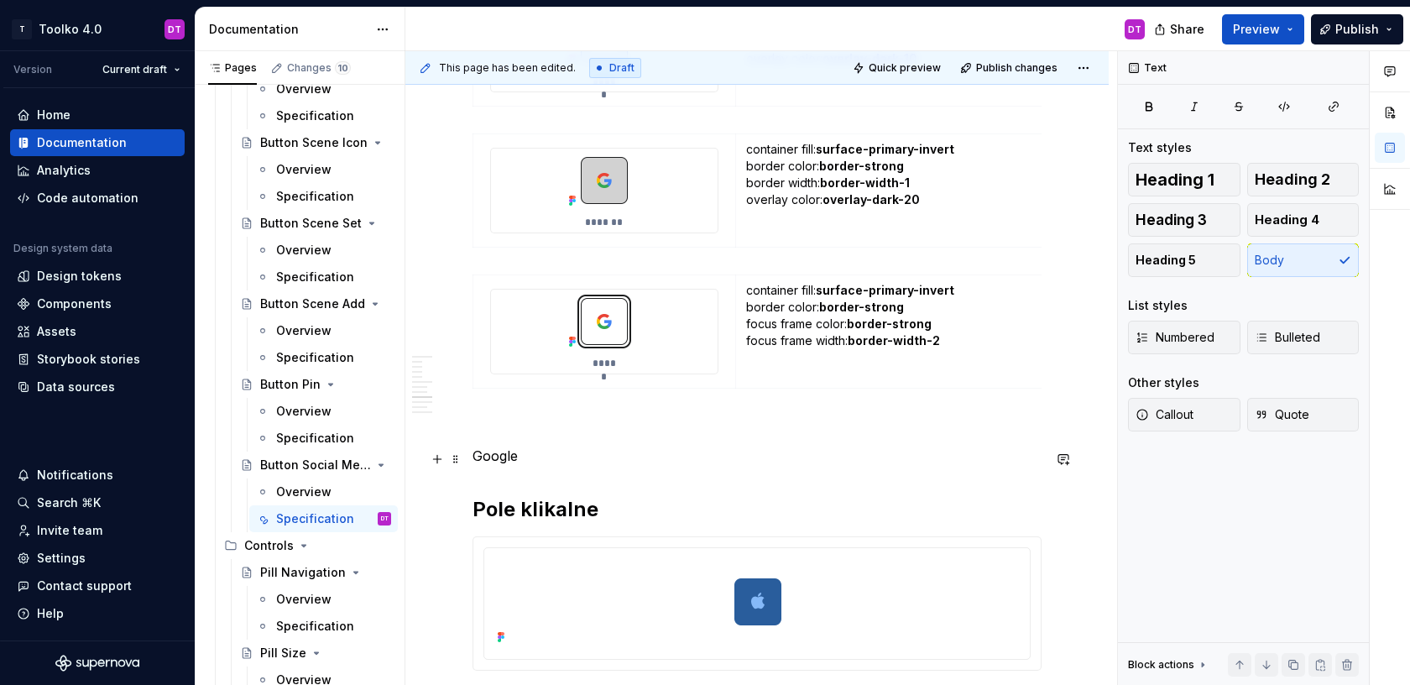
click at [490, 457] on p "Google" at bounding box center [757, 456] width 569 height 20
click at [488, 462] on p "Apple" at bounding box center [757, 456] width 569 height 20
click at [609, 427] on button "button" at bounding box center [605, 428] width 24 height 24
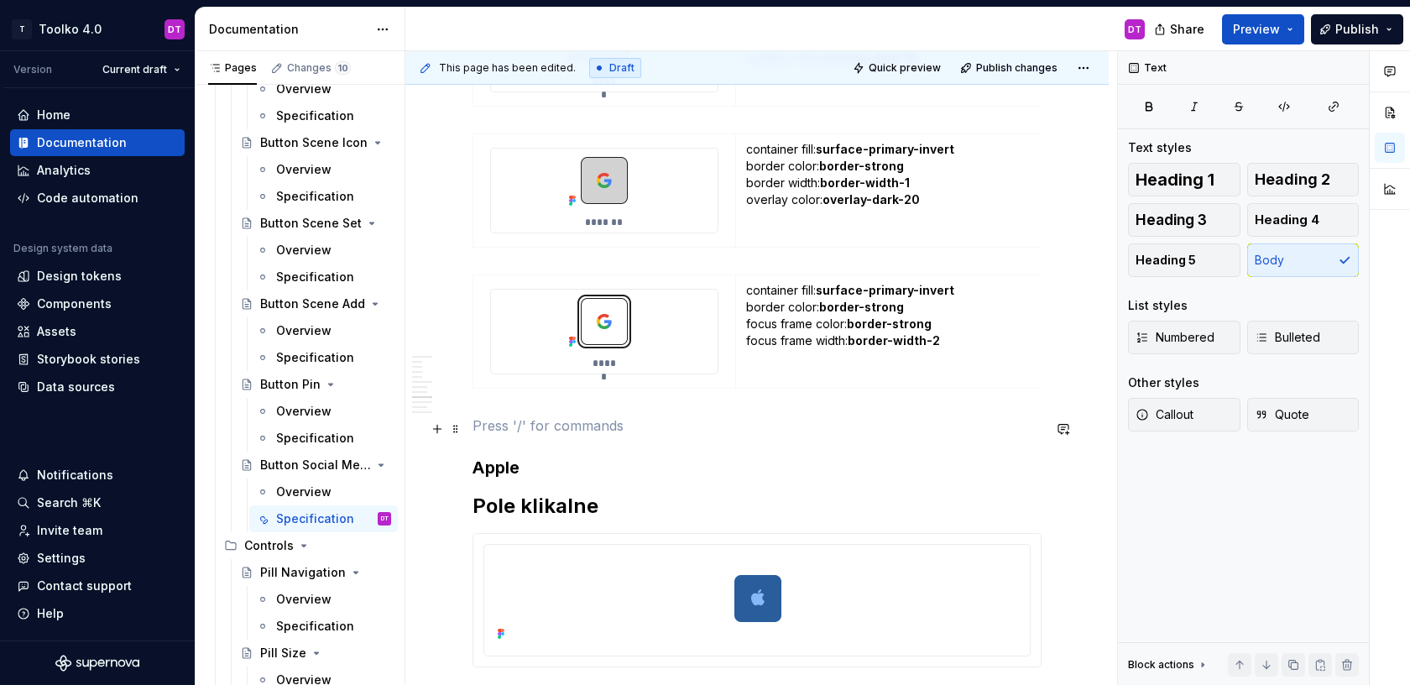
click at [572, 427] on p at bounding box center [757, 426] width 569 height 20
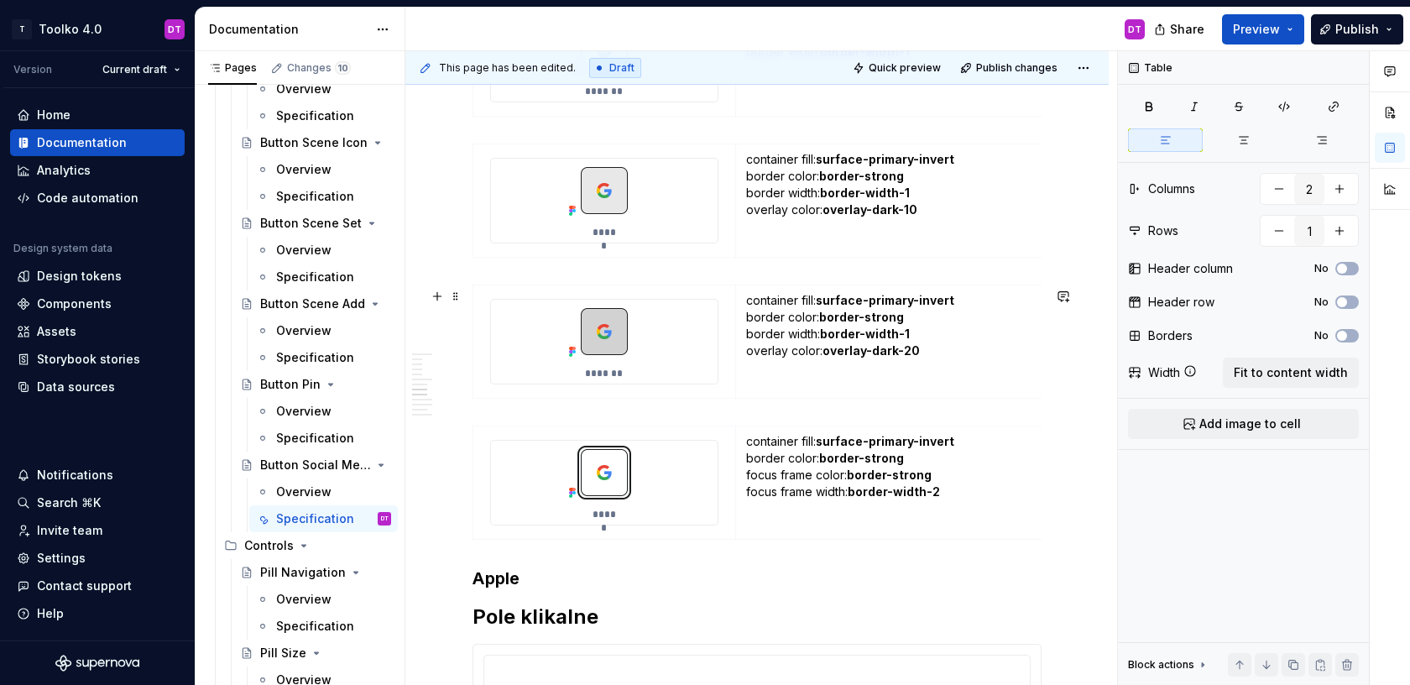
scroll to position [3034, 0]
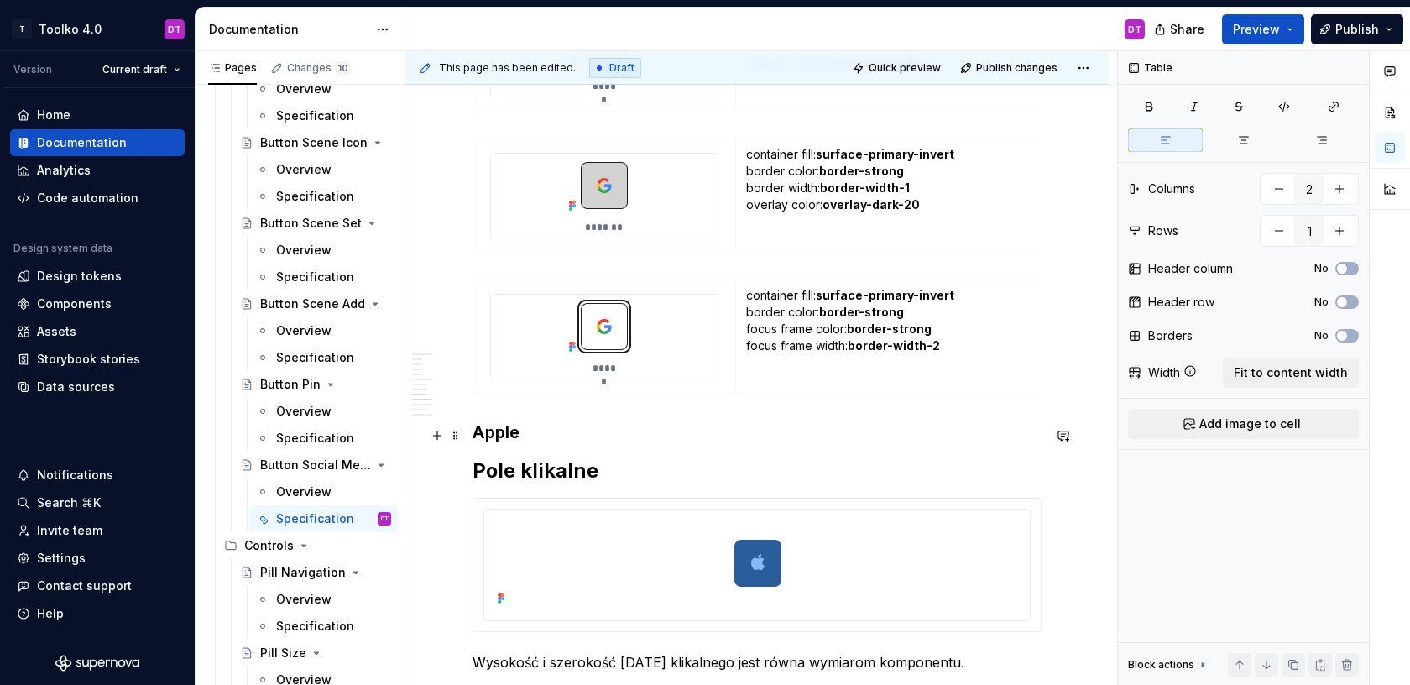
click at [544, 442] on h3 "Apple" at bounding box center [757, 433] width 569 height 24
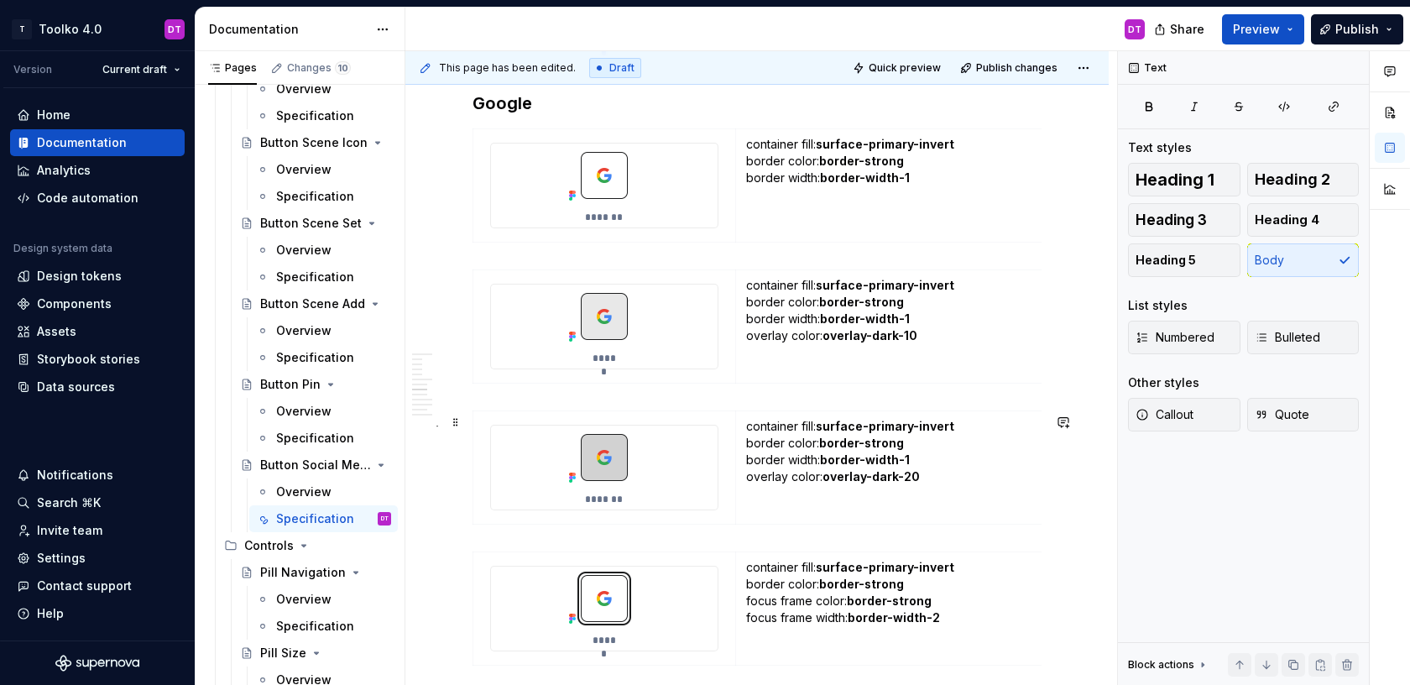
scroll to position [2764, 0]
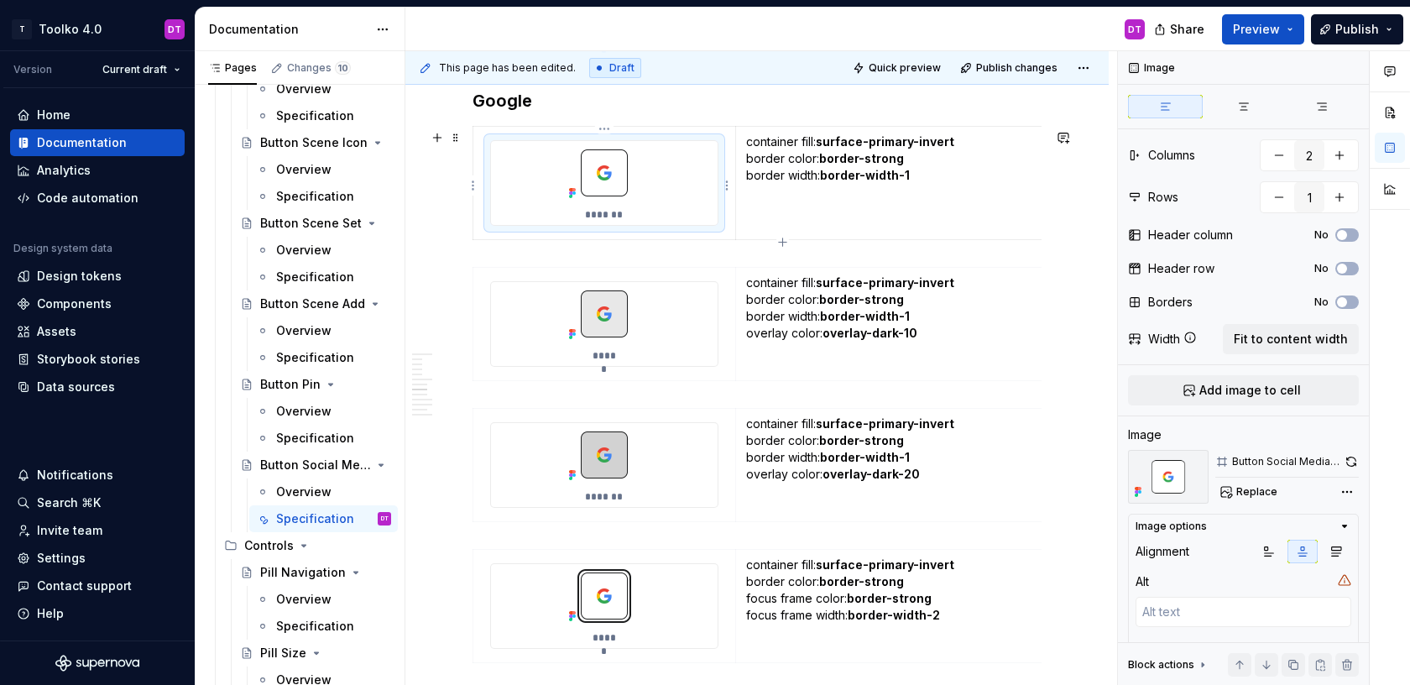
click at [712, 170] on div "*******" at bounding box center [604, 183] width 227 height 84
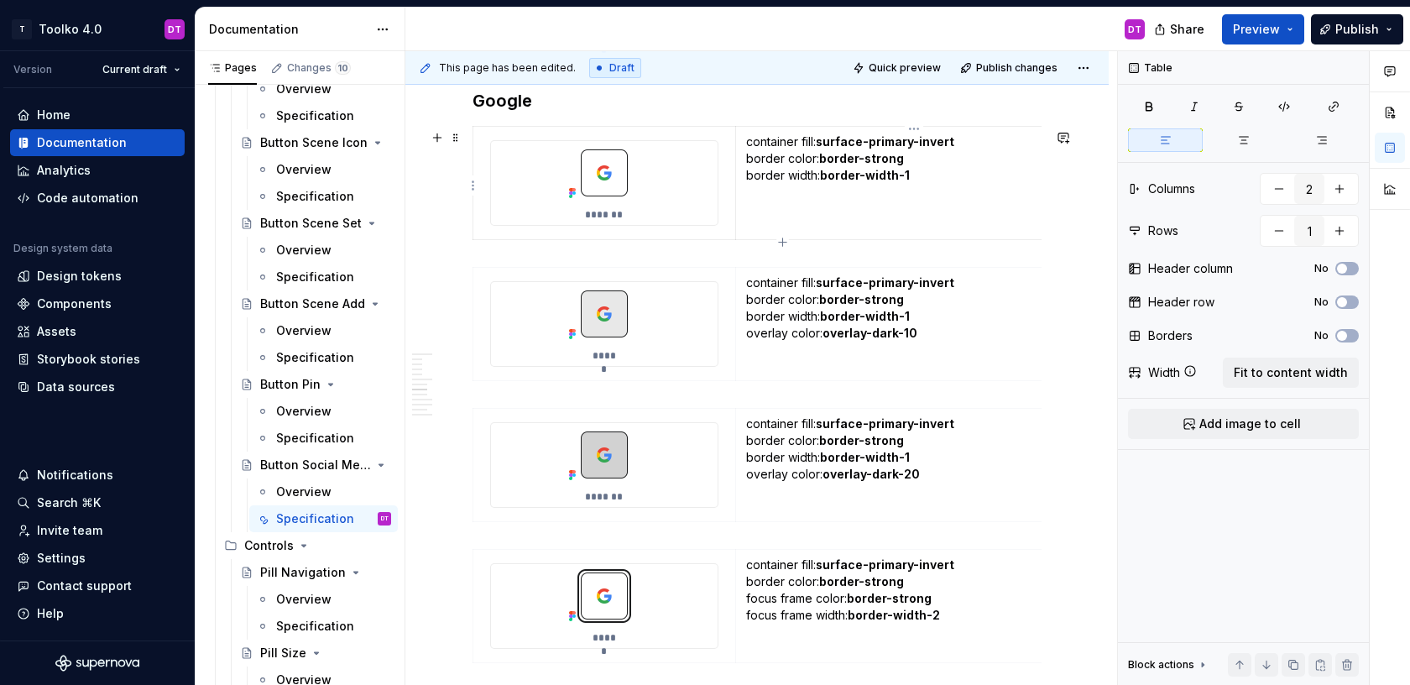
click at [822, 193] on p "container fill: surface-primary-invert border color: border-strong border width…" at bounding box center [914, 166] width 336 height 67
click at [1321, 666] on button "button" at bounding box center [1321, 665] width 24 height 24
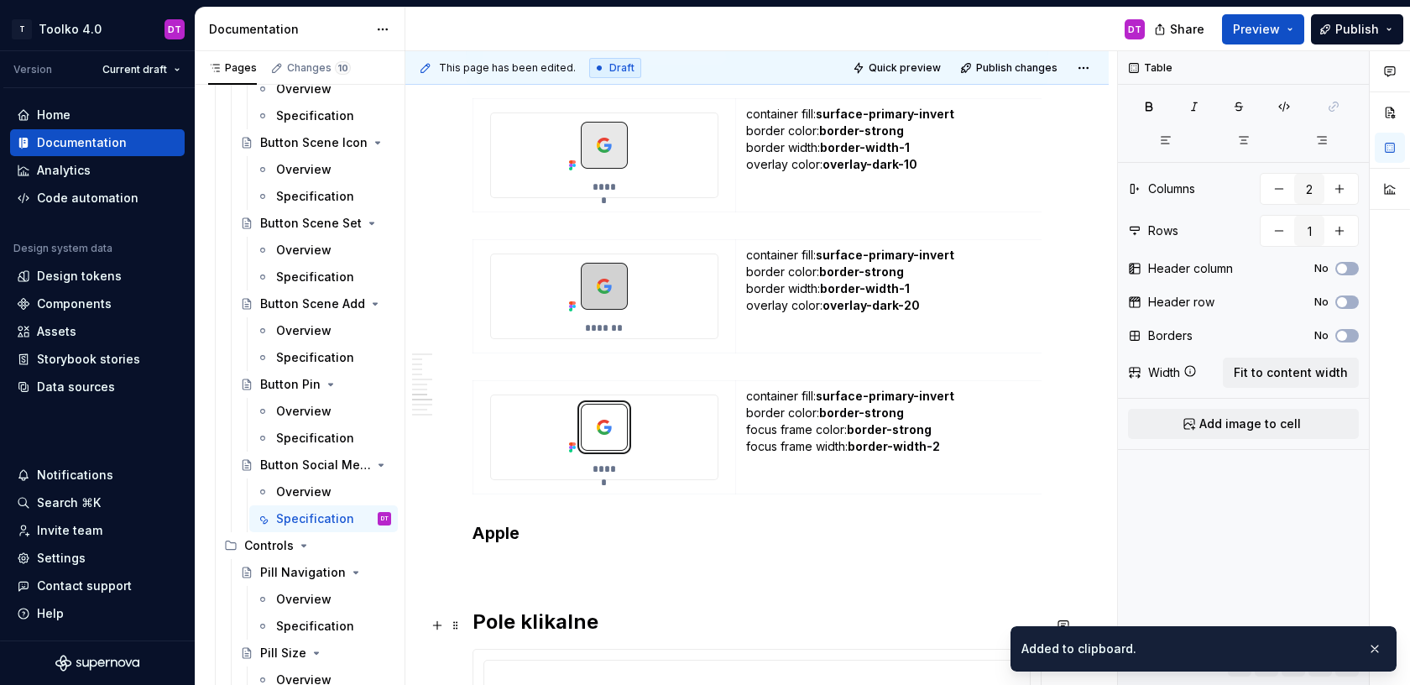
scroll to position [3047, 0]
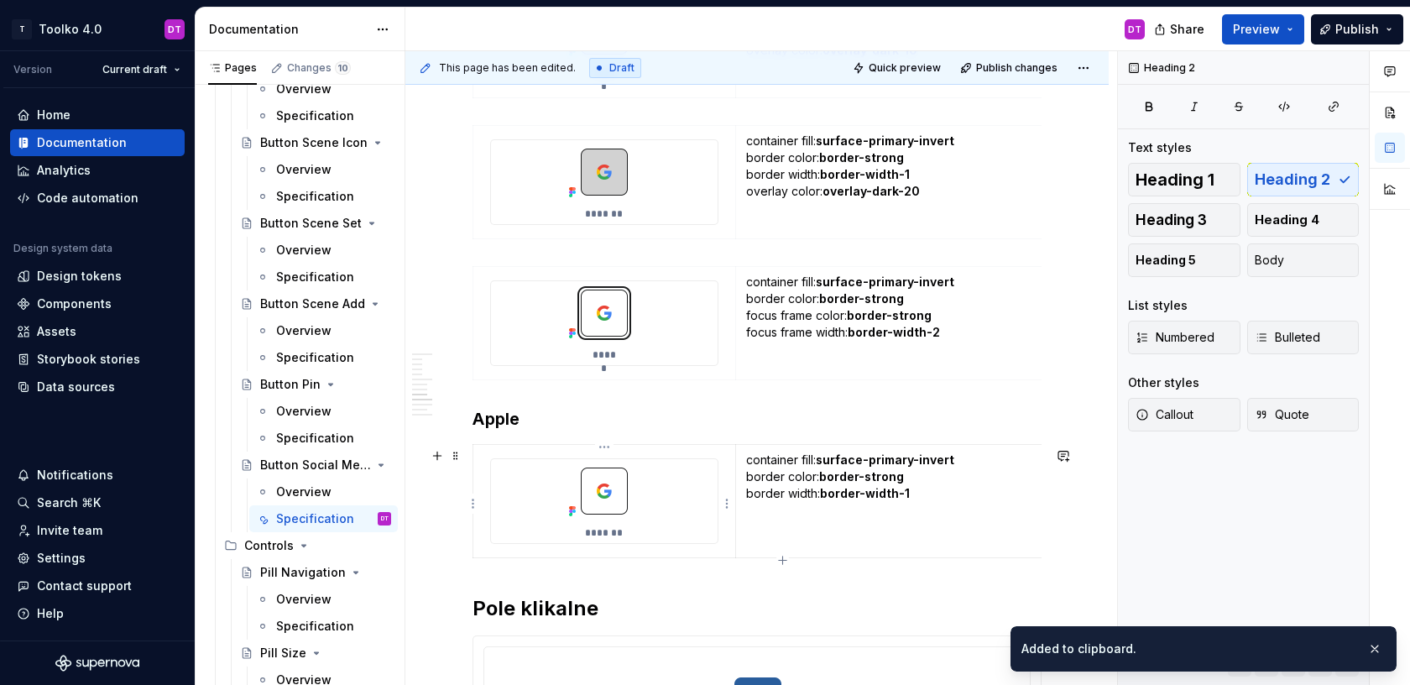
click at [656, 498] on div "*******" at bounding box center [604, 501] width 227 height 84
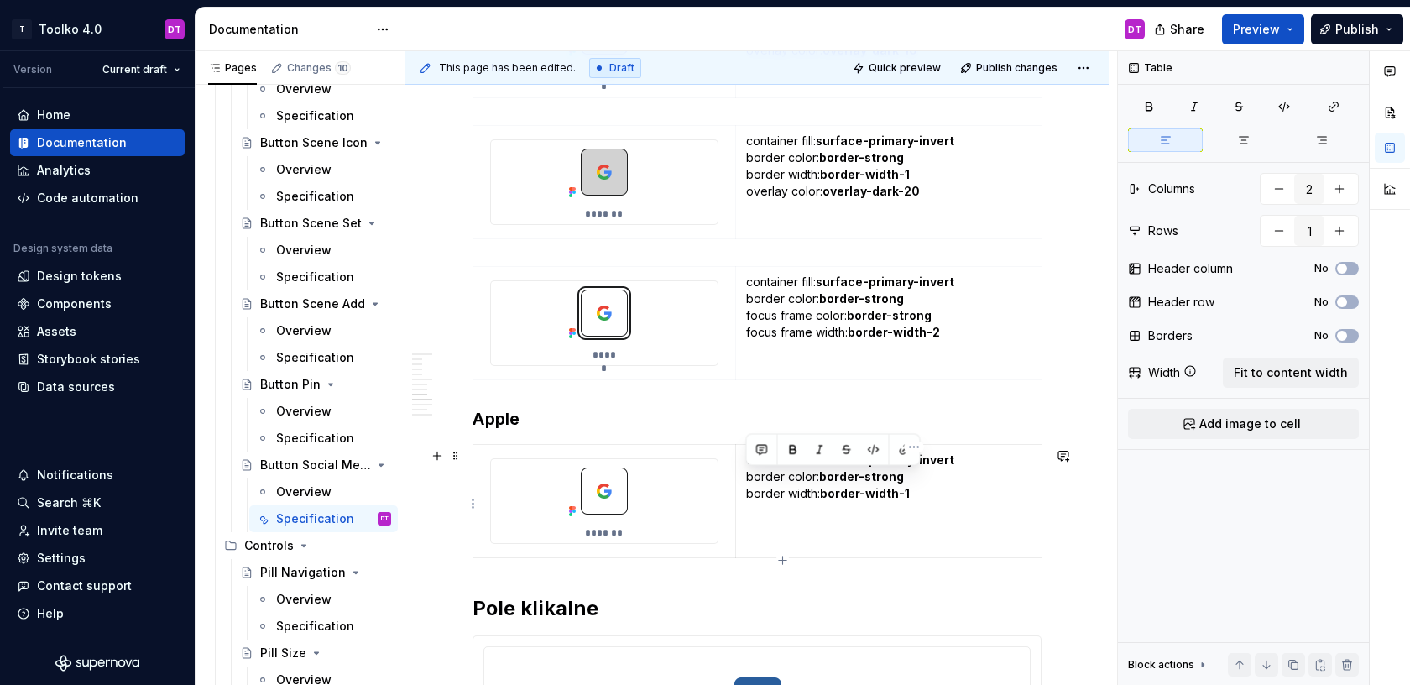
drag, startPoint x: 911, startPoint y: 498, endPoint x: 746, endPoint y: 479, distance: 165.6
click at [746, 479] on p "container fill: surface-primary-invert border color: border-strong border width…" at bounding box center [914, 485] width 336 height 67
drag, startPoint x: 928, startPoint y: 480, endPoint x: 808, endPoint y: 479, distance: 120.9
click at [808, 479] on p "container fill: surface-primary-invert icon color: text-primary-invert" at bounding box center [914, 477] width 336 height 50
click at [915, 516] on td "container fill: surface-primary-invert icon color: text-primary-invert" at bounding box center [913, 501] width 357 height 113
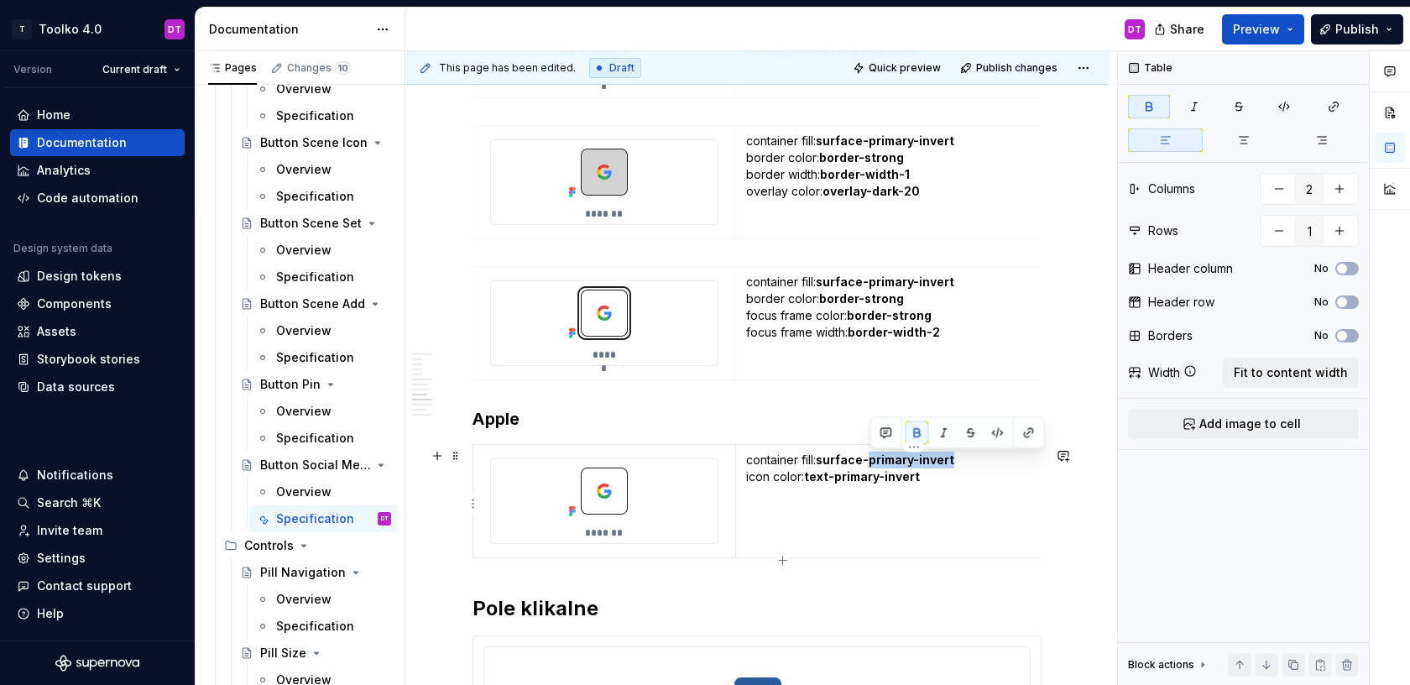
drag, startPoint x: 870, startPoint y: 461, endPoint x: 1003, endPoint y: 468, distance: 133.6
click at [1003, 468] on p "container fill: surface-primary-invert icon color: text-primary-invert" at bounding box center [914, 477] width 336 height 50
click at [623, 497] on img at bounding box center [604, 491] width 84 height 64
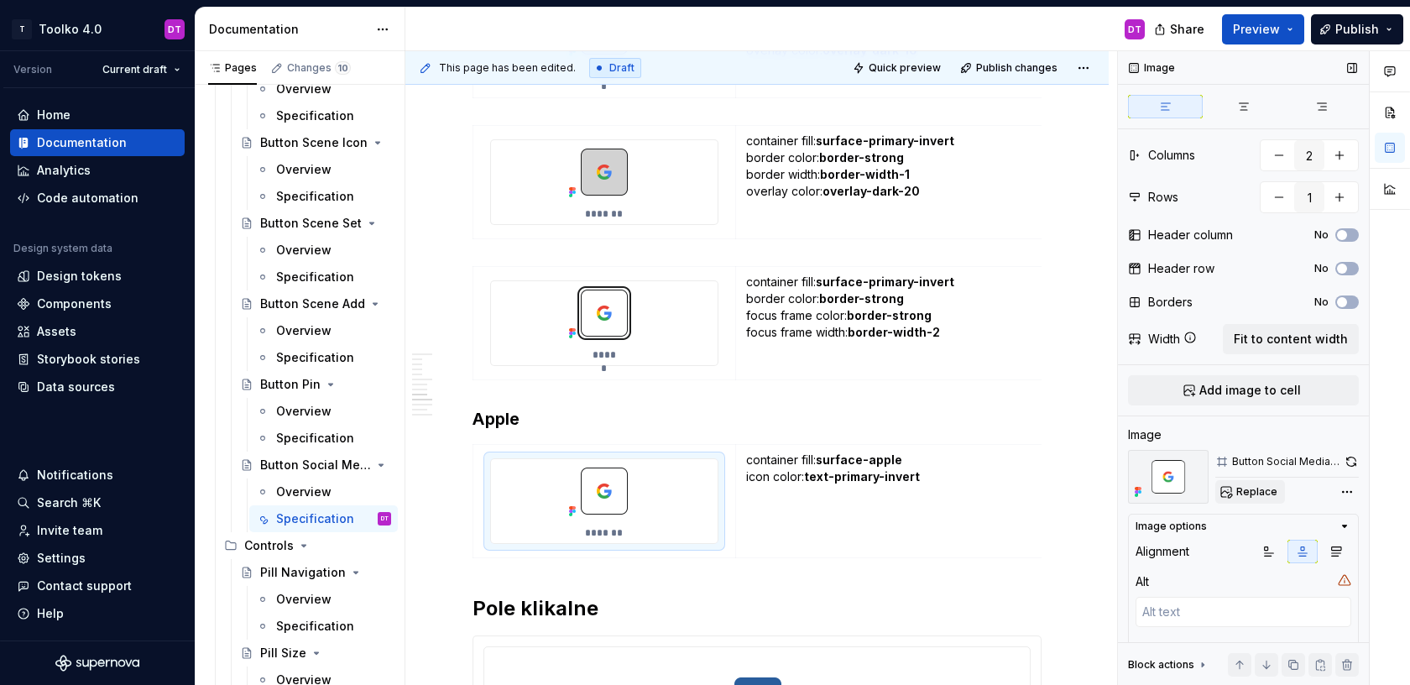
click at [1264, 488] on span "Replace" at bounding box center [1256, 491] width 41 height 13
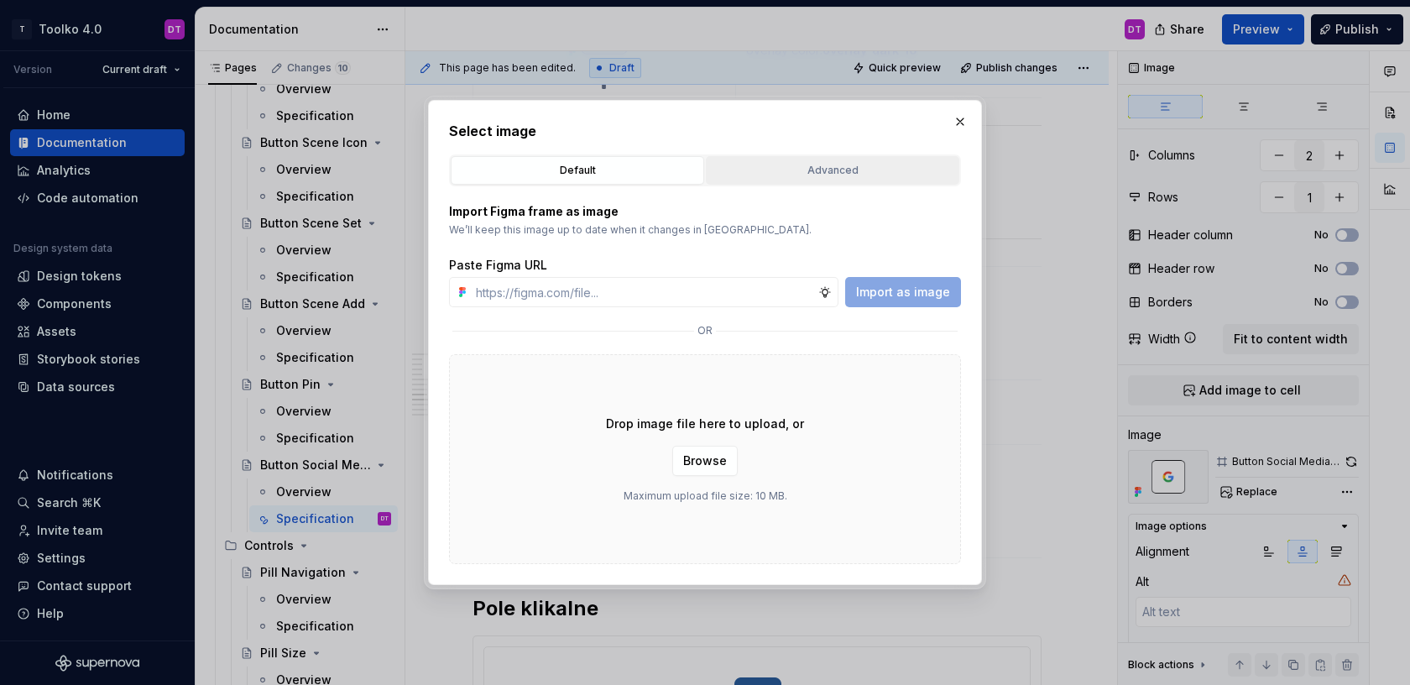
click at [780, 156] on button "Advanced" at bounding box center [832, 170] width 253 height 29
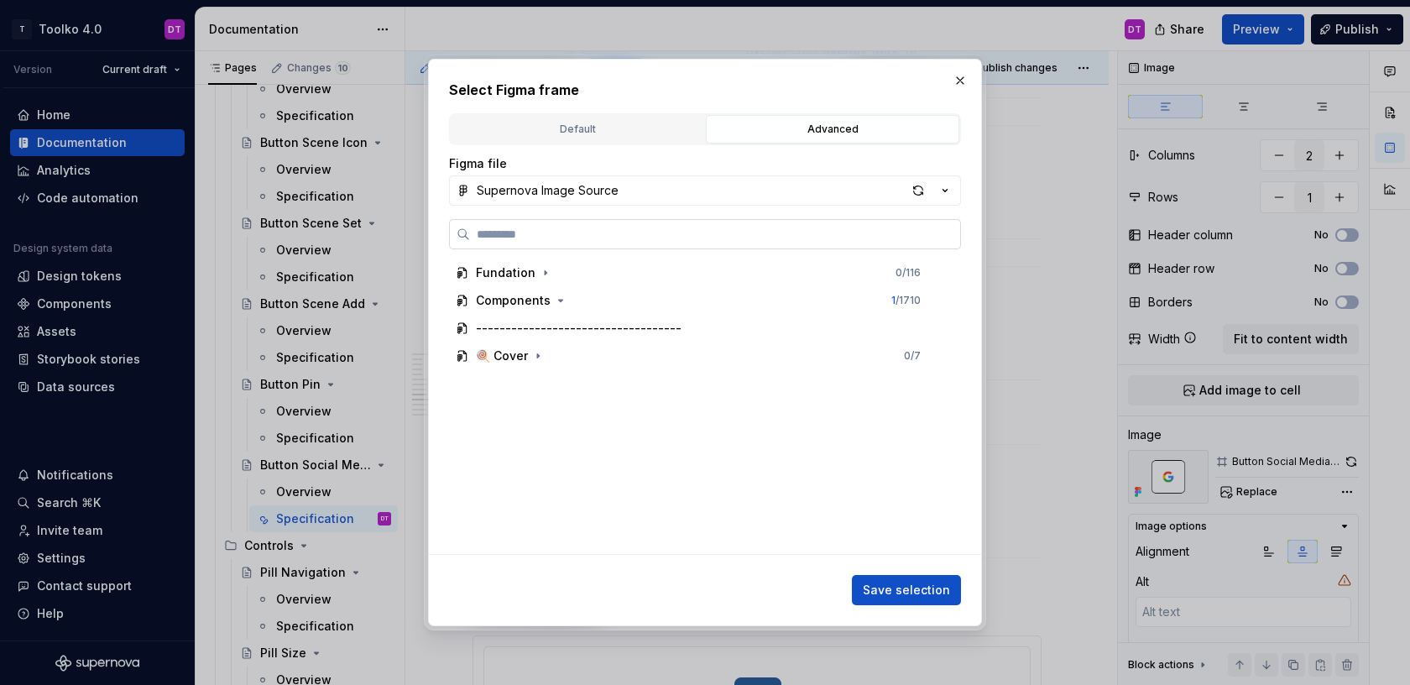
click at [563, 243] on label at bounding box center [705, 234] width 512 height 30
click at [563, 243] on input "search" at bounding box center [715, 234] width 490 height 17
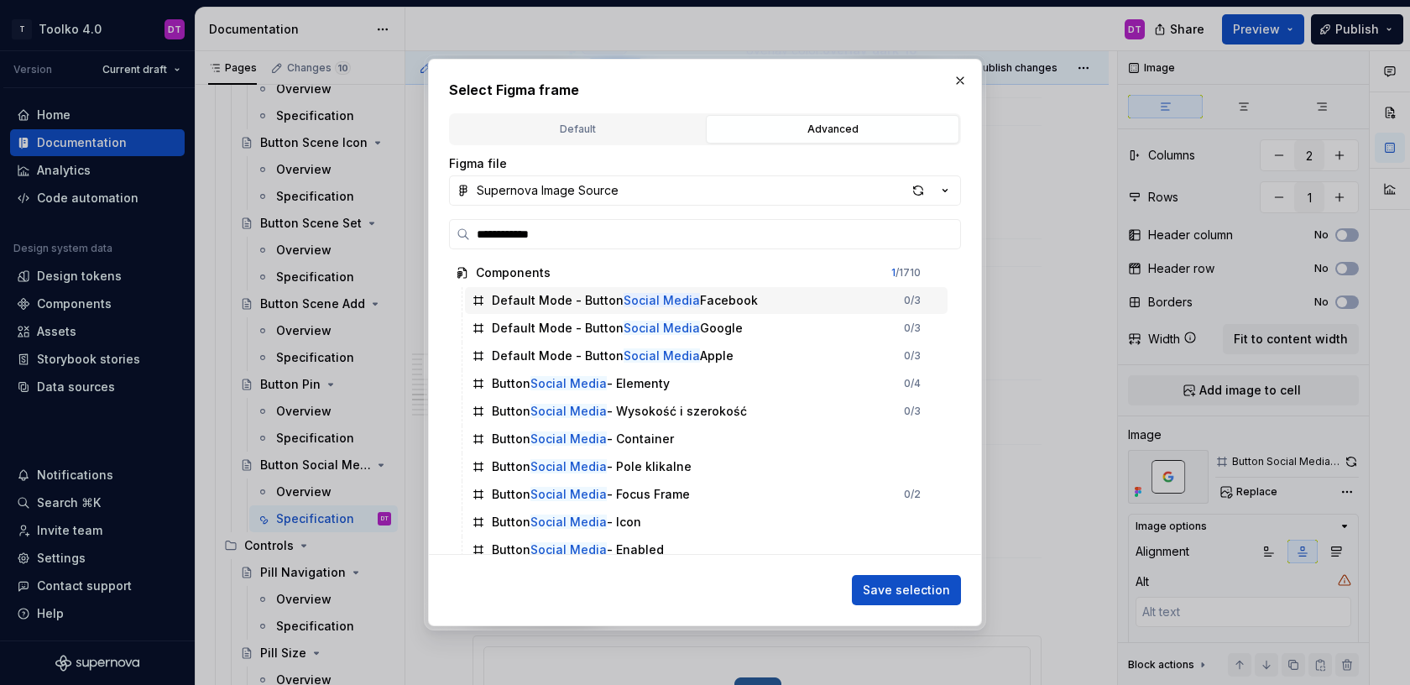
scroll to position [315, 0]
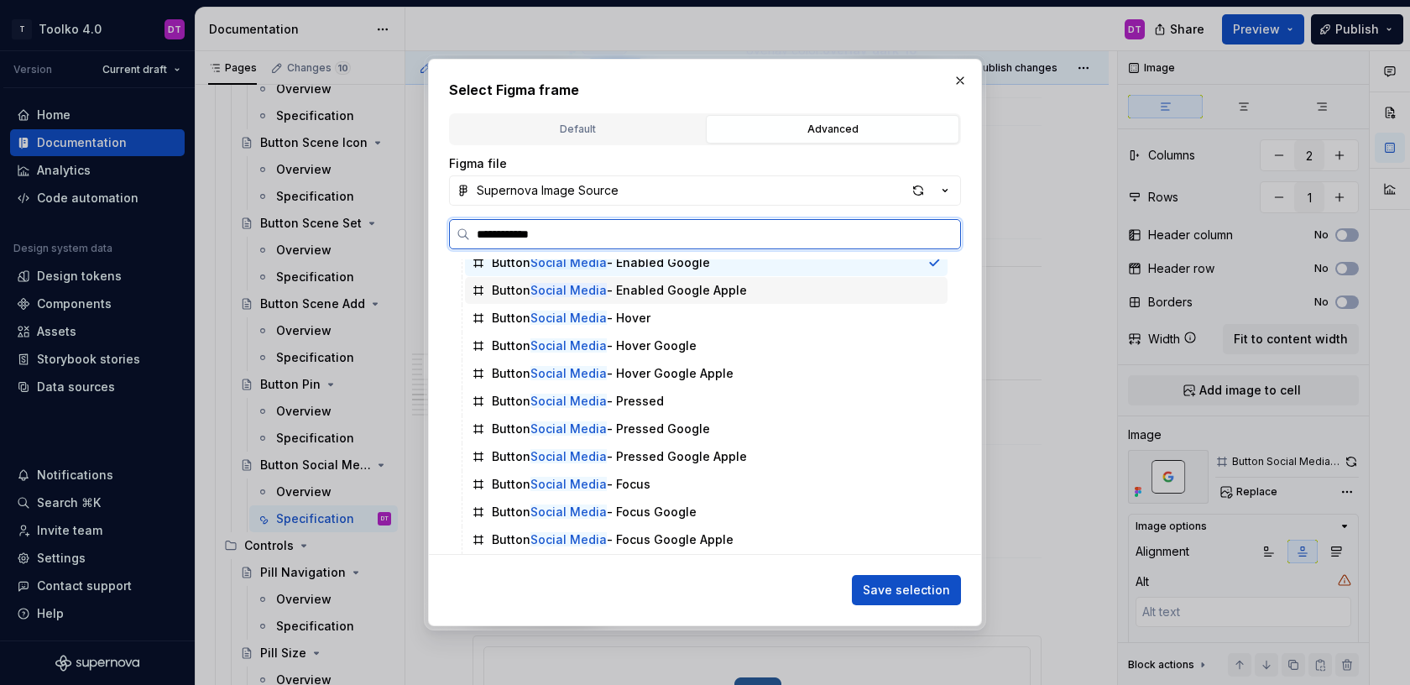
click at [621, 295] on div "Button Social Media - Enabled Google Apple" at bounding box center [619, 290] width 255 height 17
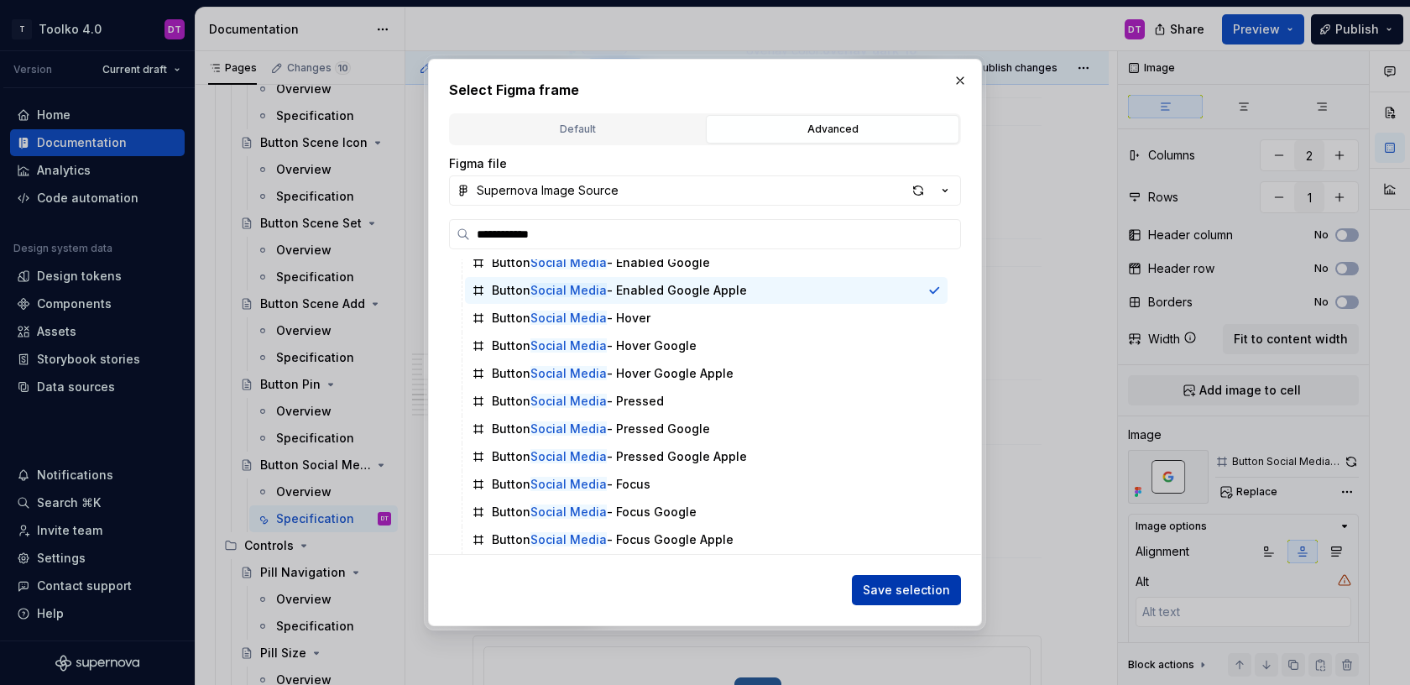
click at [922, 586] on span "Save selection" at bounding box center [906, 590] width 87 height 17
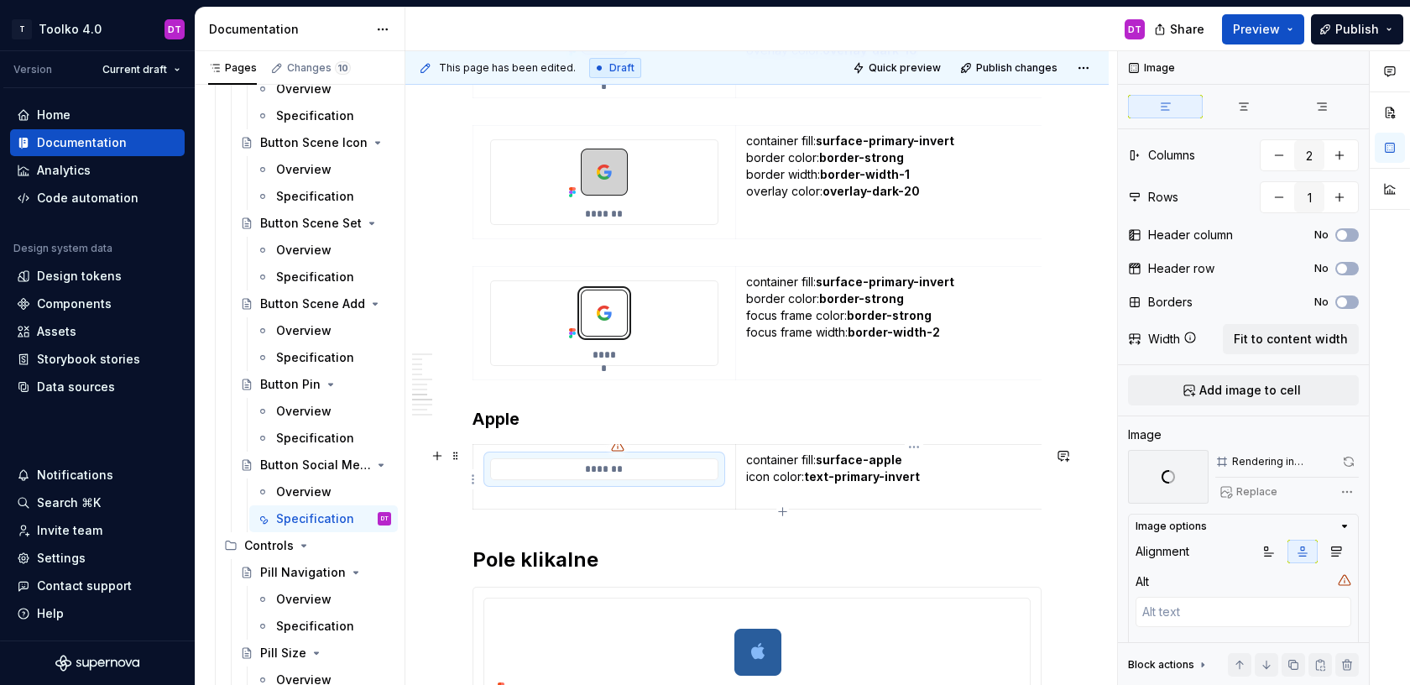
click at [1003, 502] on p "container fill: surface-apple icon color: text-primary-invert" at bounding box center [914, 477] width 336 height 50
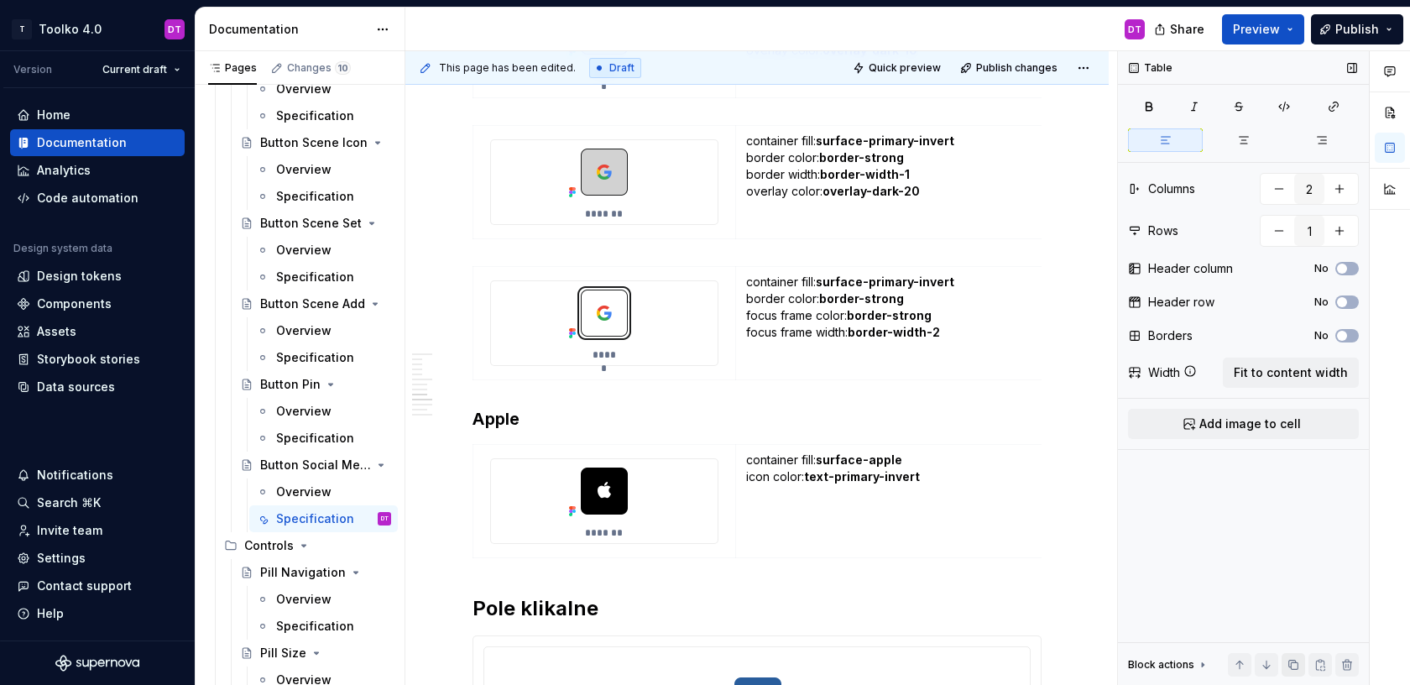
click at [1294, 666] on button "button" at bounding box center [1294, 665] width 24 height 24
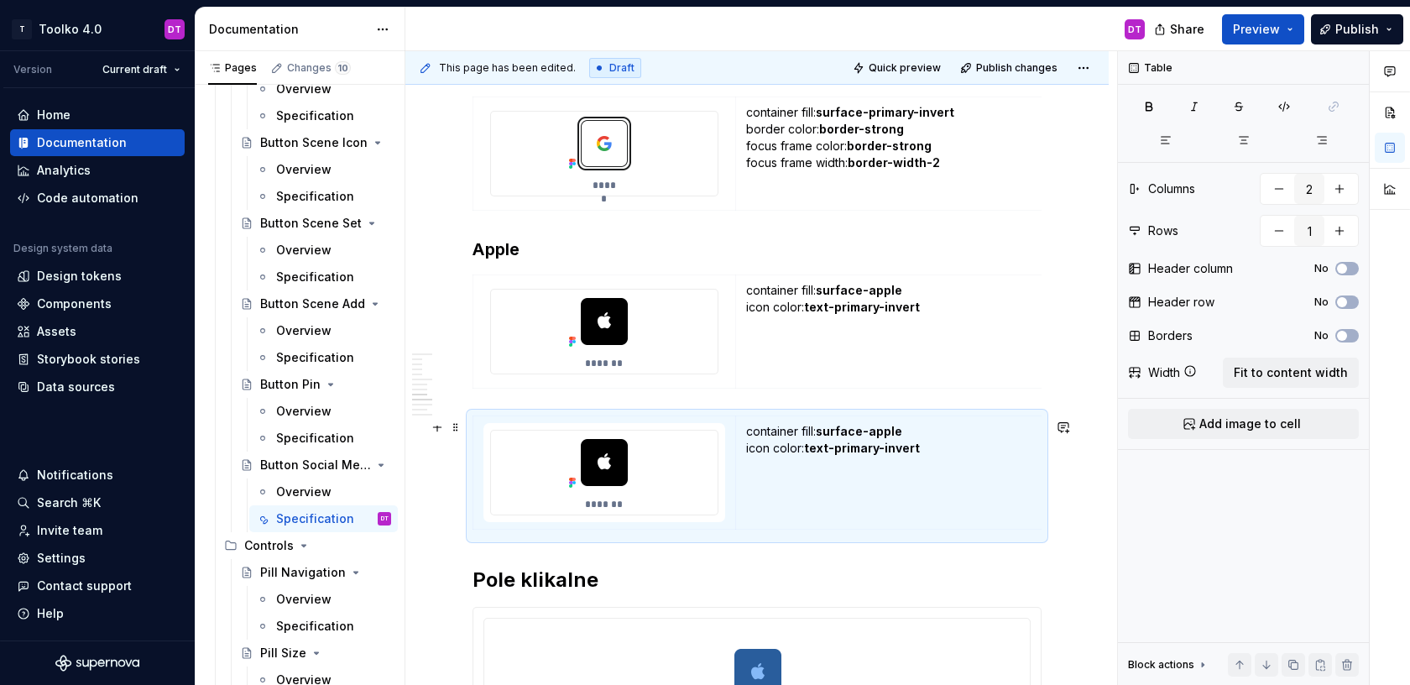
scroll to position [3249, 0]
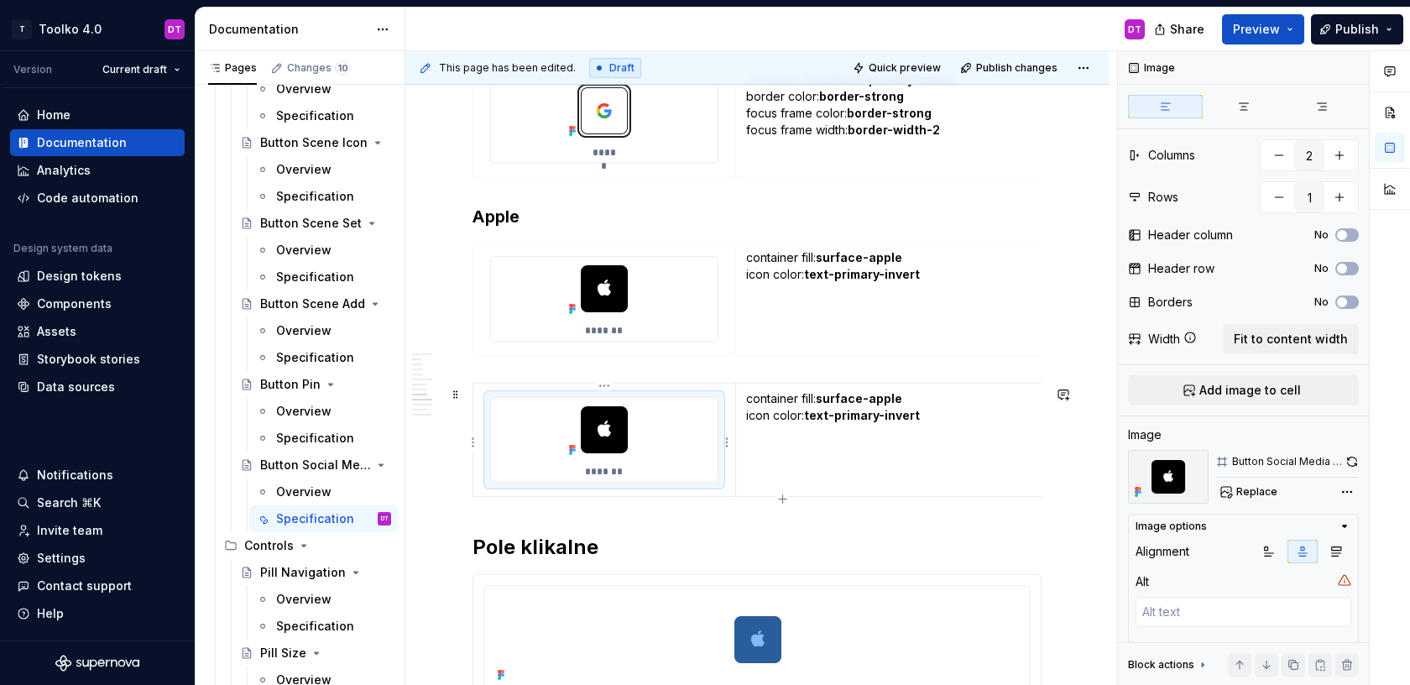
click at [568, 473] on div "*******" at bounding box center [604, 440] width 227 height 84
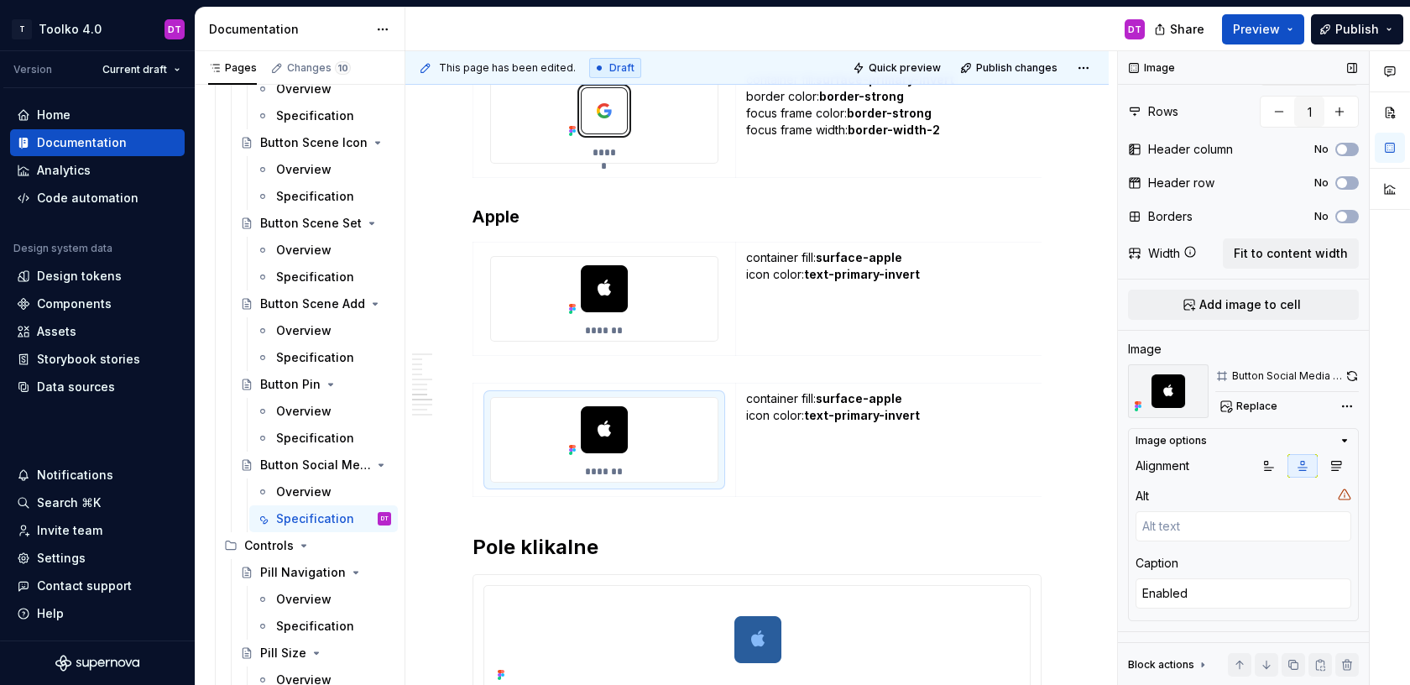
click at [1168, 609] on div "Enabled" at bounding box center [1244, 595] width 216 height 34
click at [1167, 595] on textarea "Enabled" at bounding box center [1244, 593] width 216 height 30
click at [1261, 400] on span "Replace" at bounding box center [1256, 406] width 41 height 13
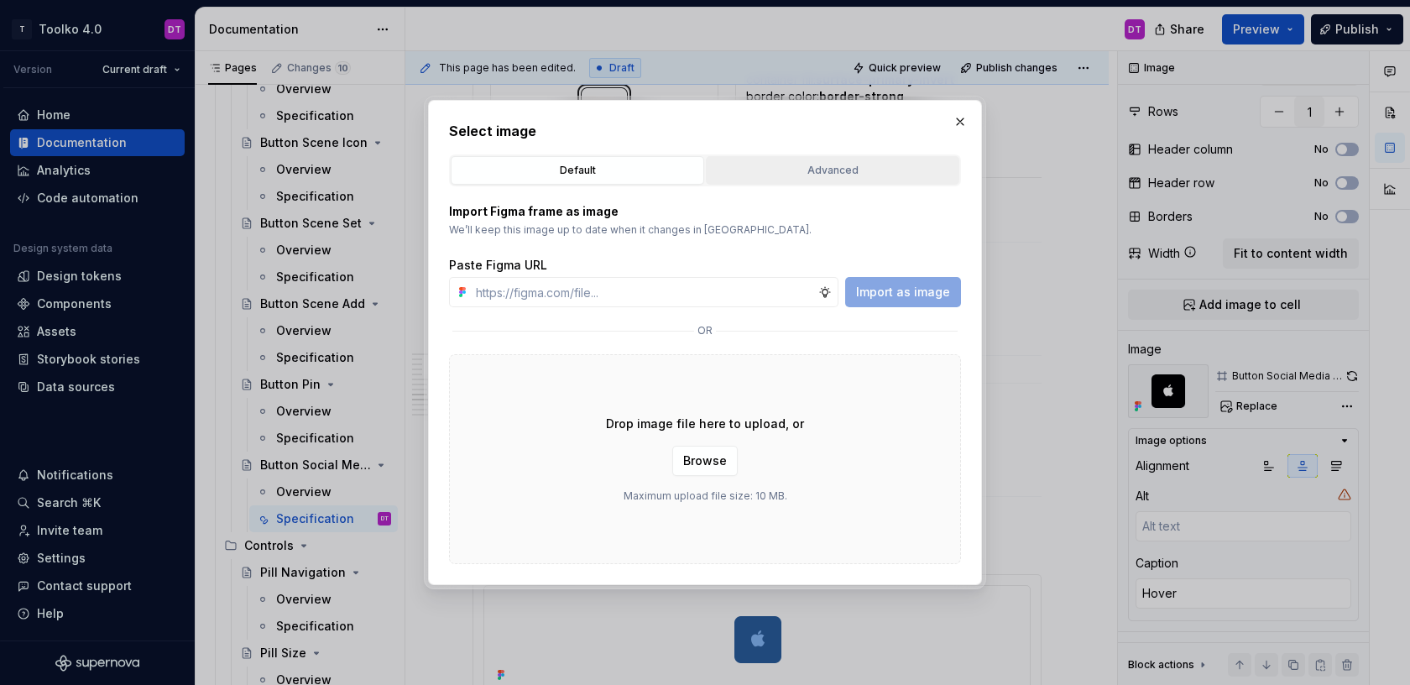
click at [862, 172] on div "Advanced" at bounding box center [833, 170] width 242 height 17
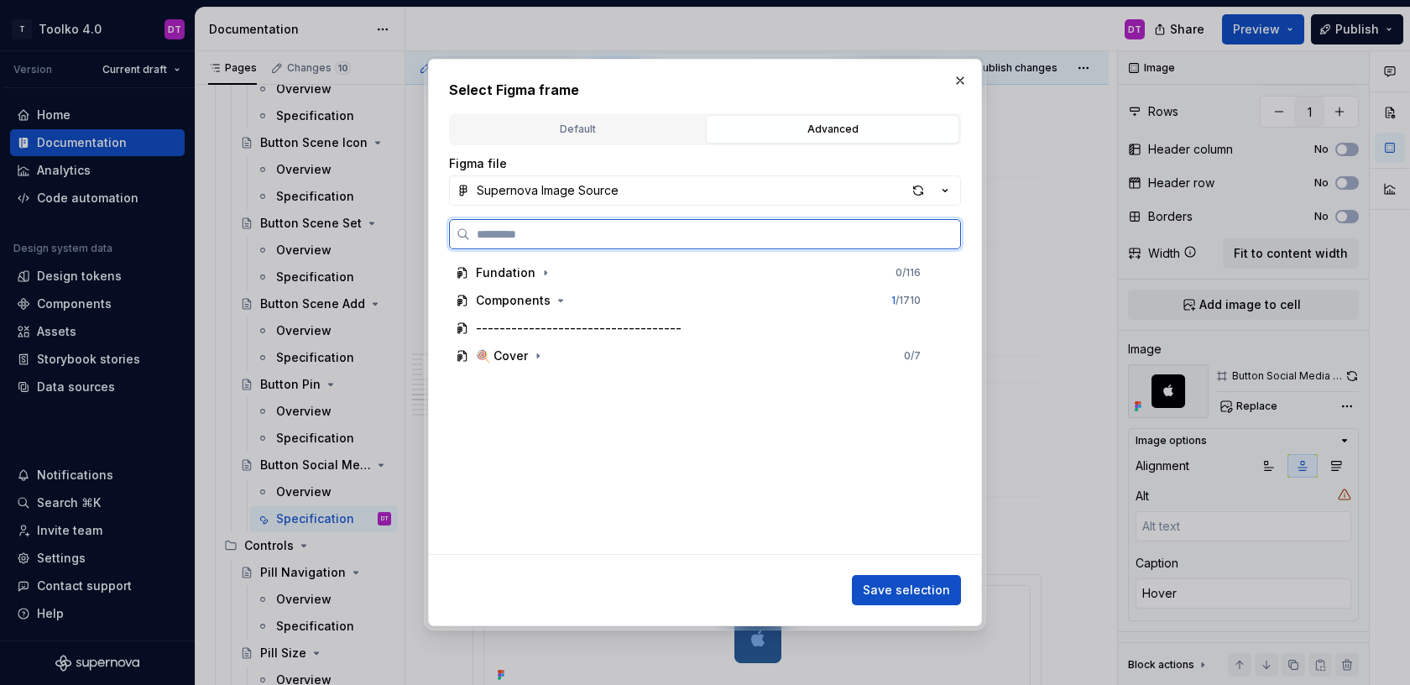
click at [635, 240] on input "search" at bounding box center [715, 234] width 490 height 17
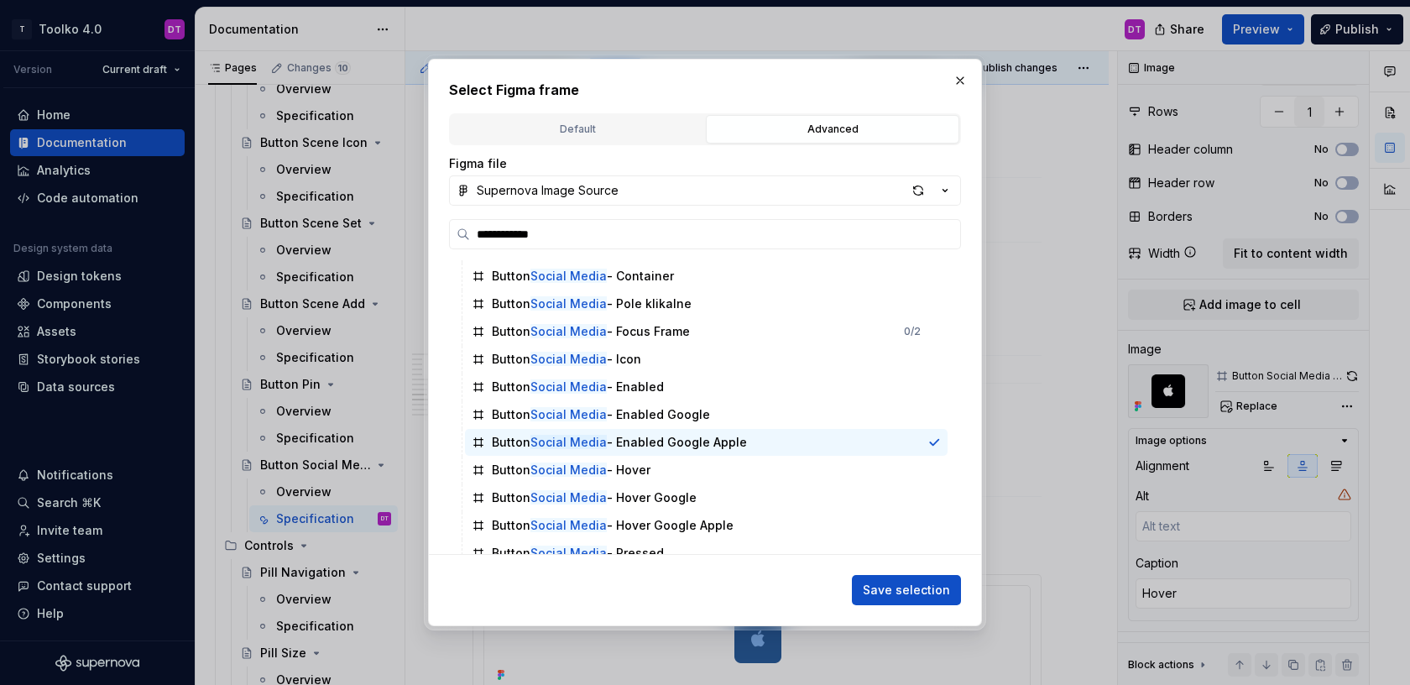
scroll to position [315, 0]
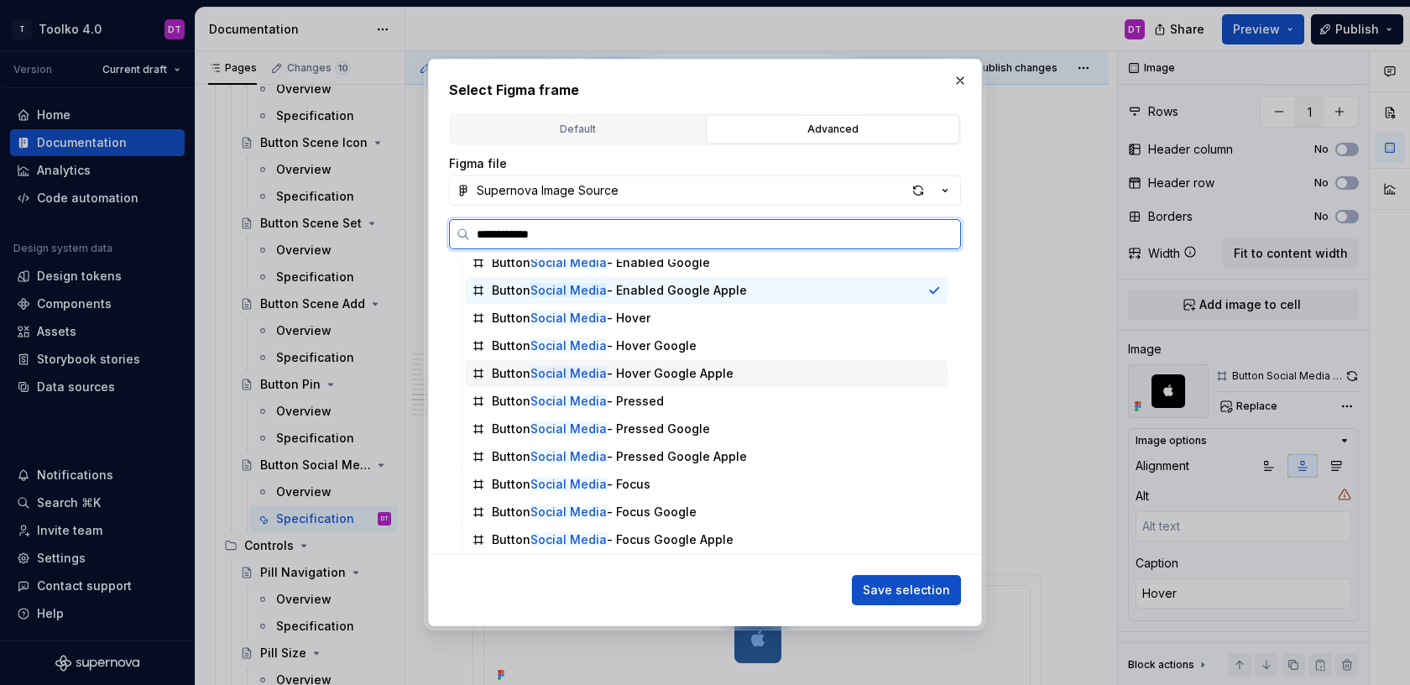
click at [626, 367] on div "Button Social Media - Hover Google Apple" at bounding box center [613, 373] width 242 height 17
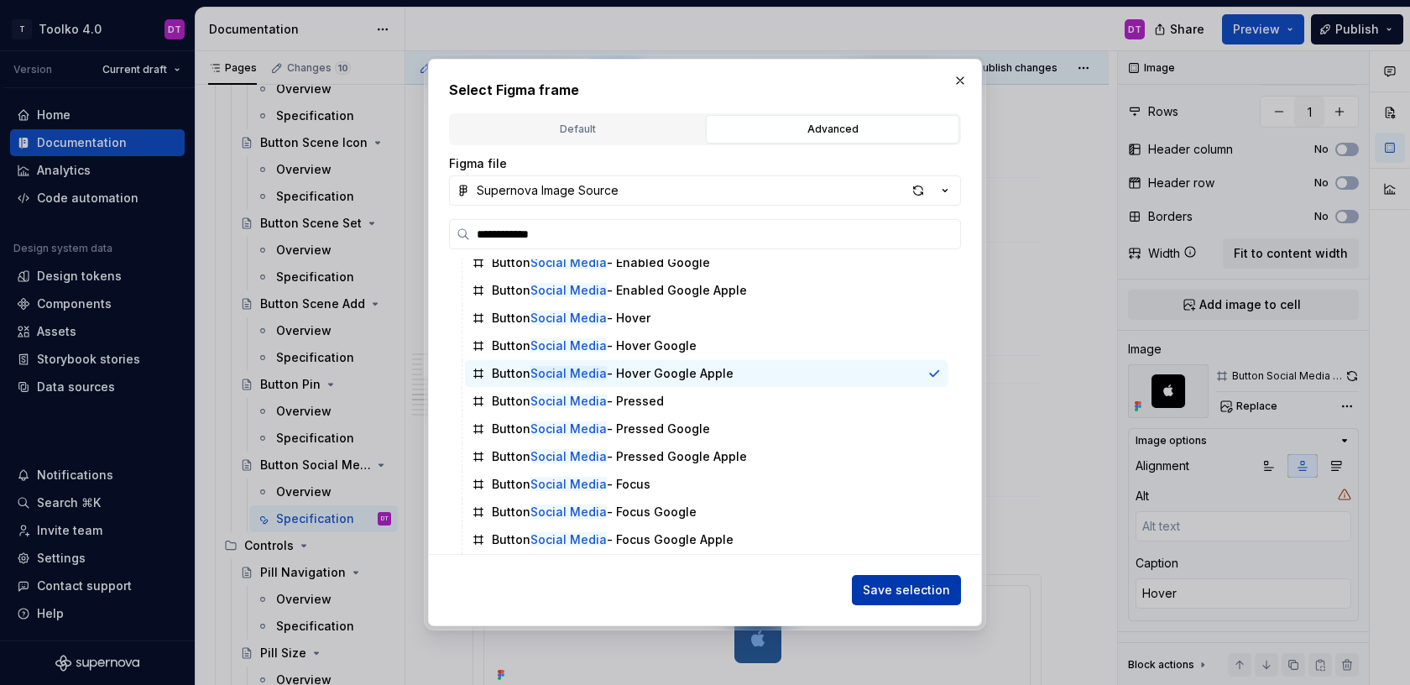
click at [919, 584] on span "Save selection" at bounding box center [906, 590] width 87 height 17
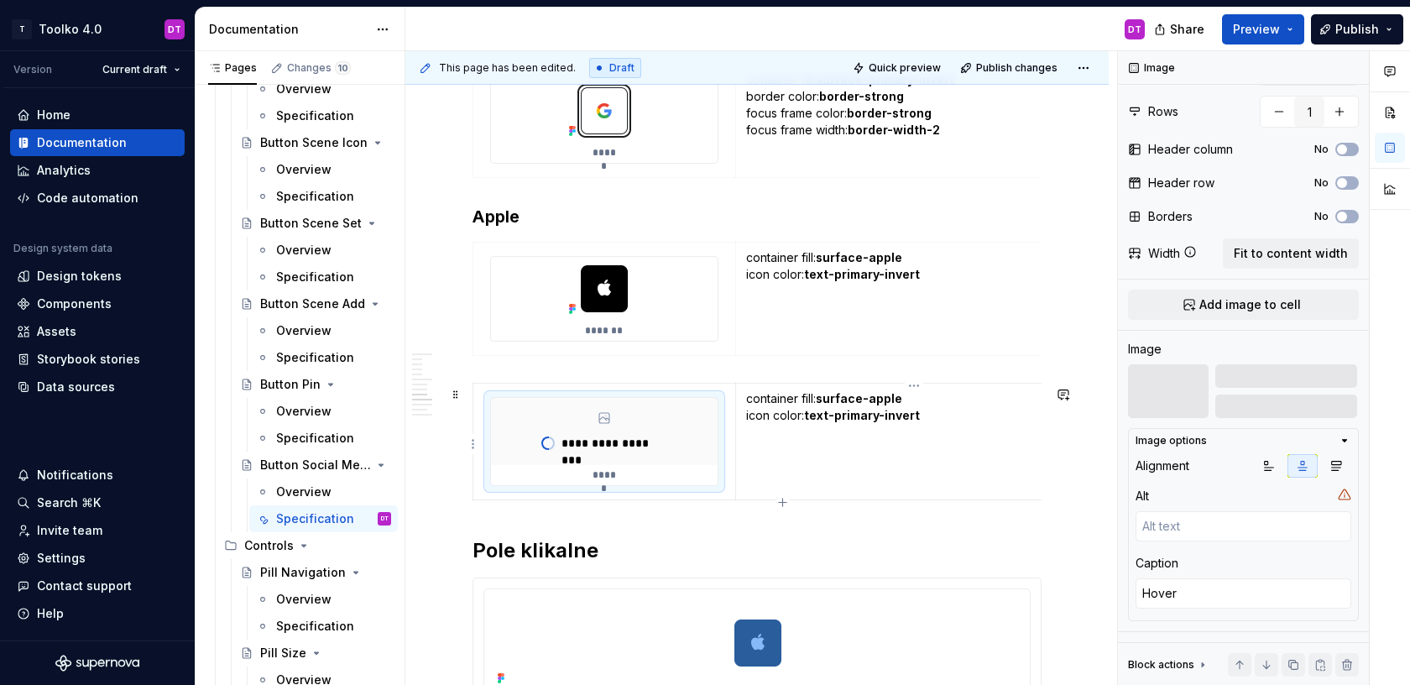
click at [938, 411] on p "container fill: surface-apple icon color: text-primary-invert" at bounding box center [914, 415] width 336 height 50
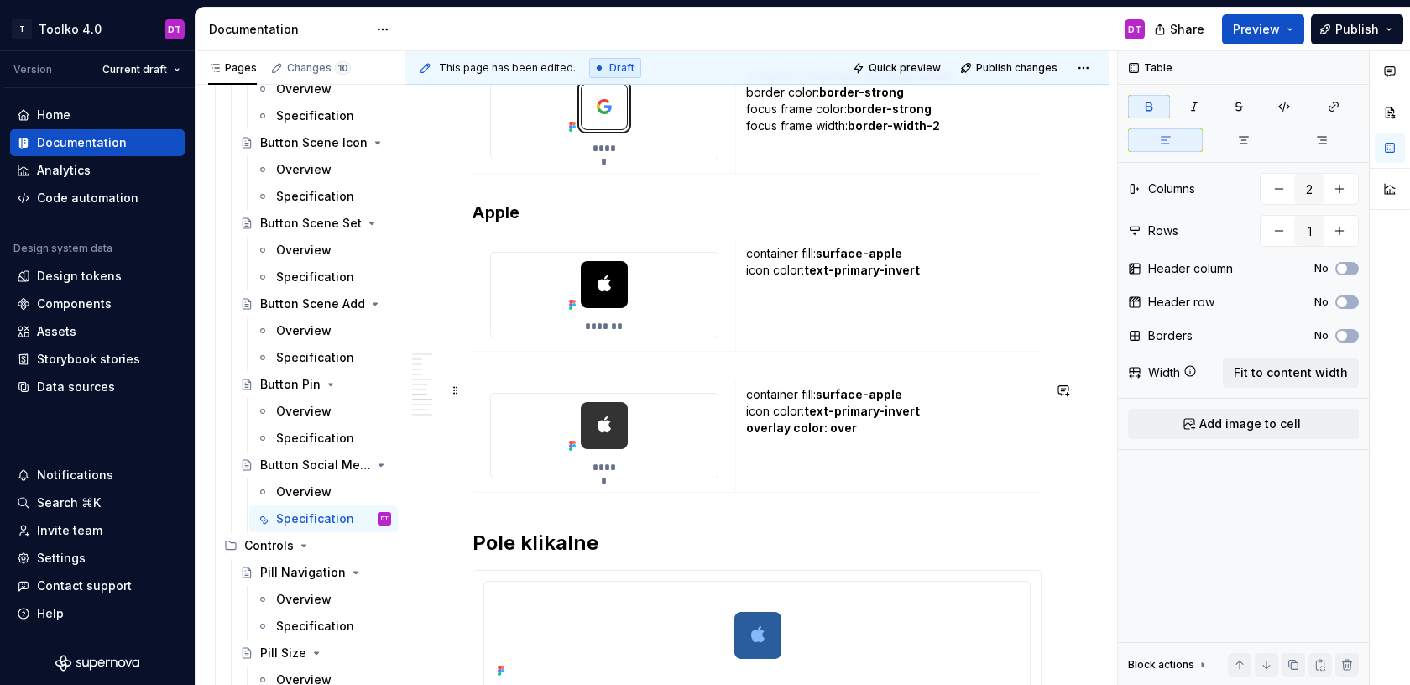
scroll to position [3259, 0]
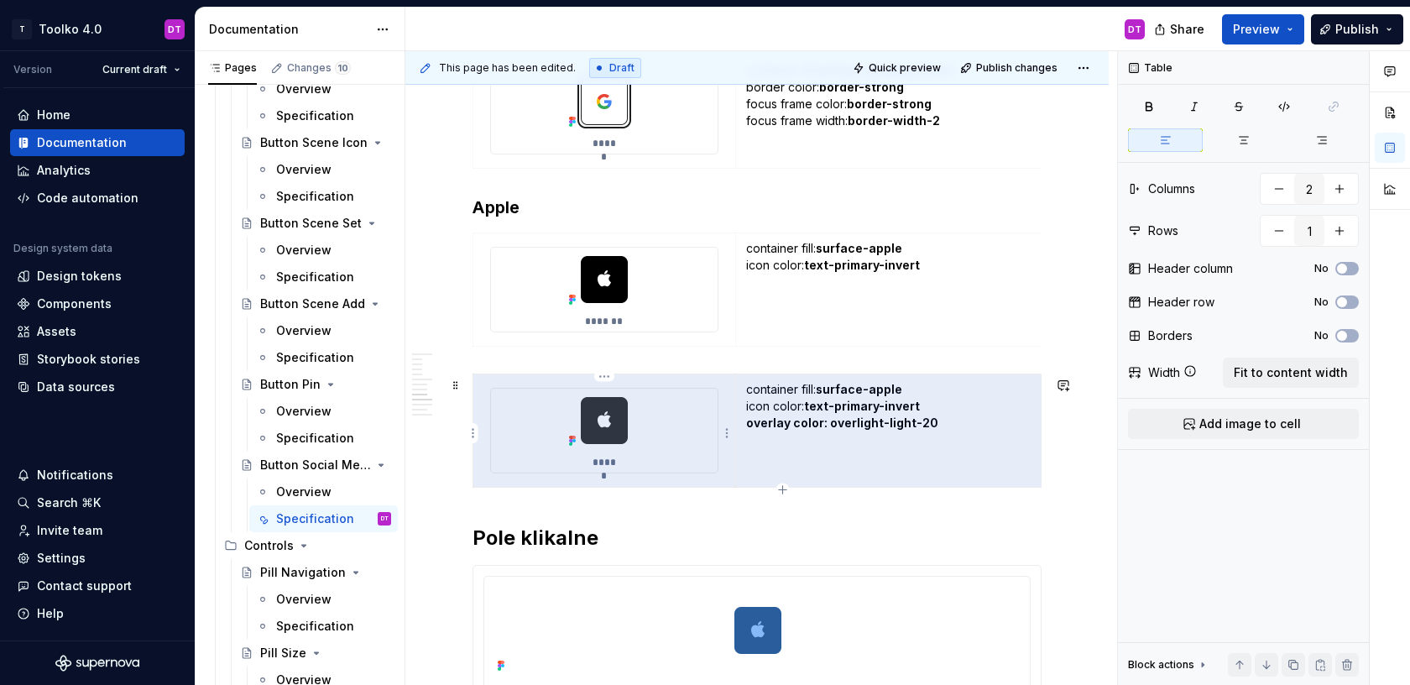
drag, startPoint x: 823, startPoint y: 425, endPoint x: 733, endPoint y: 424, distance: 89.8
click at [732, 424] on tr "***** container fill: surface-apple icon color: text-primary-invert overlay col…" at bounding box center [782, 430] width 619 height 113
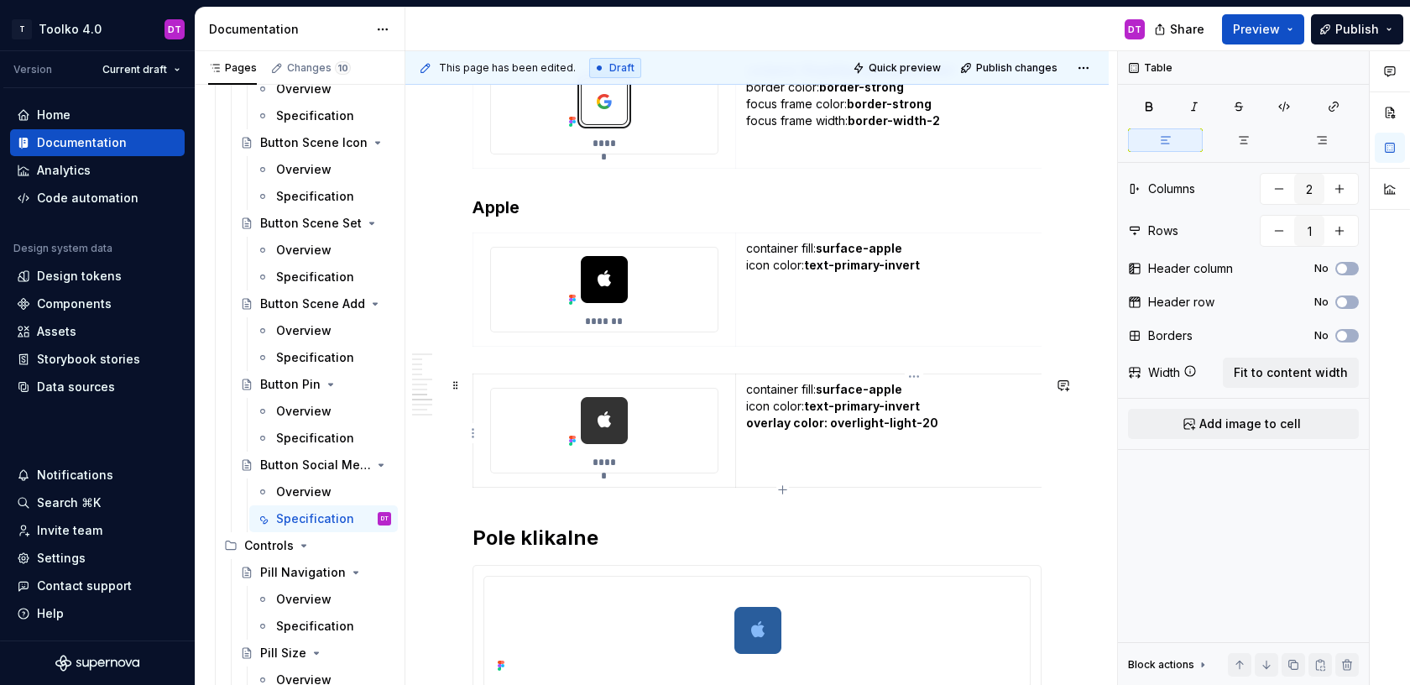
click at [748, 426] on strong "overlay color: overlight-light-20" at bounding box center [842, 423] width 192 height 14
click at [823, 422] on strong "overlay color: overlight-light-20" at bounding box center [842, 423] width 192 height 14
click at [828, 461] on td "container fill: surface-apple icon color: text-primary-invert overlay color: ov…" at bounding box center [913, 430] width 357 height 113
click at [619, 424] on img at bounding box center [604, 421] width 84 height 64
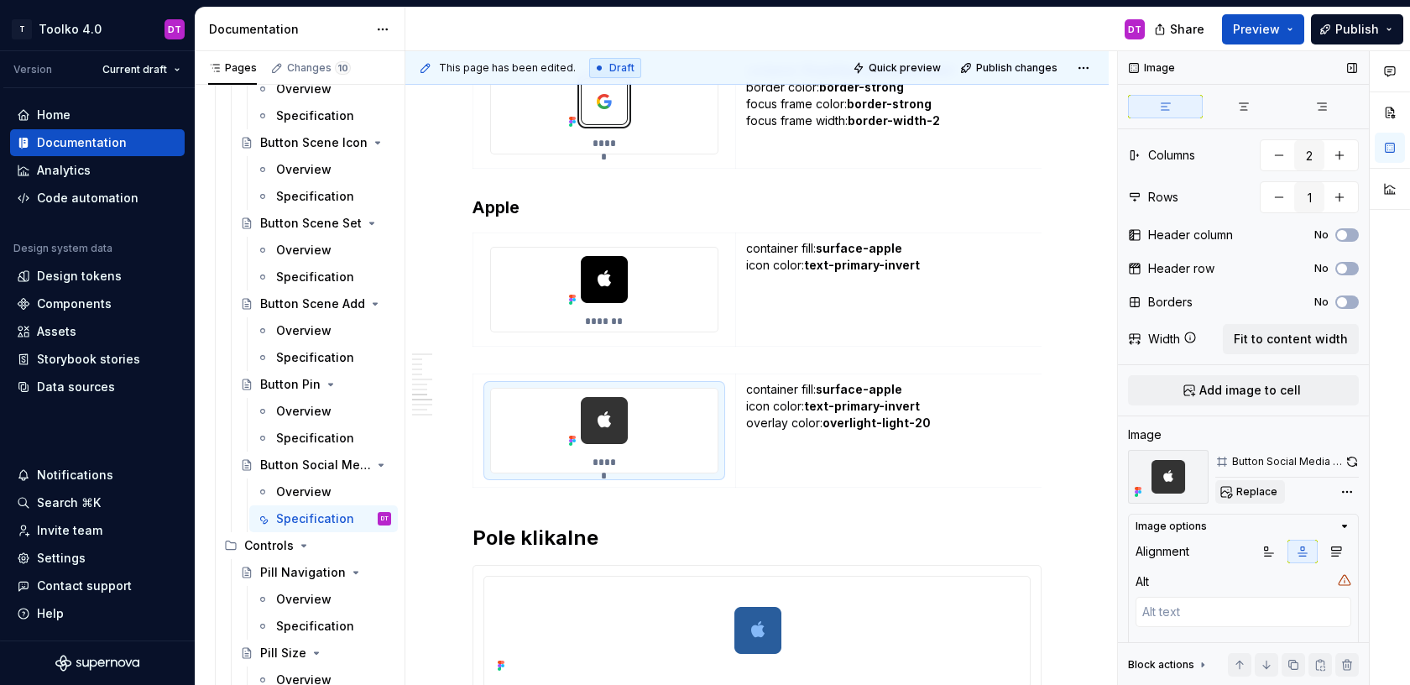
click at [1262, 490] on span "Replace" at bounding box center [1256, 491] width 41 height 13
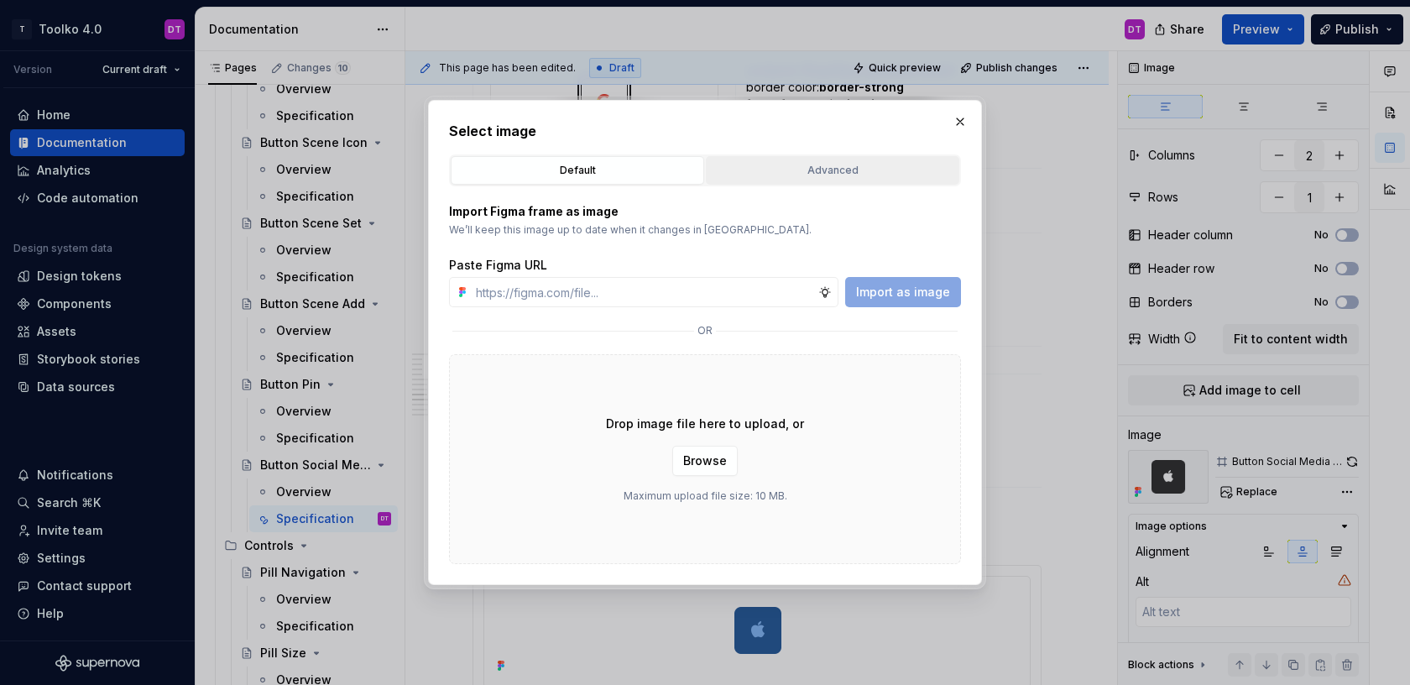
click at [757, 176] on div "Advanced" at bounding box center [833, 170] width 242 height 17
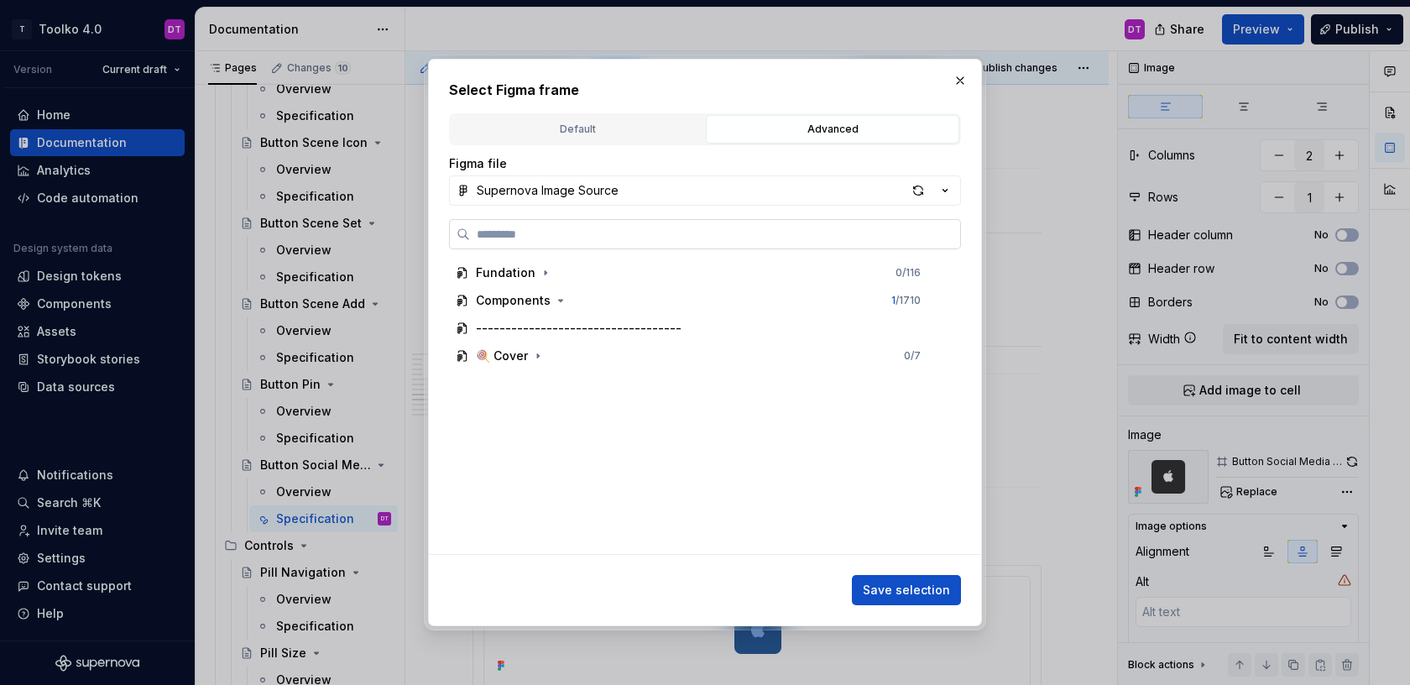
click at [625, 244] on label at bounding box center [705, 234] width 512 height 30
click at [625, 243] on input "search" at bounding box center [715, 234] width 490 height 17
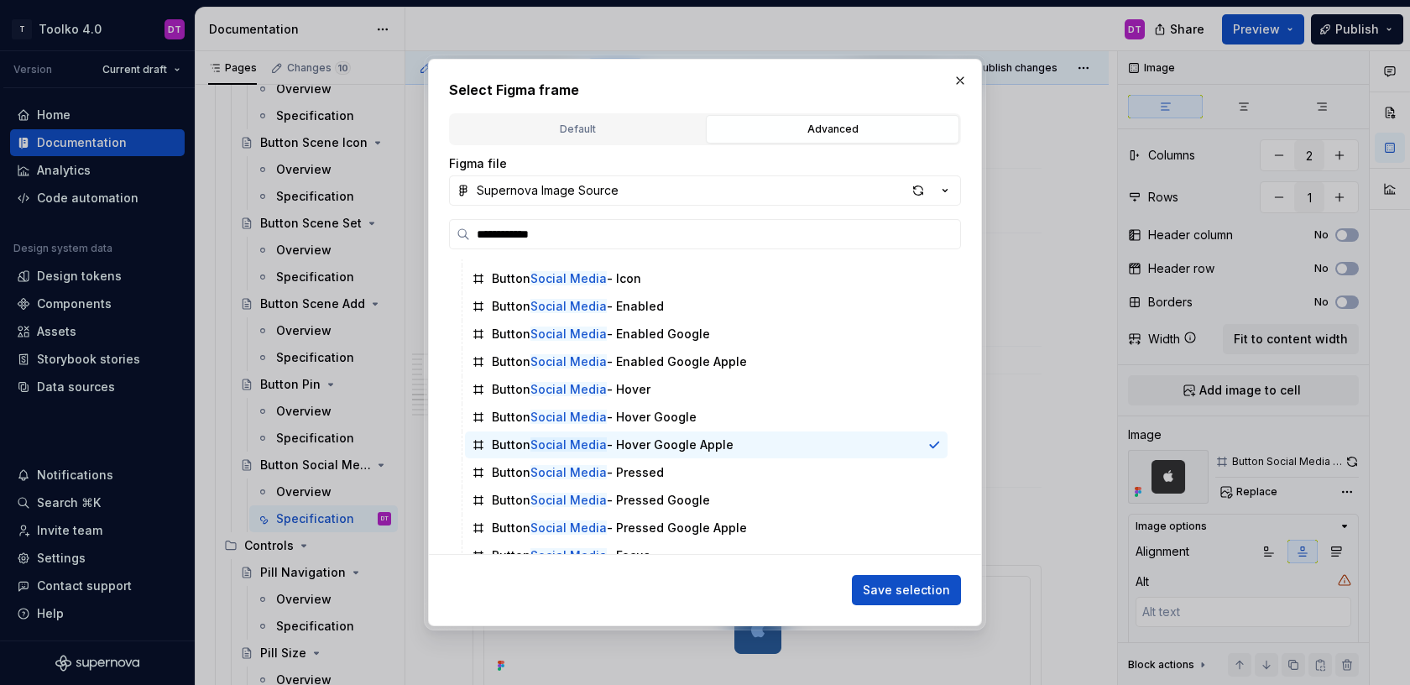
scroll to position [315, 0]
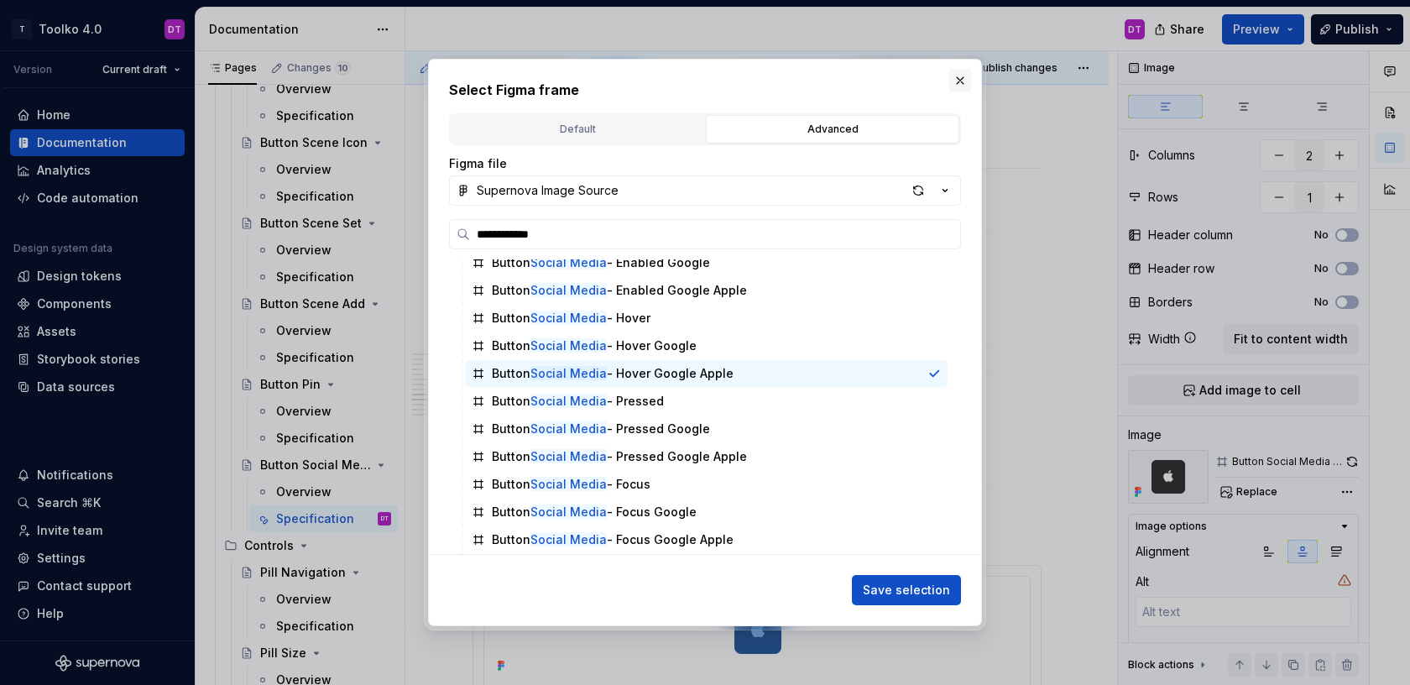
click at [960, 79] on button "button" at bounding box center [961, 81] width 24 height 24
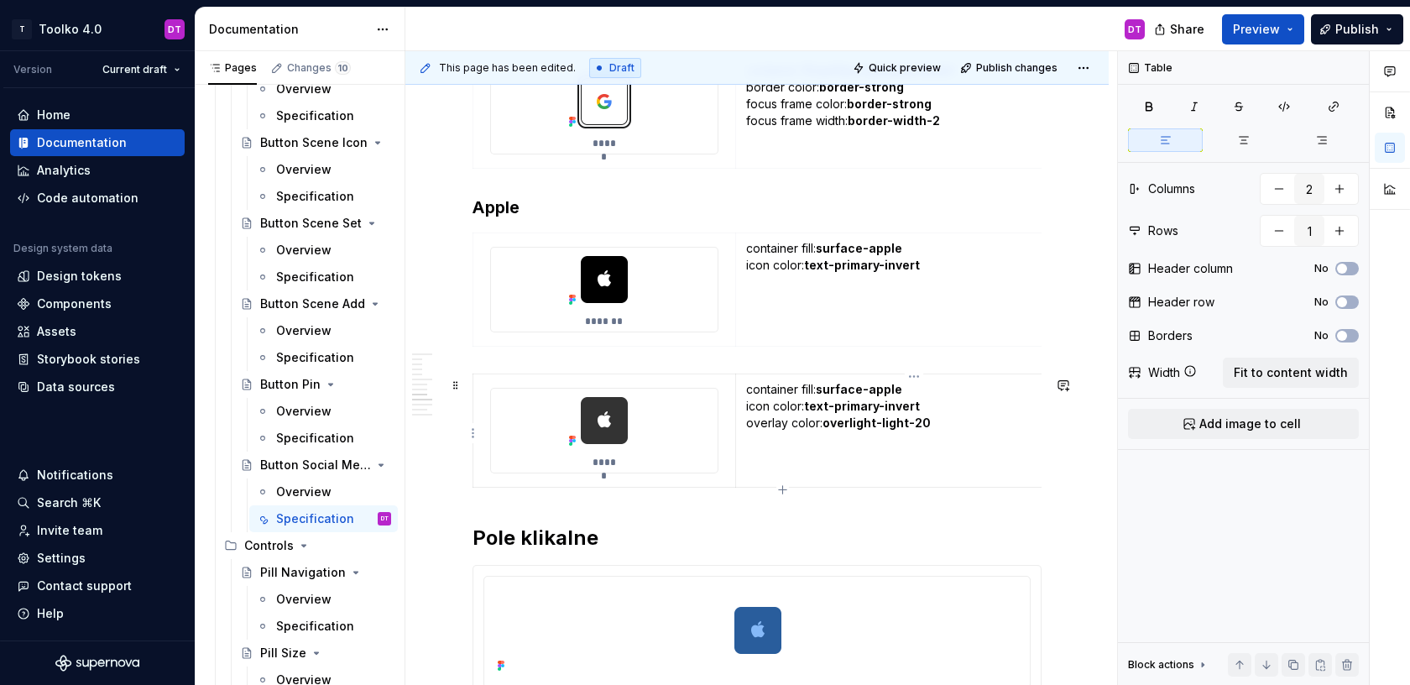
click at [815, 468] on td "container fill: surface-apple icon color: text-primary-invert overlay color: ov…" at bounding box center [913, 430] width 357 height 113
click at [1292, 666] on button "button" at bounding box center [1294, 665] width 24 height 24
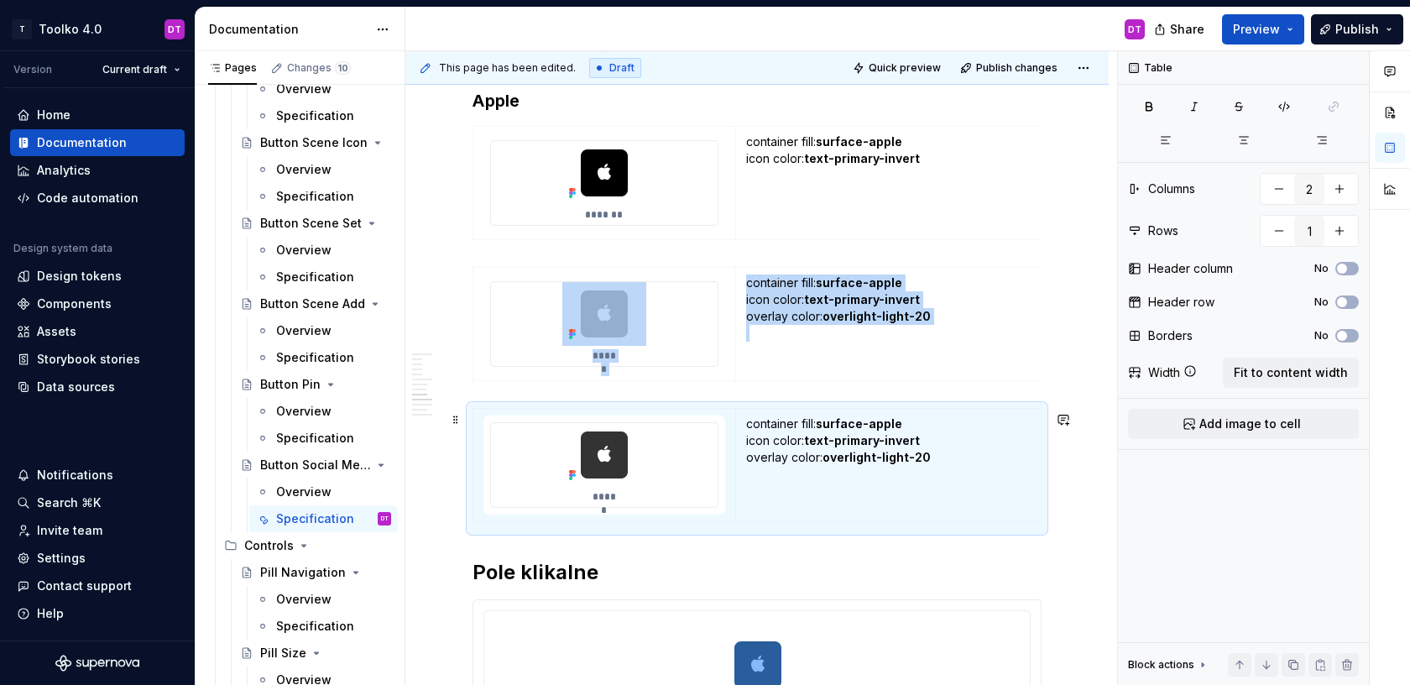
scroll to position [3375, 0]
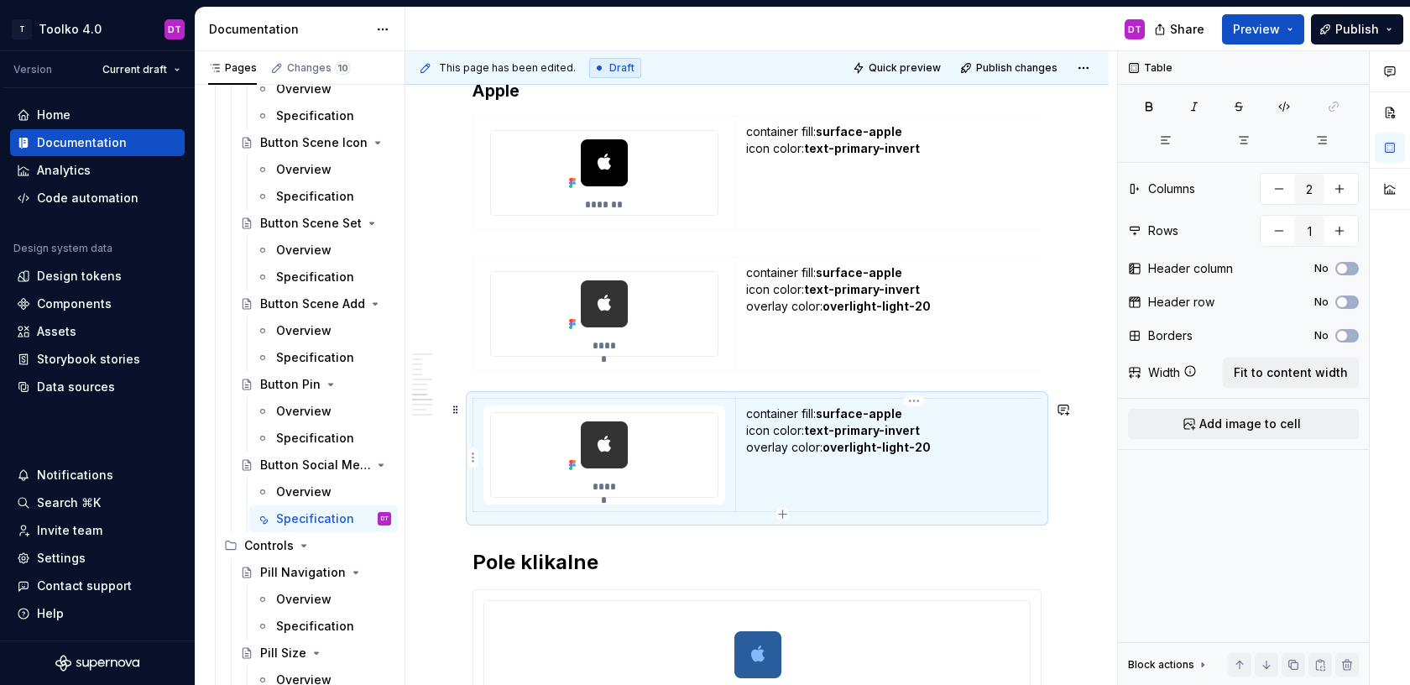
click at [915, 449] on strong "overlight-light-20" at bounding box center [877, 447] width 108 height 14
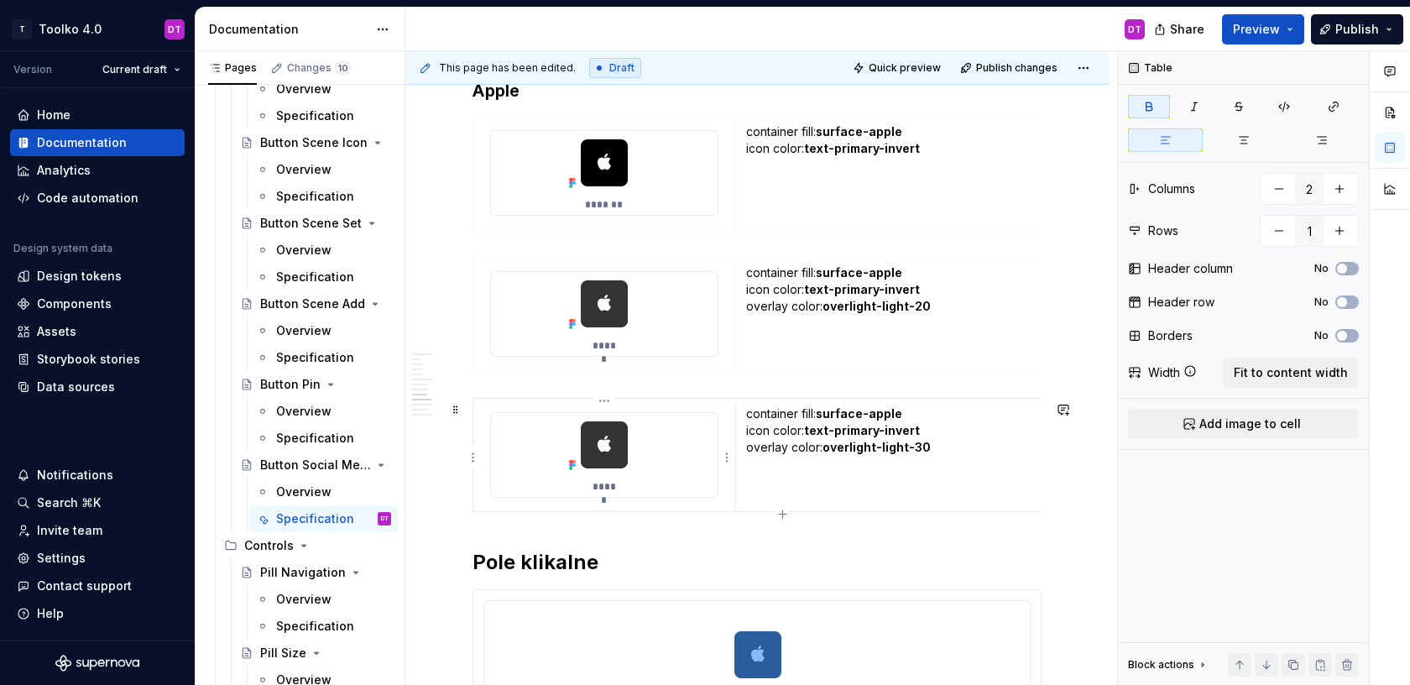
click at [610, 448] on img at bounding box center [604, 445] width 84 height 64
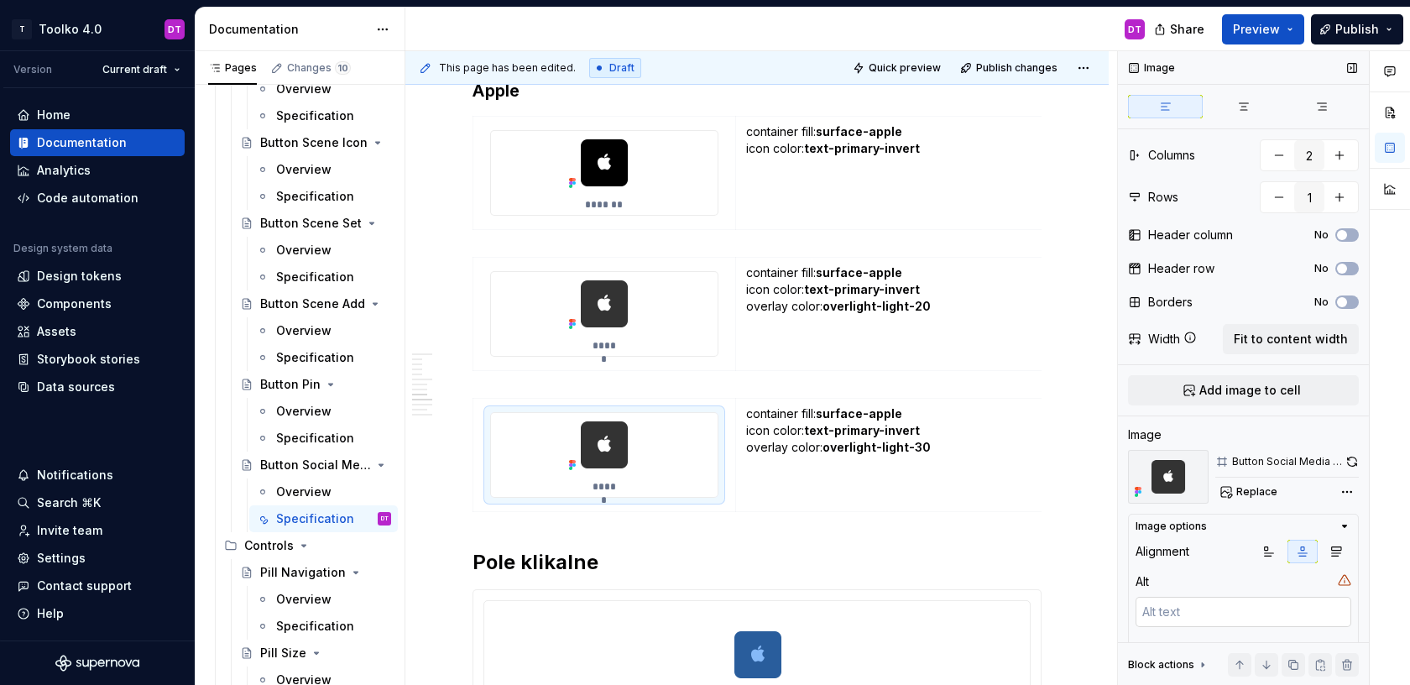
scroll to position [86, 0]
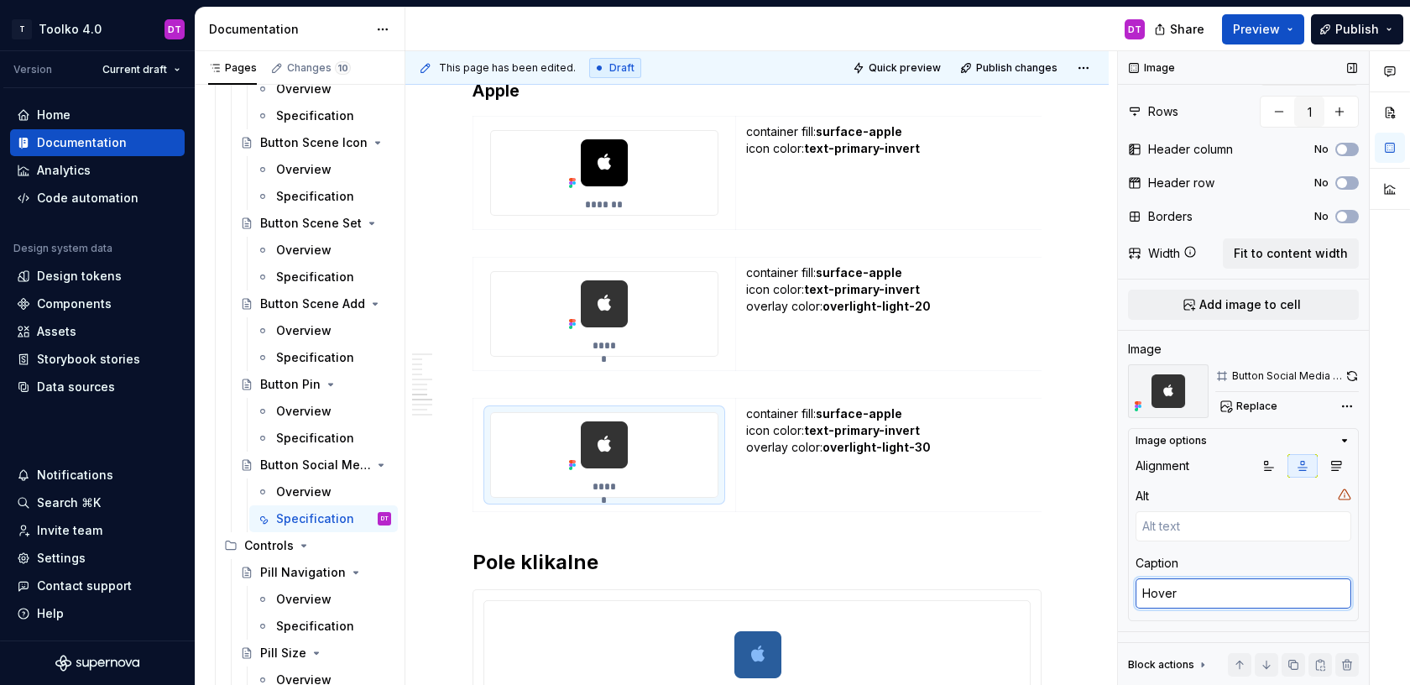
click at [1159, 607] on textarea "Hover" at bounding box center [1244, 593] width 216 height 30
click at [1252, 391] on div at bounding box center [1287, 391] width 144 height 1
click at [1244, 411] on span "Replace" at bounding box center [1256, 406] width 41 height 13
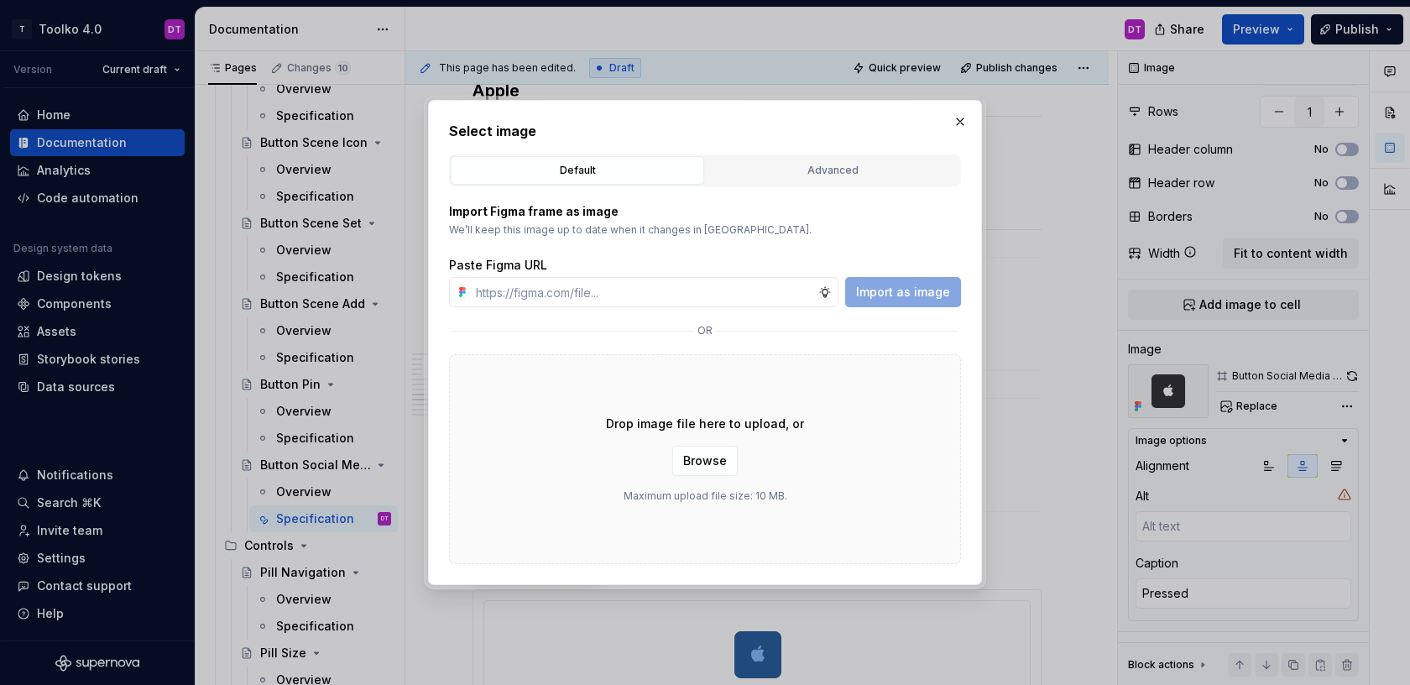
click at [797, 151] on div "Select image Default Advanced Import Figma frame as image We’ll keep this image…" at bounding box center [705, 342] width 512 height 443
click at [787, 174] on div "Advanced" at bounding box center [833, 170] width 242 height 17
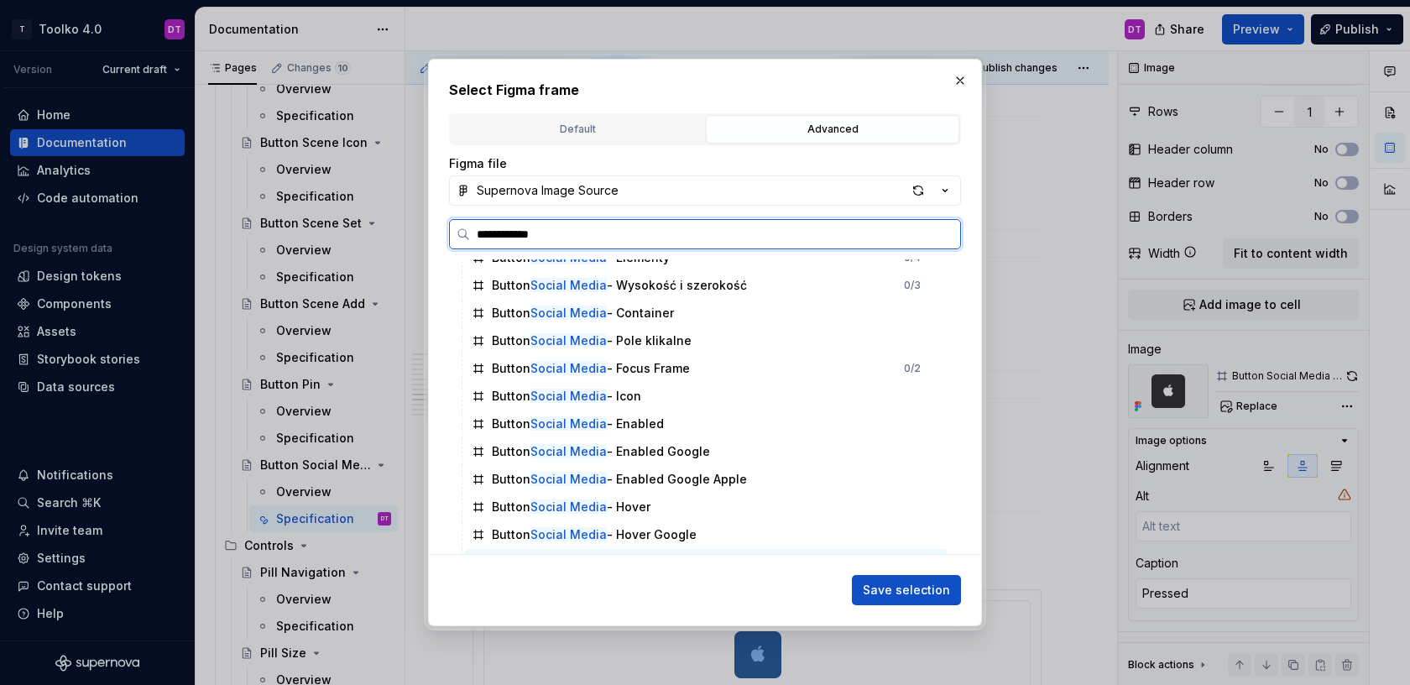
scroll to position [315, 0]
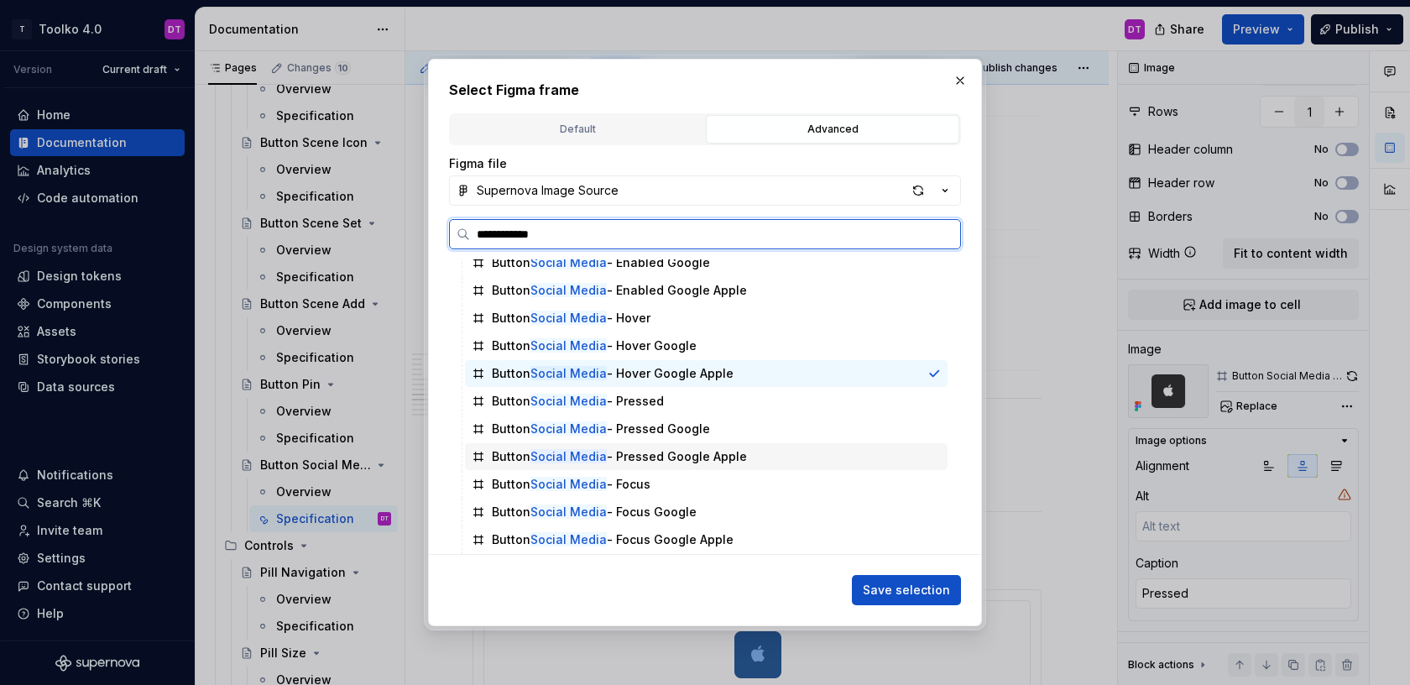
click at [694, 456] on div "Button Social Media - Pressed Google Apple" at bounding box center [619, 456] width 255 height 17
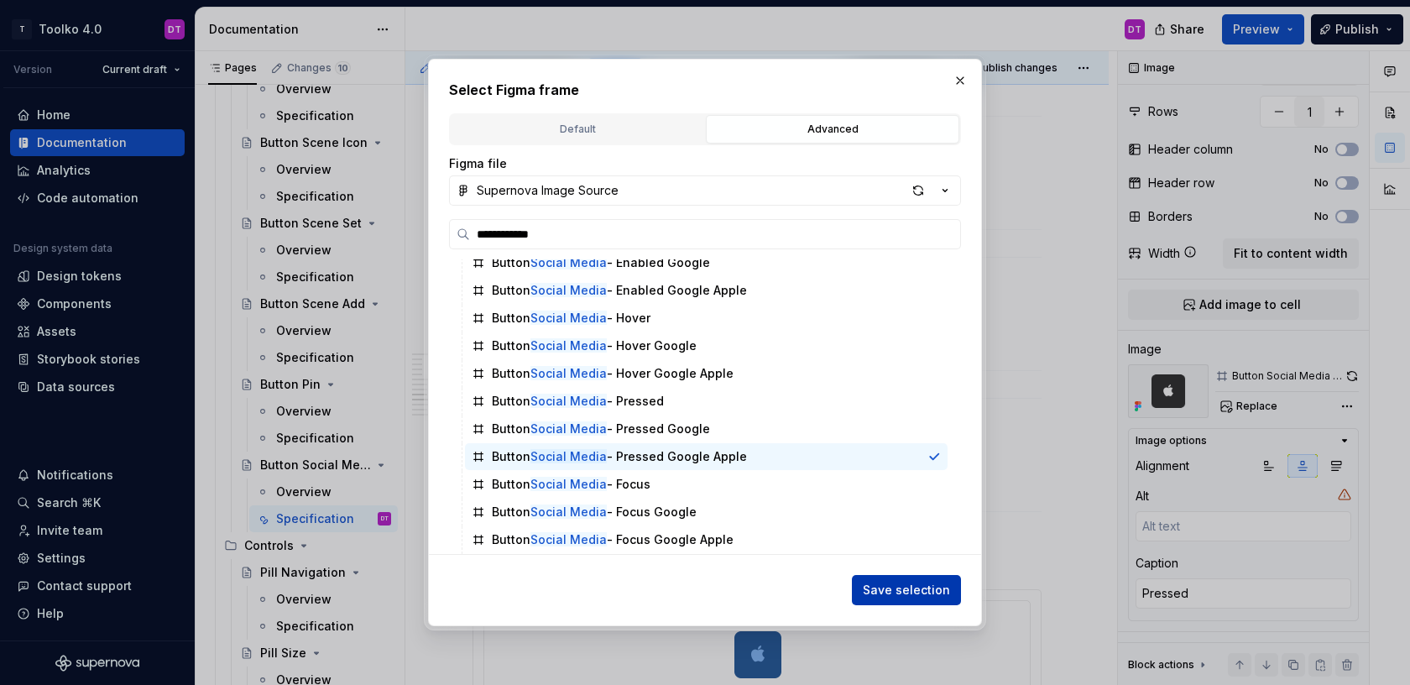
click at [893, 589] on span "Save selection" at bounding box center [906, 590] width 87 height 17
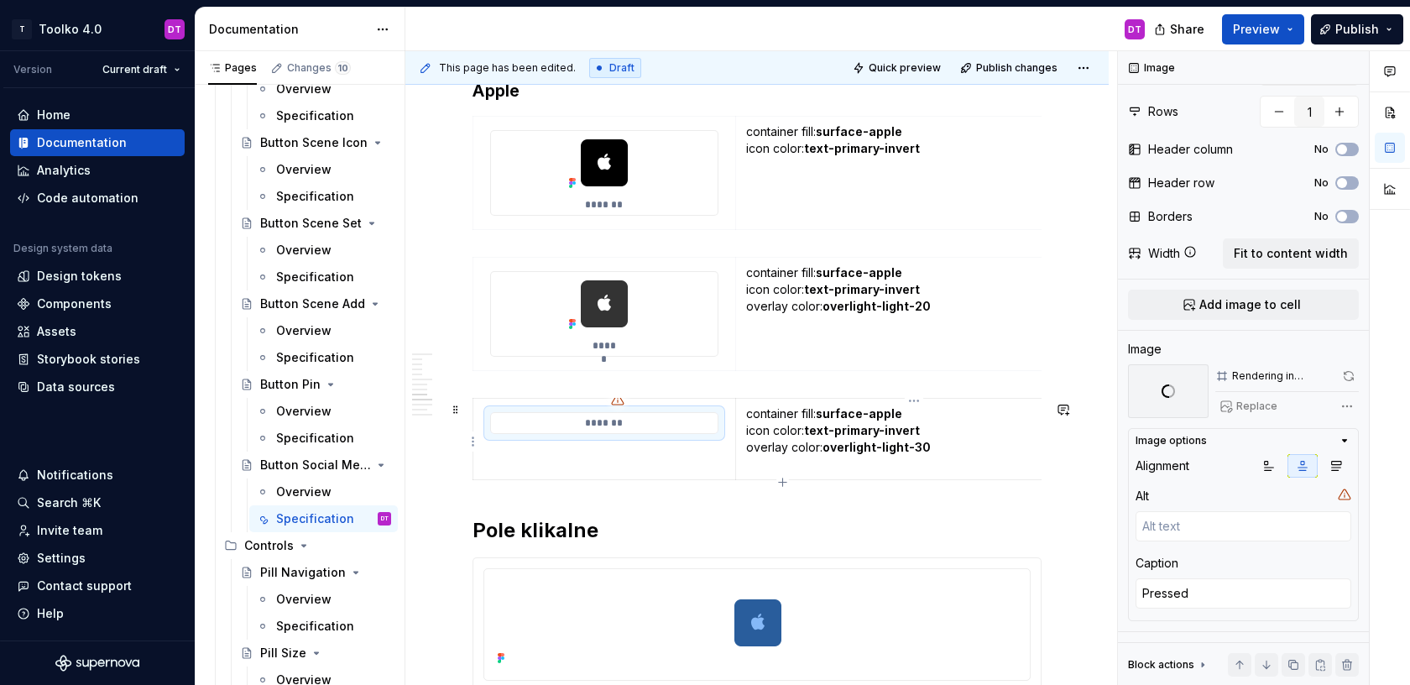
click at [994, 452] on p "container fill: surface-apple icon color: text-primary-invert overlay color: ov…" at bounding box center [914, 438] width 336 height 67
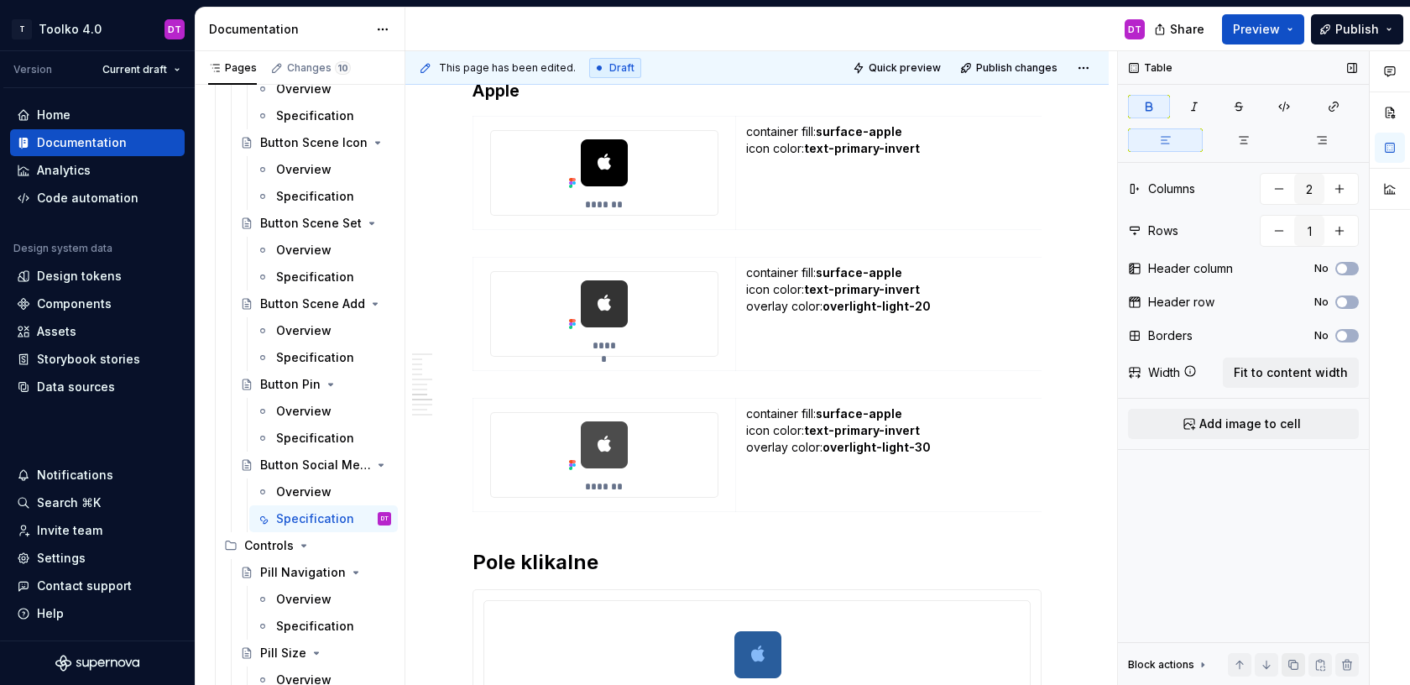
click at [1288, 666] on button "button" at bounding box center [1294, 665] width 24 height 24
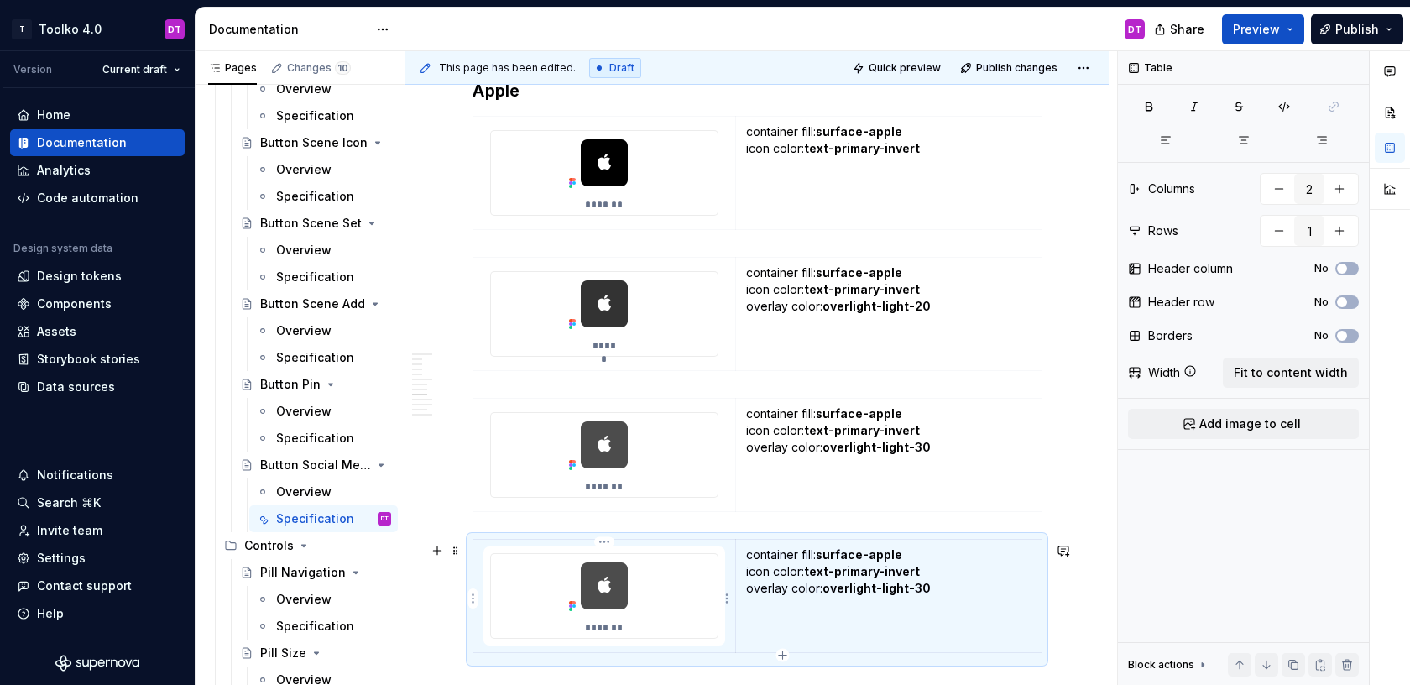
click at [576, 613] on icon at bounding box center [572, 605] width 13 height 13
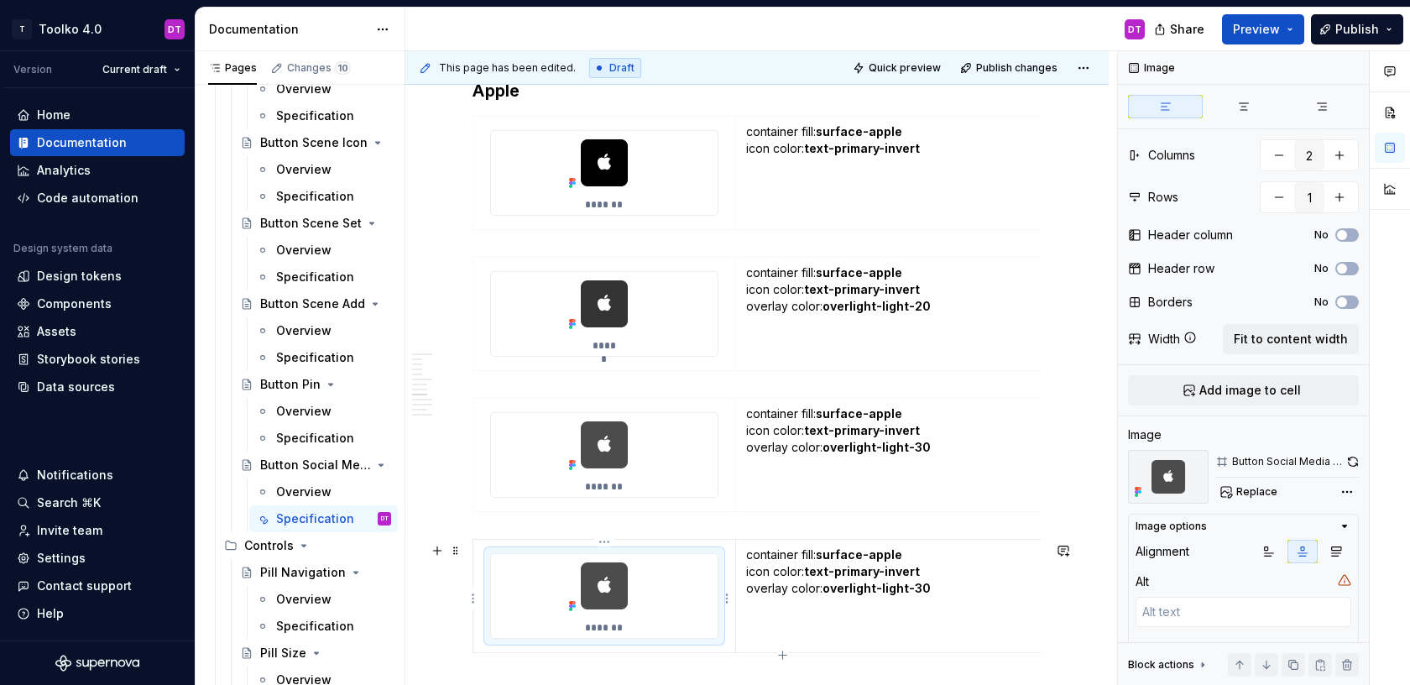
click at [667, 631] on div "*******" at bounding box center [604, 596] width 227 height 84
click at [1240, 615] on textarea at bounding box center [1244, 612] width 216 height 30
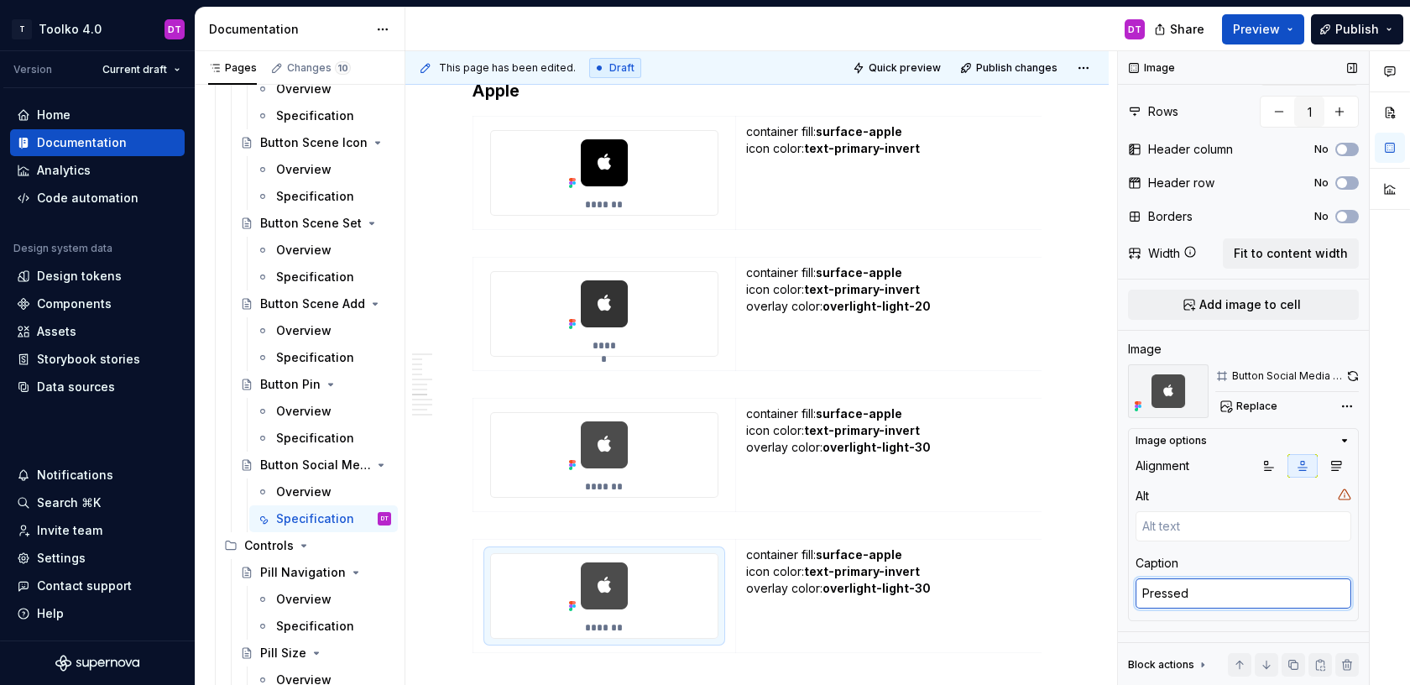
click at [1206, 593] on textarea "Pressed" at bounding box center [1244, 593] width 216 height 30
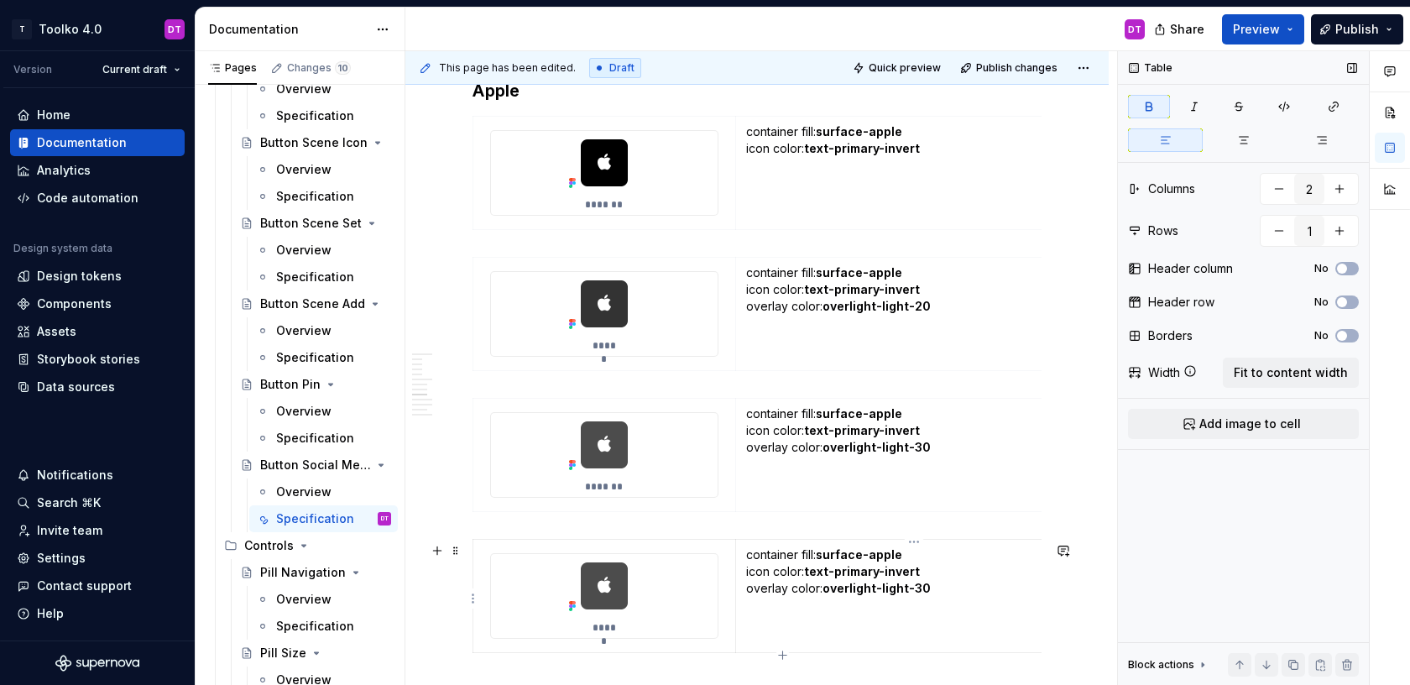
scroll to position [0, 0]
drag, startPoint x: 938, startPoint y: 589, endPoint x: 744, endPoint y: 592, distance: 194.8
click at [744, 592] on td "container fill: surface-apple icon color: text-primary-invert overlay color: ov…" at bounding box center [913, 596] width 357 height 113
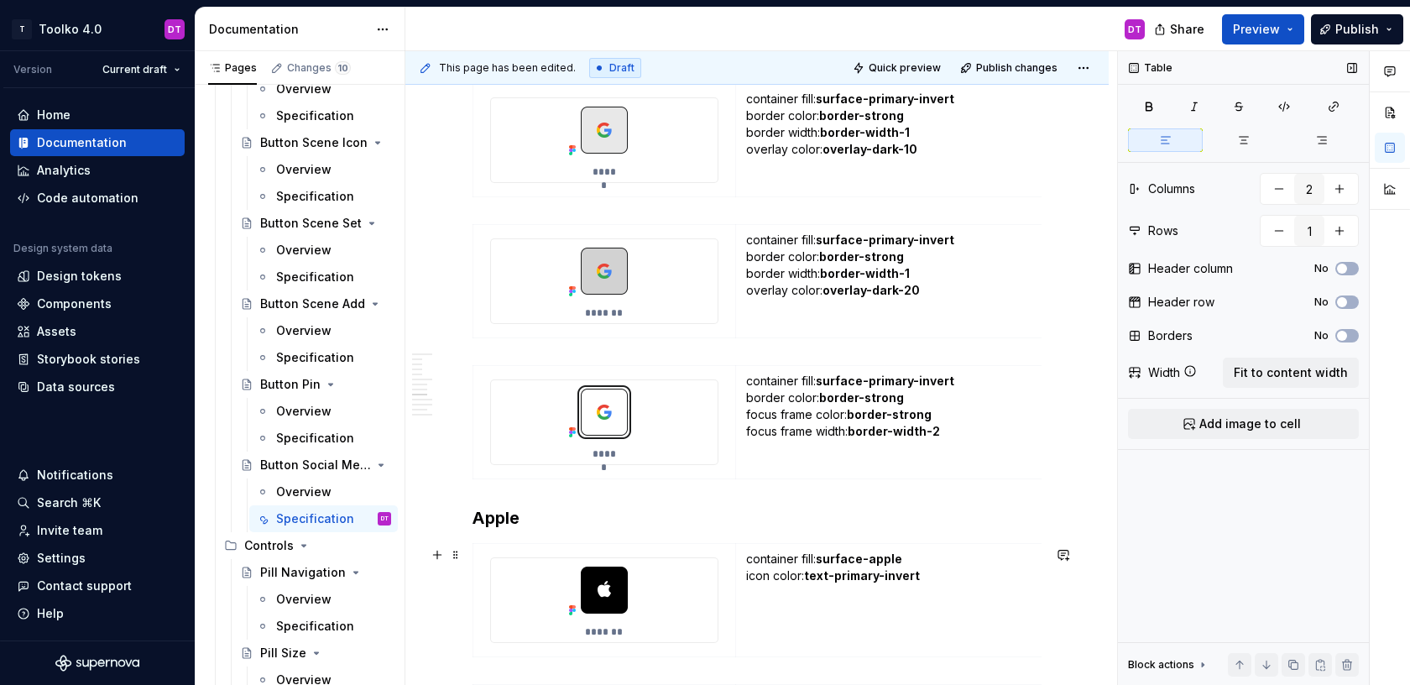
scroll to position [2921, 0]
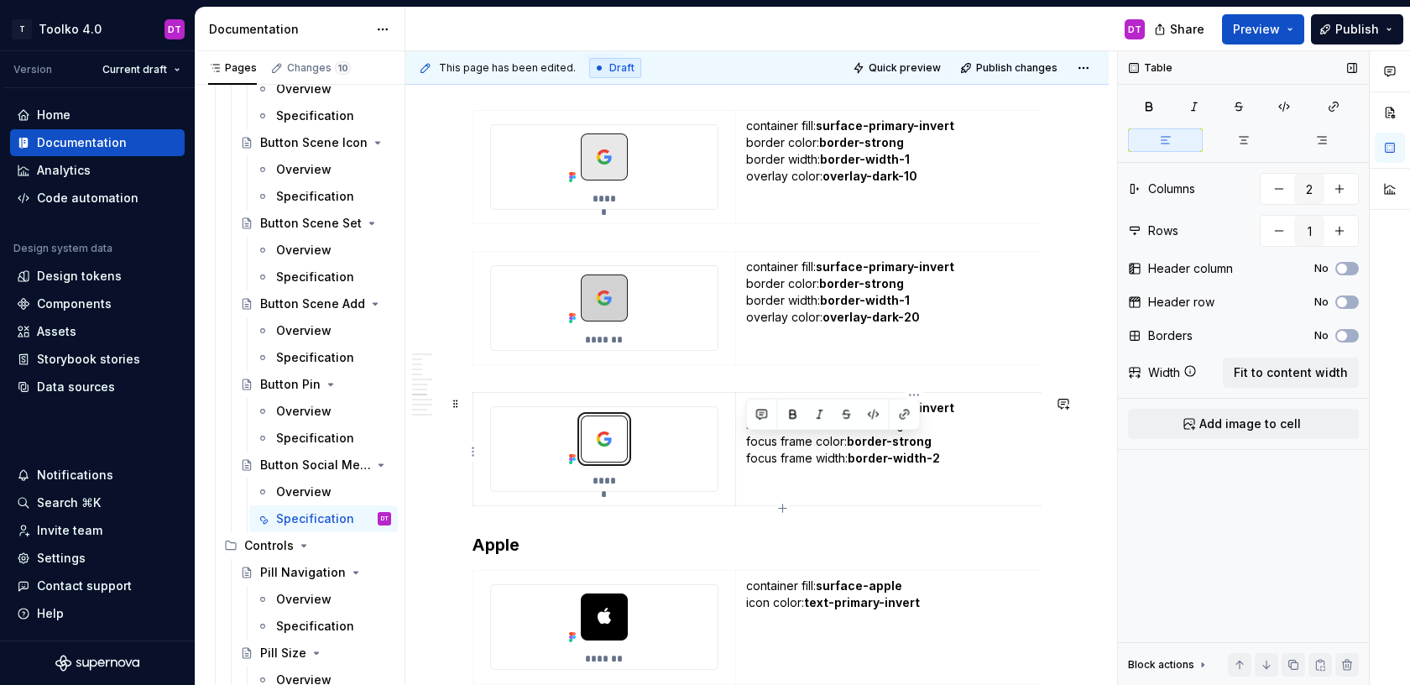
drag, startPoint x: 966, startPoint y: 461, endPoint x: 742, endPoint y: 440, distance: 225.1
click at [742, 440] on td "container fill: surface-primary-invert border color: border-strong focus frame …" at bounding box center [913, 449] width 357 height 113
copy p "focus frame color: border-strong focus frame width: border-width-2"
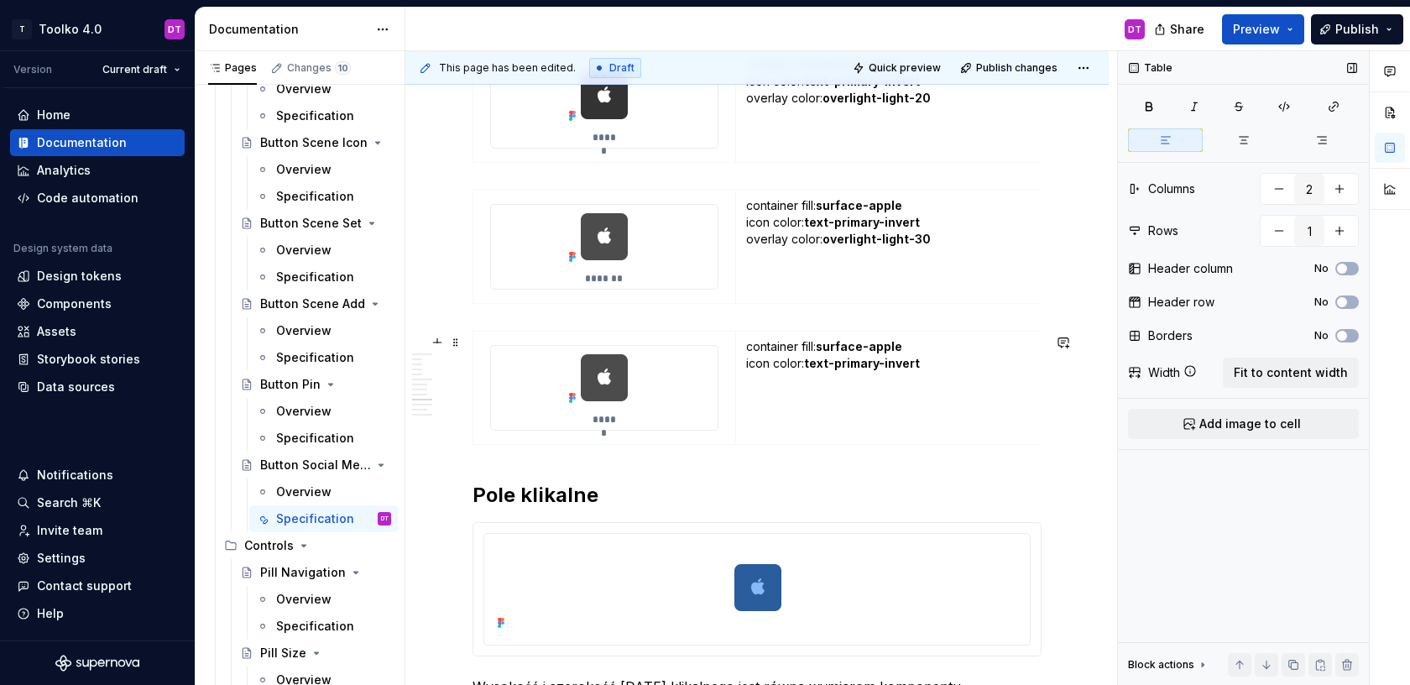
scroll to position [3588, 0]
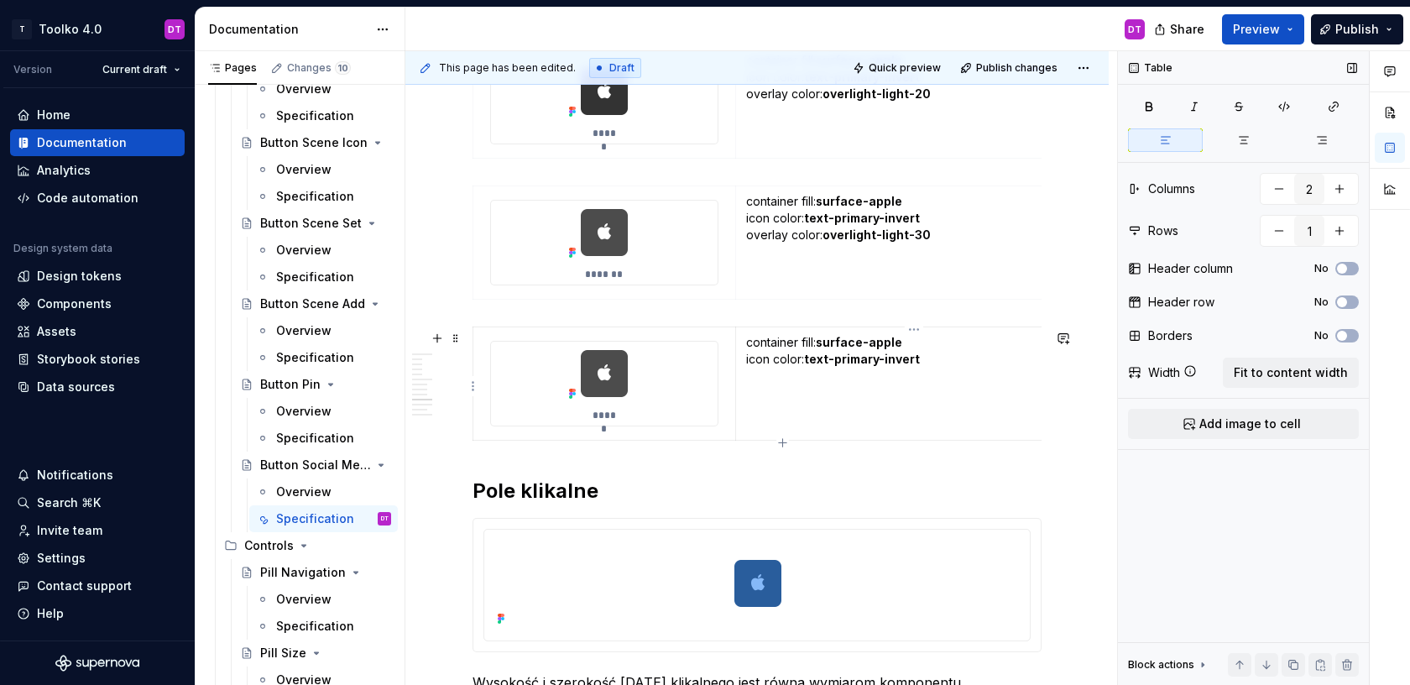
click at [783, 378] on p "container fill: surface-apple icon color: text-primary-invert" at bounding box center [914, 367] width 336 height 67
click at [930, 377] on p "container fill: surface-apple icon color: text-primary-invert focus frame color…" at bounding box center [914, 376] width 336 height 84
click at [616, 375] on img at bounding box center [604, 374] width 84 height 64
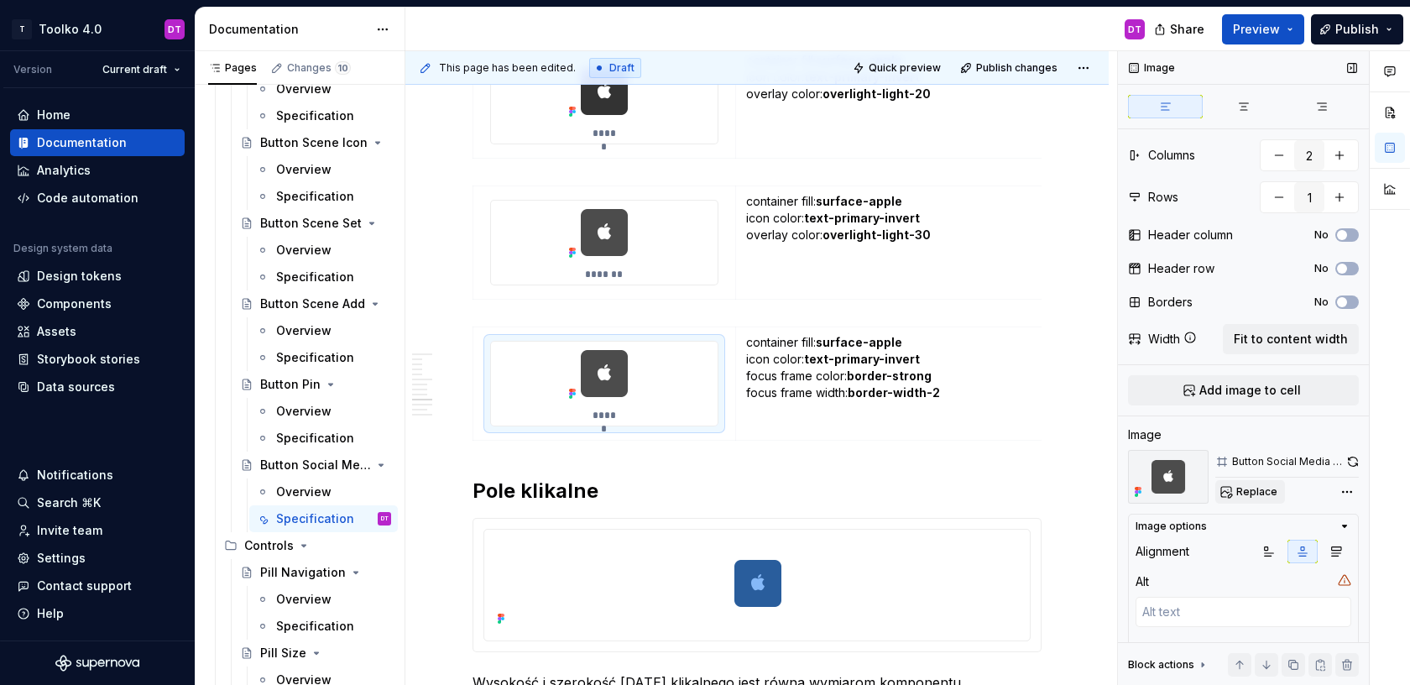
click at [1249, 488] on span "Replace" at bounding box center [1256, 491] width 41 height 13
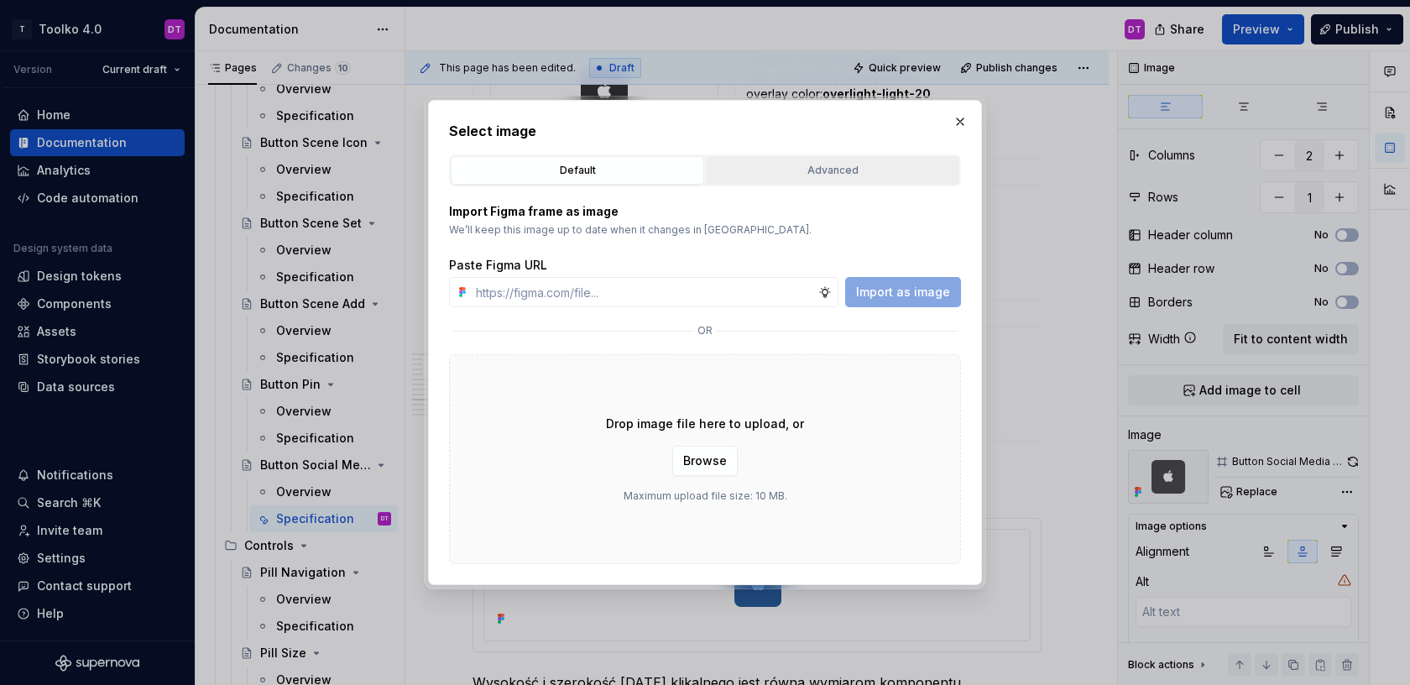
click at [771, 173] on div "Advanced" at bounding box center [833, 170] width 242 height 17
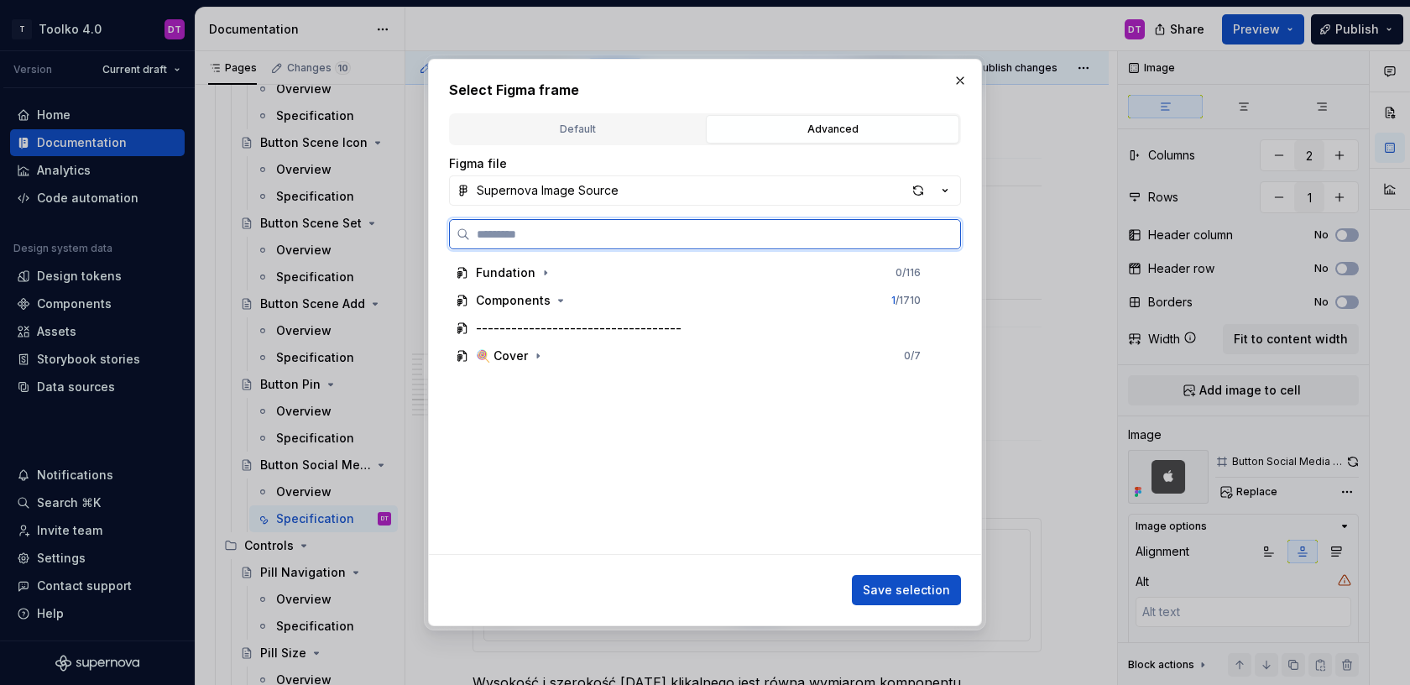
click at [665, 242] on input "search" at bounding box center [715, 234] width 490 height 17
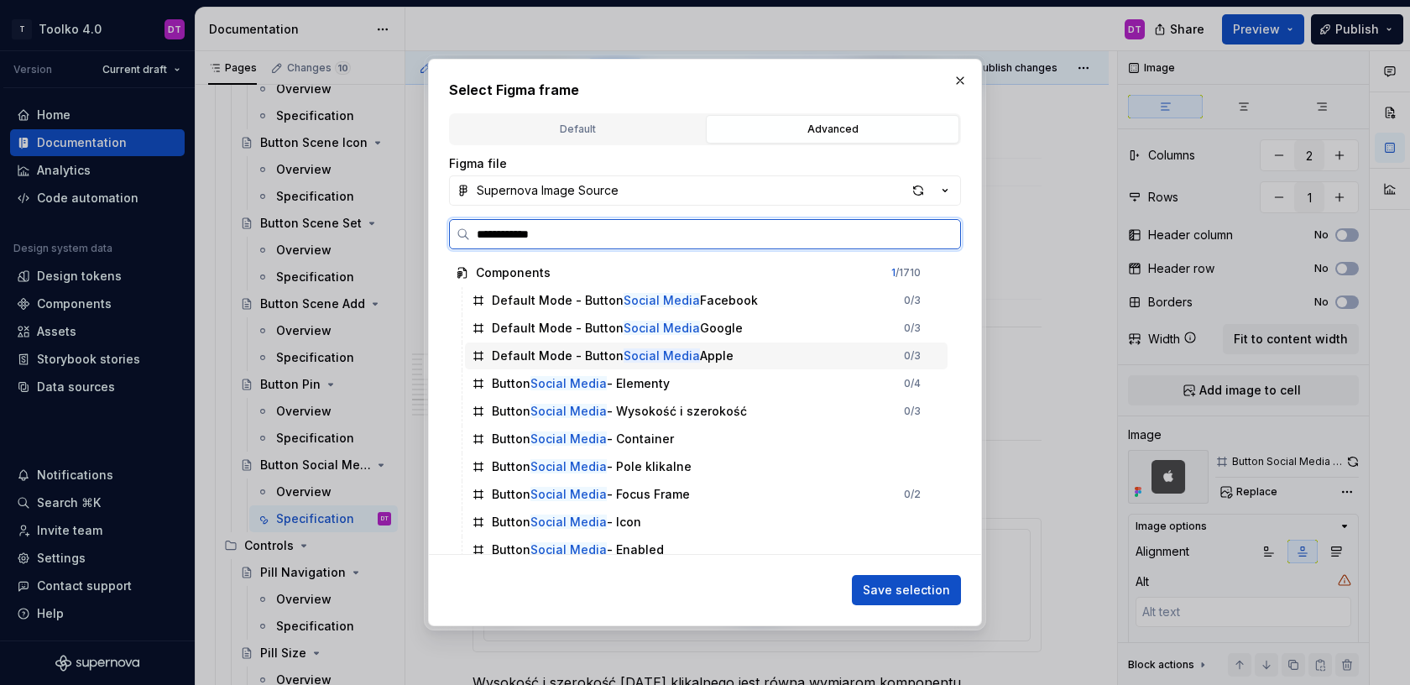
scroll to position [315, 0]
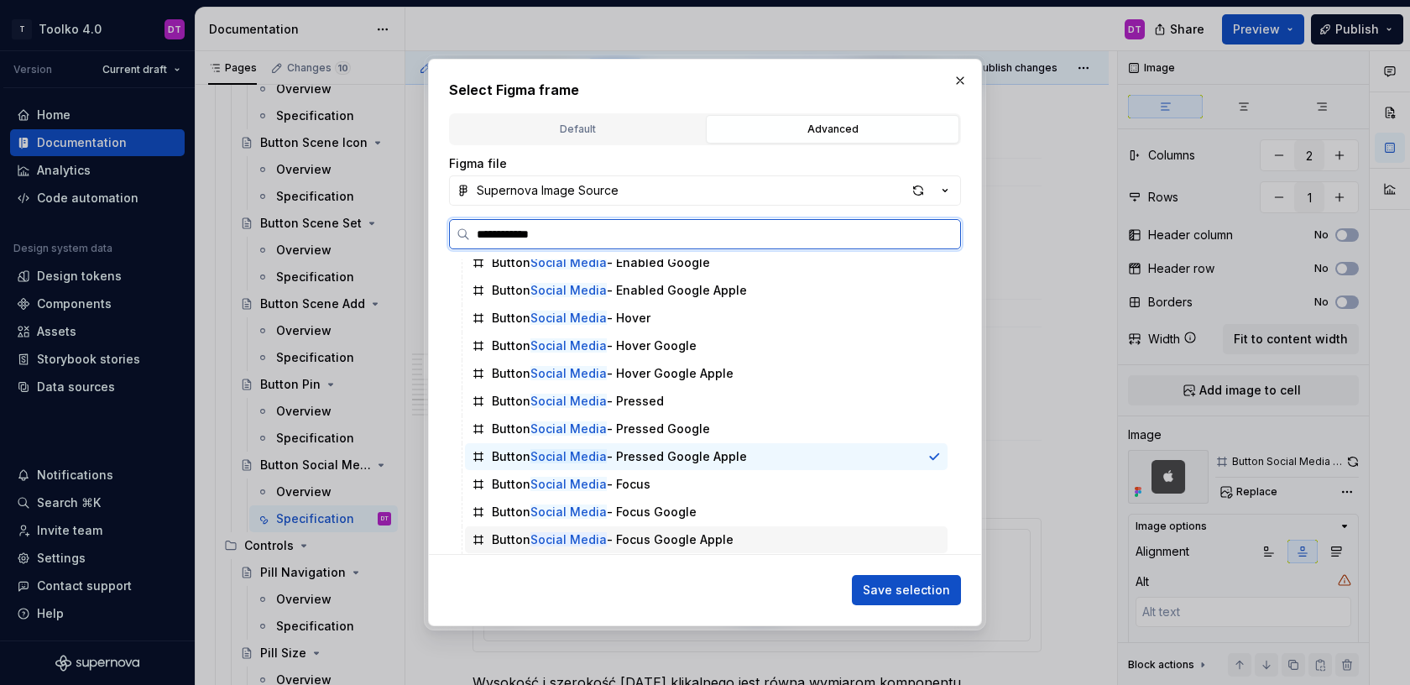
click at [666, 537] on div "Button Social Media - Focus Google Apple" at bounding box center [613, 539] width 242 height 17
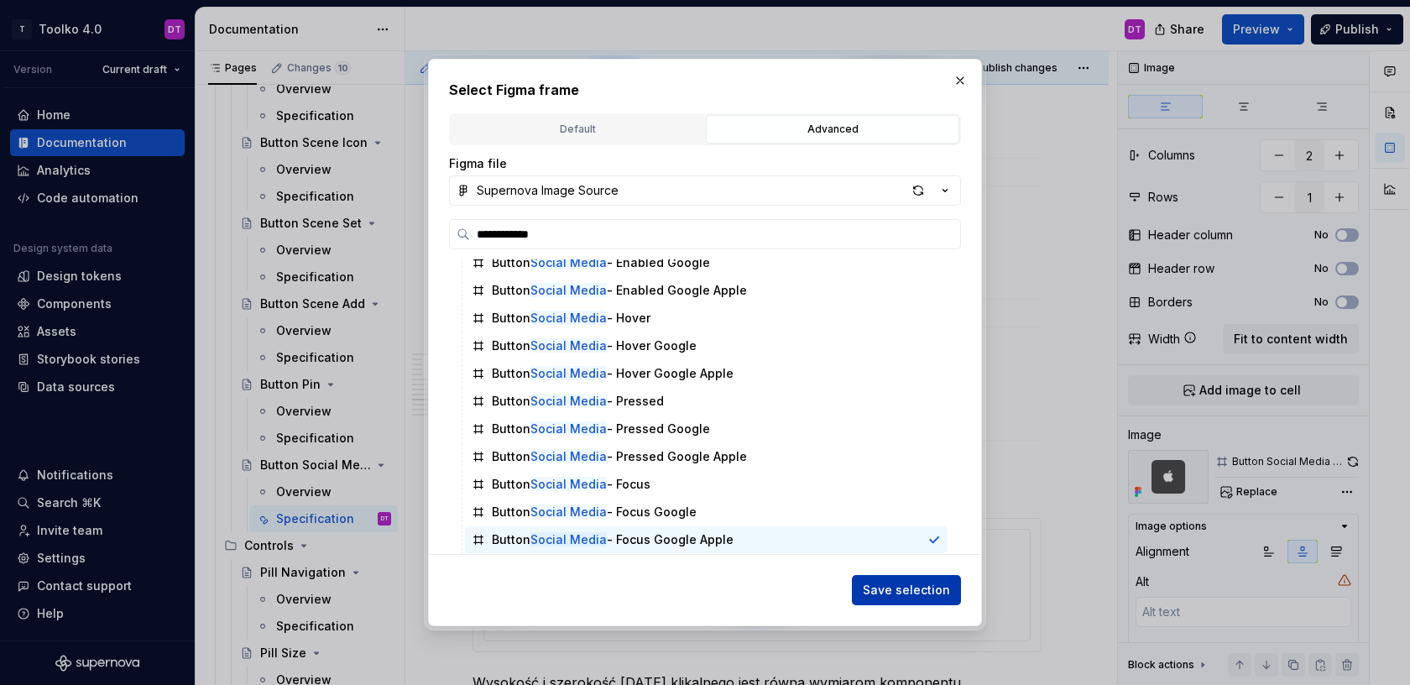
click at [917, 592] on span "Save selection" at bounding box center [906, 590] width 87 height 17
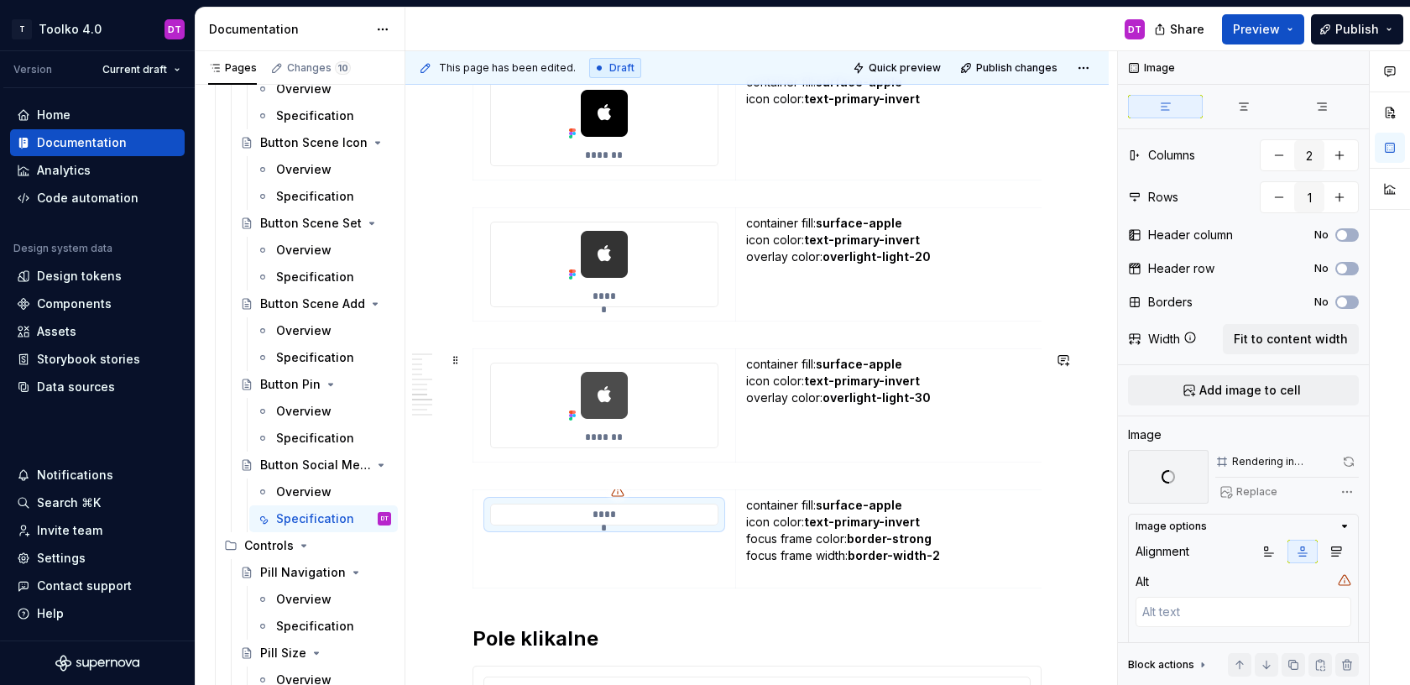
scroll to position [3426, 0]
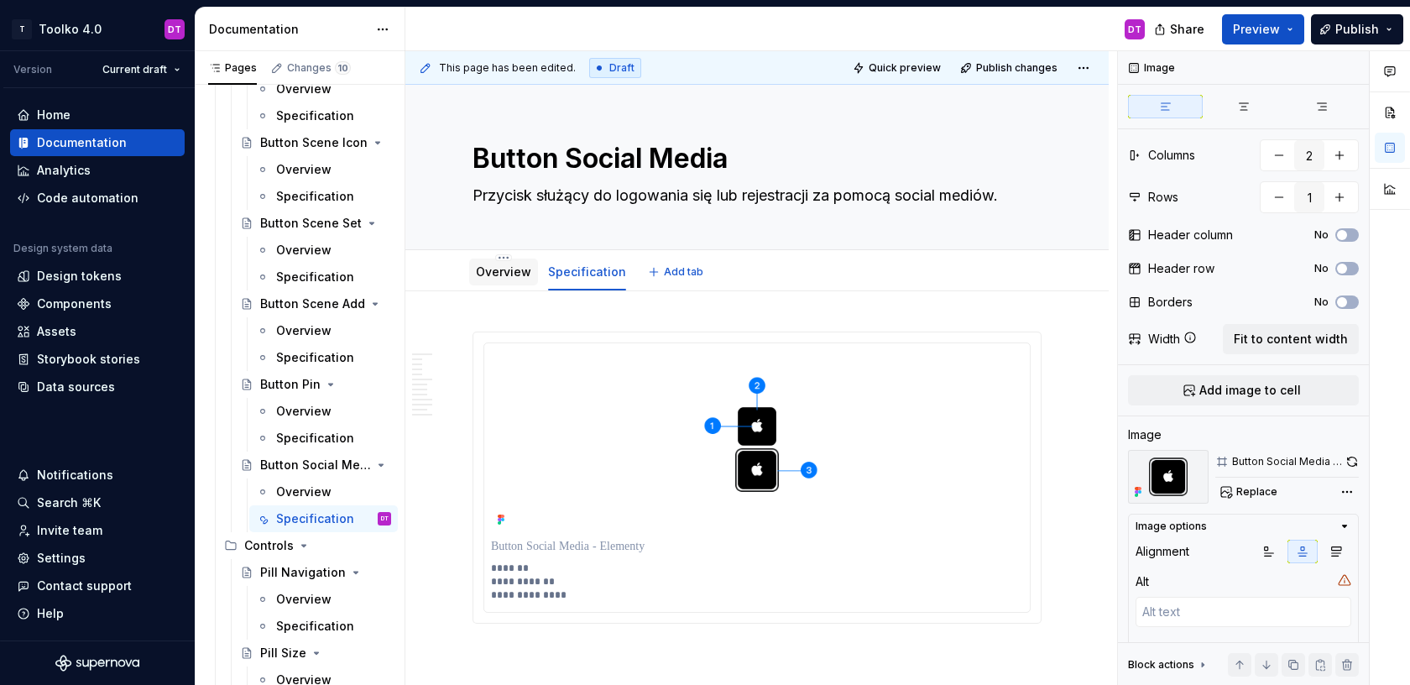
click at [504, 262] on div "Overview" at bounding box center [503, 272] width 55 height 20
click at [507, 274] on link "Overview" at bounding box center [503, 271] width 55 height 14
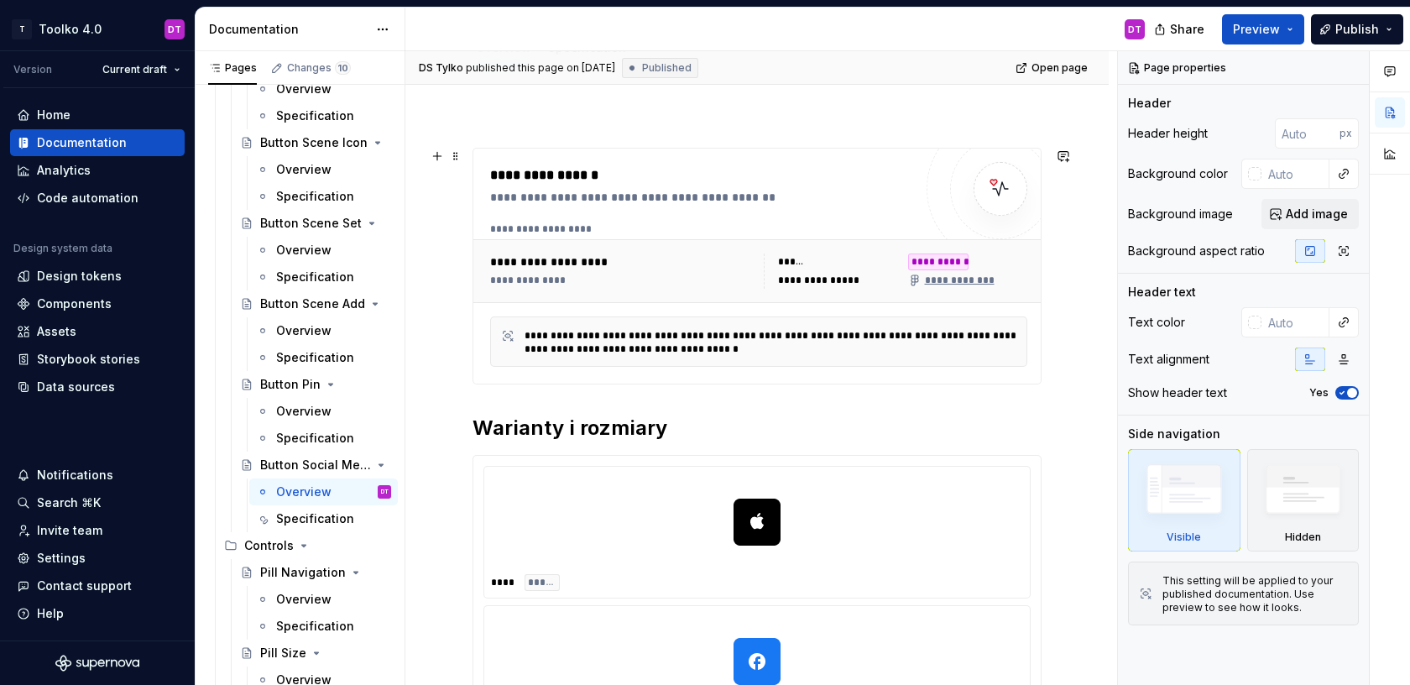
scroll to position [221, 0]
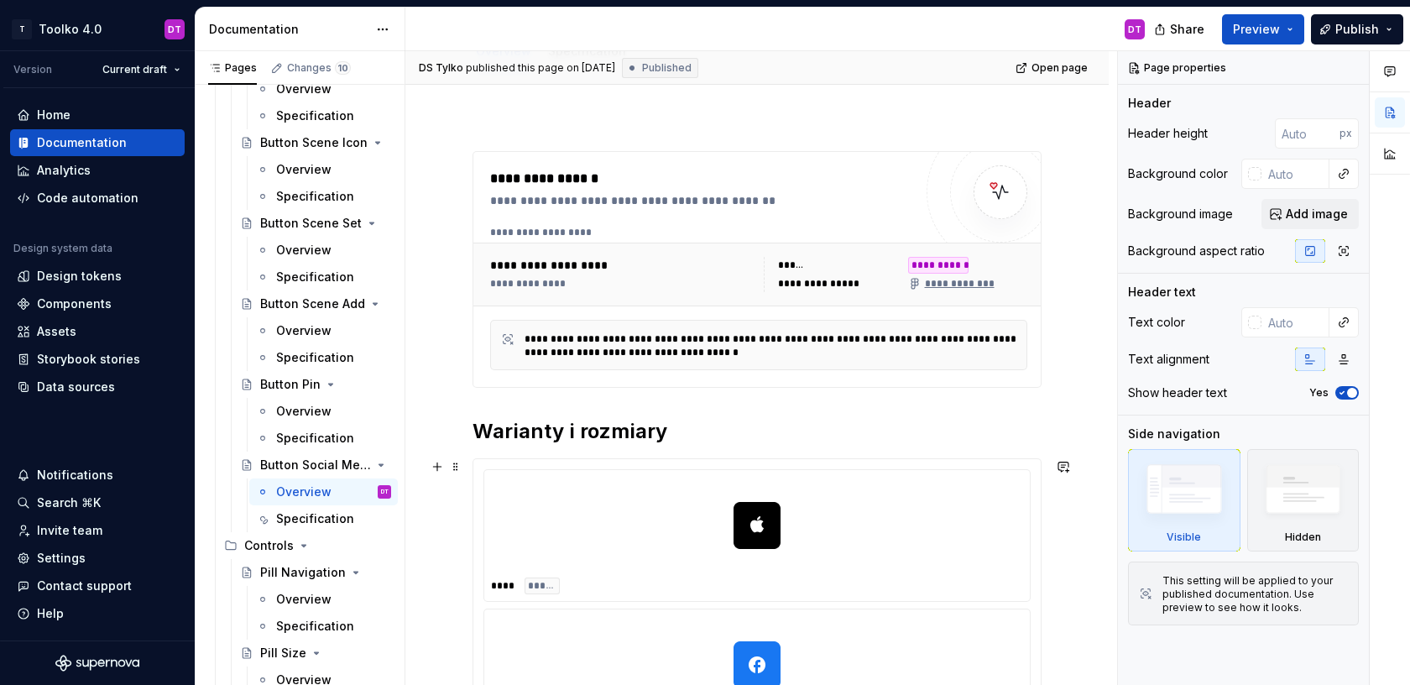
type textarea "*"
